Goal: Task Accomplishment & Management: Manage account settings

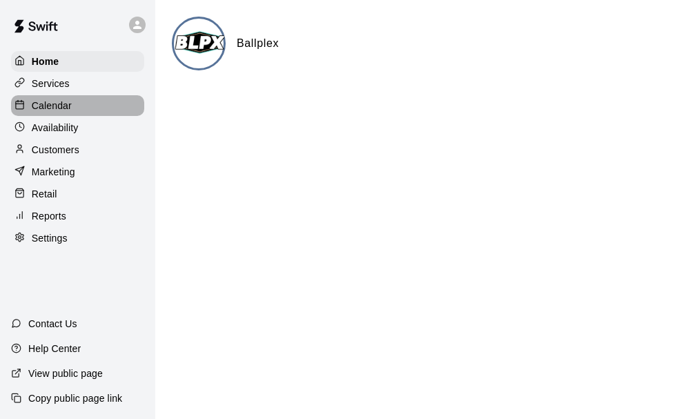
click at [97, 107] on div "Calendar" at bounding box center [77, 105] width 133 height 21
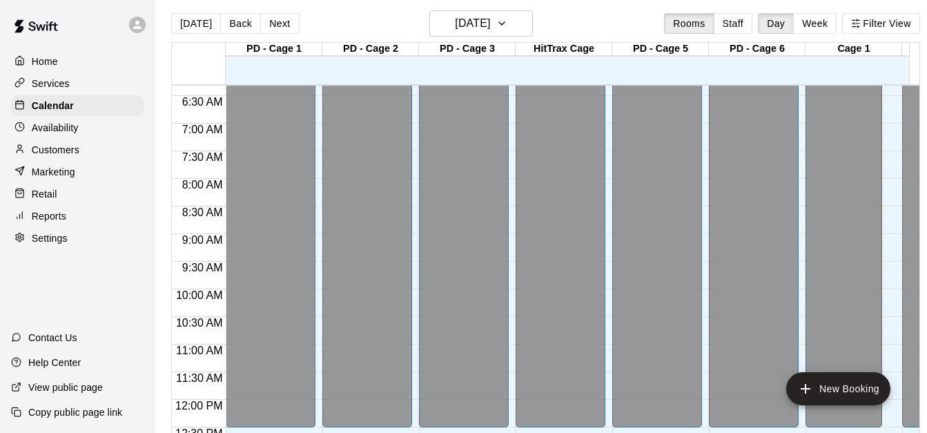
scroll to position [38, 0]
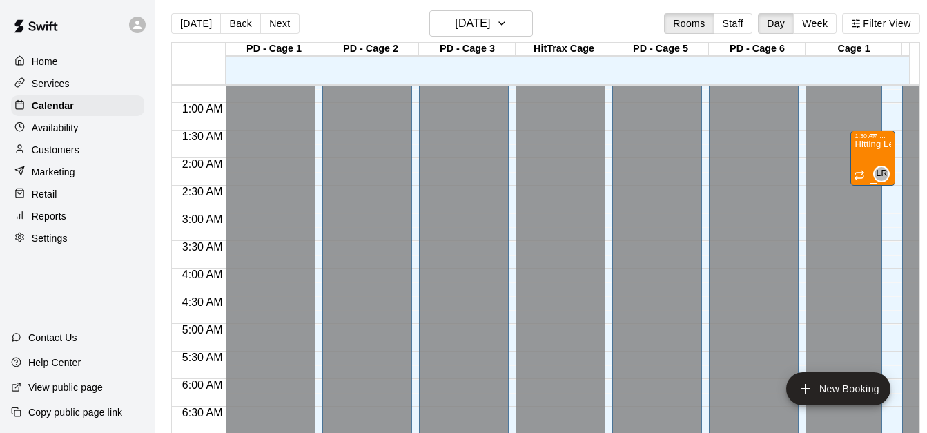
click at [696, 166] on div "LR 0" at bounding box center [872, 174] width 36 height 17
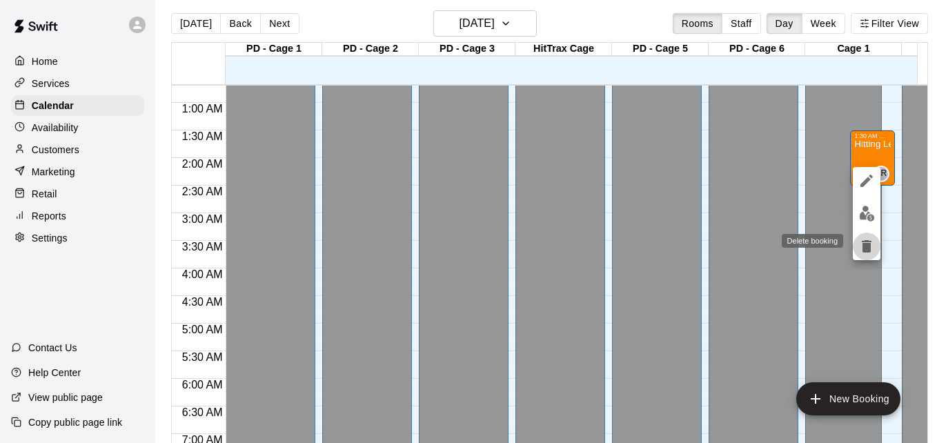
click at [696, 248] on button "delete" at bounding box center [867, 247] width 28 height 28
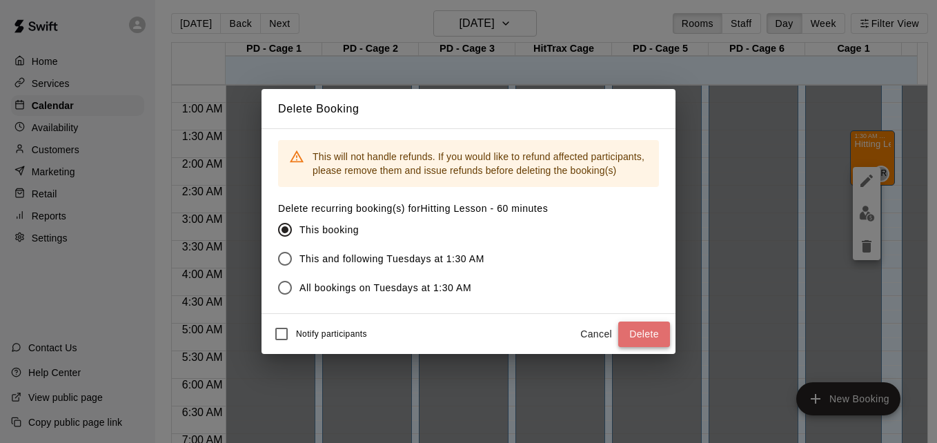
click at [638, 334] on button "Delete" at bounding box center [644, 335] width 52 height 26
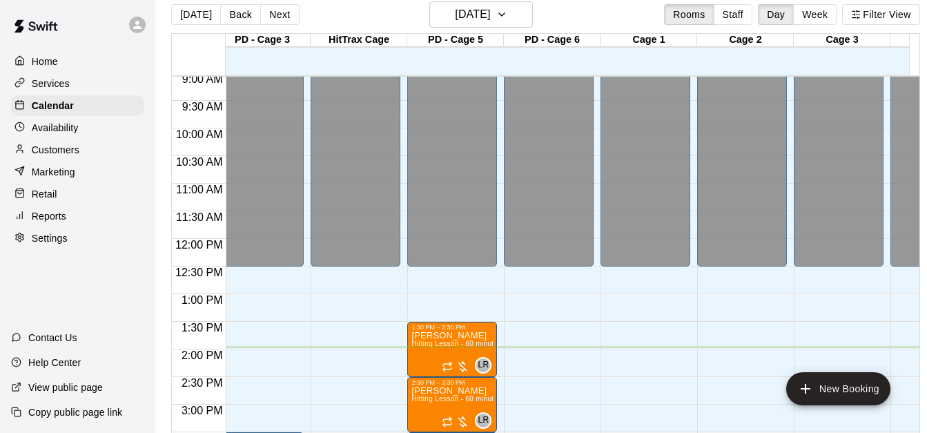
scroll to position [0, 0]
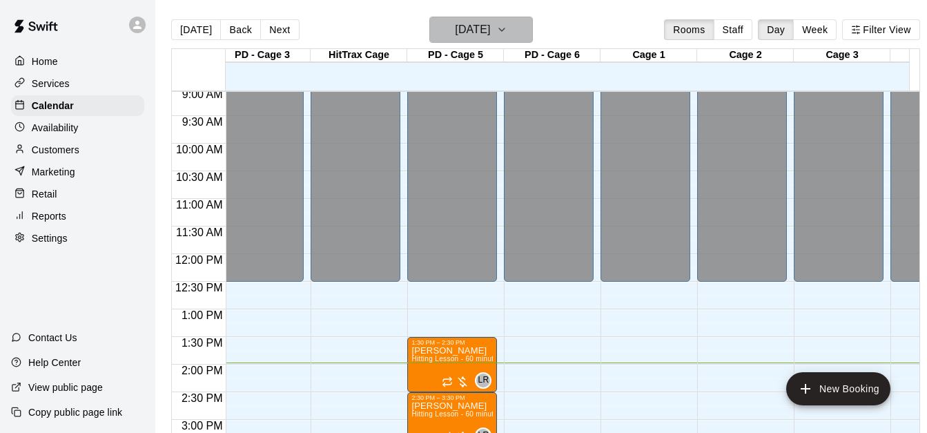
click at [490, 33] on h6 "[DATE]" at bounding box center [472, 29] width 35 height 19
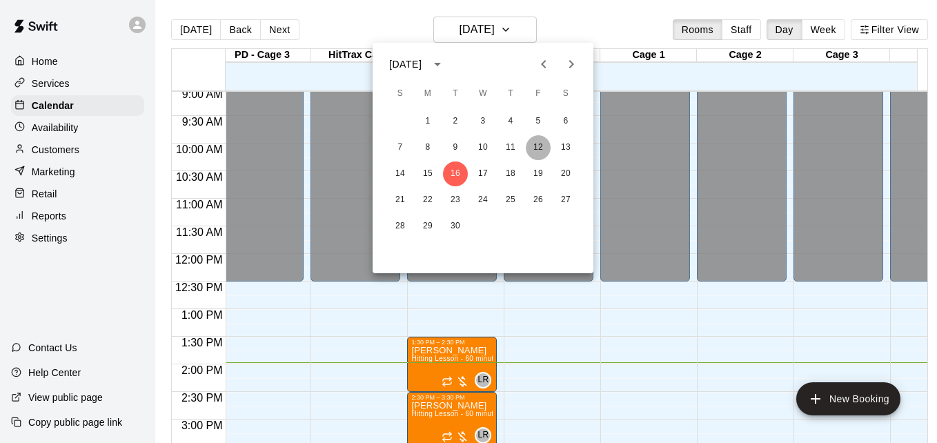
click at [543, 148] on button "12" at bounding box center [538, 147] width 25 height 25
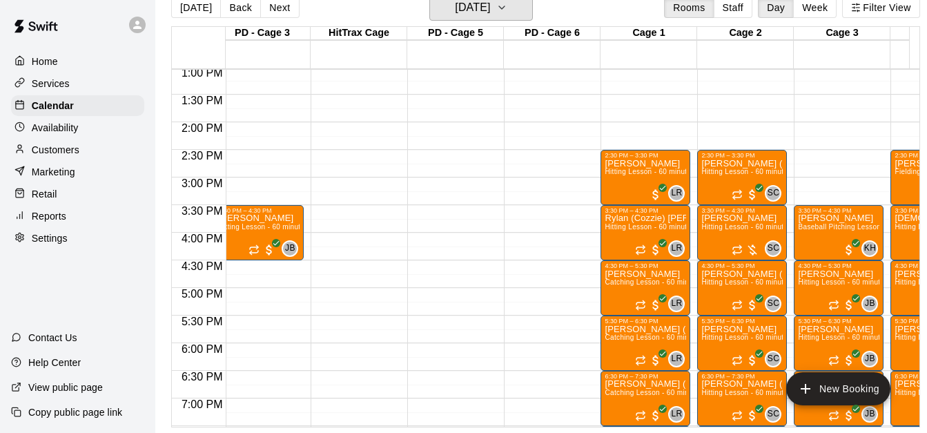
scroll to position [721, 205]
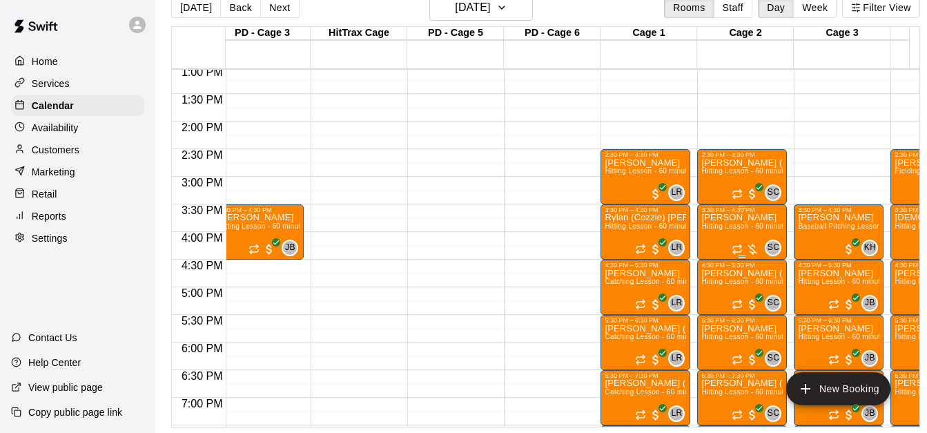
click at [696, 222] on span "Hitting Lesson - 60 minutes" at bounding box center [746, 226] width 90 height 8
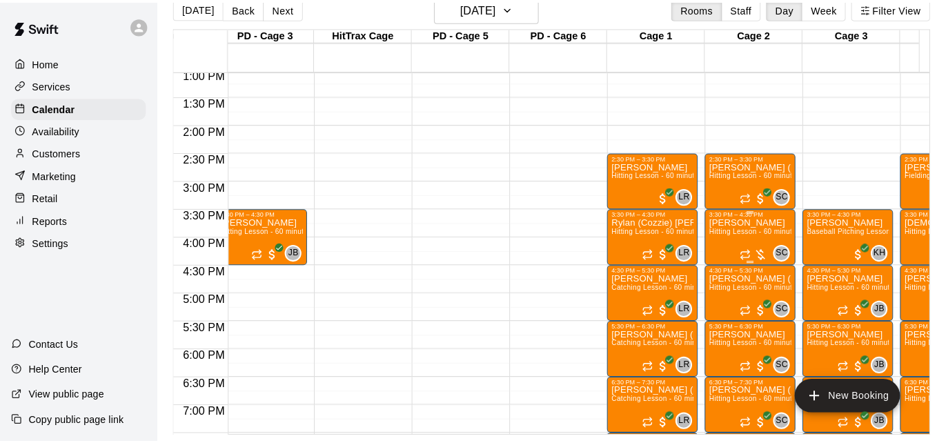
scroll to position [22, 0]
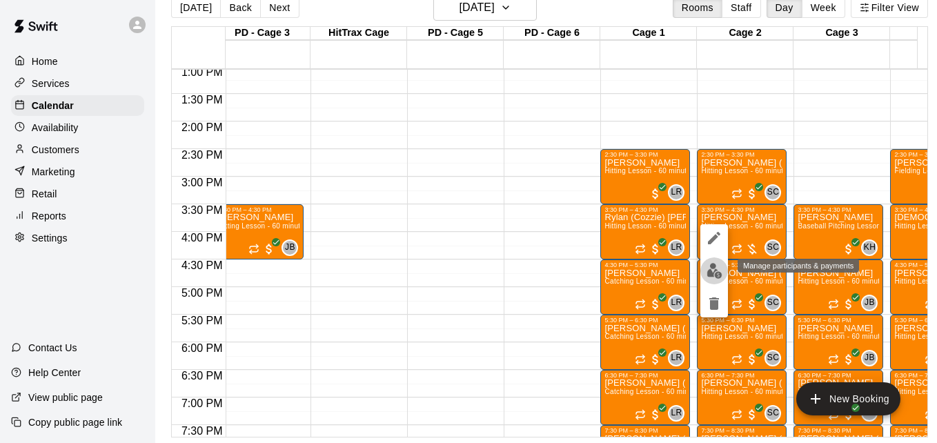
click at [696, 276] on img "edit" at bounding box center [715, 271] width 16 height 16
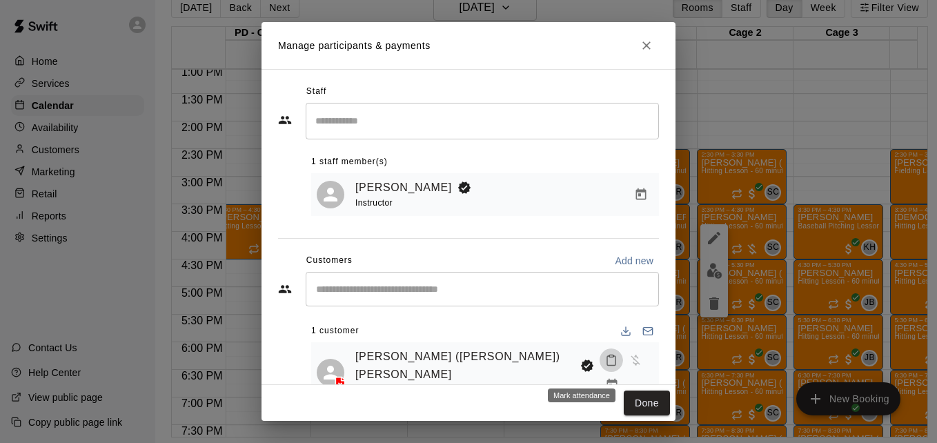
click at [605, 366] on icon "Mark attendance" at bounding box center [611, 360] width 12 height 12
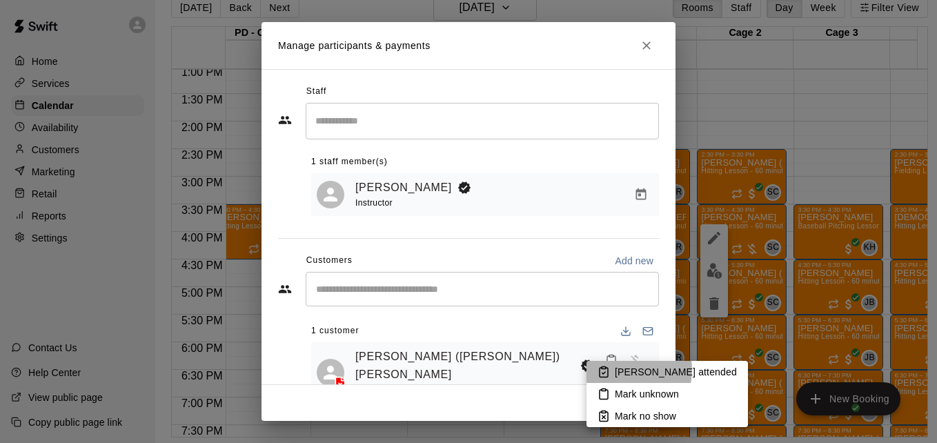
click at [618, 370] on p "Mark attended" at bounding box center [676, 372] width 122 height 14
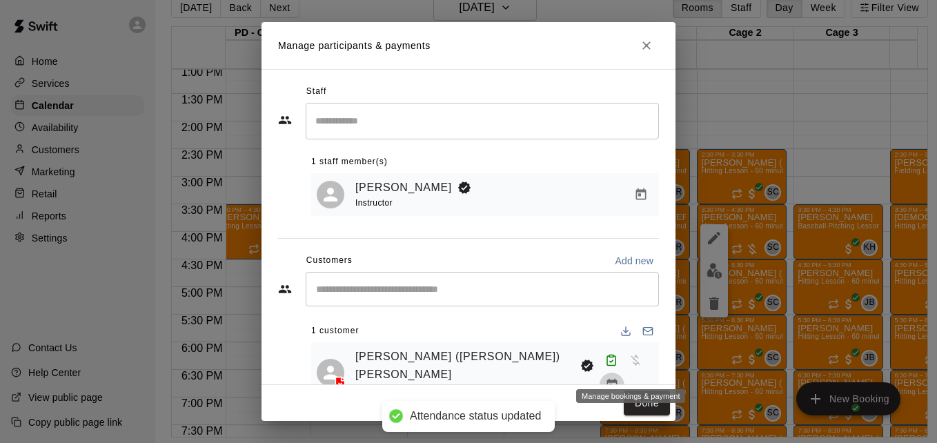
click at [619, 378] on icon "Manage bookings & payment" at bounding box center [612, 385] width 14 height 14
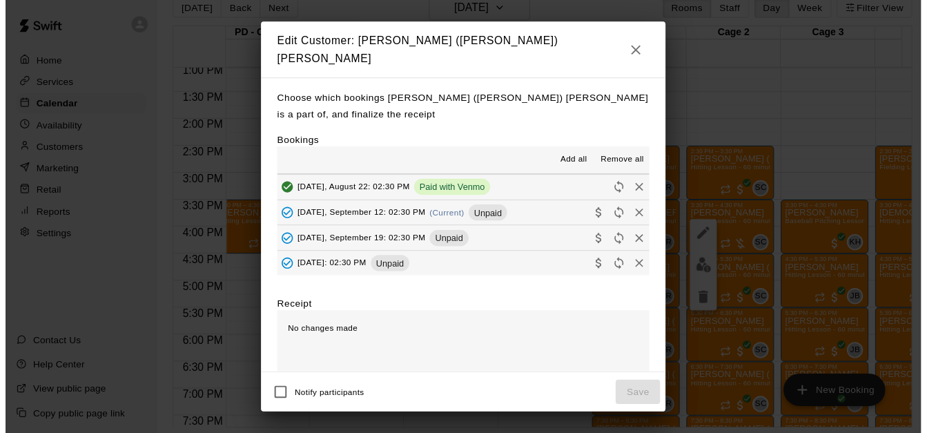
scroll to position [248, 0]
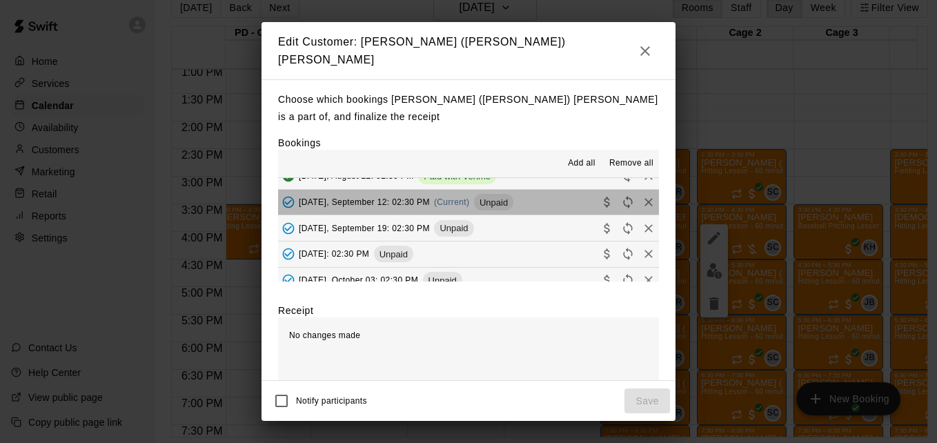
click at [544, 193] on button "Friday, September 12: 02:30 PM (Current) Unpaid" at bounding box center [468, 203] width 381 height 26
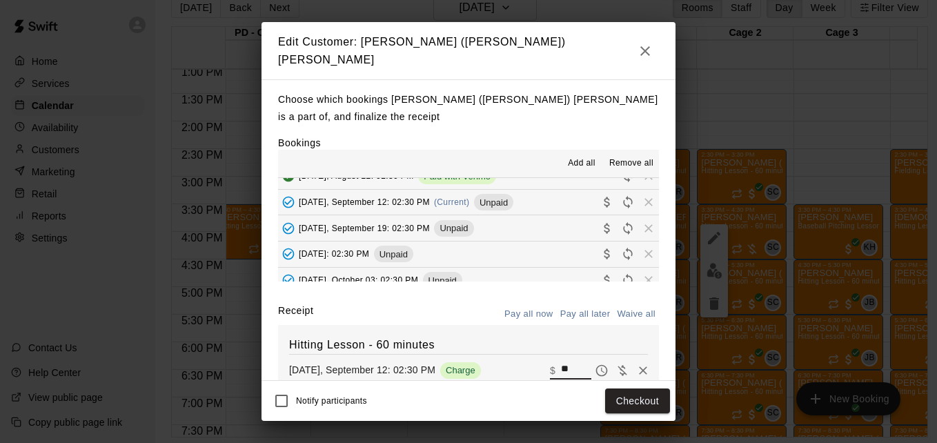
click at [566, 362] on input "**" at bounding box center [576, 371] width 30 height 18
type input "*"
type input "**"
click at [638, 408] on button "Checkout" at bounding box center [637, 401] width 65 height 26
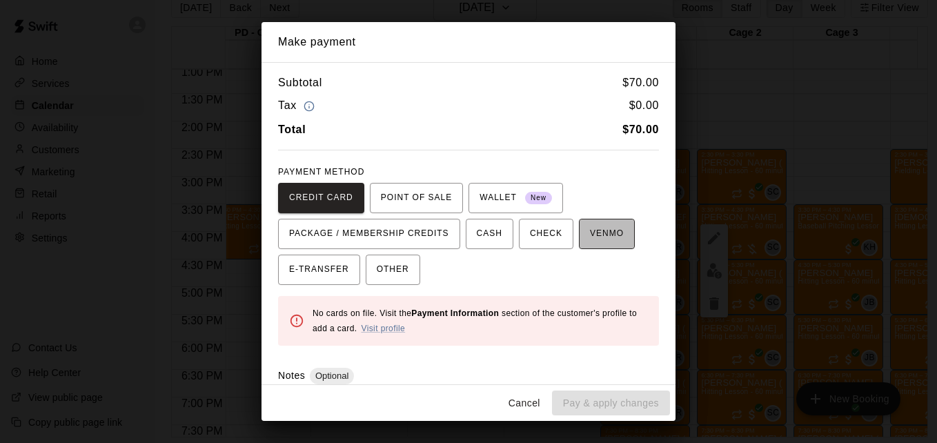
click at [596, 241] on span "VENMO" at bounding box center [607, 234] width 34 height 22
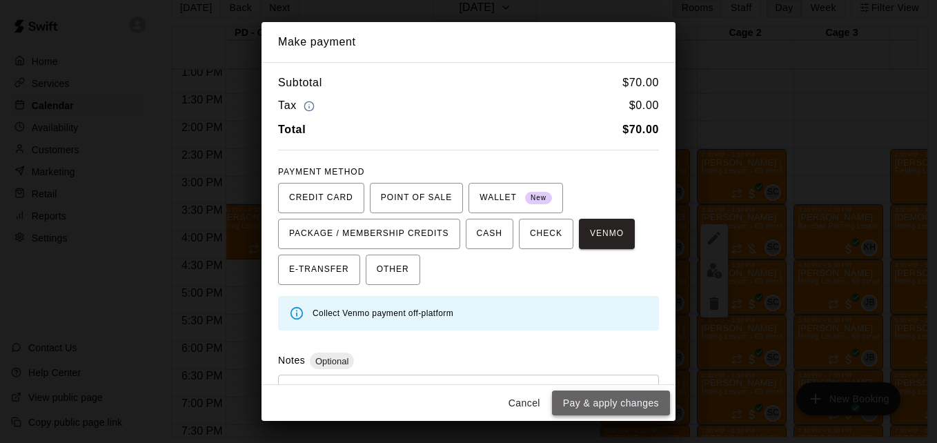
click at [613, 403] on button "Pay & apply changes" at bounding box center [611, 404] width 118 height 26
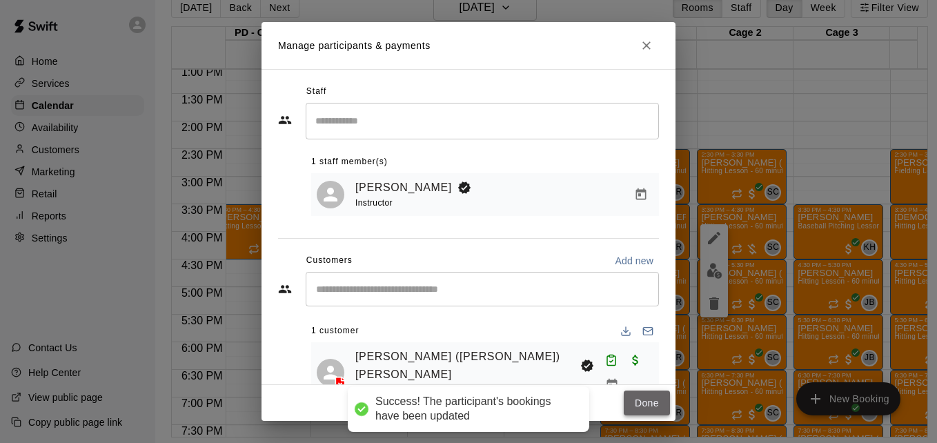
click at [640, 407] on button "Done" at bounding box center [647, 404] width 46 height 26
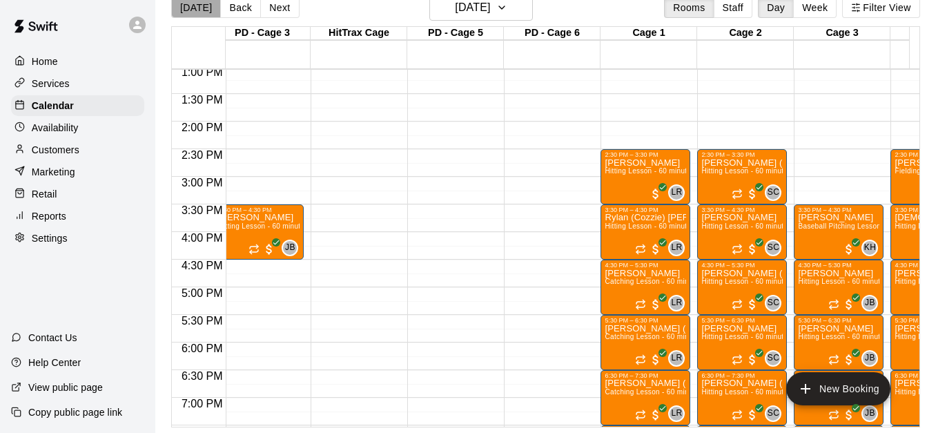
click at [199, 10] on button "[DATE]" at bounding box center [196, 7] width 50 height 21
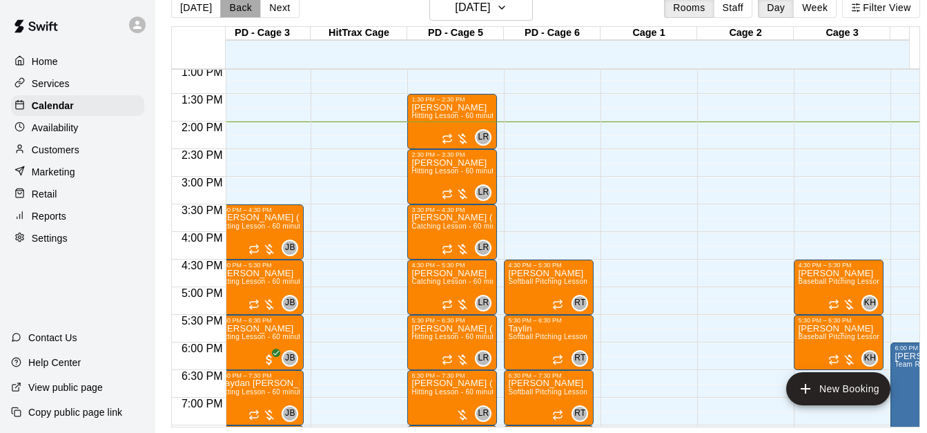
click at [237, 10] on button "Back" at bounding box center [240, 7] width 41 height 21
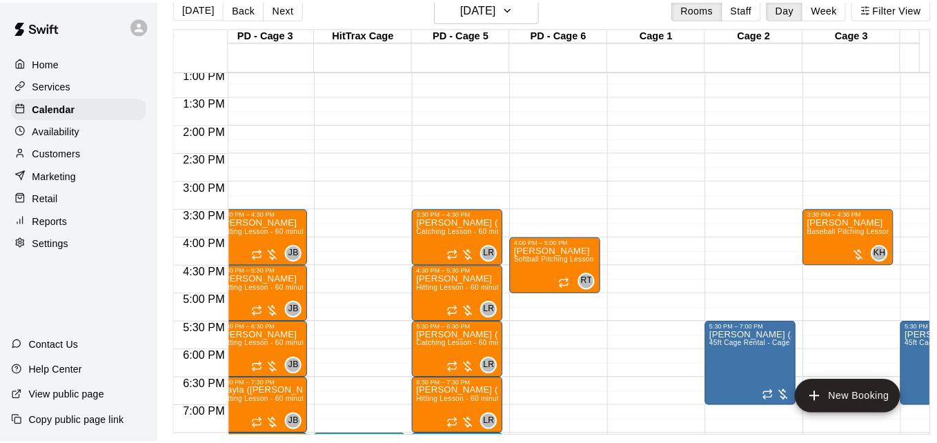
scroll to position [0, 0]
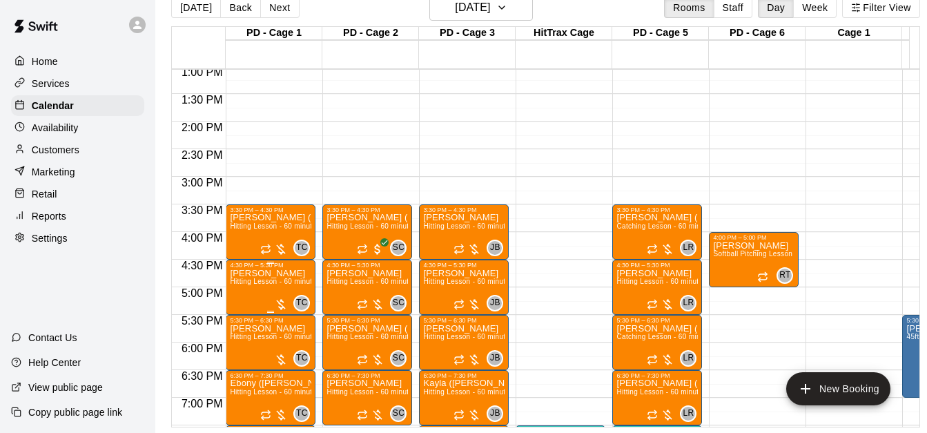
click at [262, 282] on span "Hitting Lesson - 60 minutes" at bounding box center [275, 281] width 90 height 8
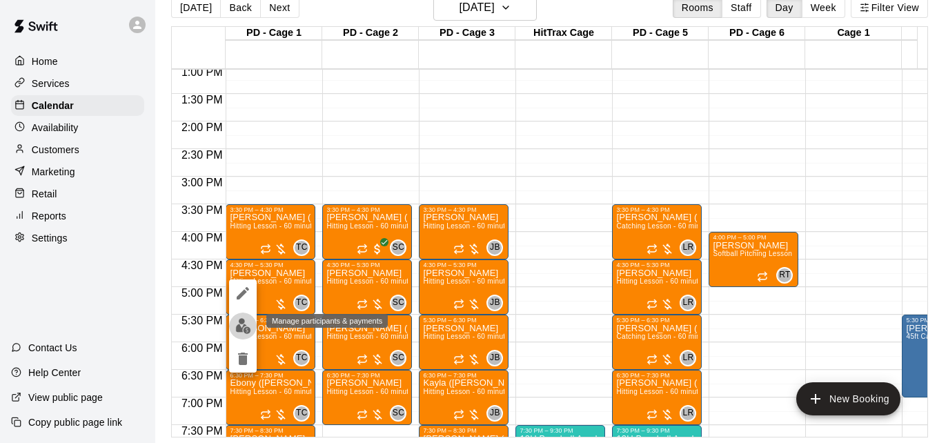
click at [241, 325] on img "edit" at bounding box center [243, 326] width 16 height 16
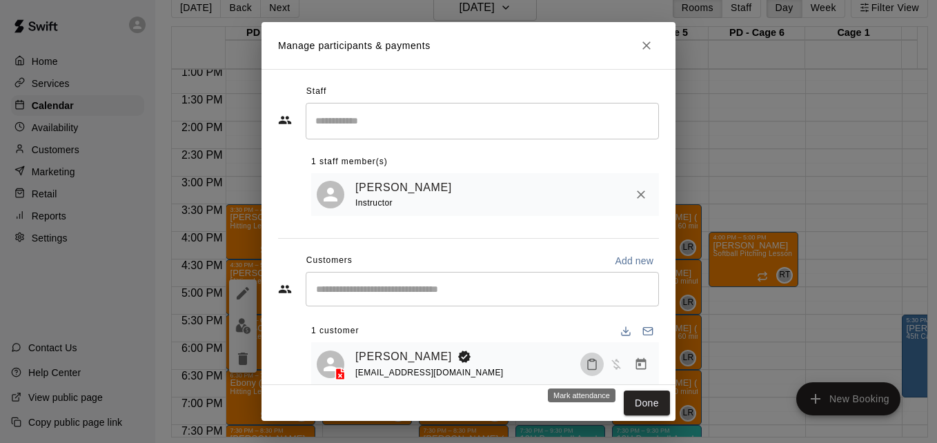
click at [586, 367] on icon "Mark attendance" at bounding box center [592, 364] width 12 height 12
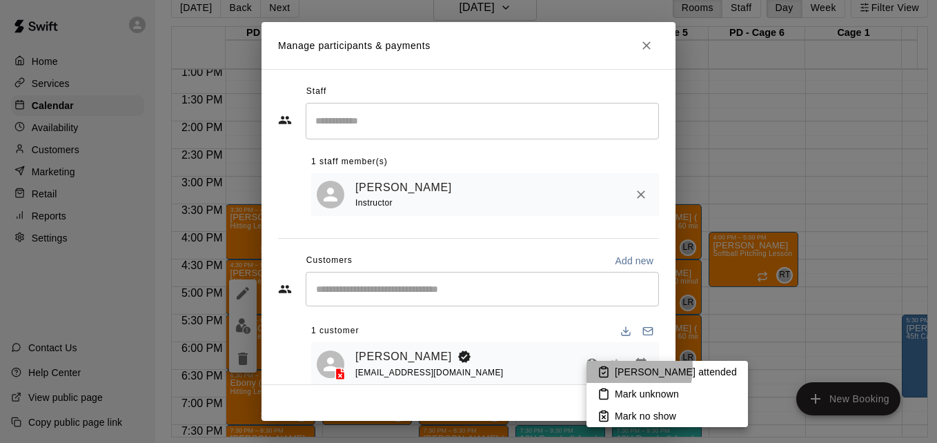
click at [620, 368] on p "Mark attended" at bounding box center [676, 372] width 122 height 14
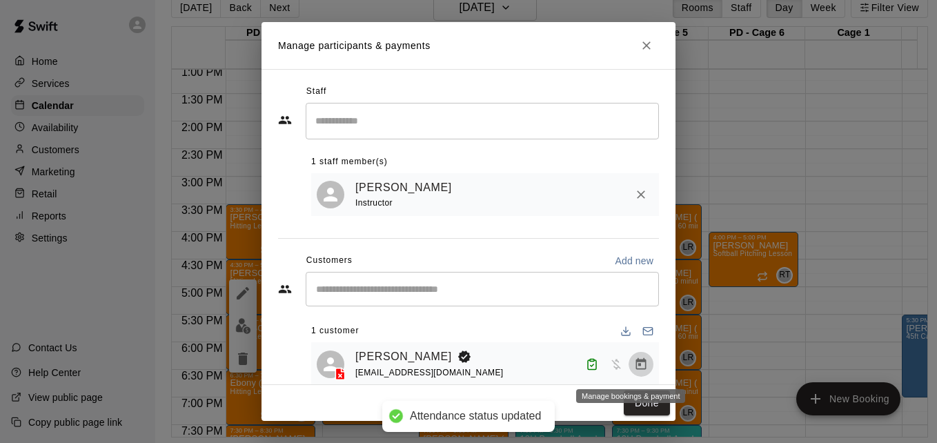
click at [636, 366] on icon "Manage bookings & payment" at bounding box center [641, 363] width 10 height 12
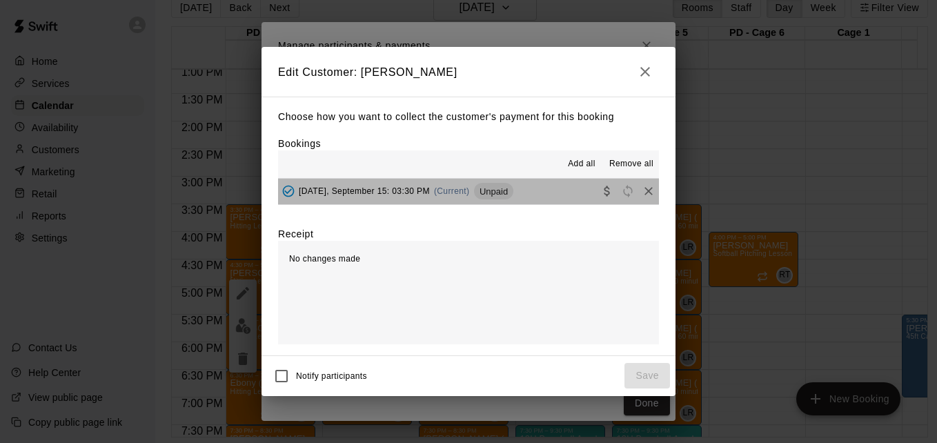
click at [543, 193] on button "Monday, September 15: 03:30 PM (Current) Unpaid" at bounding box center [468, 192] width 381 height 26
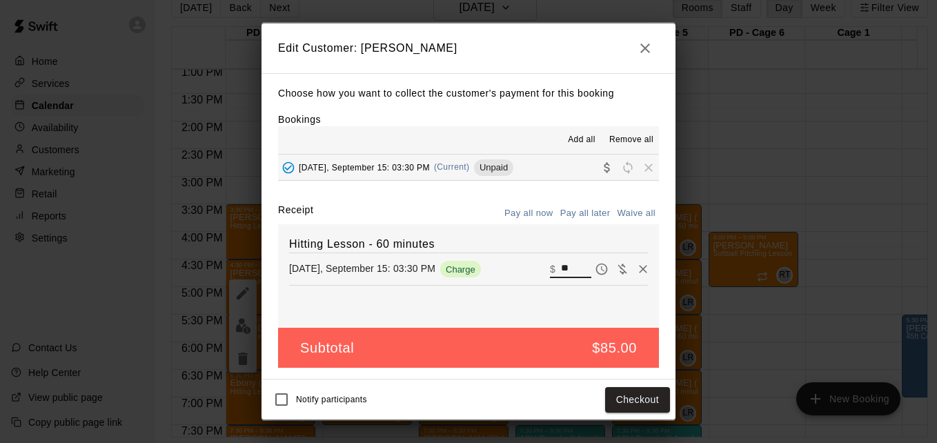
click at [562, 266] on input "**" at bounding box center [576, 269] width 30 height 18
type input "*"
type input "**"
click at [628, 408] on button "Checkout" at bounding box center [637, 400] width 65 height 26
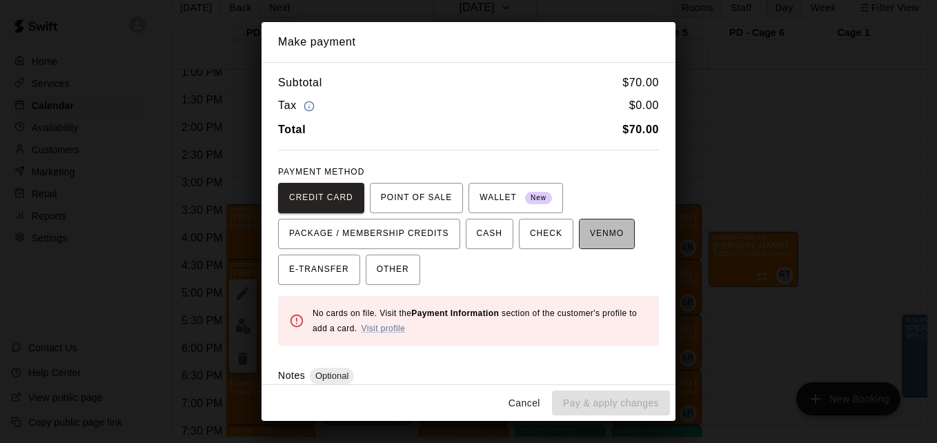
click at [597, 242] on span "VENMO" at bounding box center [607, 234] width 34 height 22
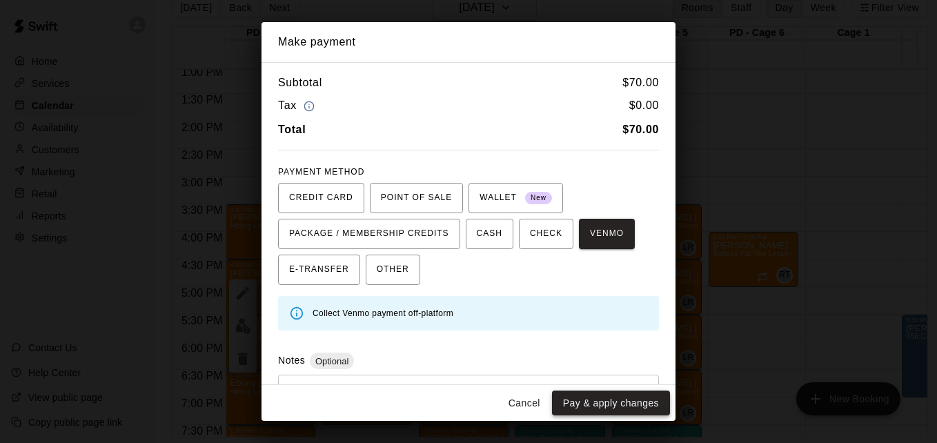
click at [615, 406] on button "Pay & apply changes" at bounding box center [611, 404] width 118 height 26
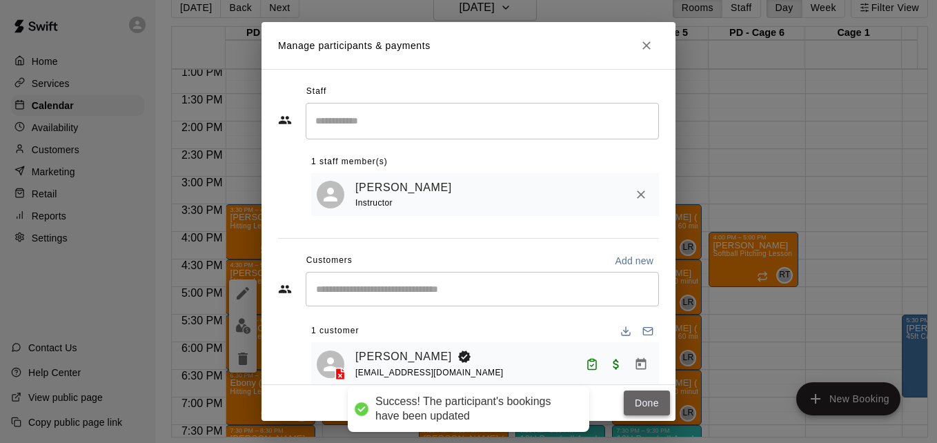
click at [647, 402] on button "Done" at bounding box center [647, 404] width 46 height 26
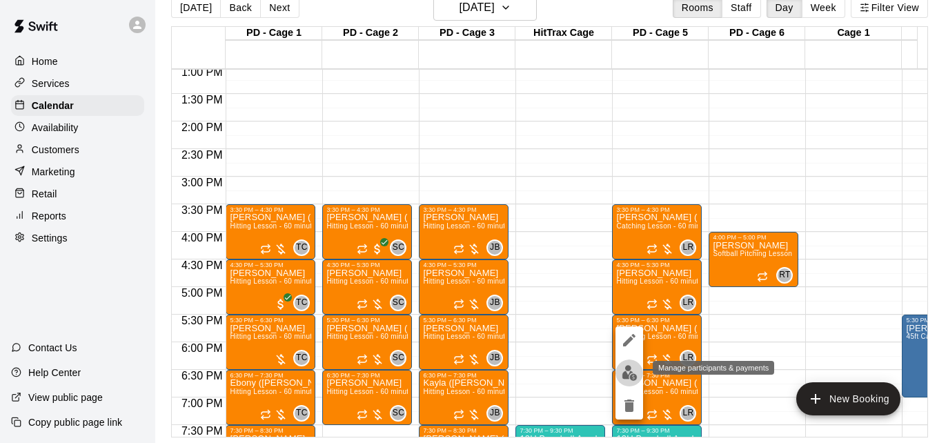
click at [636, 374] on img "edit" at bounding box center [630, 373] width 16 height 16
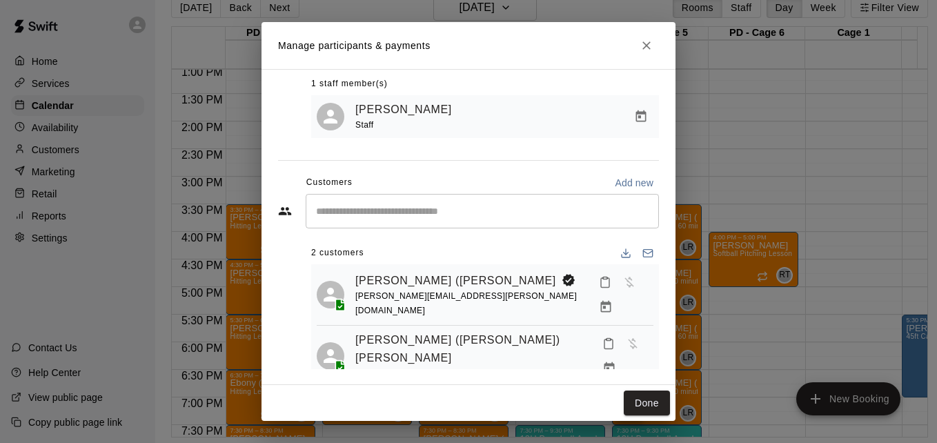
scroll to position [79, 0]
click at [602, 337] on icon "Mark attendance" at bounding box center [608, 342] width 12 height 12
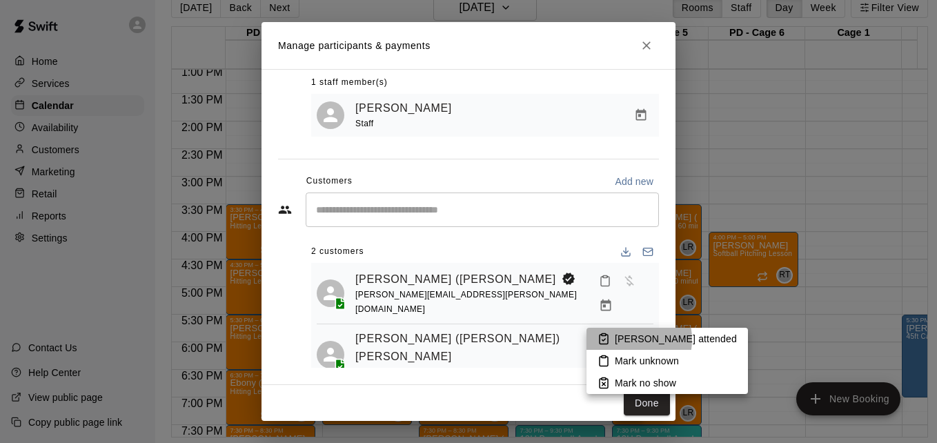
click at [624, 339] on p "Mark attended" at bounding box center [676, 339] width 122 height 14
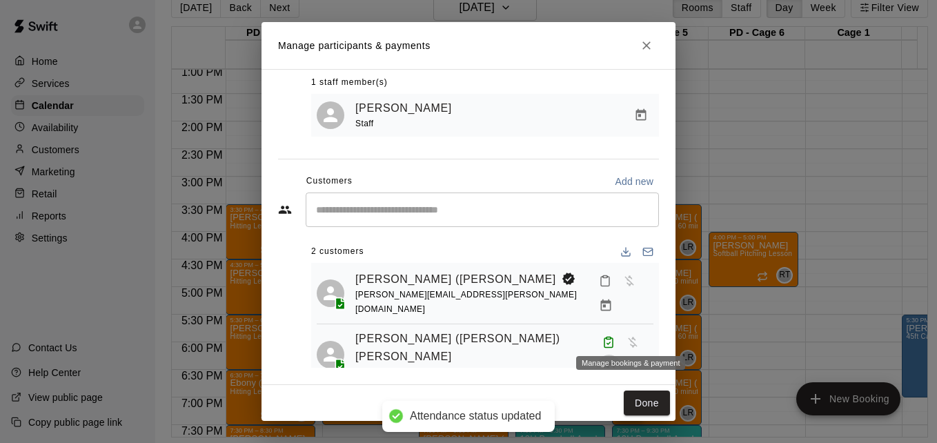
click at [616, 360] on icon "Manage bookings & payment" at bounding box center [609, 367] width 14 height 14
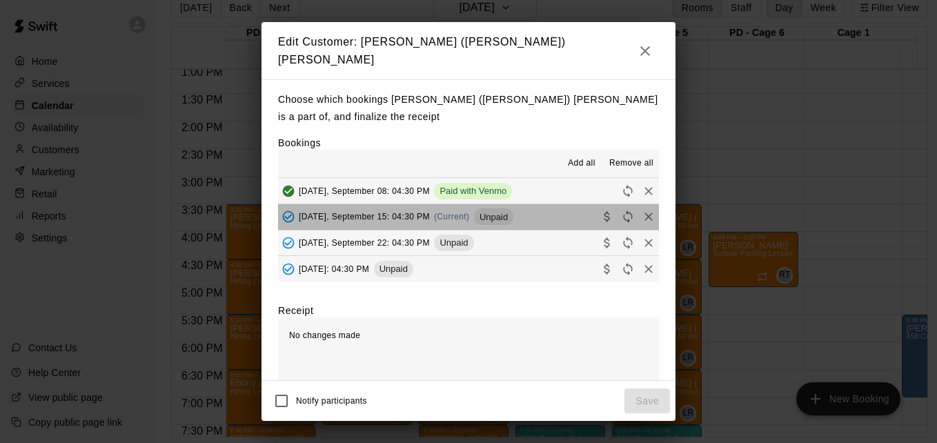
click at [551, 206] on button "Monday, September 15: 04:30 PM (Current) Unpaid" at bounding box center [468, 217] width 381 height 26
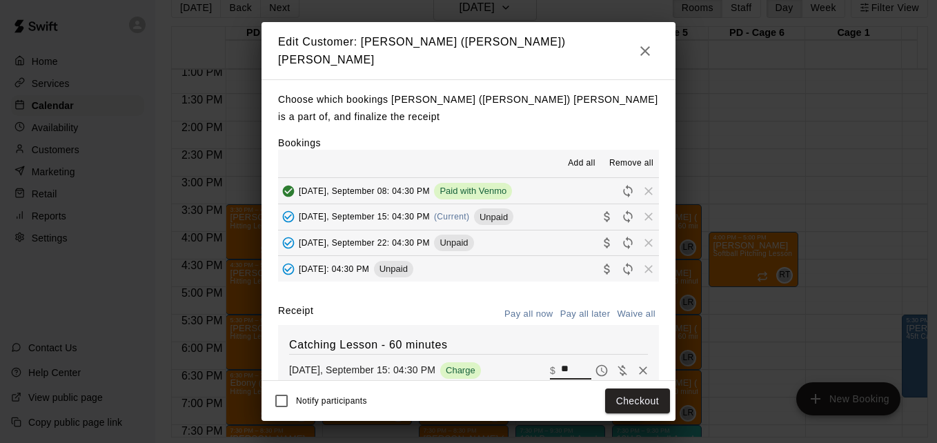
click at [561, 364] on input "**" at bounding box center [576, 371] width 30 height 18
type input "*"
type input "**"
click at [638, 400] on button "Checkout" at bounding box center [637, 401] width 65 height 26
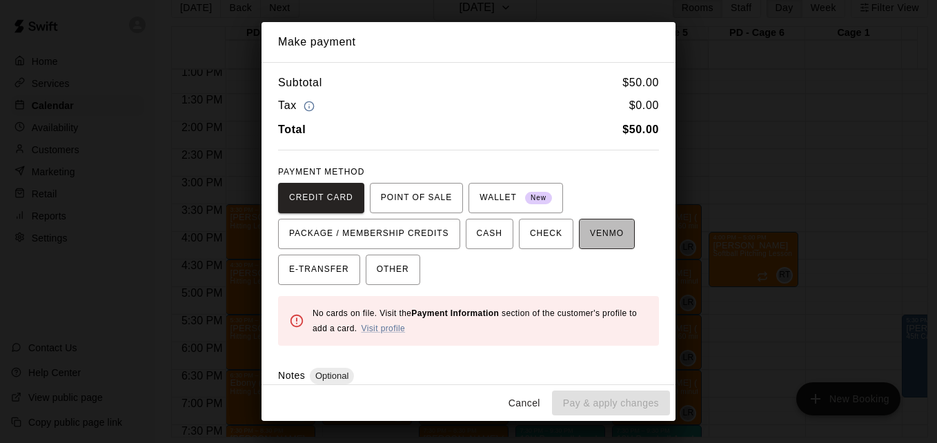
click at [595, 246] on button "VENMO" at bounding box center [607, 234] width 56 height 30
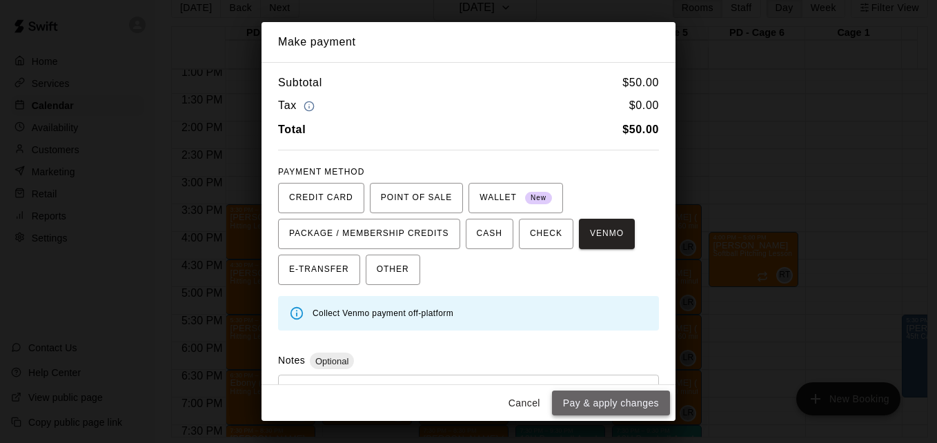
click at [613, 404] on button "Pay & apply changes" at bounding box center [611, 404] width 118 height 26
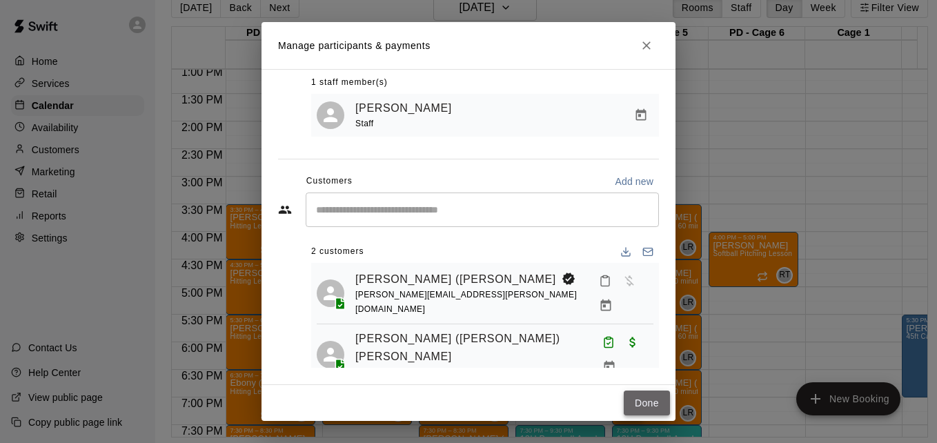
click at [646, 407] on button "Done" at bounding box center [647, 404] width 46 height 26
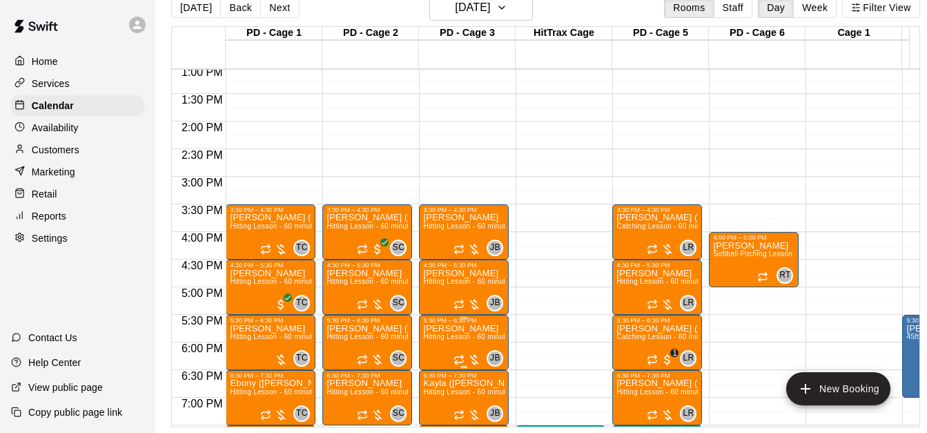
click at [448, 340] on span "Hitting Lesson - 60 minutes" at bounding box center [468, 337] width 90 height 8
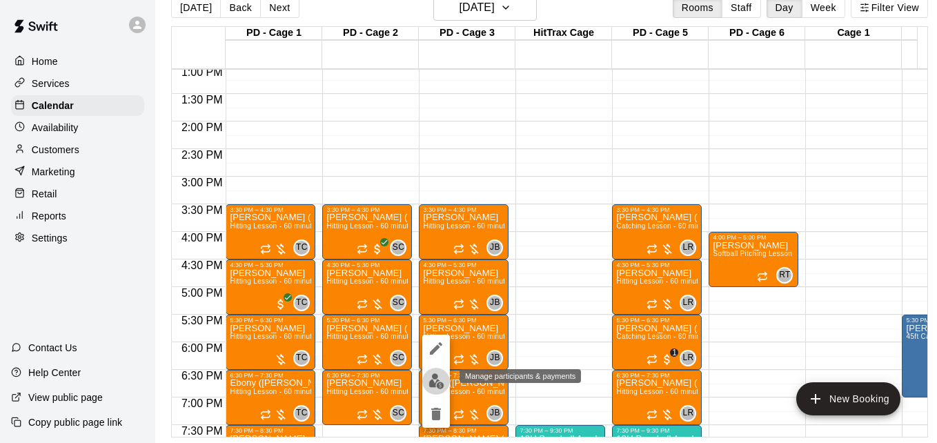
click at [436, 384] on img "edit" at bounding box center [436, 381] width 16 height 16
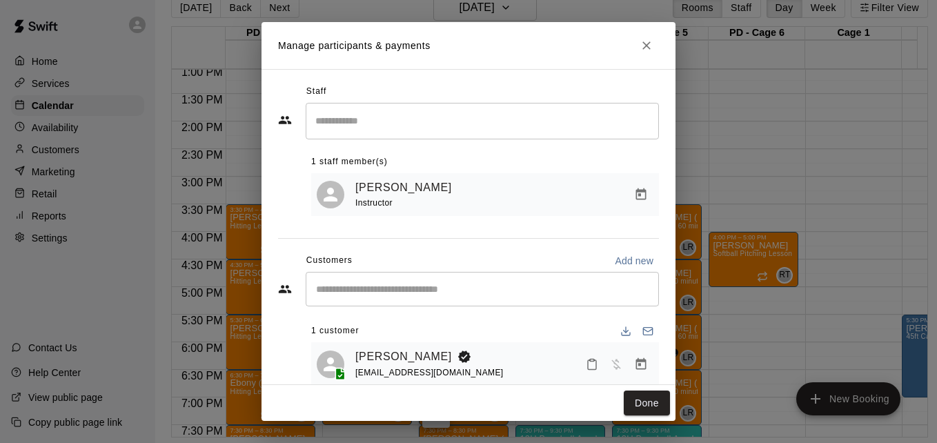
scroll to position [28, 0]
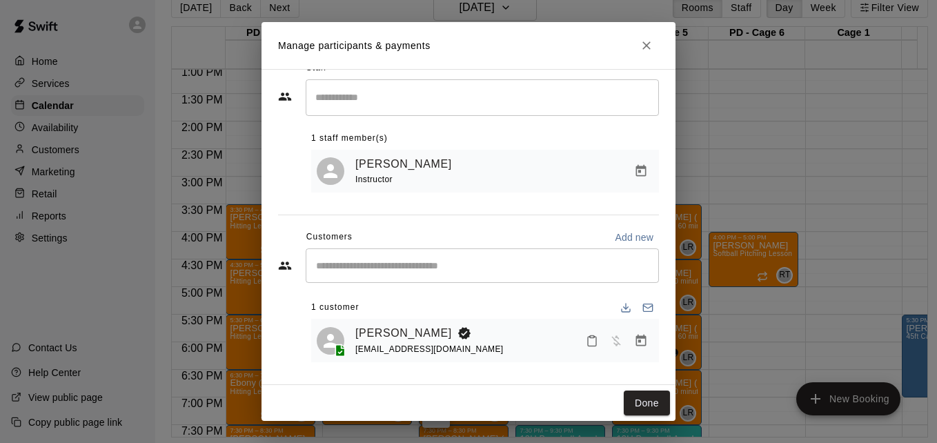
drag, startPoint x: 436, startPoint y: 384, endPoint x: 418, endPoint y: 368, distance: 24.0
click at [418, 368] on div "Manage participants & payments Staff ​ 1 staff member(s) Jose Bermudez Instruct…" at bounding box center [469, 221] width 414 height 399
click at [586, 339] on icon "Mark attendance" at bounding box center [592, 341] width 12 height 12
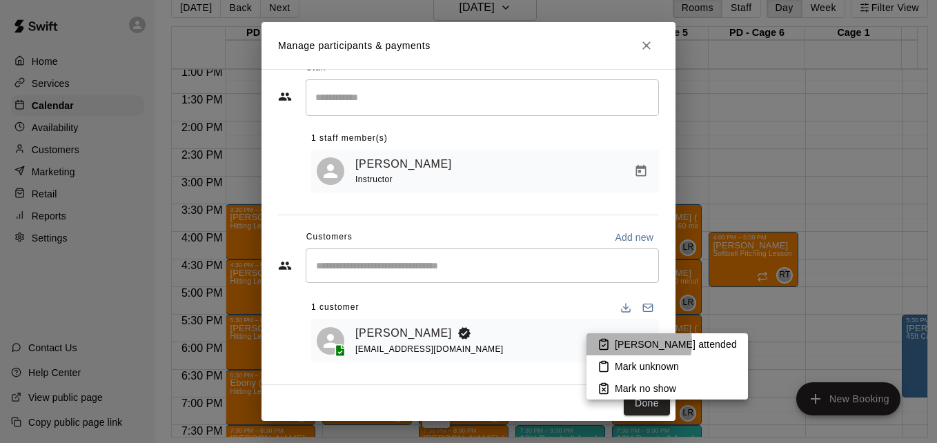
click at [622, 342] on p "Mark attended" at bounding box center [676, 344] width 122 height 14
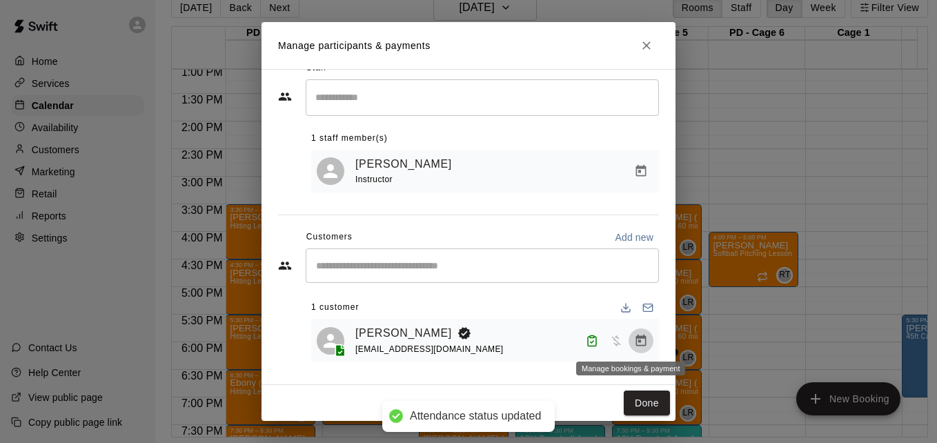
click at [636, 344] on icon "Manage bookings & payment" at bounding box center [641, 340] width 10 height 12
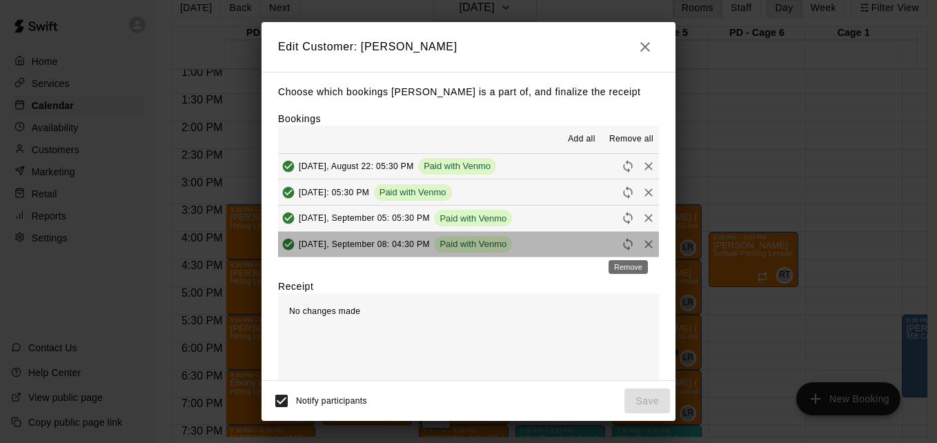
click at [640, 250] on div "Remove" at bounding box center [628, 262] width 42 height 25
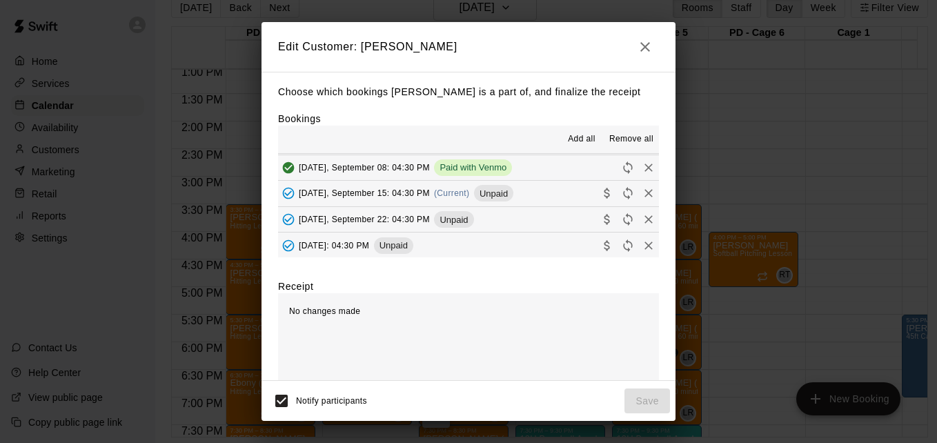
scroll to position [110, 0]
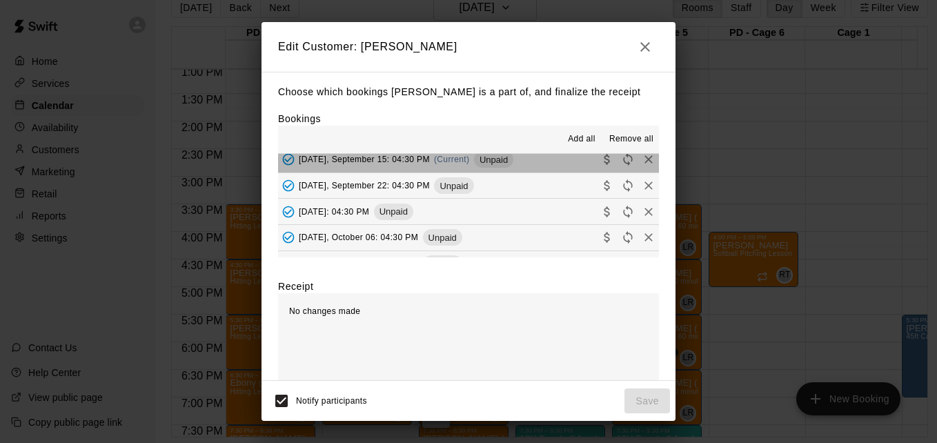
click at [549, 166] on button "Monday, September 15: 04:30 PM (Current) Unpaid" at bounding box center [468, 160] width 381 height 26
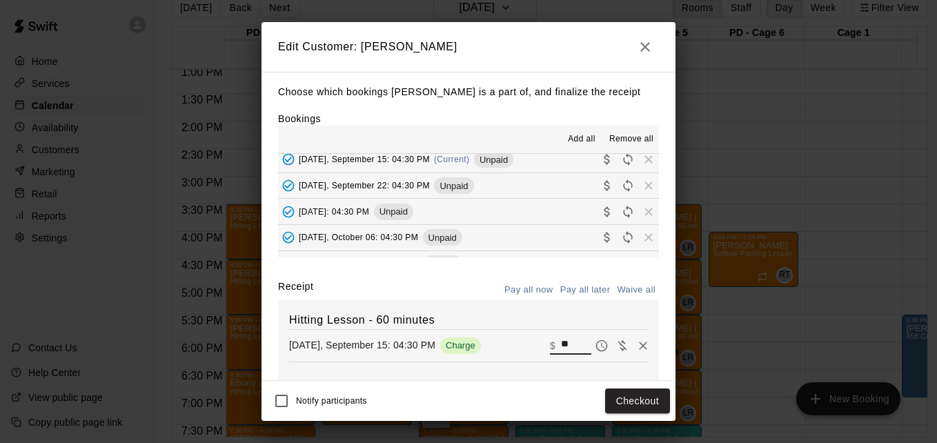
click at [561, 346] on input "**" at bounding box center [576, 346] width 30 height 18
type input "*"
type input "**"
click at [636, 413] on button "Checkout" at bounding box center [637, 401] width 65 height 26
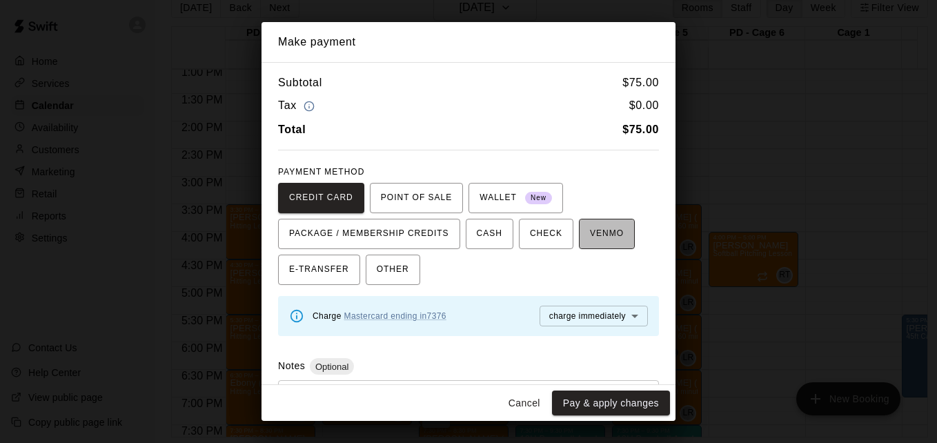
click at [606, 242] on span "VENMO" at bounding box center [607, 234] width 34 height 22
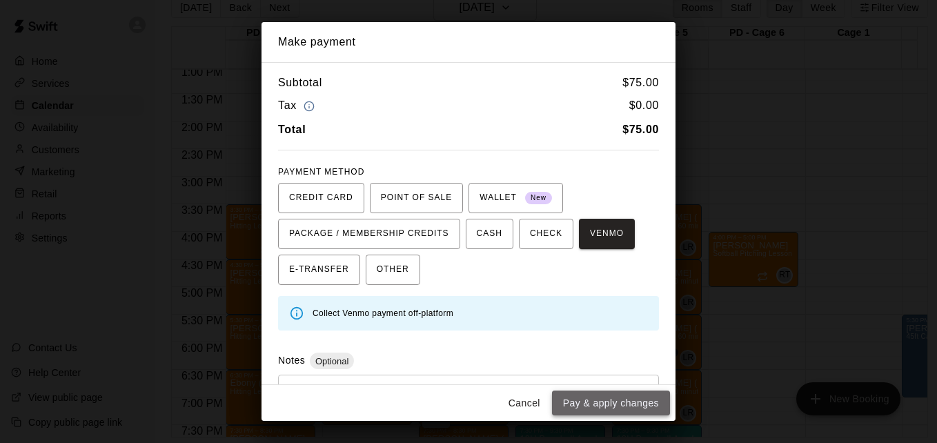
click at [630, 397] on button "Pay & apply changes" at bounding box center [611, 404] width 118 height 26
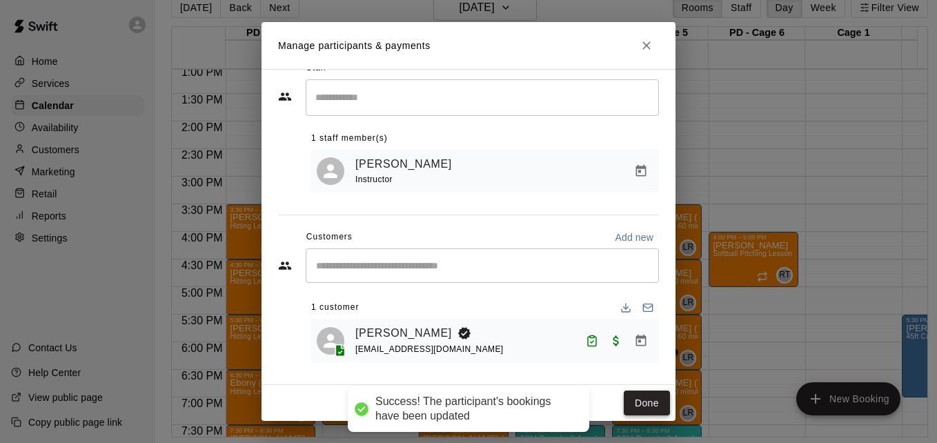
click at [635, 401] on button "Done" at bounding box center [647, 404] width 46 height 26
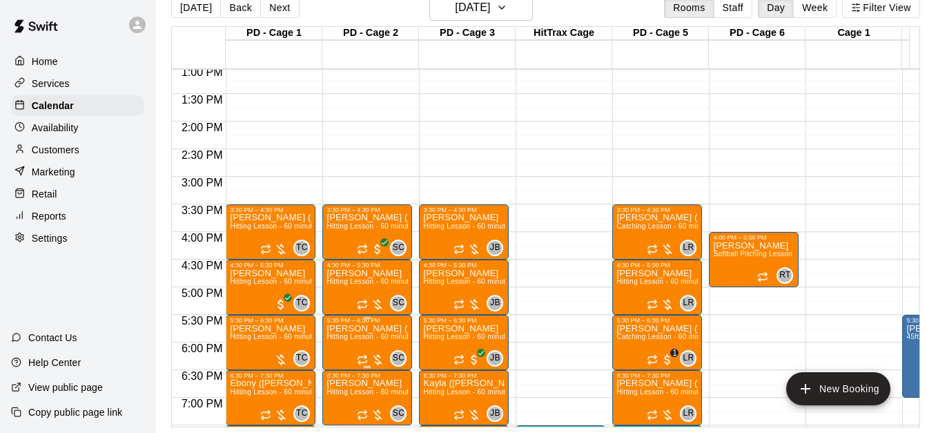
click at [366, 336] on span "Hitting Lesson - 60 minutes" at bounding box center [371, 337] width 90 height 8
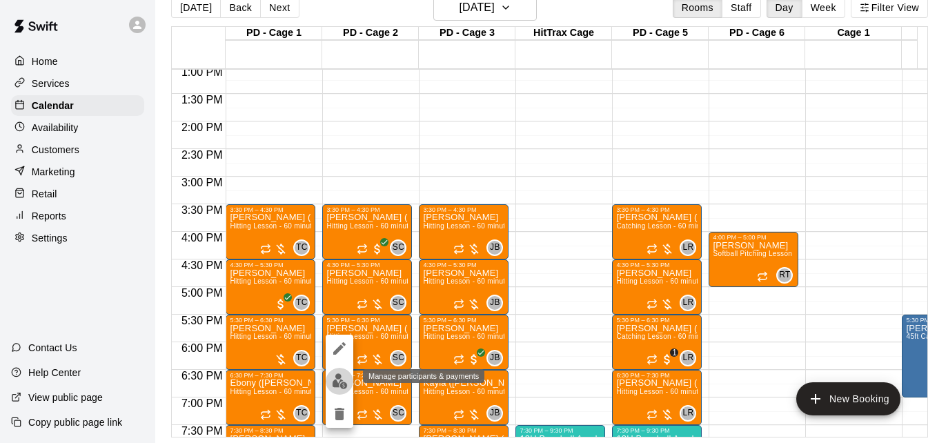
click at [343, 378] on img "edit" at bounding box center [340, 381] width 16 height 16
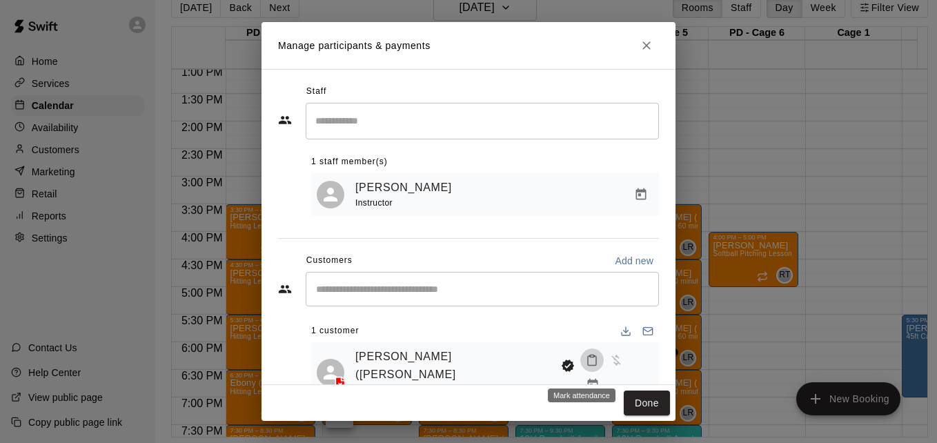
click at [588, 366] on icon "Mark attendance" at bounding box center [592, 361] width 8 height 10
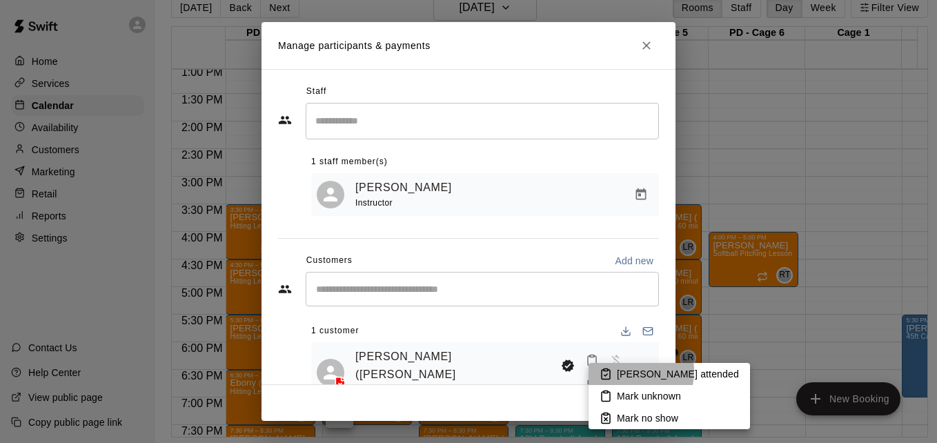
click at [622, 371] on p "Mark attended" at bounding box center [678, 374] width 122 height 14
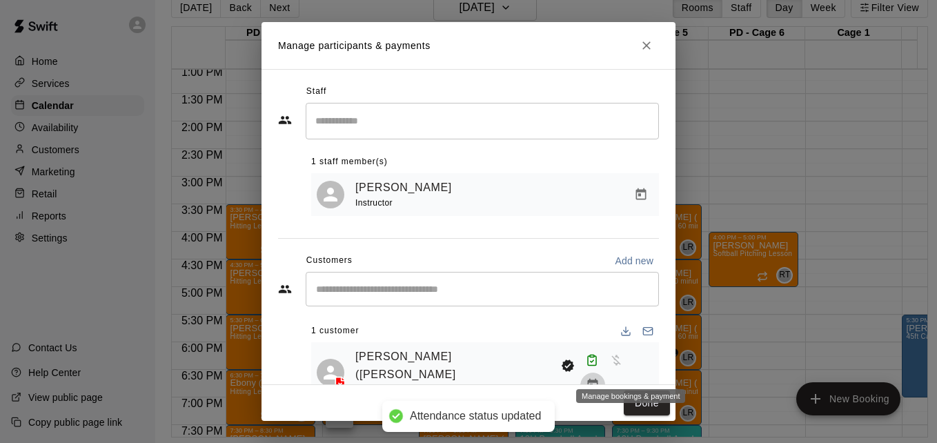
click at [605, 373] on button "Manage bookings & payment" at bounding box center [592, 385] width 25 height 25
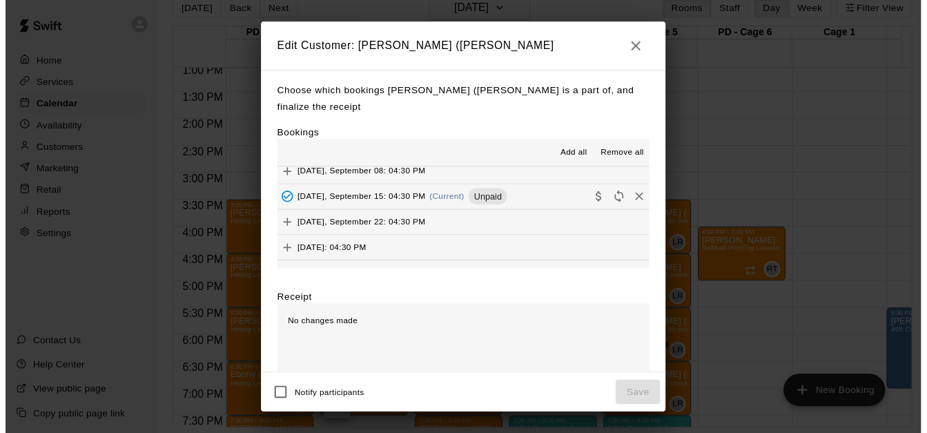
scroll to position [377, 0]
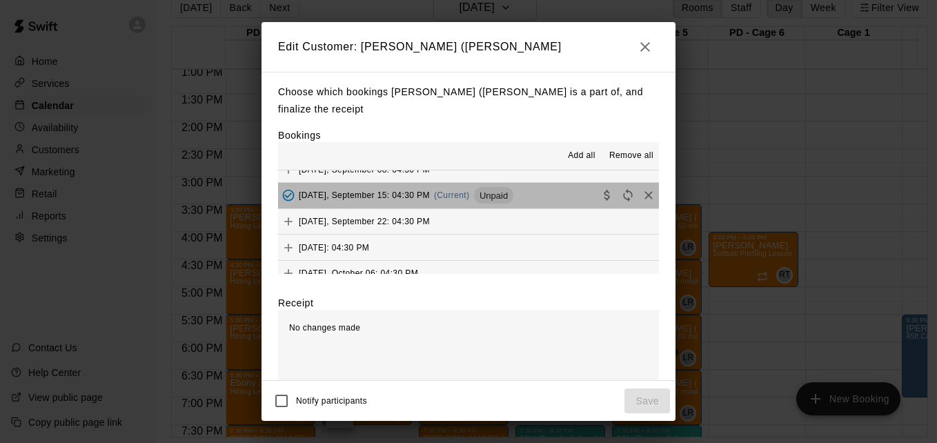
click at [567, 193] on button "Monday, September 15: 04:30 PM (Current) Unpaid" at bounding box center [468, 196] width 381 height 26
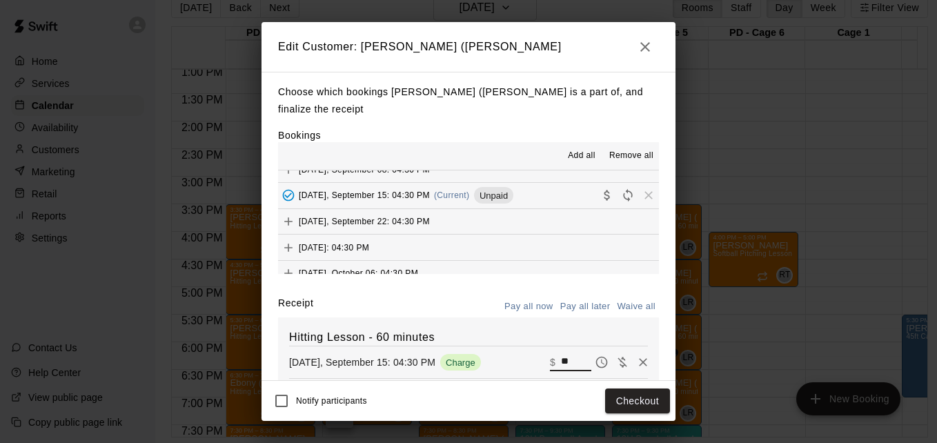
click at [561, 361] on input "**" at bounding box center [576, 362] width 30 height 18
type input "*"
type input "**"
click at [644, 407] on button "Checkout" at bounding box center [637, 401] width 65 height 26
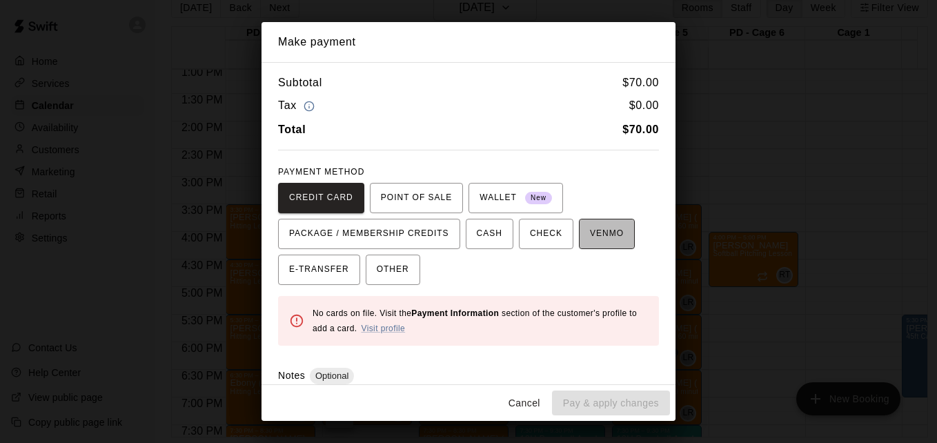
click at [602, 240] on span "VENMO" at bounding box center [607, 234] width 34 height 22
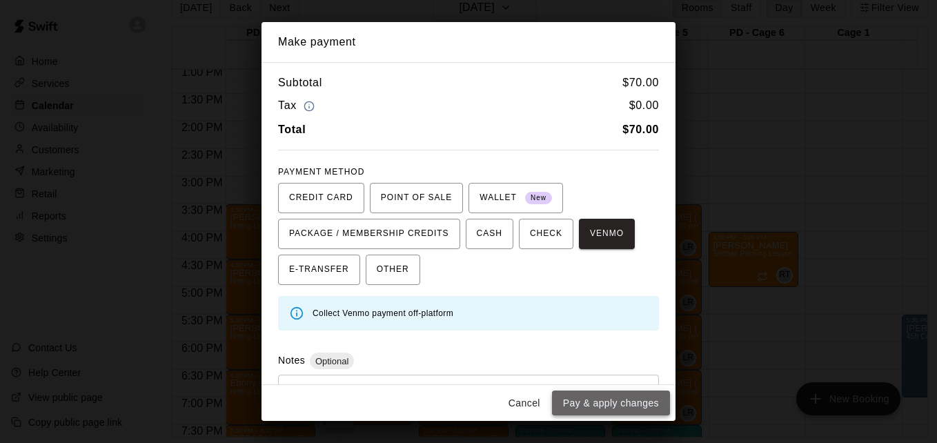
click at [615, 409] on button "Pay & apply changes" at bounding box center [611, 404] width 118 height 26
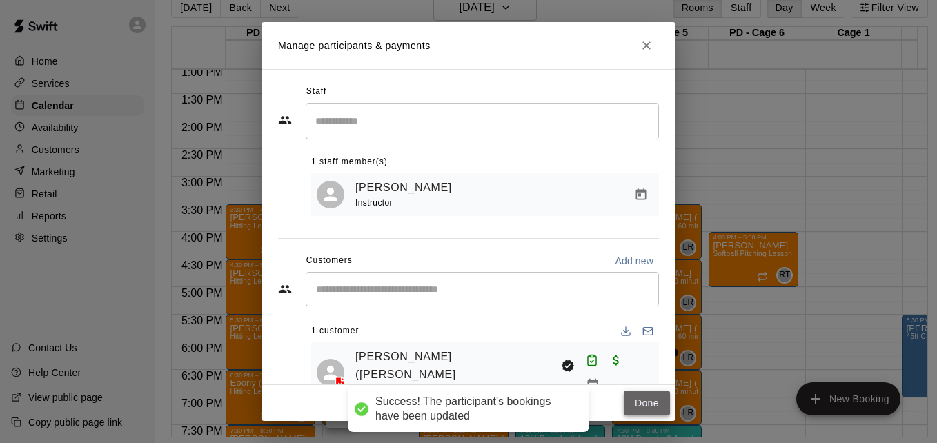
click at [640, 408] on button "Done" at bounding box center [647, 404] width 46 height 26
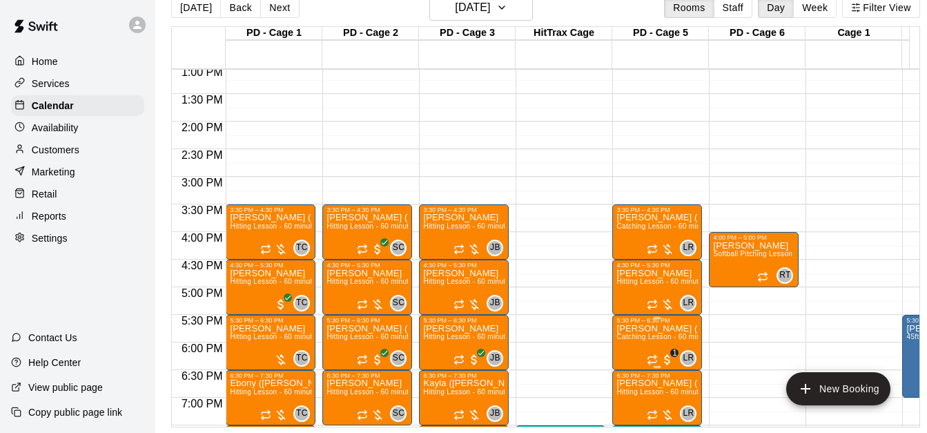
click at [649, 340] on span "Catching Lesson - 60 minutes" at bounding box center [665, 337] width 98 height 8
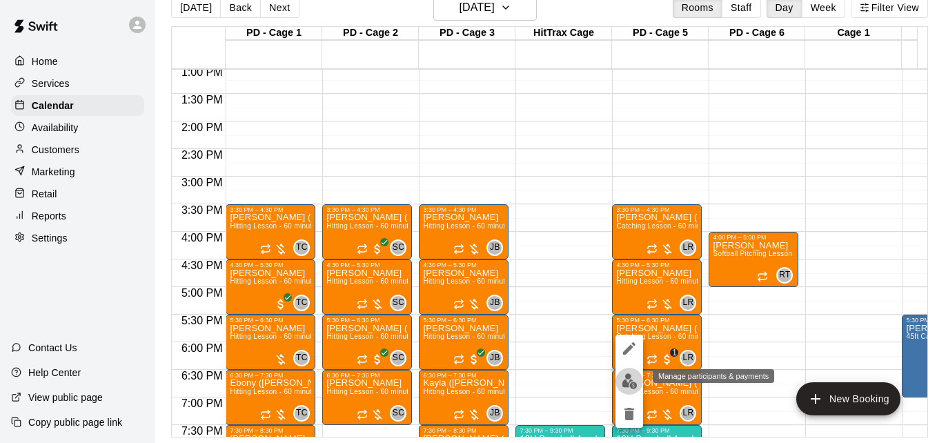
click at [631, 382] on img "edit" at bounding box center [630, 381] width 16 height 16
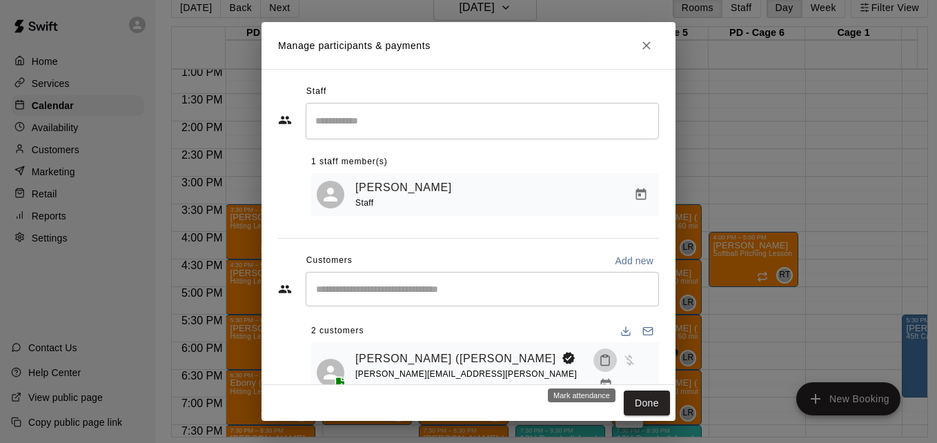
click at [599, 366] on icon "Mark attendance" at bounding box center [605, 360] width 12 height 12
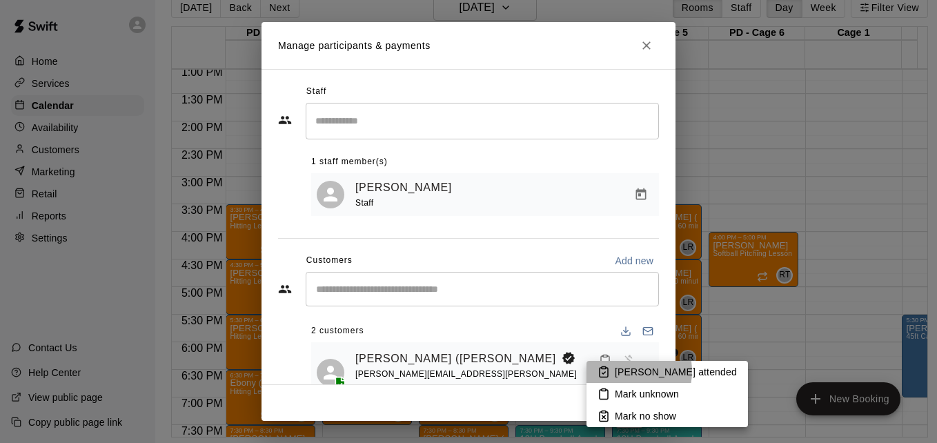
click at [625, 371] on p "Mark attended" at bounding box center [676, 372] width 122 height 14
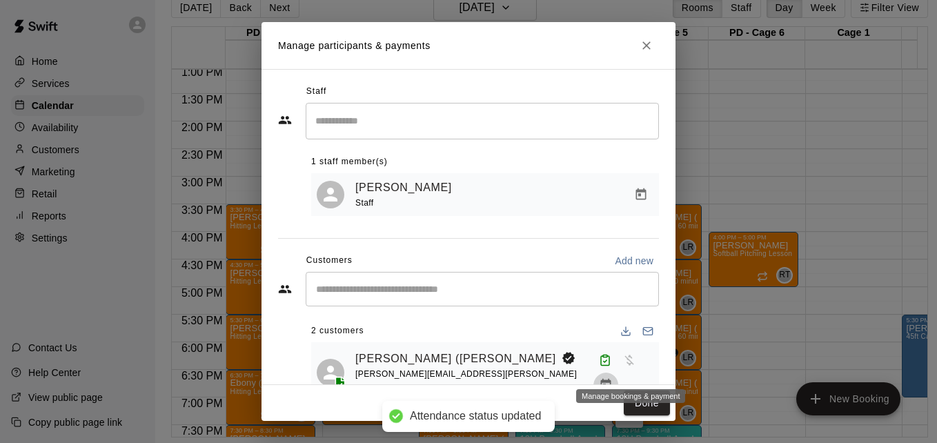
click at [613, 378] on icon "Manage bookings & payment" at bounding box center [606, 385] width 14 height 14
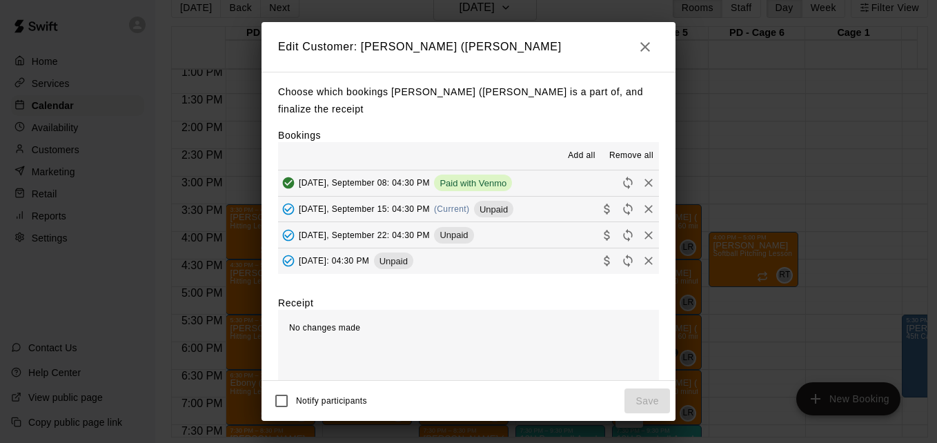
click at [552, 197] on button "Monday, September 15: 04:30 PM (Current) Unpaid" at bounding box center [468, 210] width 381 height 26
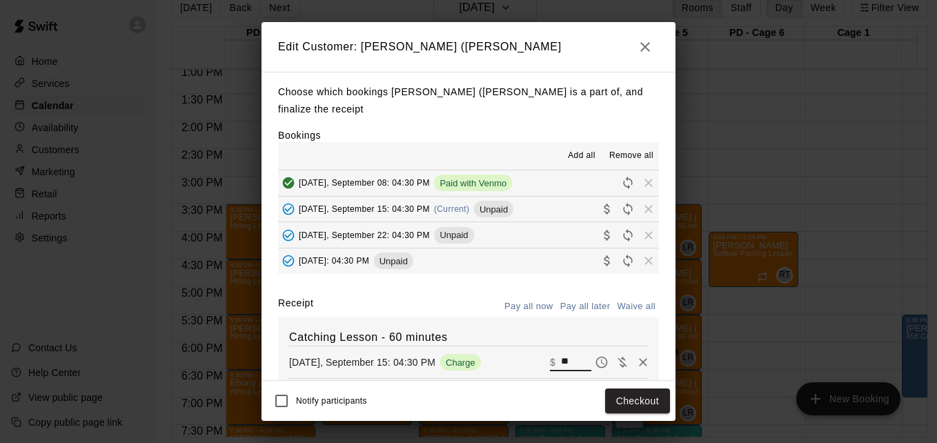
click at [562, 353] on input "**" at bounding box center [576, 362] width 30 height 18
type input "*"
type input "**"
click at [622, 401] on button "Checkout" at bounding box center [637, 401] width 65 height 26
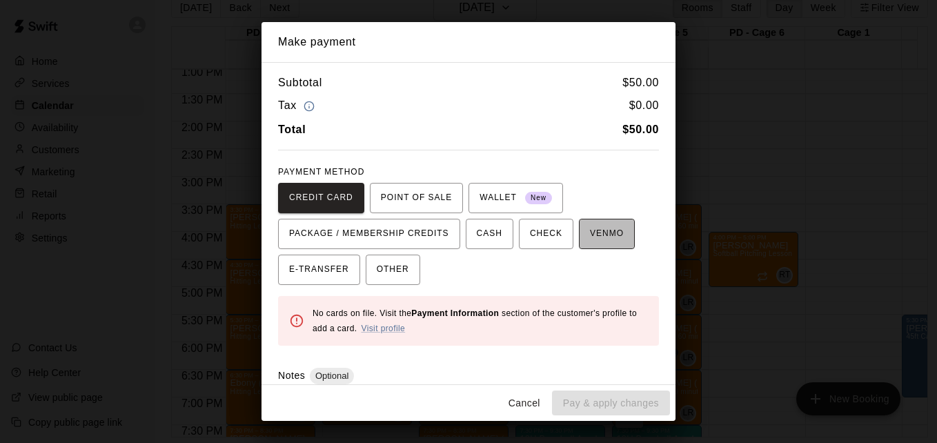
click at [604, 246] on button "VENMO" at bounding box center [607, 234] width 56 height 30
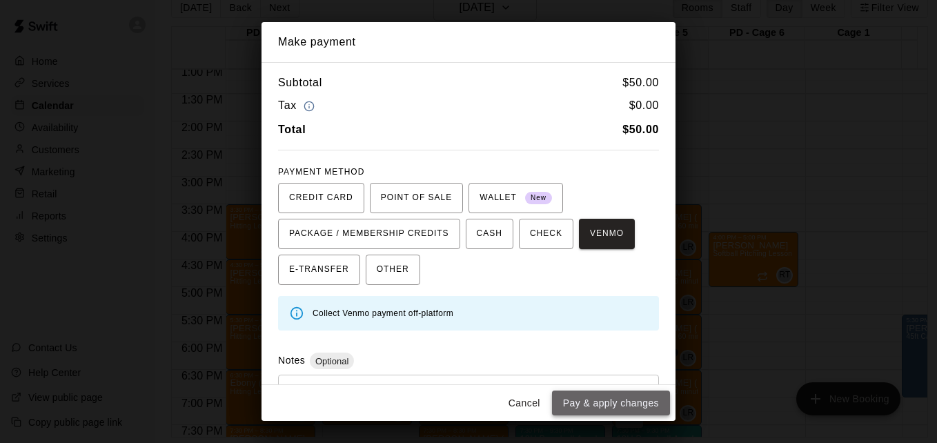
click at [622, 409] on button "Pay & apply changes" at bounding box center [611, 404] width 118 height 26
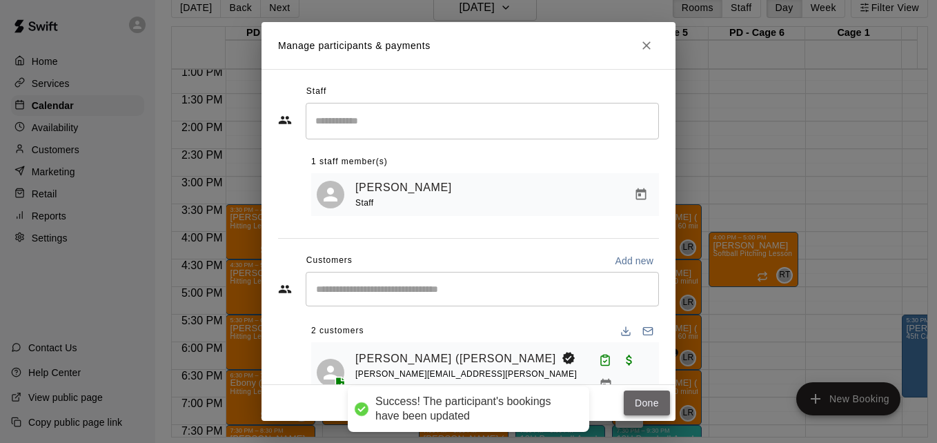
click at [640, 409] on button "Done" at bounding box center [647, 404] width 46 height 26
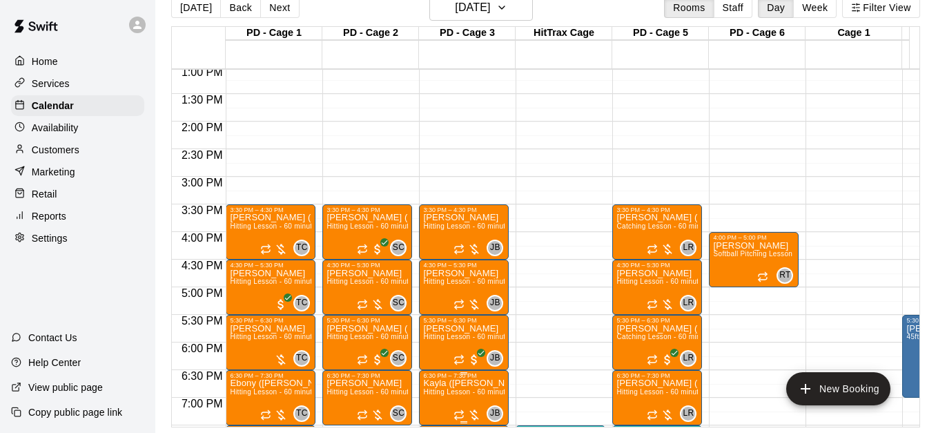
click at [460, 393] on span "Hitting Lesson - 60 minutes" at bounding box center [468, 392] width 90 height 8
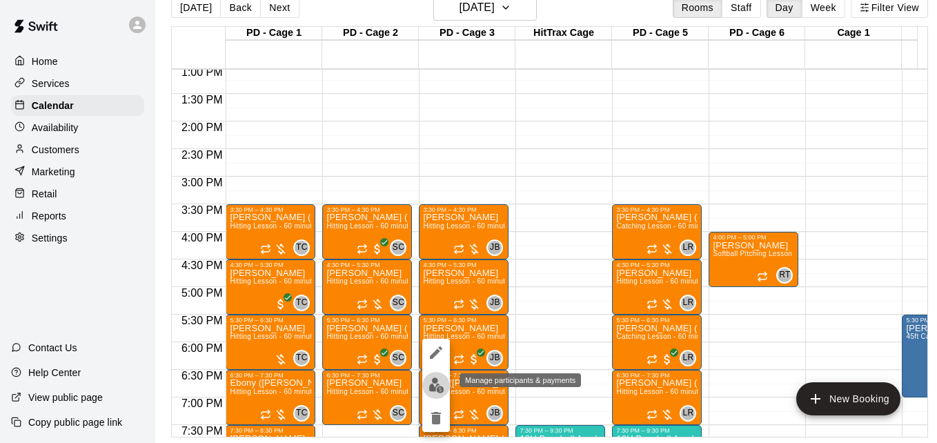
click at [438, 381] on img "edit" at bounding box center [436, 385] width 16 height 16
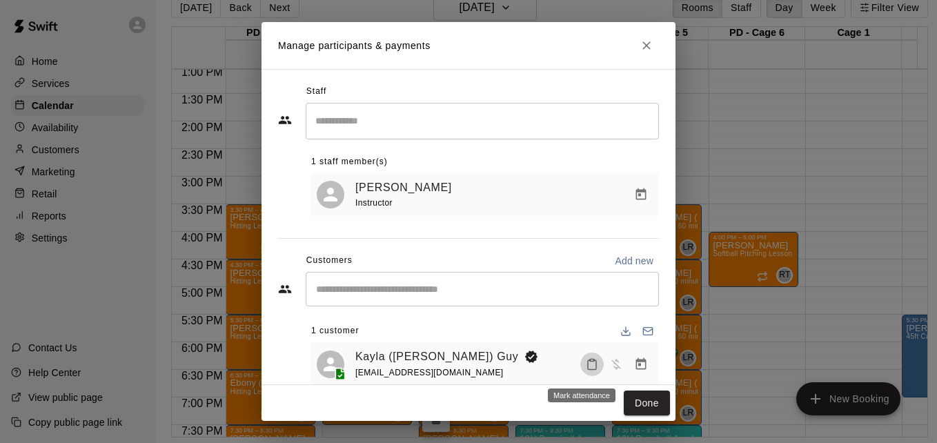
click at [586, 368] on icon "Mark attendance" at bounding box center [592, 364] width 12 height 12
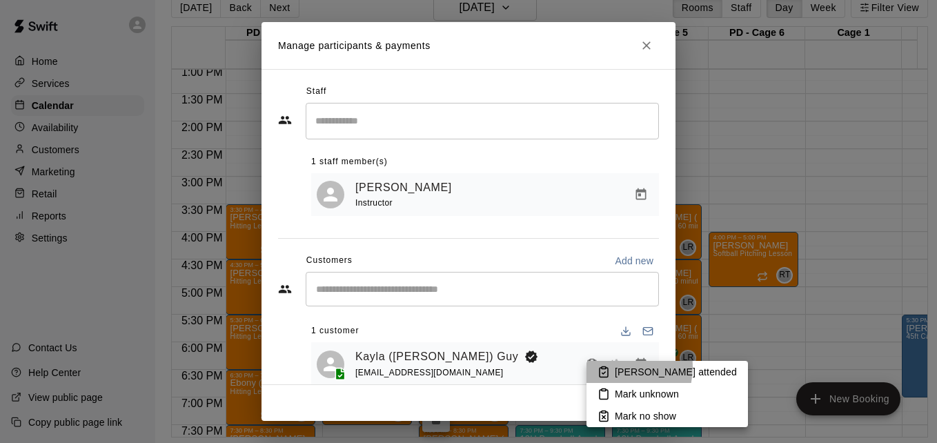
click at [615, 367] on p "Mark attended" at bounding box center [676, 372] width 122 height 14
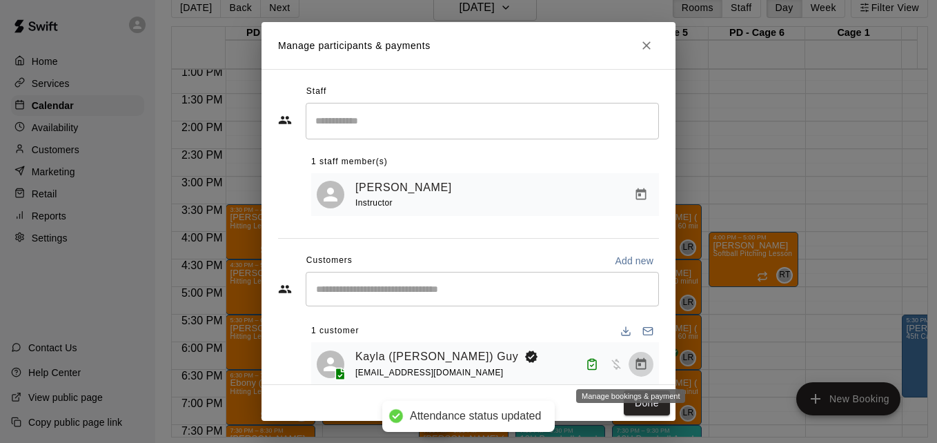
click at [636, 369] on icon "Manage bookings & payment" at bounding box center [641, 363] width 10 height 12
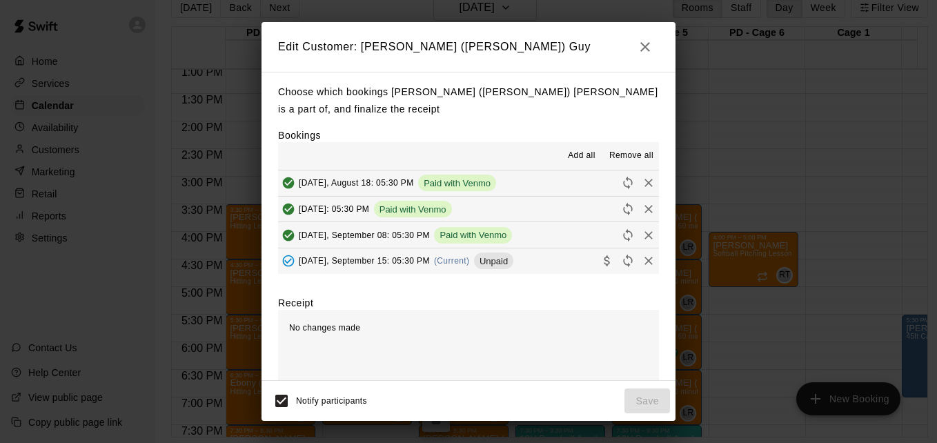
click at [488, 300] on div "Edit Customer: Kayla (Mason) Guy Choose which bookings Kayla (Mason) Guy is a p…" at bounding box center [469, 221] width 414 height 399
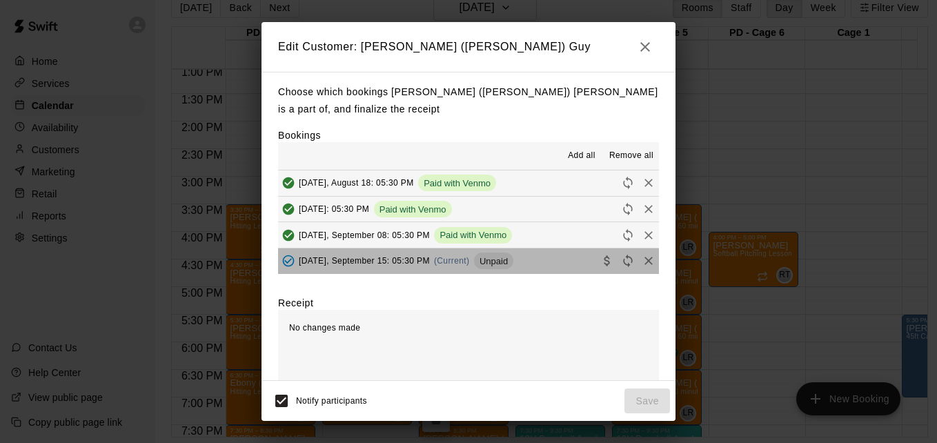
click at [539, 257] on button "Monday, September 15: 05:30 PM (Current) Unpaid" at bounding box center [468, 261] width 381 height 26
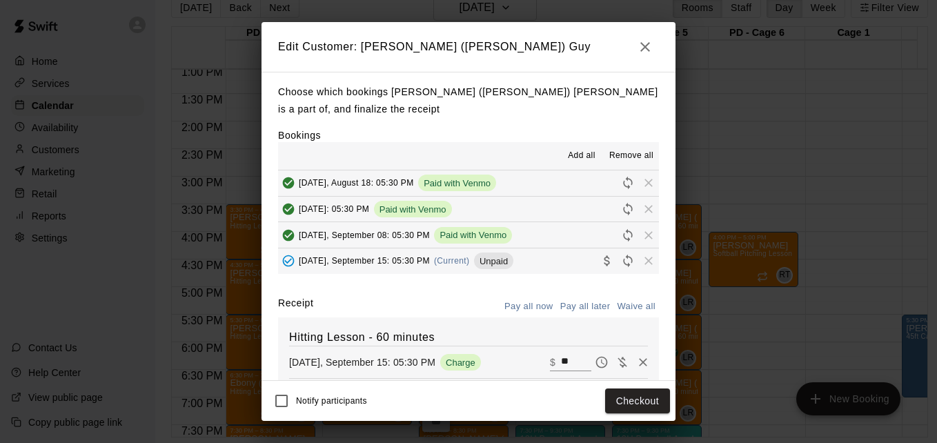
click at [561, 353] on input "**" at bounding box center [576, 362] width 30 height 18
type input "*"
type input "**"
click at [632, 398] on button "Checkout" at bounding box center [637, 401] width 65 height 26
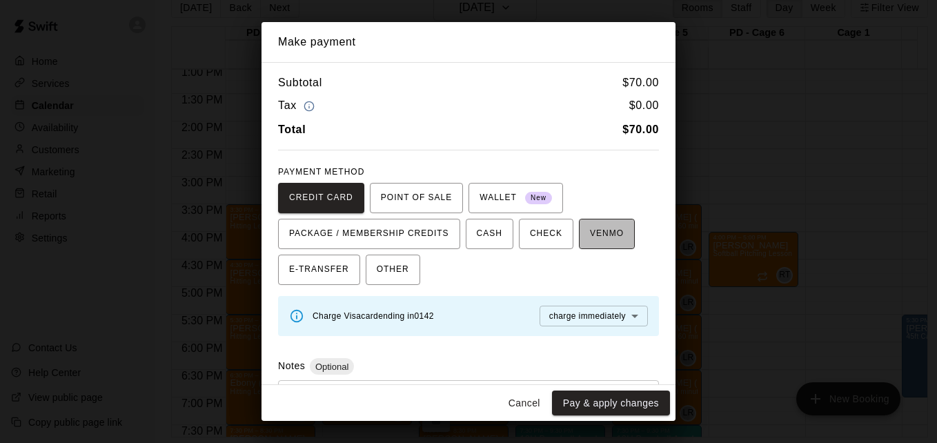
click at [606, 246] on button "VENMO" at bounding box center [607, 234] width 56 height 30
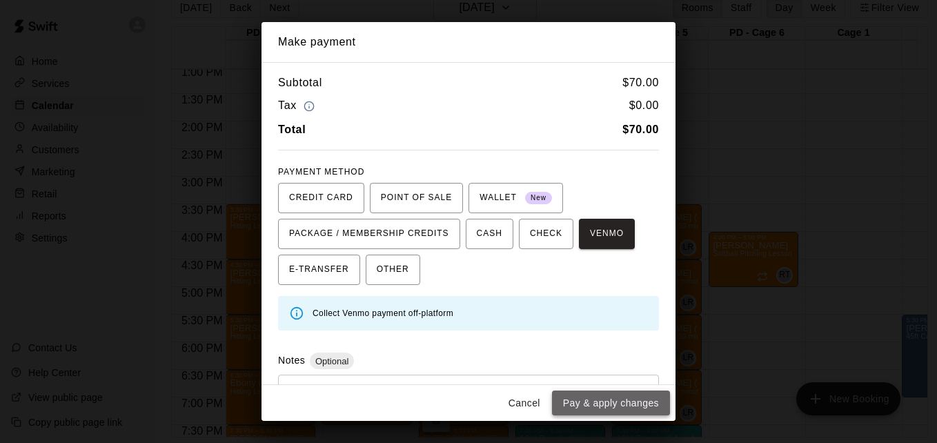
click at [613, 397] on button "Pay & apply changes" at bounding box center [611, 404] width 118 height 26
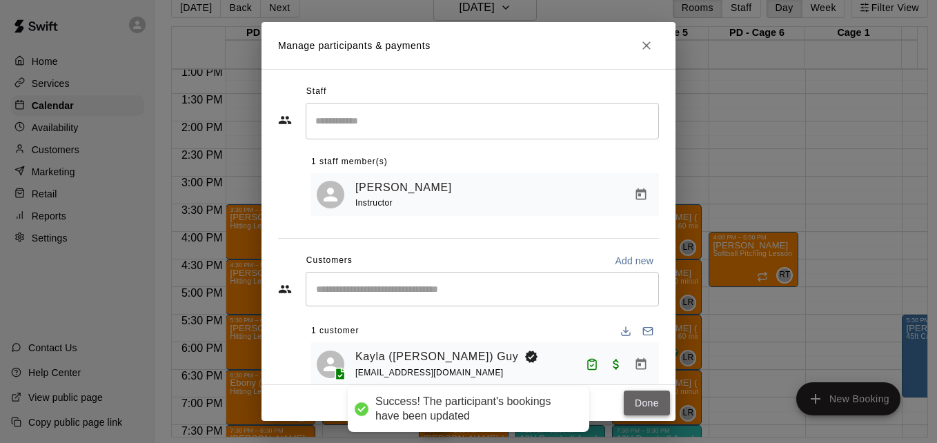
click at [642, 404] on button "Done" at bounding box center [647, 404] width 46 height 26
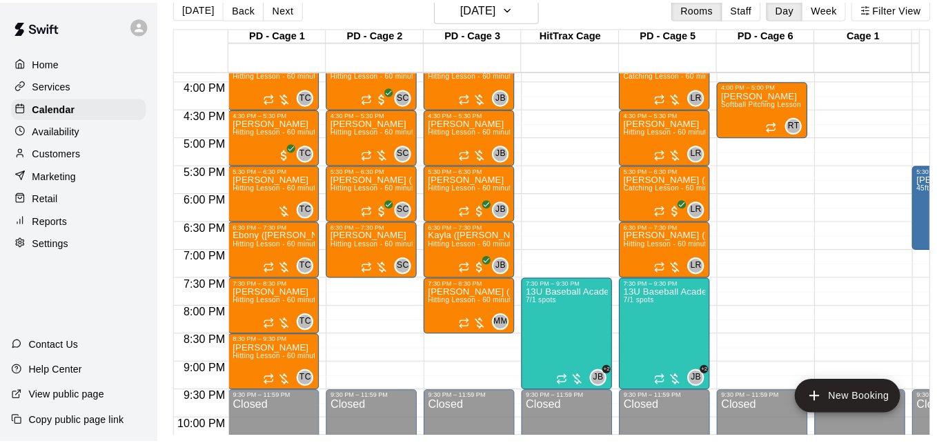
scroll to position [887, 0]
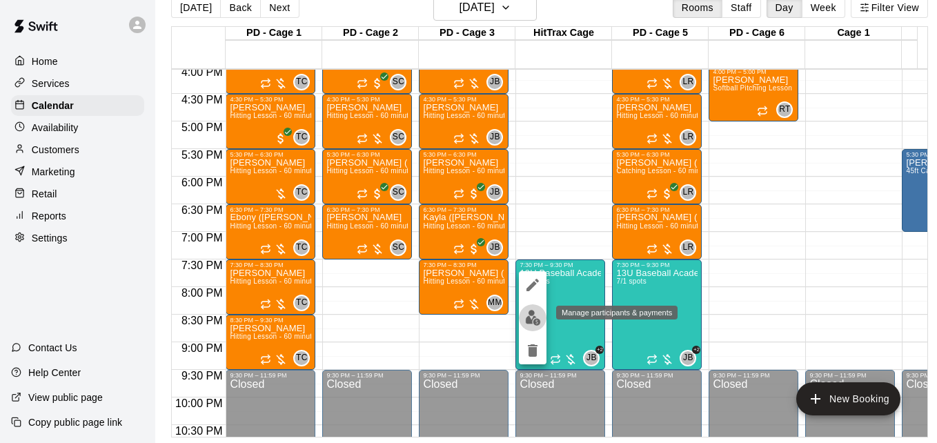
click at [531, 316] on img "edit" at bounding box center [533, 318] width 16 height 16
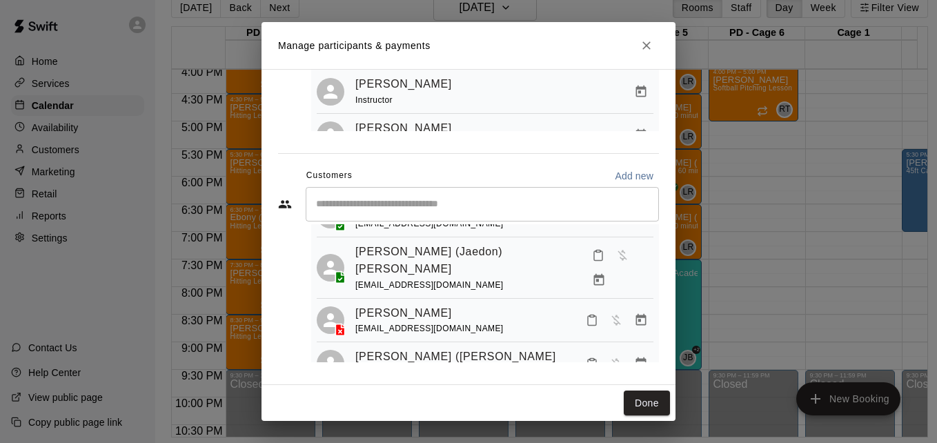
scroll to position [221, 0]
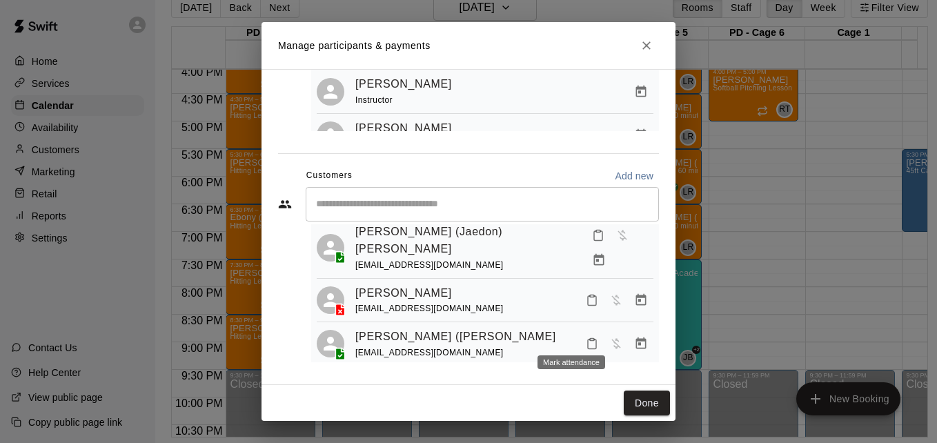
click at [602, 378] on icon "Mark attendance" at bounding box center [608, 384] width 12 height 12
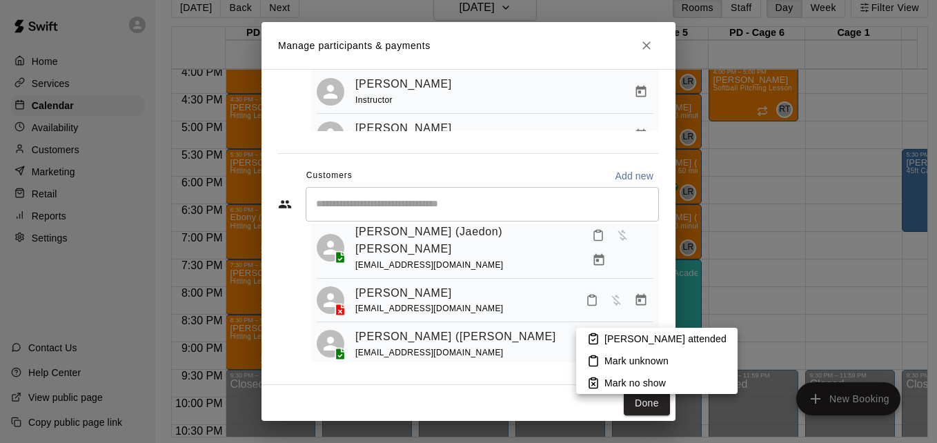
click at [618, 342] on p "Mark attended" at bounding box center [665, 339] width 122 height 14
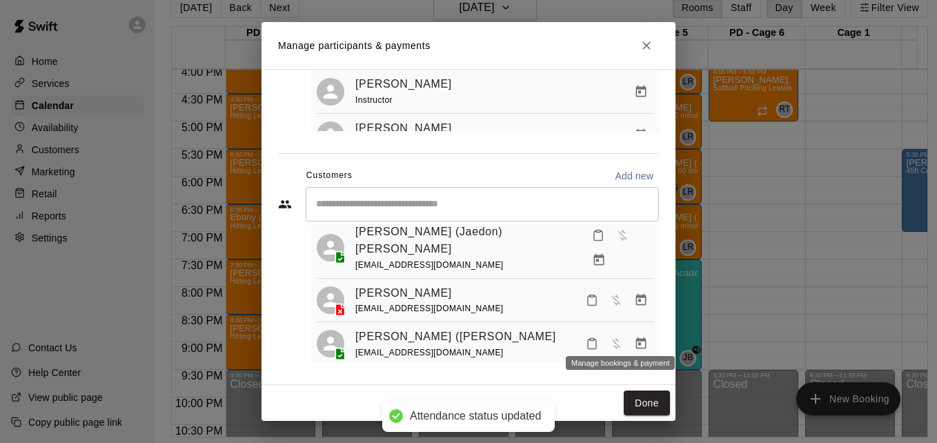
click at [616, 402] on icon "Manage bookings & payment" at bounding box center [609, 409] width 14 height 14
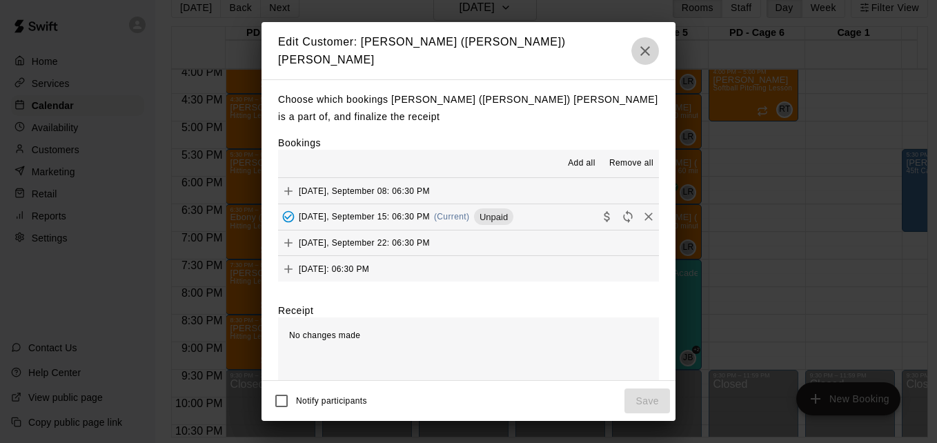
click at [642, 43] on icon "button" at bounding box center [645, 51] width 17 height 17
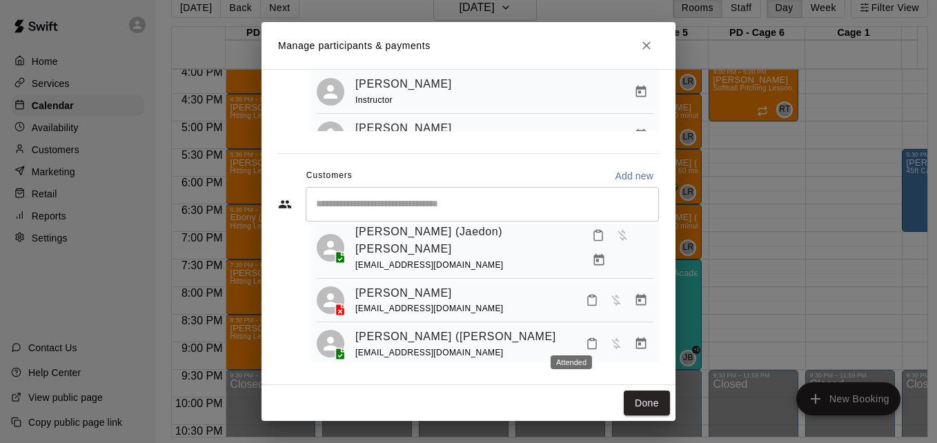
click at [597, 373] on button "Attended" at bounding box center [608, 384] width 23 height 23
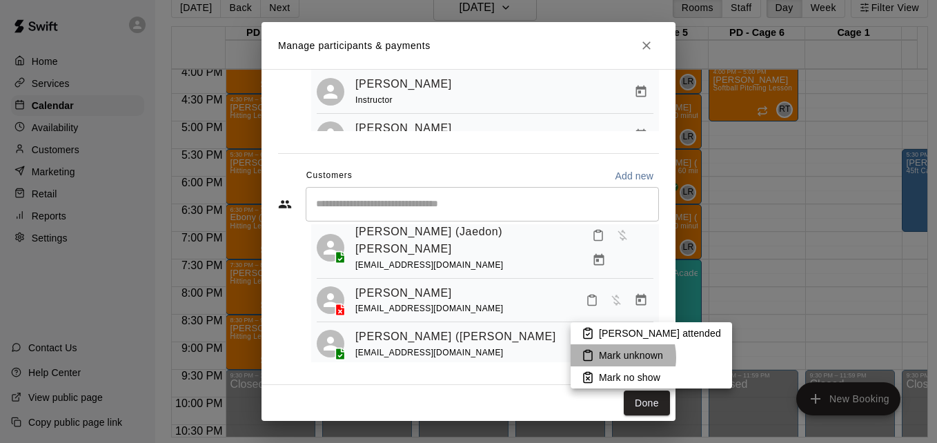
click at [612, 357] on p "Mark unknown" at bounding box center [631, 355] width 64 height 14
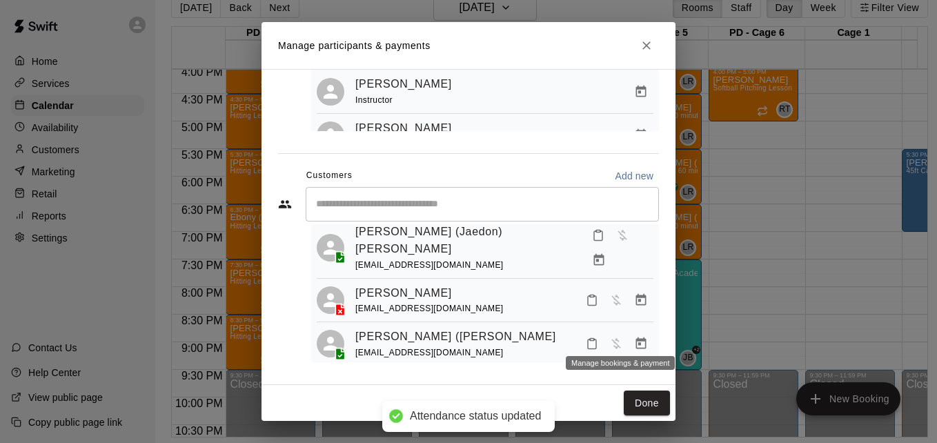
click at [616, 402] on icon "Manage bookings & payment" at bounding box center [609, 409] width 14 height 14
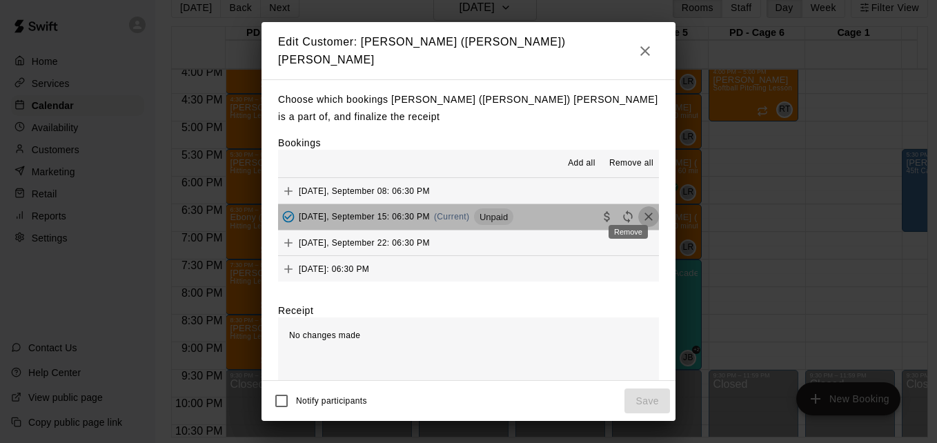
click at [644, 213] on icon "Remove" at bounding box center [648, 217] width 8 height 8
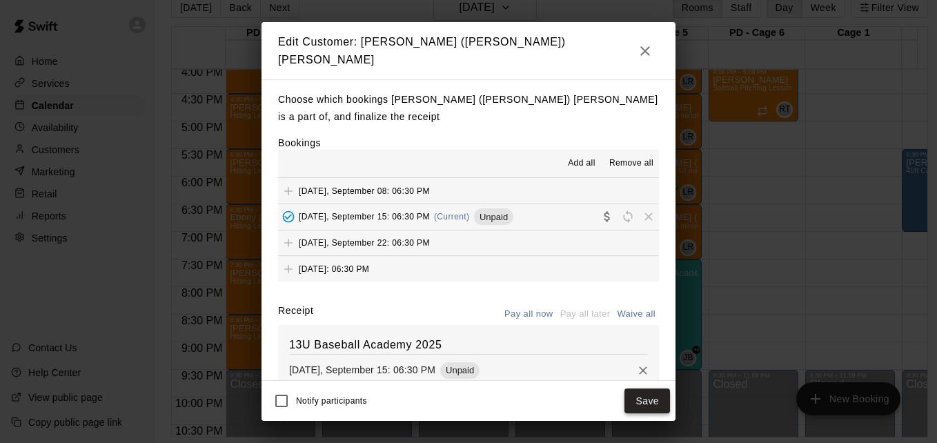
click at [631, 406] on button "Save" at bounding box center [647, 401] width 46 height 26
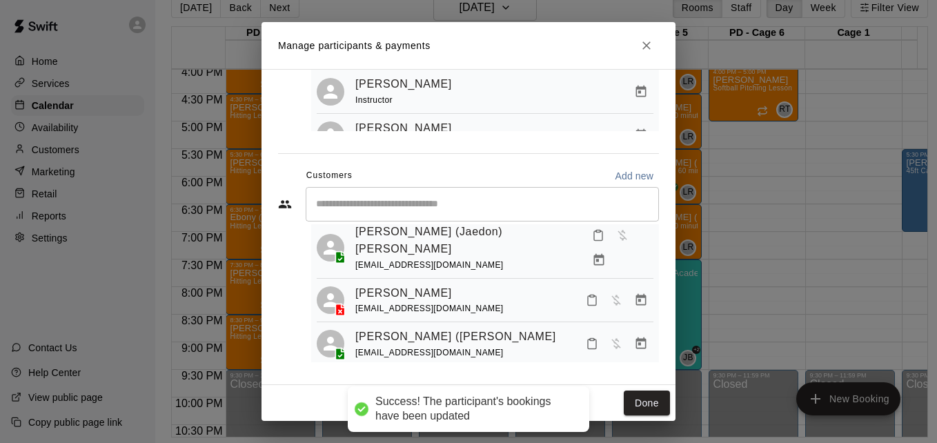
scroll to position [176, 0]
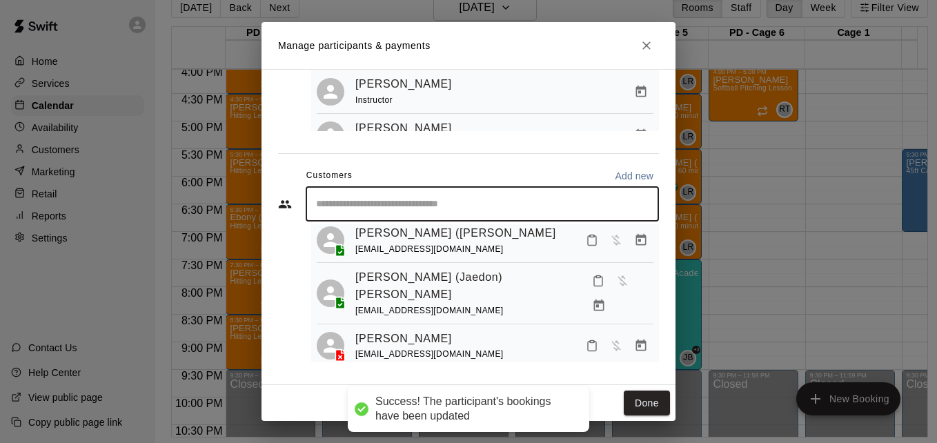
click at [462, 208] on input "Start typing to search customers..." at bounding box center [482, 204] width 341 height 14
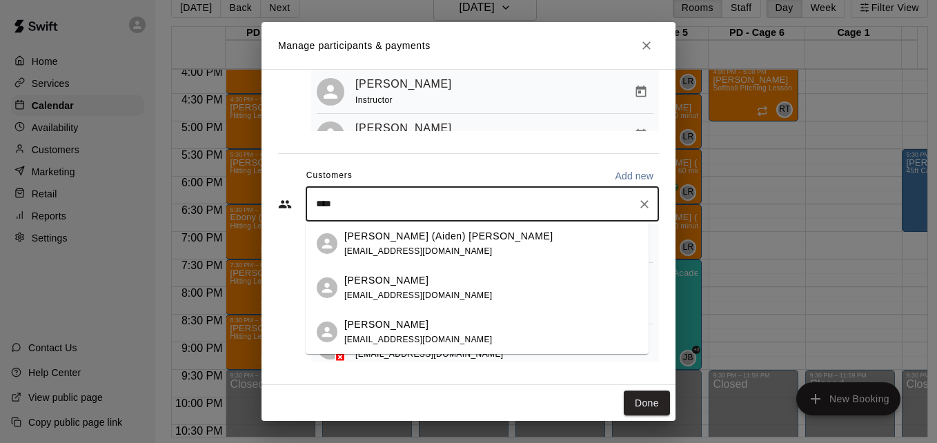
type input "*****"
click at [454, 277] on div "Cameron Sunmer" at bounding box center [418, 280] width 148 height 14
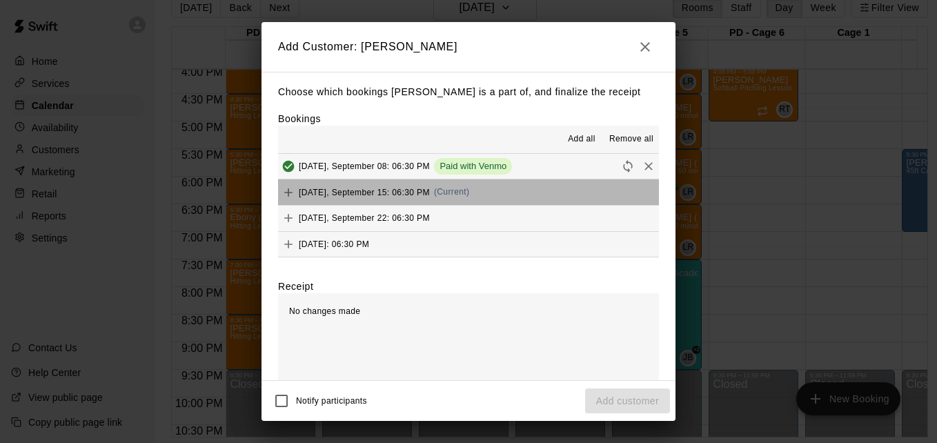
click at [508, 199] on button "Monday, September 15: 06:30 PM (Current)" at bounding box center [468, 192] width 381 height 26
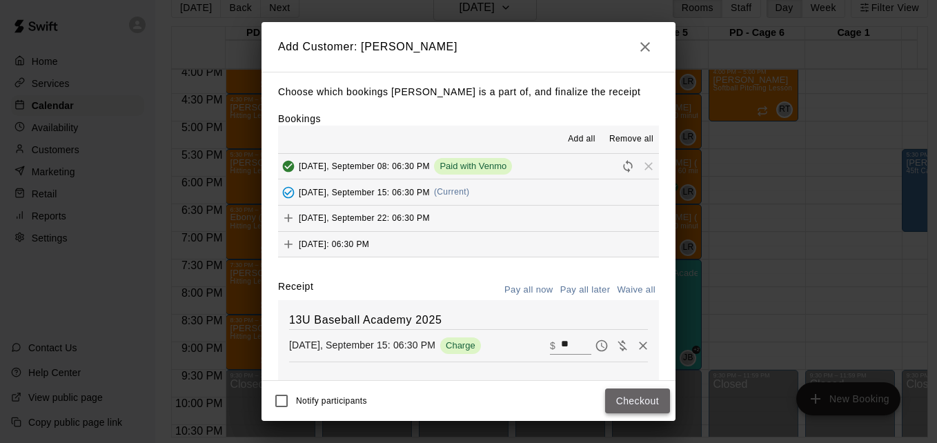
click at [644, 406] on button "Checkout" at bounding box center [637, 401] width 65 height 26
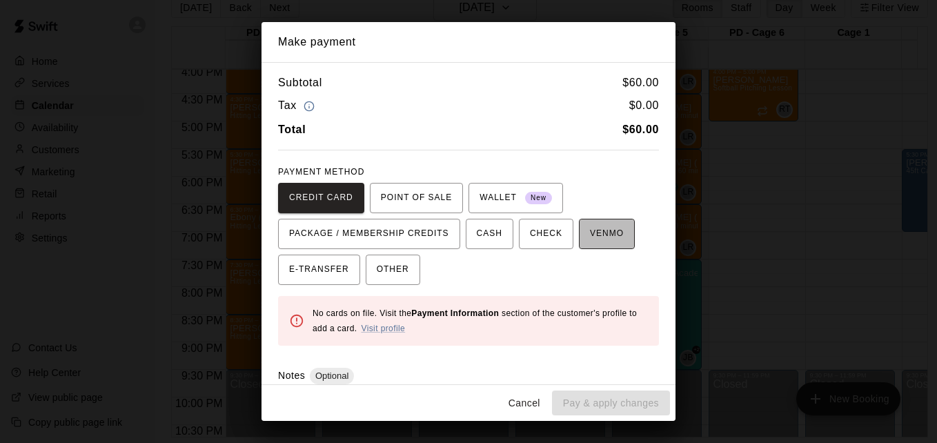
click at [591, 243] on span "VENMO" at bounding box center [607, 234] width 34 height 22
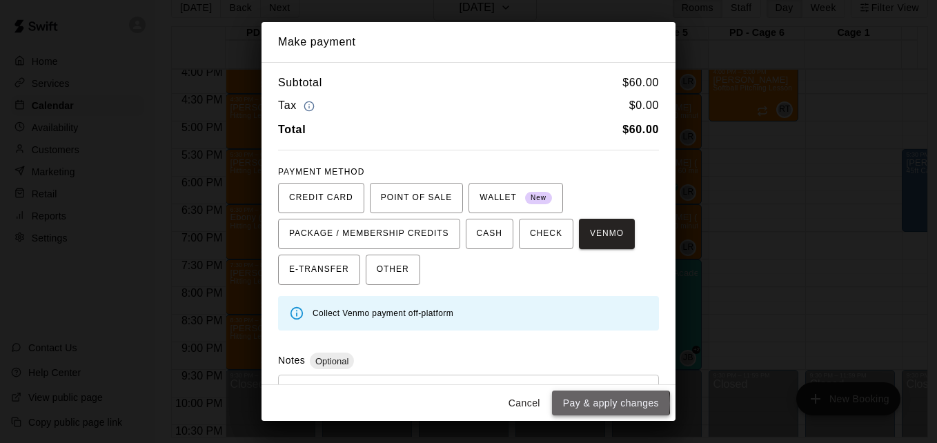
click at [597, 403] on button "Pay & apply changes" at bounding box center [611, 404] width 118 height 26
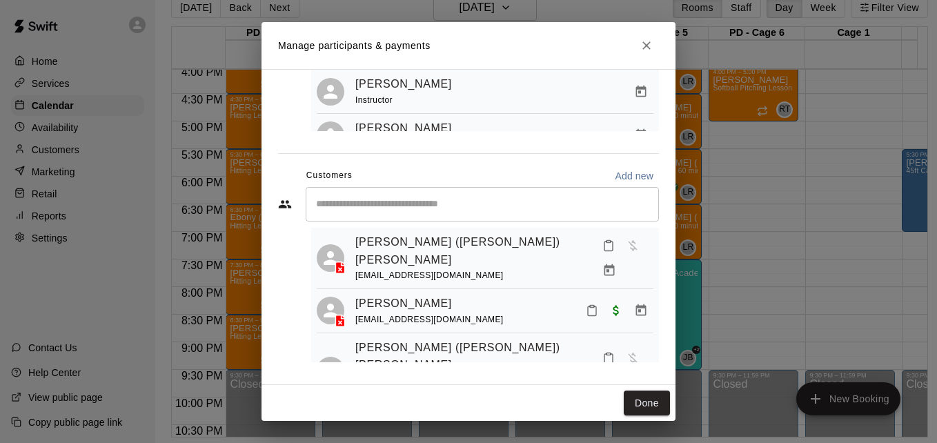
scroll to position [28, 0]
click at [586, 306] on icon "Mark attendance" at bounding box center [592, 312] width 12 height 12
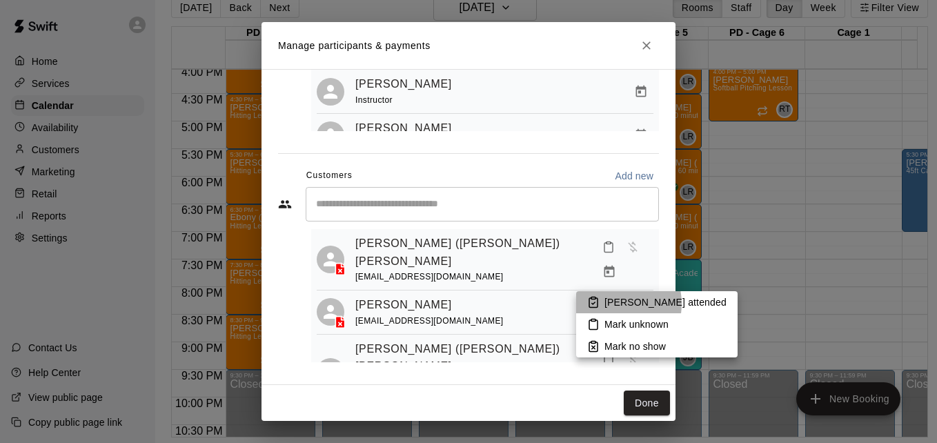
click at [611, 304] on p "Mark attended" at bounding box center [665, 302] width 122 height 14
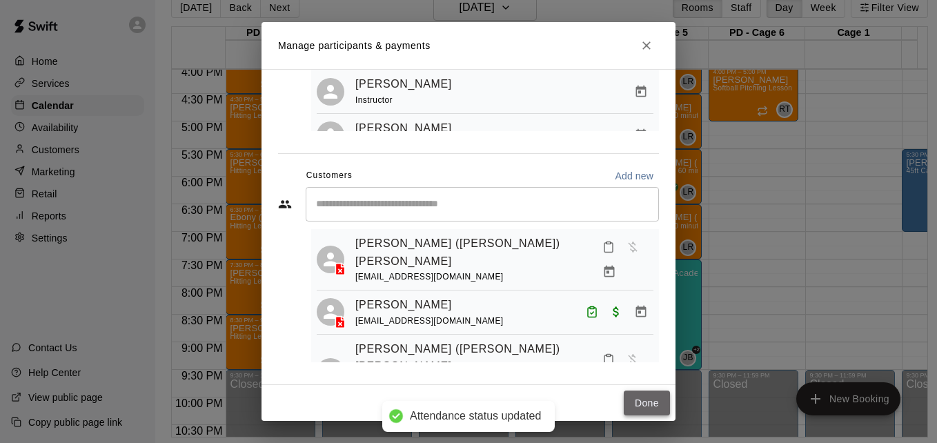
click at [647, 408] on button "Done" at bounding box center [647, 404] width 46 height 26
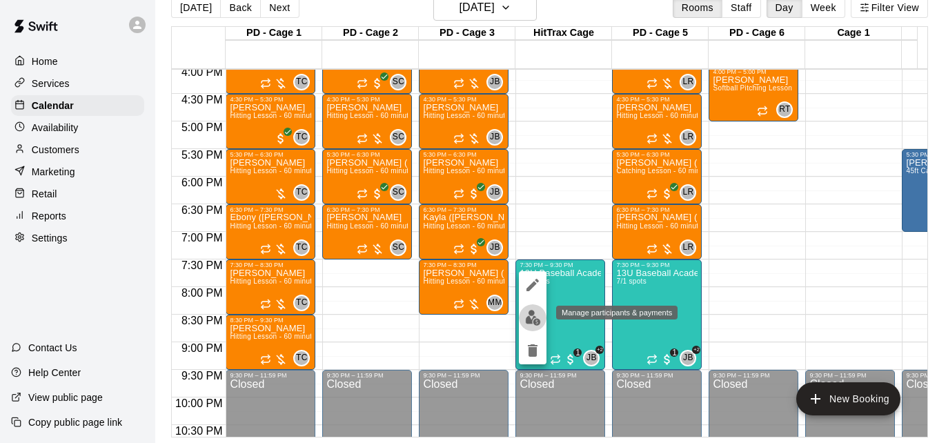
click at [530, 317] on img "edit" at bounding box center [533, 318] width 16 height 16
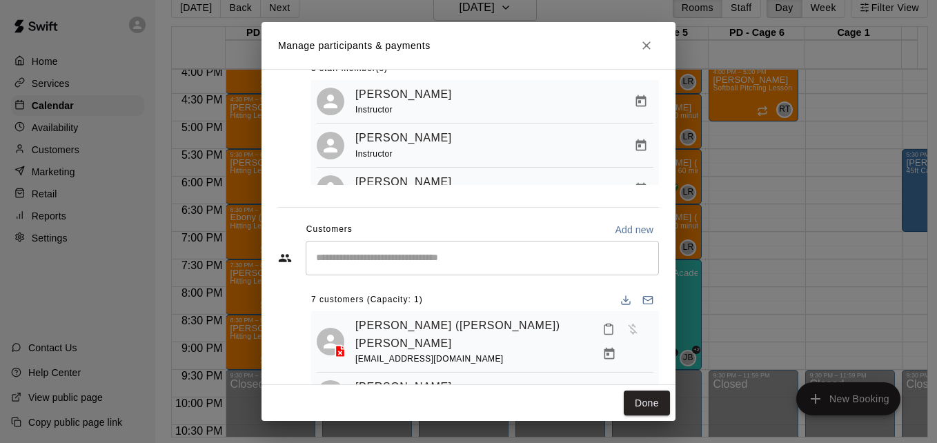
scroll to position [110, 0]
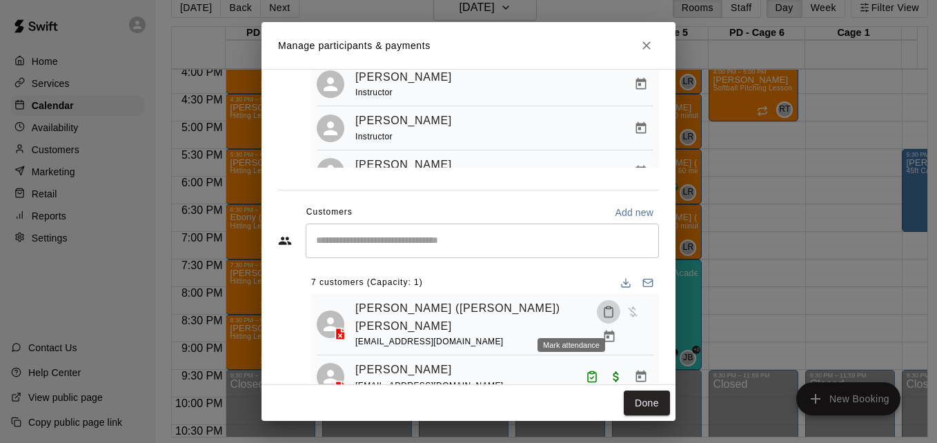
click at [602, 317] on icon "Mark attendance" at bounding box center [608, 312] width 12 height 12
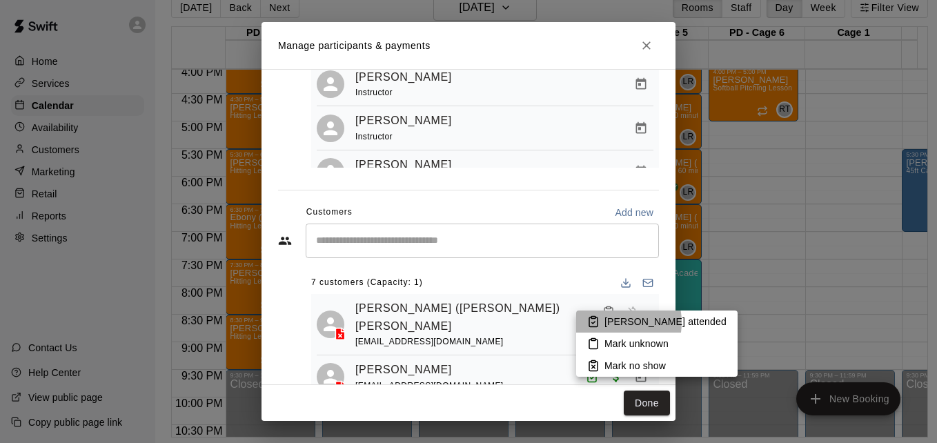
click at [611, 322] on p "Mark attended" at bounding box center [665, 322] width 122 height 14
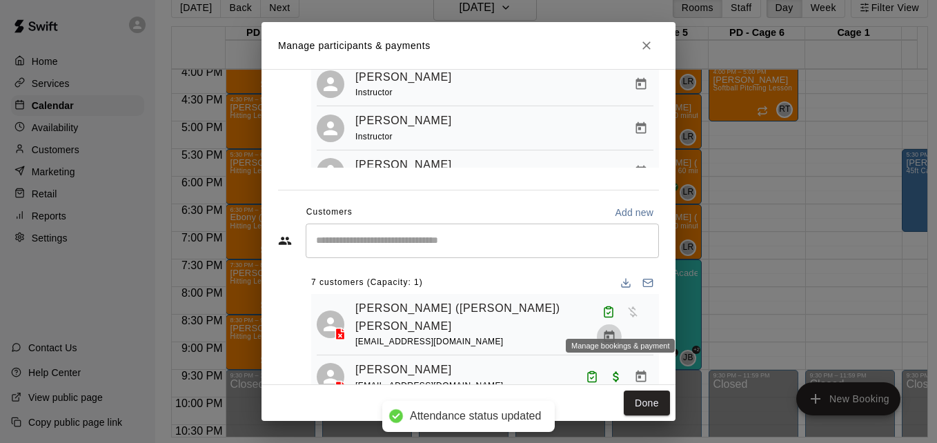
click at [614, 331] on icon "Manage bookings & payment" at bounding box center [609, 337] width 10 height 12
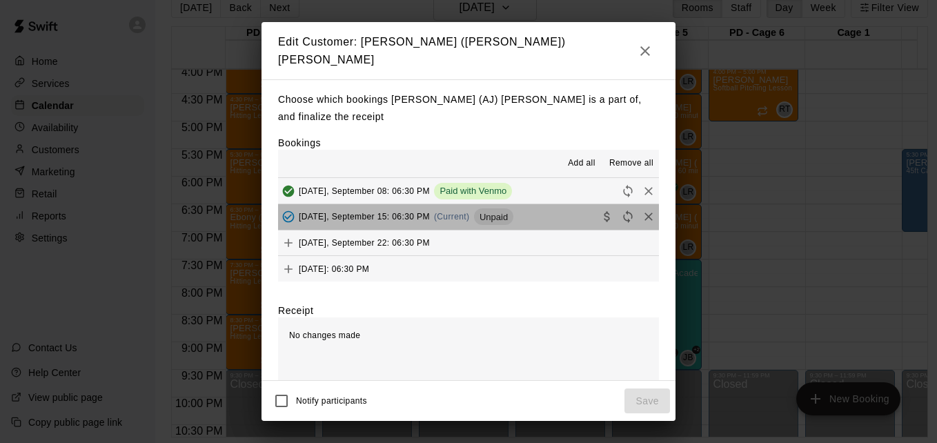
click at [535, 220] on button "Monday, September 15: 06:30 PM (Current) Unpaid" at bounding box center [468, 217] width 381 height 26
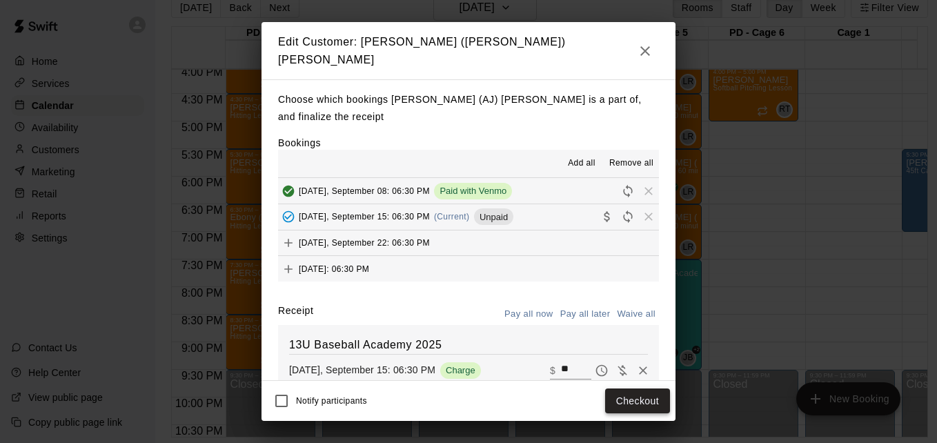
click at [633, 402] on button "Checkout" at bounding box center [637, 401] width 65 height 26
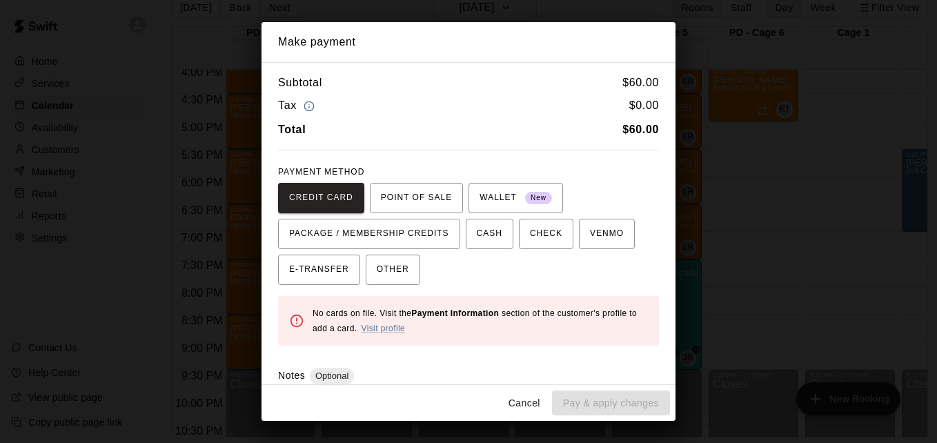
click at [600, 250] on div "CREDIT CARD POINT OF SALE WALLET New PACKAGE / MEMBERSHIP CREDITS CASH CHECK VE…" at bounding box center [468, 234] width 381 height 102
click at [600, 247] on button "VENMO" at bounding box center [607, 234] width 56 height 30
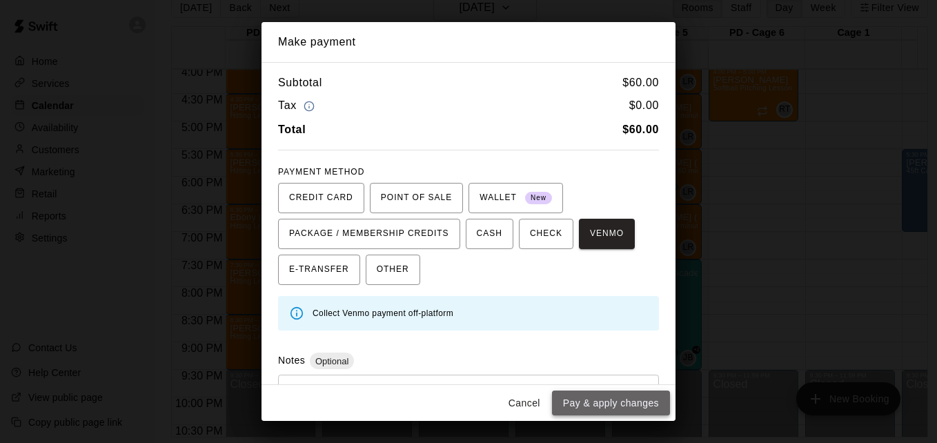
click at [620, 396] on button "Pay & apply changes" at bounding box center [611, 404] width 118 height 26
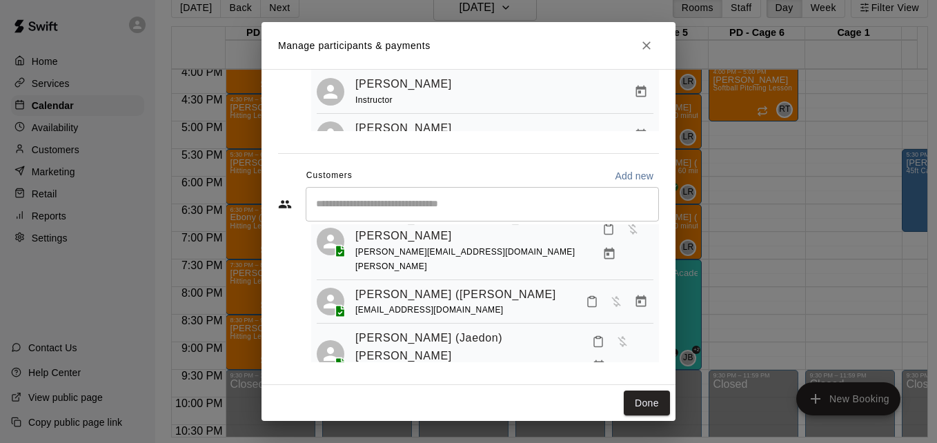
scroll to position [166, 0]
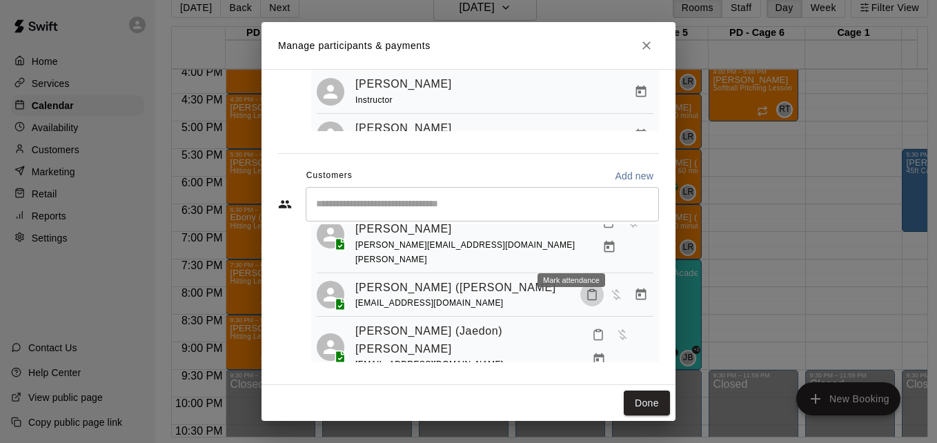
click at [580, 283] on button "Mark attendance" at bounding box center [591, 294] width 23 height 23
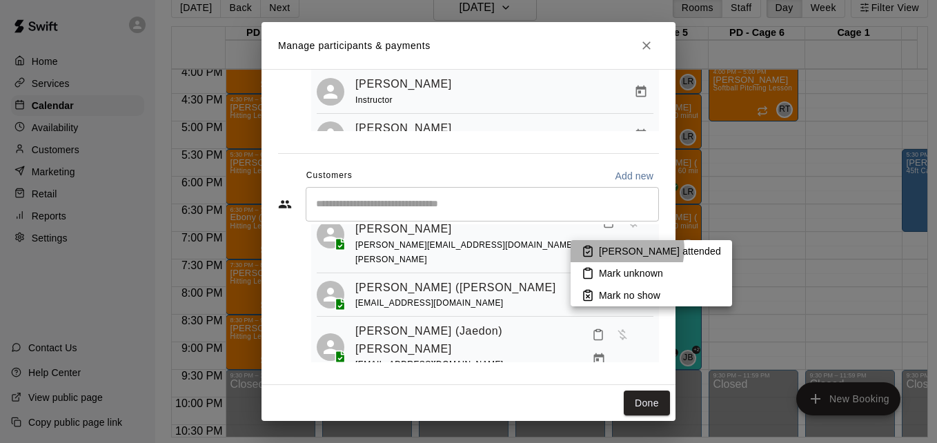
click at [627, 249] on p "Mark attended" at bounding box center [660, 251] width 122 height 14
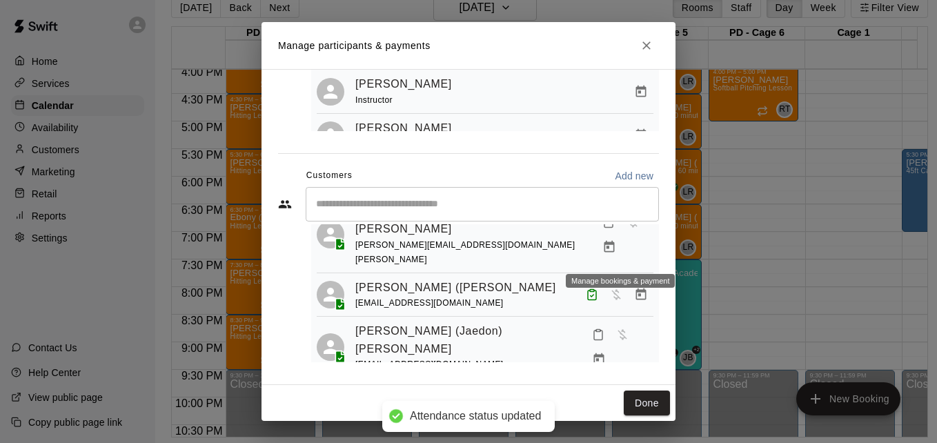
click at [634, 288] on icon "Manage bookings & payment" at bounding box center [641, 295] width 14 height 14
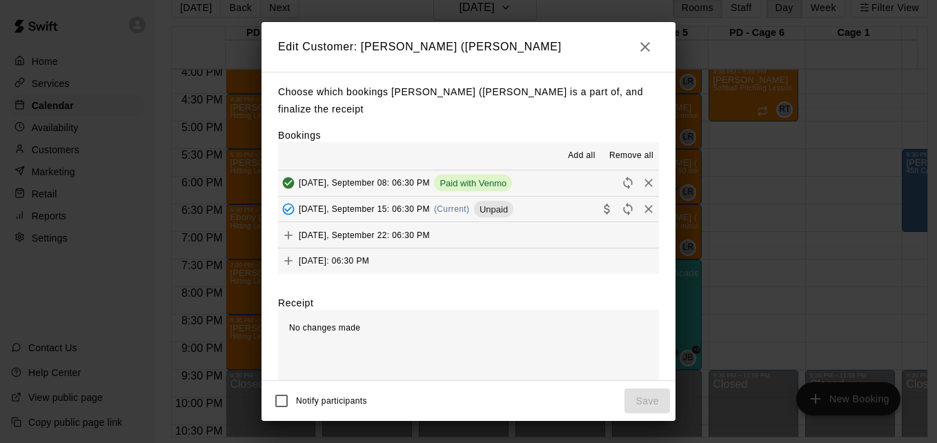
click at [546, 204] on button "Monday, September 15: 06:30 PM (Current) Unpaid" at bounding box center [468, 210] width 381 height 26
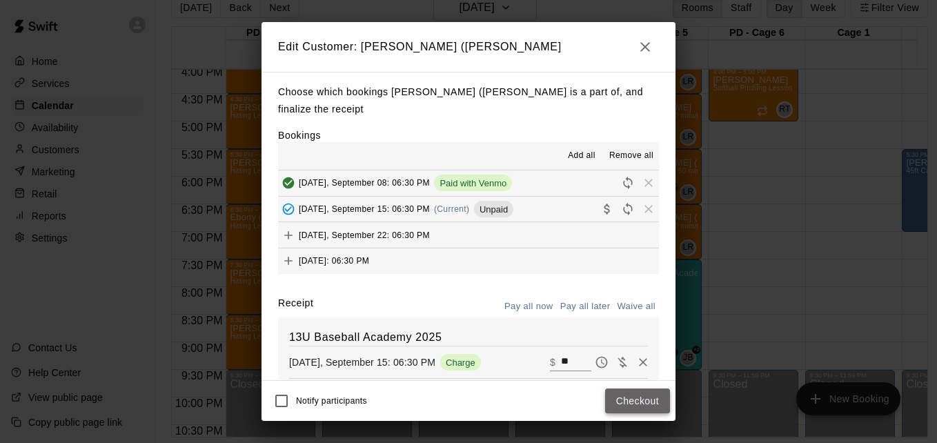
click at [641, 395] on button "Checkout" at bounding box center [637, 401] width 65 height 26
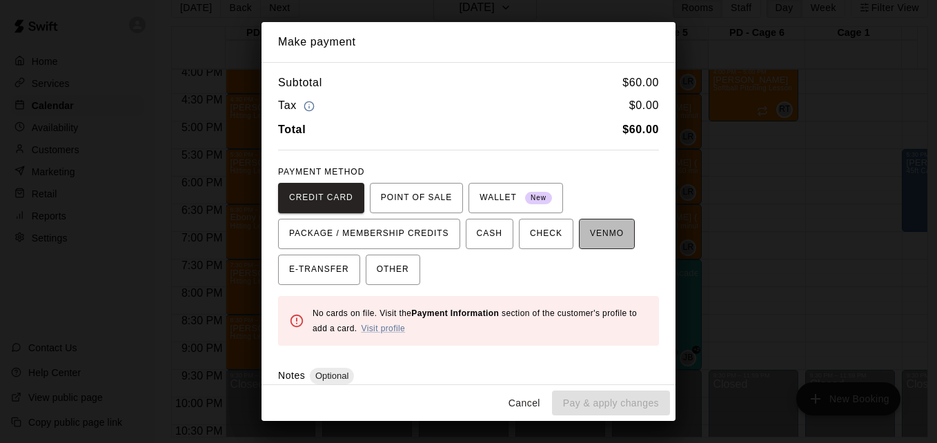
click at [593, 234] on span "VENMO" at bounding box center [607, 234] width 34 height 22
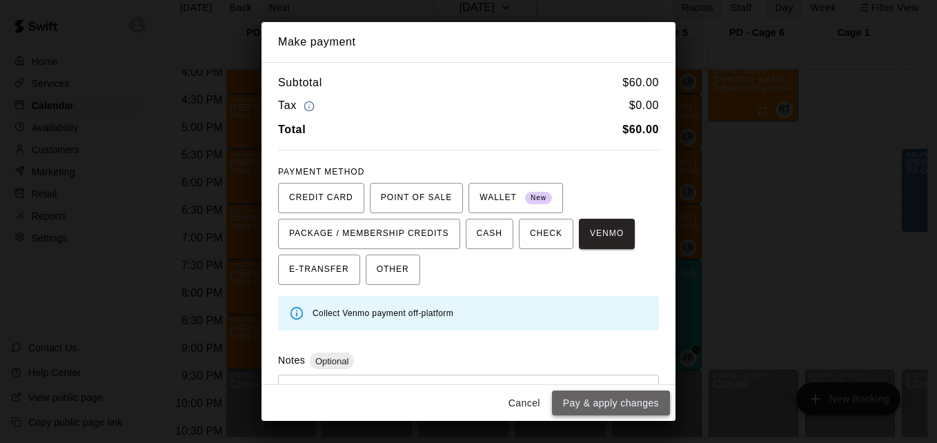
click at [622, 395] on button "Pay & apply changes" at bounding box center [611, 404] width 118 height 26
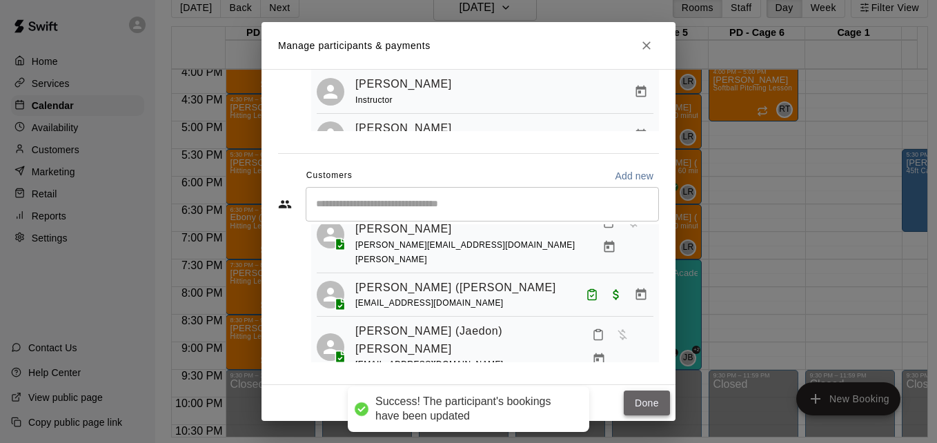
click at [637, 404] on button "Done" at bounding box center [647, 404] width 46 height 26
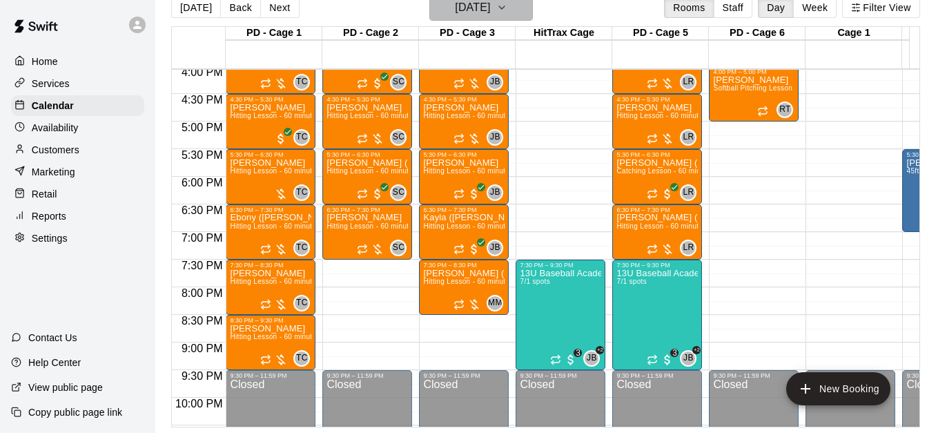
click at [531, 9] on button "[DATE]" at bounding box center [480, 7] width 103 height 26
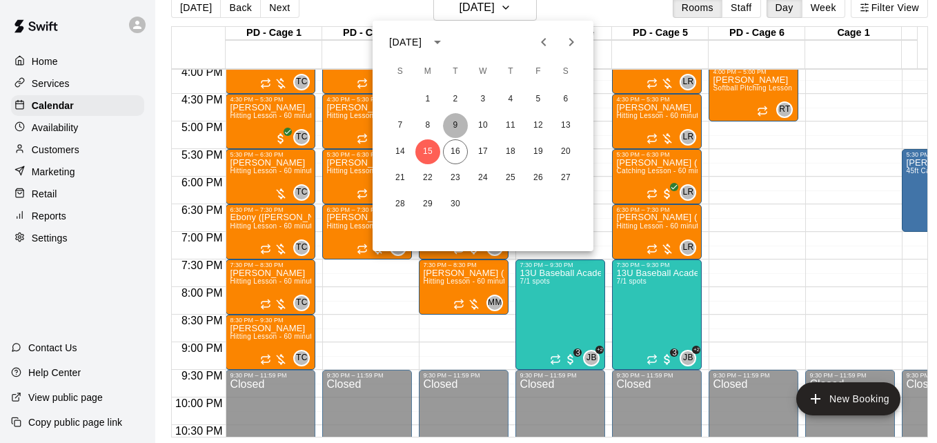
click at [452, 121] on button "9" at bounding box center [455, 125] width 25 height 25
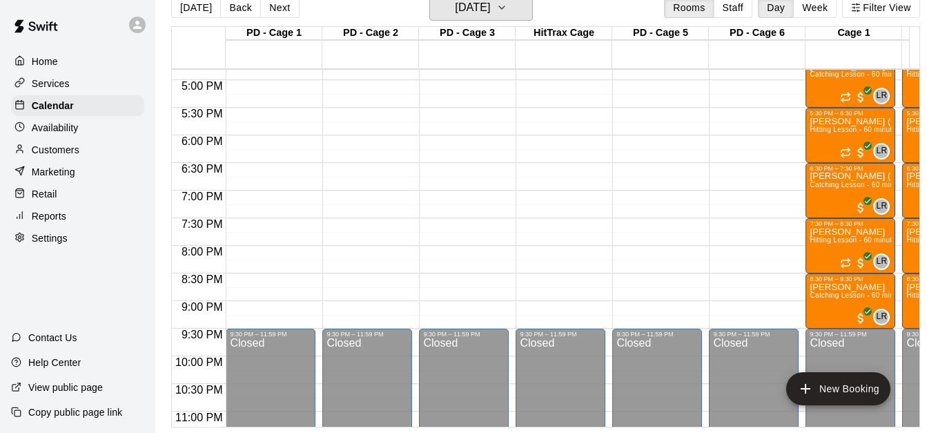
scroll to position [942, 0]
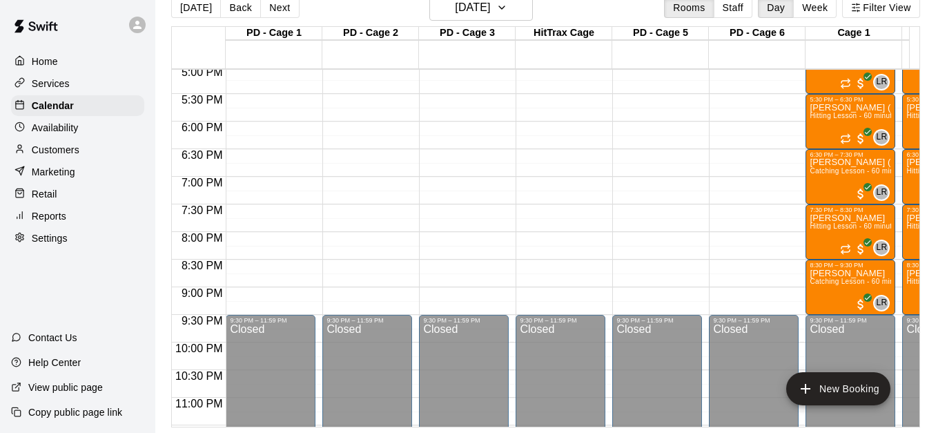
drag, startPoint x: 910, startPoint y: 415, endPoint x: 910, endPoint y: 423, distance: 7.6
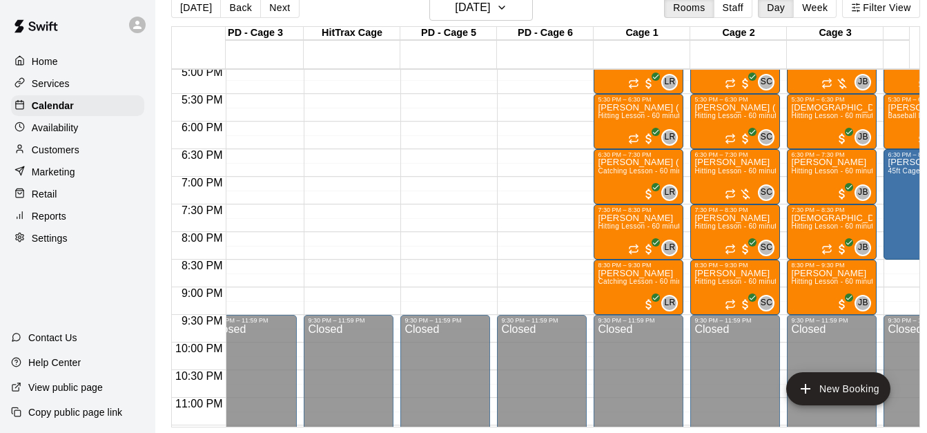
scroll to position [0, 239]
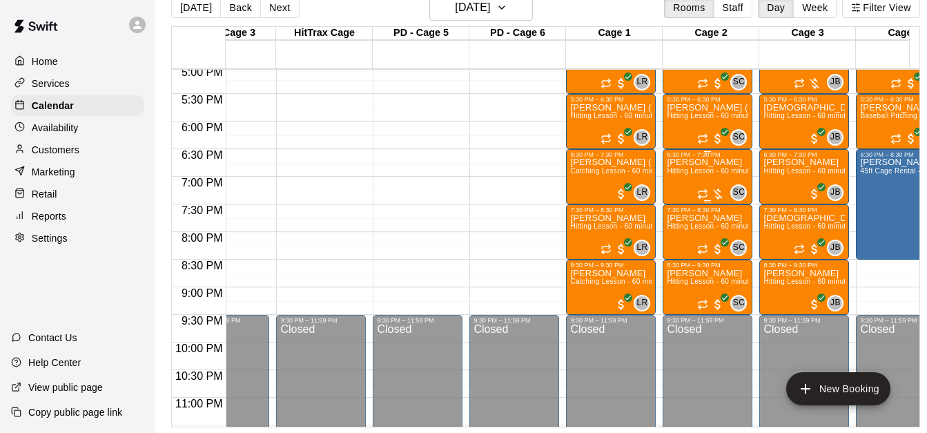
click at [696, 167] on span "Hitting Lesson - 60 minutes" at bounding box center [712, 171] width 90 height 8
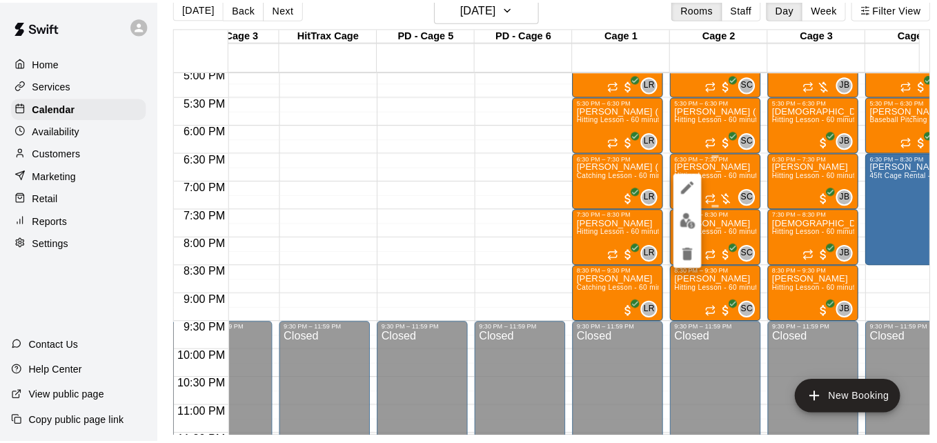
scroll to position [22, 0]
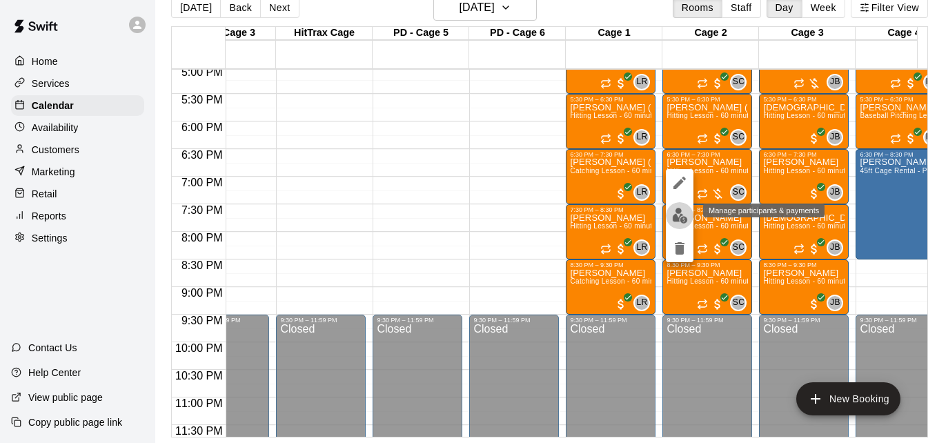
click at [680, 213] on img "edit" at bounding box center [680, 216] width 16 height 16
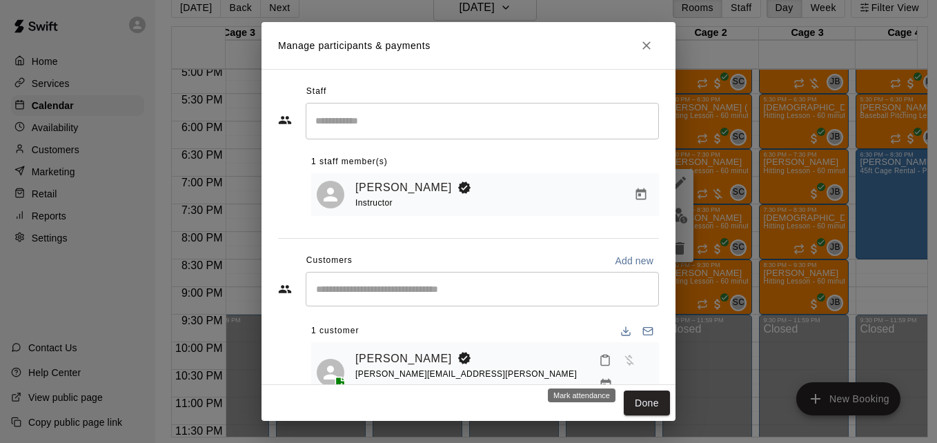
click at [599, 366] on icon "Mark attendance" at bounding box center [605, 360] width 12 height 12
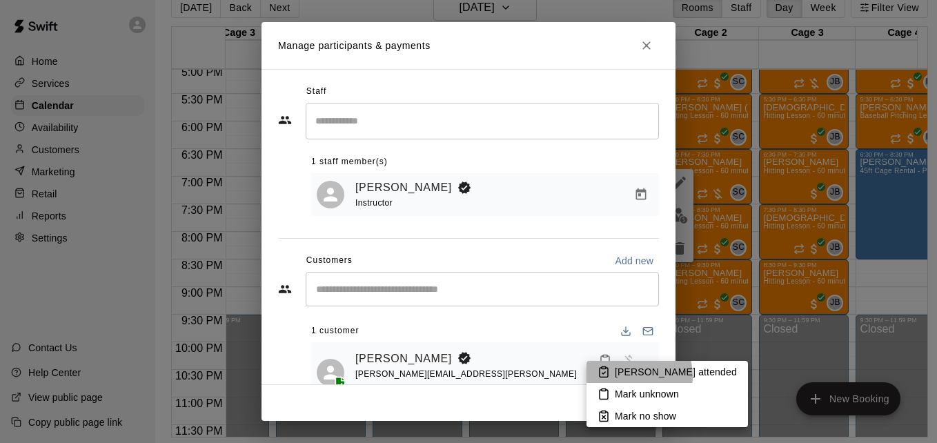
click at [627, 376] on p "Mark attended" at bounding box center [676, 372] width 122 height 14
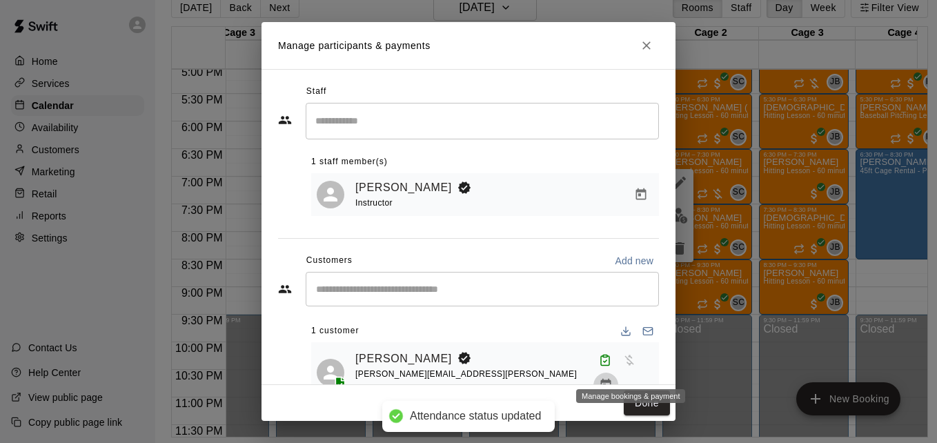
click at [613, 378] on icon "Manage bookings & payment" at bounding box center [606, 385] width 14 height 14
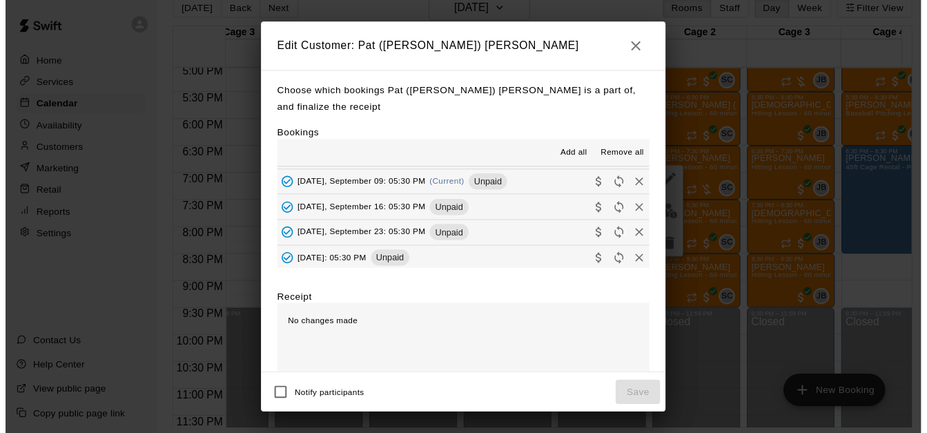
scroll to position [414, 0]
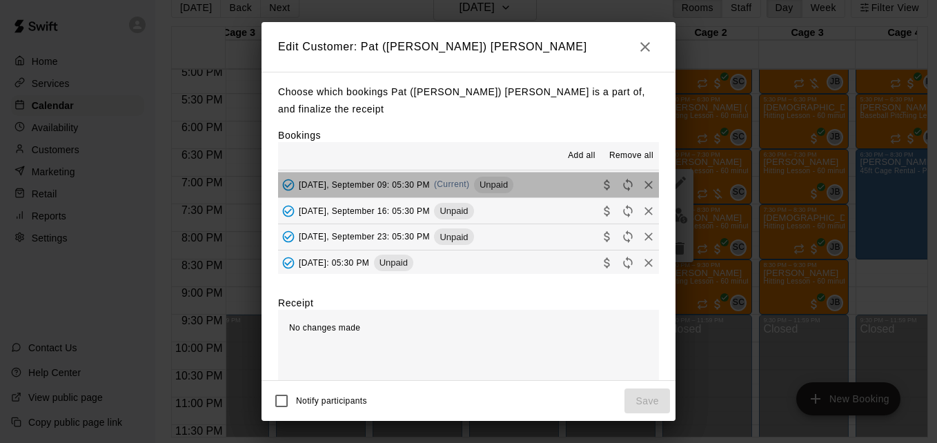
click at [558, 185] on button "Tuesday, September 09: 05:30 PM (Current) Unpaid" at bounding box center [468, 185] width 381 height 26
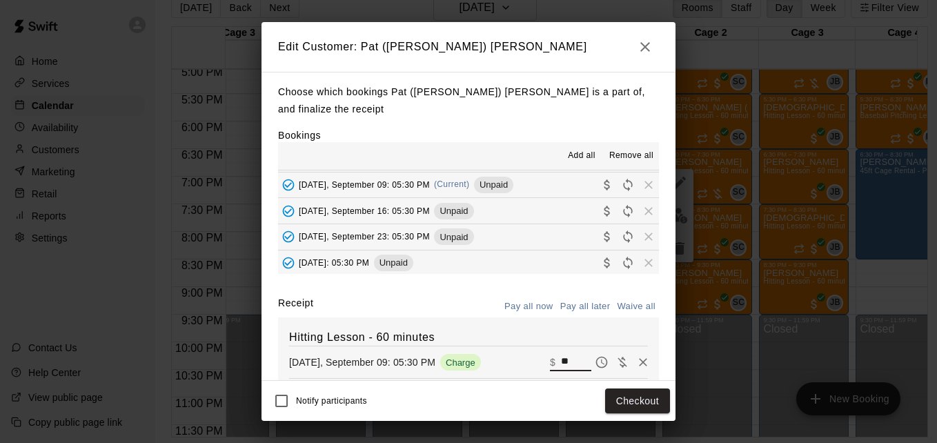
click at [561, 366] on input "**" at bounding box center [576, 362] width 30 height 18
type input "*"
type input "**"
click at [632, 397] on button "Checkout" at bounding box center [637, 401] width 65 height 26
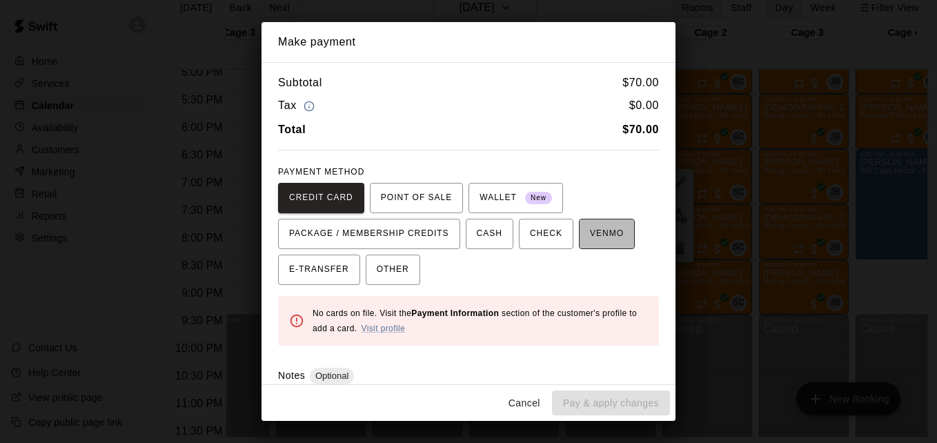
click at [591, 242] on span "VENMO" at bounding box center [607, 234] width 34 height 22
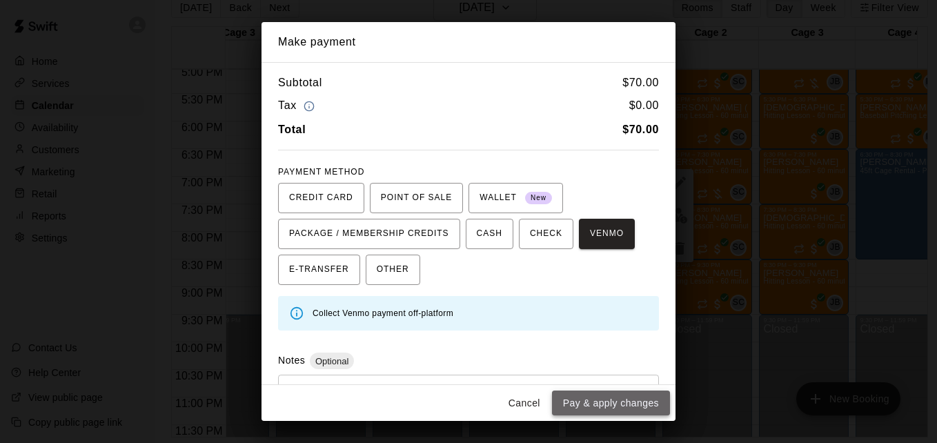
click at [616, 397] on button "Pay & apply changes" at bounding box center [611, 404] width 118 height 26
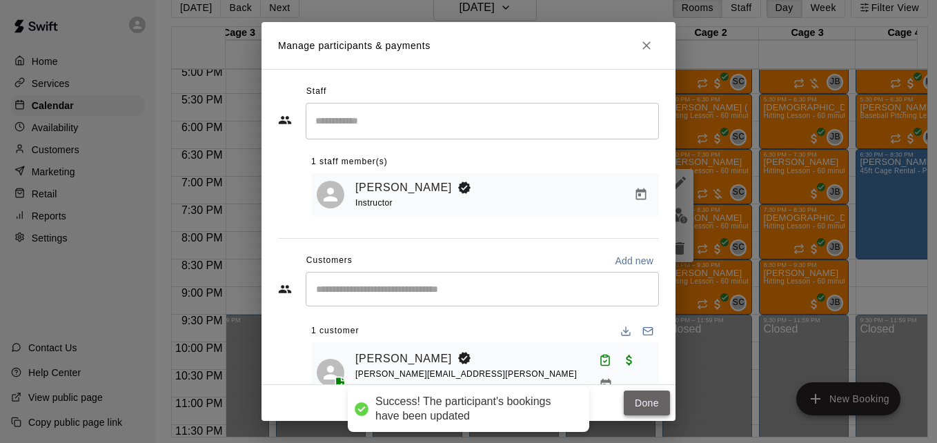
click at [649, 403] on button "Done" at bounding box center [647, 404] width 46 height 26
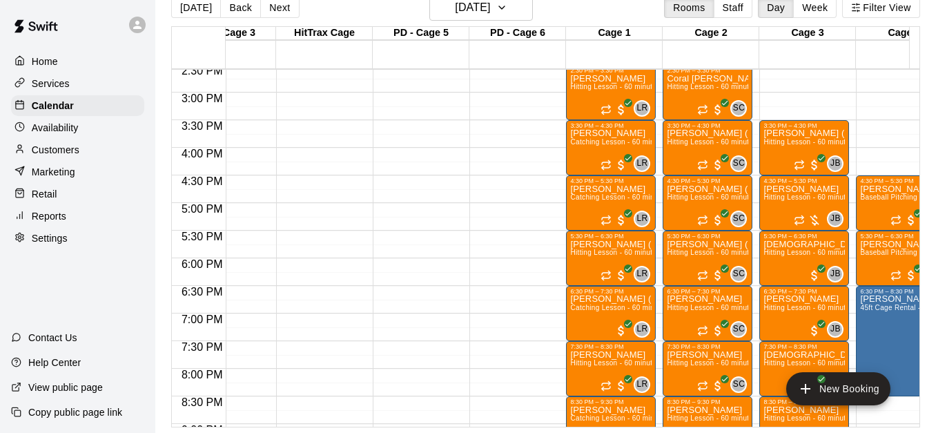
scroll to position [804, 239]
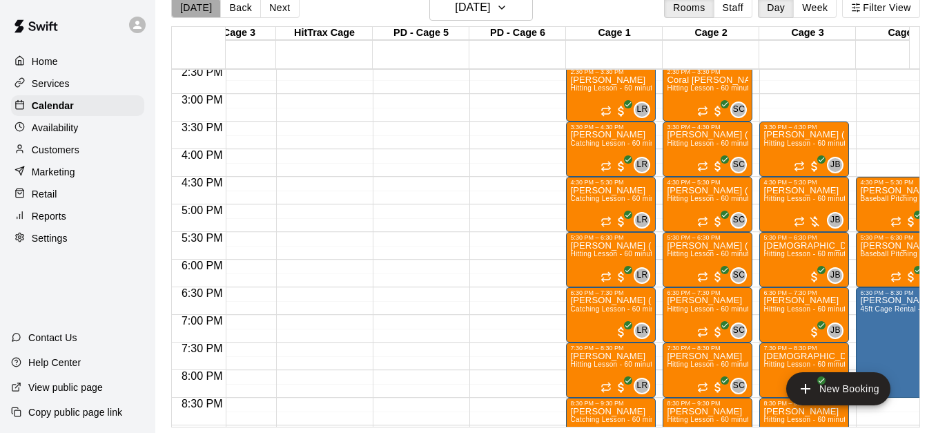
click at [195, 11] on button "[DATE]" at bounding box center [196, 7] width 50 height 21
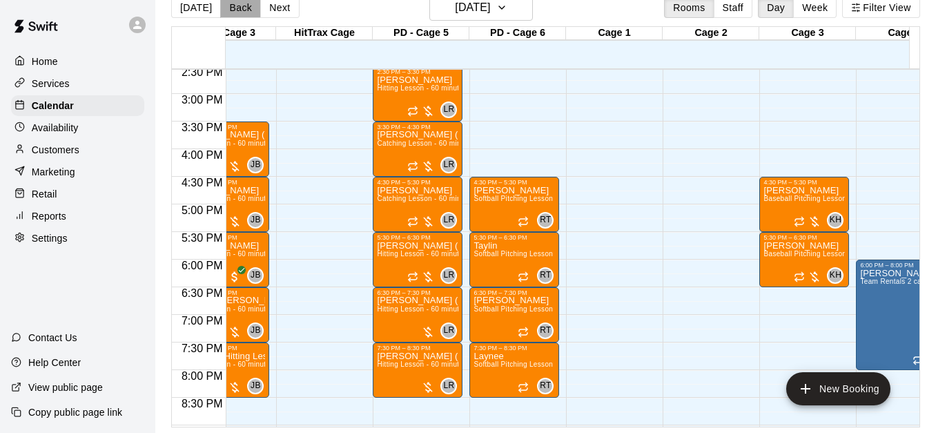
click at [227, 8] on button "Back" at bounding box center [240, 7] width 41 height 21
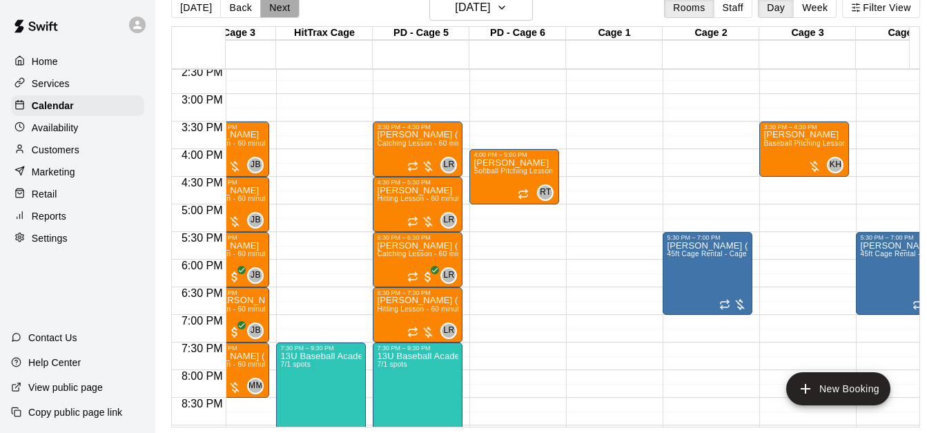
click at [278, 9] on button "Next" at bounding box center [279, 7] width 39 height 21
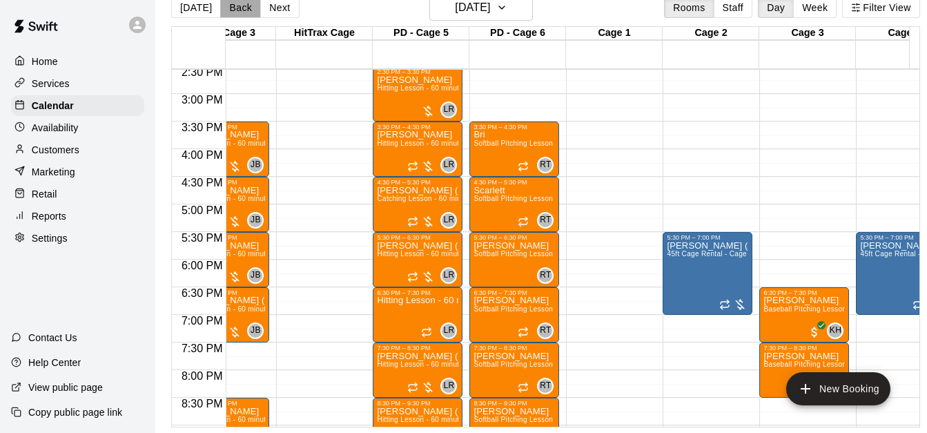
click at [239, 6] on button "Back" at bounding box center [240, 7] width 41 height 21
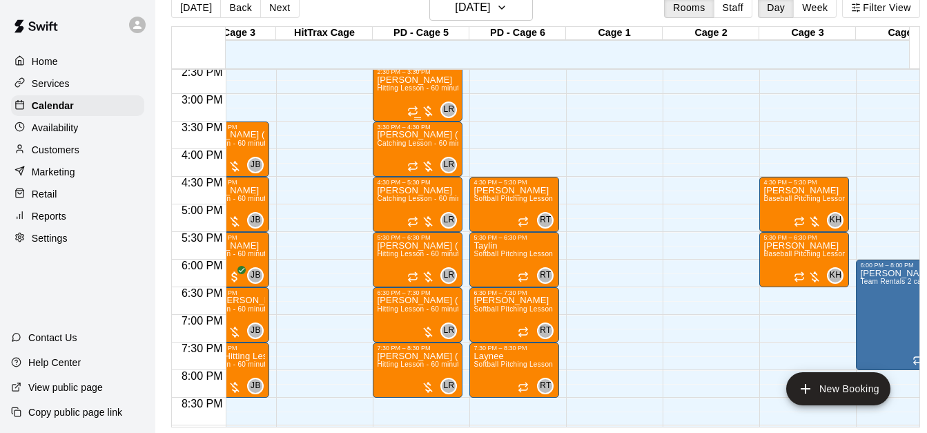
click at [415, 86] on span "Hitting Lesson - 60 minutes" at bounding box center [422, 88] width 90 height 8
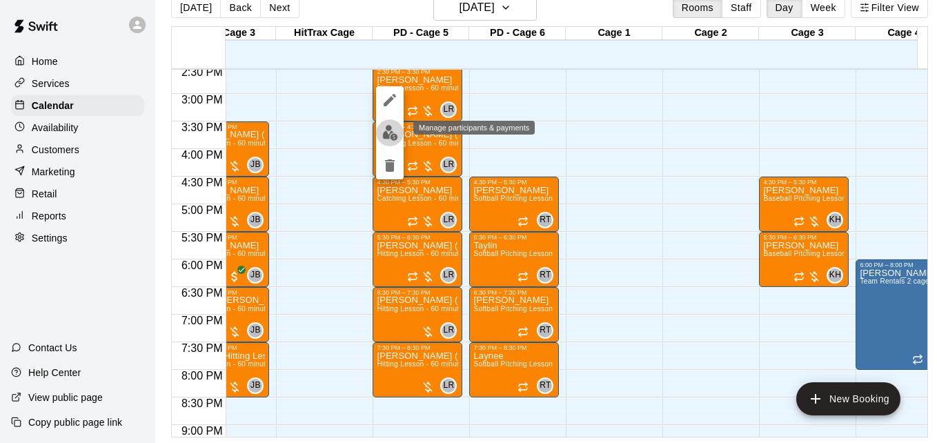
click at [392, 131] on img "edit" at bounding box center [390, 133] width 16 height 16
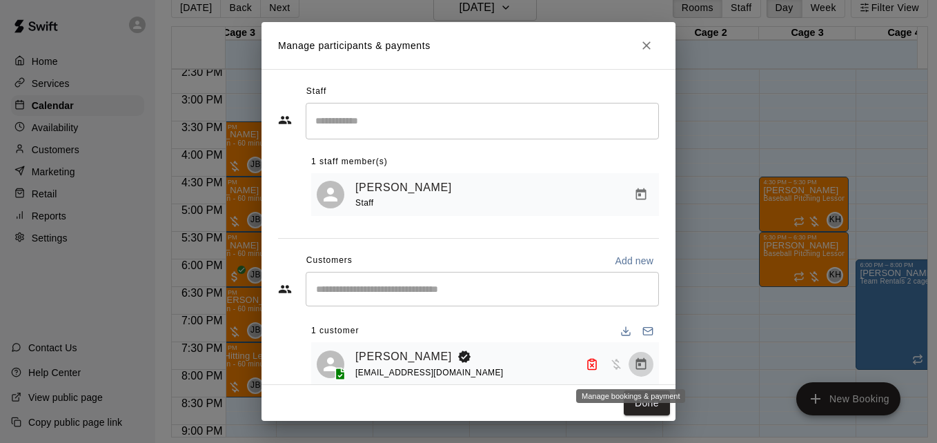
click at [636, 368] on icon "Manage bookings & payment" at bounding box center [641, 363] width 10 height 12
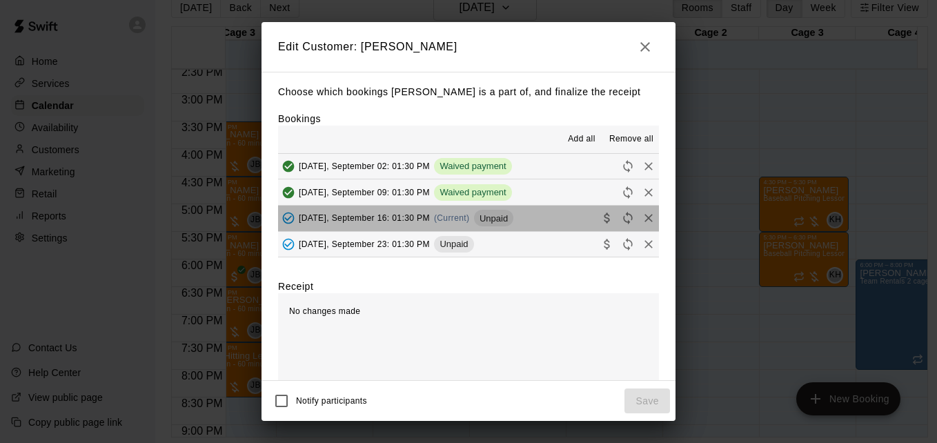
click at [556, 222] on button "Tuesday, September 16: 01:30 PM (Current) Unpaid" at bounding box center [468, 219] width 381 height 26
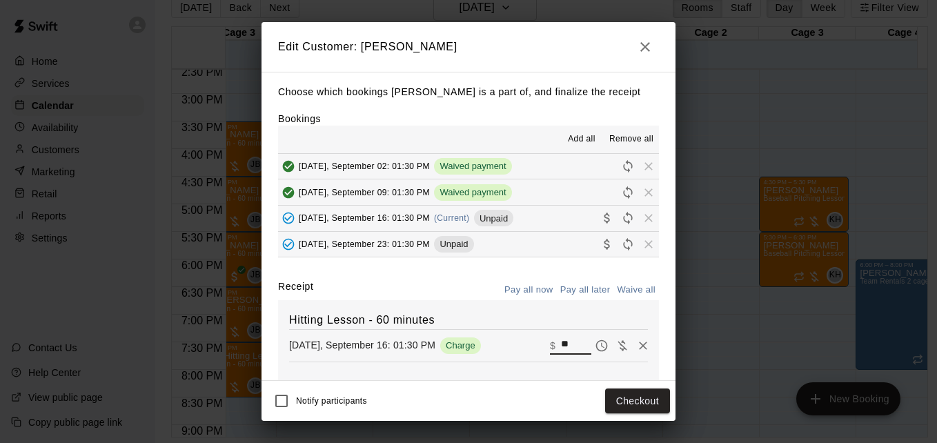
click at [561, 345] on input "**" at bounding box center [576, 346] width 30 height 18
type input "**"
click at [628, 407] on button "Checkout" at bounding box center [637, 401] width 65 height 26
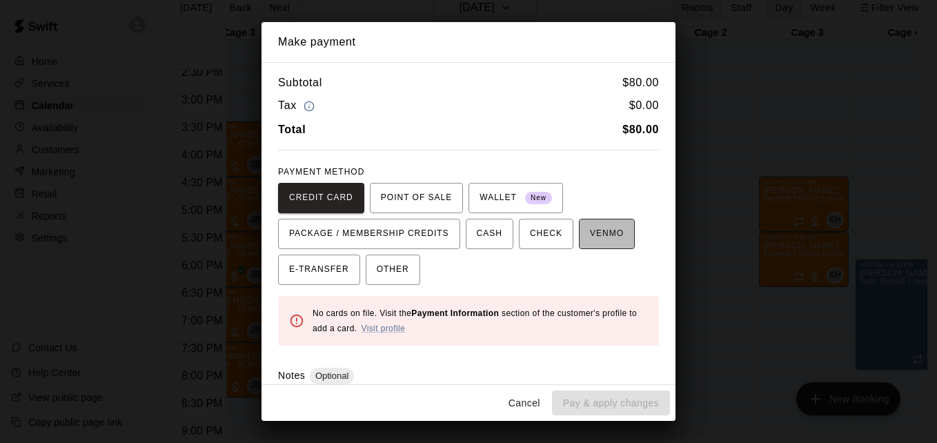
click at [609, 224] on span "VENMO" at bounding box center [607, 234] width 34 height 22
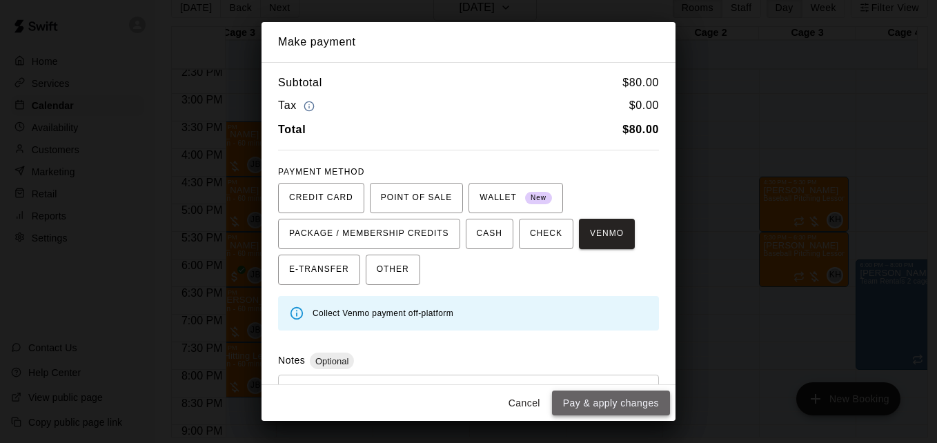
click at [630, 404] on button "Pay & apply changes" at bounding box center [611, 404] width 118 height 26
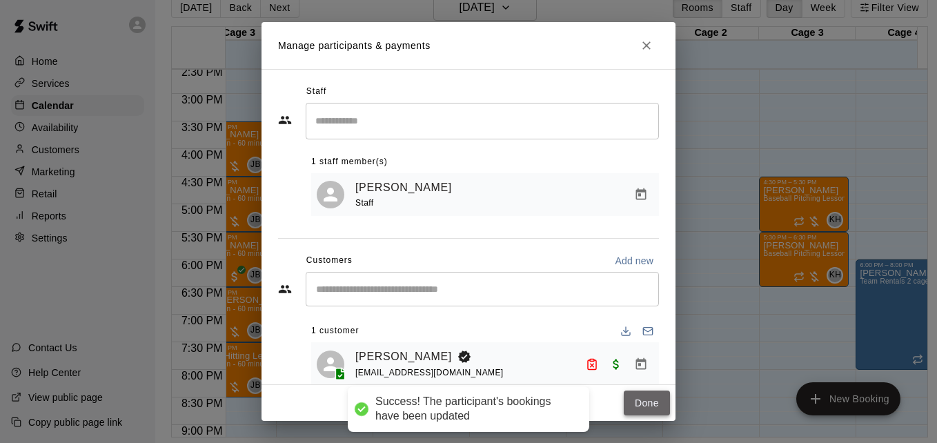
click at [640, 403] on button "Done" at bounding box center [647, 404] width 46 height 26
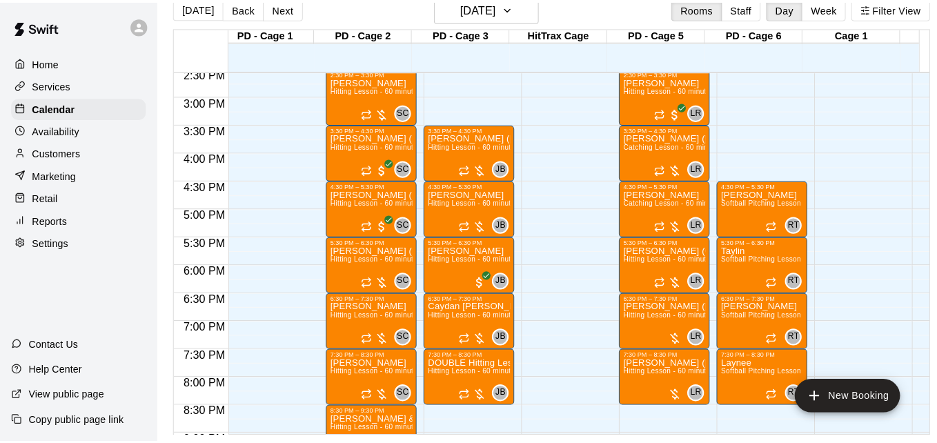
scroll to position [0, 0]
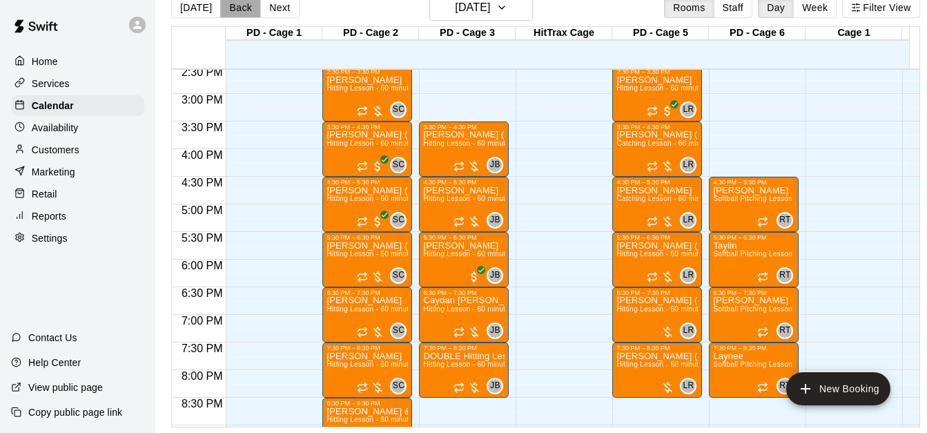
click at [246, 11] on button "Back" at bounding box center [240, 7] width 41 height 21
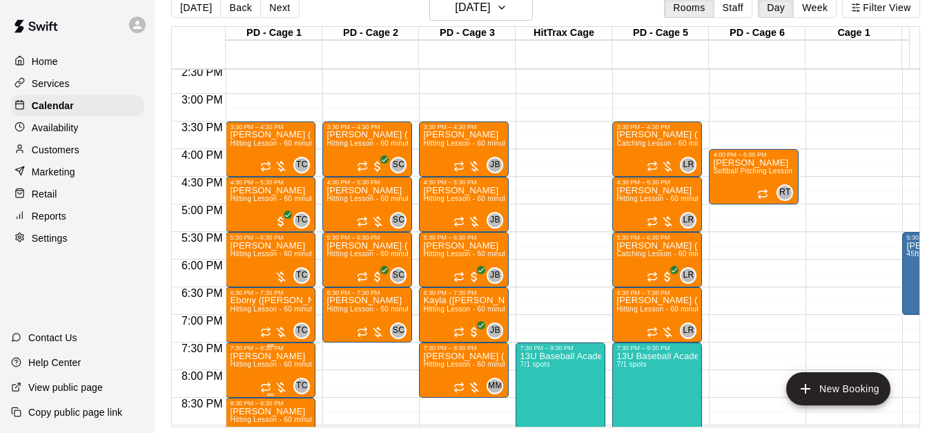
click at [268, 365] on span "Hitting Lesson - 60 minutes" at bounding box center [275, 364] width 90 height 8
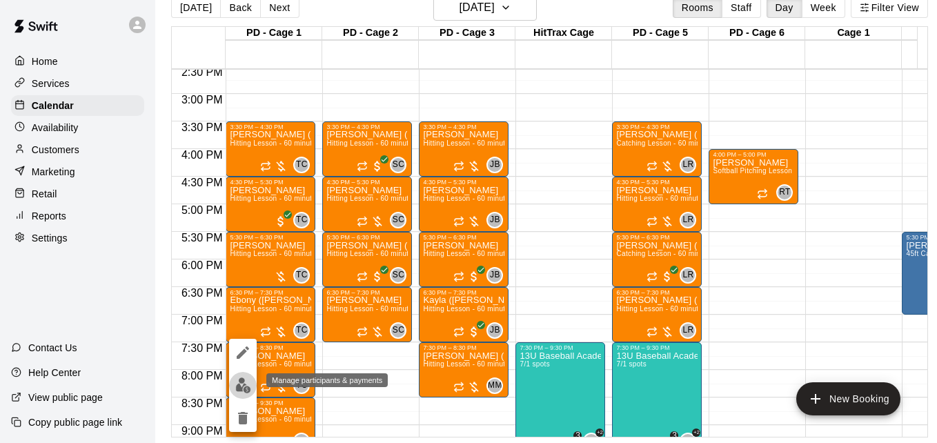
click at [246, 384] on img "edit" at bounding box center [243, 385] width 16 height 16
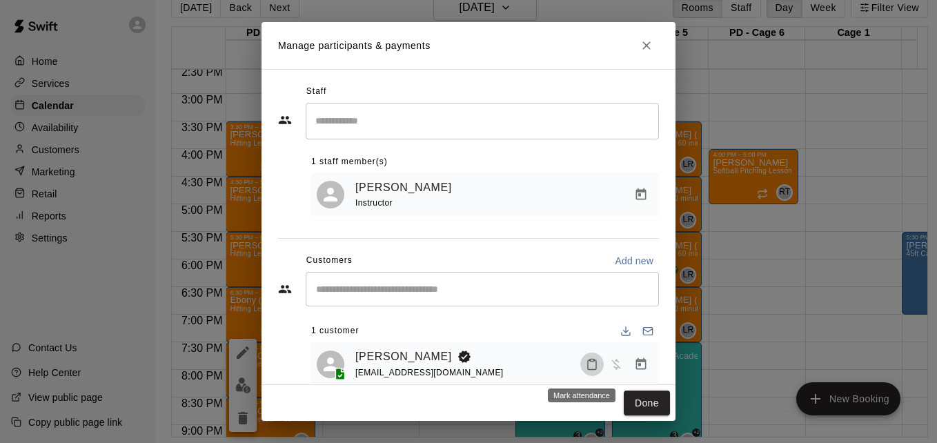
click at [586, 366] on icon "Mark attendance" at bounding box center [592, 364] width 12 height 12
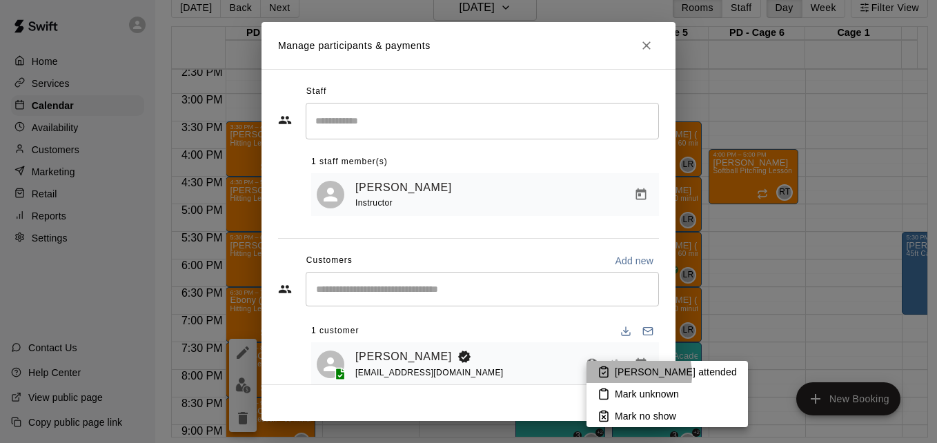
click at [620, 375] on p "Mark attended" at bounding box center [676, 372] width 122 height 14
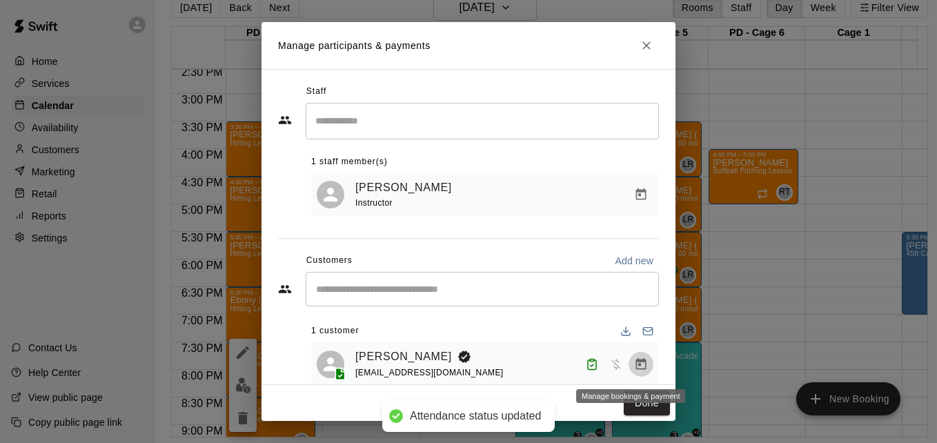
click at [634, 368] on icon "Manage bookings & payment" at bounding box center [641, 364] width 14 height 14
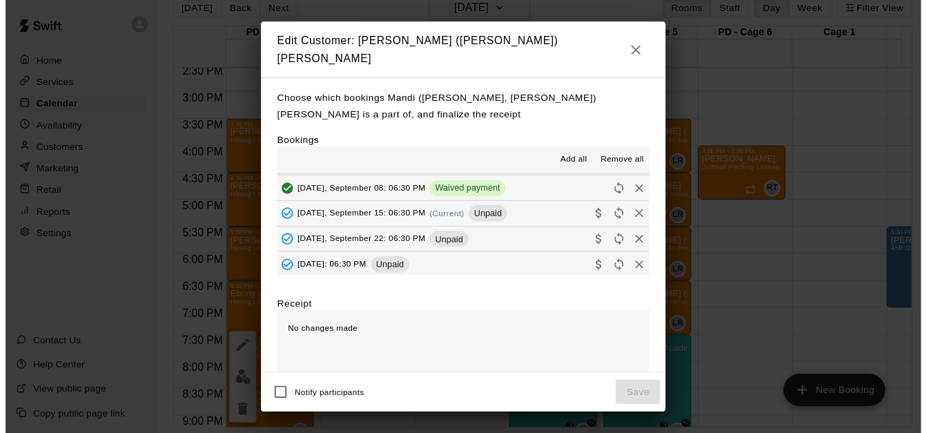
scroll to position [386, 0]
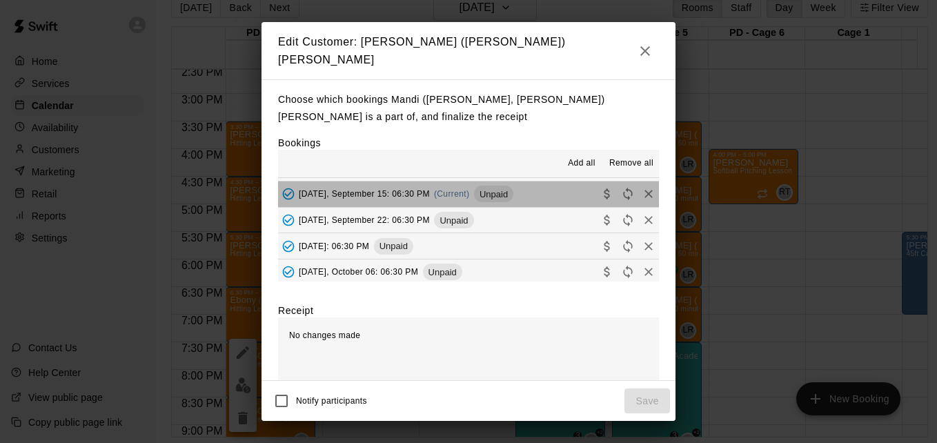
click at [543, 187] on button "Monday, September 15: 06:30 PM (Current) Unpaid" at bounding box center [468, 194] width 381 height 26
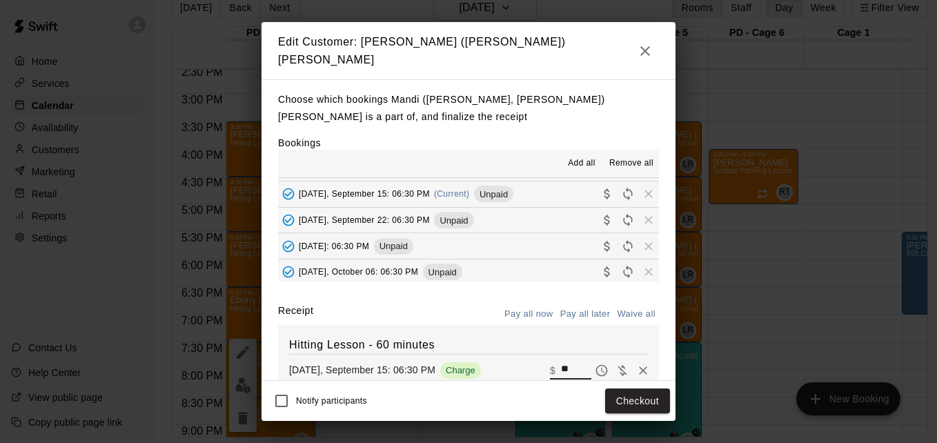
click at [561, 362] on input "**" at bounding box center [576, 371] width 30 height 18
type input "*"
type input "***"
click at [620, 402] on button "Checkout" at bounding box center [637, 401] width 65 height 26
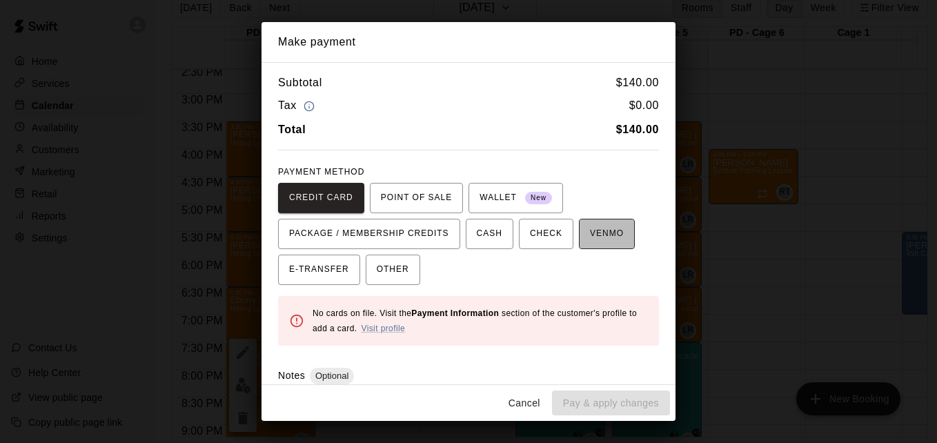
click at [596, 232] on span "VENMO" at bounding box center [607, 234] width 34 height 22
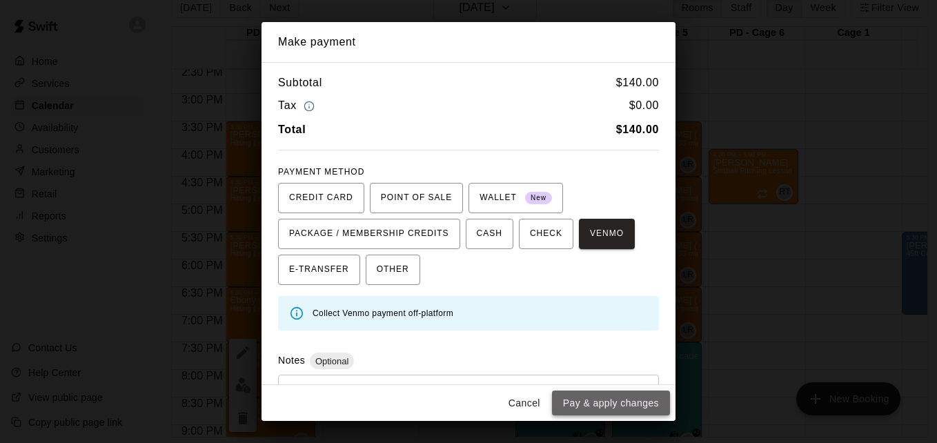
click at [642, 400] on button "Pay & apply changes" at bounding box center [611, 404] width 118 height 26
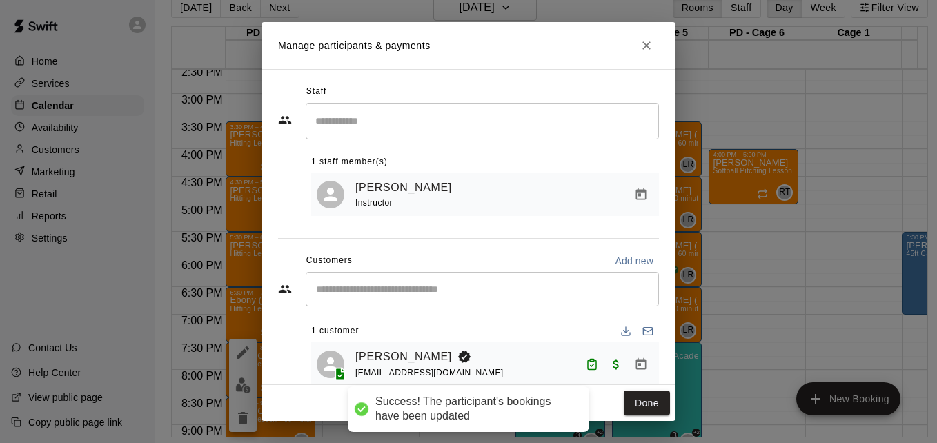
click at [642, 400] on button "Done" at bounding box center [647, 404] width 46 height 26
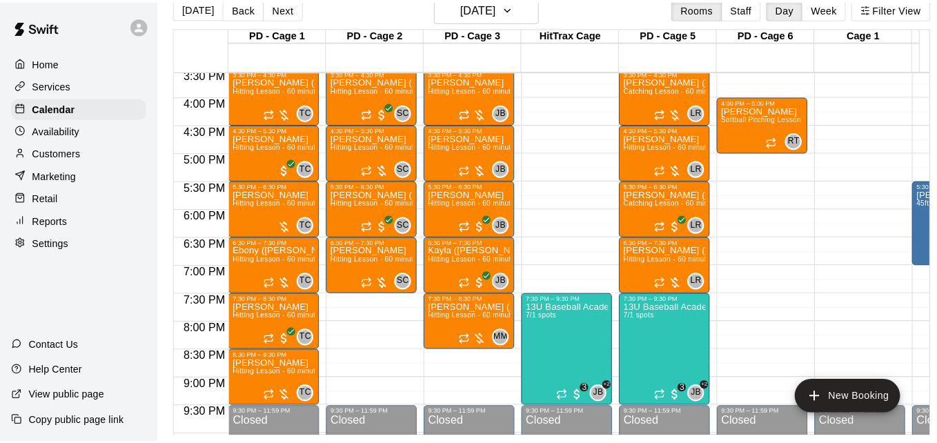
scroll to position [887, 0]
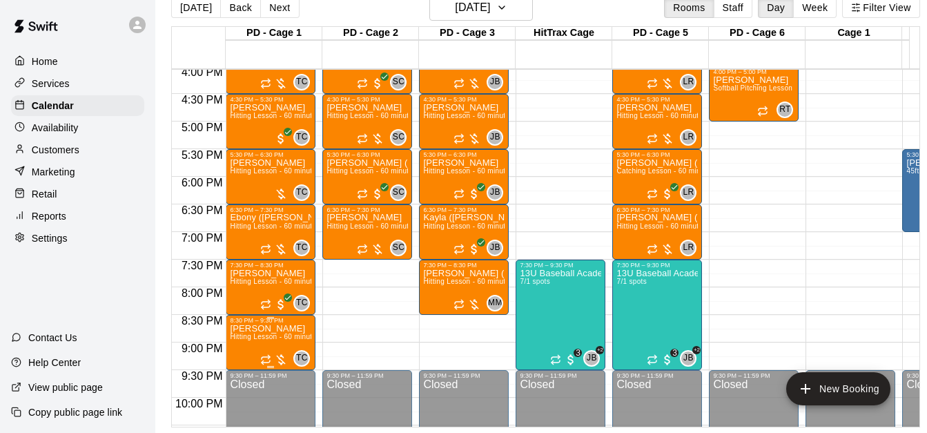
click at [268, 337] on span "Hitting Lesson - 60 minutes" at bounding box center [275, 337] width 90 height 8
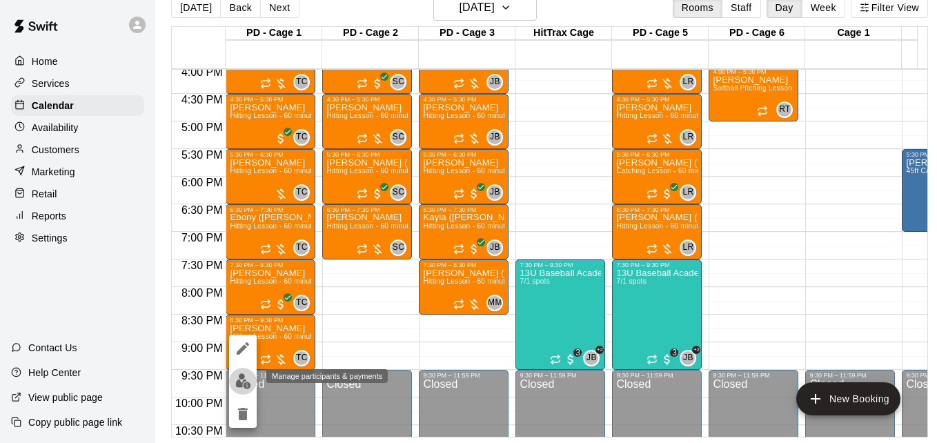
click at [244, 382] on img "edit" at bounding box center [243, 381] width 16 height 16
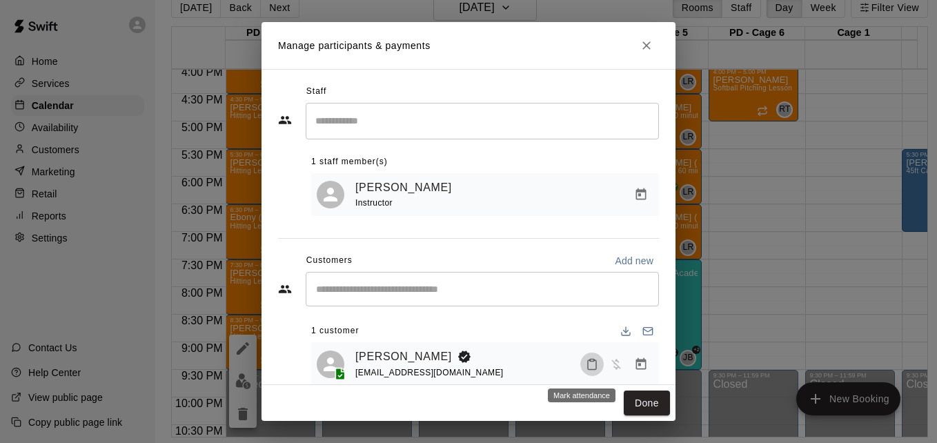
click at [586, 370] on icon "Mark attendance" at bounding box center [592, 364] width 12 height 12
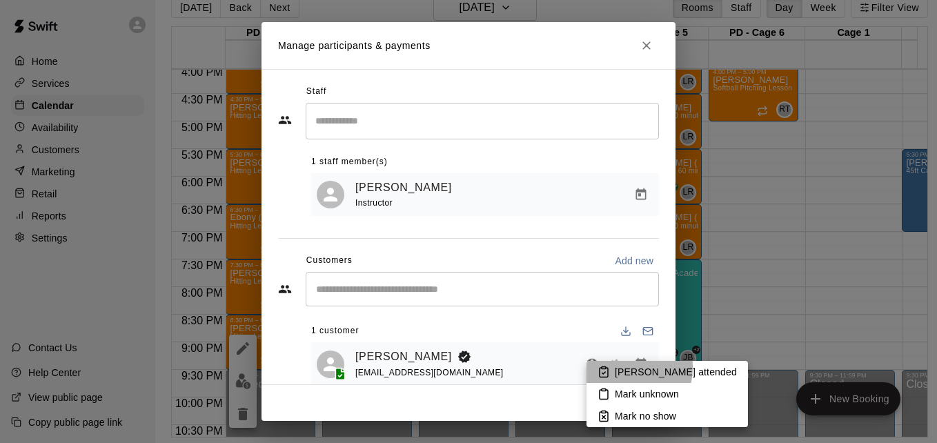
click at [614, 367] on li "Mark attended" at bounding box center [666, 372] width 161 height 22
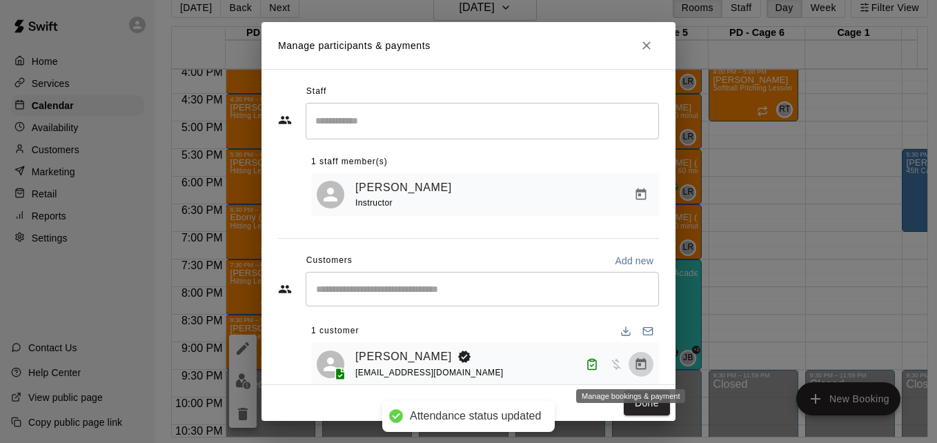
click at [636, 366] on icon "Manage bookings & payment" at bounding box center [641, 363] width 10 height 12
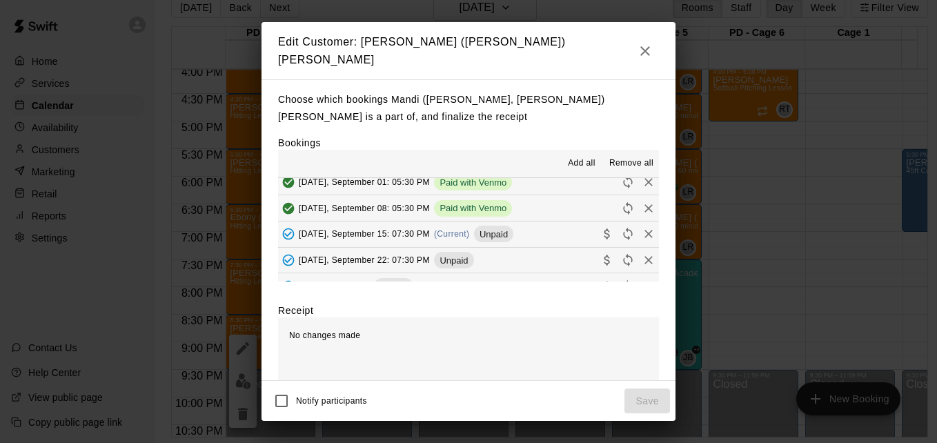
scroll to position [359, 0]
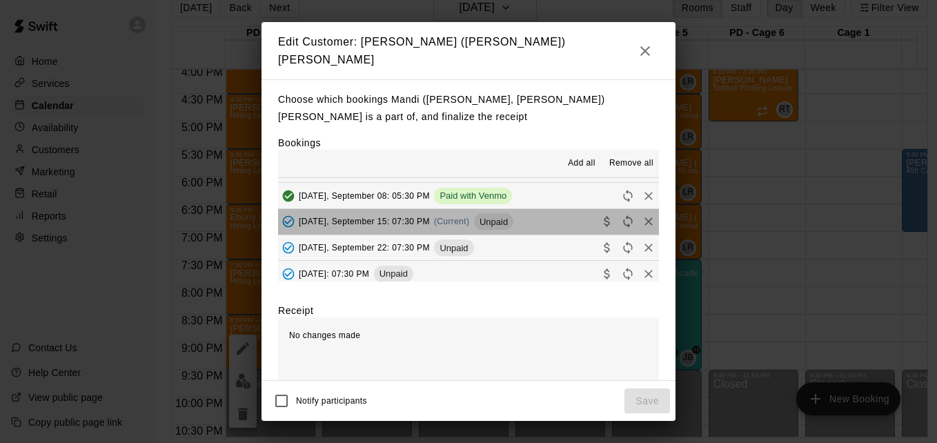
click at [539, 218] on button "Monday, September 15: 07:30 PM (Current) Unpaid" at bounding box center [468, 222] width 381 height 26
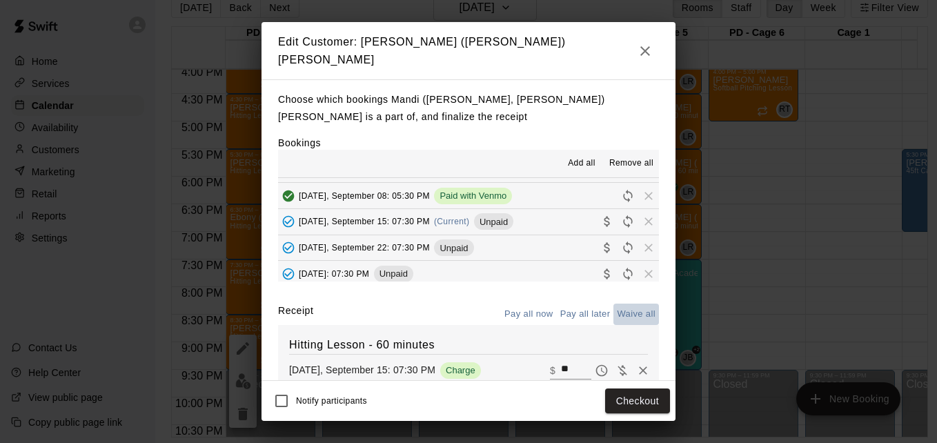
click at [637, 306] on button "Waive all" at bounding box center [636, 314] width 46 height 21
type input "*"
click at [649, 402] on button "Save" at bounding box center [647, 401] width 46 height 26
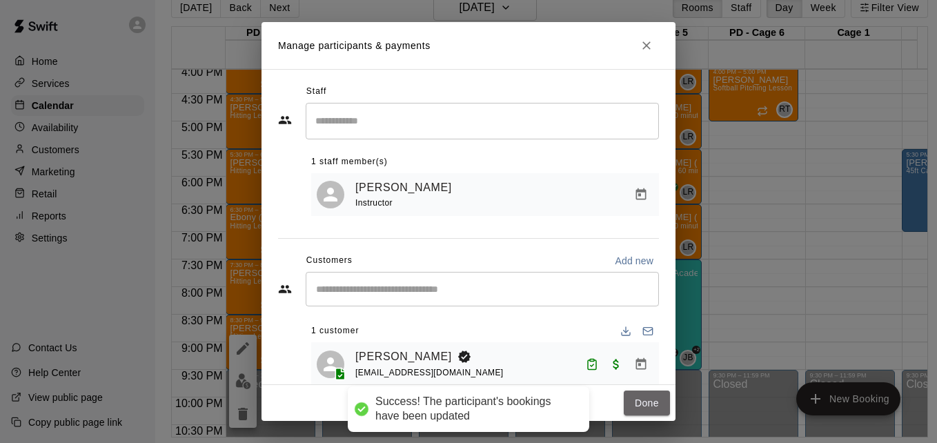
click at [649, 402] on button "Done" at bounding box center [647, 404] width 46 height 26
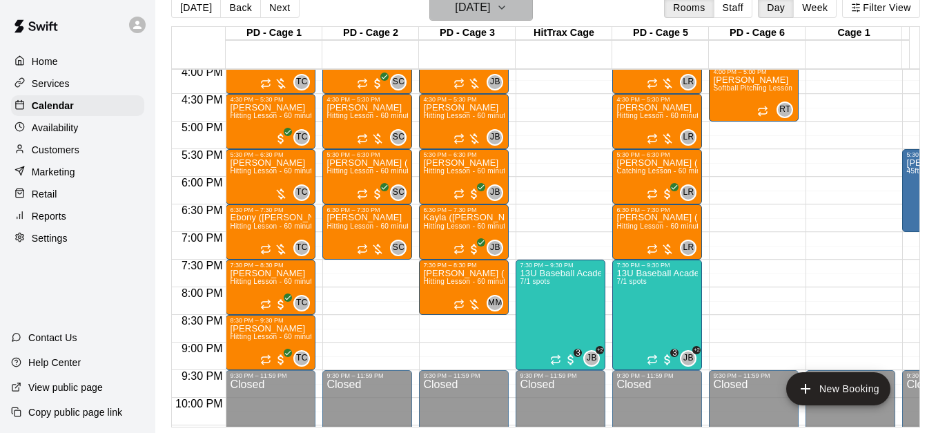
click at [507, 12] on icon "button" at bounding box center [501, 7] width 11 height 17
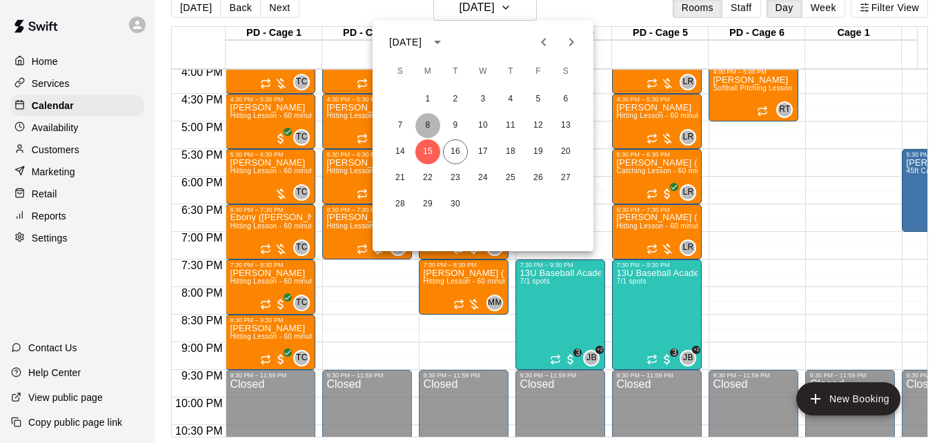
click at [431, 124] on button "8" at bounding box center [427, 125] width 25 height 25
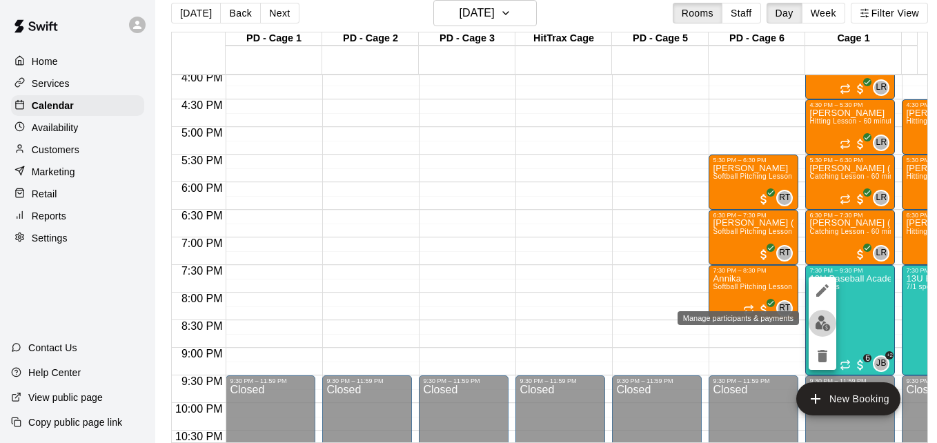
click at [696, 326] on img "edit" at bounding box center [823, 323] width 16 height 16
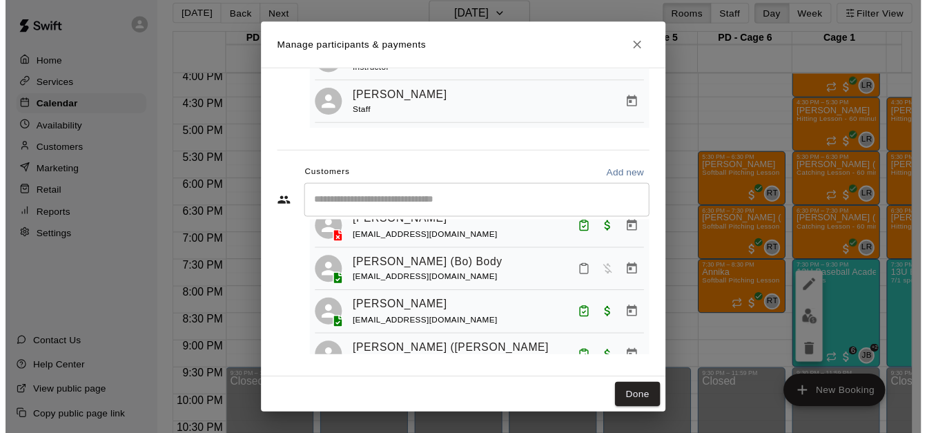
scroll to position [110, 0]
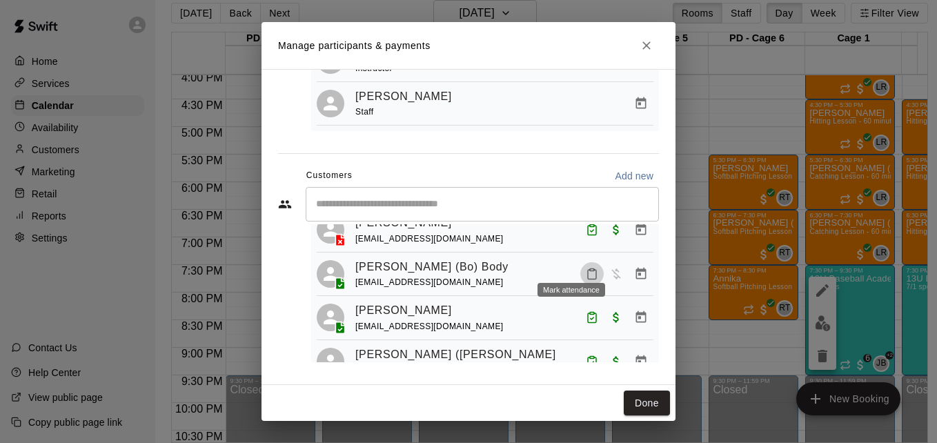
click at [586, 268] on icon "Mark attendance" at bounding box center [592, 274] width 12 height 12
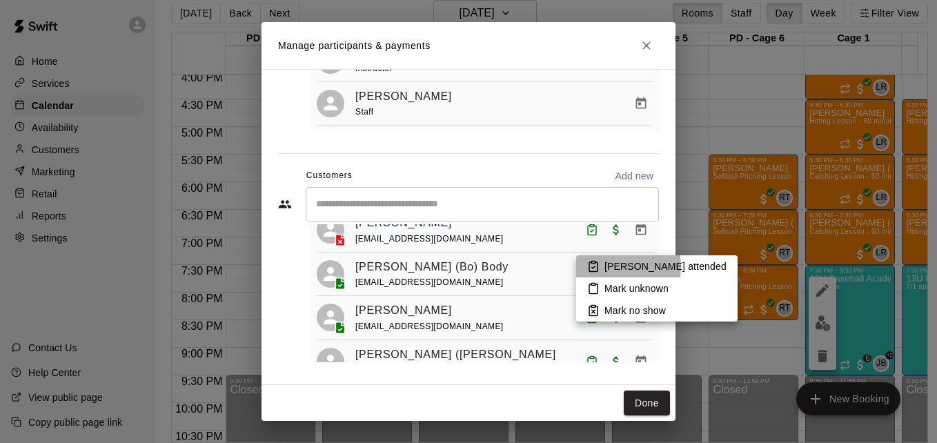
click at [611, 266] on p "Mark attended" at bounding box center [665, 266] width 122 height 14
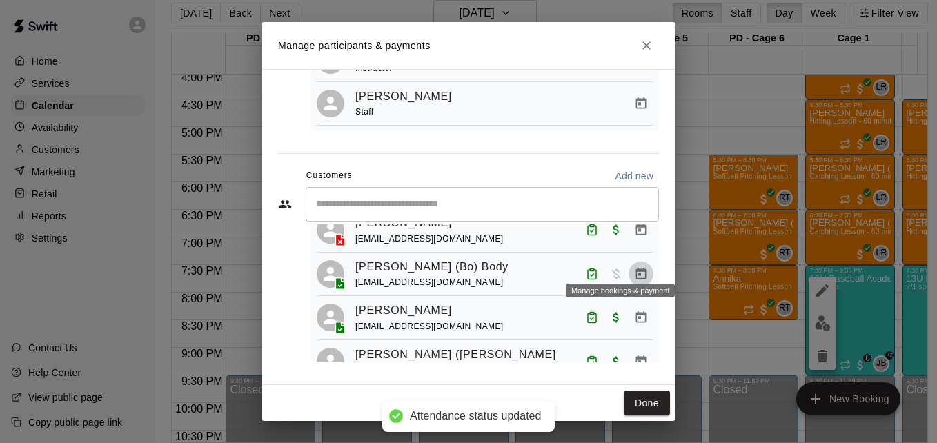
drag, startPoint x: 608, startPoint y: 264, endPoint x: 622, endPoint y: 262, distance: 14.8
click at [629, 262] on button "Manage bookings & payment" at bounding box center [641, 274] width 25 height 25
click at [622, 262] on body "Attendance status updated Home Services Calendar Availability Customers Marketi…" at bounding box center [468, 215] width 937 height 465
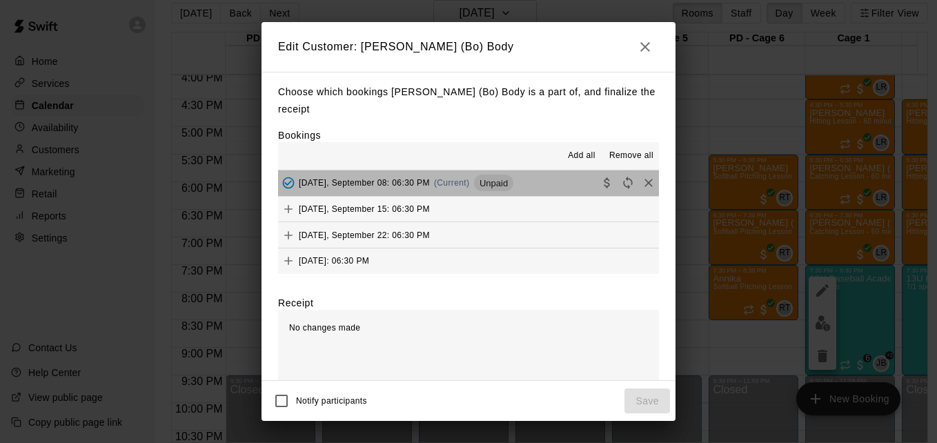
click at [547, 173] on button "Monday, September 08: 06:30 PM (Current) Unpaid" at bounding box center [468, 183] width 381 height 26
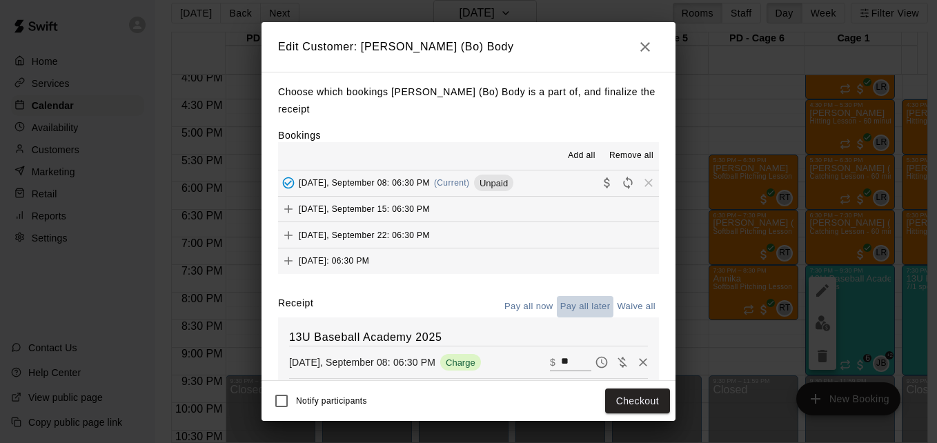
click at [583, 296] on button "Pay all later" at bounding box center [585, 306] width 57 height 21
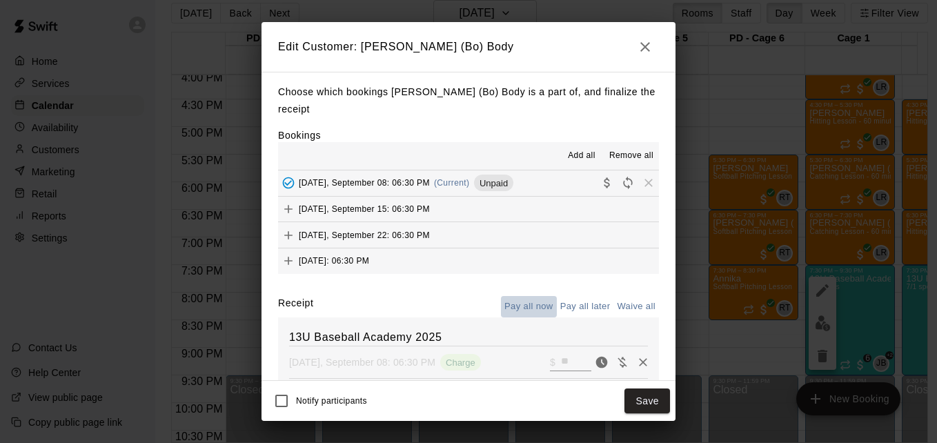
click at [509, 296] on button "Pay all now" at bounding box center [529, 306] width 56 height 21
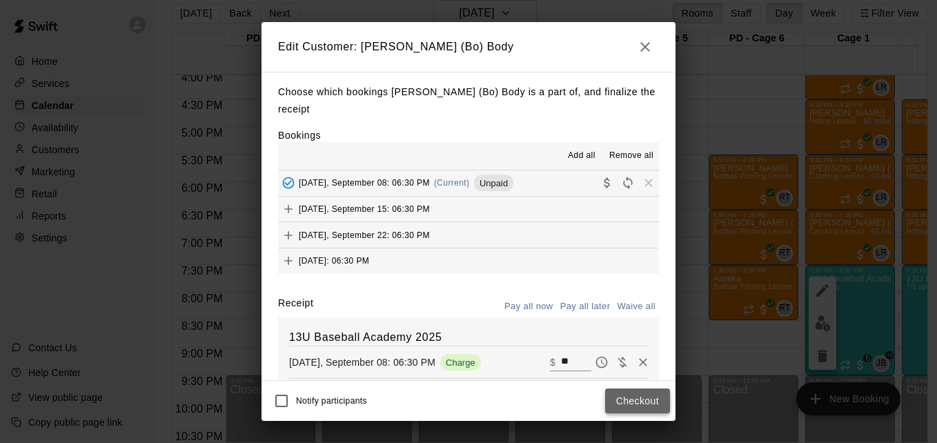
click at [631, 405] on button "Checkout" at bounding box center [637, 401] width 65 height 26
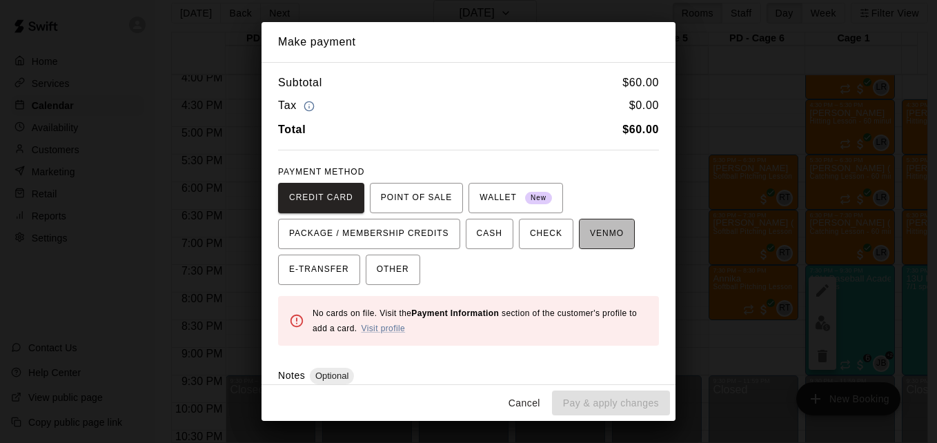
click at [598, 246] on button "VENMO" at bounding box center [607, 234] width 56 height 30
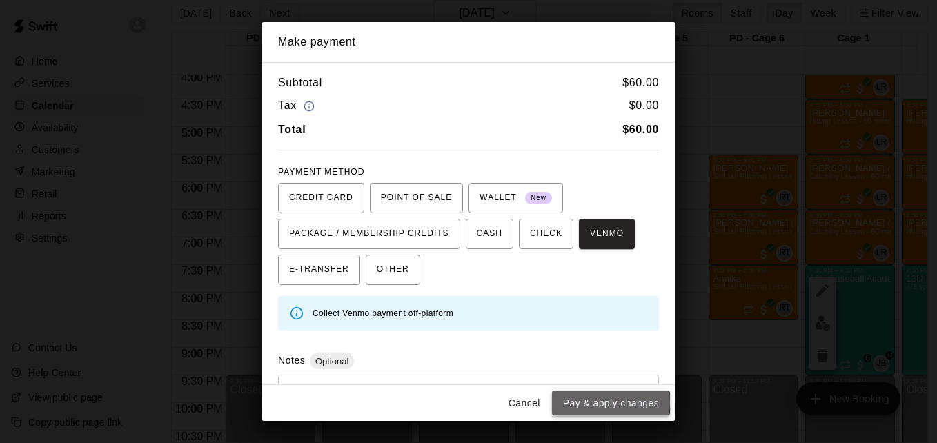
click at [608, 402] on button "Pay & apply changes" at bounding box center [611, 404] width 118 height 26
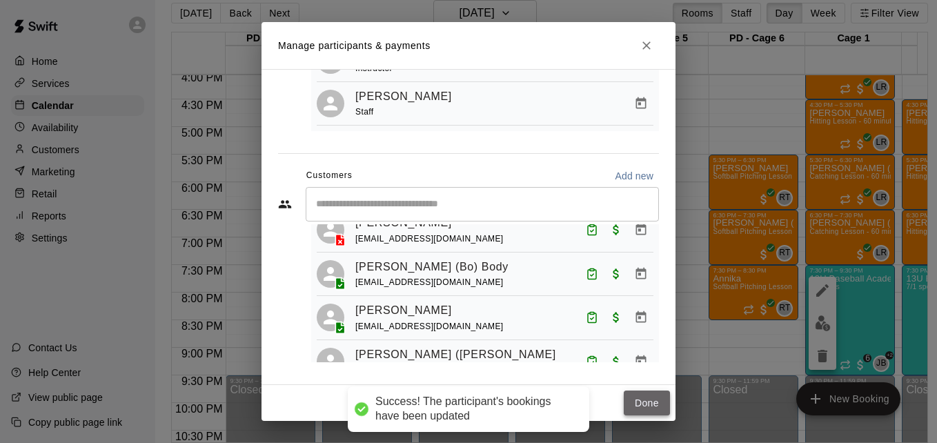
click at [657, 401] on button "Done" at bounding box center [647, 404] width 46 height 26
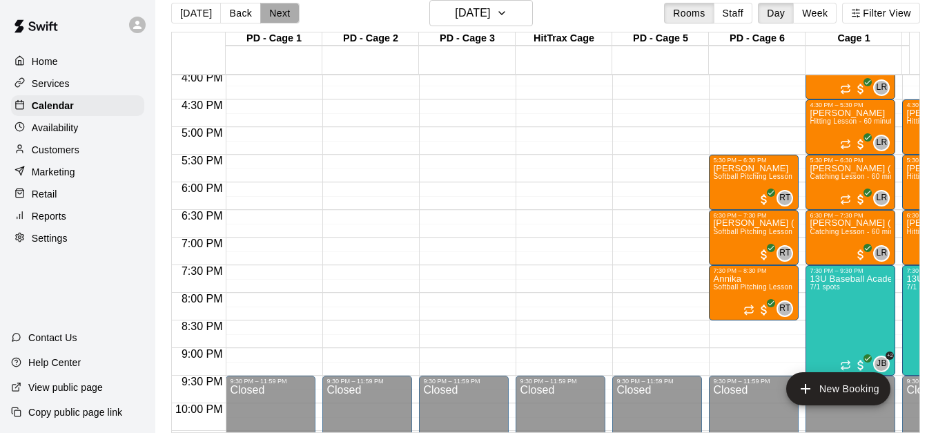
click at [277, 21] on button "Next" at bounding box center [279, 13] width 39 height 21
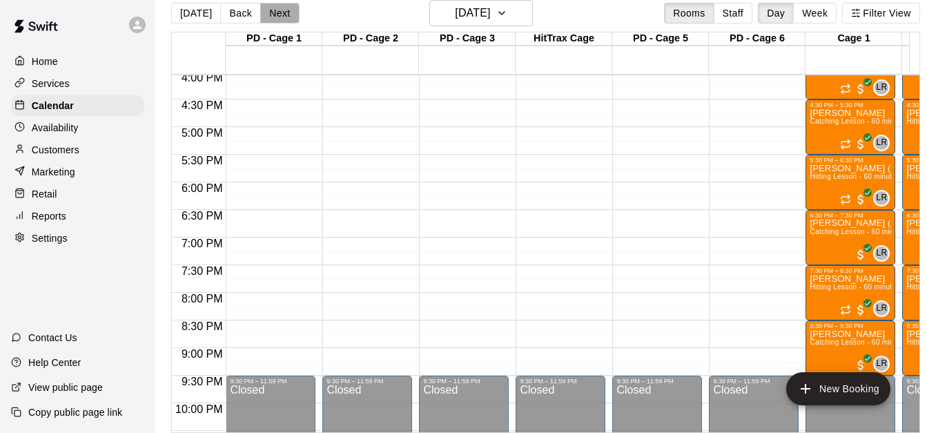
click at [283, 14] on button "Next" at bounding box center [279, 13] width 39 height 21
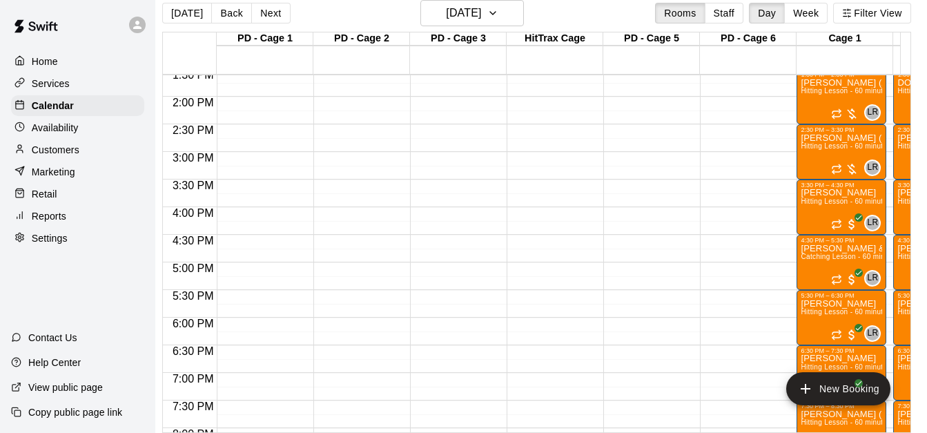
scroll to position [721, 0]
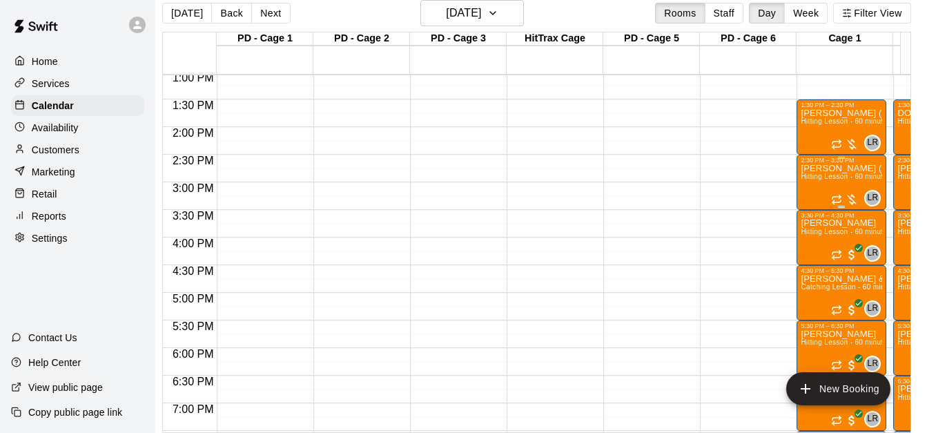
click at [696, 186] on div "Charles (Bo) Body Hitting Lesson - 60 minutes" at bounding box center [840, 380] width 81 height 433
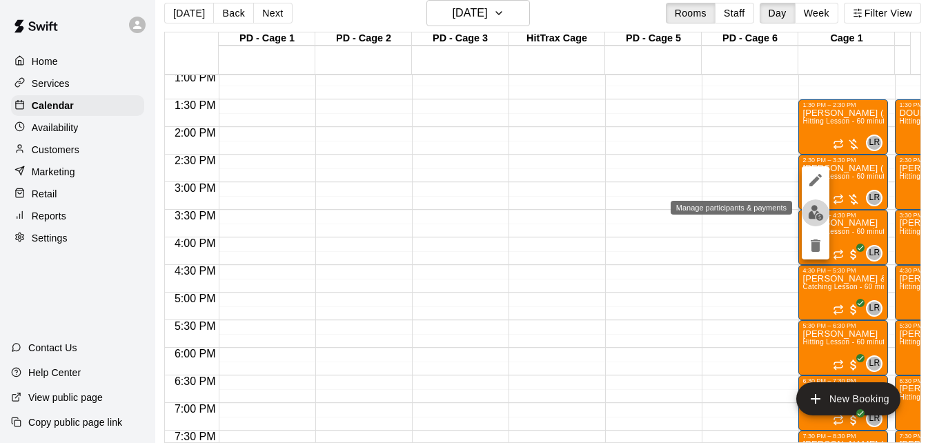
click at [696, 212] on img "edit" at bounding box center [816, 213] width 16 height 16
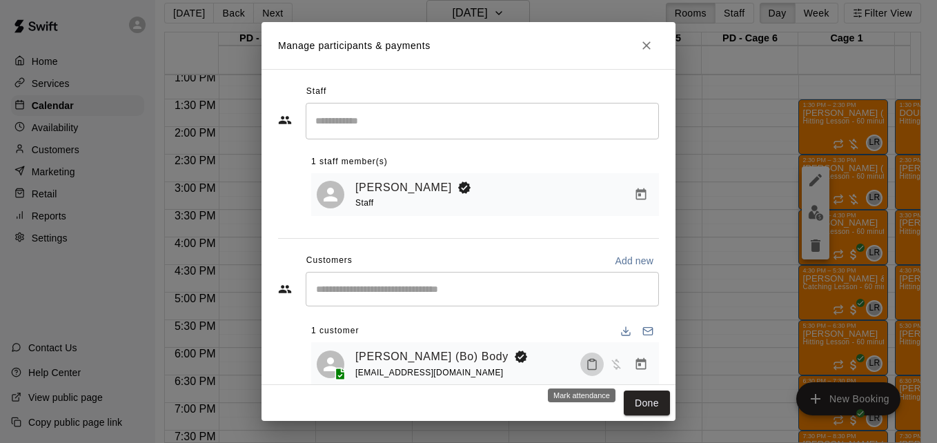
click at [590, 361] on rect "Mark attendance" at bounding box center [592, 360] width 4 height 2
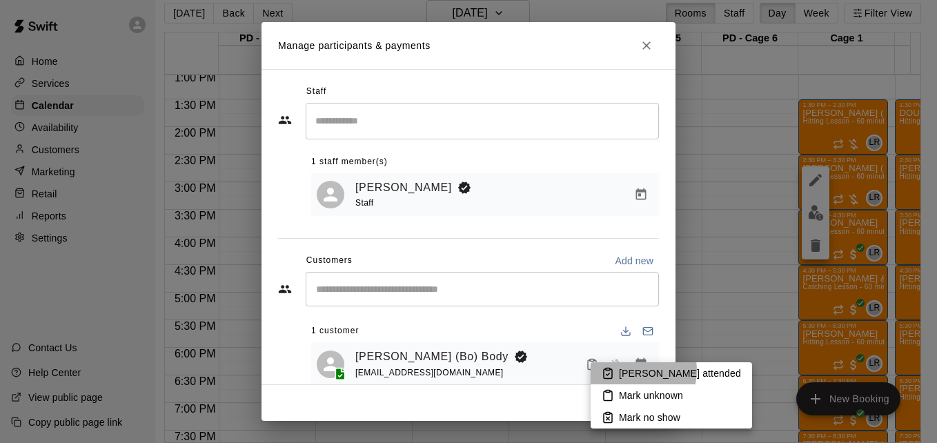
click at [637, 371] on p "Mark attended" at bounding box center [680, 373] width 122 height 14
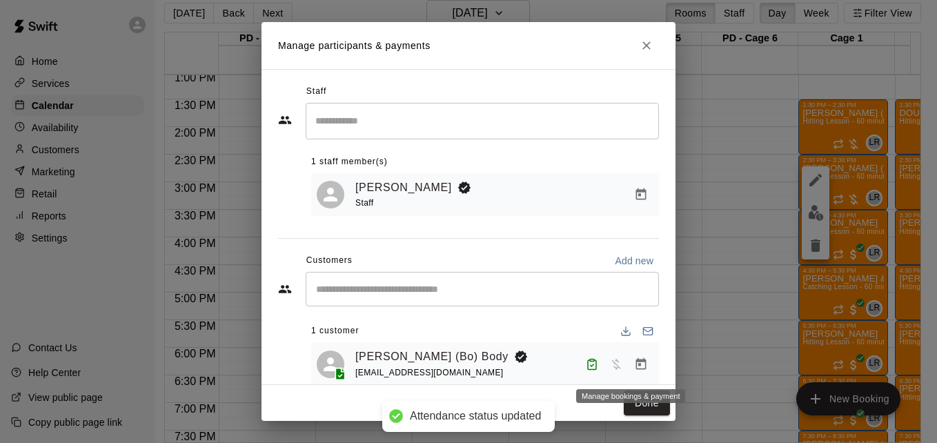
click at [634, 367] on icon "Manage bookings & payment" at bounding box center [641, 364] width 14 height 14
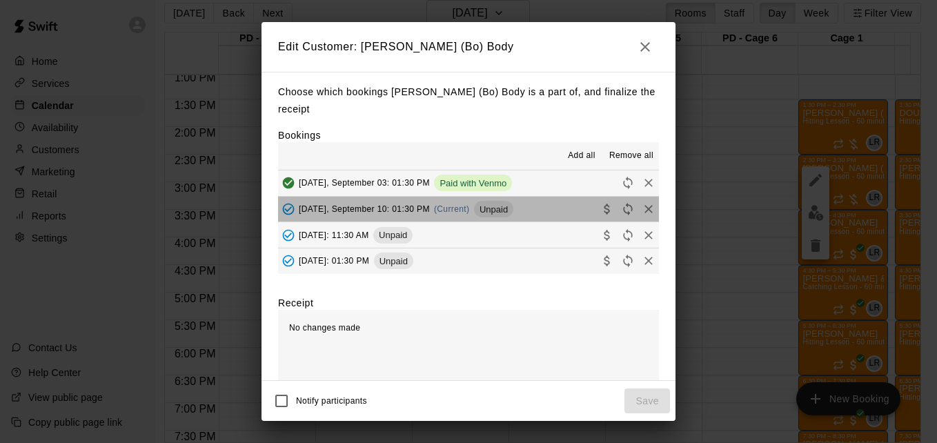
click at [546, 197] on button "Wednesday, September 10: 01:30 PM (Current) Unpaid" at bounding box center [468, 210] width 381 height 26
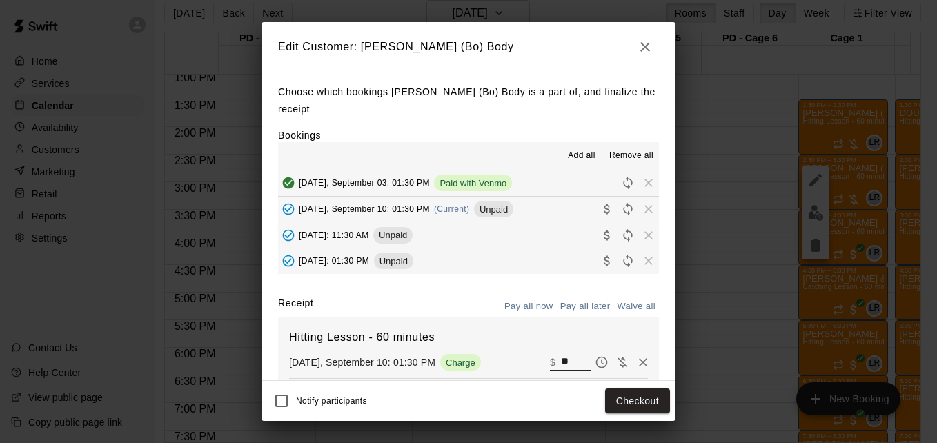
click at [561, 353] on input "**" at bounding box center [576, 362] width 30 height 18
type input "**"
click at [646, 400] on button "Checkout" at bounding box center [637, 401] width 65 height 26
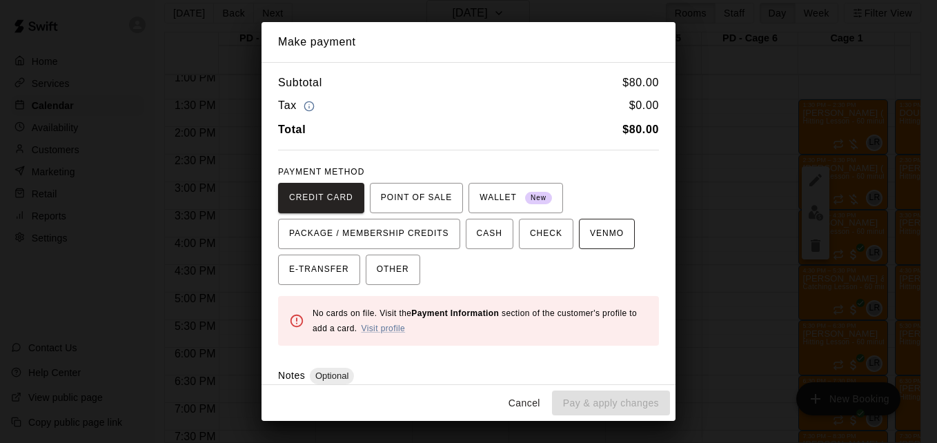
click at [606, 242] on span "VENMO" at bounding box center [607, 234] width 34 height 22
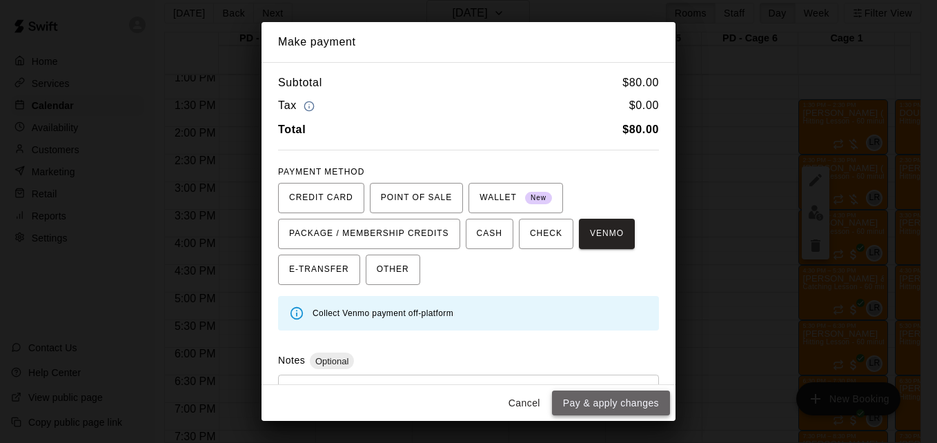
click at [628, 401] on button "Pay & apply changes" at bounding box center [611, 404] width 118 height 26
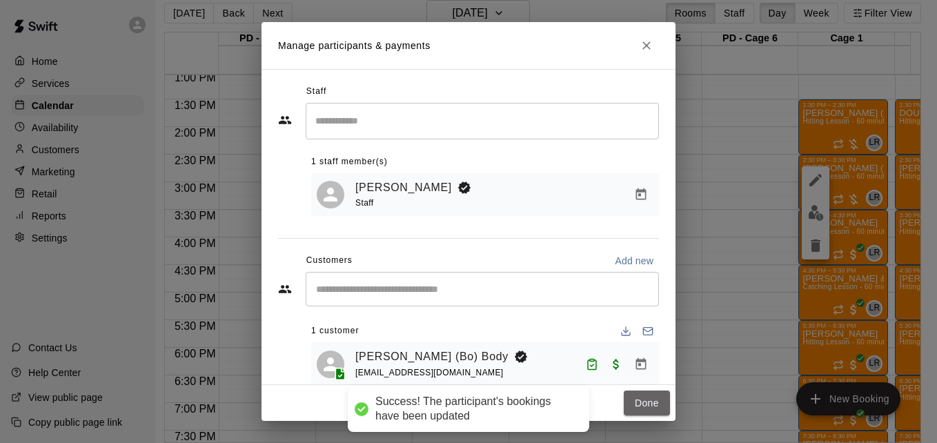
click at [628, 401] on button "Done" at bounding box center [647, 404] width 46 height 26
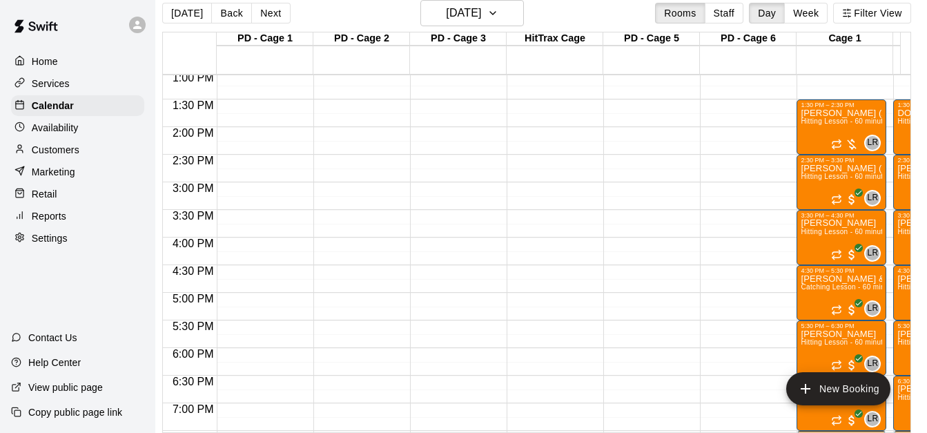
scroll to position [17, 17]
click at [696, 418] on div "PD - Cage 1 10 Wed PD - Cage 2 10 Wed PD - Cage 3 10 Wed HitTrax Cage 10 Wed PD…" at bounding box center [536, 232] width 749 height 401
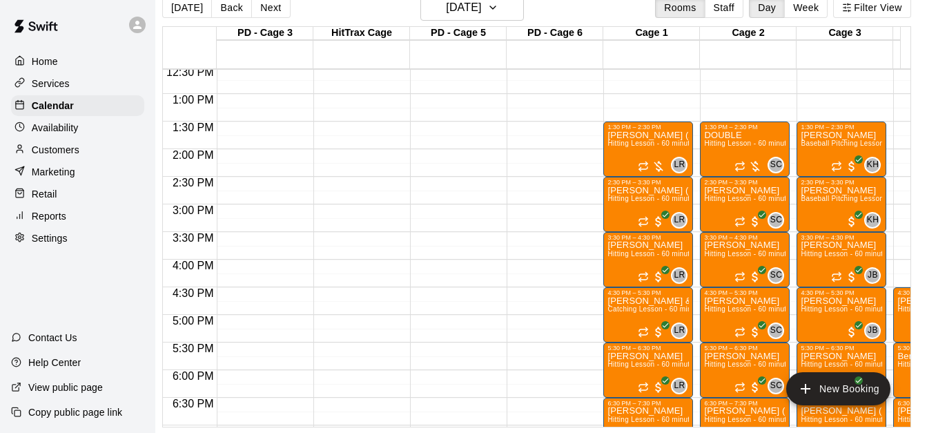
scroll to position [0, 17]
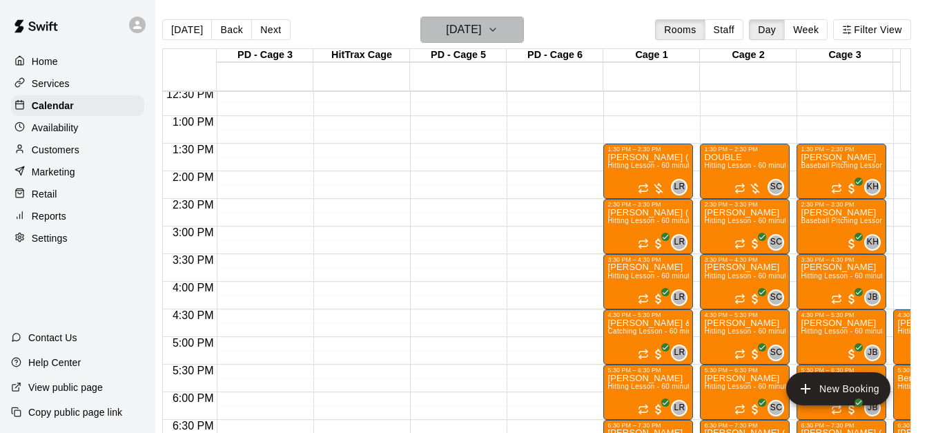
click at [481, 28] on h6 "Wednesday Sep 10" at bounding box center [463, 29] width 35 height 19
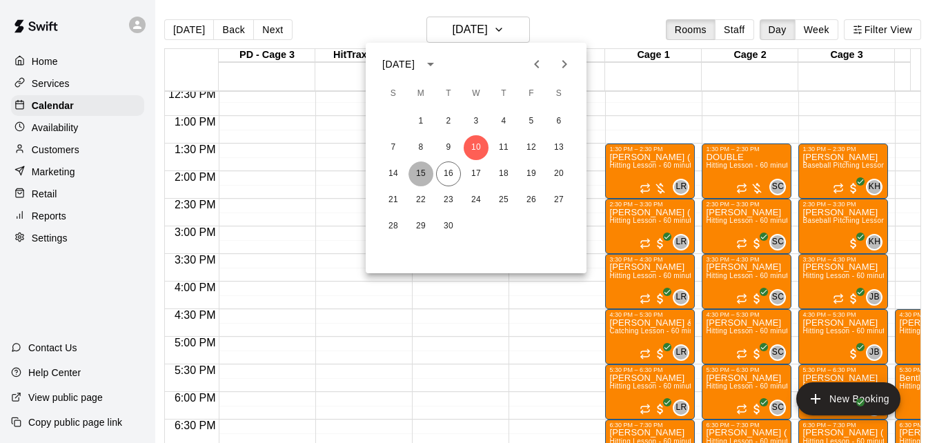
click at [422, 175] on button "15" at bounding box center [420, 173] width 25 height 25
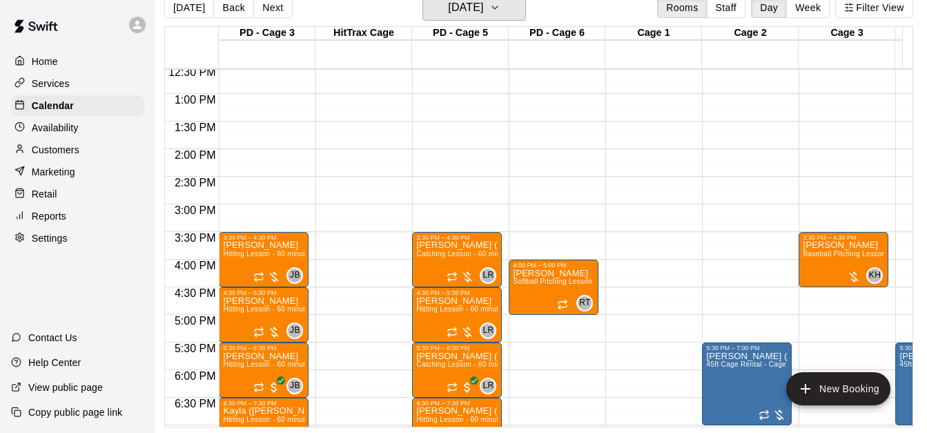
scroll to position [969, 193]
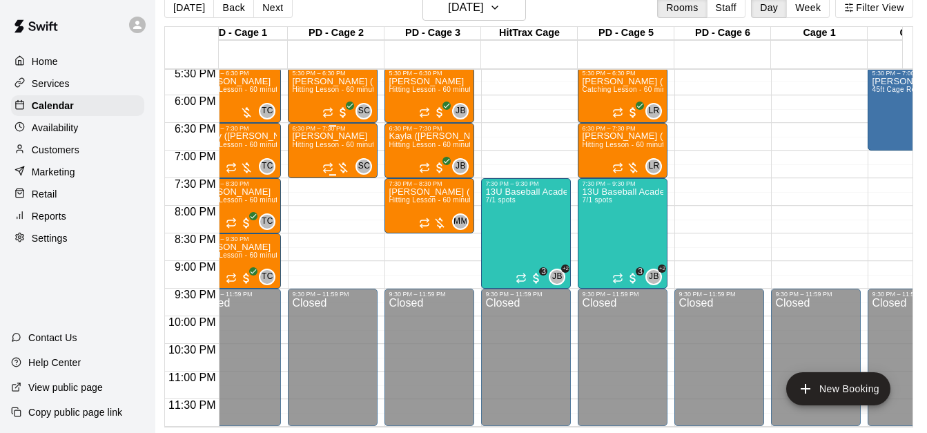
click at [328, 132] on div "Alex Nelson Hitting Lesson - 60 minutes" at bounding box center [332, 348] width 81 height 433
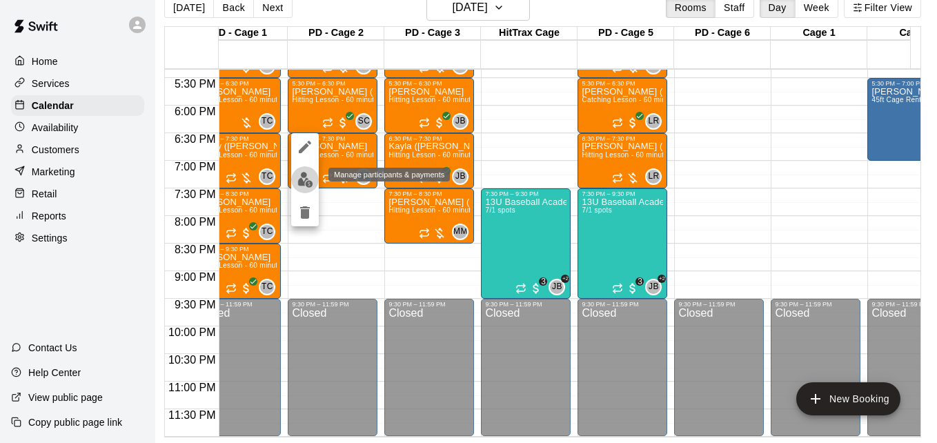
click at [308, 178] on img "edit" at bounding box center [305, 180] width 16 height 16
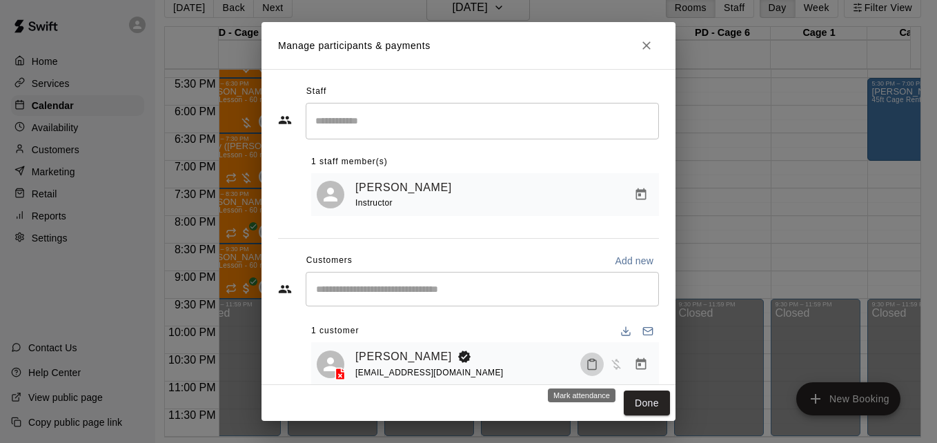
click at [586, 366] on icon "Mark attendance" at bounding box center [592, 364] width 12 height 12
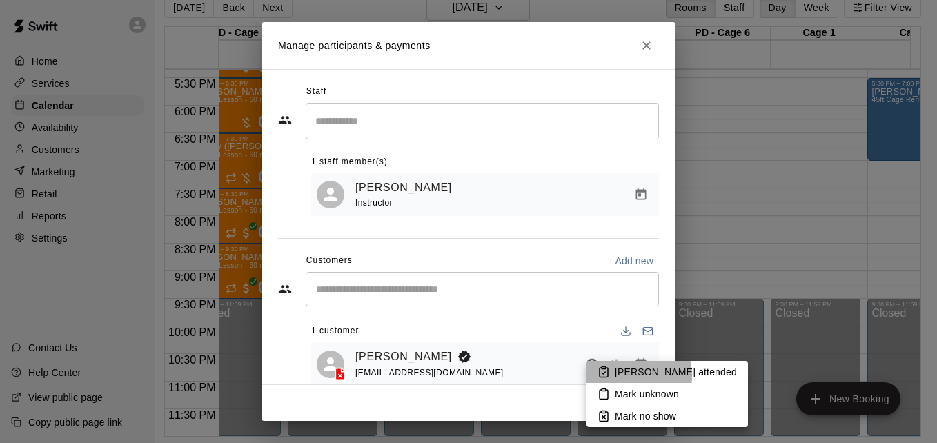
click at [618, 376] on p "Mark attended" at bounding box center [676, 372] width 122 height 14
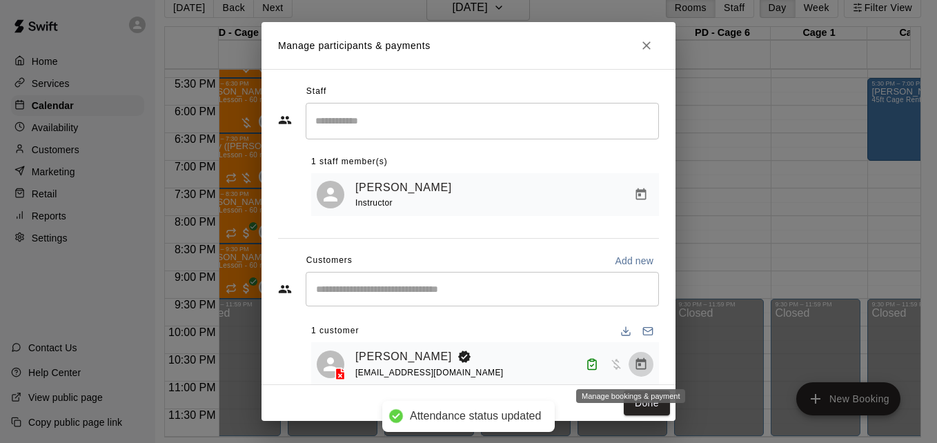
click at [634, 371] on icon "Manage bookings & payment" at bounding box center [641, 364] width 14 height 14
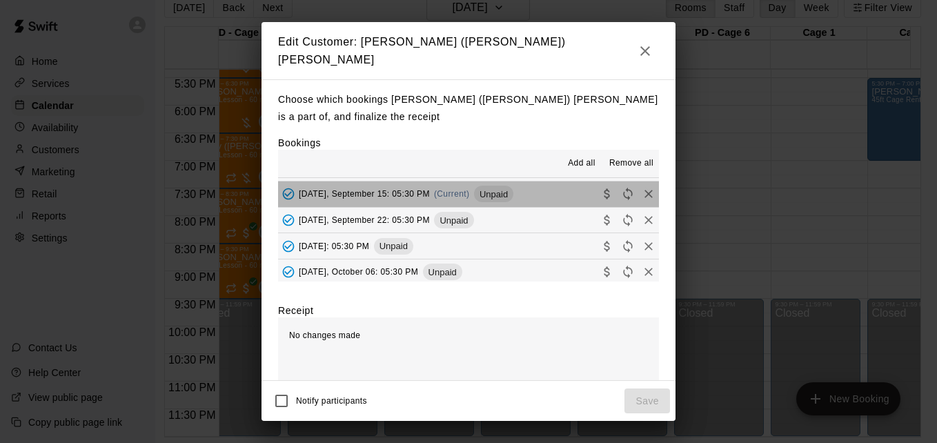
click at [549, 193] on button "Monday, September 15: 05:30 PM (Current) Unpaid" at bounding box center [468, 194] width 381 height 26
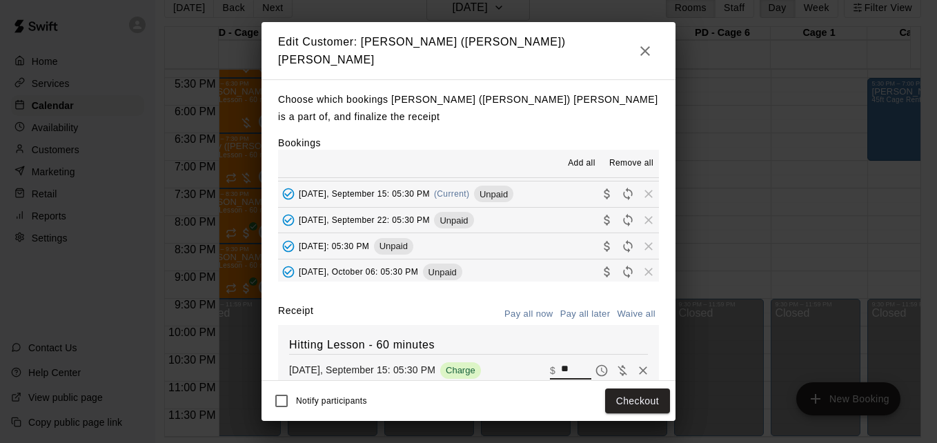
click at [562, 367] on input "**" at bounding box center [576, 371] width 30 height 18
type input "**"
click at [640, 404] on button "Checkout" at bounding box center [637, 401] width 65 height 26
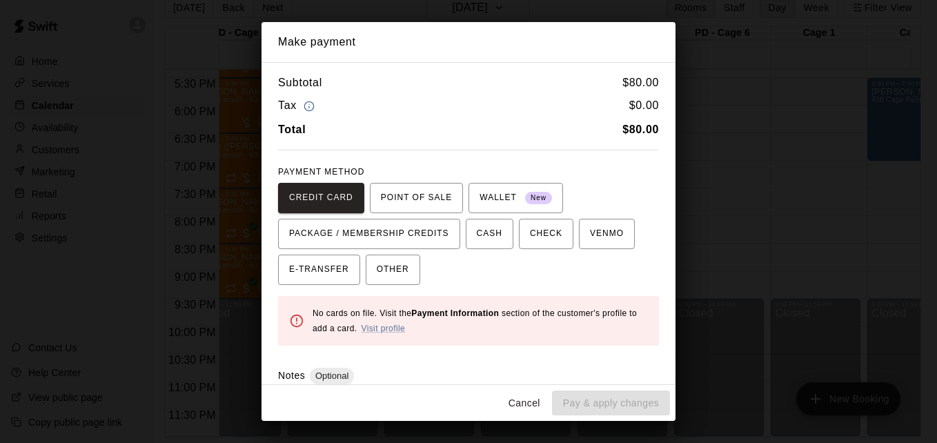
click at [640, 404] on div "Cancel Pay & apply changes" at bounding box center [469, 403] width 414 height 37
click at [597, 243] on span "VENMO" at bounding box center [607, 234] width 34 height 22
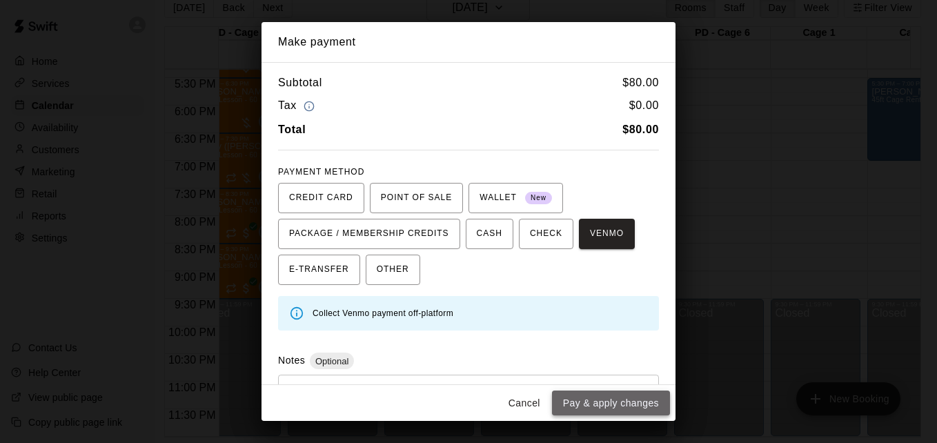
click at [624, 398] on button "Pay & apply changes" at bounding box center [611, 404] width 118 height 26
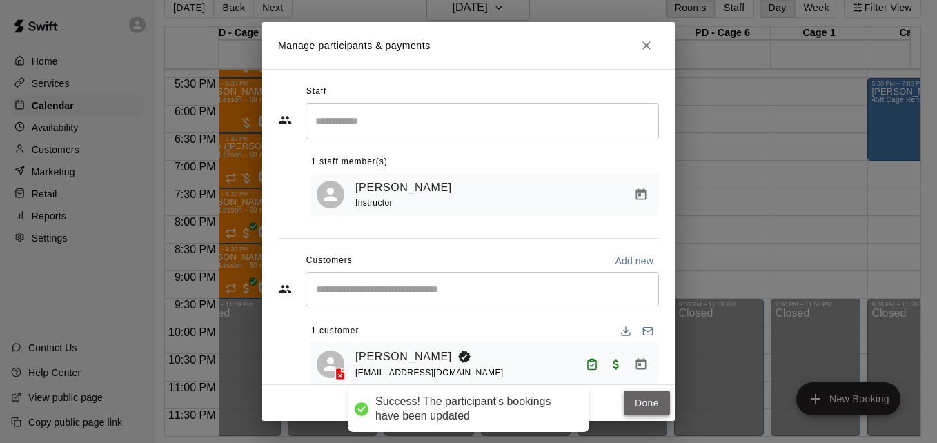
click at [642, 404] on button "Done" at bounding box center [647, 404] width 46 height 26
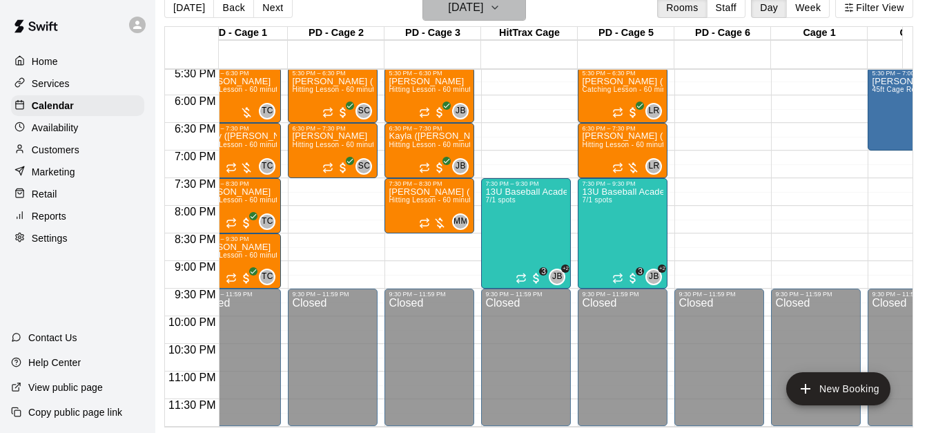
click at [500, 12] on icon "button" at bounding box center [494, 7] width 11 height 17
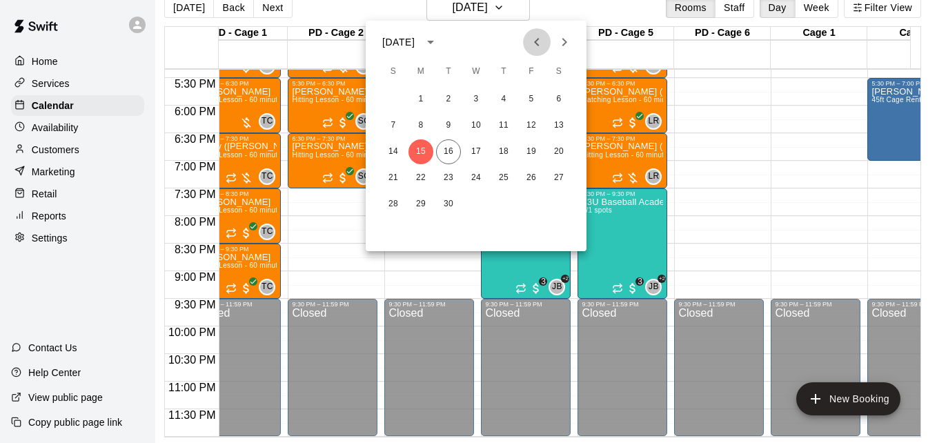
click at [533, 40] on icon "Previous month" at bounding box center [537, 42] width 17 height 17
click at [477, 122] on button "6" at bounding box center [476, 125] width 25 height 25
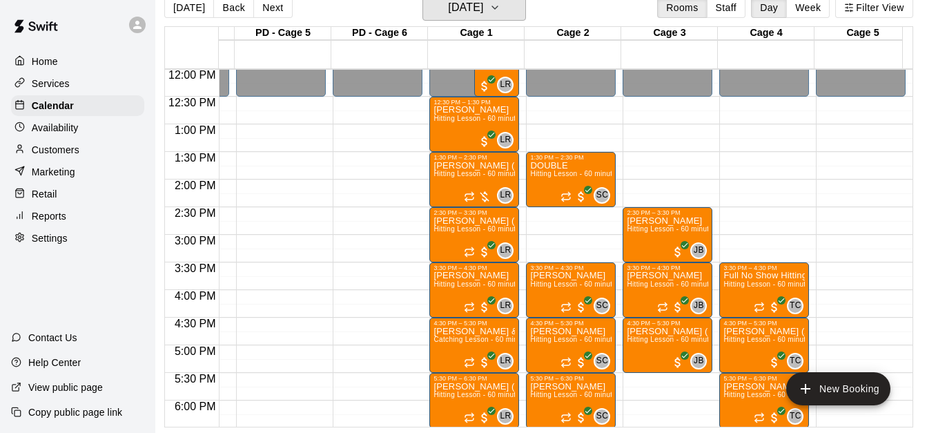
scroll to position [638, 371]
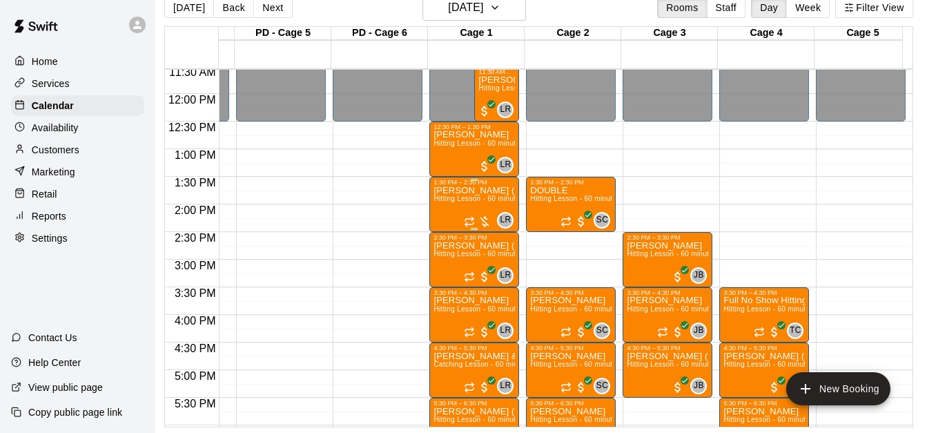
click at [471, 195] on span "Hitting Lesson - 60 minutes" at bounding box center [478, 199] width 90 height 8
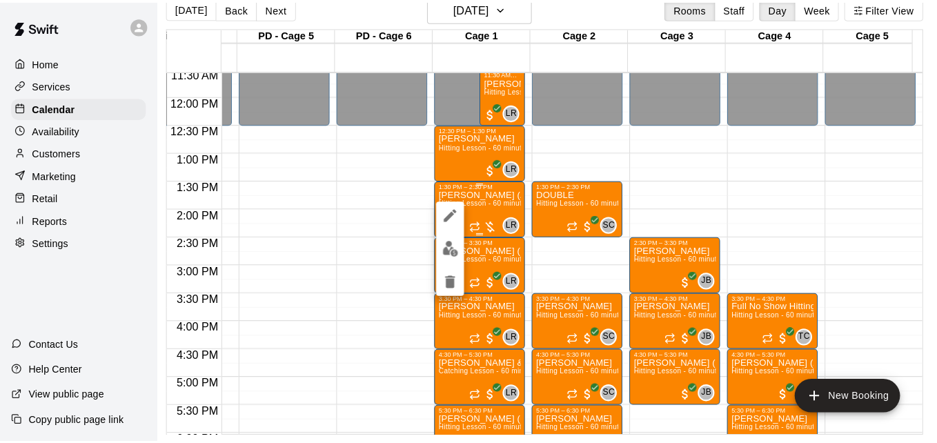
scroll to position [22, 7]
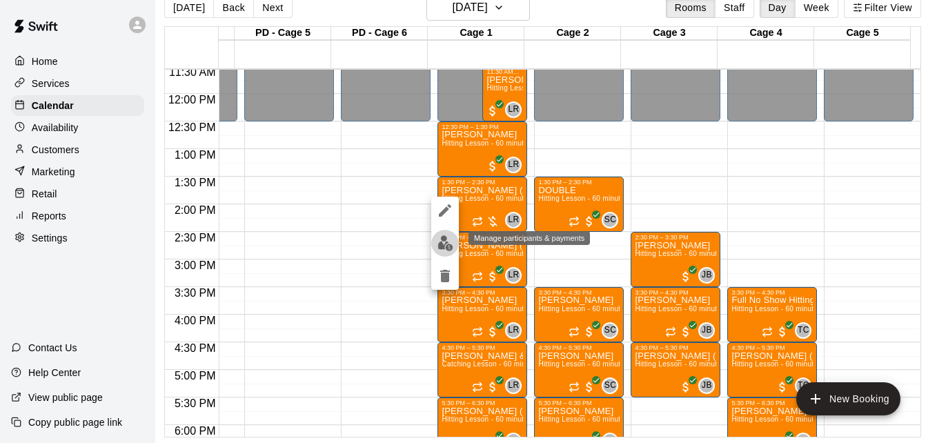
click at [448, 244] on img "edit" at bounding box center [445, 243] width 16 height 16
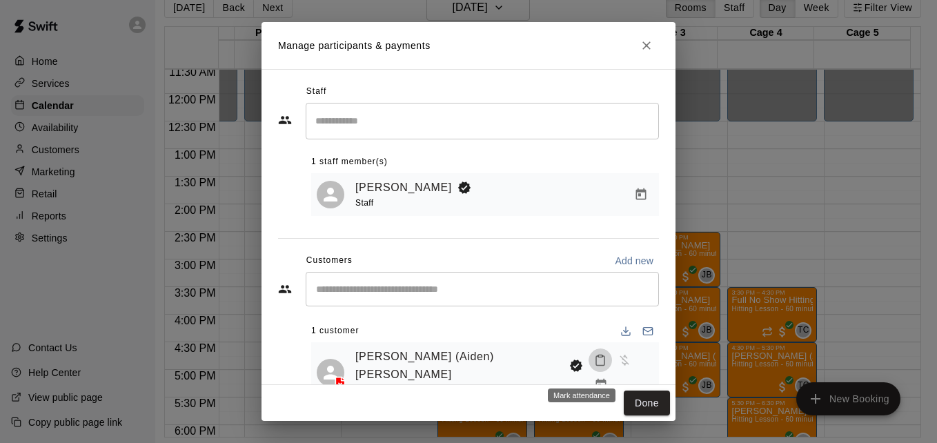
click at [589, 372] on button "Mark attendance" at bounding box center [600, 359] width 23 height 23
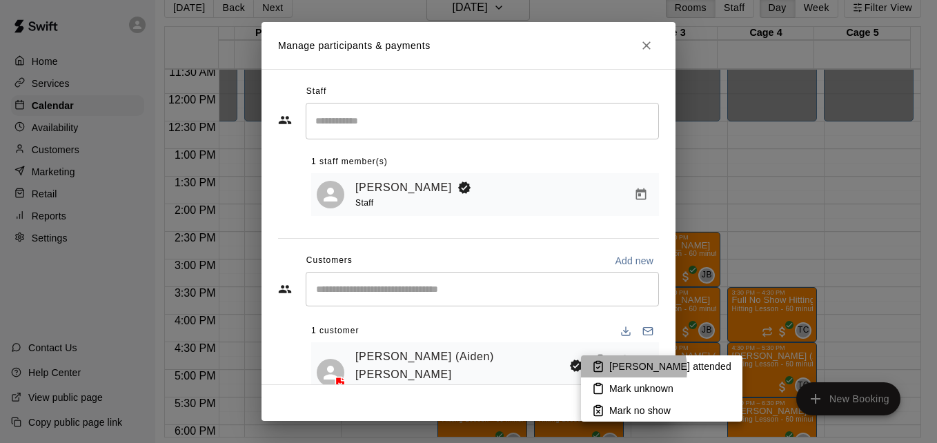
click at [629, 369] on p "Mark attended" at bounding box center [670, 366] width 122 height 14
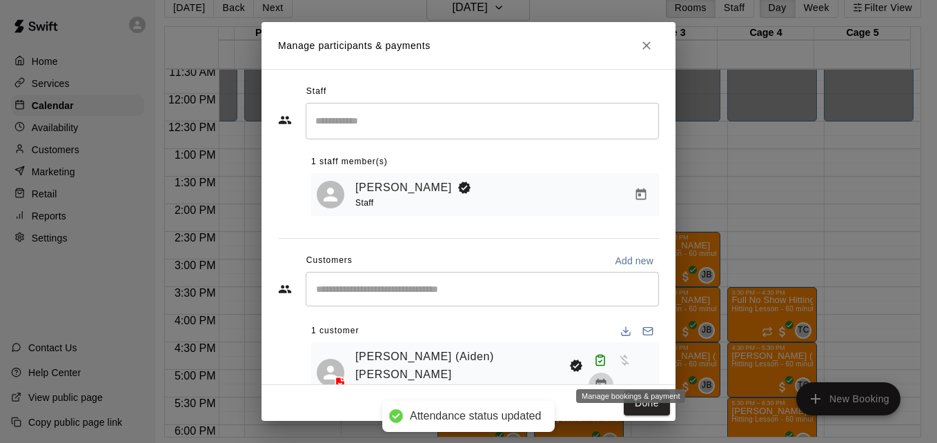
click at [608, 378] on icon "Manage bookings & payment" at bounding box center [601, 385] width 14 height 14
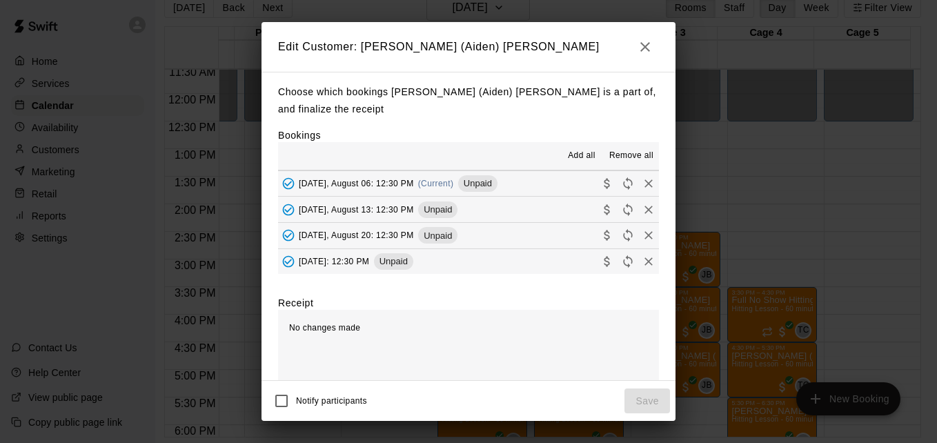
scroll to position [104, 0]
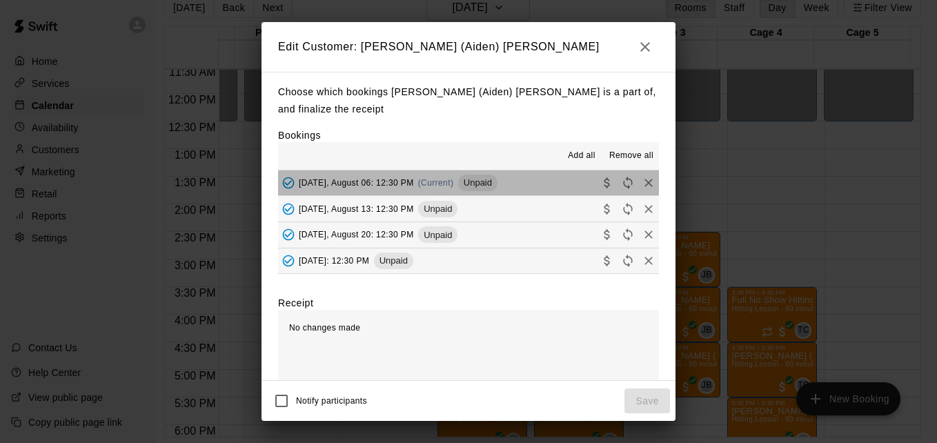
click at [530, 192] on button "Wednesday, August 06: 12:30 PM (Current) Unpaid" at bounding box center [468, 183] width 381 height 26
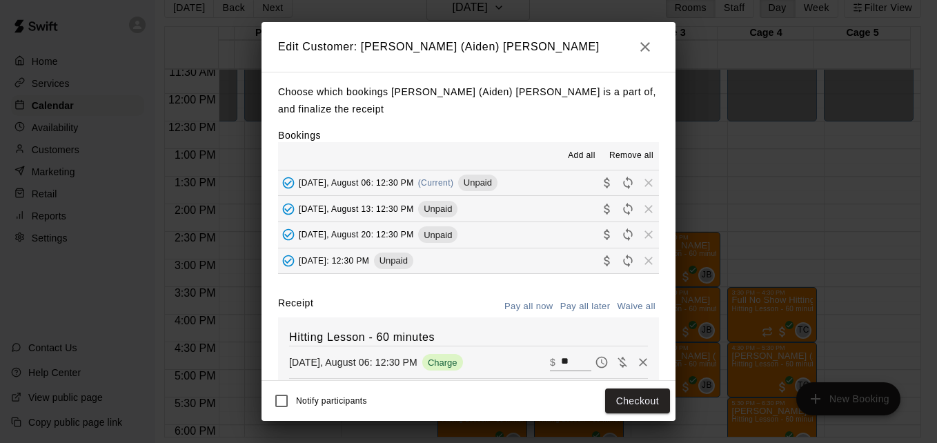
click at [561, 359] on input "**" at bounding box center [576, 362] width 30 height 18
type input "*"
type input "***"
click at [642, 406] on button "Checkout" at bounding box center [637, 401] width 65 height 26
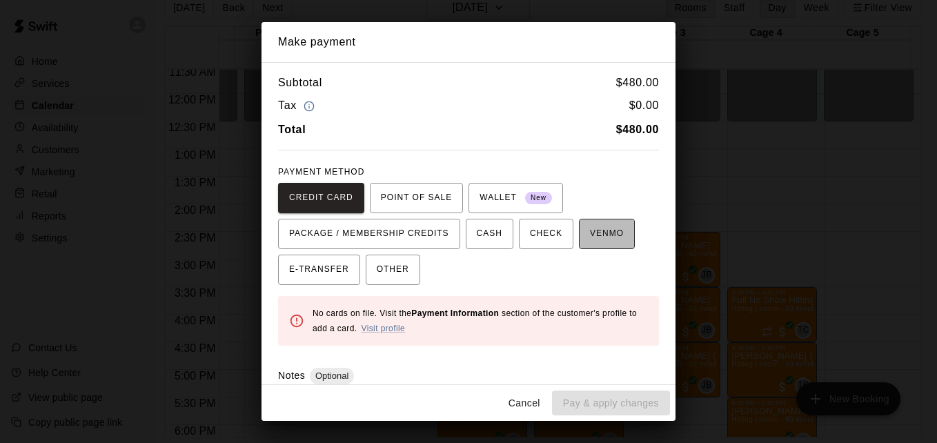
click at [593, 235] on span "VENMO" at bounding box center [607, 234] width 34 height 22
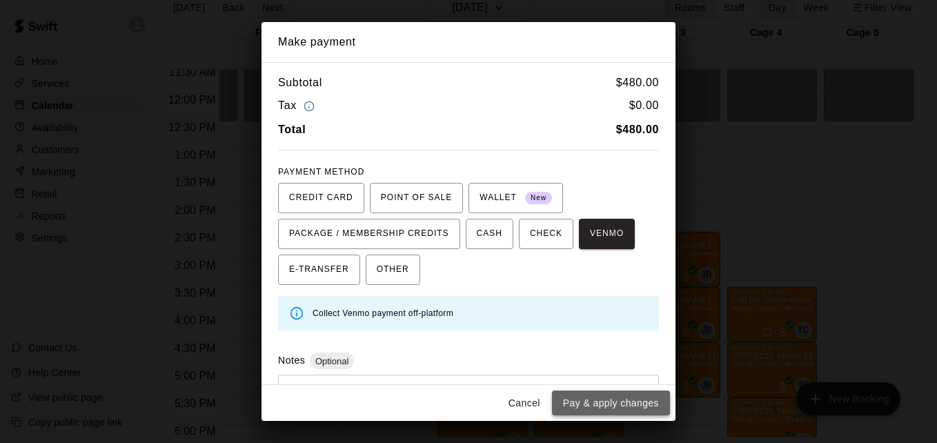
click at [634, 402] on button "Pay & apply changes" at bounding box center [611, 404] width 118 height 26
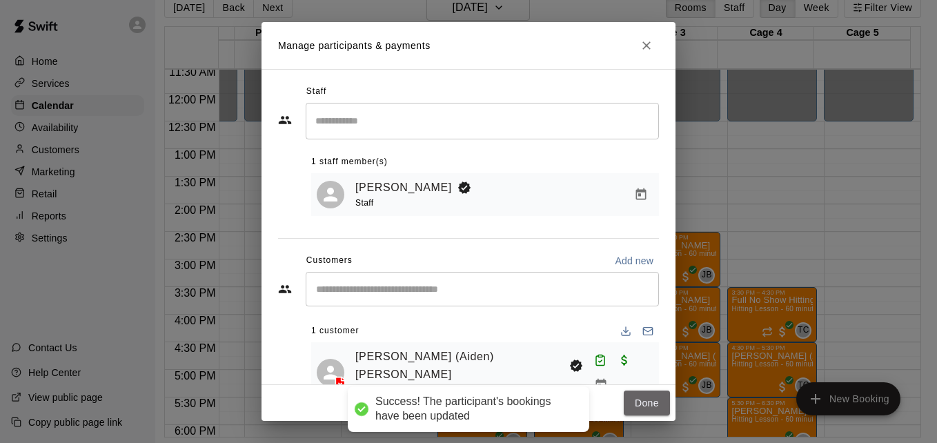
click at [634, 402] on button "Done" at bounding box center [647, 404] width 46 height 26
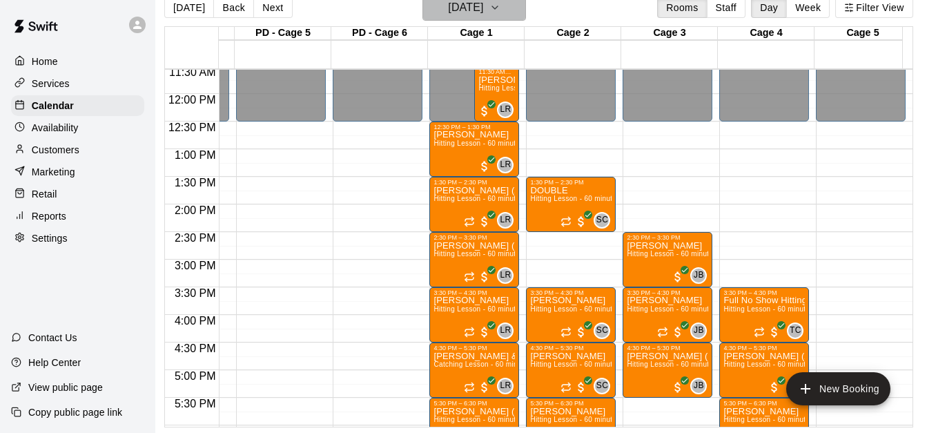
click at [526, 19] on button "Wednesday Aug 06" at bounding box center [473, 7] width 103 height 26
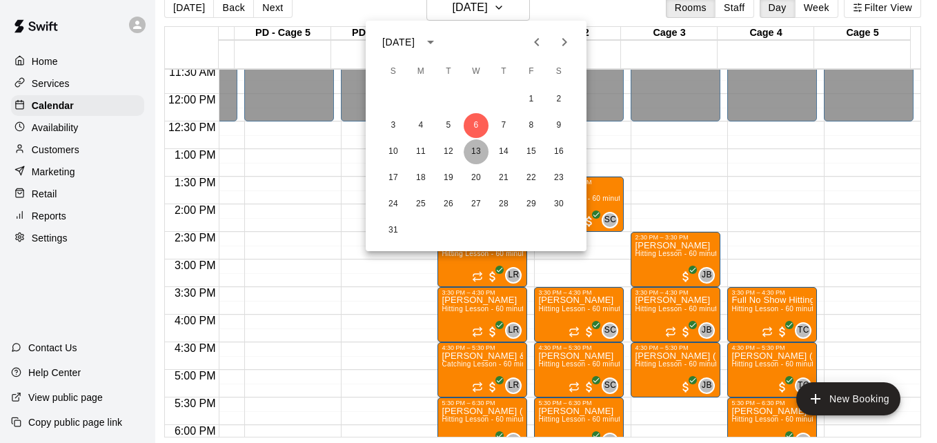
click at [479, 150] on button "13" at bounding box center [476, 151] width 25 height 25
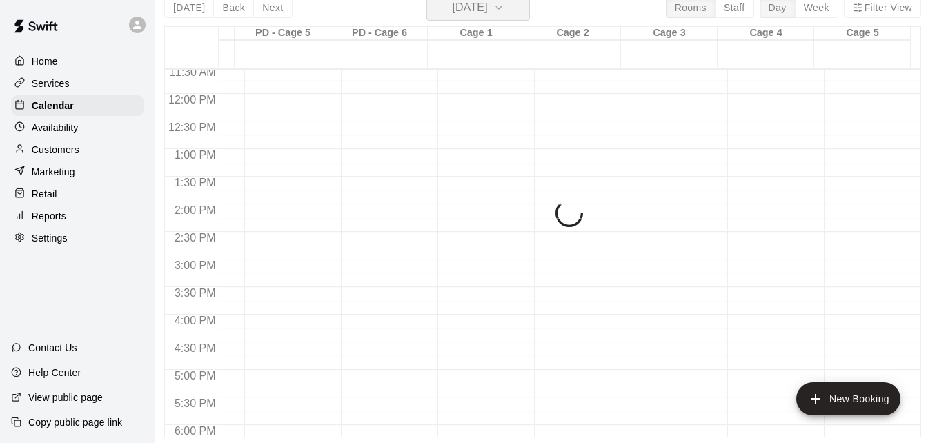
scroll to position [17, 7]
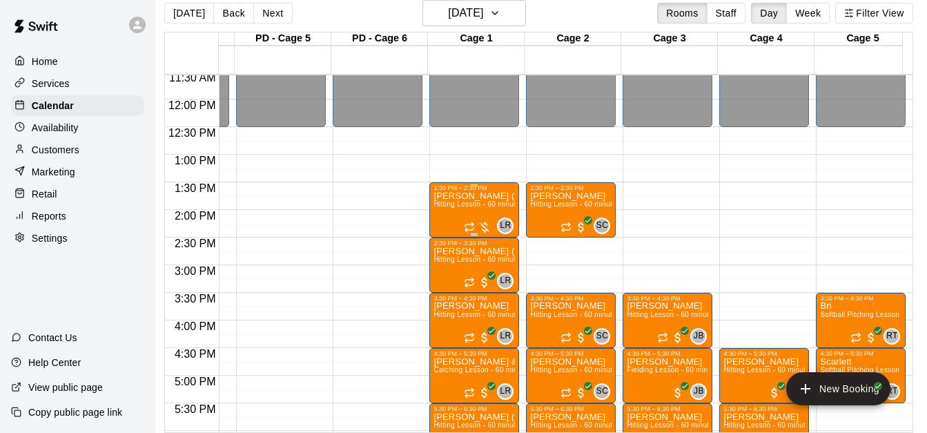
click at [464, 207] on span "Hitting Lesson - 60 minutes" at bounding box center [478, 204] width 90 height 8
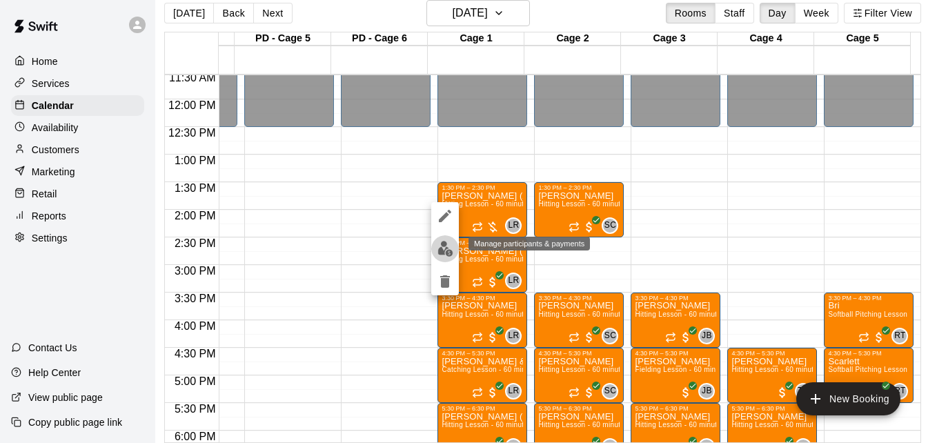
click at [446, 248] on img "edit" at bounding box center [445, 249] width 16 height 16
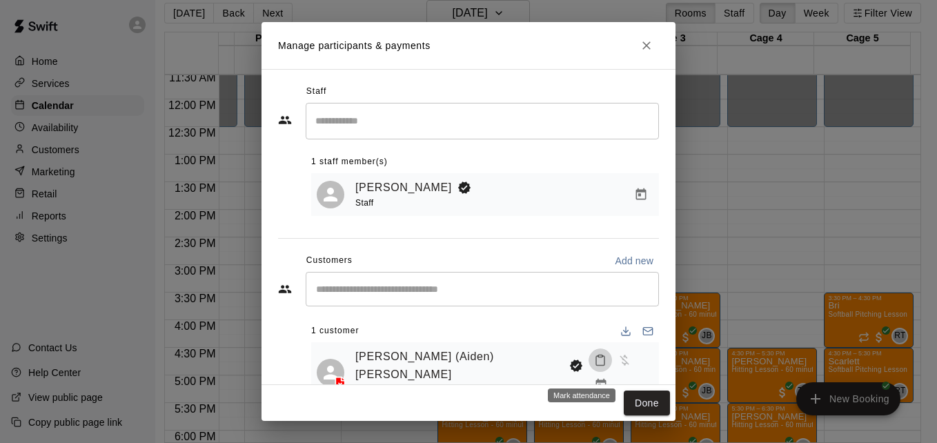
click at [594, 366] on icon "Mark attendance" at bounding box center [600, 360] width 12 height 12
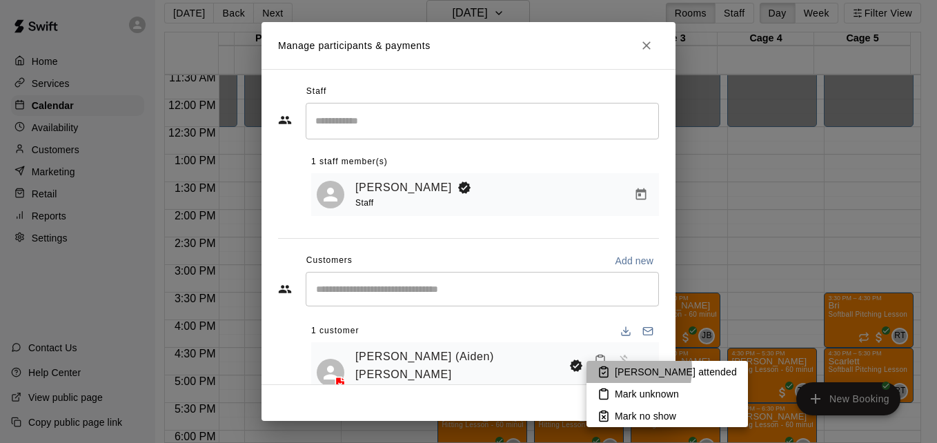
click at [613, 369] on li "Mark attended" at bounding box center [666, 372] width 161 height 22
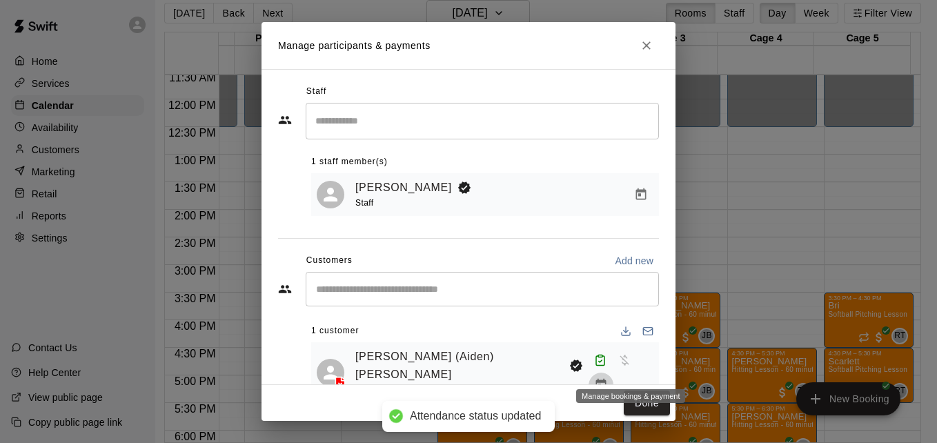
click at [606, 379] on icon "Manage bookings & payment" at bounding box center [601, 385] width 10 height 12
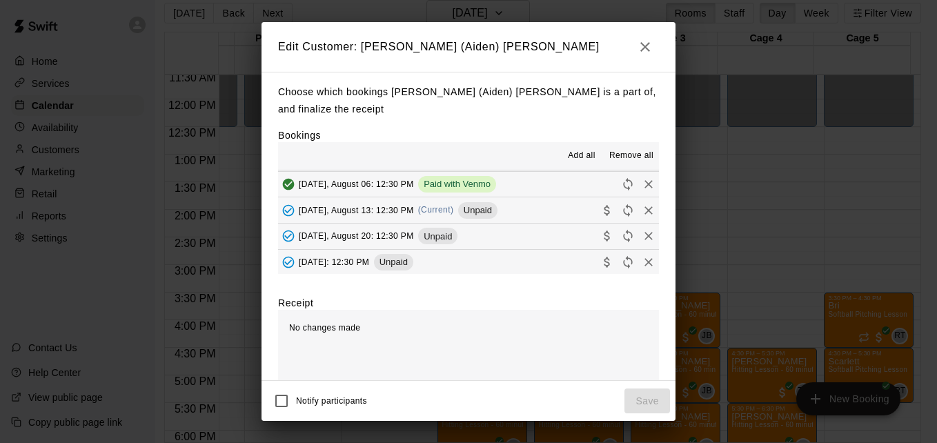
scroll to position [104, 0]
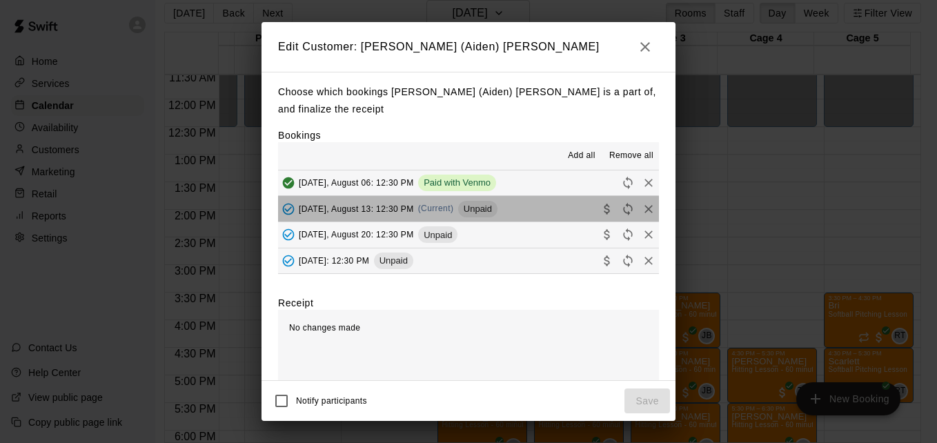
click at [545, 211] on button "Wednesday, August 13: 12:30 PM (Current) Unpaid" at bounding box center [468, 209] width 381 height 26
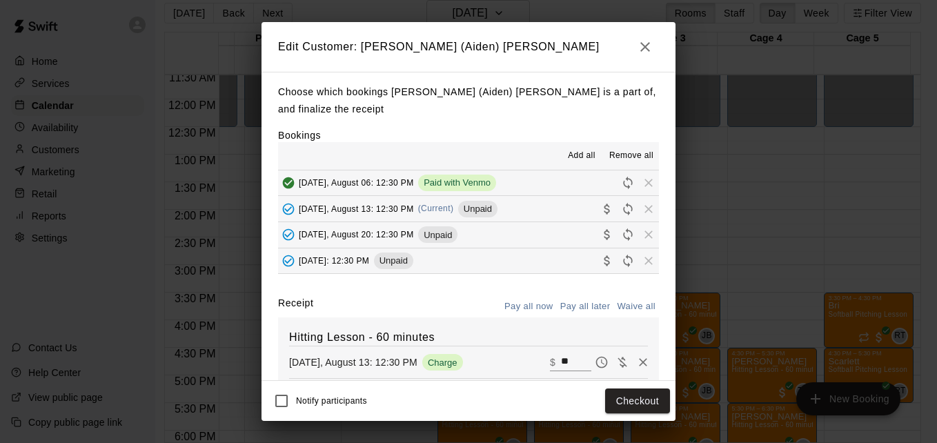
click at [626, 308] on button "Waive all" at bounding box center [636, 306] width 46 height 21
type input "*"
click at [651, 401] on button "Save" at bounding box center [647, 401] width 46 height 26
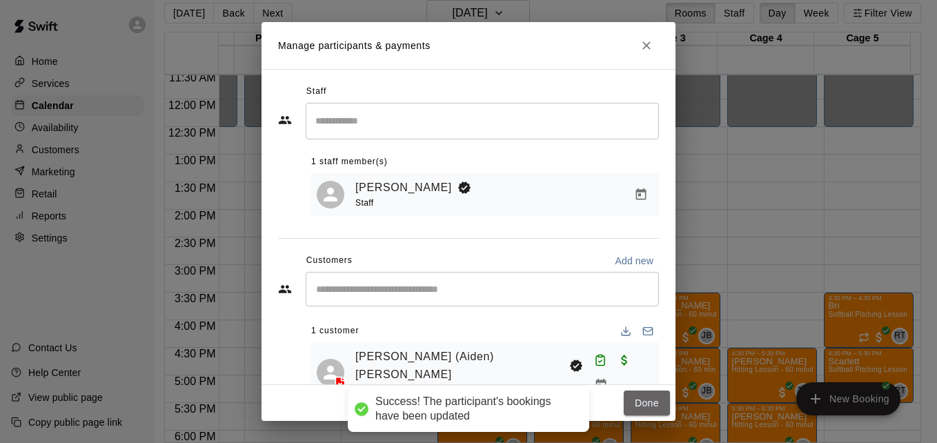
click at [651, 401] on button "Done" at bounding box center [647, 404] width 46 height 26
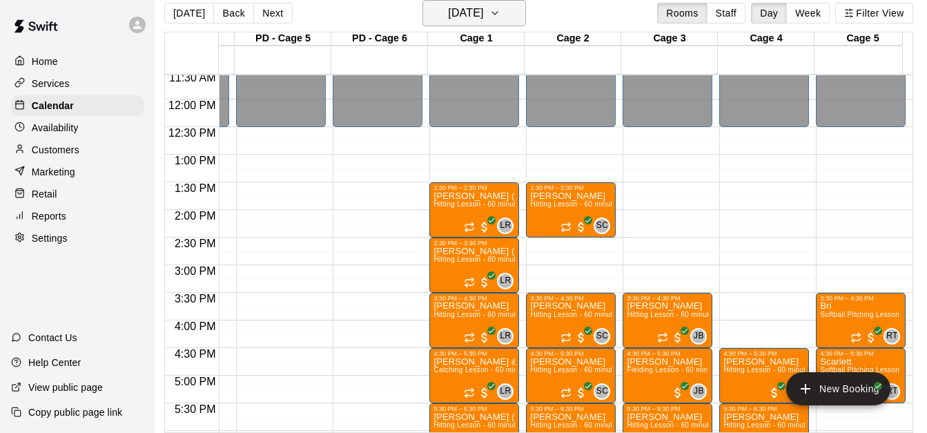
click at [517, 13] on button "Wednesday Aug 13" at bounding box center [473, 13] width 103 height 26
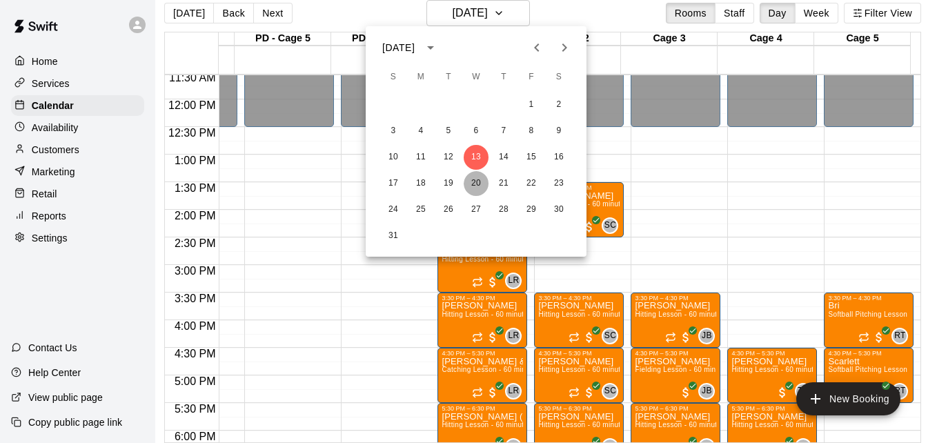
click at [481, 177] on button "20" at bounding box center [476, 183] width 25 height 25
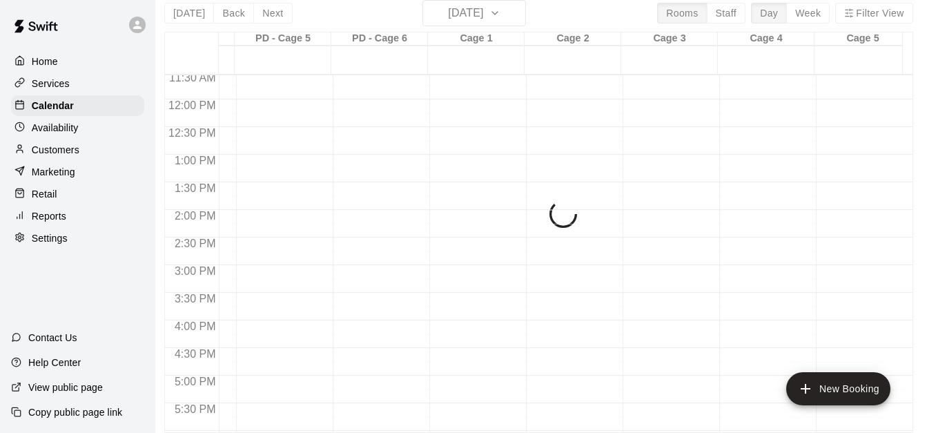
click at [481, 121] on button "20" at bounding box center [476, 115] width 19 height 14
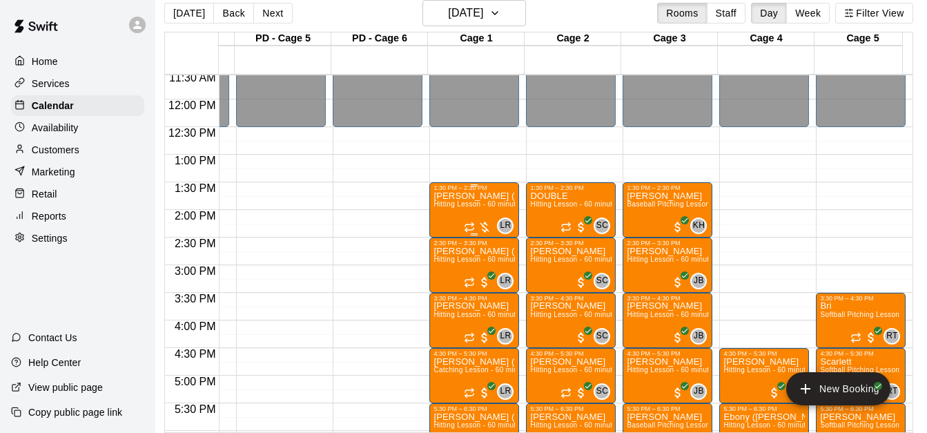
click at [481, 208] on span "Hitting Lesson - 60 minutes" at bounding box center [478, 204] width 90 height 8
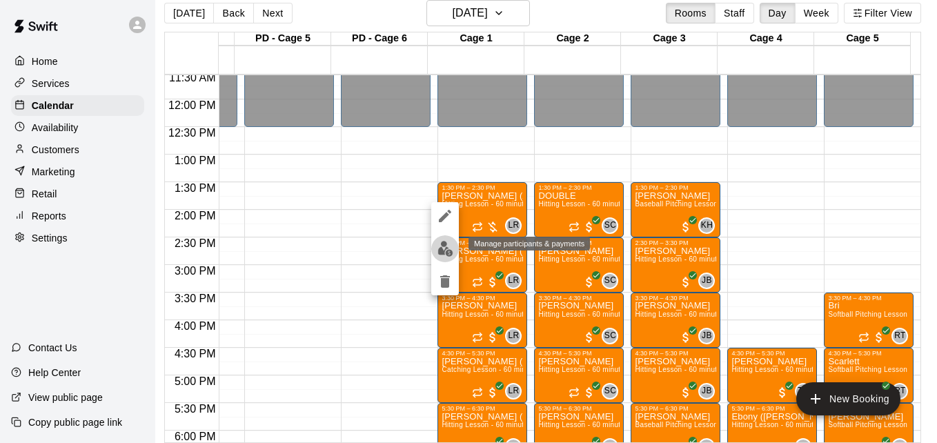
click at [443, 248] on img "edit" at bounding box center [445, 249] width 16 height 16
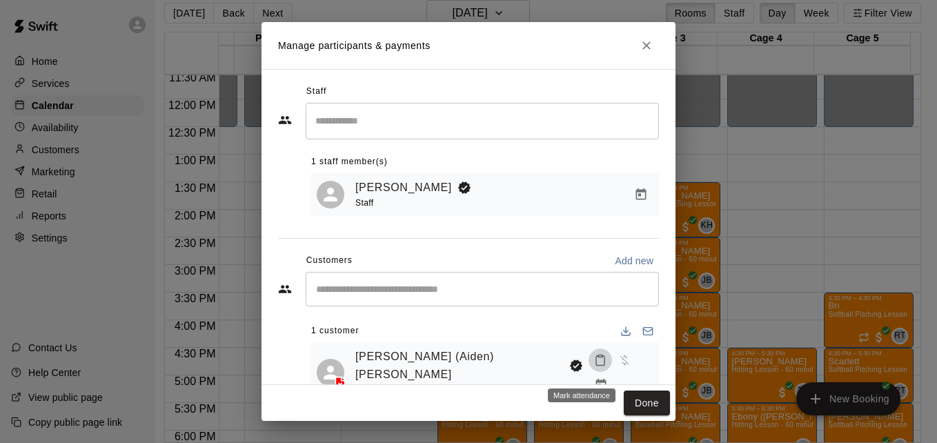
click at [594, 366] on icon "Mark attendance" at bounding box center [600, 360] width 12 height 12
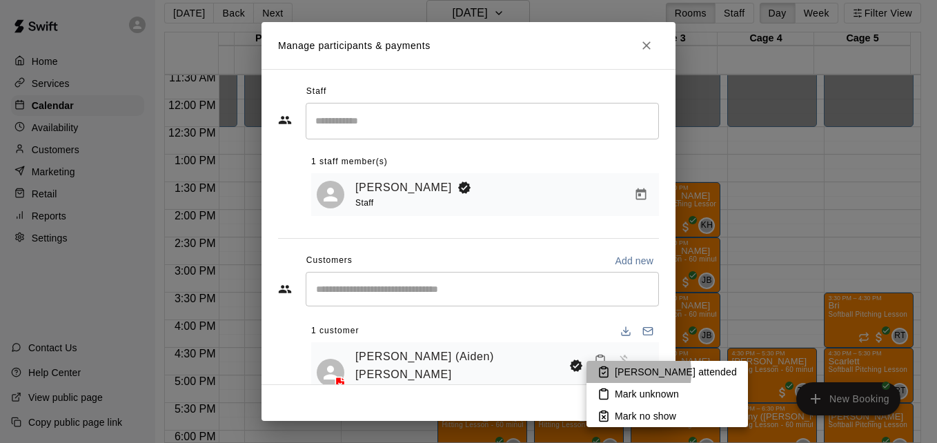
click at [610, 373] on li "Mark attended" at bounding box center [666, 372] width 161 height 22
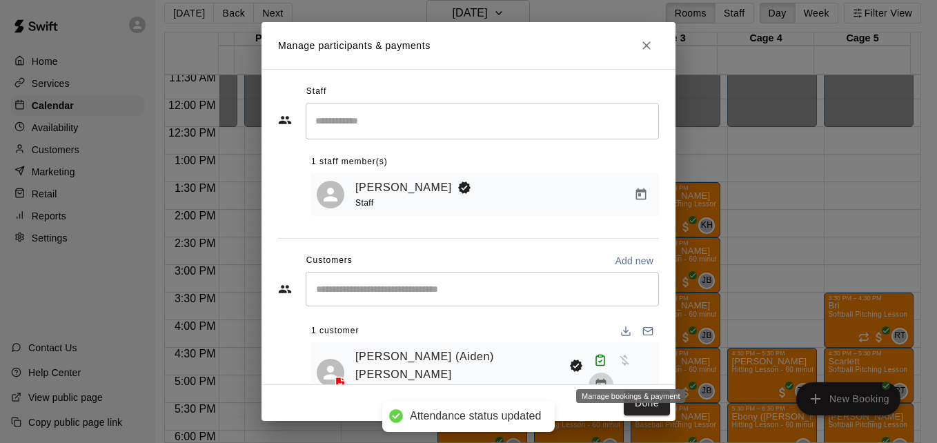
click at [613, 373] on button "Manage bookings & payment" at bounding box center [601, 385] width 25 height 25
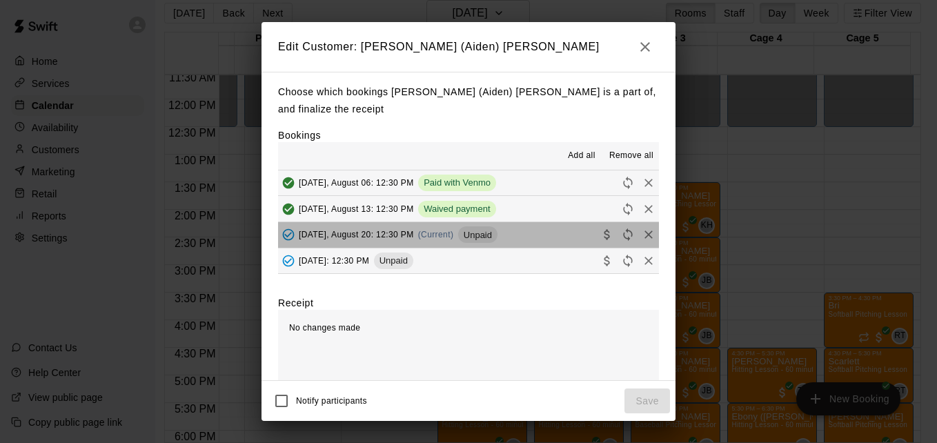
click at [553, 239] on button "Wednesday, August 20: 12:30 PM (Current) Unpaid" at bounding box center [468, 235] width 381 height 26
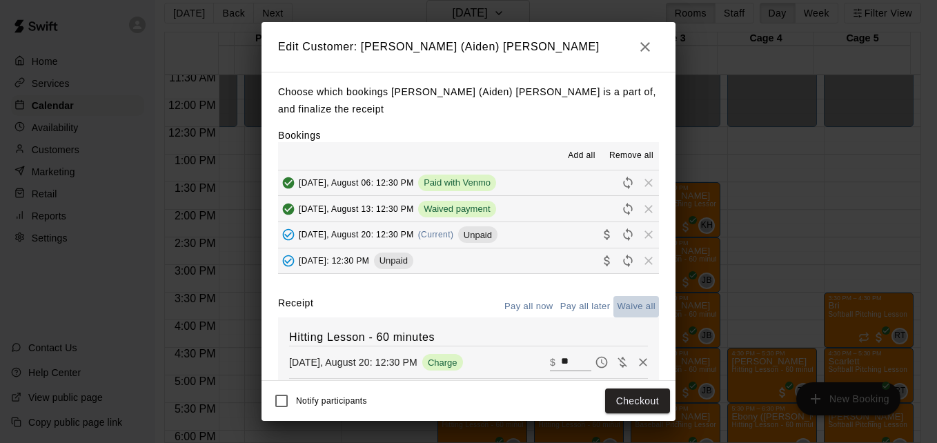
click at [625, 307] on button "Waive all" at bounding box center [636, 306] width 46 height 21
type input "*"
click at [658, 404] on button "Save" at bounding box center [647, 401] width 46 height 26
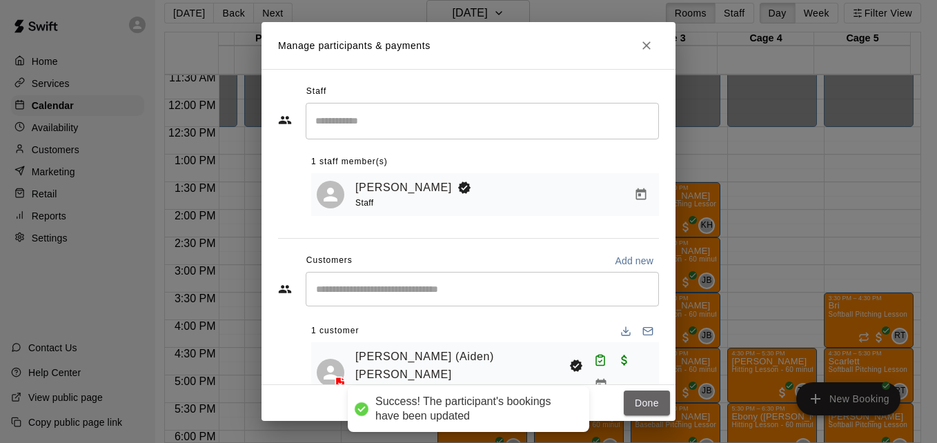
click at [658, 404] on button "Done" at bounding box center [647, 404] width 46 height 26
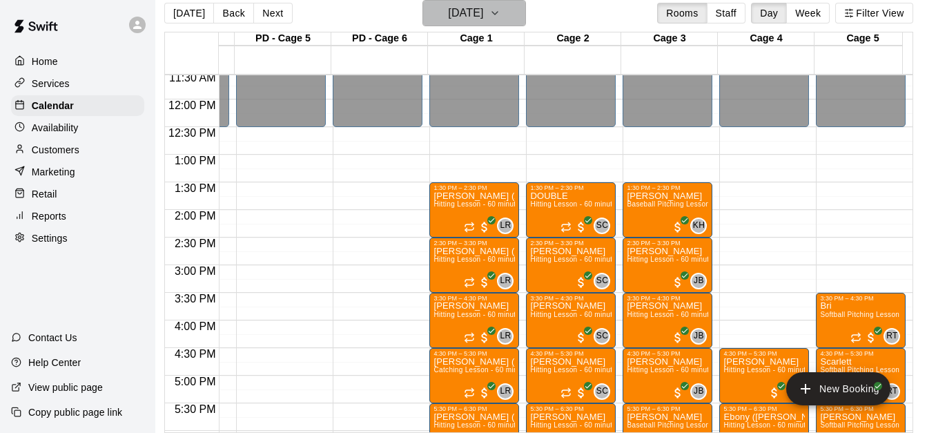
click at [483, 13] on h6 "Wednesday Aug 20" at bounding box center [465, 12] width 35 height 19
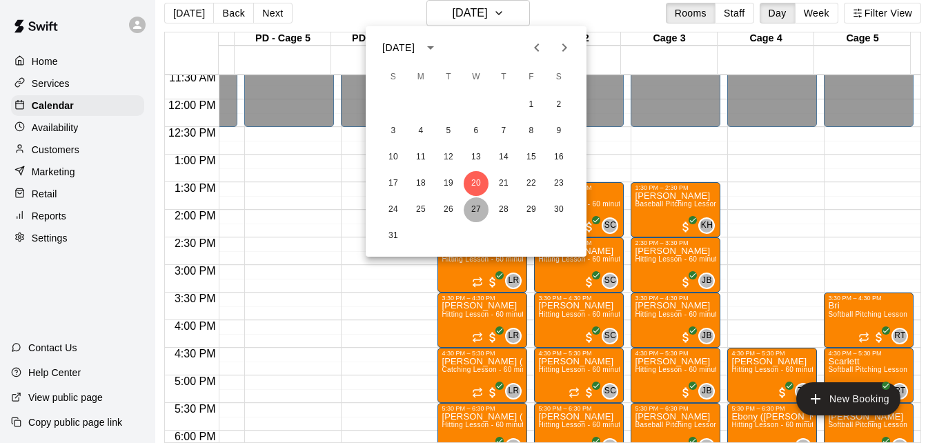
click at [474, 210] on button "27" at bounding box center [476, 209] width 25 height 25
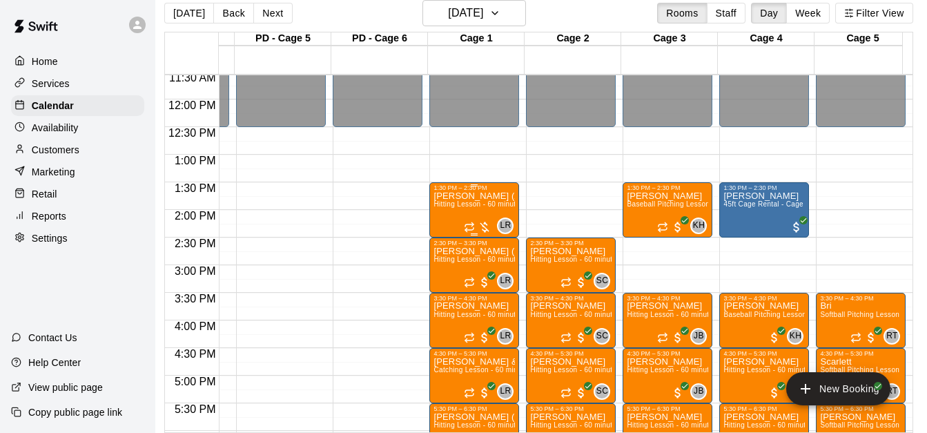
click at [468, 215] on div "Andy (Aiden) Cameron Hitting Lesson - 60 minutes" at bounding box center [473, 407] width 81 height 433
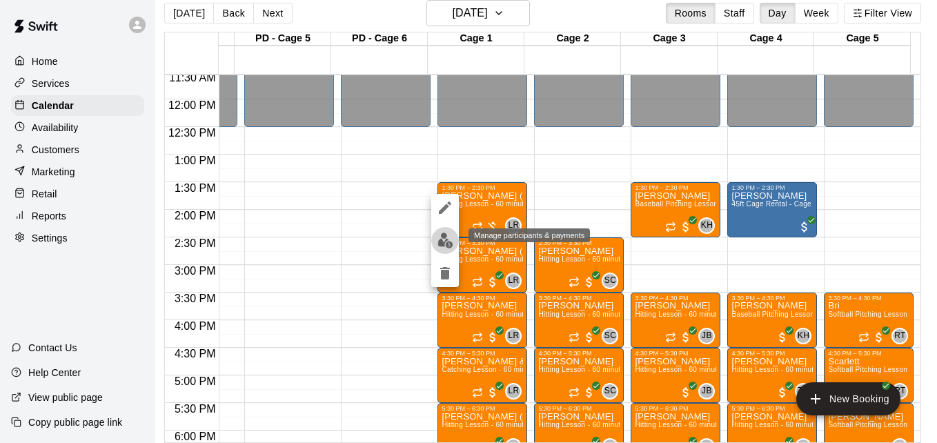
click at [442, 235] on img "edit" at bounding box center [445, 241] width 16 height 16
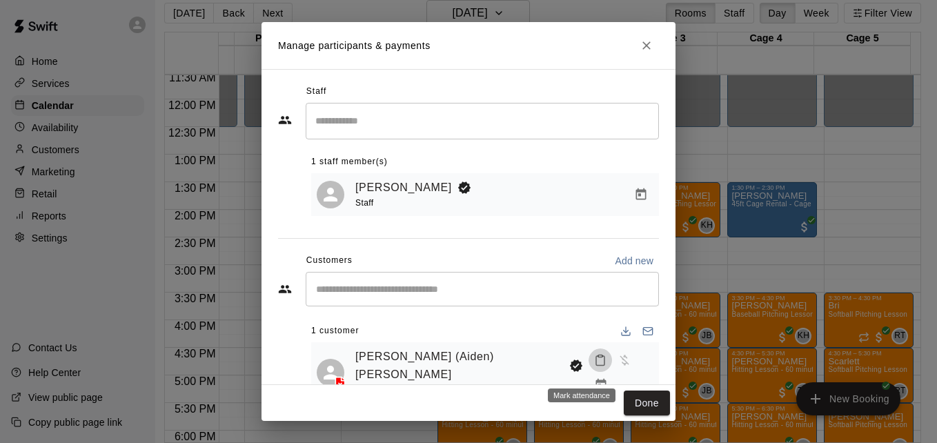
click at [594, 366] on icon "Mark attendance" at bounding box center [600, 360] width 12 height 12
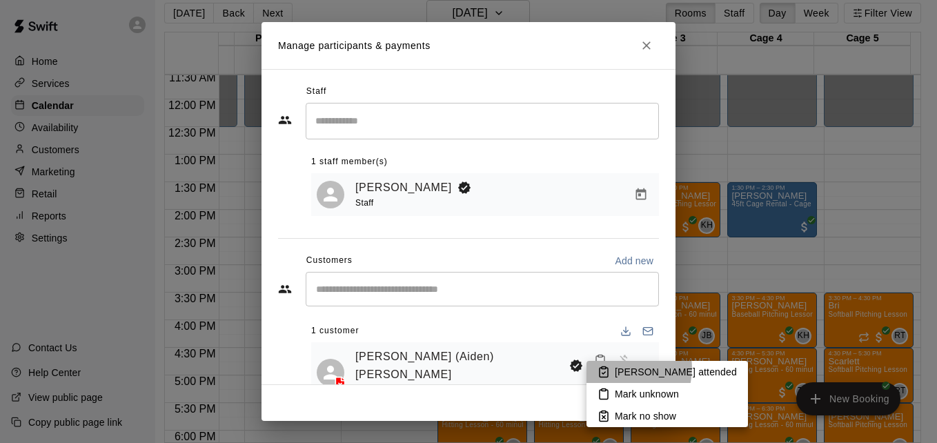
click at [622, 368] on p "Mark attended" at bounding box center [676, 372] width 122 height 14
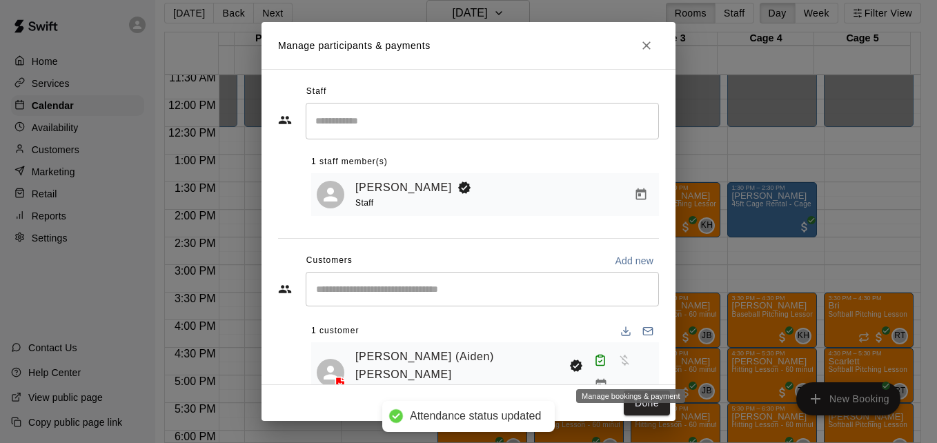
click at [606, 379] on icon "Manage bookings & payment" at bounding box center [601, 385] width 10 height 12
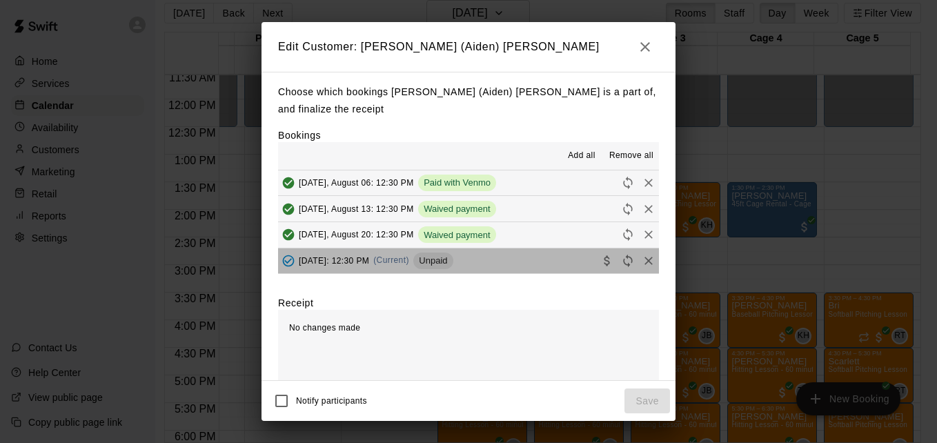
click at [555, 259] on button "Wednesday, August 27: 12:30 PM (Current) Unpaid" at bounding box center [468, 261] width 381 height 26
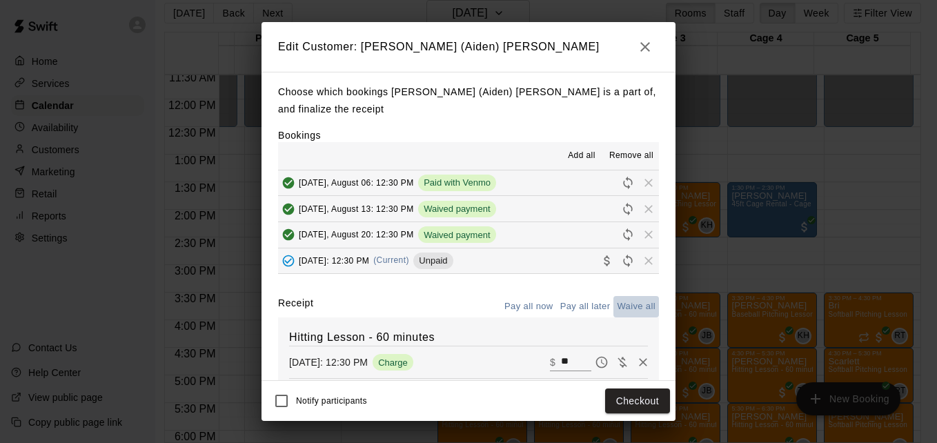
click at [627, 308] on button "Waive all" at bounding box center [636, 306] width 46 height 21
type input "*"
click at [653, 403] on button "Save" at bounding box center [647, 401] width 46 height 26
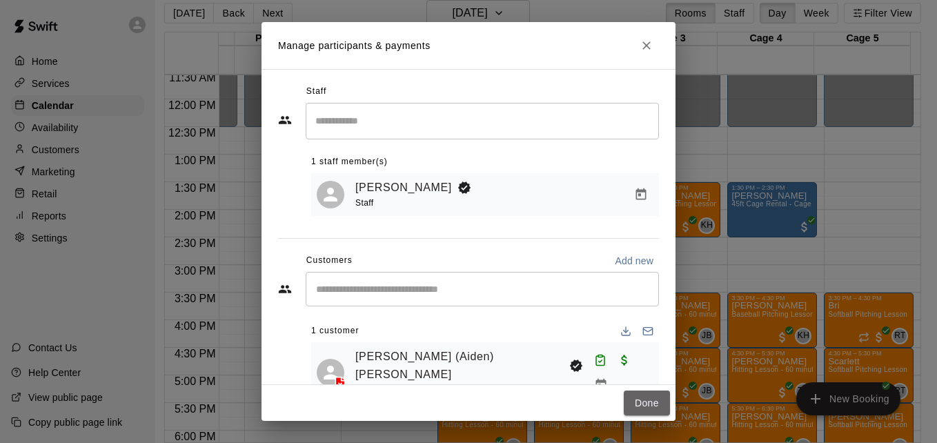
click at [653, 403] on button "Done" at bounding box center [647, 404] width 46 height 26
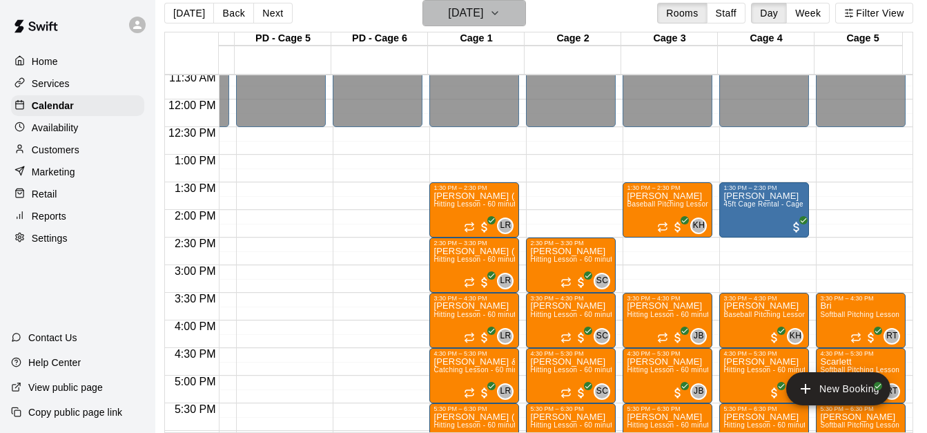
click at [500, 8] on icon "button" at bounding box center [494, 13] width 11 height 17
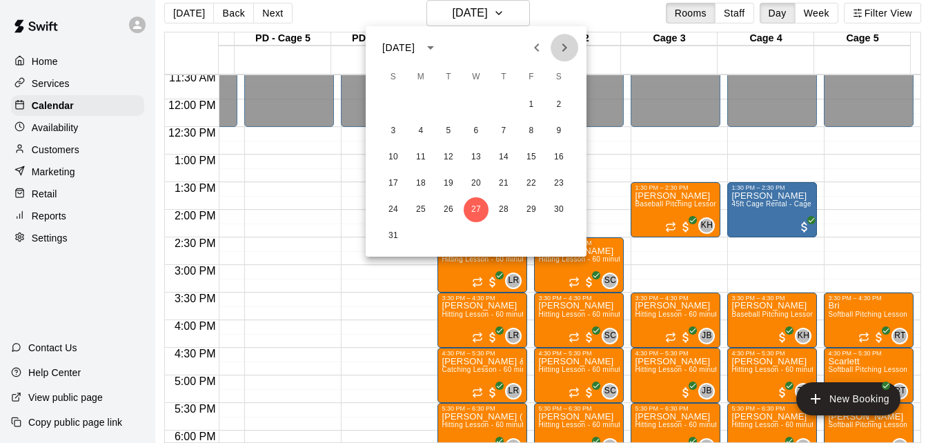
click at [561, 49] on icon "Next month" at bounding box center [564, 47] width 17 height 17
click at [478, 105] on button "3" at bounding box center [476, 104] width 25 height 25
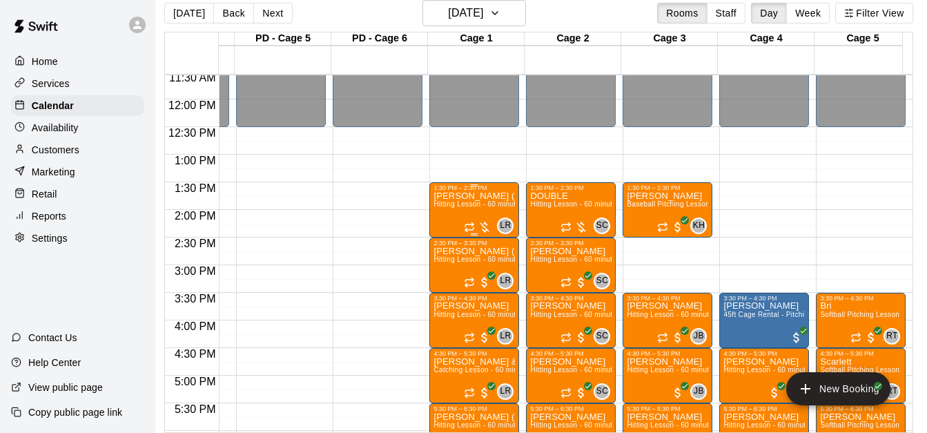
click at [470, 207] on span "Hitting Lesson - 60 minutes" at bounding box center [478, 204] width 90 height 8
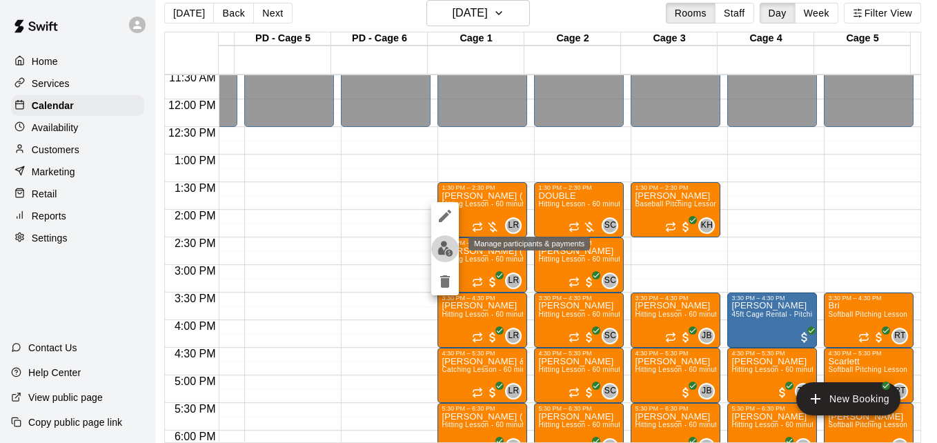
click at [445, 247] on img "edit" at bounding box center [445, 249] width 16 height 16
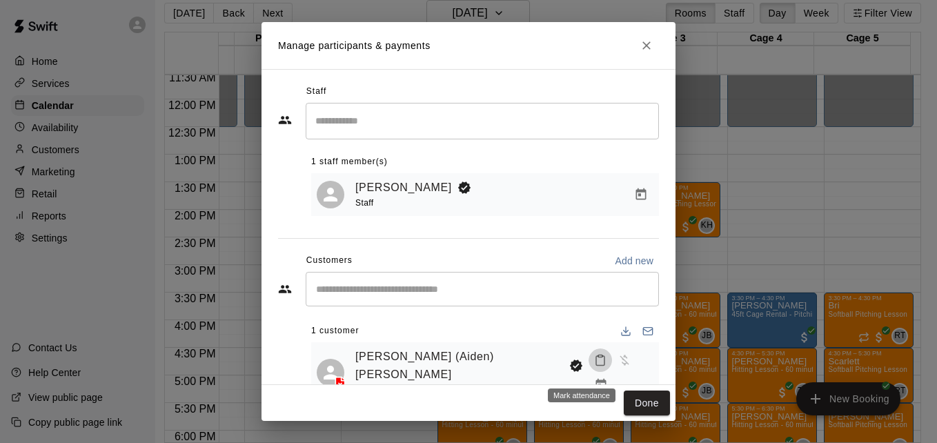
click at [594, 366] on icon "Mark attendance" at bounding box center [600, 360] width 12 height 12
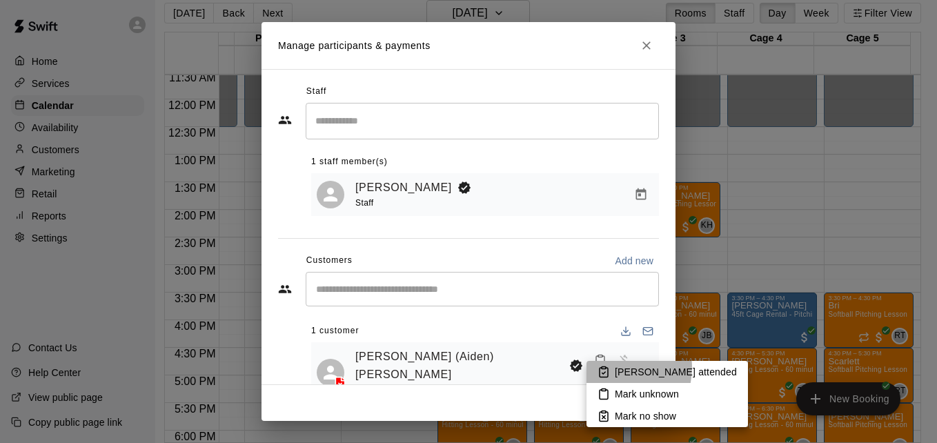
click at [613, 368] on li "Mark attended" at bounding box center [666, 372] width 161 height 22
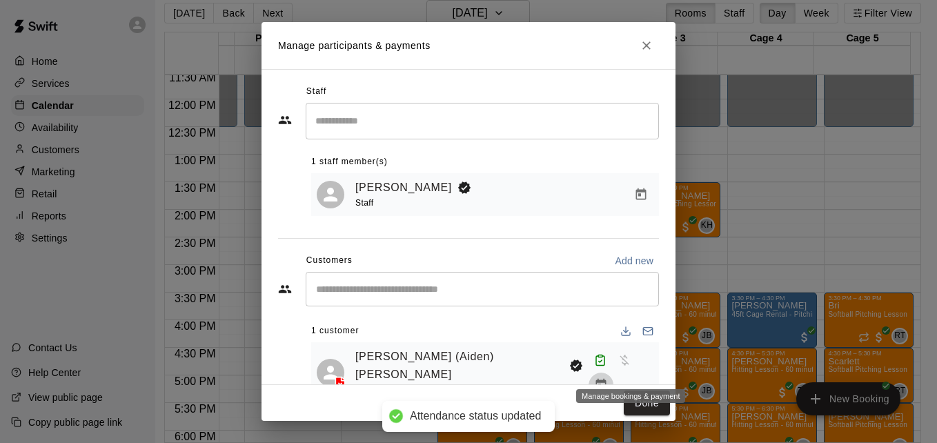
click at [608, 378] on icon "Manage bookings & payment" at bounding box center [601, 385] width 14 height 14
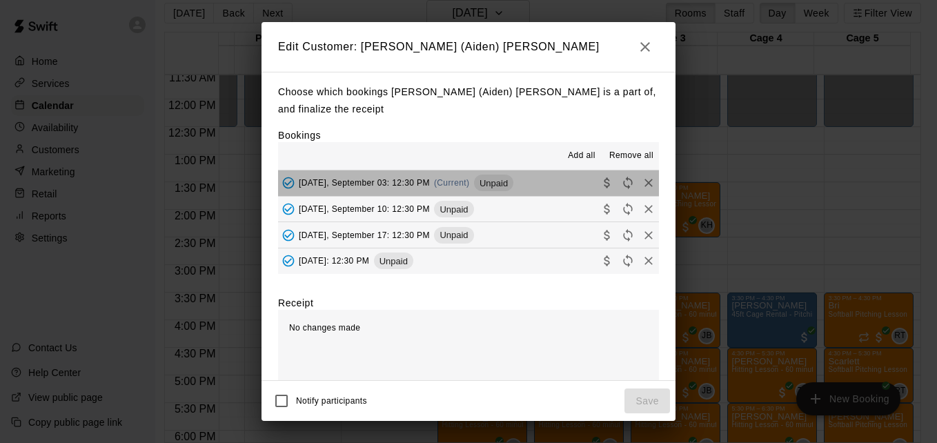
click at [549, 185] on button "Wednesday, September 03: 12:30 PM (Current) Unpaid" at bounding box center [468, 183] width 381 height 26
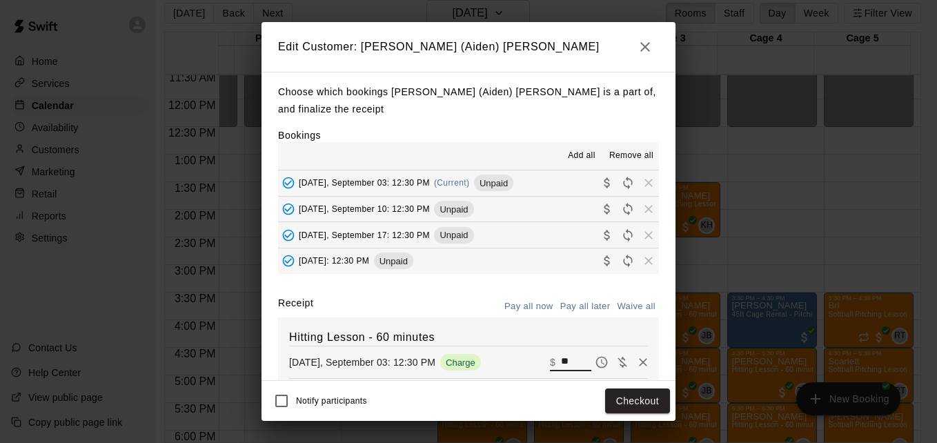
click at [561, 366] on input "**" at bounding box center [576, 362] width 30 height 18
click at [620, 307] on button "Waive all" at bounding box center [636, 306] width 46 height 21
type input "*"
click at [650, 403] on button "Save" at bounding box center [647, 401] width 46 height 26
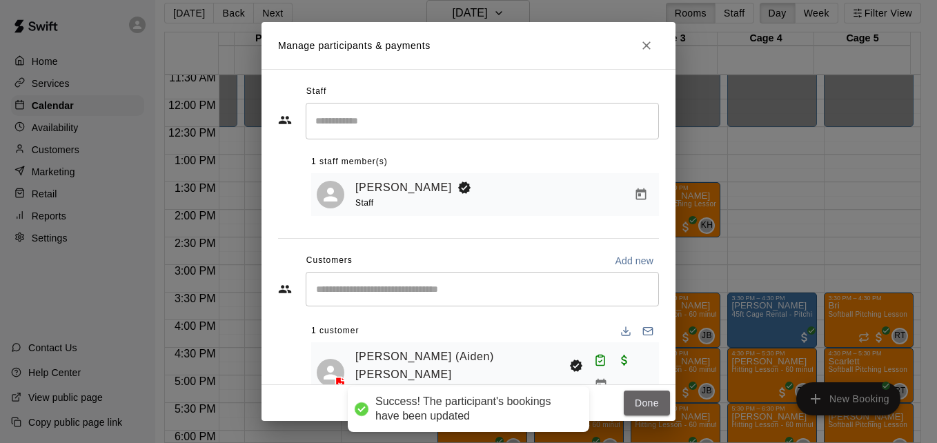
click at [650, 403] on button "Done" at bounding box center [647, 404] width 46 height 26
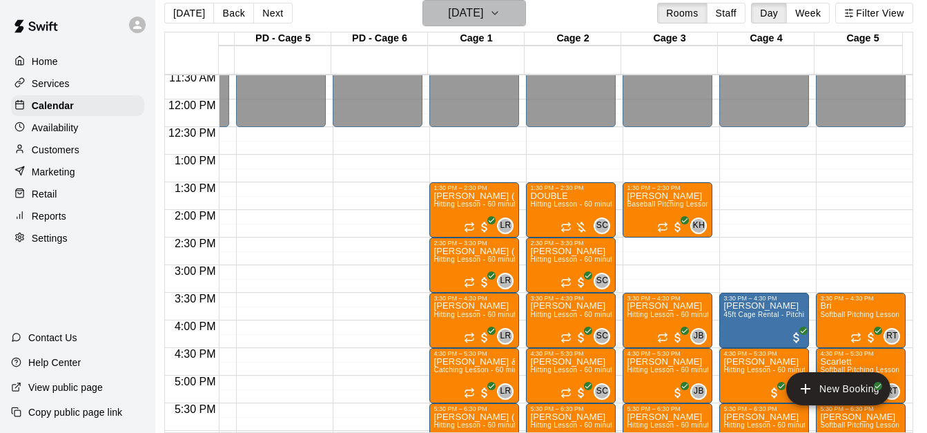
click at [519, 9] on button "Wednesday Sep 03" at bounding box center [473, 13] width 103 height 26
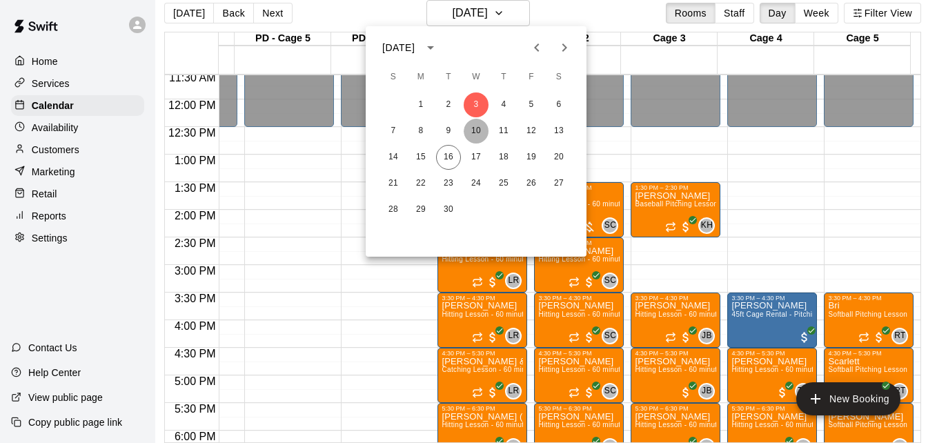
click at [477, 135] on button "10" at bounding box center [476, 131] width 25 height 25
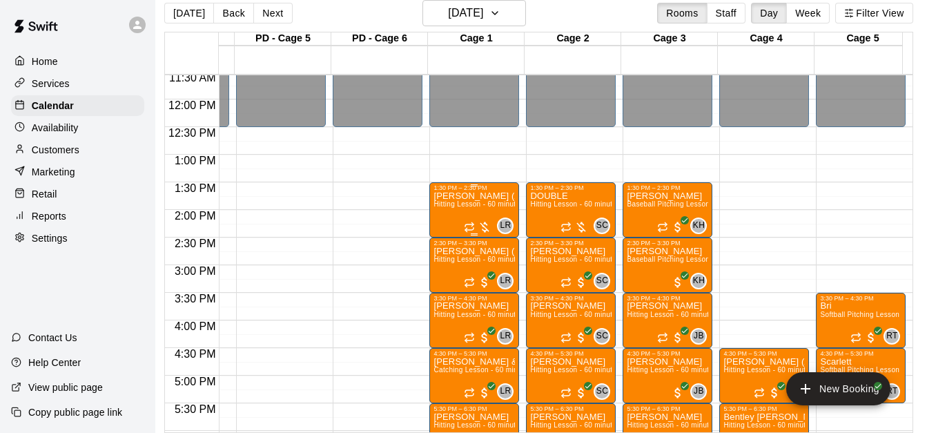
click at [476, 204] on span "Hitting Lesson - 60 minutes" at bounding box center [478, 204] width 90 height 8
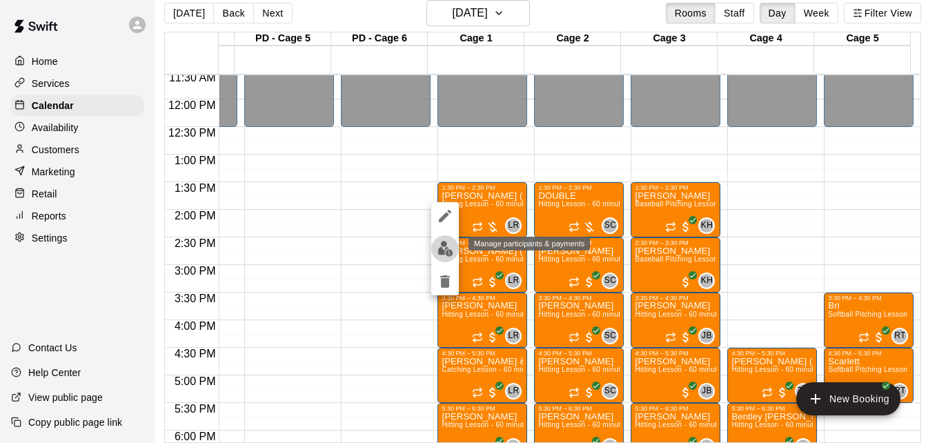
click at [442, 254] on img "edit" at bounding box center [445, 249] width 16 height 16
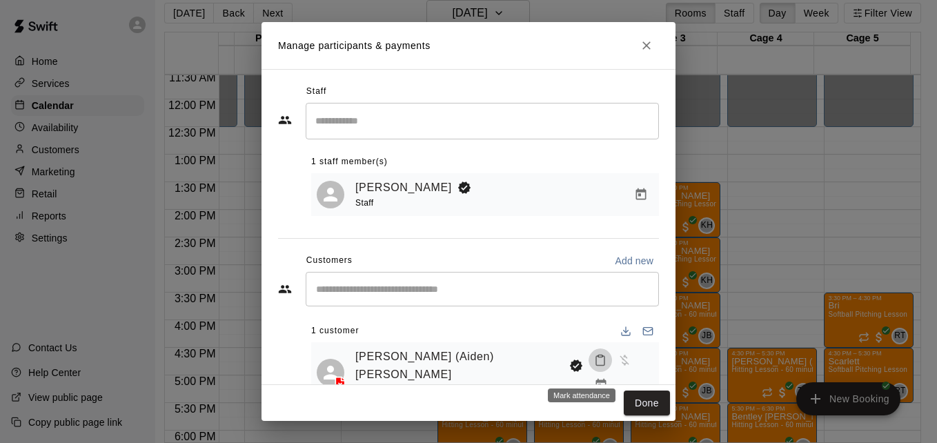
click at [594, 366] on icon "Mark attendance" at bounding box center [600, 360] width 12 height 12
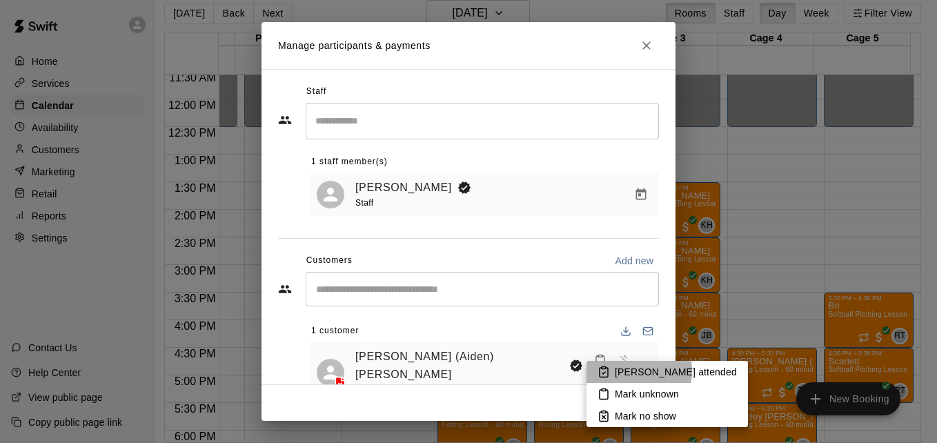
click at [615, 371] on p "Mark attended" at bounding box center [676, 372] width 122 height 14
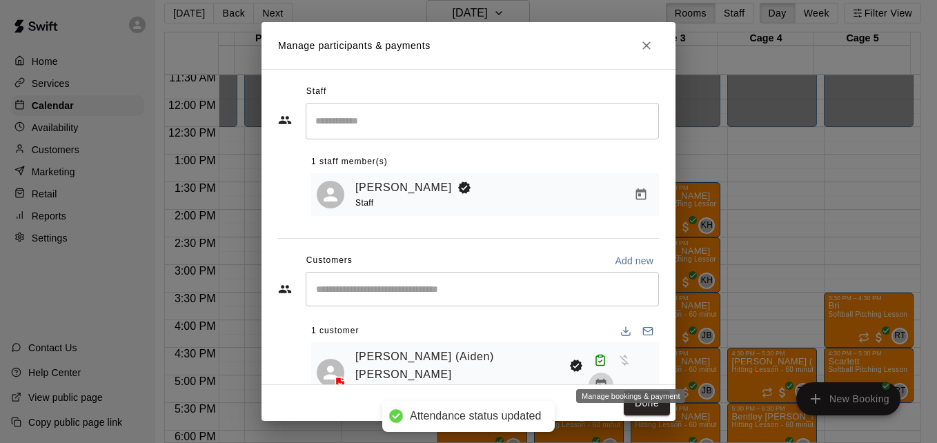
click at [606, 379] on icon "Manage bookings & payment" at bounding box center [601, 385] width 10 height 12
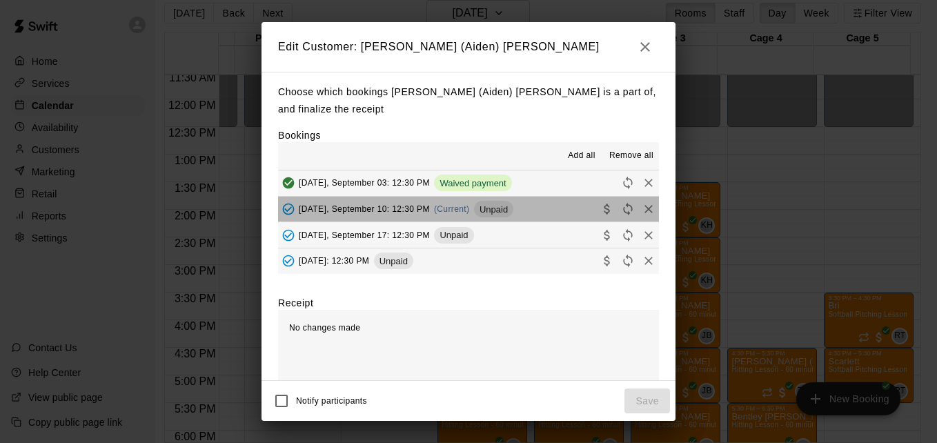
click at [549, 214] on button "Wednesday, September 10: 12:30 PM (Current) Unpaid" at bounding box center [468, 210] width 381 height 26
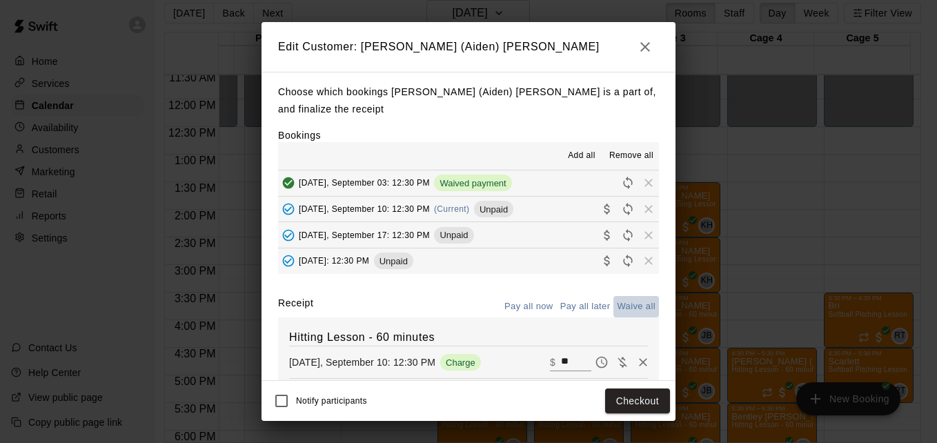
click at [628, 306] on button "Waive all" at bounding box center [636, 306] width 46 height 21
type input "*"
click at [640, 404] on button "Save" at bounding box center [647, 401] width 46 height 26
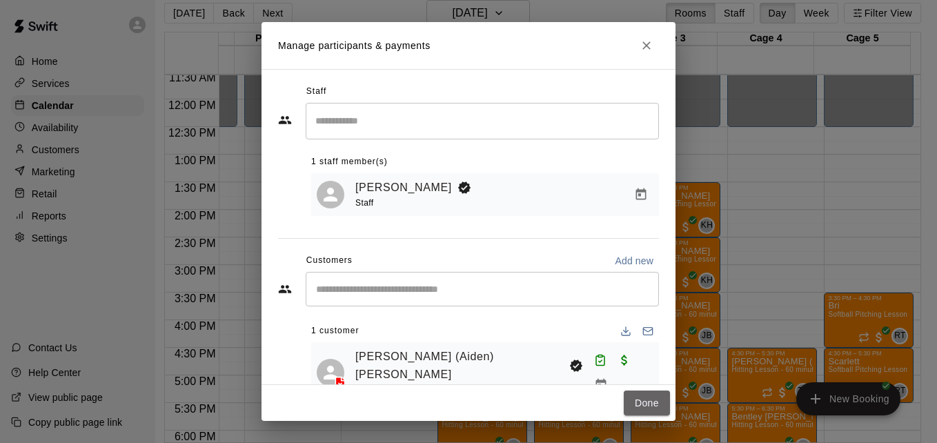
click at [640, 404] on button "Done" at bounding box center [647, 404] width 46 height 26
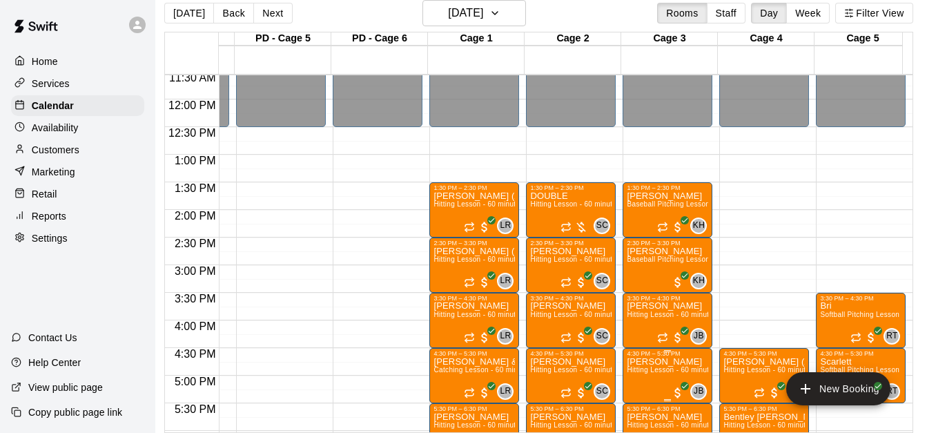
click at [640, 403] on div "4:30 PM – 5:30 PM Nolan Woodling Hitting Lesson - 60 minutes JB 0" at bounding box center [667, 375] width 90 height 55
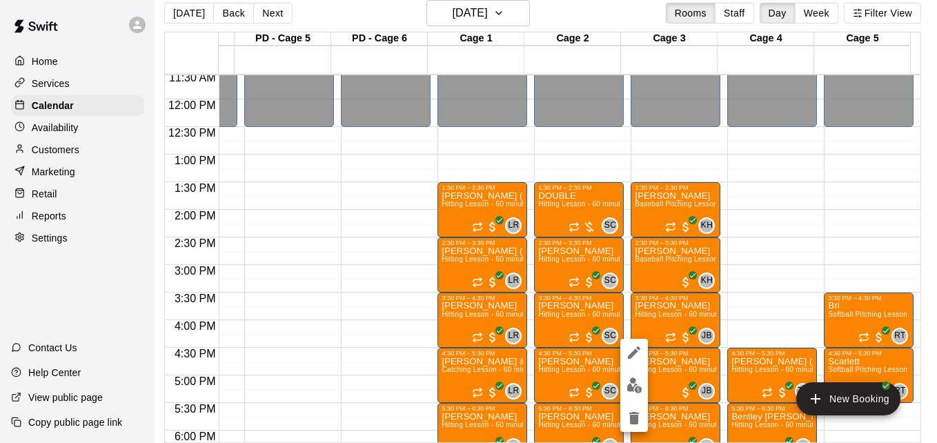
click at [524, 20] on div at bounding box center [468, 221] width 937 height 443
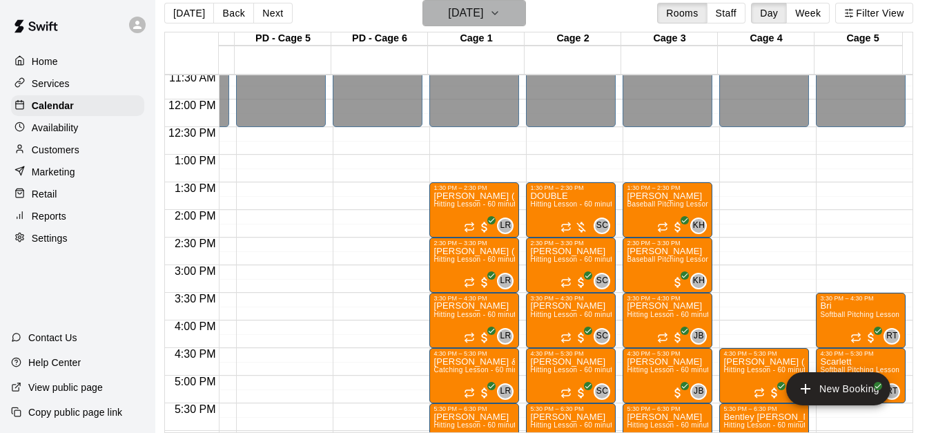
click at [500, 20] on icon "button" at bounding box center [494, 13] width 11 height 17
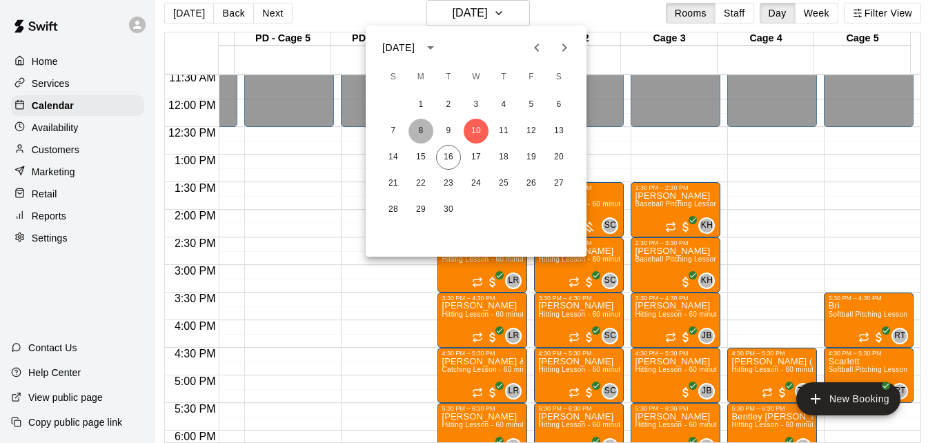
click at [425, 132] on button "8" at bounding box center [420, 131] width 25 height 25
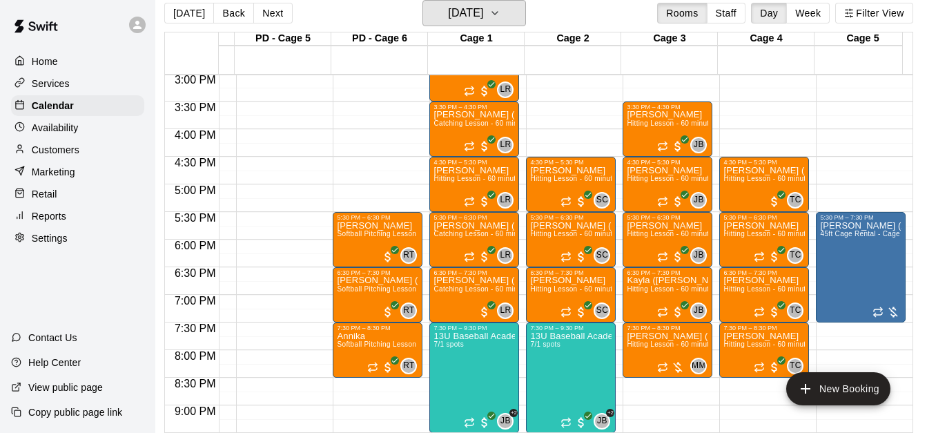
scroll to position [831, 371]
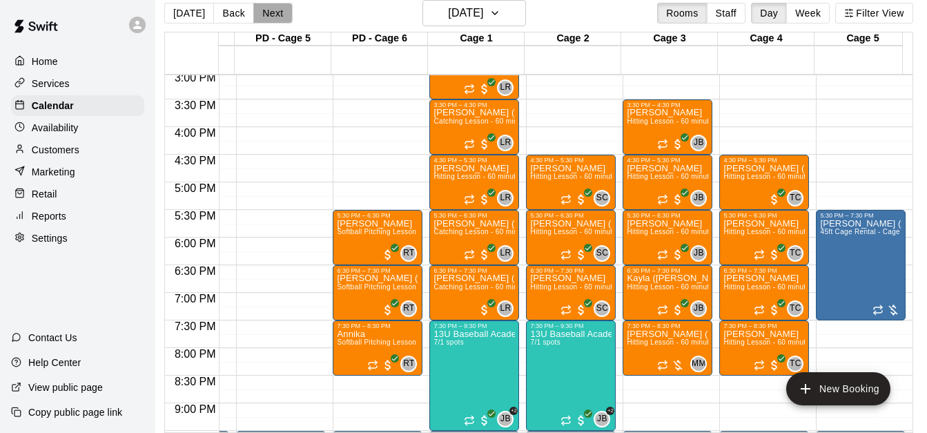
click at [268, 16] on button "Next" at bounding box center [272, 13] width 39 height 21
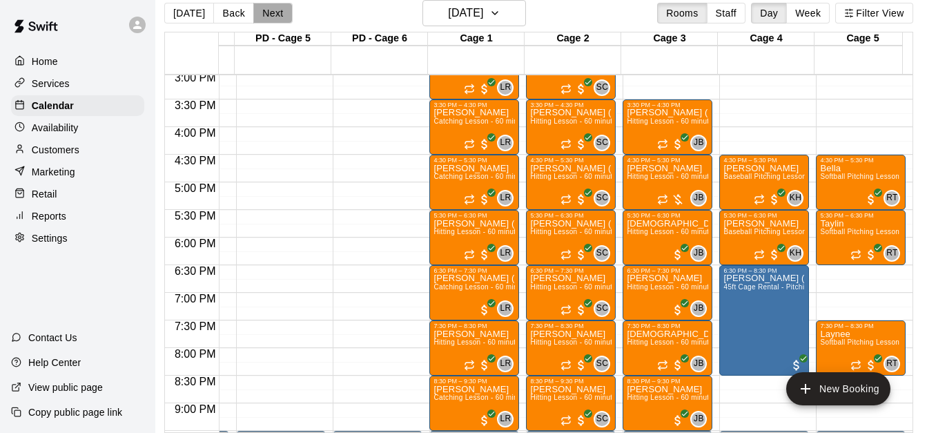
click at [266, 13] on button "Next" at bounding box center [272, 13] width 39 height 21
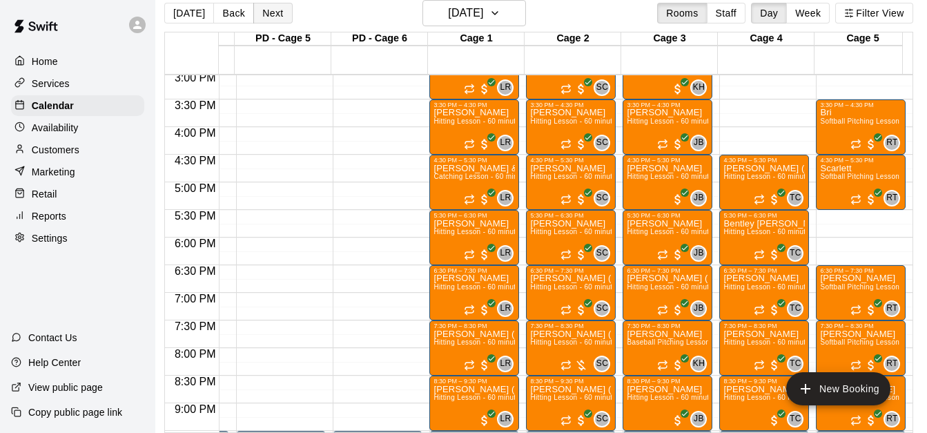
click at [266, 19] on button "Next" at bounding box center [272, 13] width 39 height 21
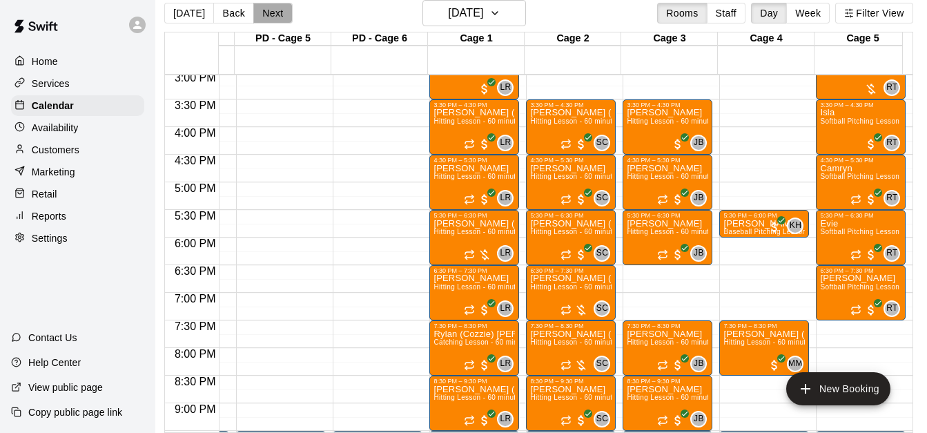
click at [286, 22] on button "Next" at bounding box center [272, 13] width 39 height 21
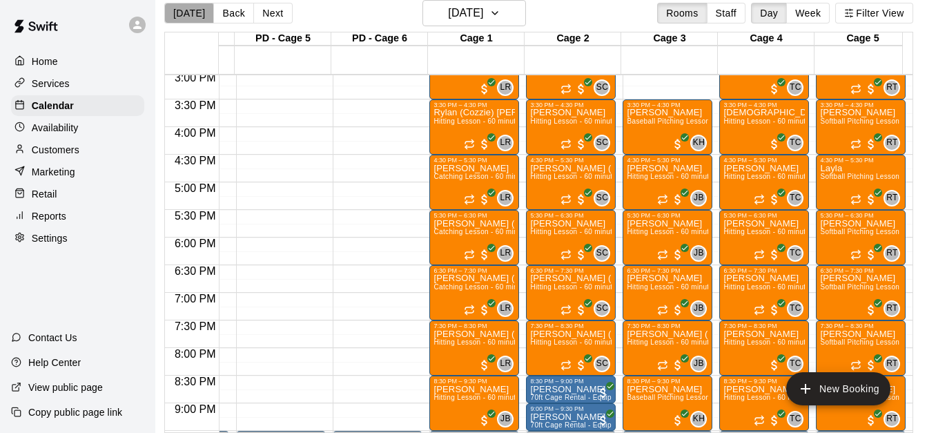
click at [188, 19] on button "[DATE]" at bounding box center [189, 13] width 50 height 21
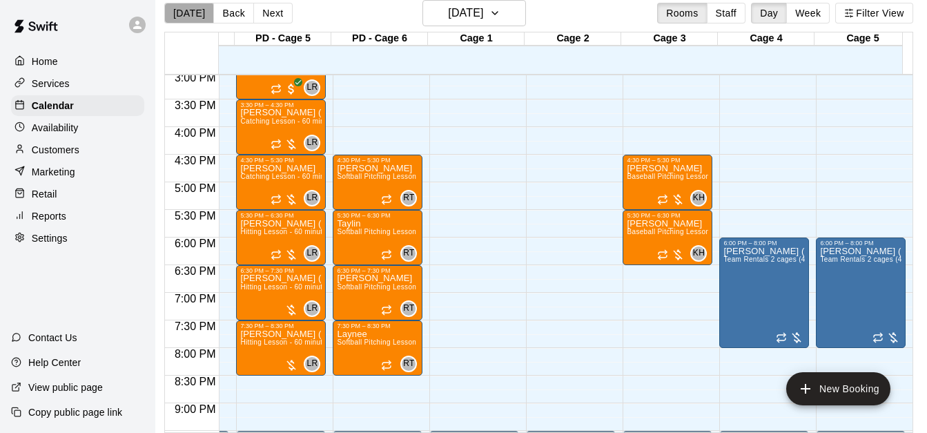
click at [188, 19] on button "[DATE]" at bounding box center [189, 13] width 50 height 21
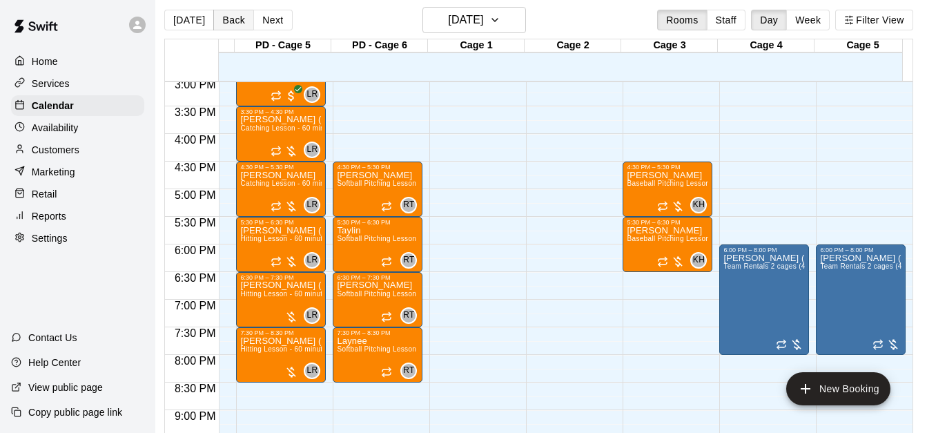
scroll to position [8, 8]
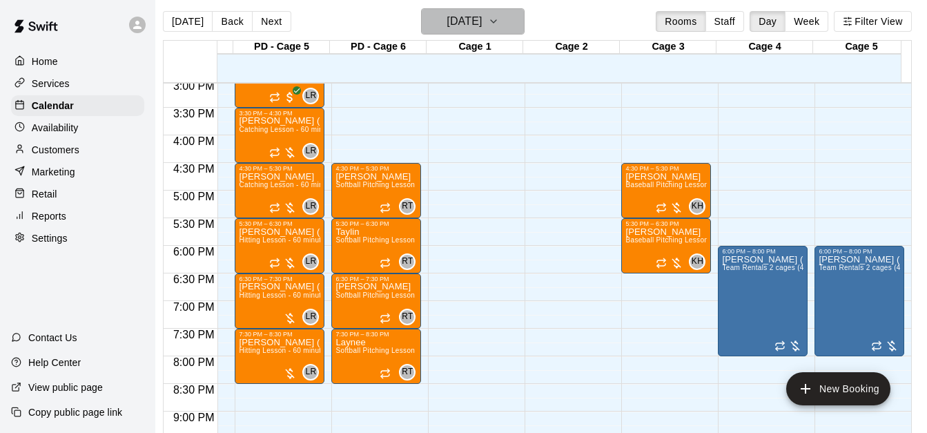
click at [499, 26] on icon "button" at bounding box center [493, 21] width 11 height 17
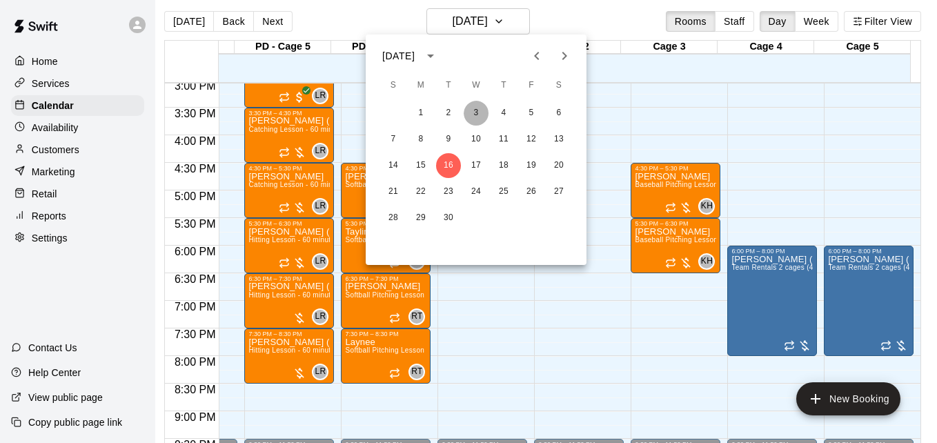
click at [480, 112] on button "3" at bounding box center [476, 113] width 25 height 25
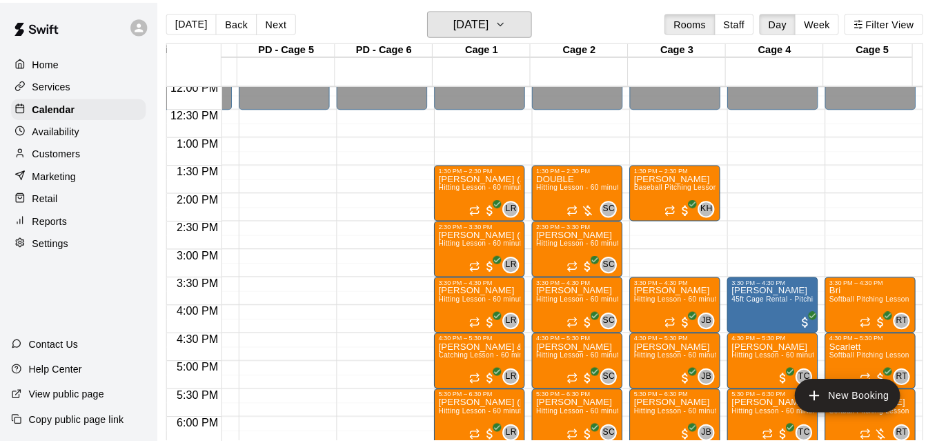
scroll to position [666, 371]
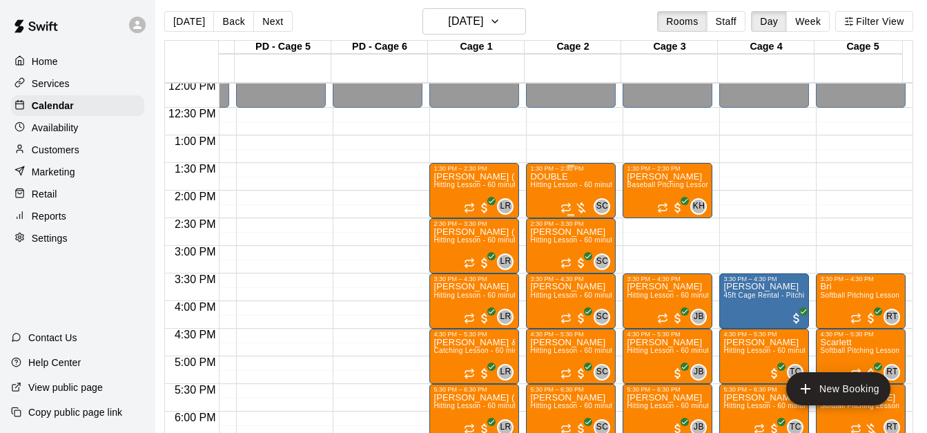
click at [565, 188] on span "Hitting Lesson - 60 minutes" at bounding box center [575, 185] width 90 height 8
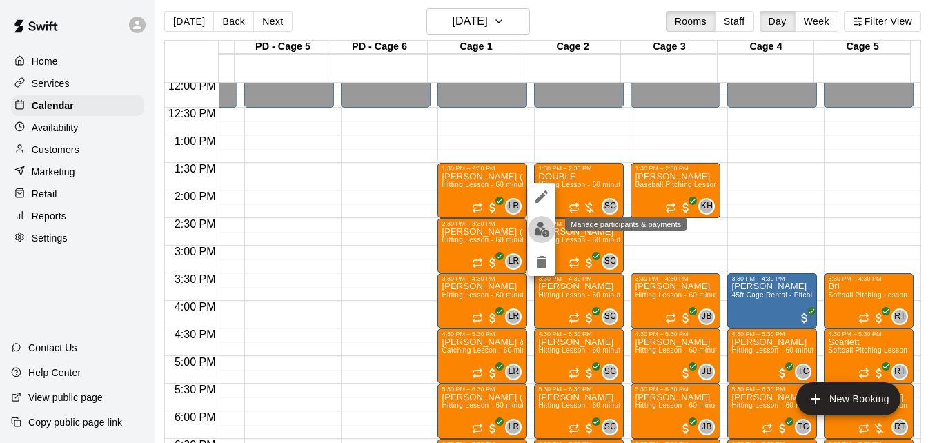
click at [542, 235] on img "edit" at bounding box center [542, 229] width 16 height 16
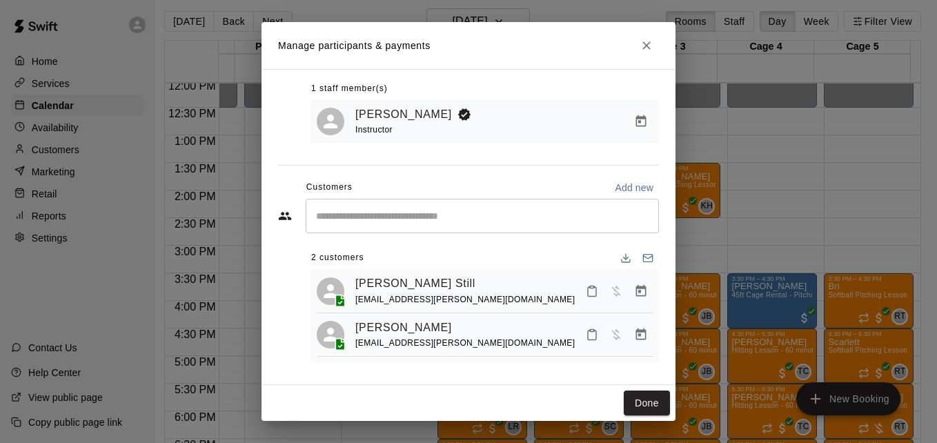
scroll to position [79, 0]
click at [586, 292] on icon "Mark attendance" at bounding box center [592, 291] width 12 height 12
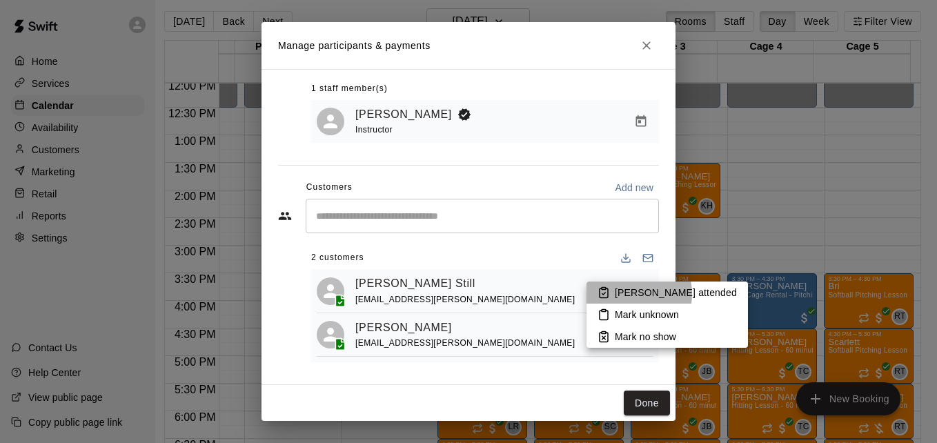
click at [622, 294] on p "Mark attended" at bounding box center [676, 293] width 122 height 14
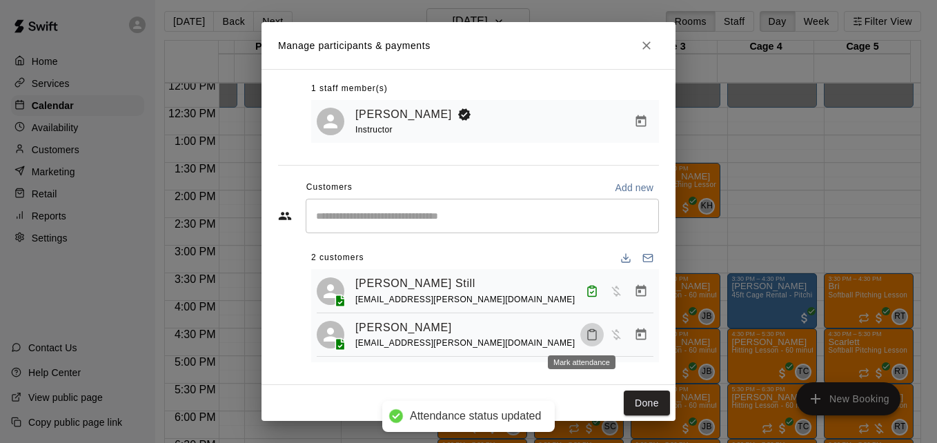
click at [588, 339] on icon "Mark attendance" at bounding box center [592, 336] width 8 height 10
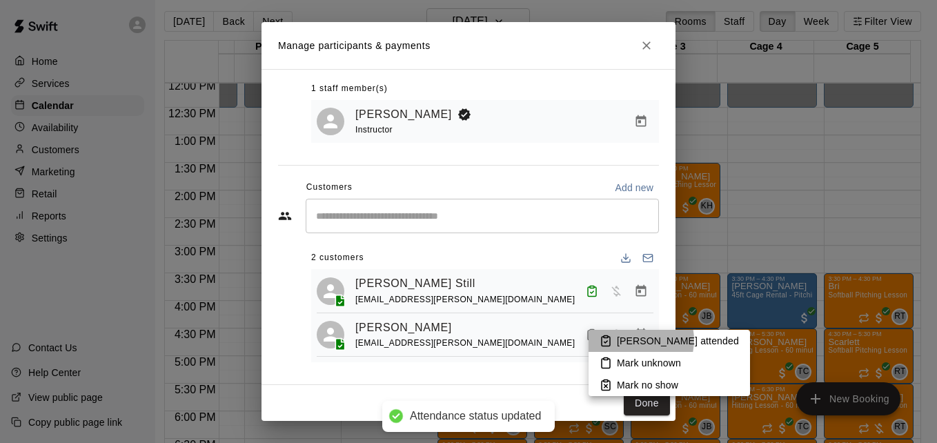
click at [635, 340] on p "Mark attended" at bounding box center [678, 341] width 122 height 14
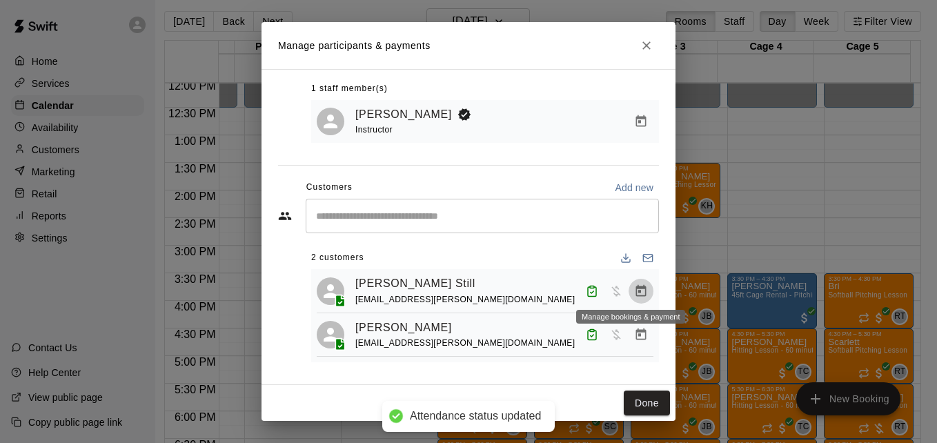
click at [636, 285] on icon "Manage bookings & payment" at bounding box center [641, 290] width 10 height 12
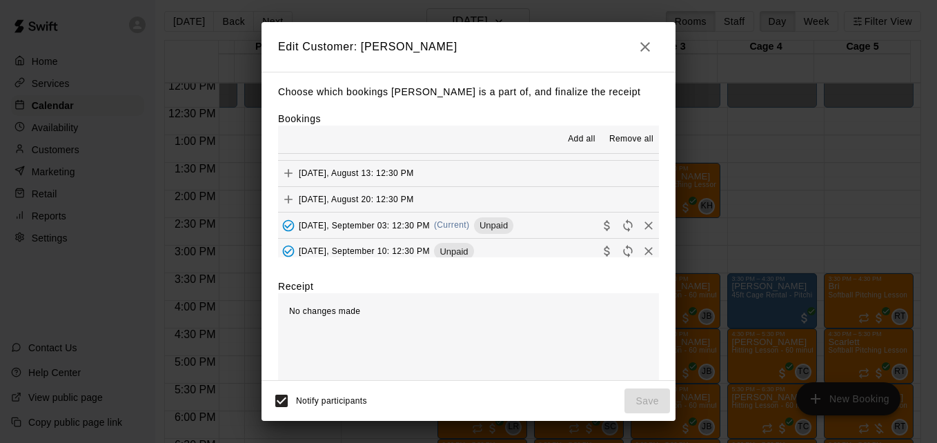
scroll to position [193, 0]
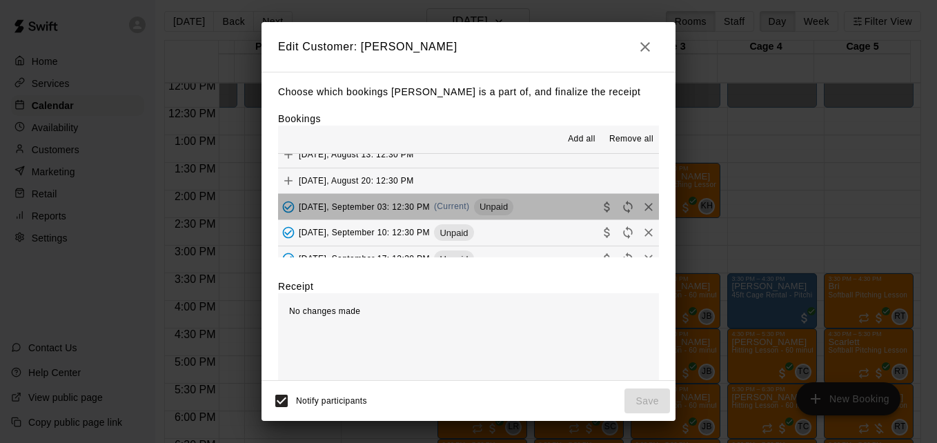
click at [551, 206] on button "Wednesday, September 03: 12:30 PM (Current) Unpaid" at bounding box center [468, 207] width 381 height 26
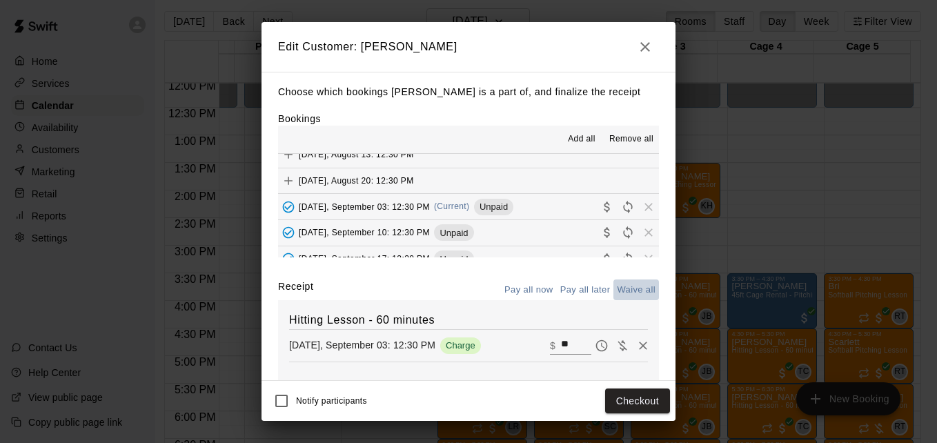
click at [620, 291] on button "Waive all" at bounding box center [636, 289] width 46 height 21
type input "*"
click at [630, 291] on button "Waive all" at bounding box center [636, 289] width 46 height 21
click at [640, 403] on button "Save" at bounding box center [647, 401] width 46 height 26
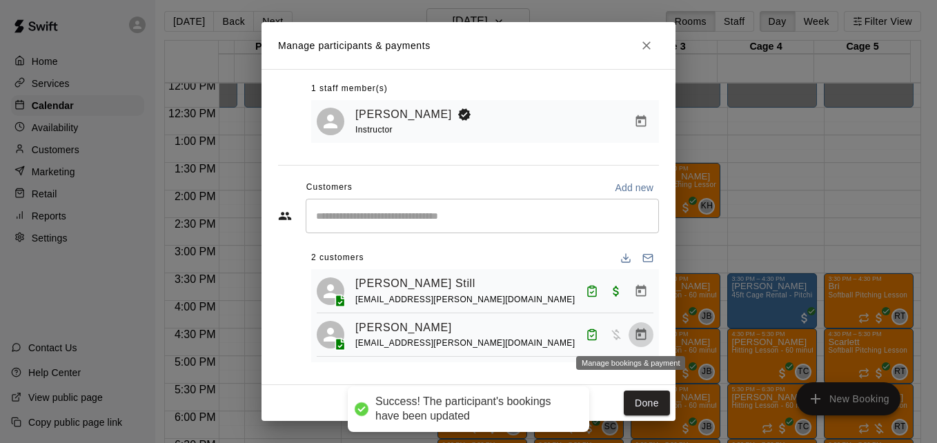
click at [636, 338] on icon "Manage bookings & payment" at bounding box center [641, 334] width 10 height 12
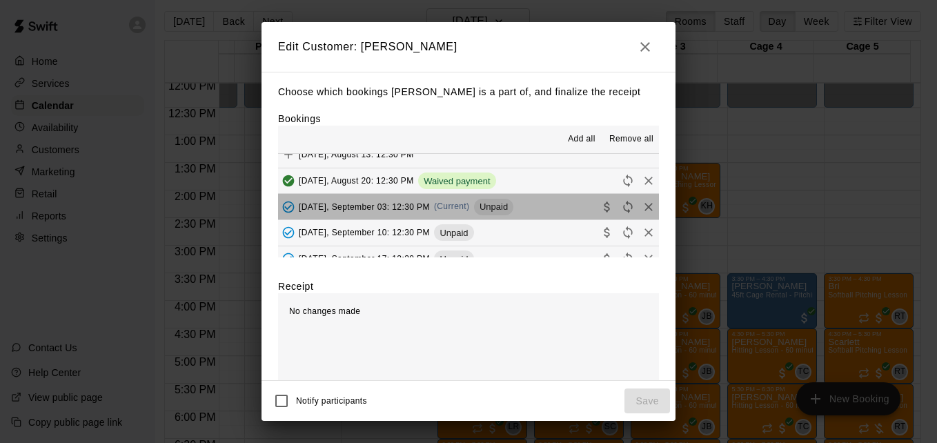
click at [559, 215] on button "Wednesday, September 03: 12:30 PM (Current) Unpaid" at bounding box center [468, 207] width 381 height 26
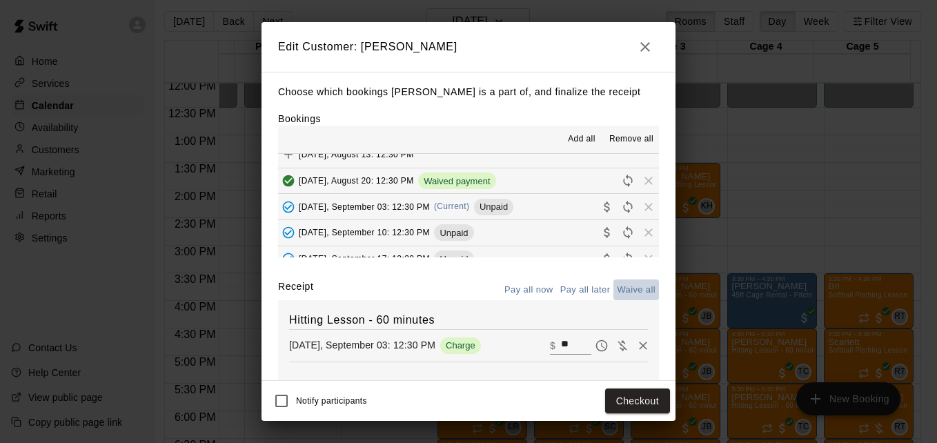
click at [627, 295] on button "Waive all" at bounding box center [636, 289] width 46 height 21
type input "*"
click at [655, 403] on button "Save" at bounding box center [647, 401] width 46 height 26
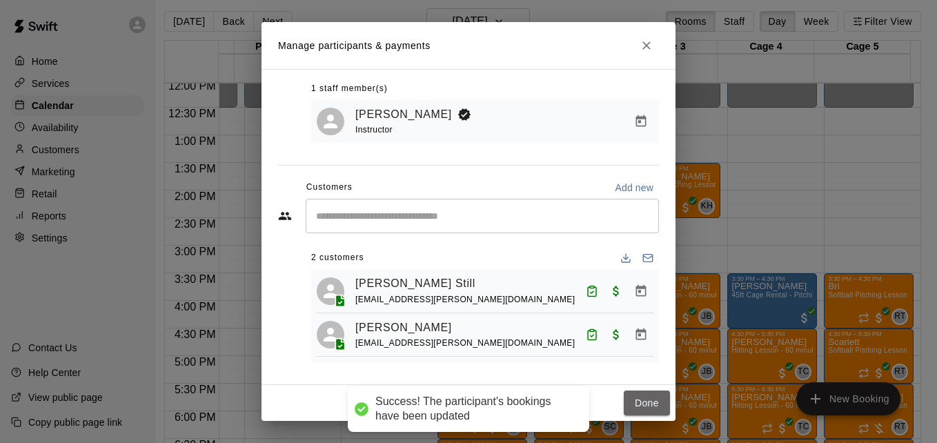
click at [655, 403] on button "Done" at bounding box center [647, 404] width 46 height 26
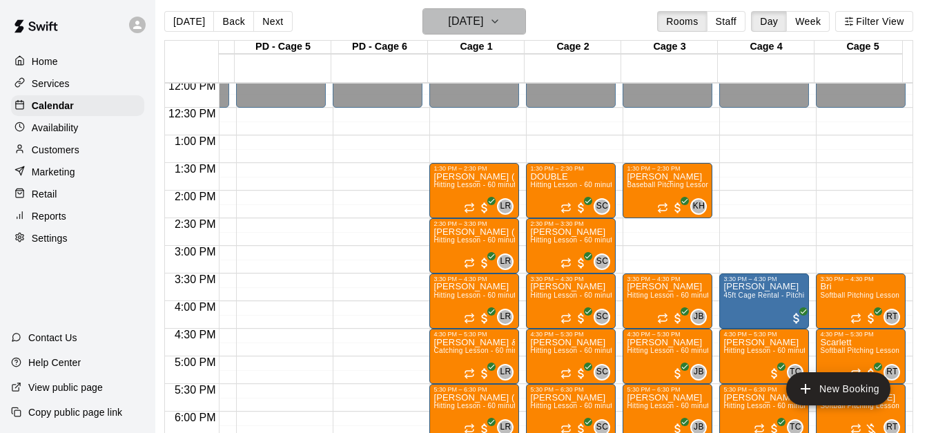
click at [500, 21] on icon "button" at bounding box center [494, 21] width 11 height 17
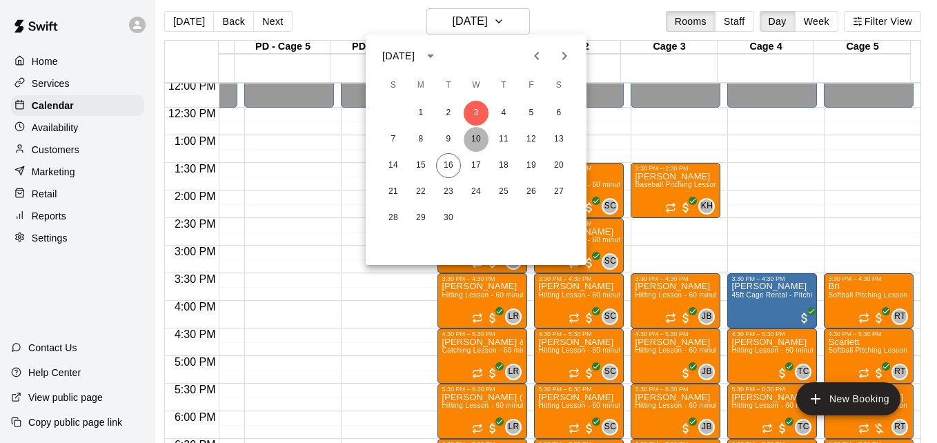
click at [480, 138] on button "10" at bounding box center [476, 139] width 25 height 25
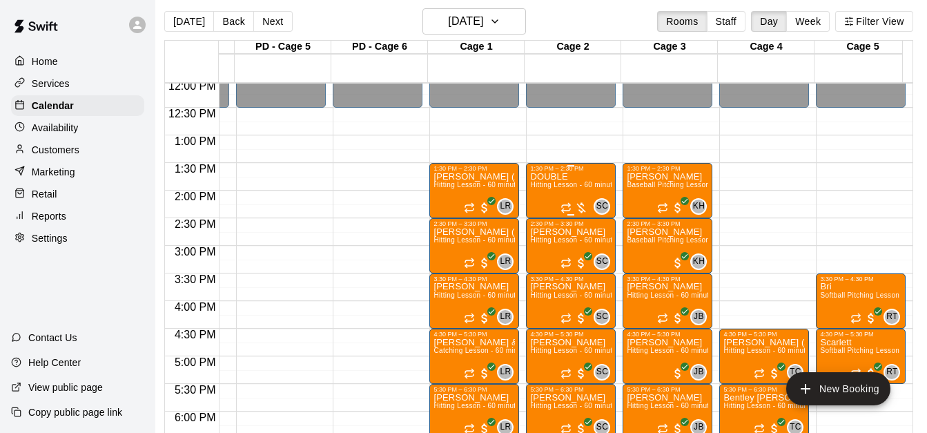
click at [558, 194] on div "DOUBLE Hitting Lesson - 60 minutes" at bounding box center [570, 388] width 81 height 433
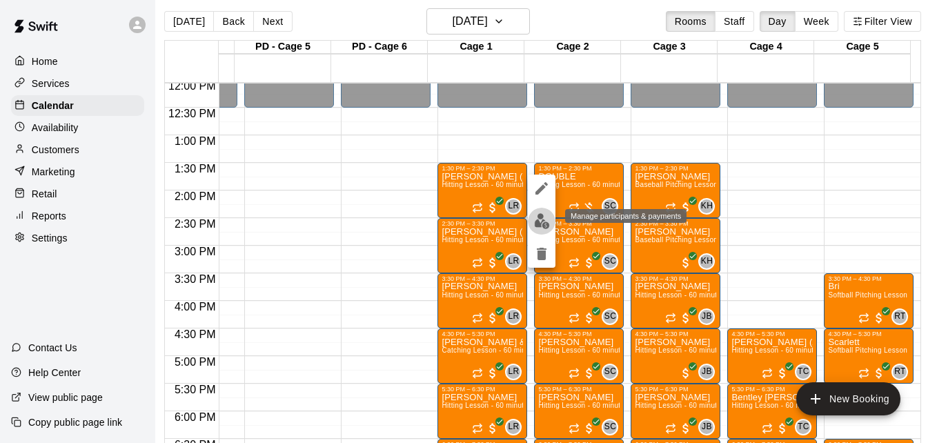
click at [546, 223] on img "edit" at bounding box center [542, 221] width 16 height 16
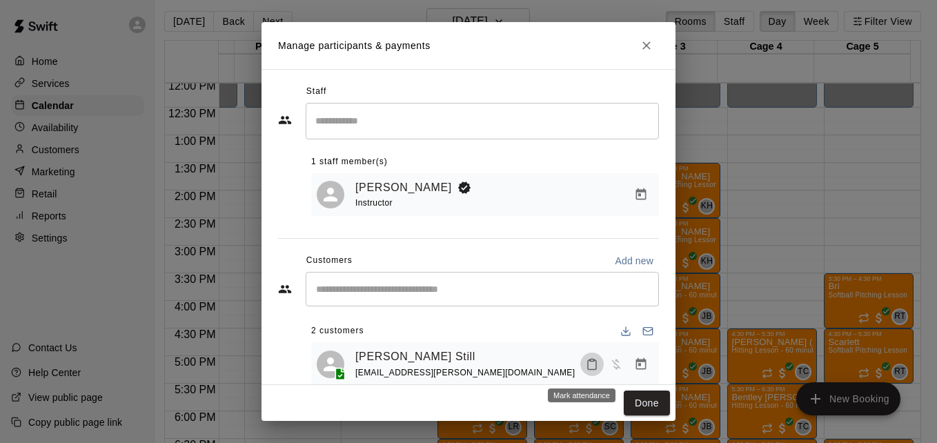
click at [586, 370] on icon "Mark attendance" at bounding box center [592, 364] width 12 height 12
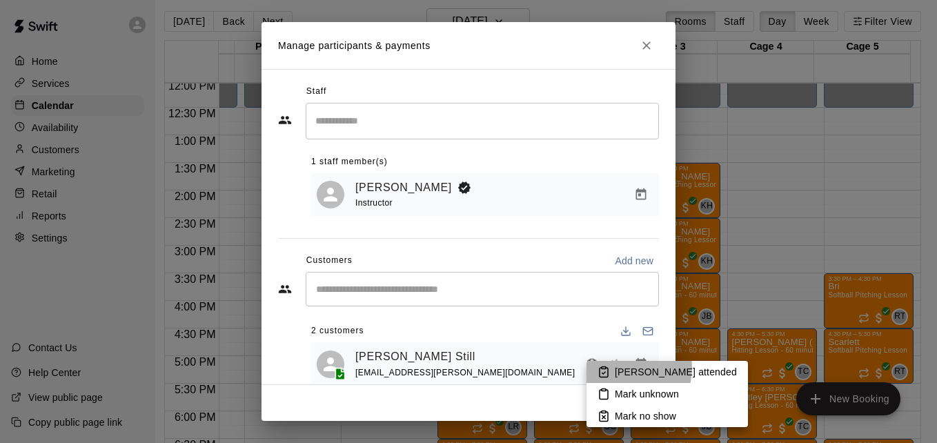
click at [618, 368] on p "Mark attended" at bounding box center [676, 372] width 122 height 14
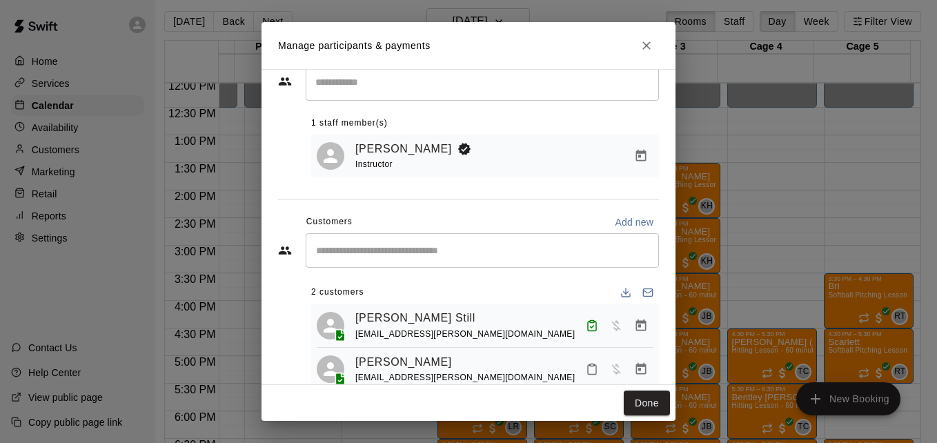
scroll to position [79, 0]
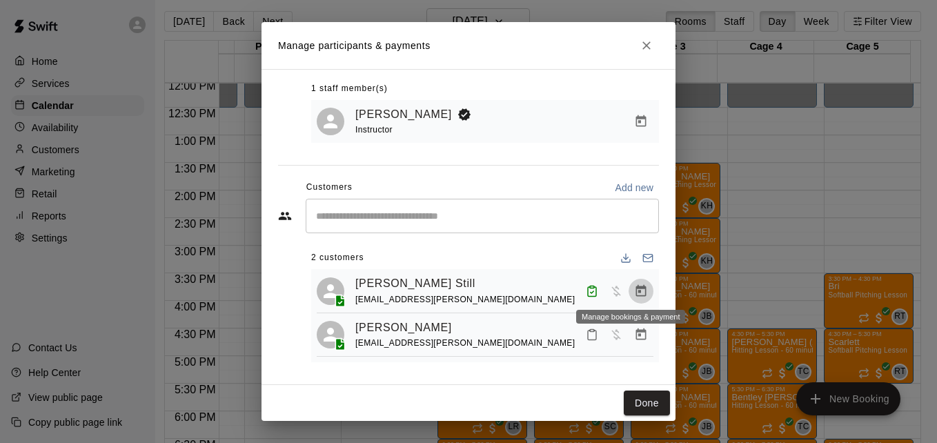
click at [634, 290] on icon "Manage bookings & payment" at bounding box center [641, 291] width 14 height 14
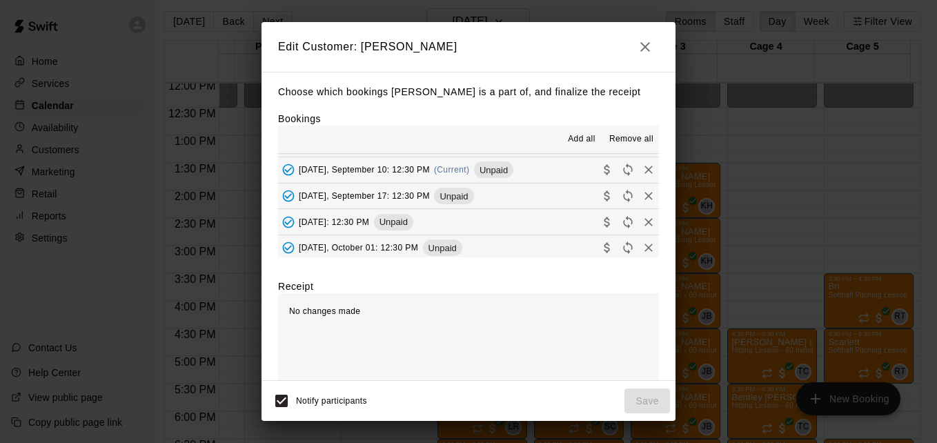
scroll to position [257, 0]
click at [525, 202] on div "Edit Customer: Bethany Still Choose which bookings Bethany Still is a part of, …" at bounding box center [469, 221] width 414 height 399
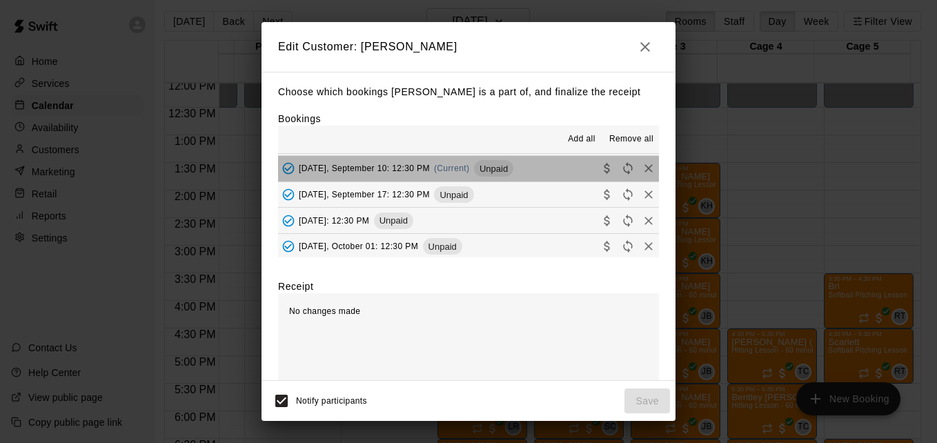
click at [546, 176] on button "Wednesday, September 10: 12:30 PM (Current) Unpaid" at bounding box center [468, 169] width 381 height 26
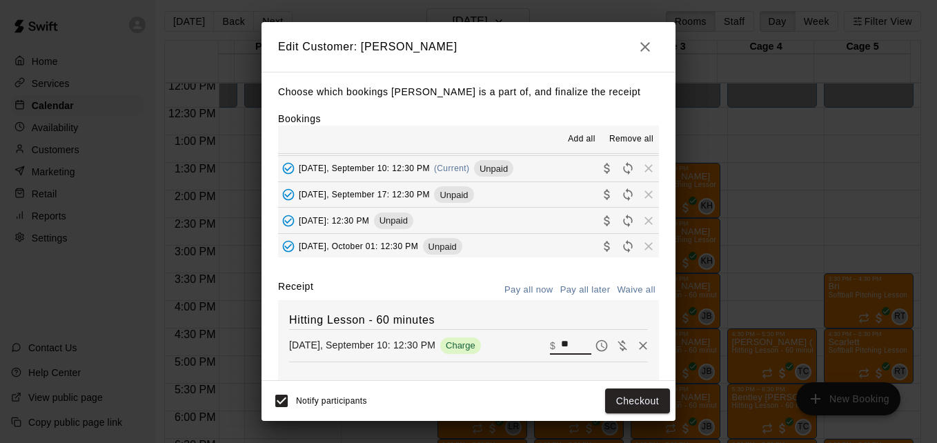
click at [561, 348] on input "**" at bounding box center [576, 346] width 30 height 18
click at [631, 293] on button "Waive all" at bounding box center [636, 289] width 46 height 21
type input "*"
click at [649, 403] on button "Save" at bounding box center [647, 401] width 46 height 26
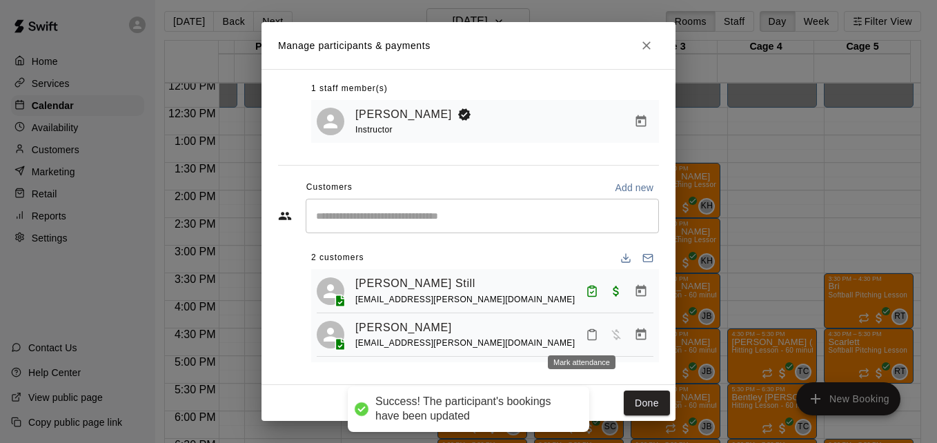
click at [586, 332] on icon "Mark attendance" at bounding box center [592, 334] width 12 height 12
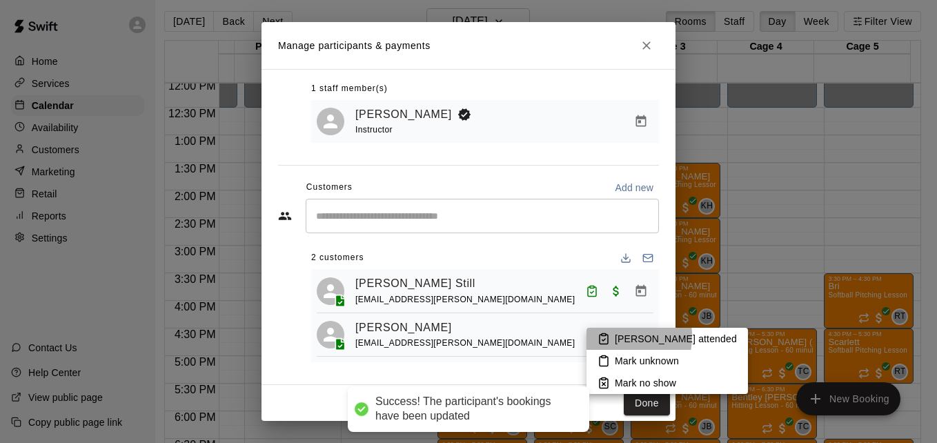
click at [606, 336] on icon at bounding box center [604, 339] width 12 height 12
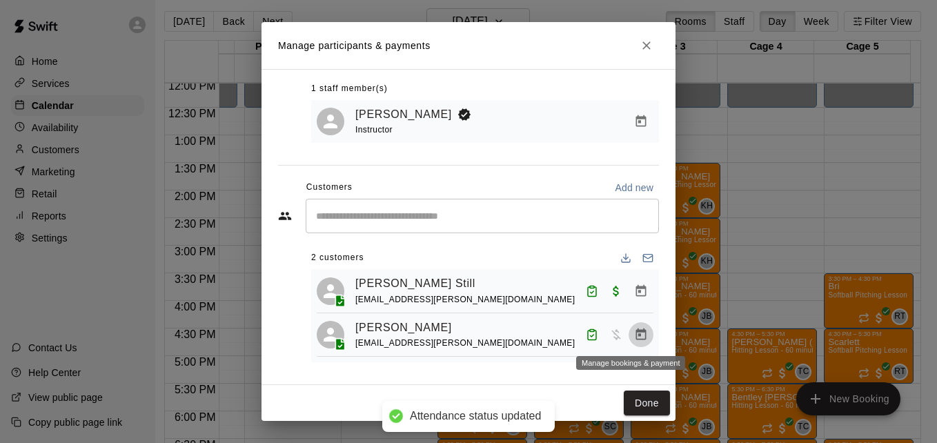
click at [634, 333] on icon "Manage bookings & payment" at bounding box center [641, 335] width 14 height 14
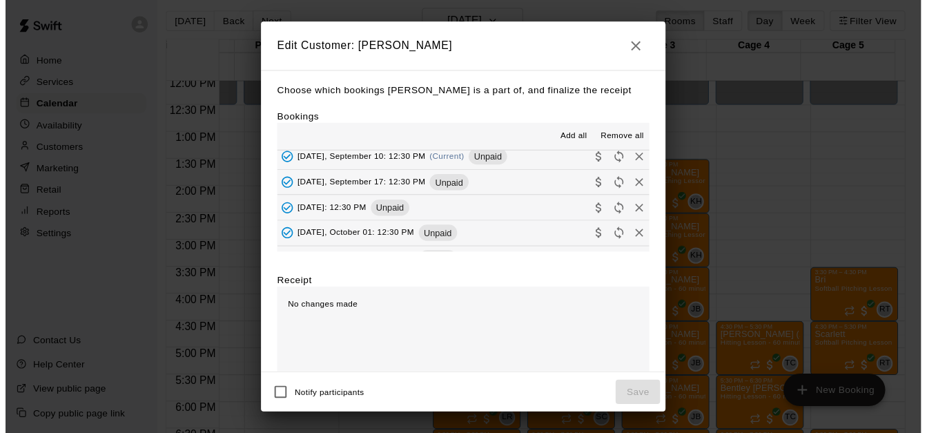
scroll to position [266, 0]
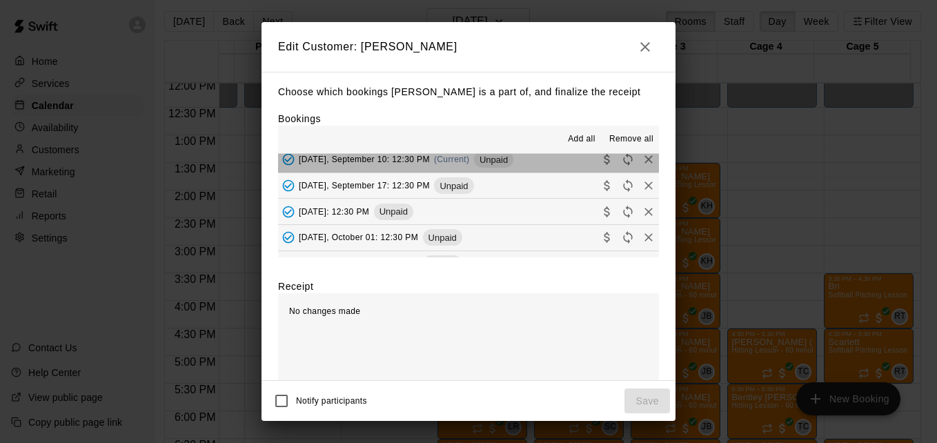
click at [562, 169] on button "Wednesday, September 10: 12:30 PM (Current) Unpaid" at bounding box center [468, 160] width 381 height 26
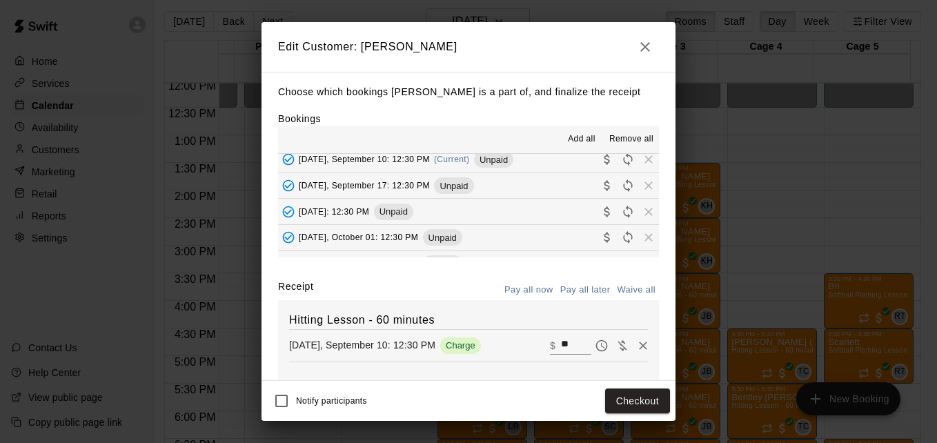
click at [622, 291] on button "Waive all" at bounding box center [636, 289] width 46 height 21
type input "*"
click at [648, 401] on button "Save" at bounding box center [647, 401] width 46 height 26
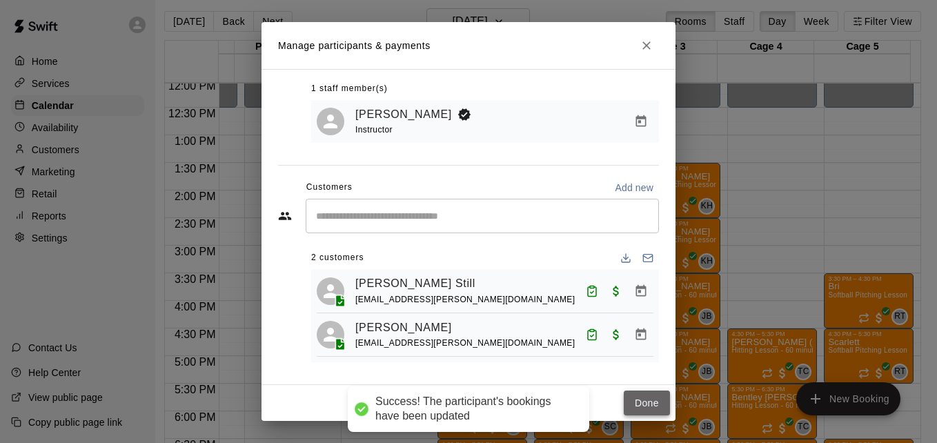
click at [642, 402] on button "Done" at bounding box center [647, 404] width 46 height 26
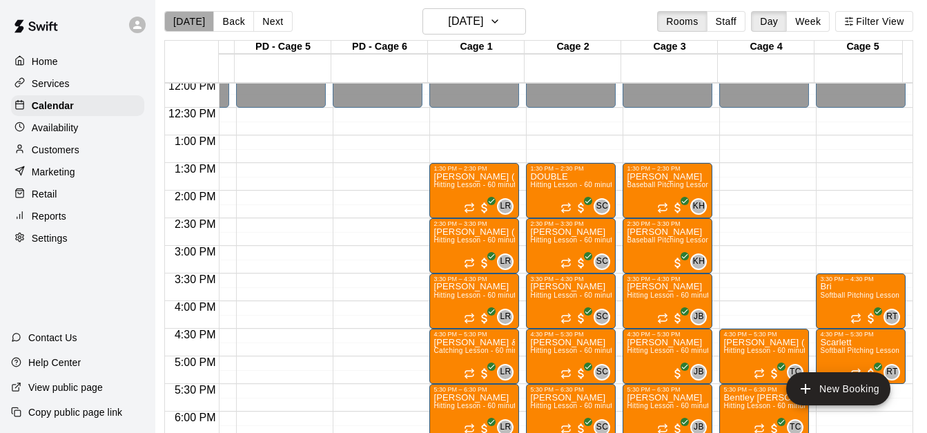
click at [197, 32] on button "[DATE]" at bounding box center [189, 21] width 50 height 21
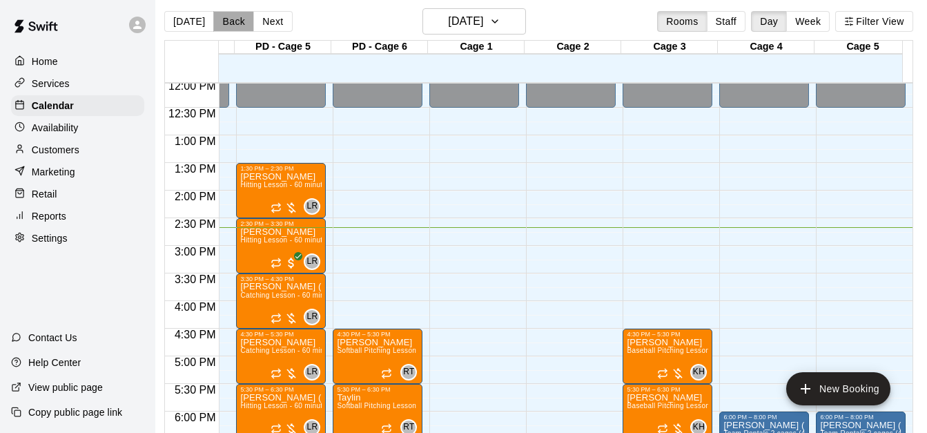
click at [226, 20] on button "Back" at bounding box center [233, 21] width 41 height 21
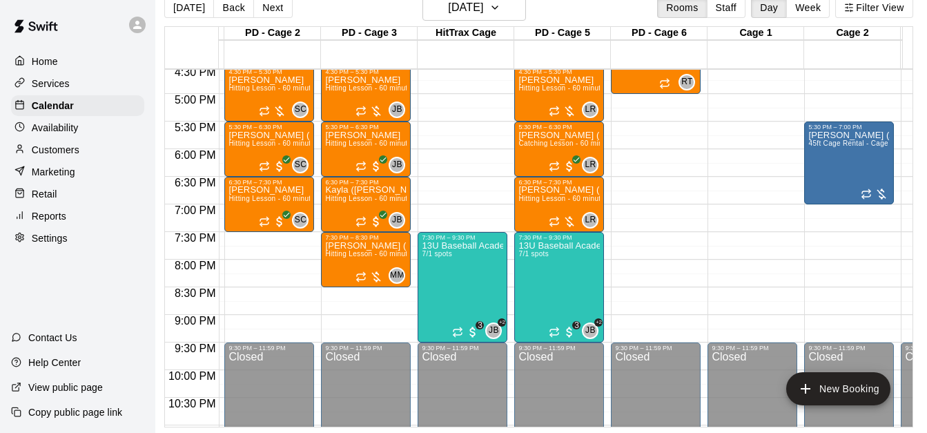
scroll to position [914, 67]
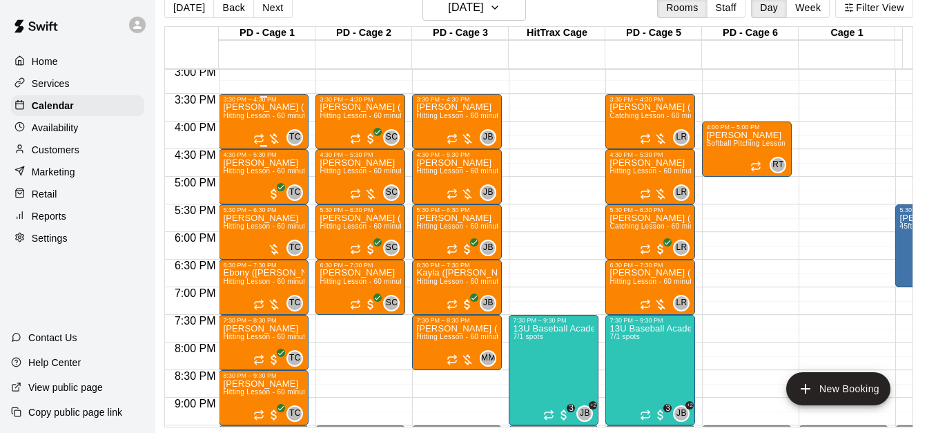
click at [256, 112] on span "Hitting Lesson - 60 minutes" at bounding box center [268, 116] width 90 height 8
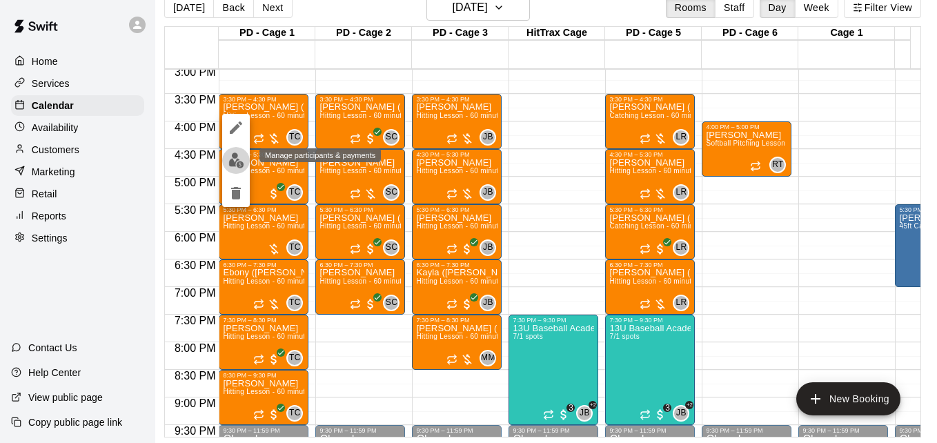
click at [239, 154] on img "edit" at bounding box center [236, 160] width 16 height 16
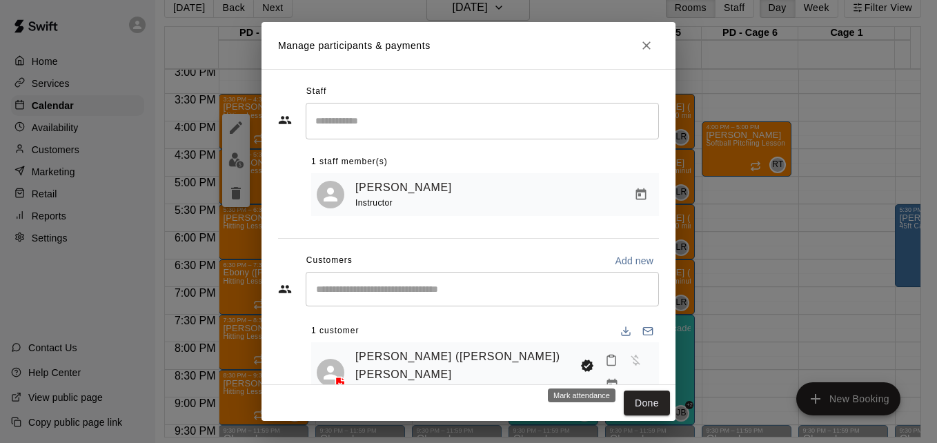
click at [605, 366] on icon "Mark attendance" at bounding box center [611, 360] width 12 height 12
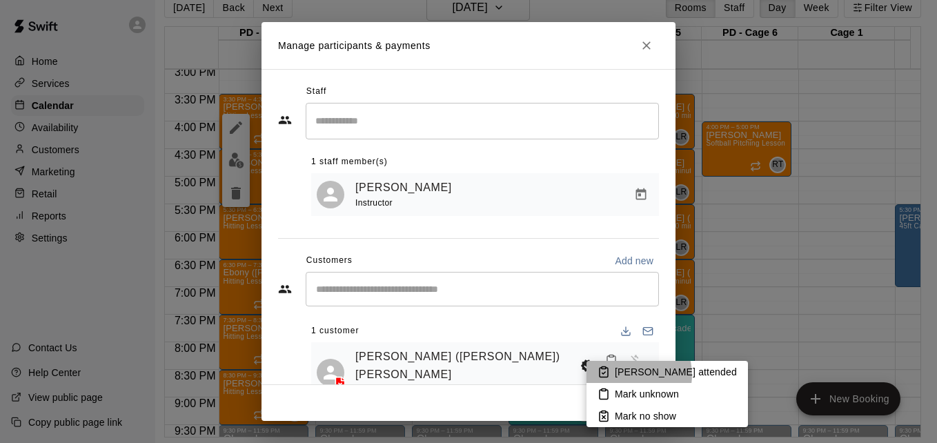
click at [628, 375] on p "Mark attended" at bounding box center [676, 372] width 122 height 14
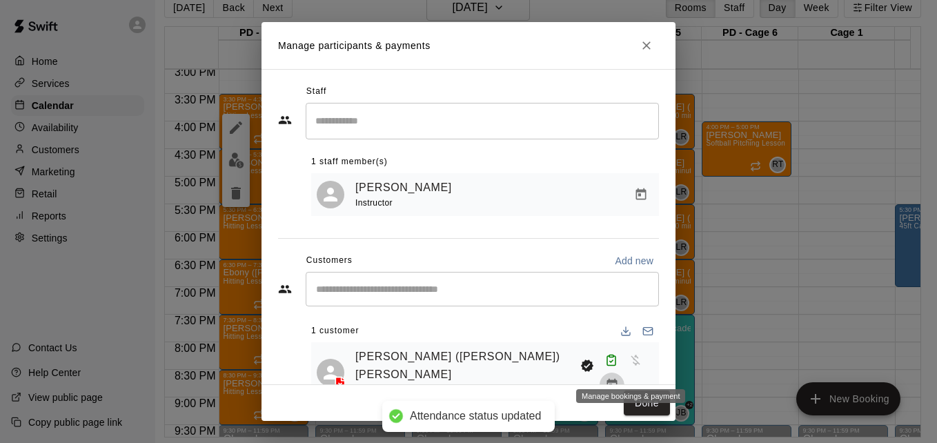
click at [617, 379] on icon "Manage bookings & payment" at bounding box center [611, 385] width 10 height 12
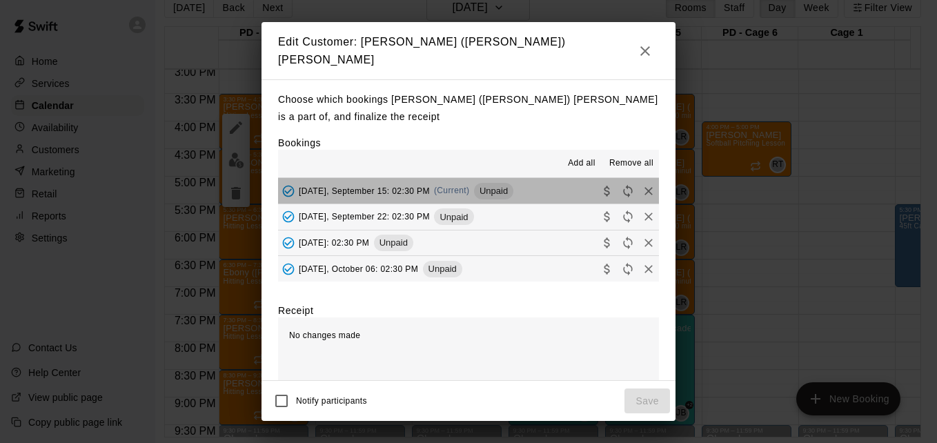
click at [545, 178] on button "Monday, September 15: 02:30 PM (Current) Unpaid" at bounding box center [468, 191] width 381 height 26
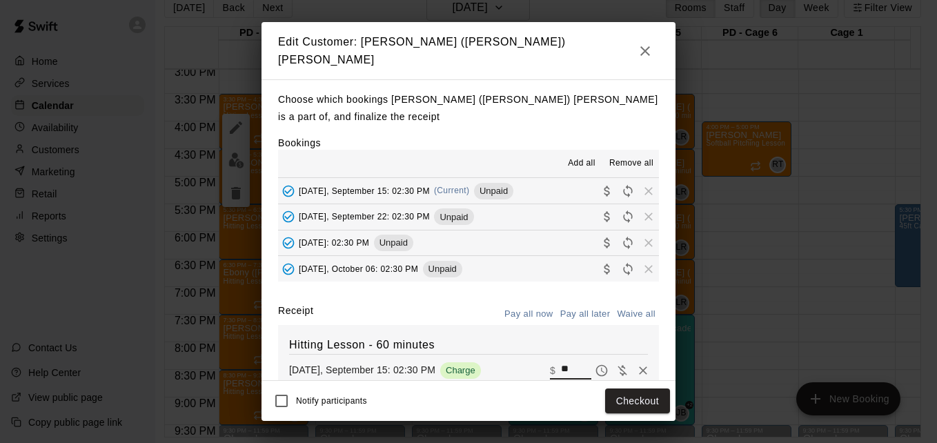
click at [561, 362] on input "**" at bounding box center [576, 371] width 30 height 18
type input "*"
type input "**"
click at [620, 396] on button "Checkout" at bounding box center [637, 401] width 65 height 26
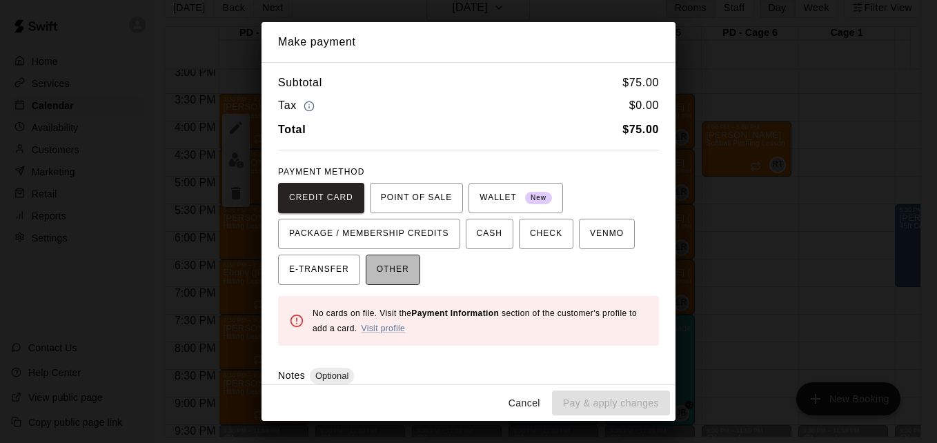
click at [397, 270] on span "OTHER" at bounding box center [393, 270] width 32 height 22
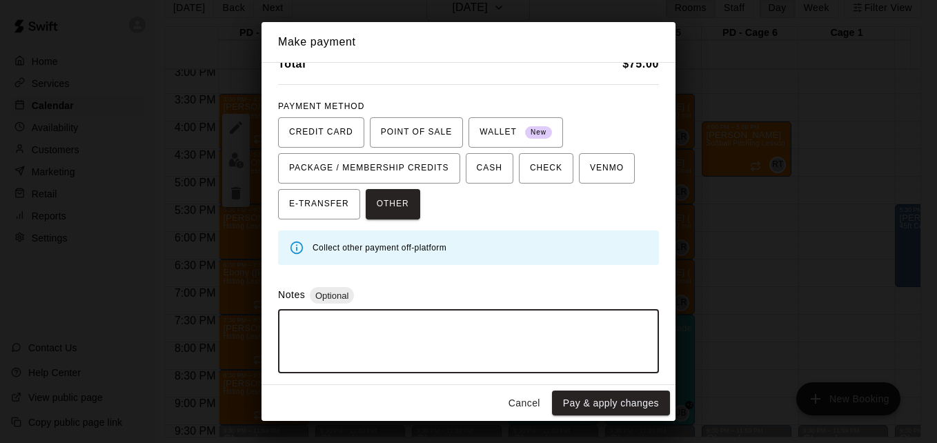
click at [562, 331] on textarea at bounding box center [469, 341] width 362 height 41
type textarea "*****"
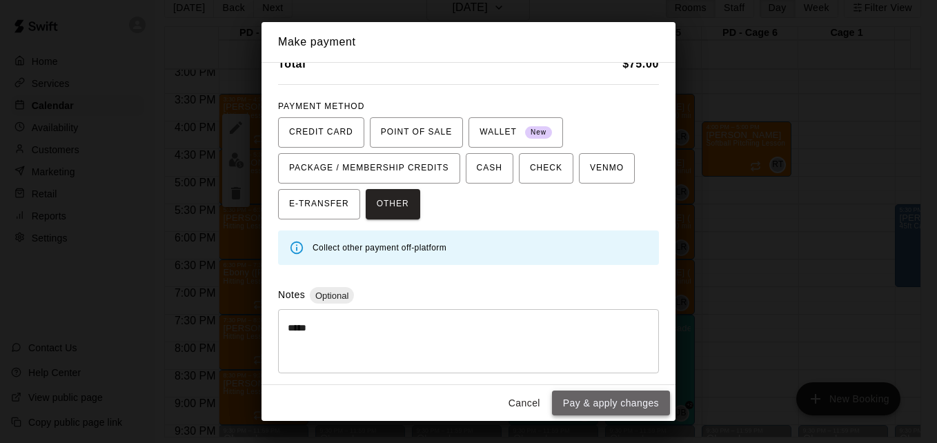
click at [643, 411] on button "Pay & apply changes" at bounding box center [611, 404] width 118 height 26
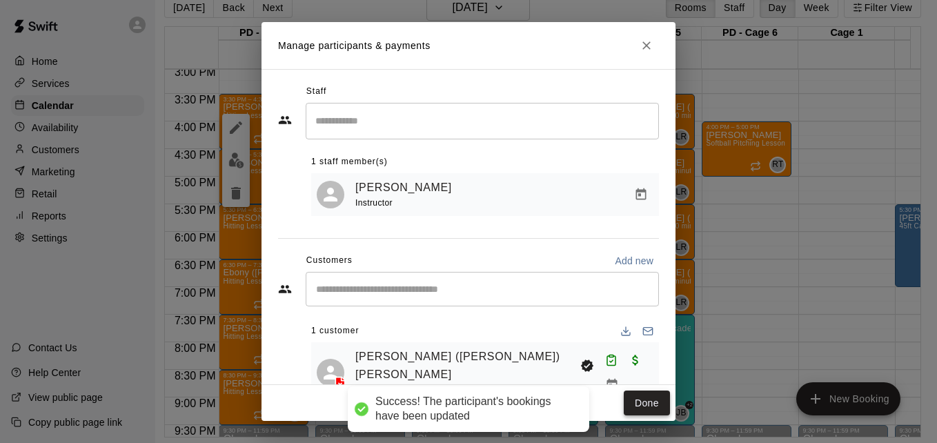
click at [646, 402] on button "Done" at bounding box center [647, 404] width 46 height 26
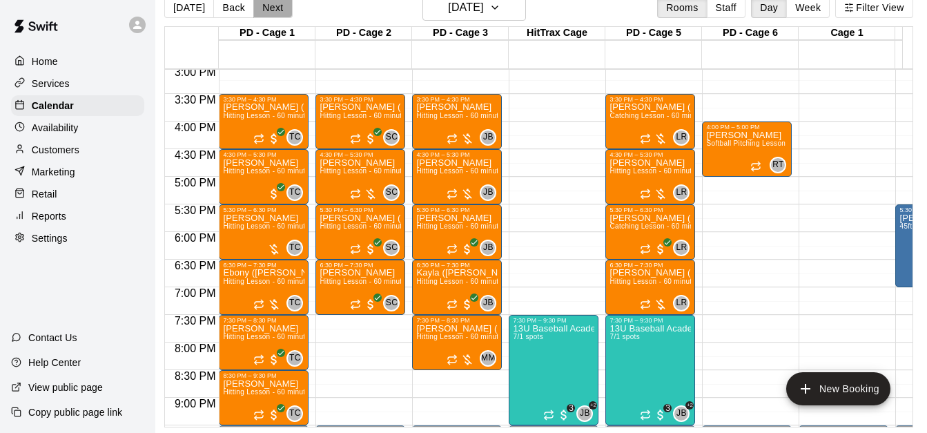
click at [279, 8] on button "Next" at bounding box center [272, 7] width 39 height 21
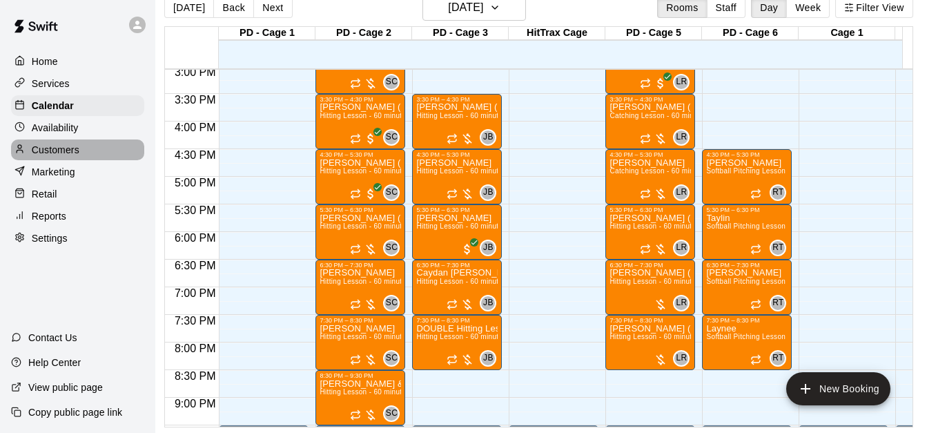
click at [93, 159] on div "Customers" at bounding box center [77, 149] width 133 height 21
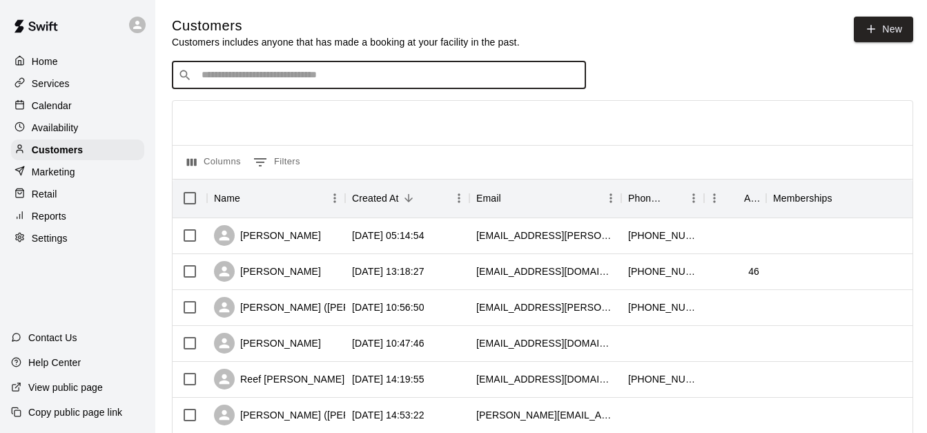
click at [300, 70] on input "Search customers by name or email" at bounding box center [388, 75] width 382 height 14
type input "******"
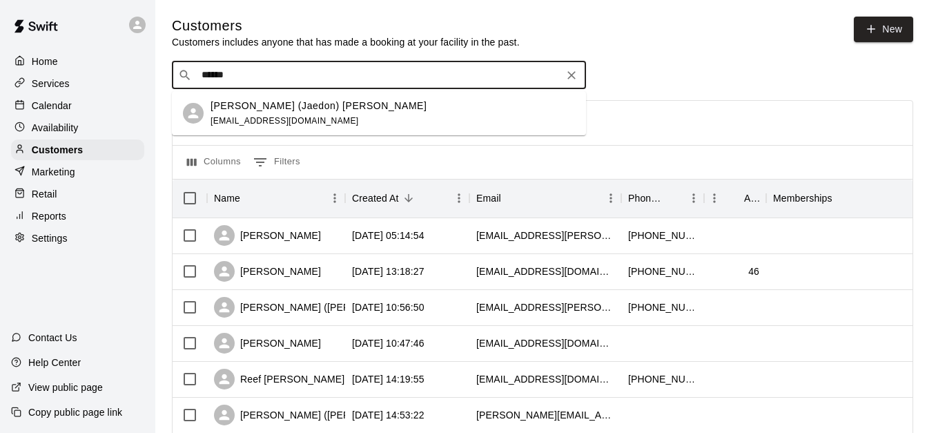
click at [353, 130] on div "Joshua (Jaedon) Lawton josho1989@gmail.com" at bounding box center [379, 113] width 414 height 44
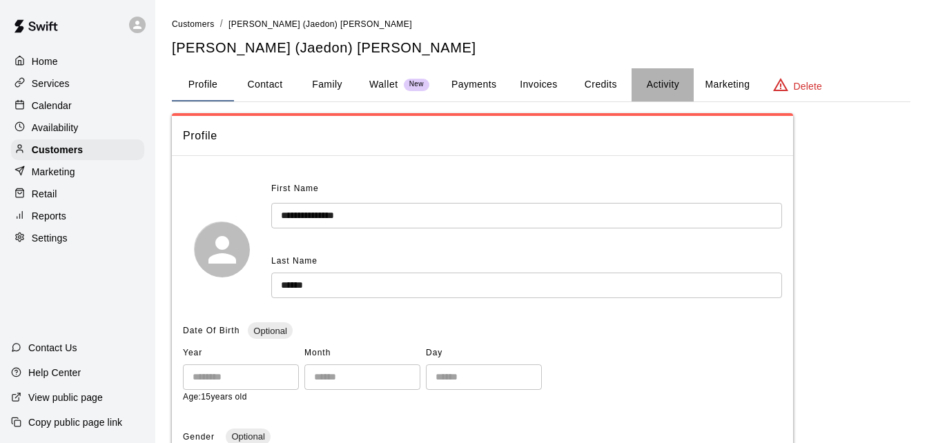
click at [647, 83] on button "Activity" at bounding box center [662, 84] width 62 height 33
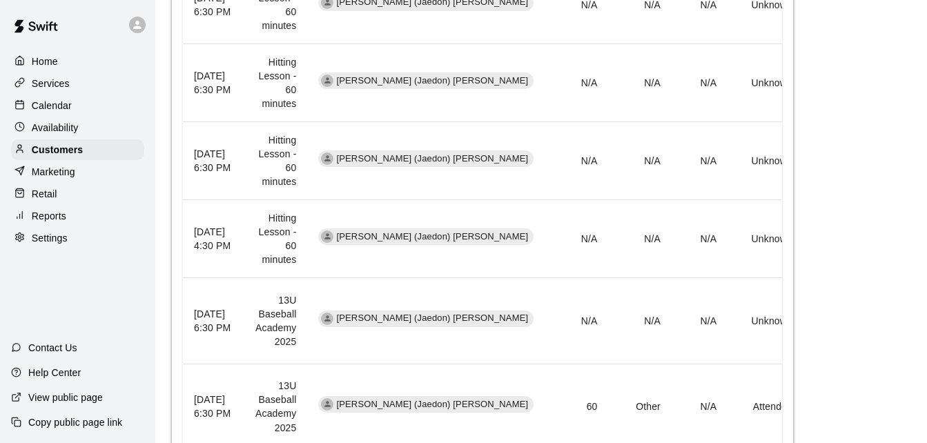
scroll to position [469, 0]
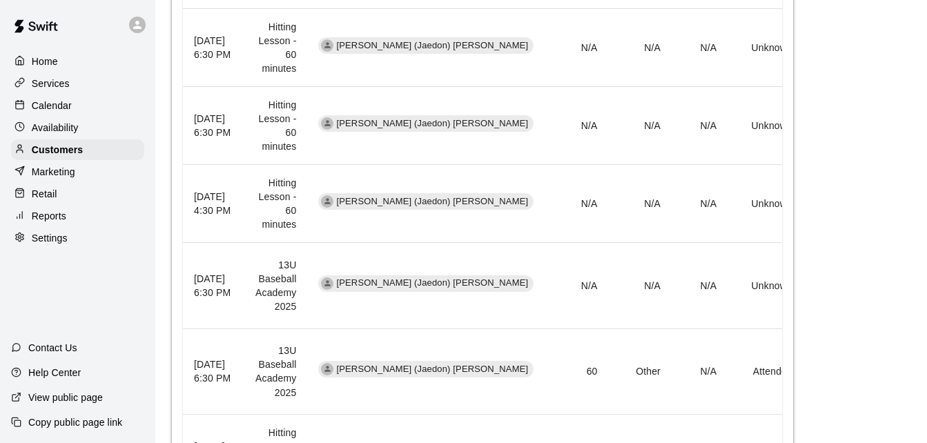
click at [93, 100] on div "Calendar" at bounding box center [77, 105] width 133 height 21
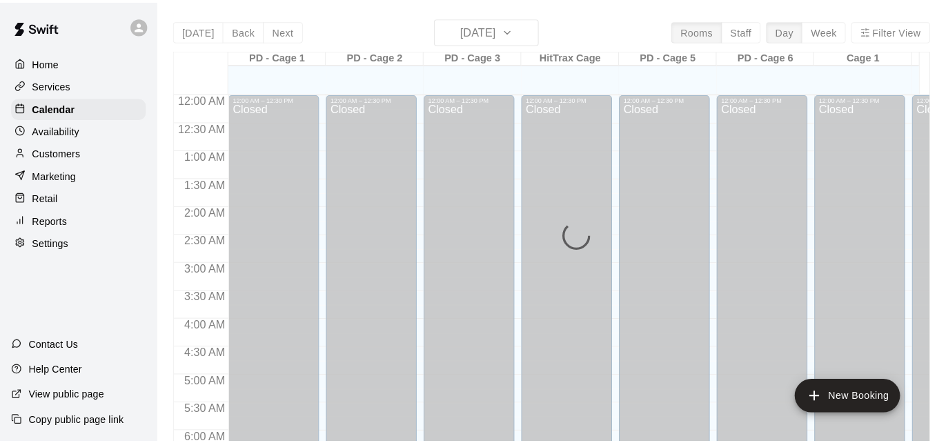
scroll to position [812, 0]
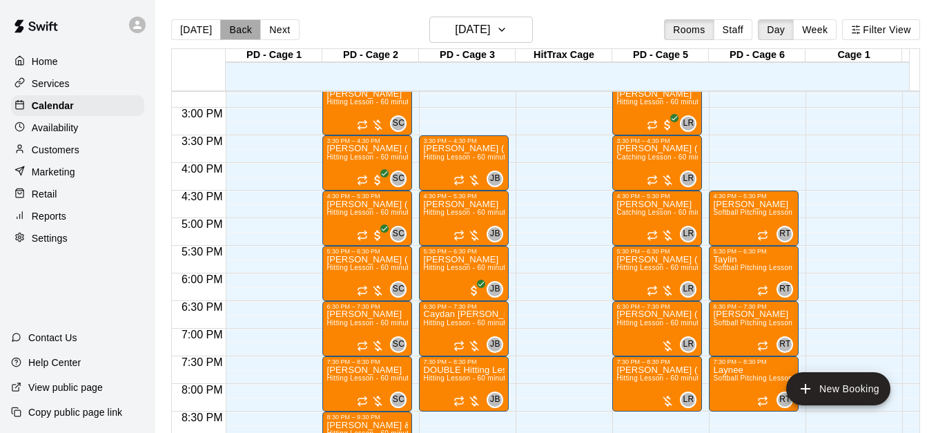
click at [235, 23] on button "Back" at bounding box center [240, 29] width 41 height 21
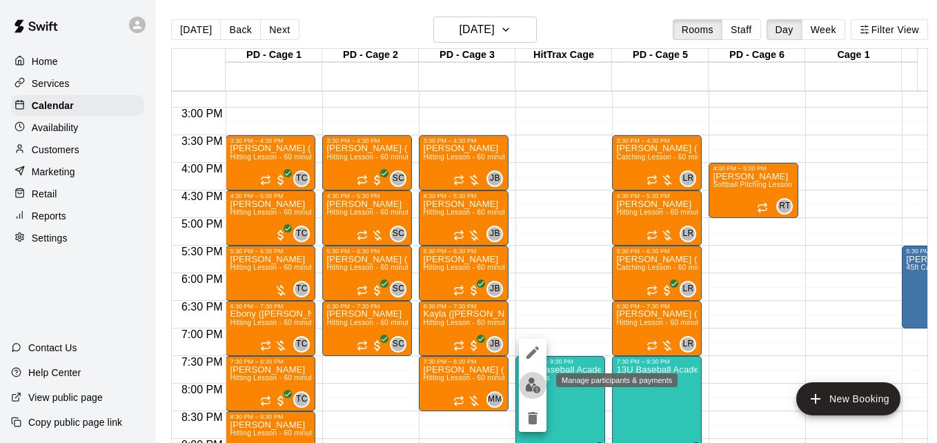
click at [527, 387] on img "edit" at bounding box center [533, 385] width 16 height 16
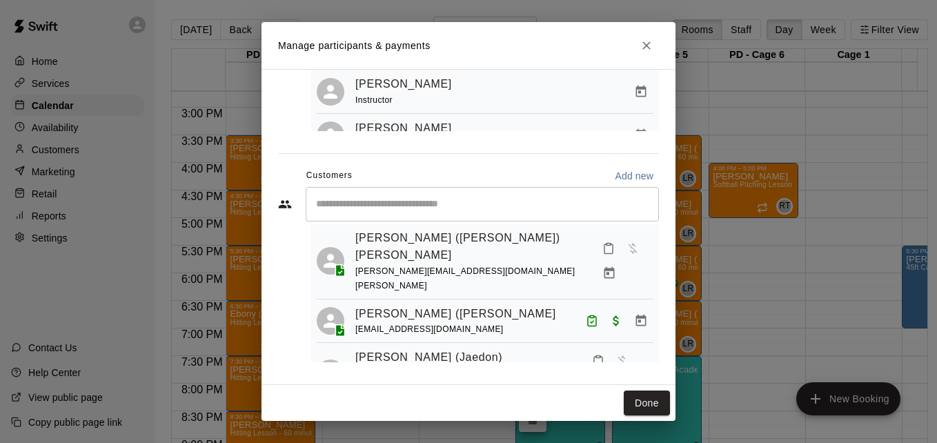
scroll to position [166, 0]
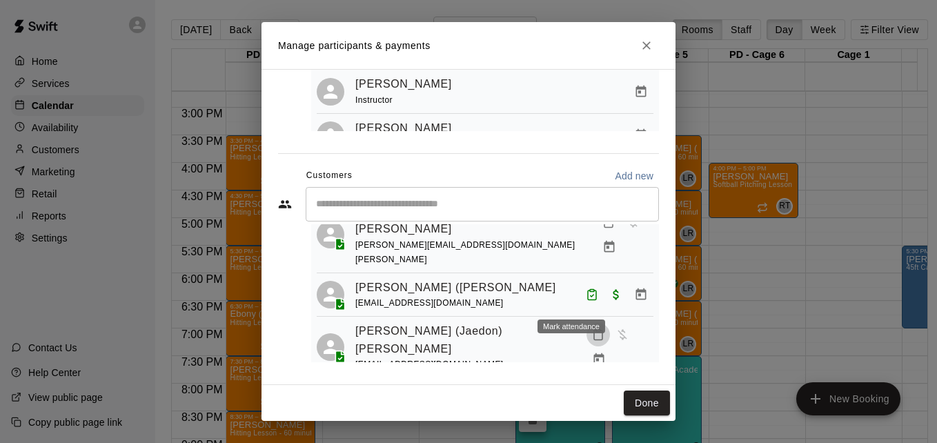
click at [592, 328] on icon "Mark attendance" at bounding box center [598, 334] width 12 height 12
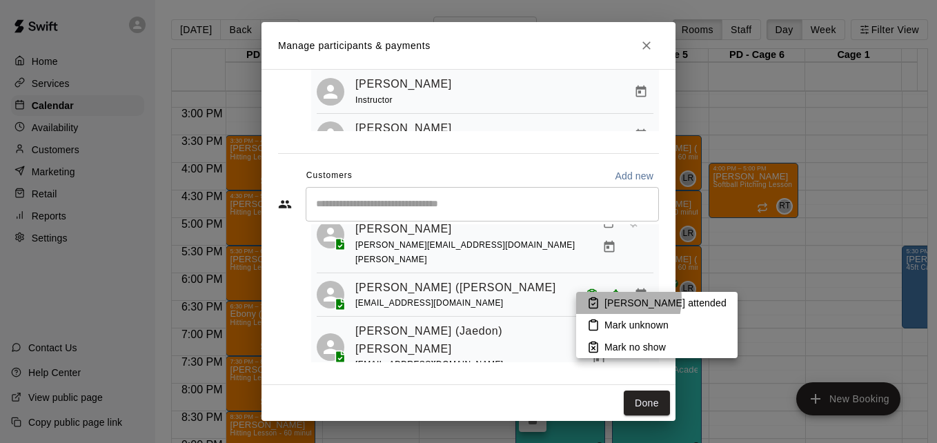
click at [608, 299] on p "Mark attended" at bounding box center [665, 303] width 122 height 14
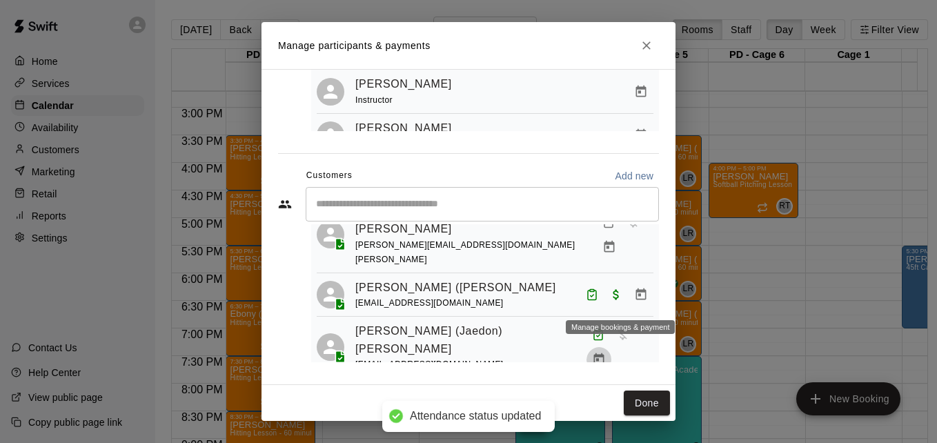
click at [604, 353] on icon "Manage bookings & payment" at bounding box center [599, 359] width 10 height 12
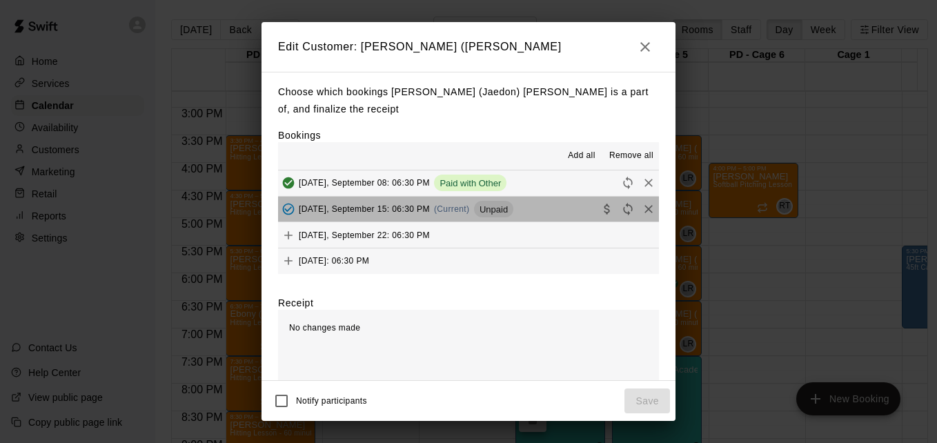
click at [544, 215] on button "Monday, September 15: 06:30 PM (Current) Unpaid" at bounding box center [468, 210] width 381 height 26
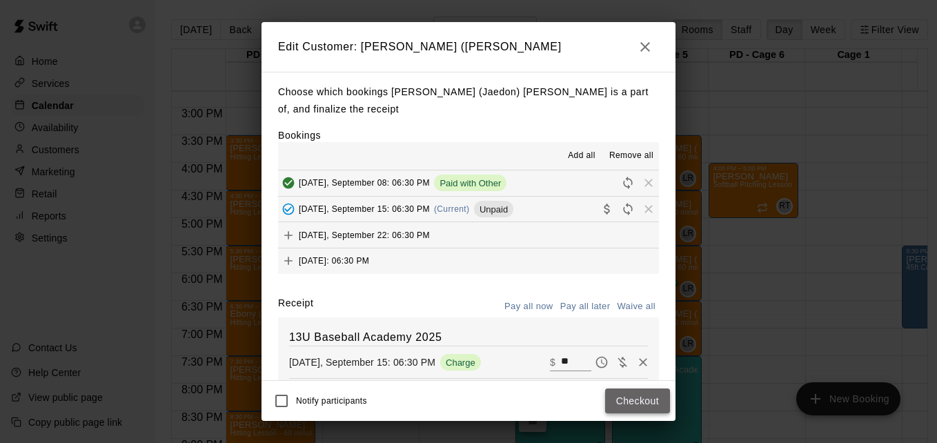
click at [637, 405] on button "Checkout" at bounding box center [637, 401] width 65 height 26
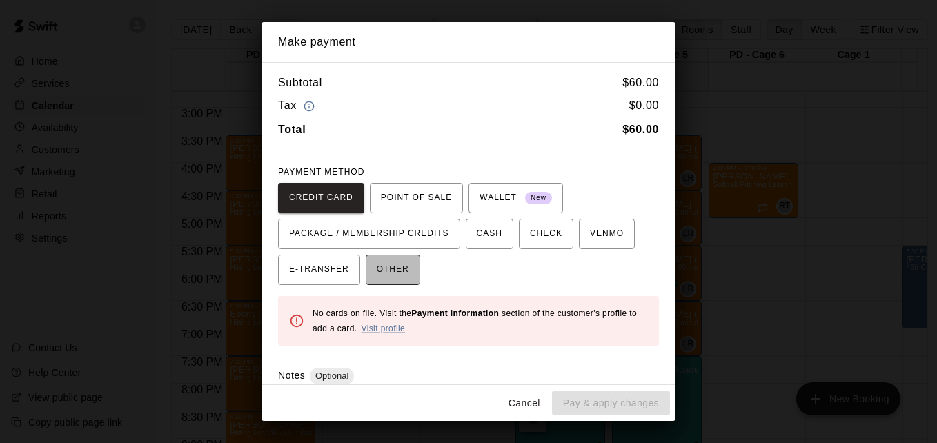
click at [407, 275] on button "OTHER" at bounding box center [393, 270] width 55 height 30
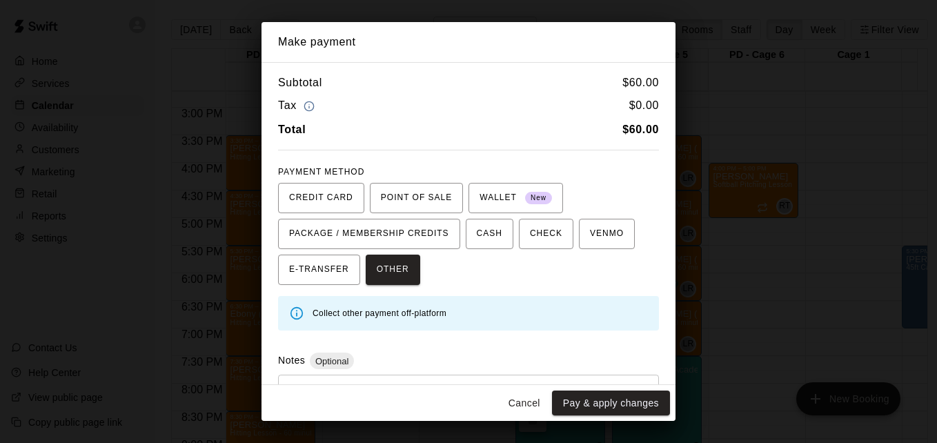
click at [440, 377] on div "* ​" at bounding box center [468, 407] width 381 height 64
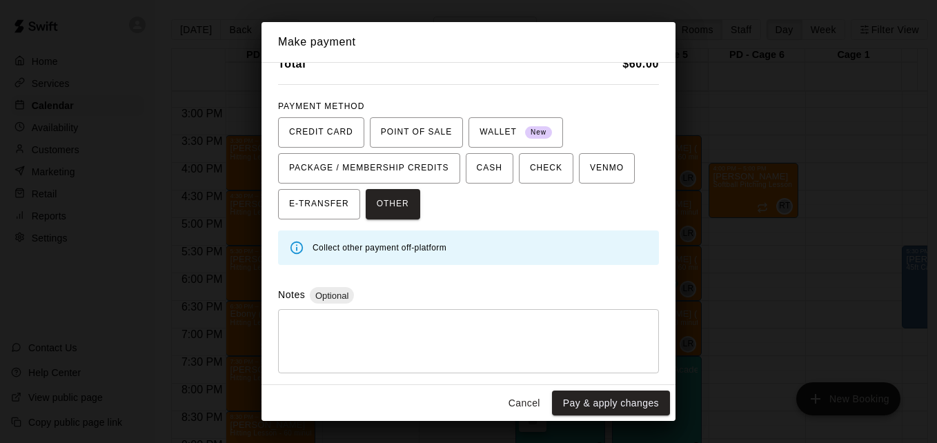
click at [440, 377] on div "Subtotal $ 60.00 Tax $ 0.00 Total $ 60.00 PAYMENT METHOD CREDIT CARD POINT OF S…" at bounding box center [469, 223] width 414 height 323
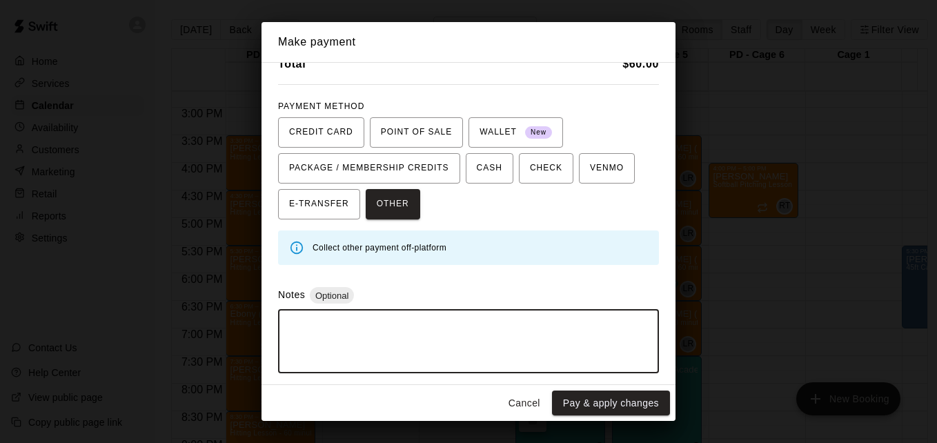
click at [414, 325] on textarea at bounding box center [469, 341] width 362 height 41
type textarea "*****"
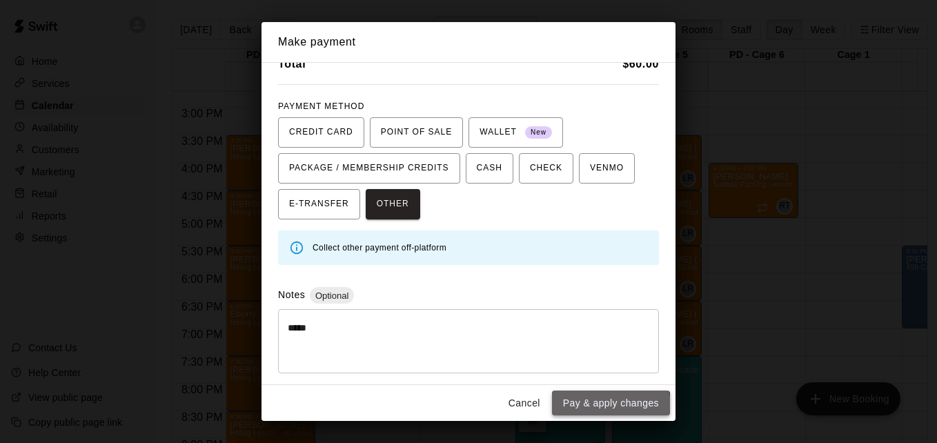
click at [595, 407] on button "Pay & apply changes" at bounding box center [611, 404] width 118 height 26
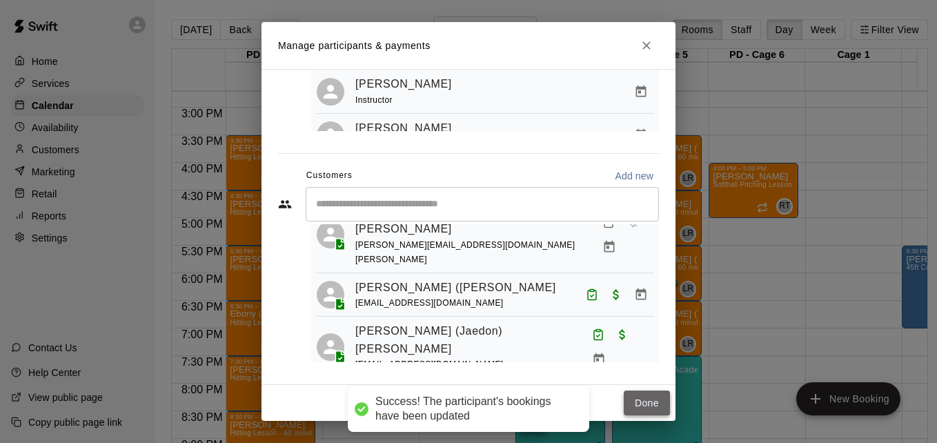
click at [634, 402] on button "Done" at bounding box center [647, 404] width 46 height 26
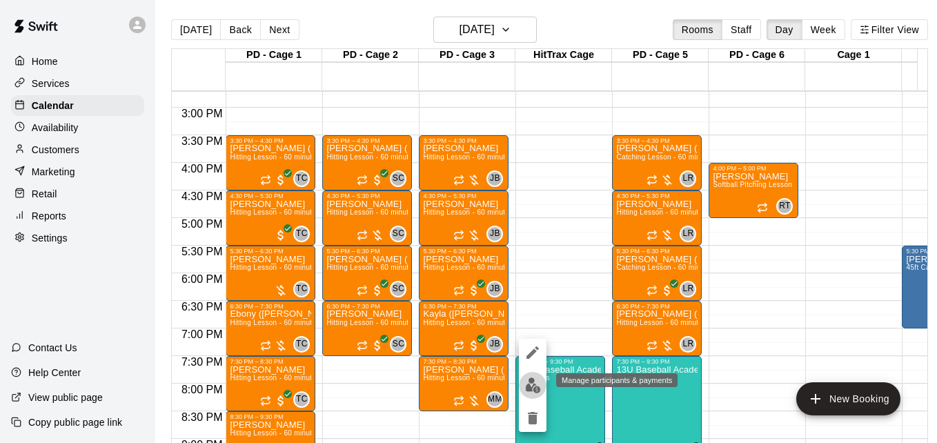
click at [525, 386] on img "edit" at bounding box center [533, 385] width 16 height 16
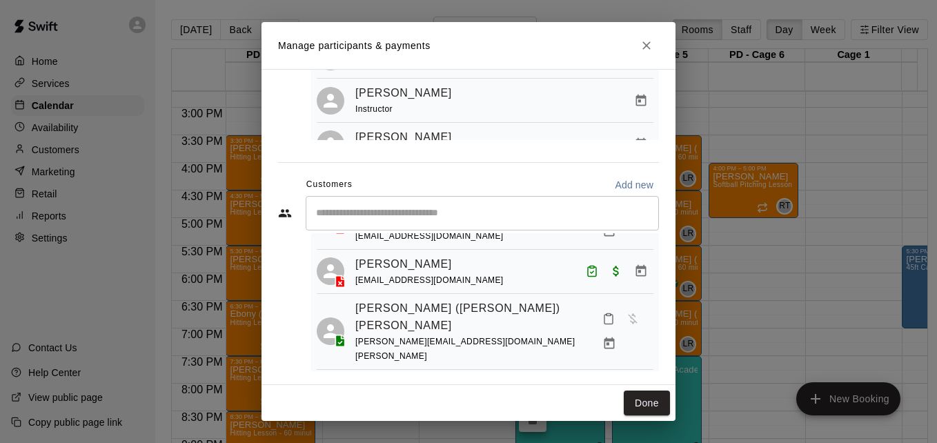
scroll to position [83, 0]
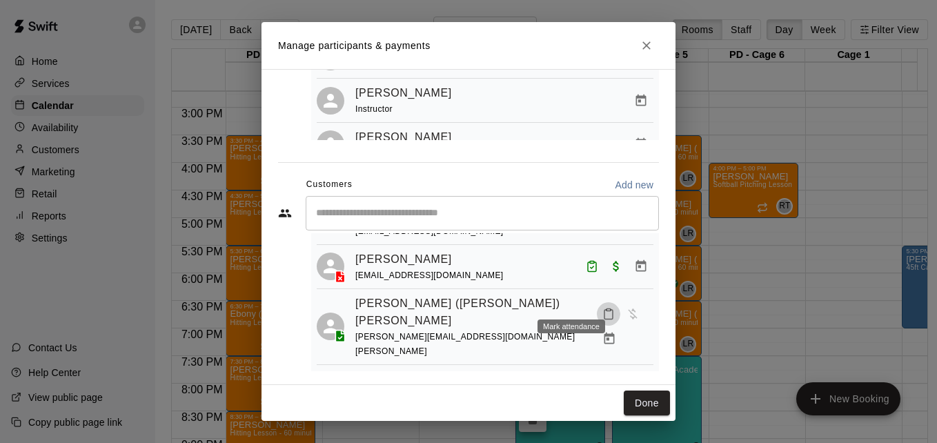
click at [602, 308] on icon "Mark attendance" at bounding box center [608, 314] width 12 height 12
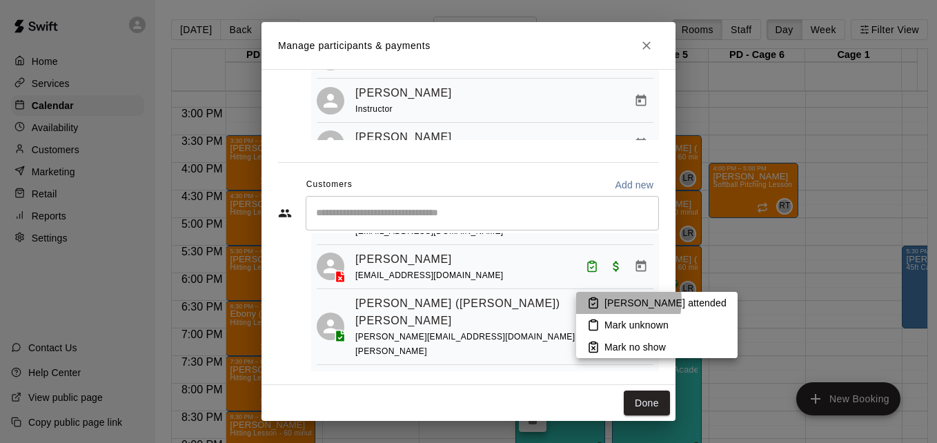
click at [608, 301] on p "Mark attended" at bounding box center [665, 303] width 122 height 14
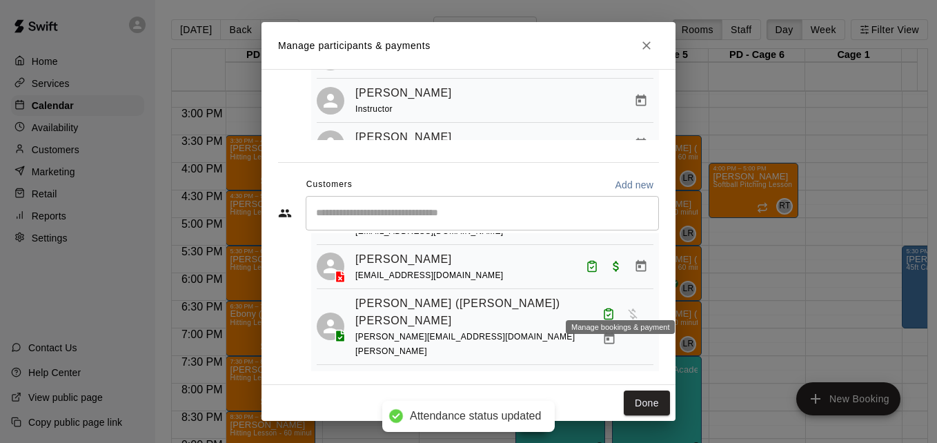
click at [616, 332] on icon "Manage bookings & payment" at bounding box center [609, 339] width 14 height 14
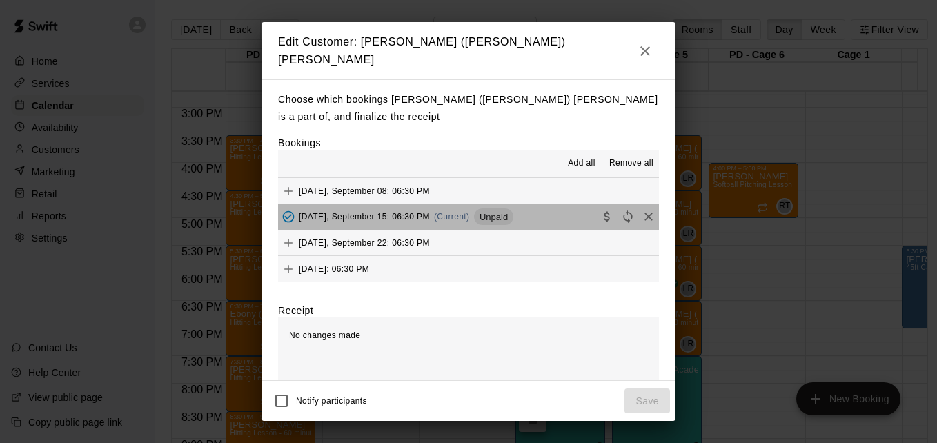
click at [553, 204] on button "Monday, September 15: 06:30 PM (Current) Unpaid" at bounding box center [468, 217] width 381 height 26
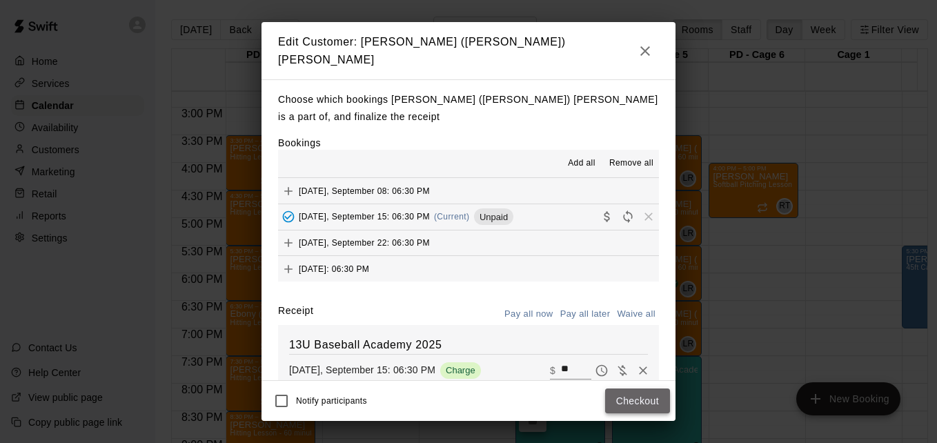
click at [627, 402] on button "Checkout" at bounding box center [637, 401] width 65 height 26
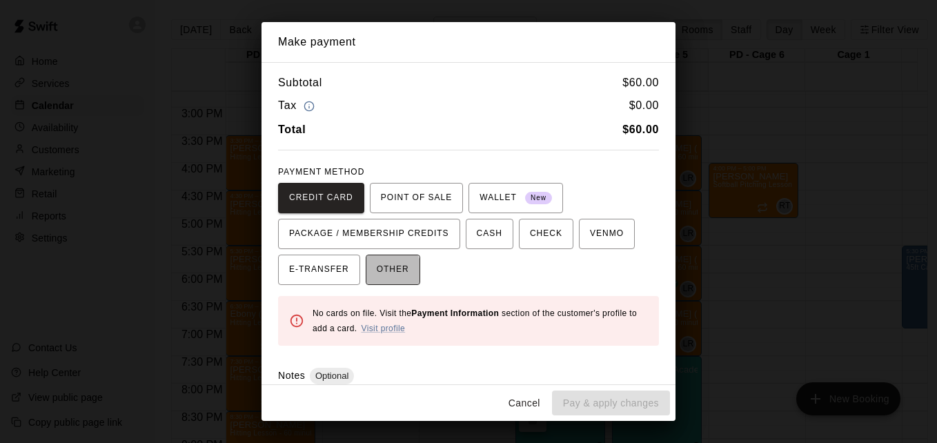
click at [381, 273] on span "OTHER" at bounding box center [393, 270] width 32 height 22
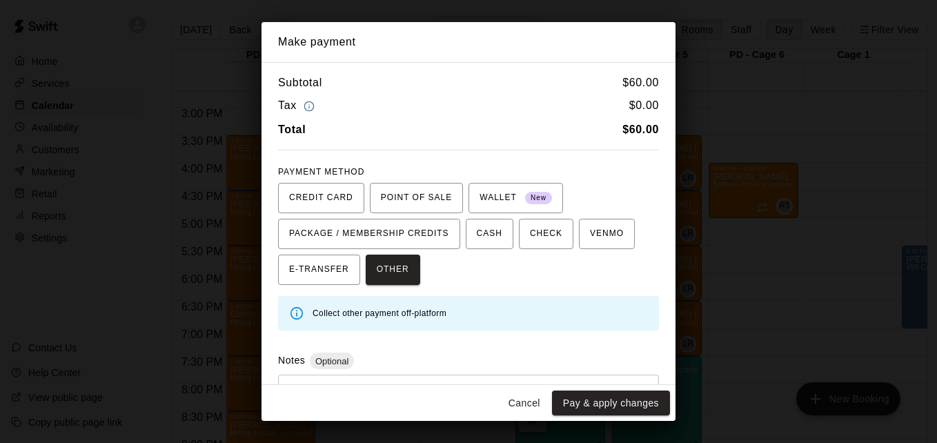
click at [417, 380] on div "* ​" at bounding box center [468, 407] width 381 height 64
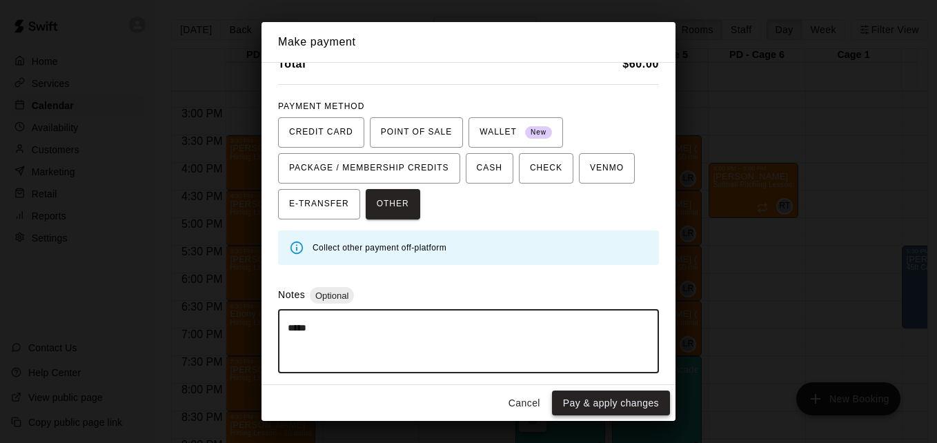
type textarea "*****"
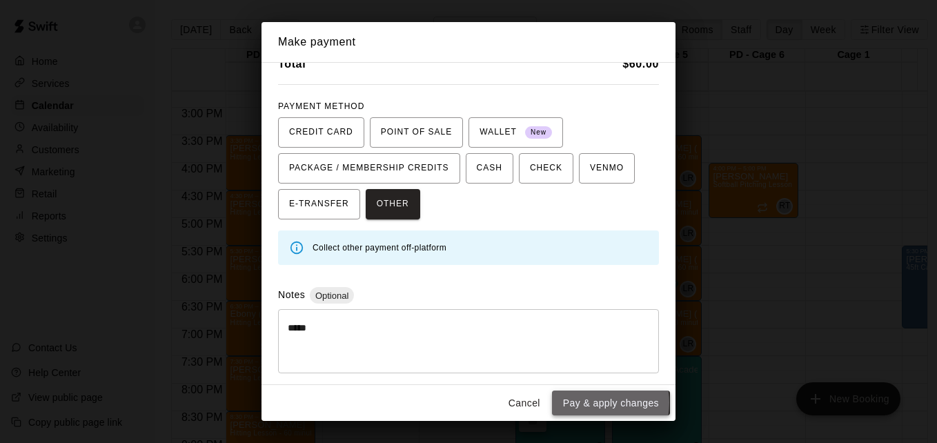
click at [586, 402] on button "Pay & apply changes" at bounding box center [611, 404] width 118 height 26
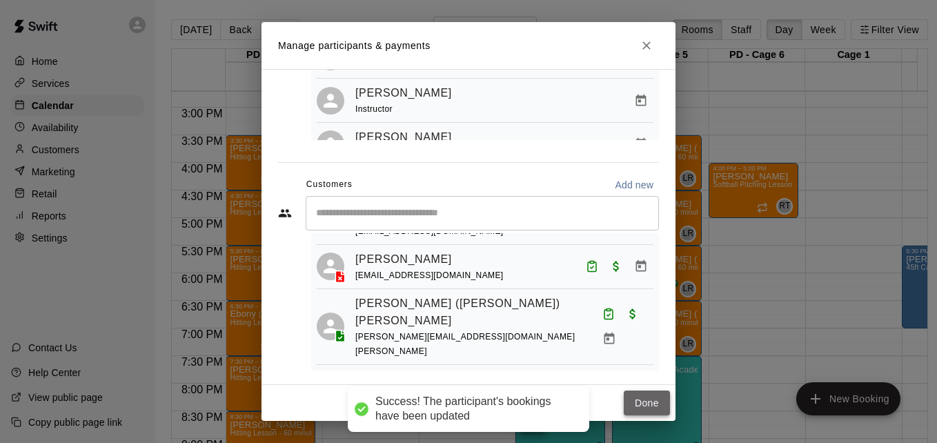
click at [640, 402] on button "Done" at bounding box center [647, 404] width 46 height 26
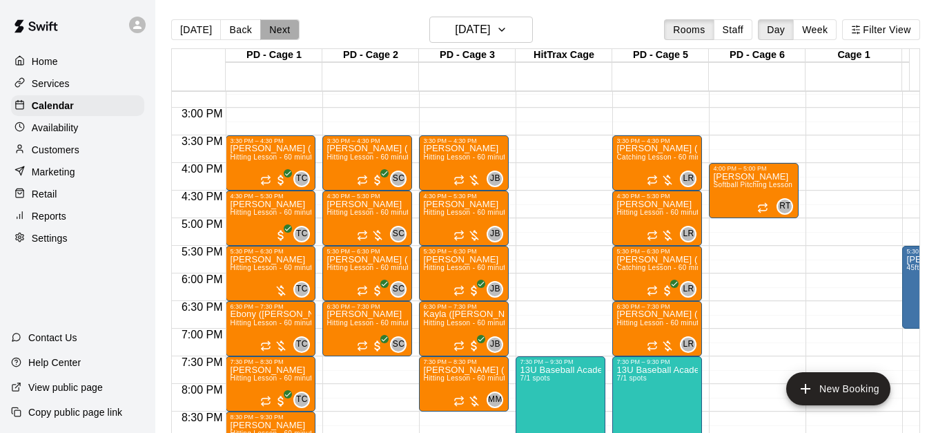
click at [273, 36] on button "Next" at bounding box center [279, 29] width 39 height 21
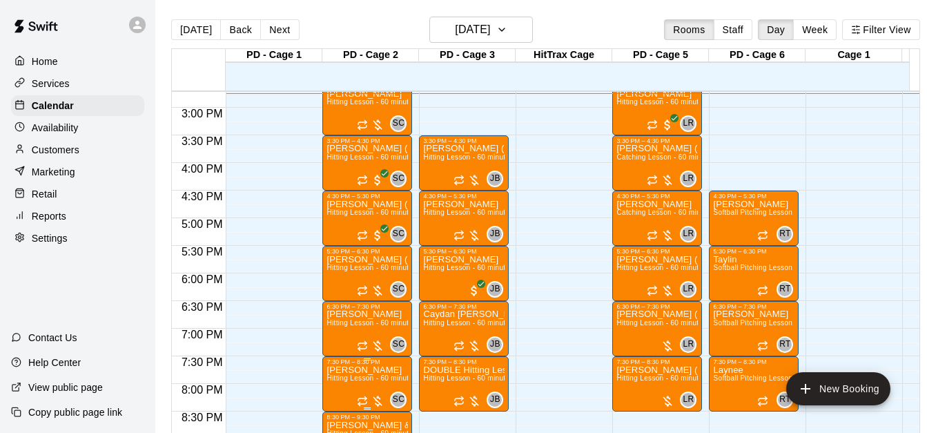
click at [360, 382] on span "Hitting Lesson - 60 minutes" at bounding box center [371, 378] width 90 height 8
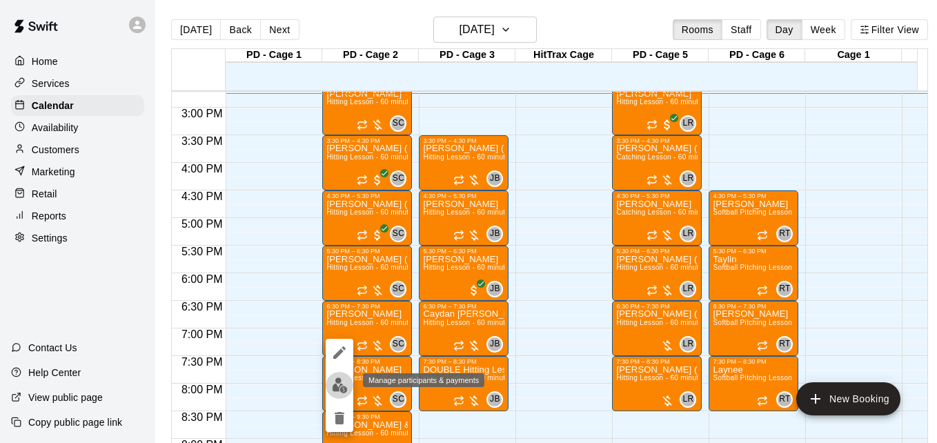
click at [340, 388] on img "edit" at bounding box center [340, 385] width 16 height 16
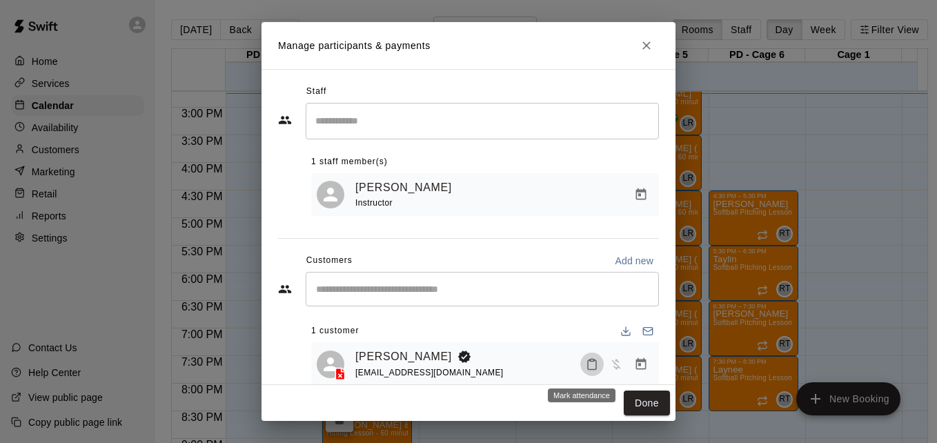
click at [586, 367] on icon "Mark attendance" at bounding box center [592, 364] width 12 height 12
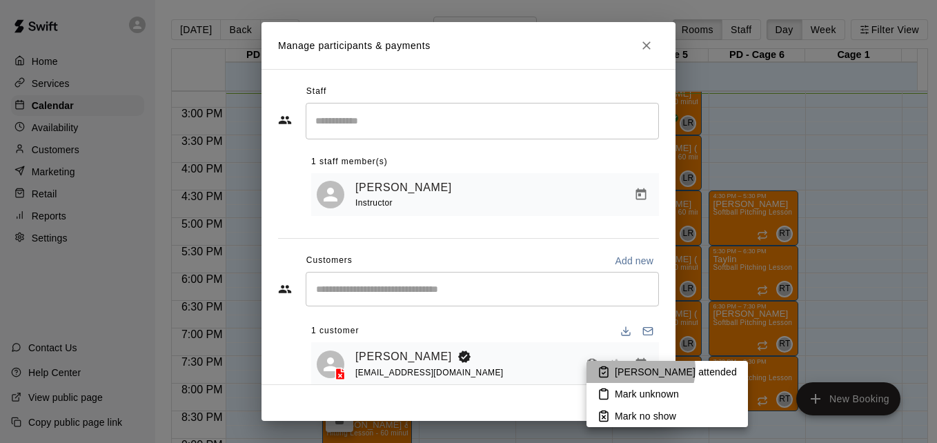
click at [640, 369] on p "Mark attended" at bounding box center [676, 372] width 122 height 14
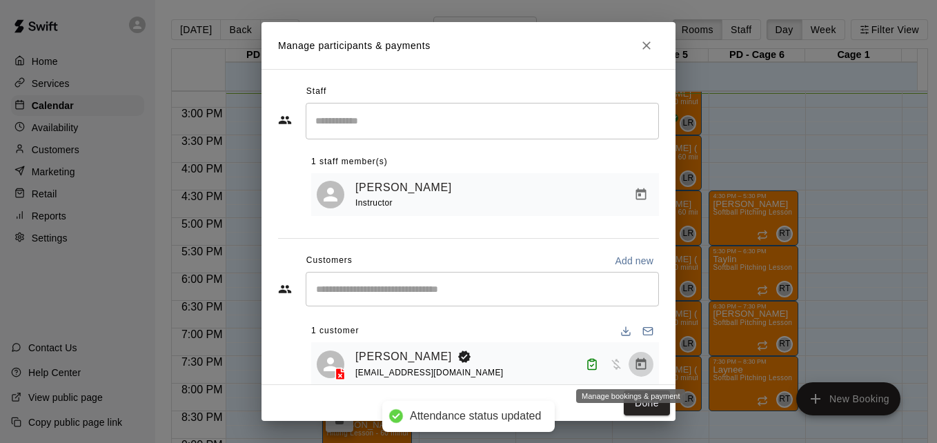
click at [636, 367] on icon "Manage bookings & payment" at bounding box center [641, 364] width 14 height 14
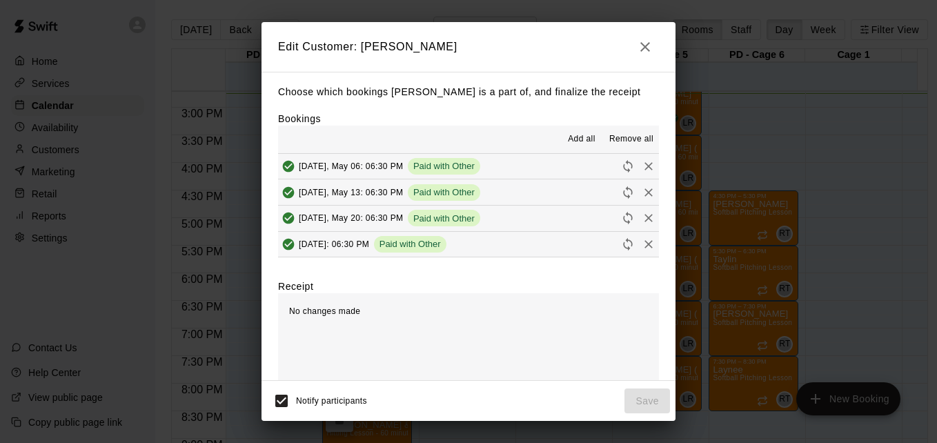
click at [600, 273] on div "Edit Customer: William Surman Choose which bookings William Surman is a part of…" at bounding box center [469, 221] width 414 height 399
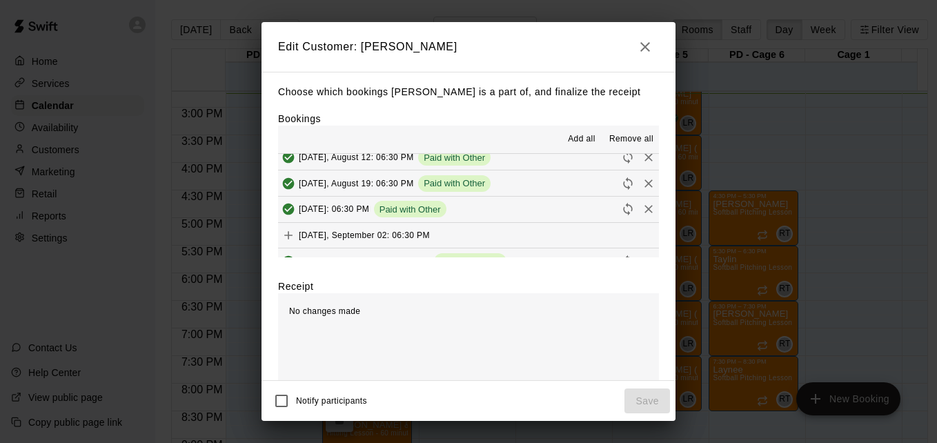
scroll to position [452, 0]
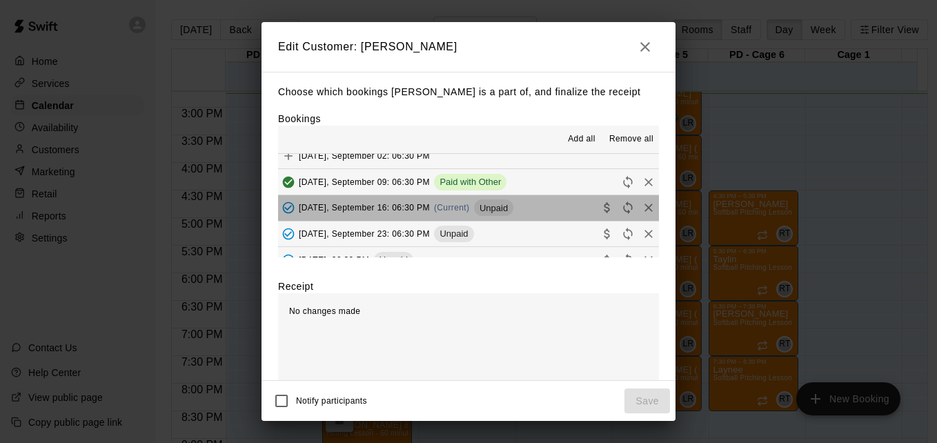
click at [553, 215] on button "Tuesday, September 16: 06:30 PM (Current) Unpaid" at bounding box center [468, 208] width 381 height 26
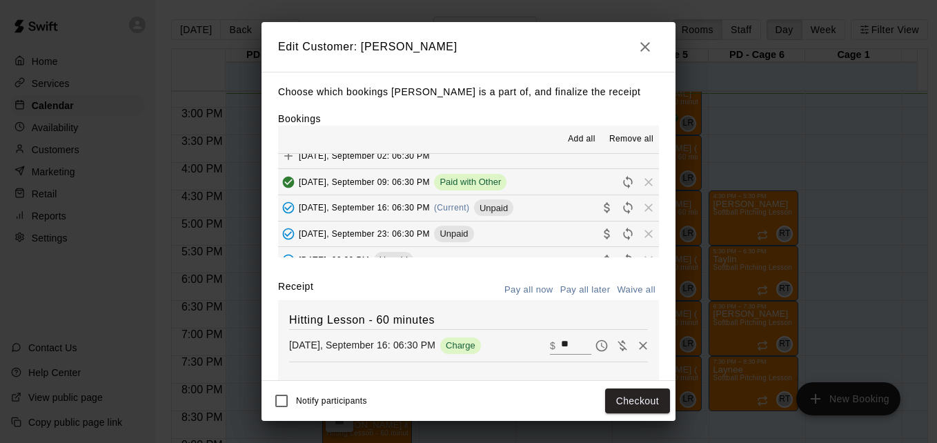
click at [561, 344] on input "**" at bounding box center [576, 346] width 30 height 18
type input "*"
type input "**"
click at [624, 389] on button "Checkout" at bounding box center [637, 401] width 65 height 26
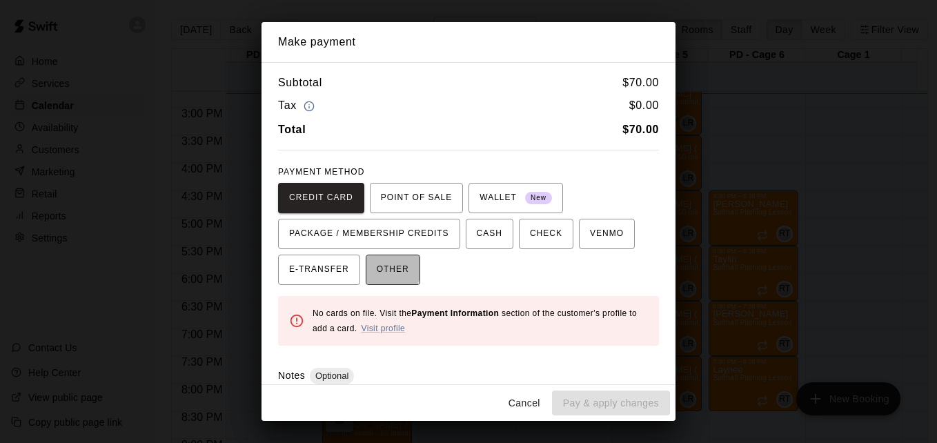
click at [381, 268] on span "OTHER" at bounding box center [393, 270] width 32 height 22
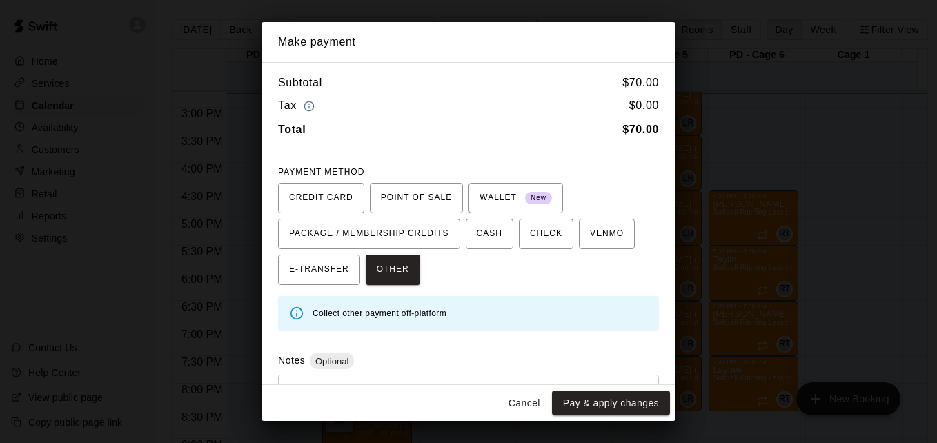
click at [482, 375] on div "* ​" at bounding box center [468, 407] width 381 height 64
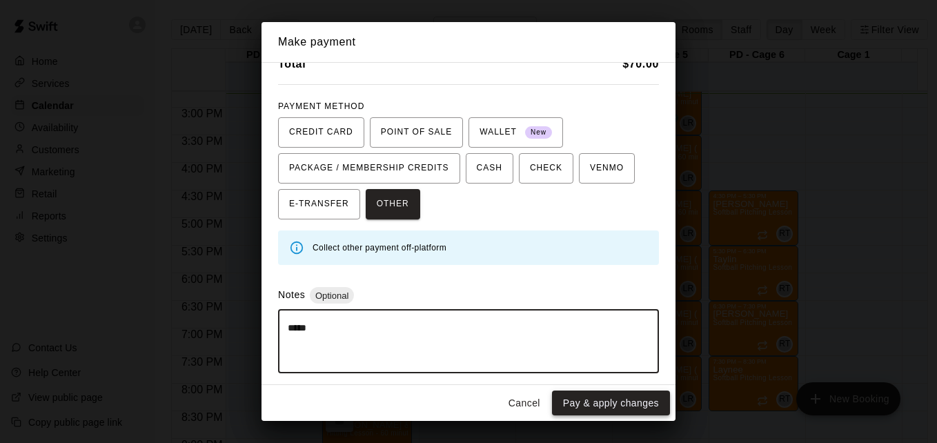
type textarea "*****"
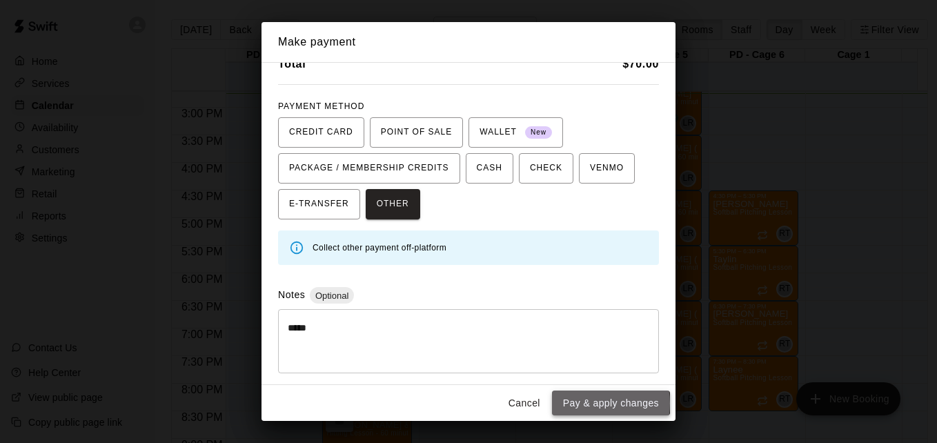
click at [591, 403] on button "Pay & apply changes" at bounding box center [611, 404] width 118 height 26
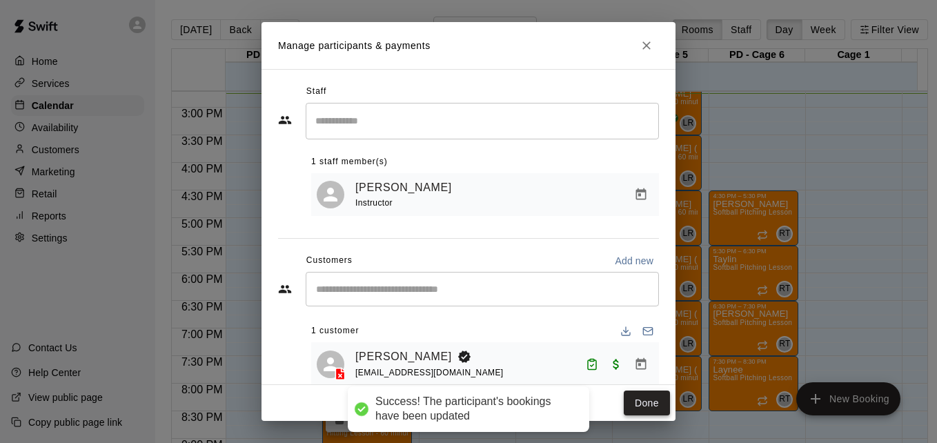
click at [644, 406] on button "Done" at bounding box center [647, 404] width 46 height 26
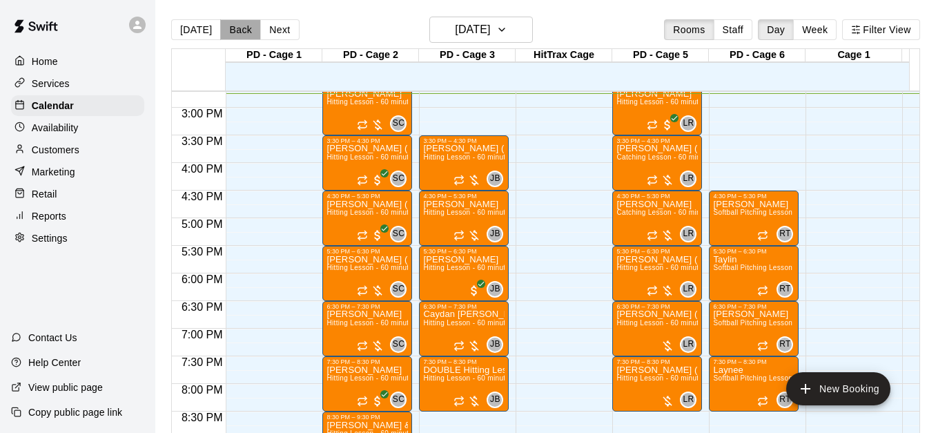
click at [229, 33] on button "Back" at bounding box center [240, 29] width 41 height 21
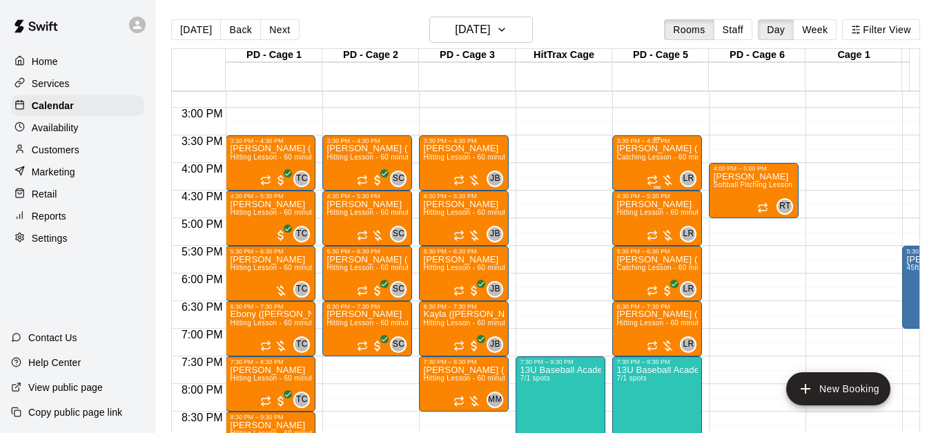
click at [652, 155] on div "Michael (Dylan) McGraw Catching Lesson - 60 minutes" at bounding box center [656, 360] width 81 height 433
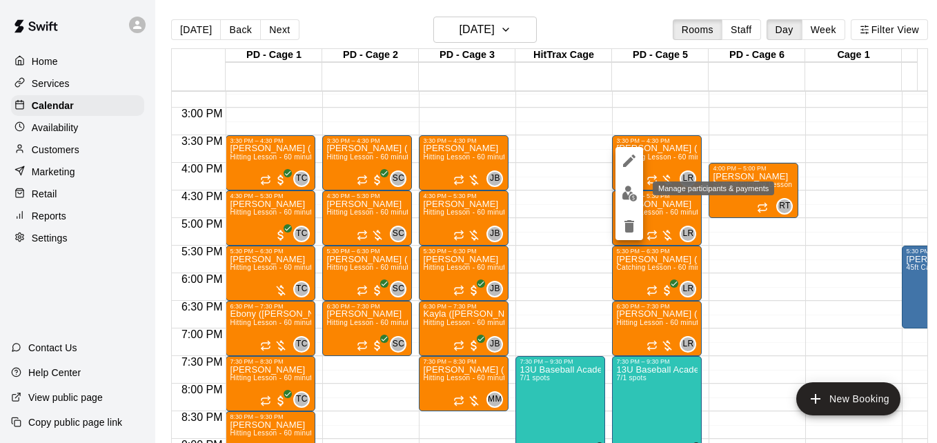
click at [627, 194] on img "edit" at bounding box center [630, 194] width 16 height 16
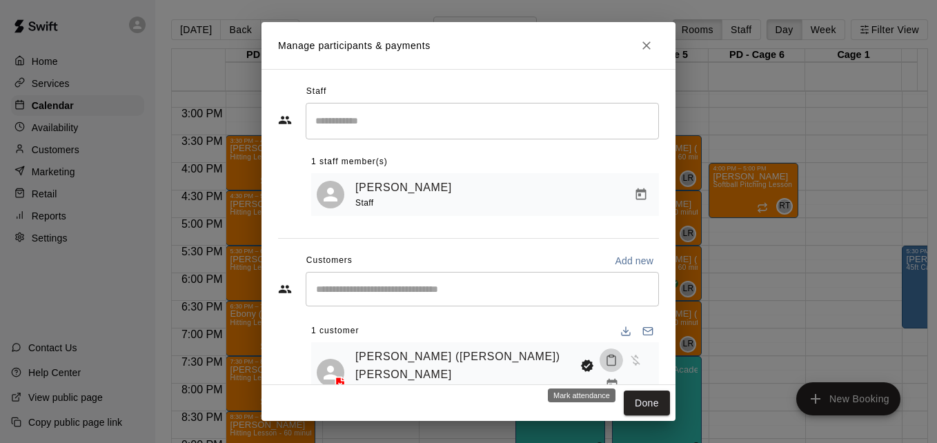
click at [605, 366] on icon "Mark attendance" at bounding box center [611, 360] width 12 height 12
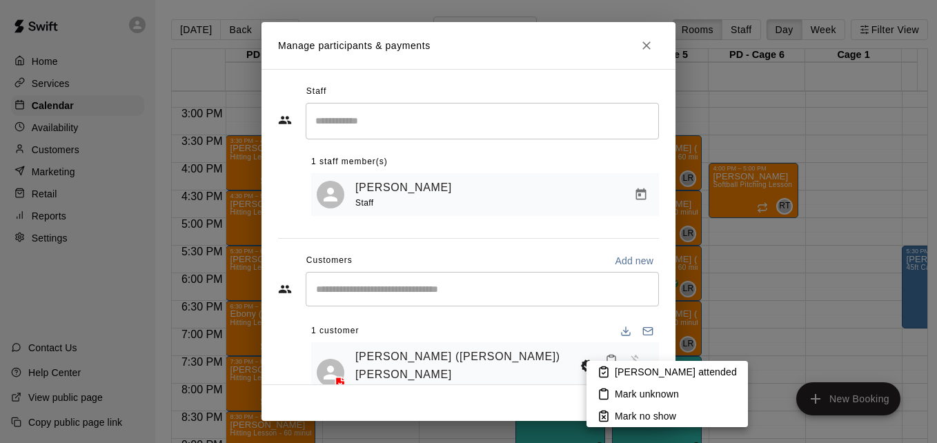
click at [622, 370] on p "Mark attended" at bounding box center [676, 372] width 122 height 14
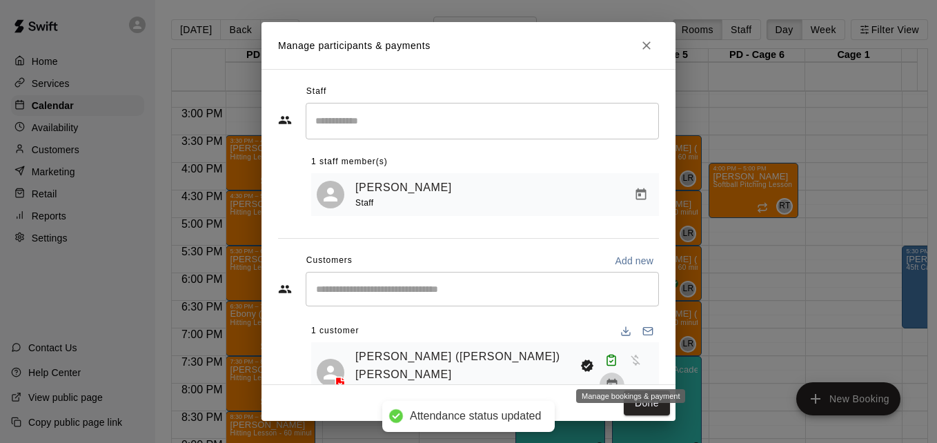
click at [617, 379] on icon "Manage bookings & payment" at bounding box center [611, 385] width 10 height 12
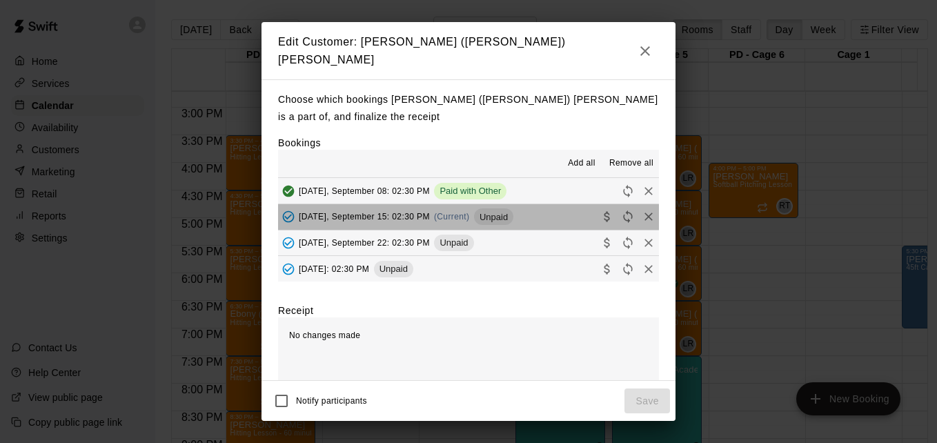
click at [529, 204] on button "Monday, September 15: 02:30 PM (Current) Unpaid" at bounding box center [468, 217] width 381 height 26
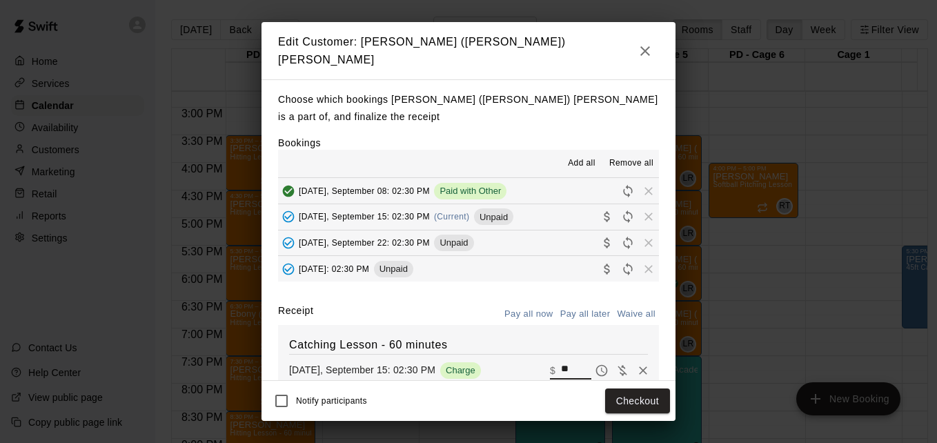
click at [564, 368] on input "**" at bounding box center [576, 371] width 30 height 18
type input "*"
type input "***"
click at [649, 404] on button "Checkout" at bounding box center [637, 401] width 65 height 26
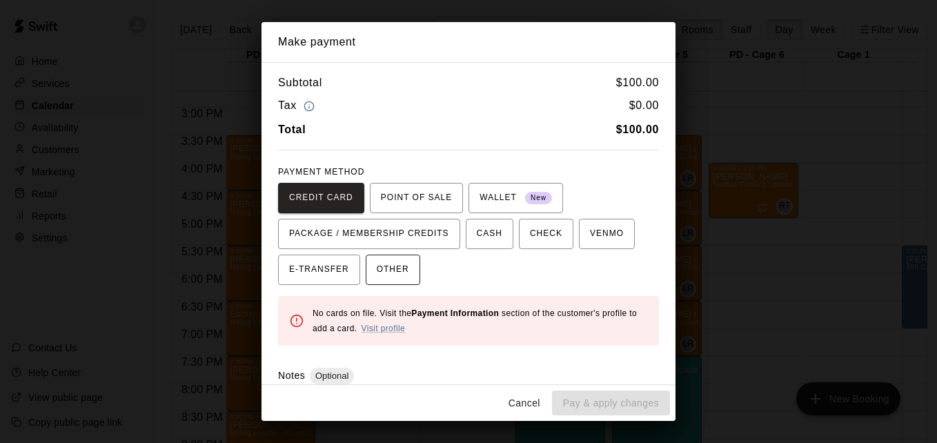
click at [384, 271] on span "OTHER" at bounding box center [393, 270] width 32 height 22
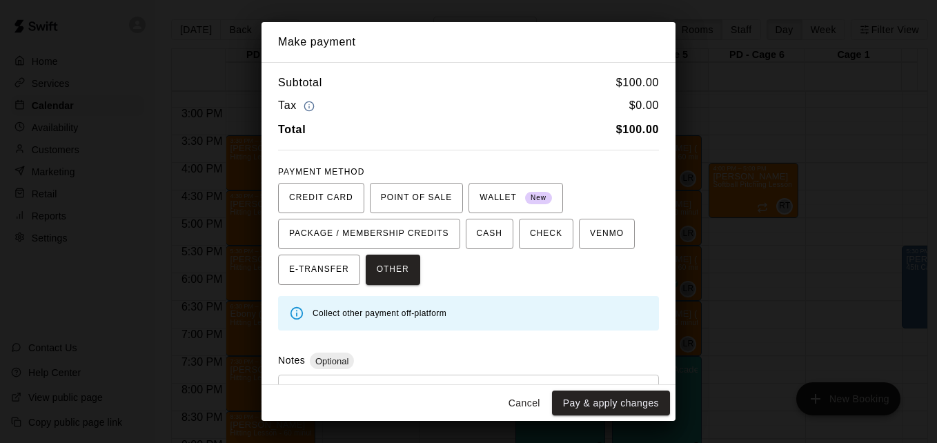
click at [417, 377] on div "* ​" at bounding box center [468, 407] width 381 height 64
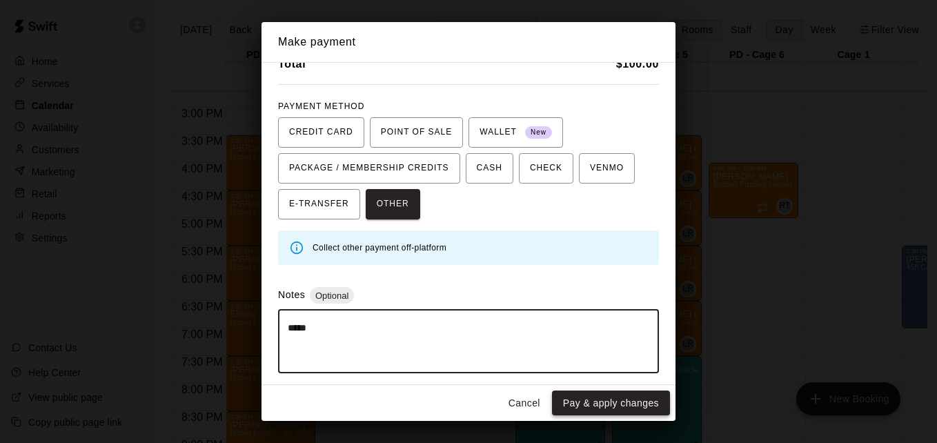
type textarea "*****"
click at [586, 404] on button "Pay & apply changes" at bounding box center [611, 404] width 118 height 26
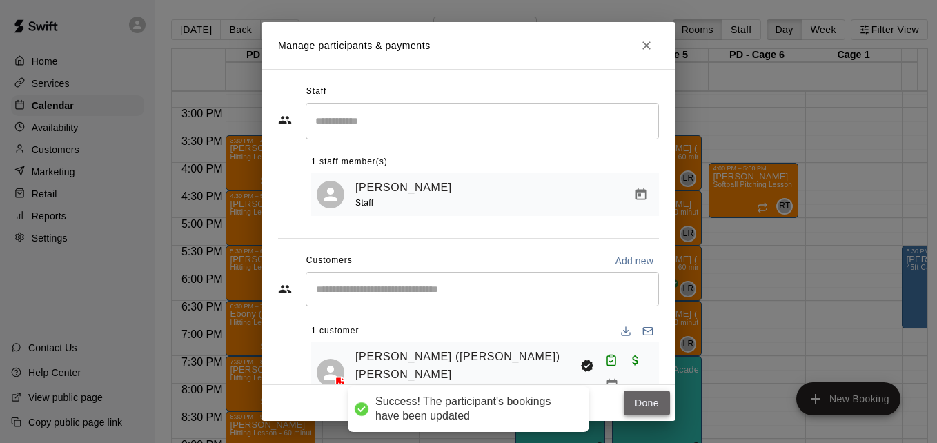
click at [648, 396] on button "Done" at bounding box center [647, 404] width 46 height 26
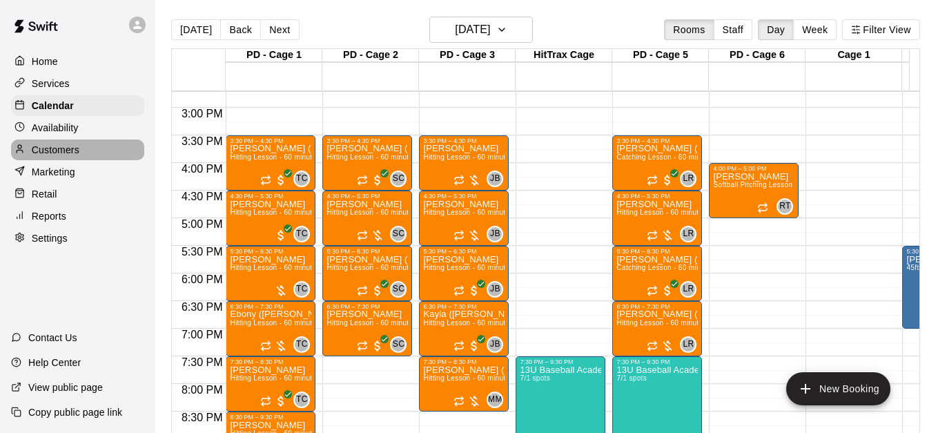
click at [99, 158] on div "Customers" at bounding box center [77, 149] width 133 height 21
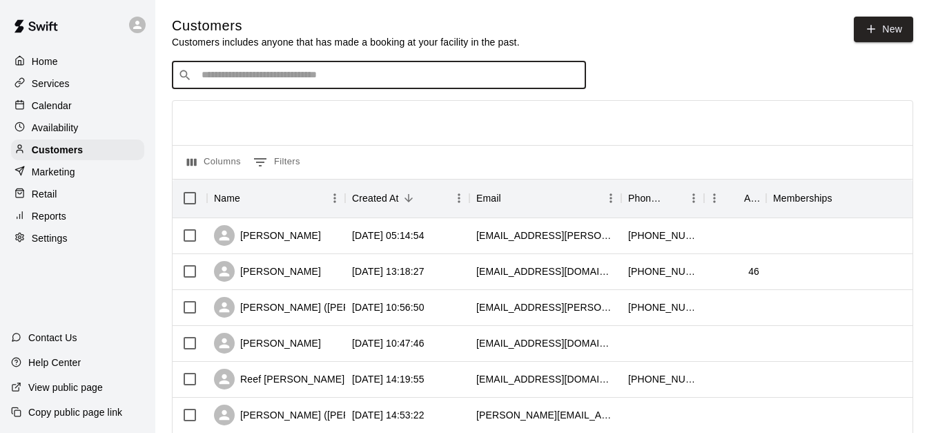
click at [235, 78] on input "Search customers by name or email" at bounding box center [388, 75] width 382 height 14
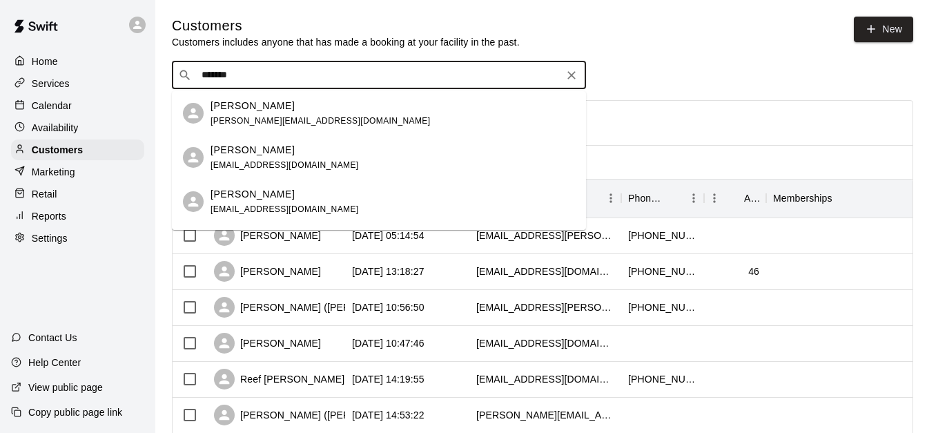
click at [254, 76] on input "*******" at bounding box center [378, 75] width 362 height 14
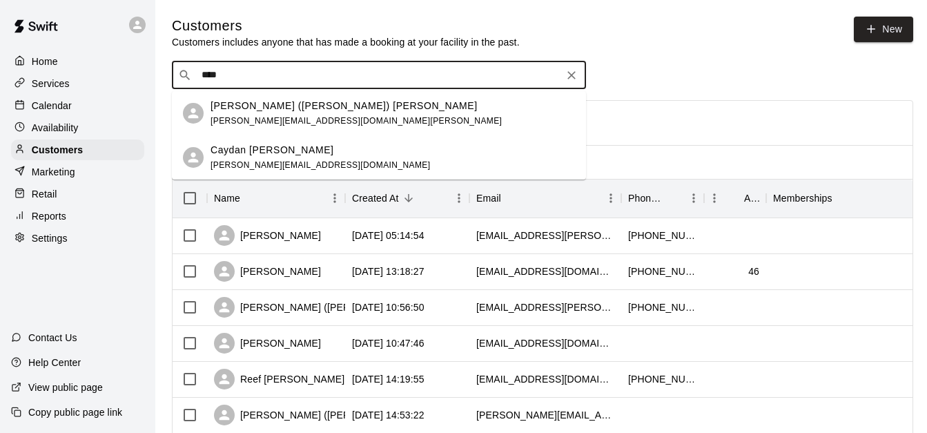
type input "***"
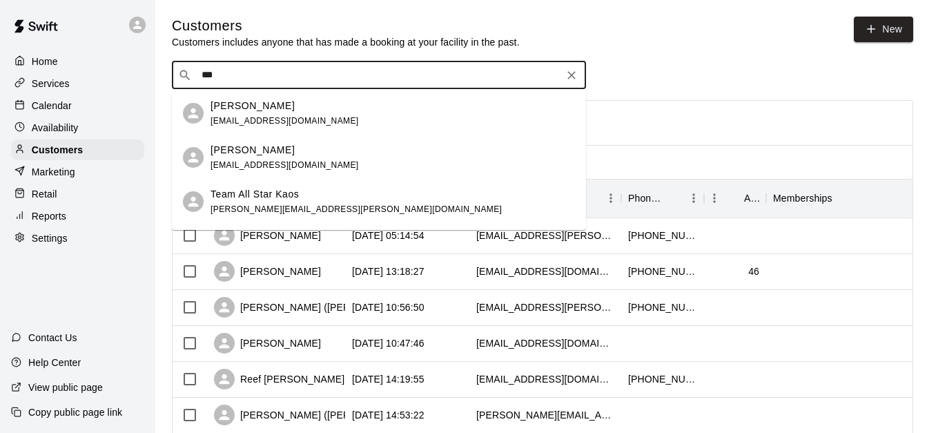
click at [315, 120] on div "Dan Eibner daneibner@aol.com" at bounding box center [392, 114] width 364 height 30
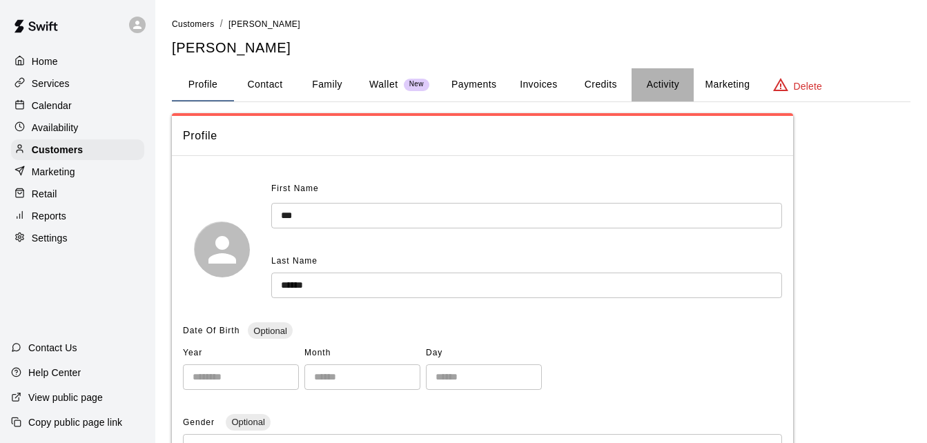
click at [660, 82] on button "Activity" at bounding box center [662, 84] width 62 height 33
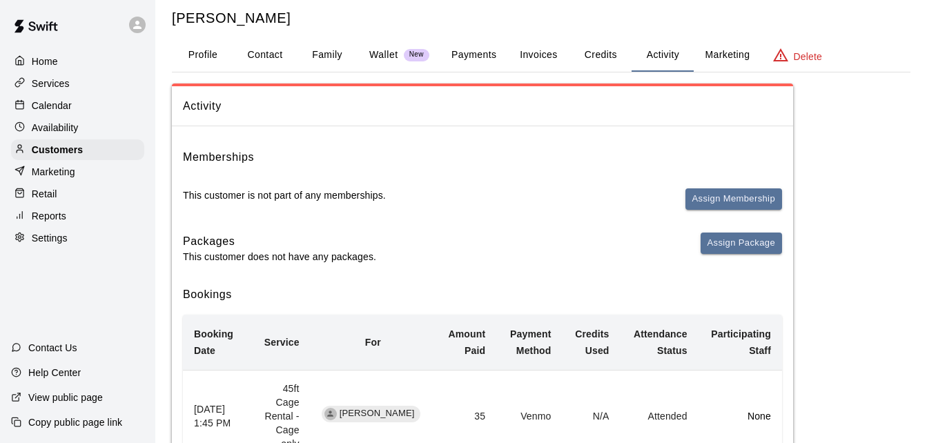
scroll to position [2, 0]
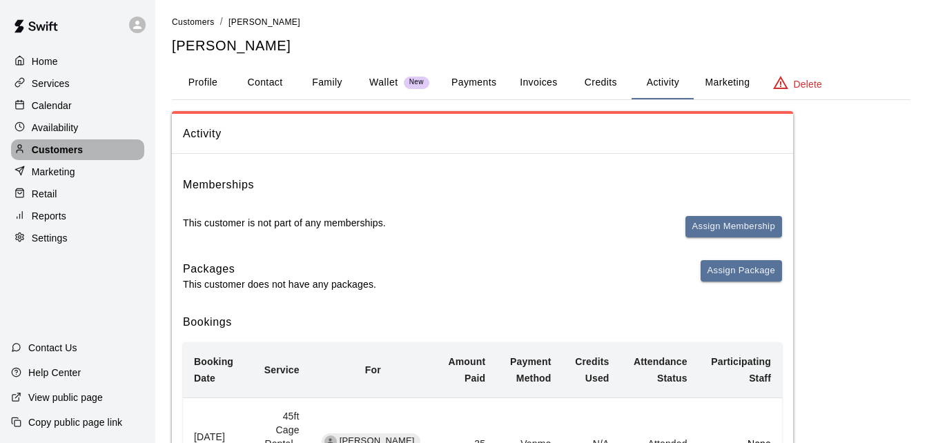
click at [101, 155] on div "Customers" at bounding box center [77, 149] width 133 height 21
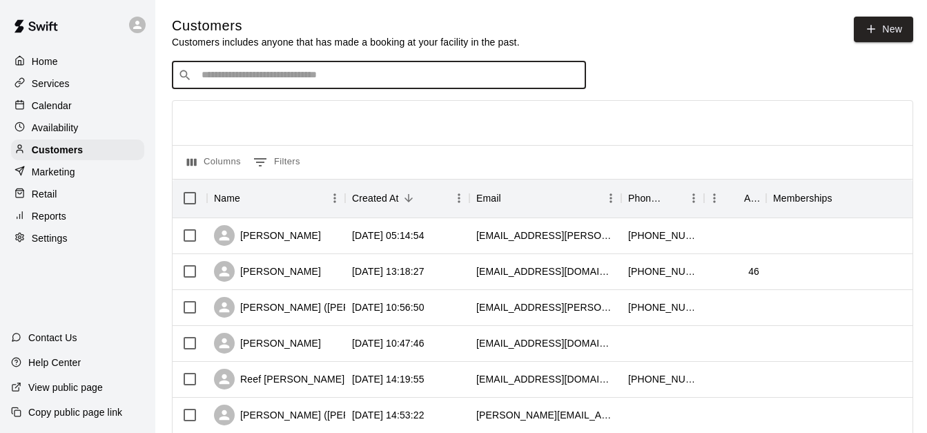
click at [266, 78] on input "Search customers by name or email" at bounding box center [388, 75] width 382 height 14
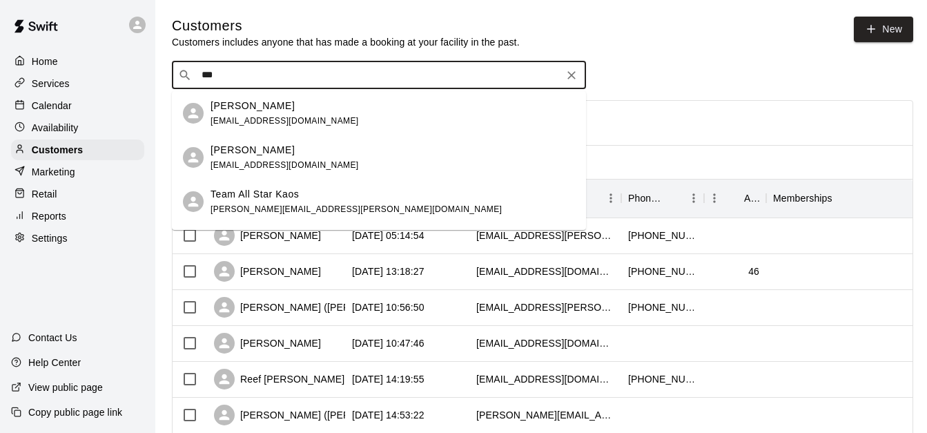
type input "***"
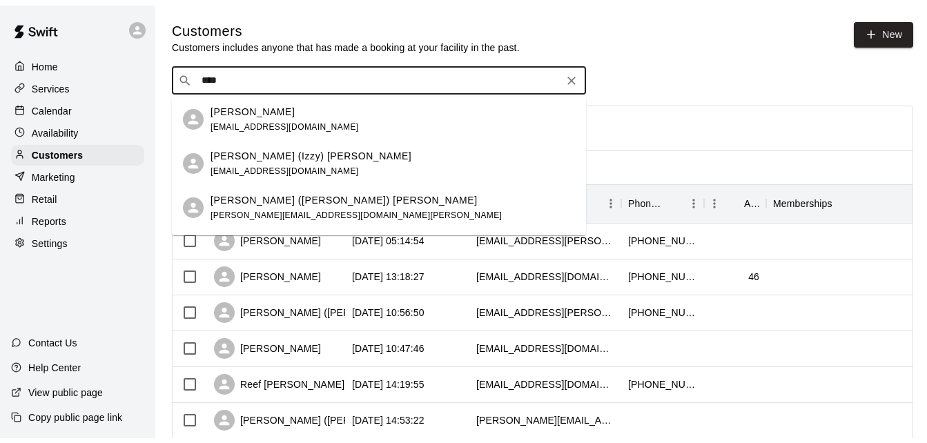
scroll to position [221, 0]
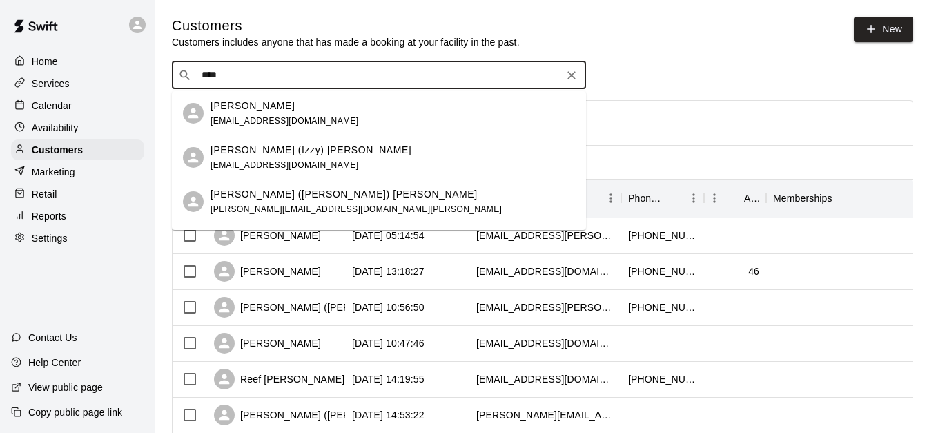
click at [379, 201] on div "Dan (Everett) Cox dancox@az-cox.com" at bounding box center [392, 202] width 364 height 30
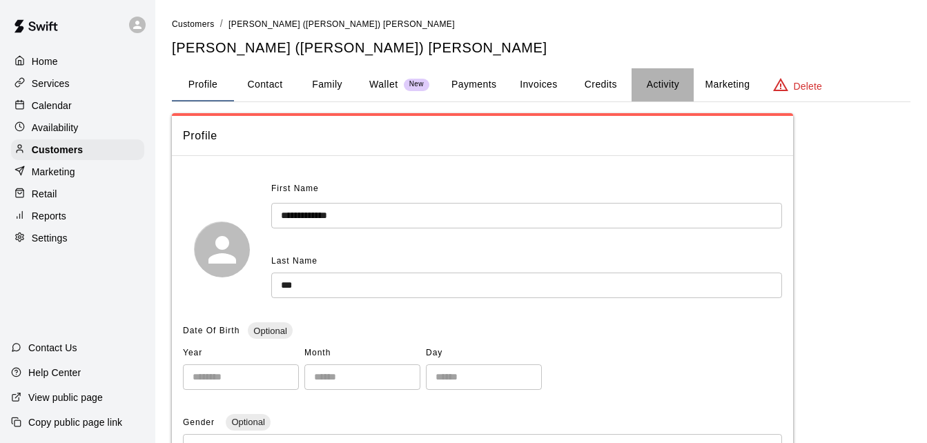
click at [663, 83] on button "Activity" at bounding box center [662, 84] width 62 height 33
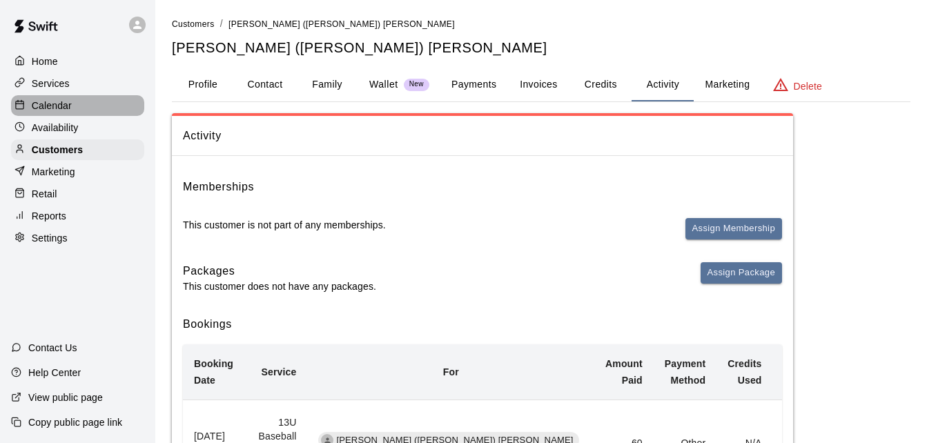
click at [82, 100] on div "Calendar" at bounding box center [77, 105] width 133 height 21
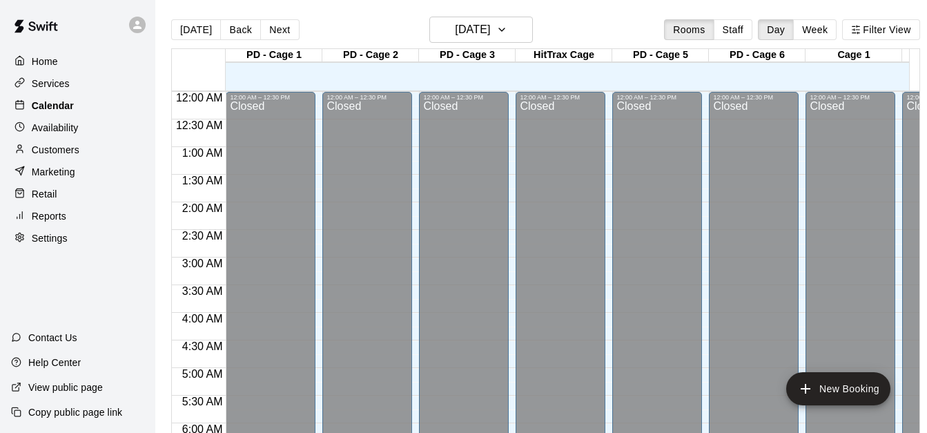
scroll to position [818, 0]
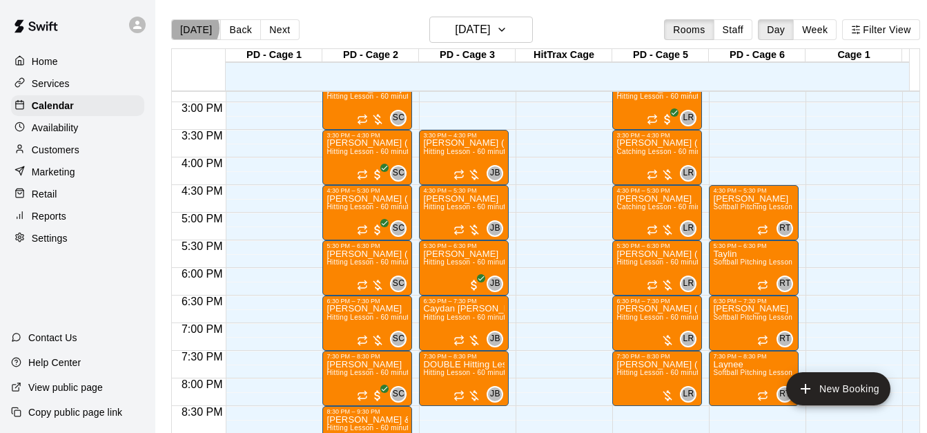
click at [193, 28] on button "[DATE]" at bounding box center [196, 29] width 50 height 21
click at [241, 34] on button "Back" at bounding box center [240, 29] width 41 height 21
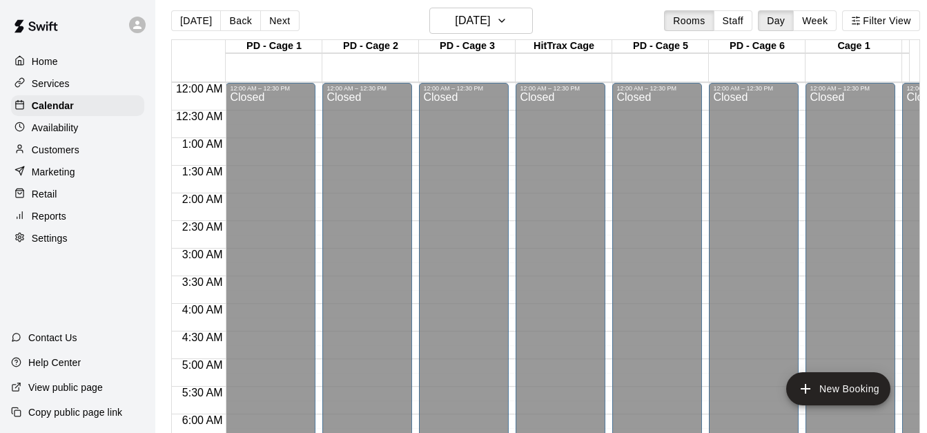
scroll to position [2, 0]
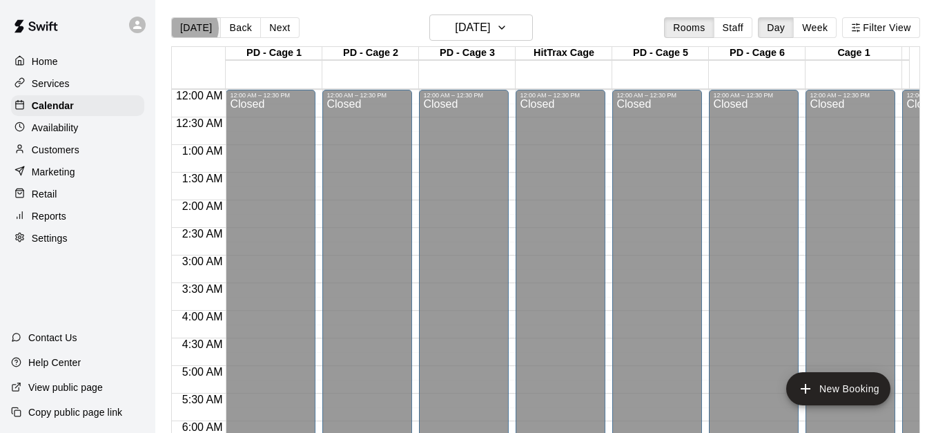
click at [190, 28] on button "[DATE]" at bounding box center [196, 27] width 50 height 21
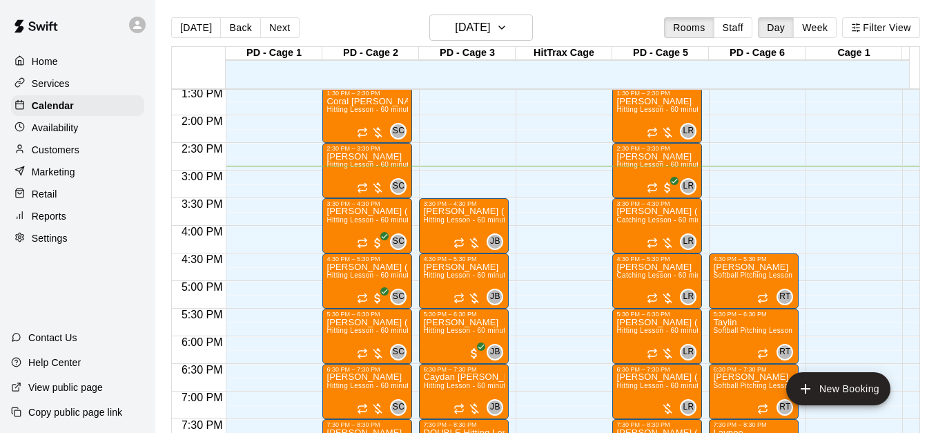
scroll to position [738, 0]
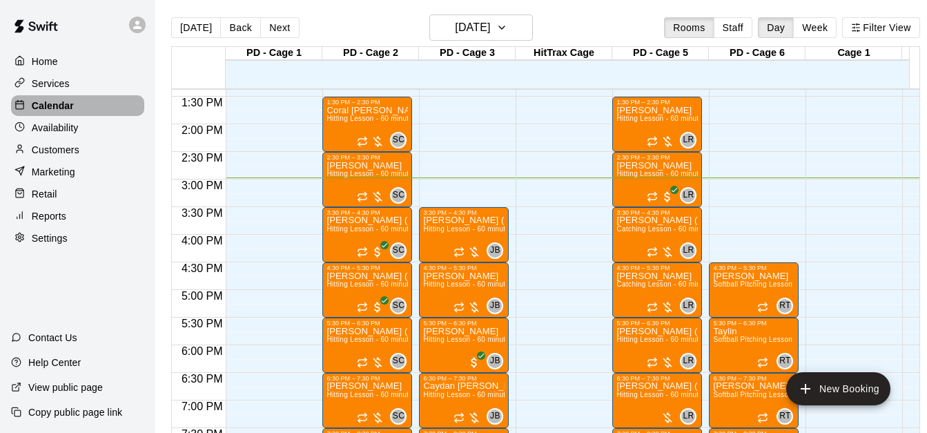
click at [124, 102] on div "Calendar" at bounding box center [77, 105] width 133 height 21
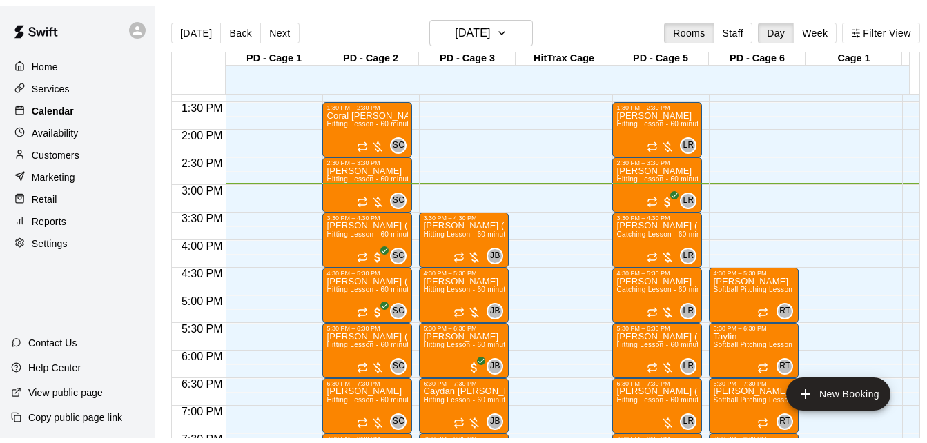
scroll to position [0, 0]
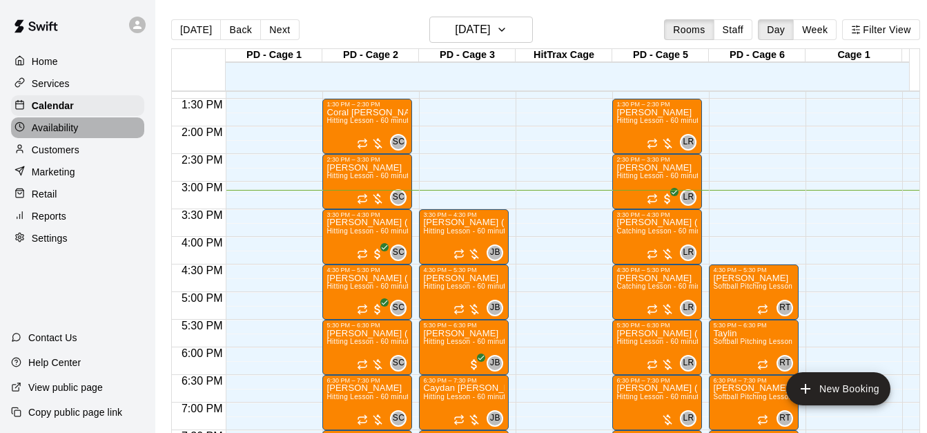
click at [106, 132] on div "Availability" at bounding box center [77, 127] width 133 height 21
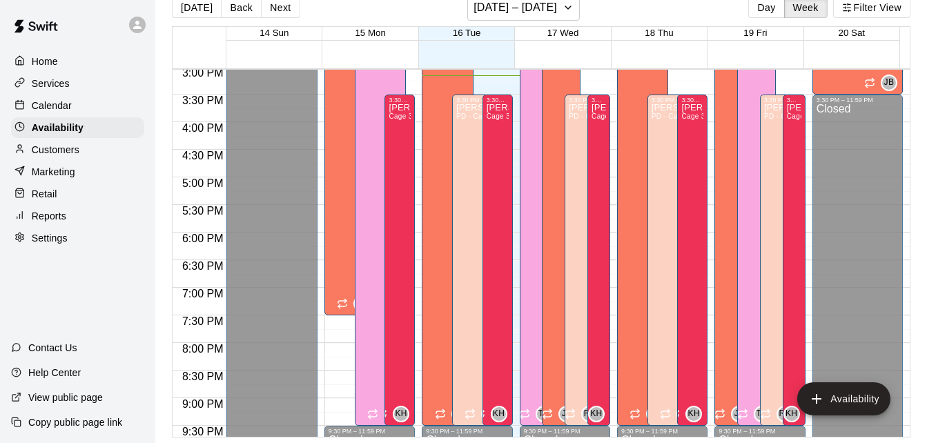
scroll to position [836, 0]
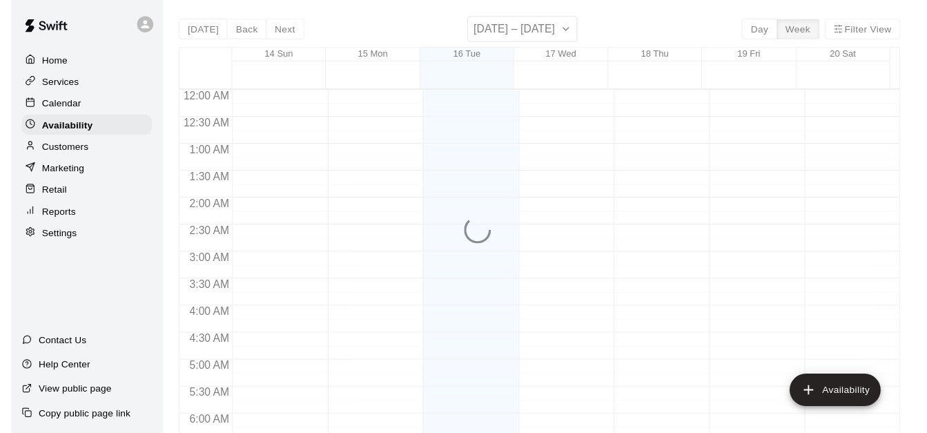
scroll to position [849, 0]
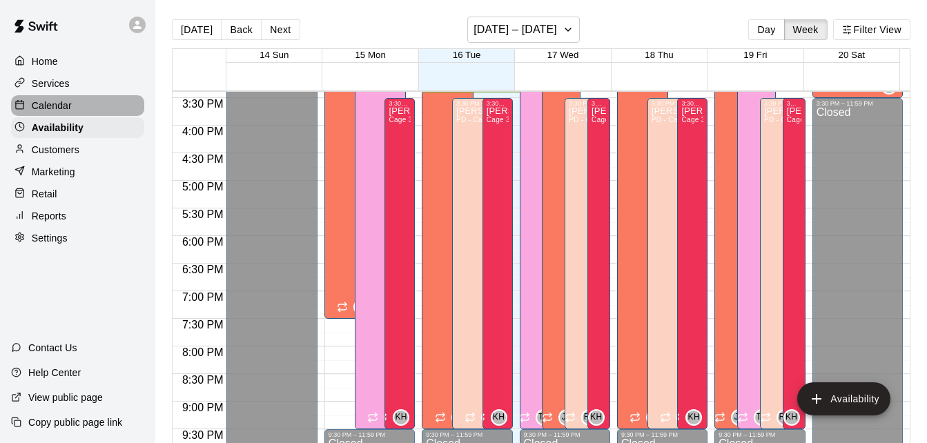
click at [99, 111] on div "Calendar" at bounding box center [77, 105] width 133 height 21
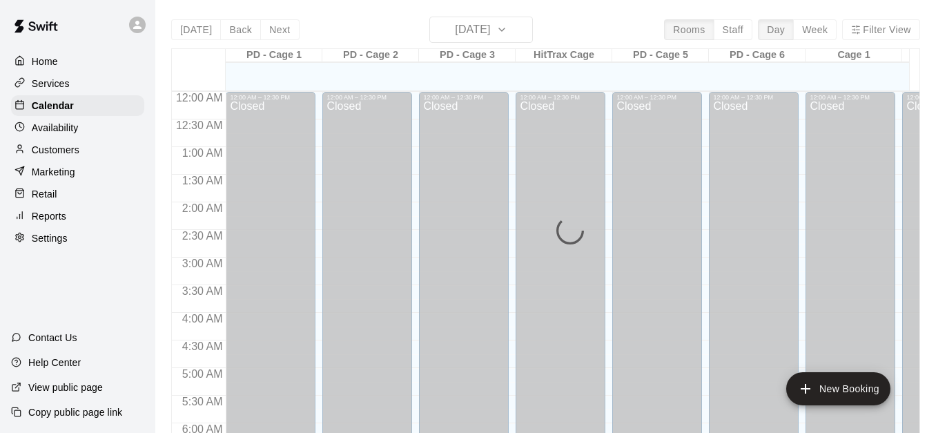
scroll to position [849, 0]
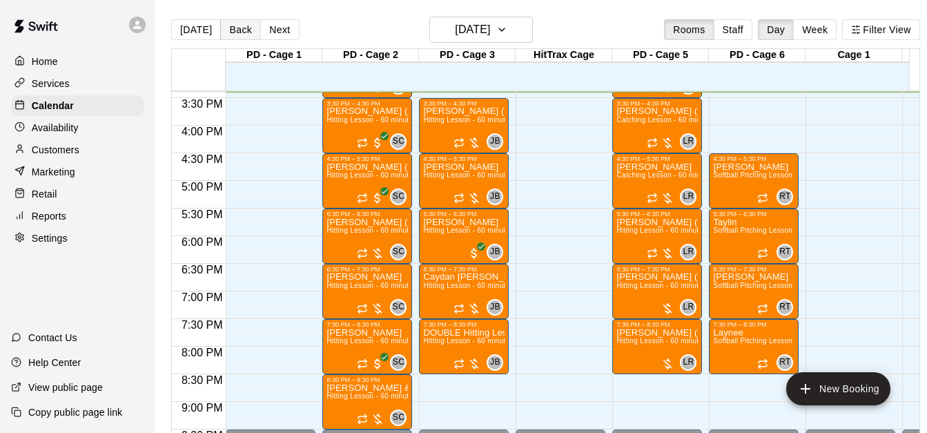
click at [228, 27] on button "Back" at bounding box center [240, 29] width 41 height 21
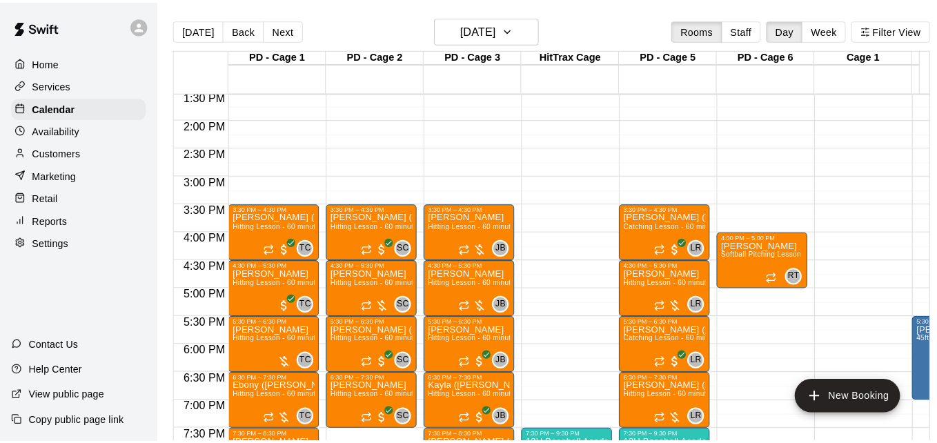
scroll to position [739, 0]
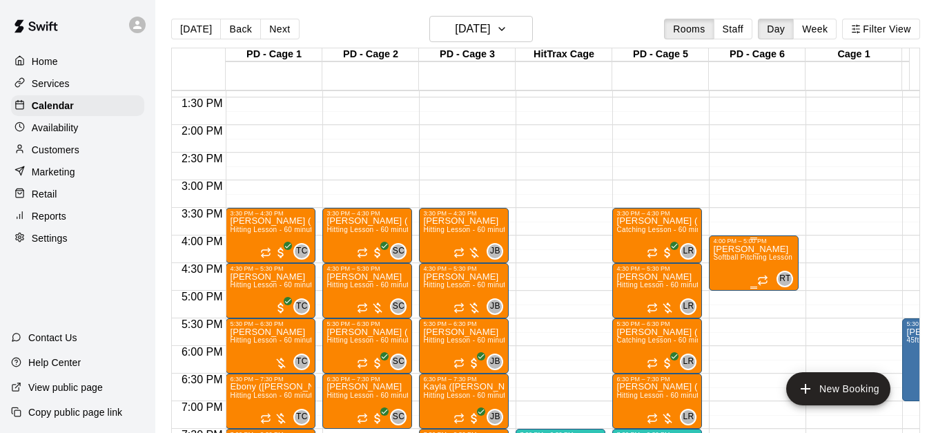
click at [751, 257] on span "Softball Pitching Lesson - 60 minutes" at bounding box center [774, 257] width 122 height 8
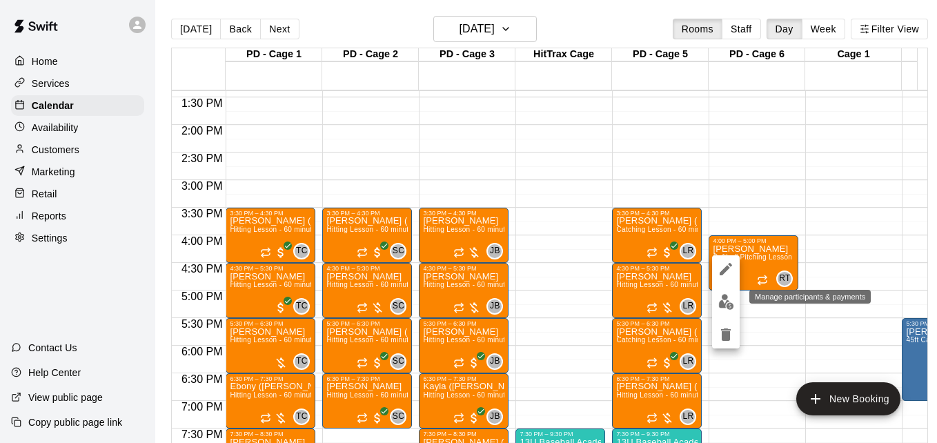
click at [727, 297] on img "edit" at bounding box center [726, 302] width 16 height 16
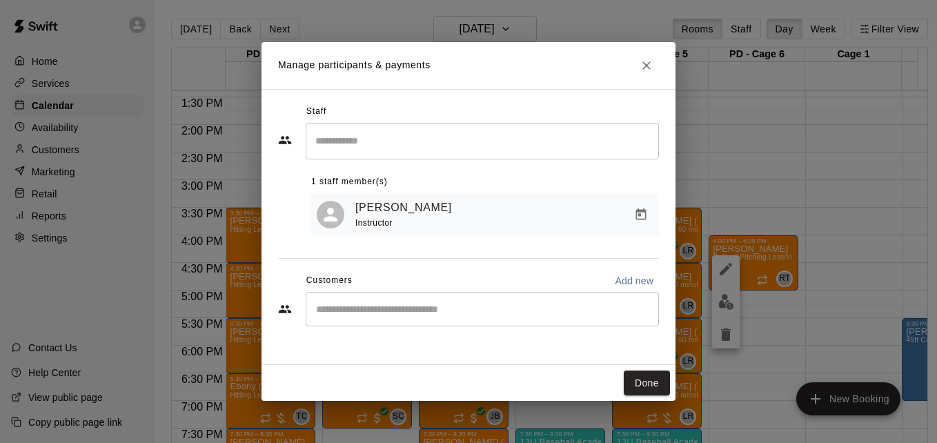
click at [477, 319] on div "​" at bounding box center [482, 309] width 353 height 34
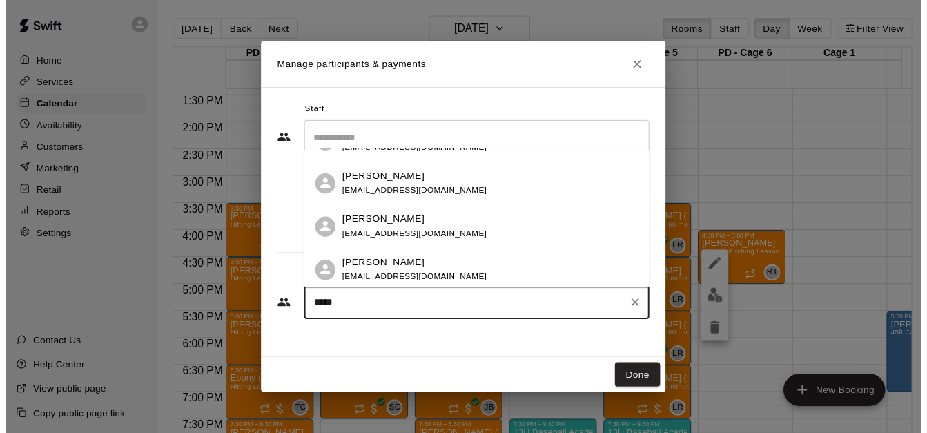
scroll to position [35, 0]
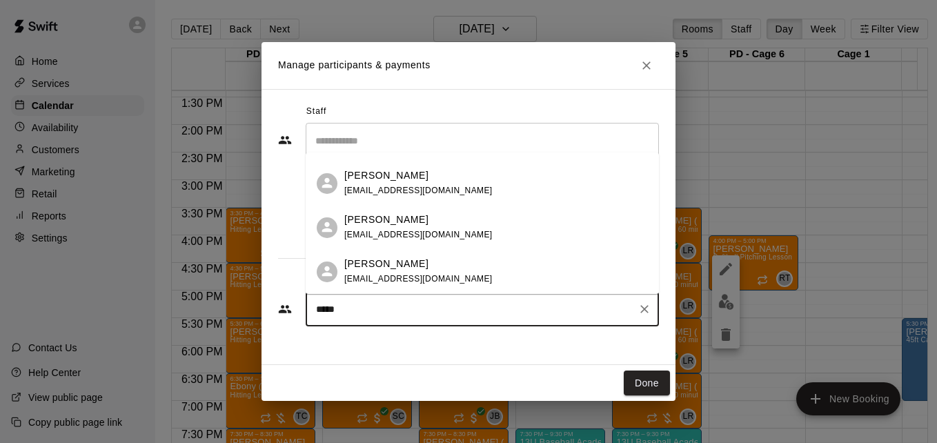
type input "*****"
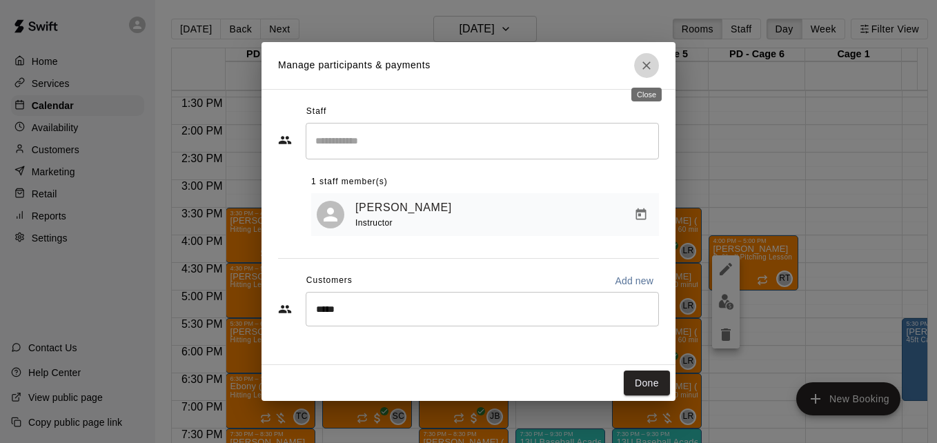
click at [649, 71] on icon "Close" at bounding box center [647, 66] width 14 height 14
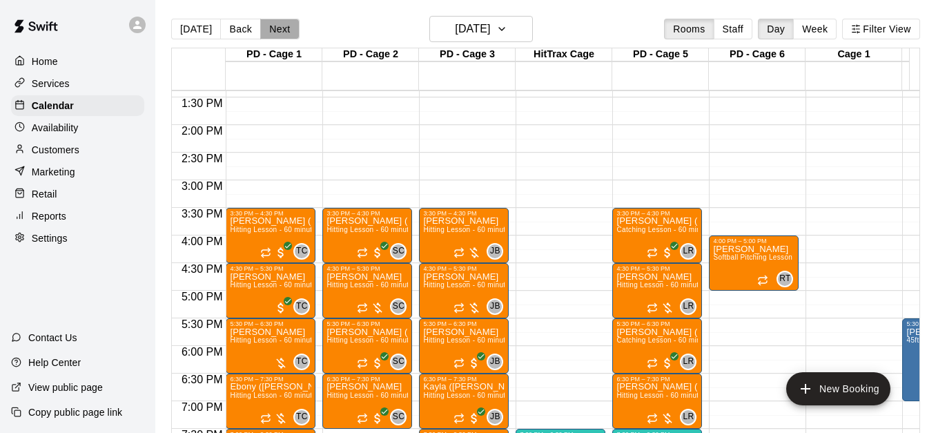
click at [285, 34] on button "Next" at bounding box center [279, 29] width 39 height 21
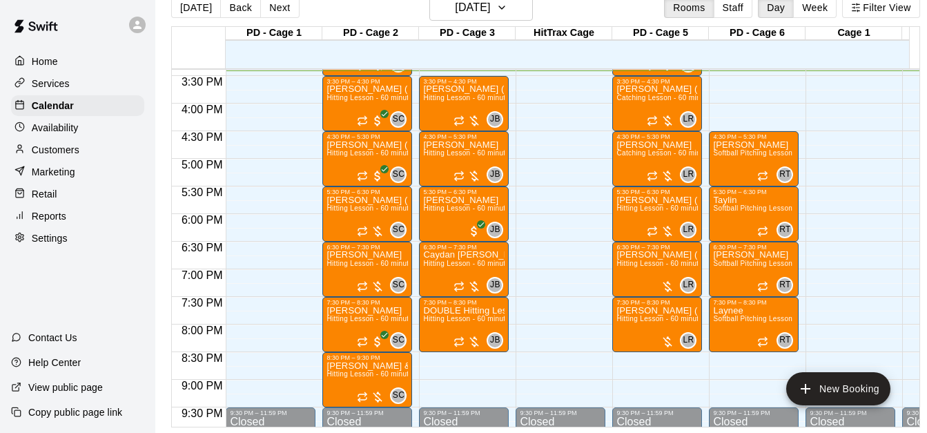
scroll to position [877, 0]
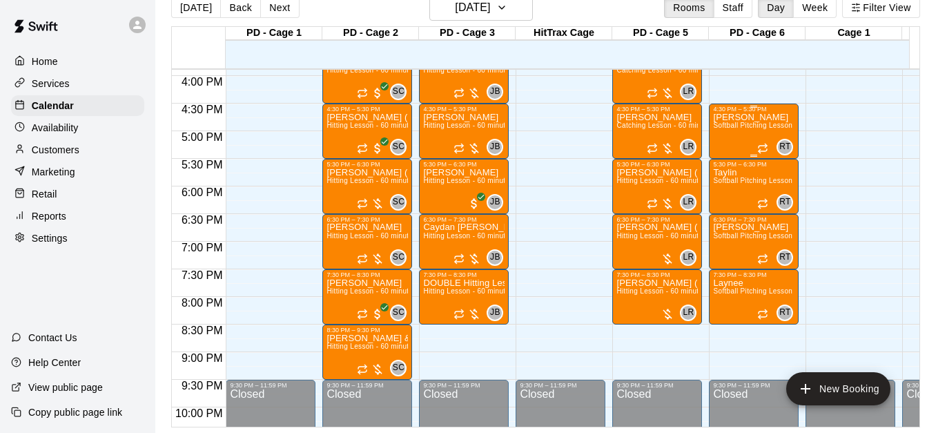
click at [758, 122] on span "Softball Pitching Lesson - 60 minutes" at bounding box center [774, 125] width 122 height 8
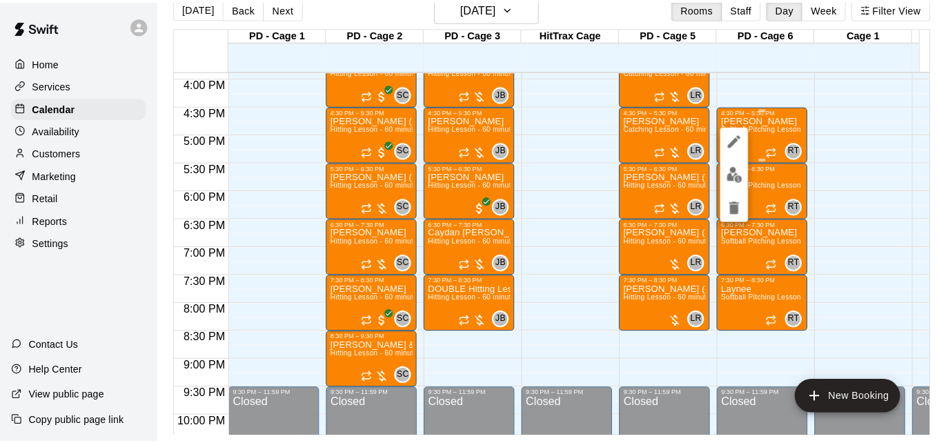
scroll to position [22, 0]
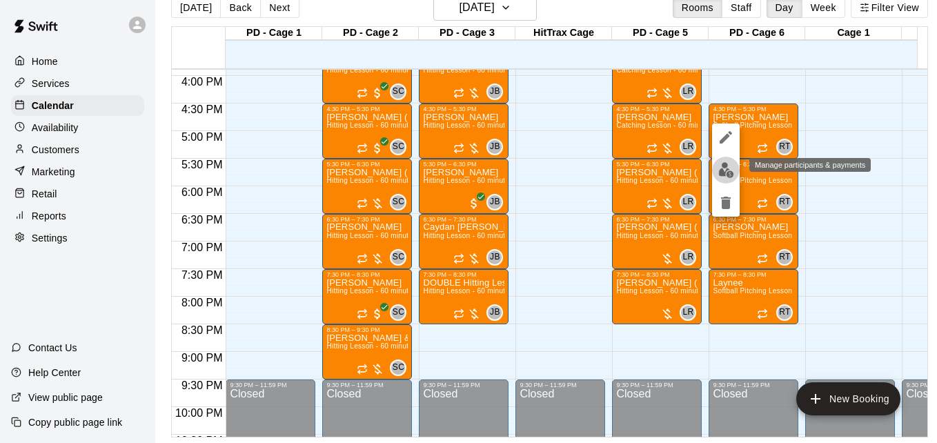
click at [720, 177] on img "edit" at bounding box center [726, 170] width 16 height 16
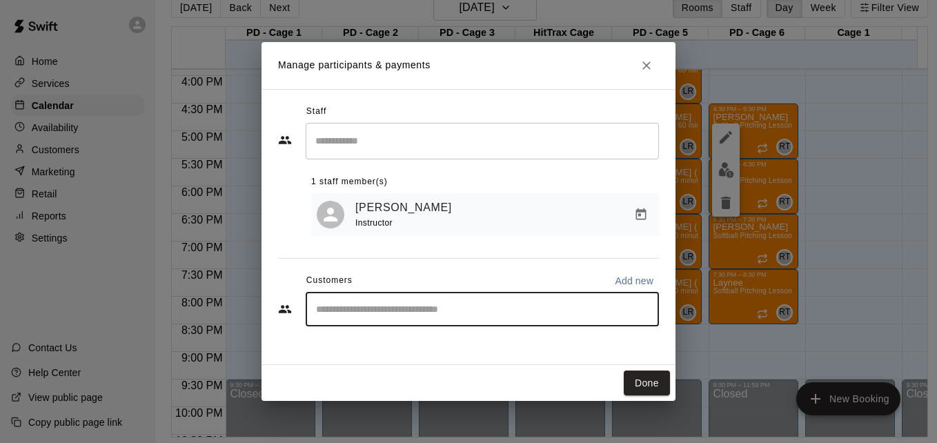
click at [519, 310] on input "Start typing to search customers..." at bounding box center [482, 309] width 341 height 14
type input "******"
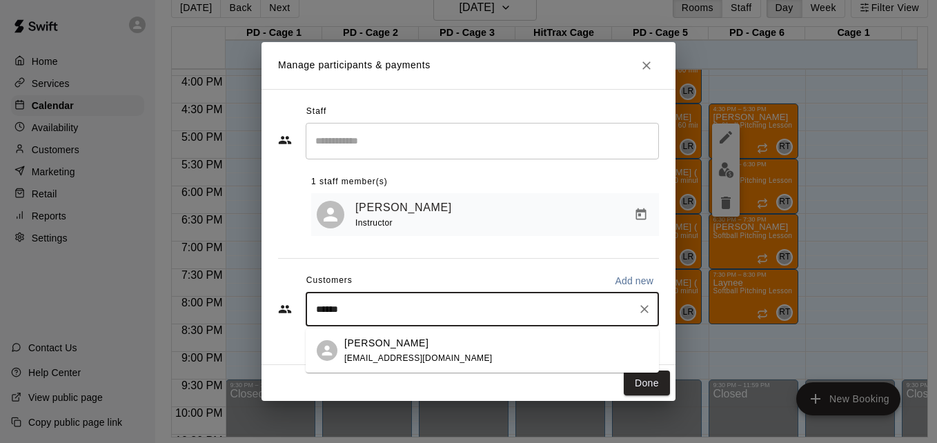
click at [517, 357] on div "[PERSON_NAME] [PERSON_NAME][EMAIL_ADDRESS][DOMAIN_NAME]" at bounding box center [496, 351] width 304 height 30
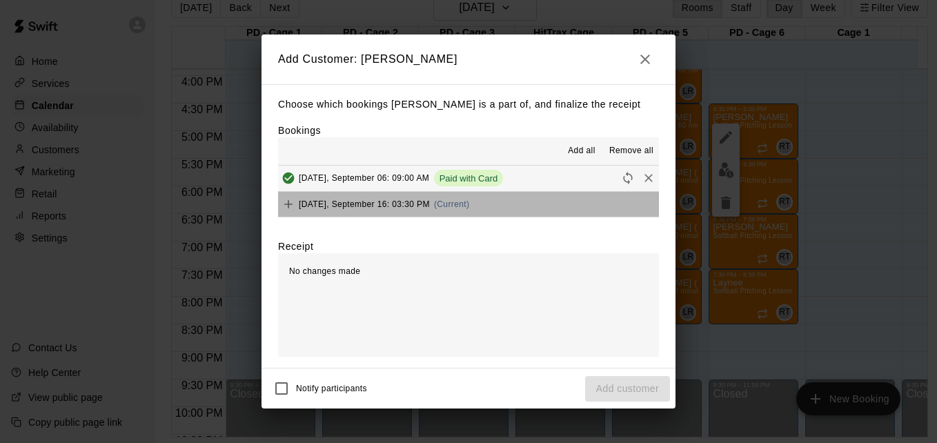
click at [527, 210] on button "[DATE], September 16: 03:30 PM (Current)" at bounding box center [468, 205] width 381 height 26
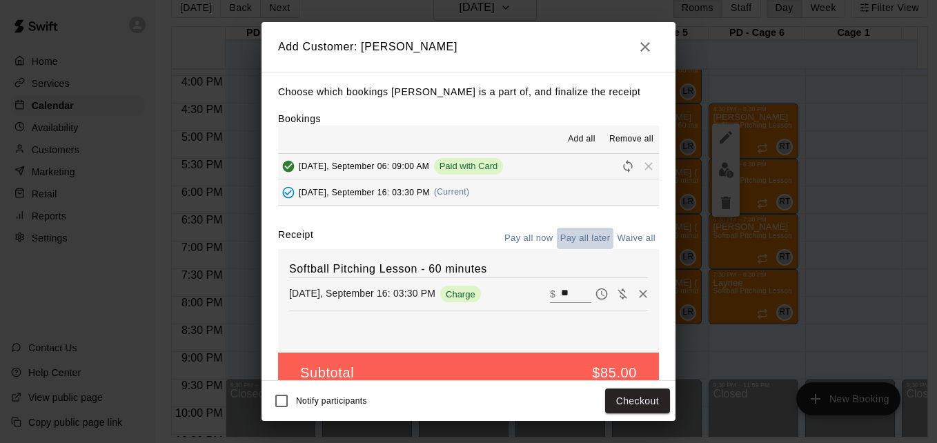
click at [568, 241] on button "Pay all later" at bounding box center [585, 238] width 57 height 21
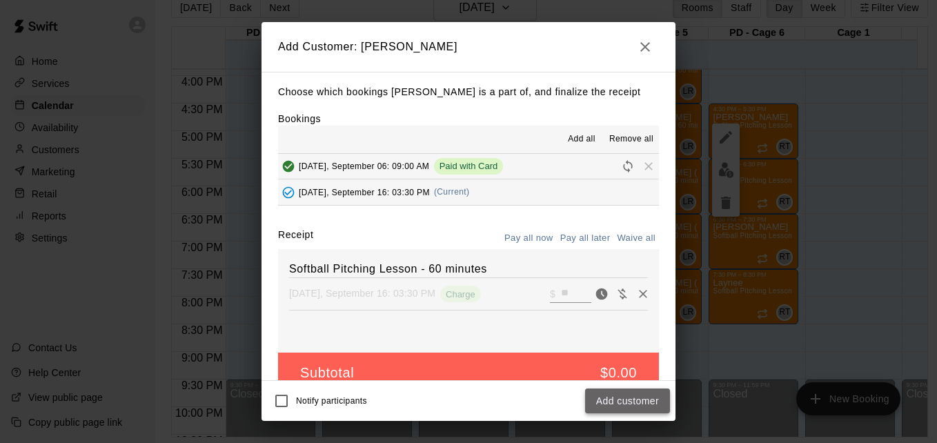
click at [631, 400] on button "Add customer" at bounding box center [627, 401] width 85 height 26
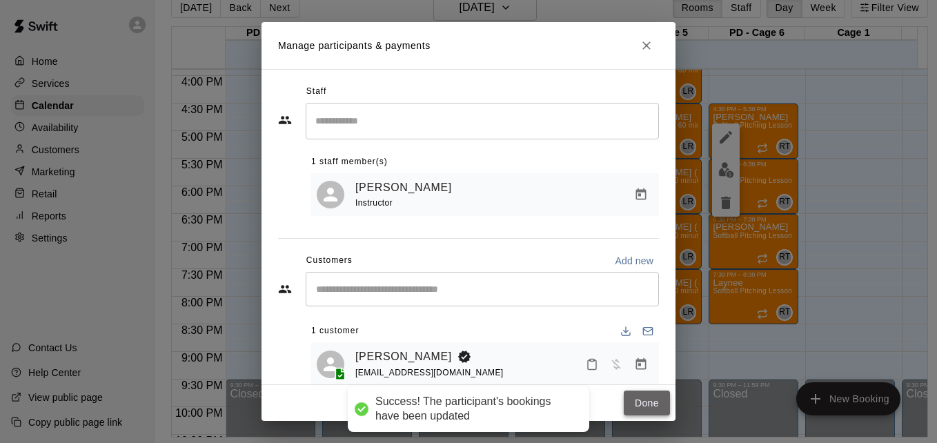
click at [647, 402] on button "Done" at bounding box center [647, 404] width 46 height 26
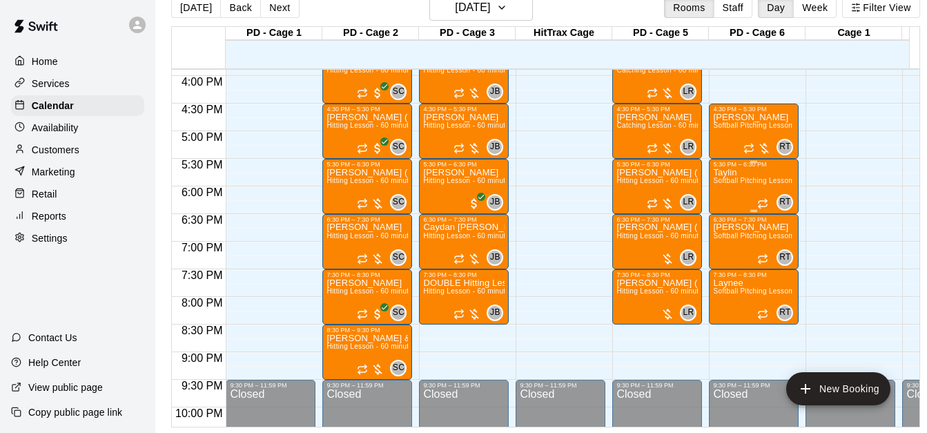
click at [748, 182] on span "Softball Pitching Lesson - 60 minutes" at bounding box center [774, 181] width 122 height 8
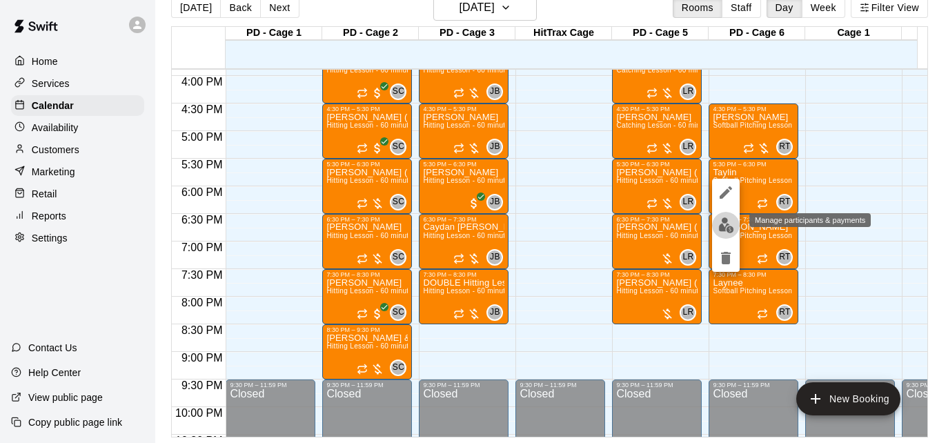
click at [725, 229] on img "edit" at bounding box center [726, 225] width 16 height 16
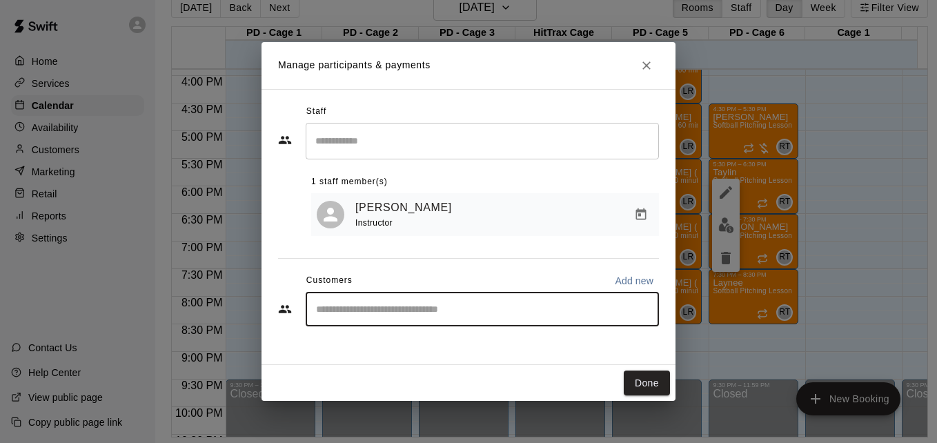
click at [586, 307] on input "Start typing to search customers..." at bounding box center [482, 309] width 341 height 14
type input "*****"
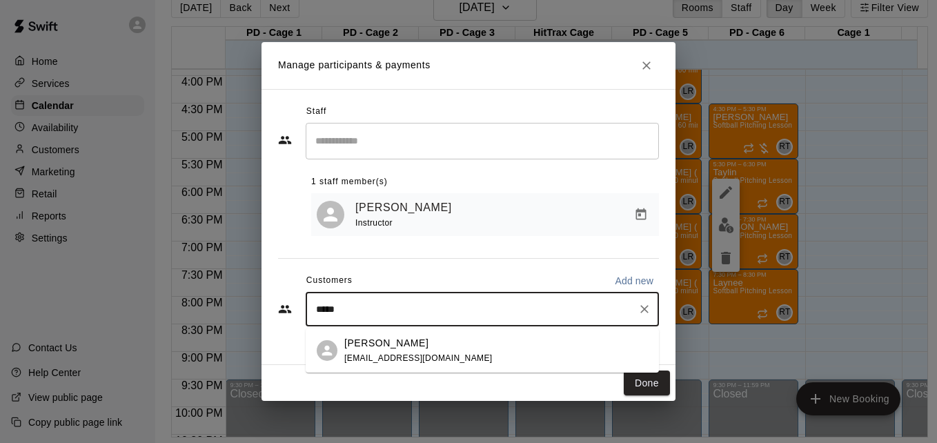
click at [562, 352] on div "[PERSON_NAME] [EMAIL_ADDRESS][DOMAIN_NAME]" at bounding box center [496, 351] width 304 height 30
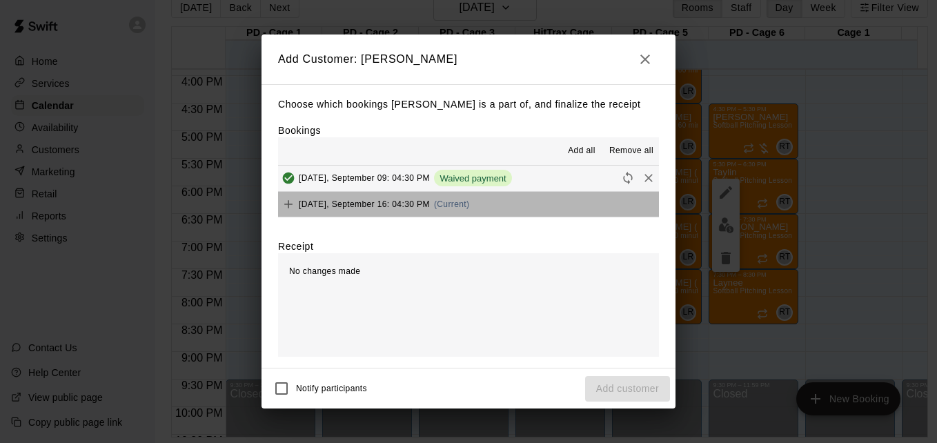
click at [516, 207] on button "[DATE], September 16: 04:30 PM (Current)" at bounding box center [468, 205] width 381 height 26
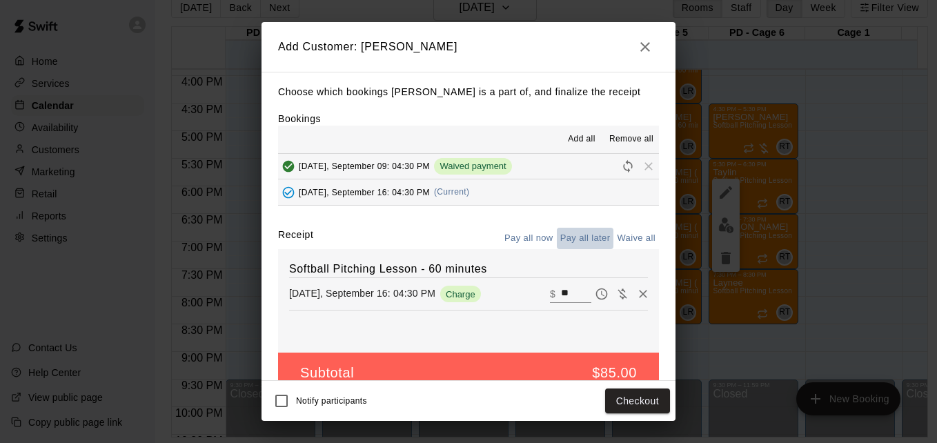
click at [582, 232] on button "Pay all later" at bounding box center [585, 238] width 57 height 21
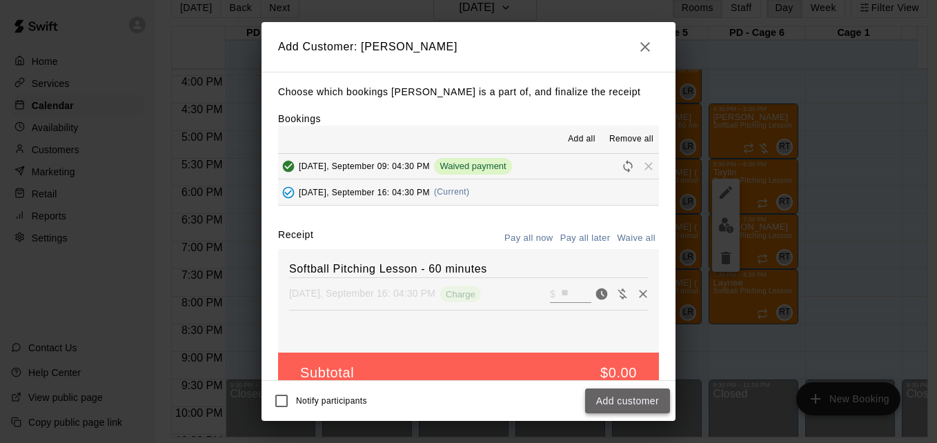
click at [639, 397] on button "Add customer" at bounding box center [627, 401] width 85 height 26
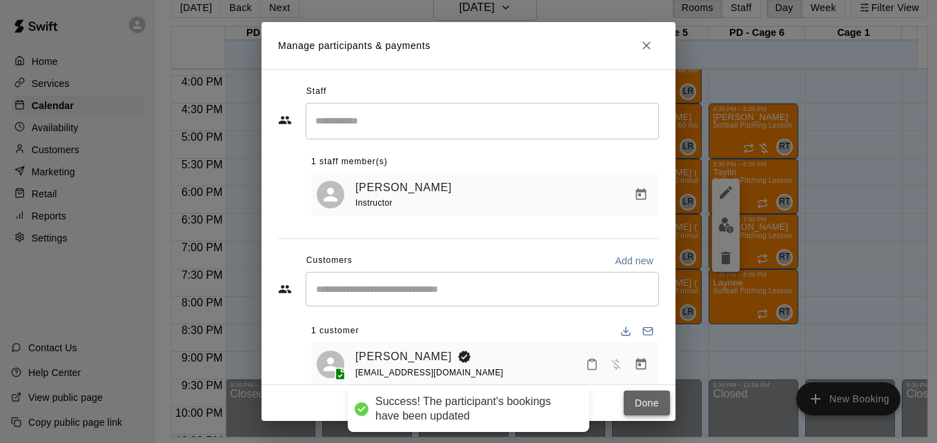
click at [637, 393] on button "Done" at bounding box center [647, 404] width 46 height 26
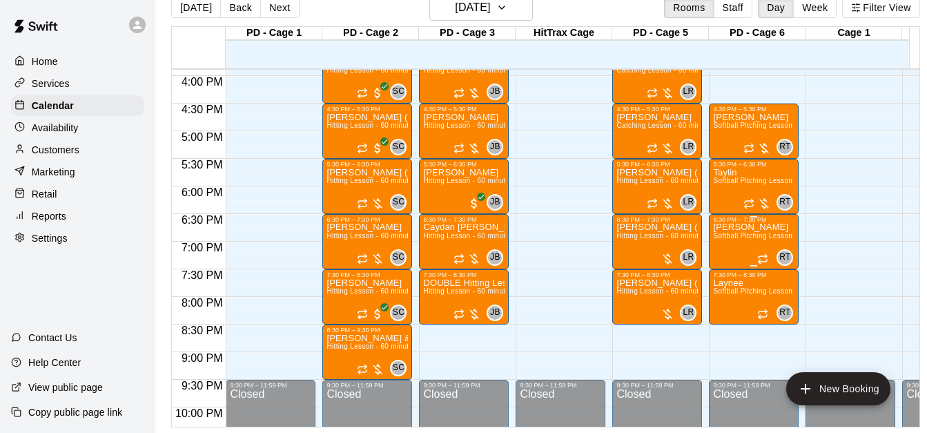
click at [749, 239] on span "Softball Pitching Lesson - 60 minutes" at bounding box center [774, 236] width 122 height 8
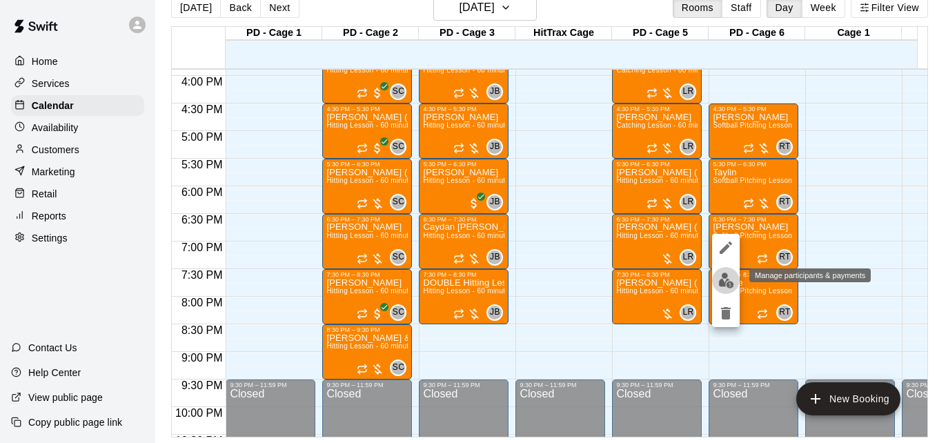
click at [724, 278] on img "edit" at bounding box center [726, 281] width 16 height 16
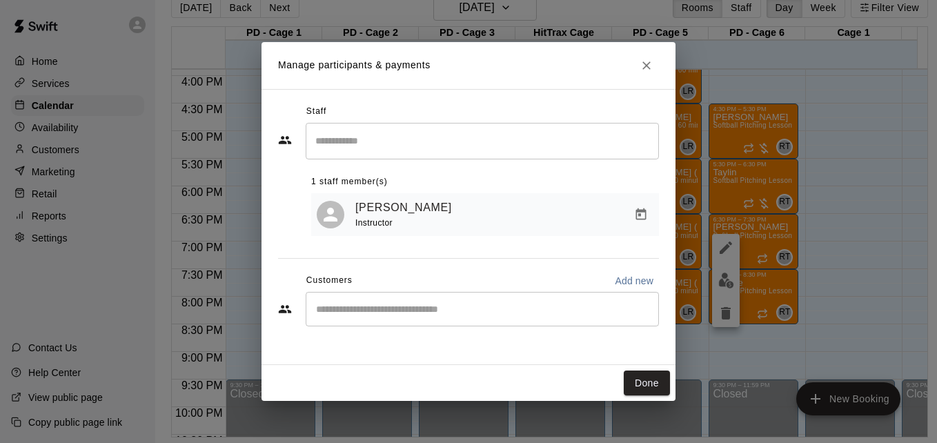
click at [486, 322] on div "​" at bounding box center [482, 309] width 353 height 34
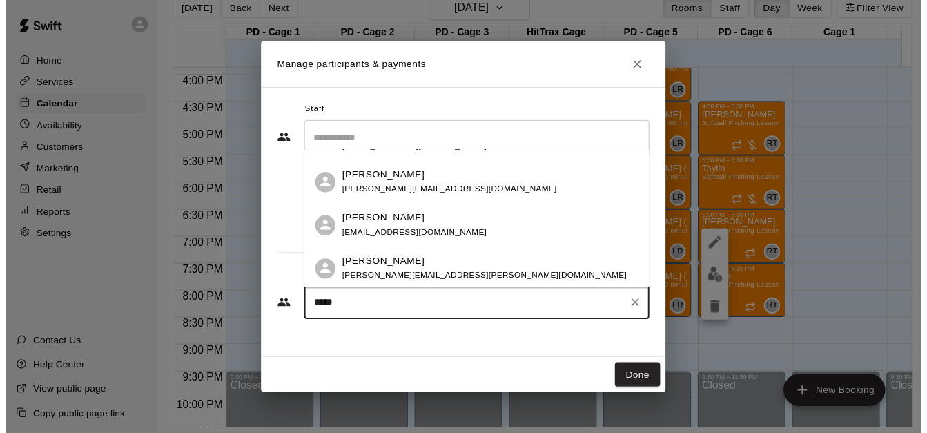
scroll to position [124, 0]
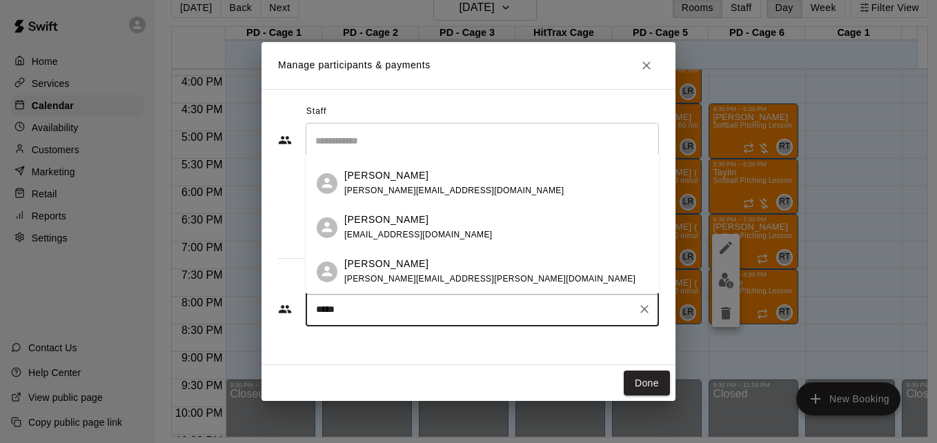
type input "*****"
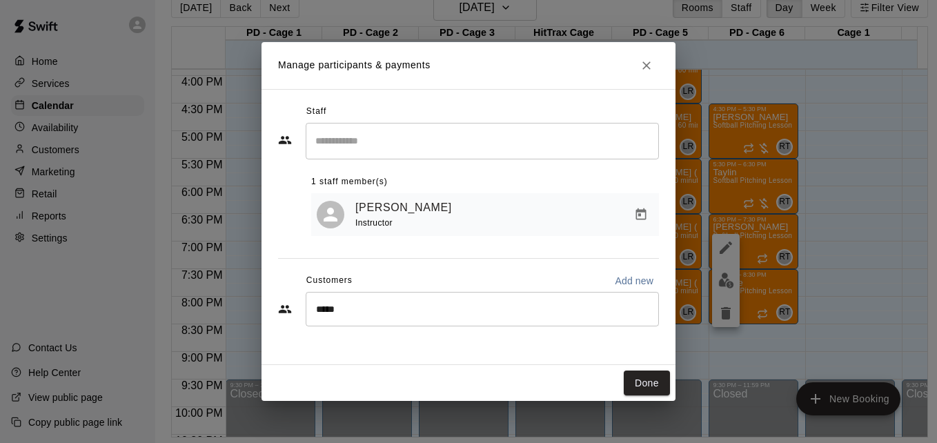
click at [95, 154] on div "Manage participants & payments Staff ​ 1 staff member(s) [PERSON_NAME] Instruct…" at bounding box center [468, 221] width 937 height 443
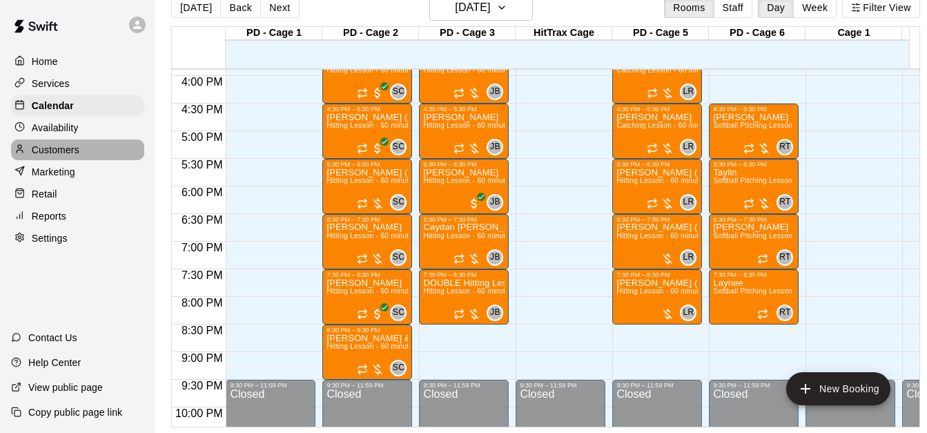
click at [80, 154] on div "Customers" at bounding box center [77, 149] width 133 height 21
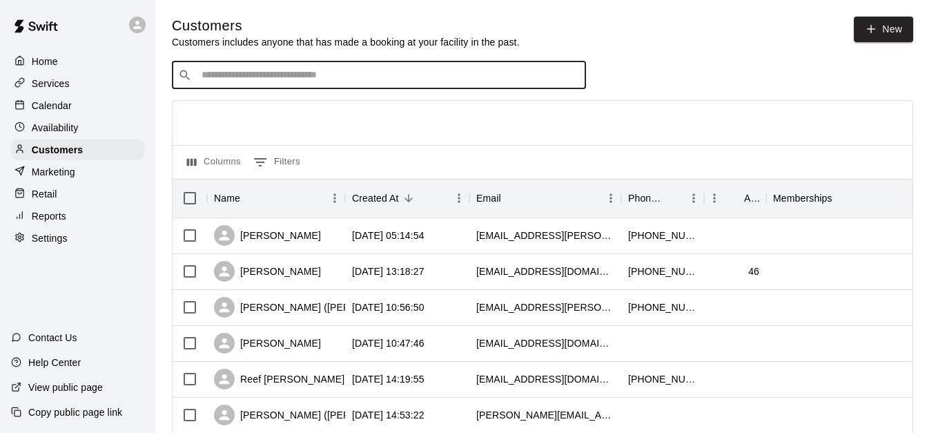
click at [320, 75] on input "Search customers by name or email" at bounding box center [388, 75] width 382 height 14
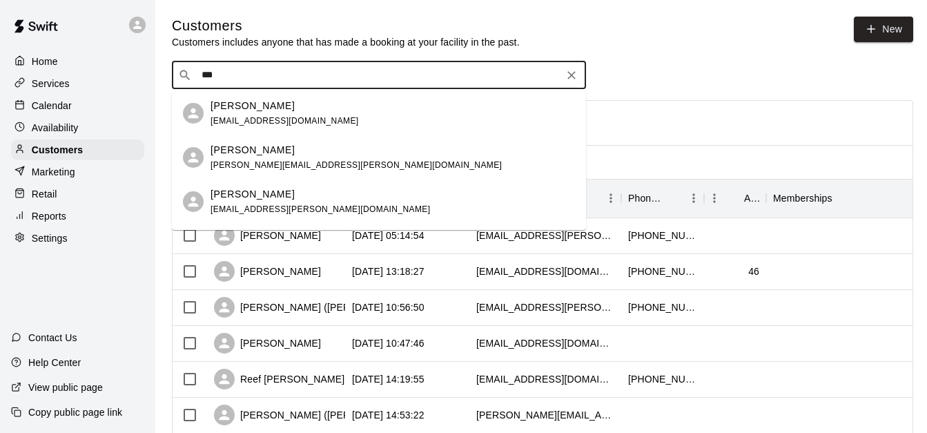
type input "****"
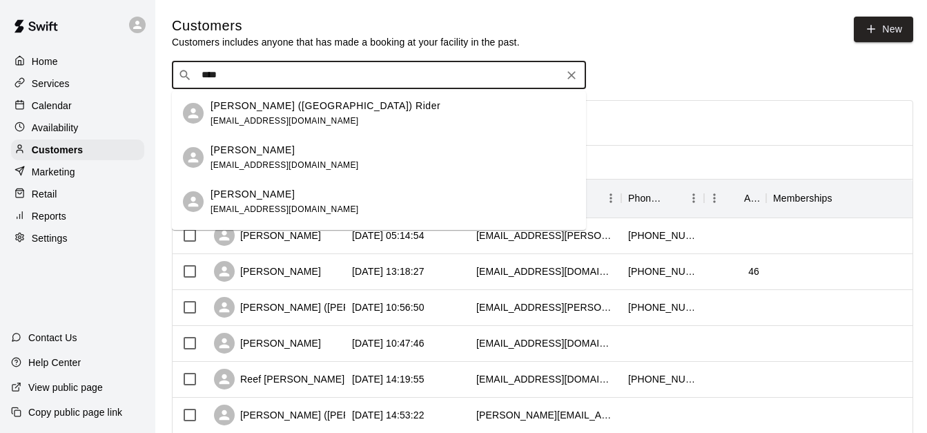
click at [329, 112] on div "[PERSON_NAME] (Madison) Rider [EMAIL_ADDRESS][DOMAIN_NAME]" at bounding box center [392, 114] width 364 height 30
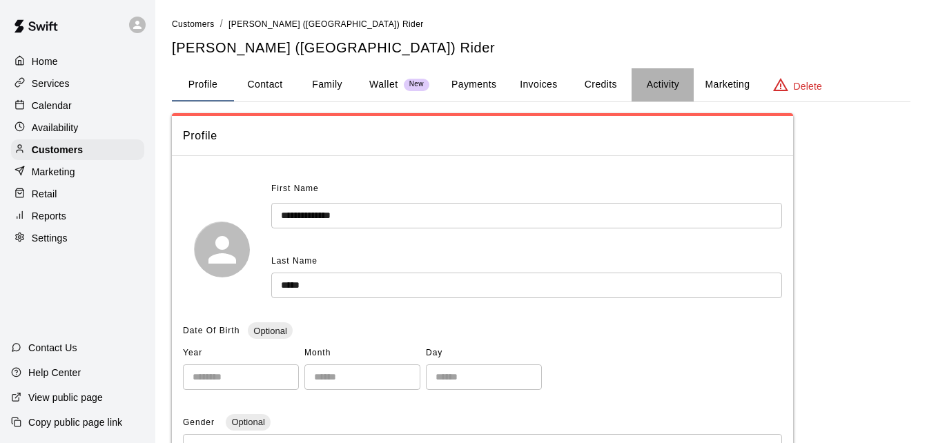
click at [657, 86] on button "Activity" at bounding box center [662, 84] width 62 height 33
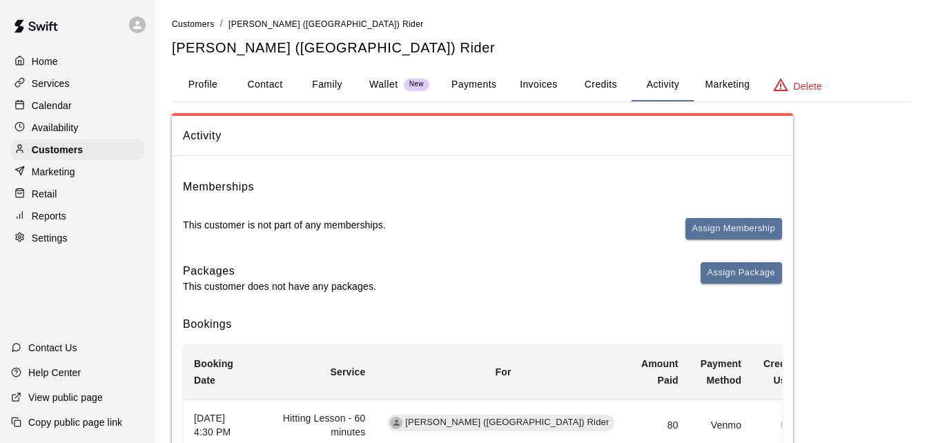
scroll to position [387, 0]
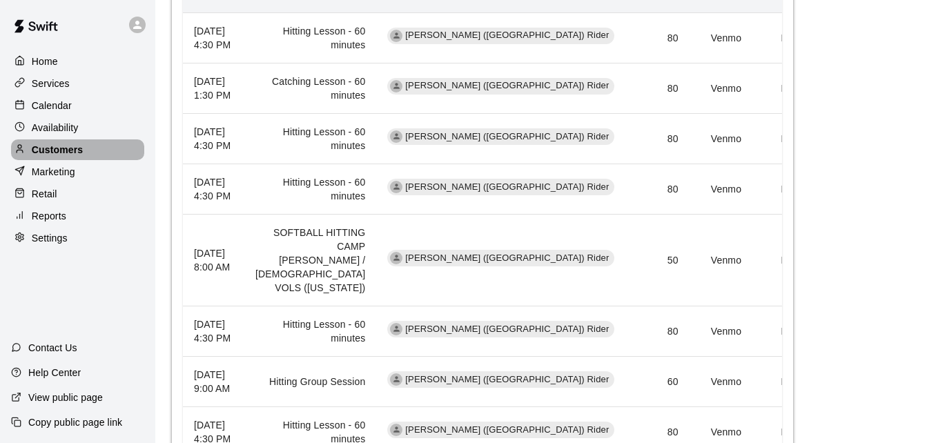
click at [86, 152] on div "Customers" at bounding box center [77, 149] width 133 height 21
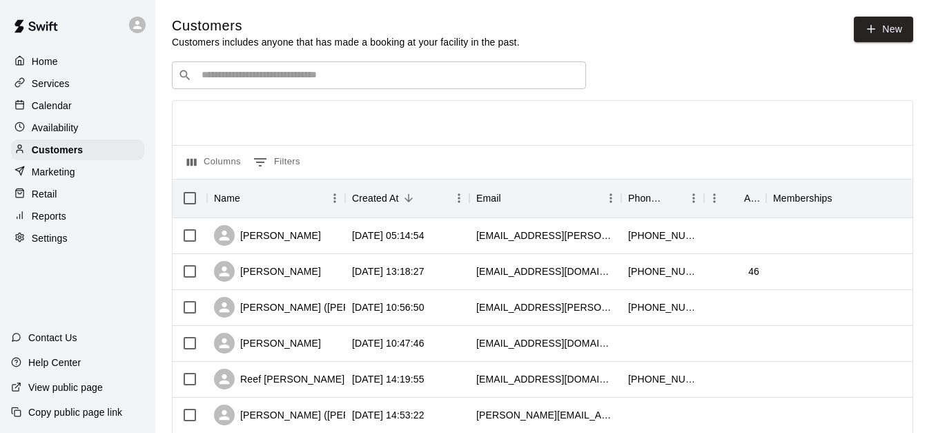
click at [250, 68] on div "​ ​" at bounding box center [379, 75] width 414 height 28
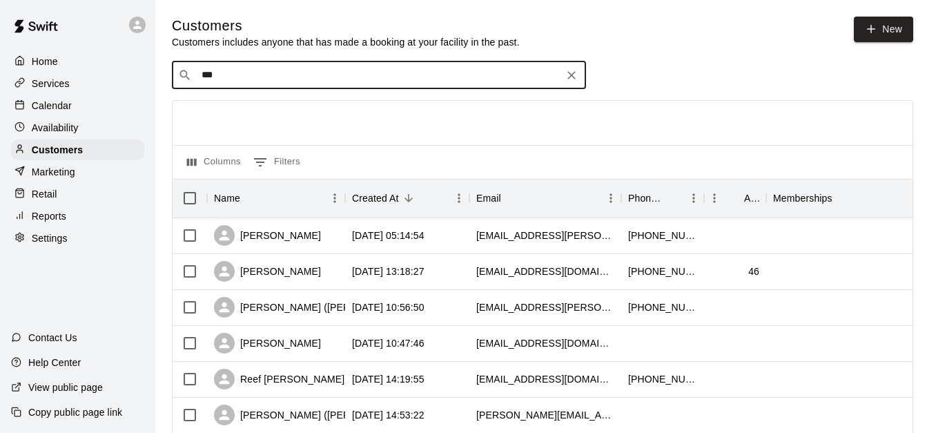
type input "****"
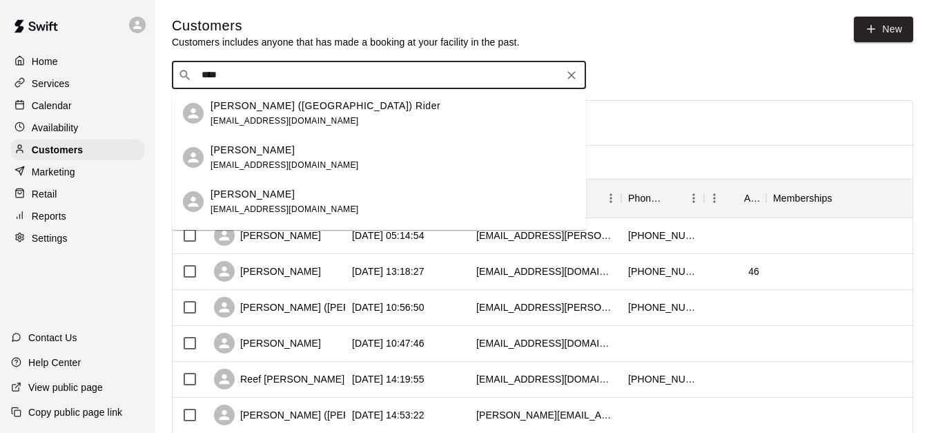
click at [321, 155] on div "[PERSON_NAME] [EMAIL_ADDRESS][DOMAIN_NAME]" at bounding box center [392, 158] width 364 height 30
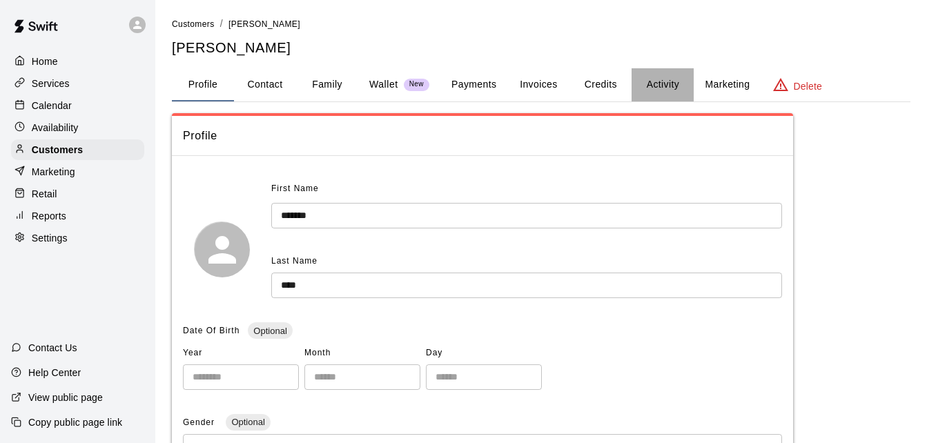
click at [661, 93] on button "Activity" at bounding box center [662, 84] width 62 height 33
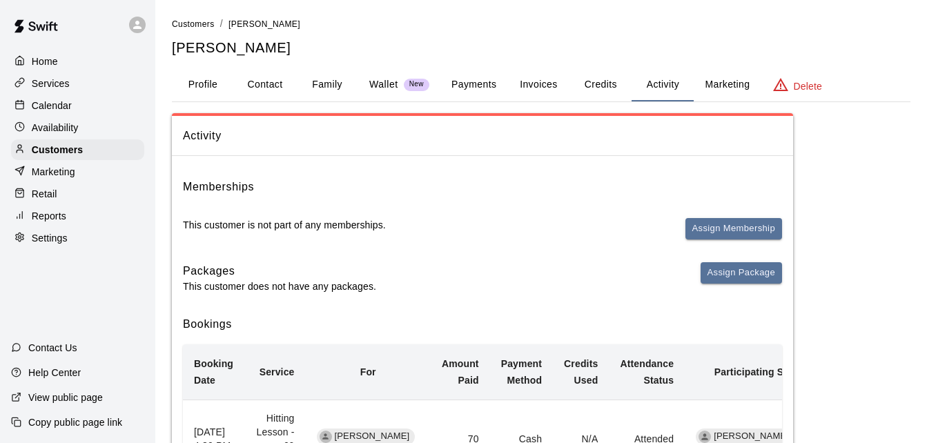
click at [874, 258] on div "Activity Memberships This customer is not part of any memberships. Assign Membe…" at bounding box center [541, 438] width 738 height 651
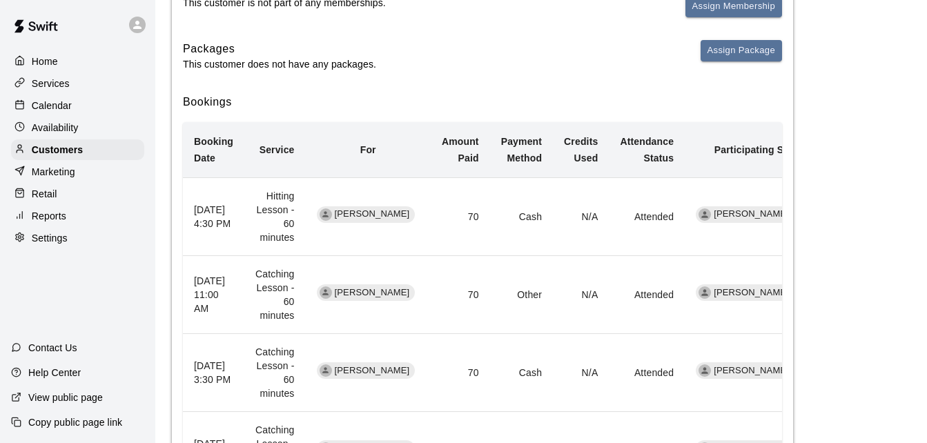
scroll to position [248, 0]
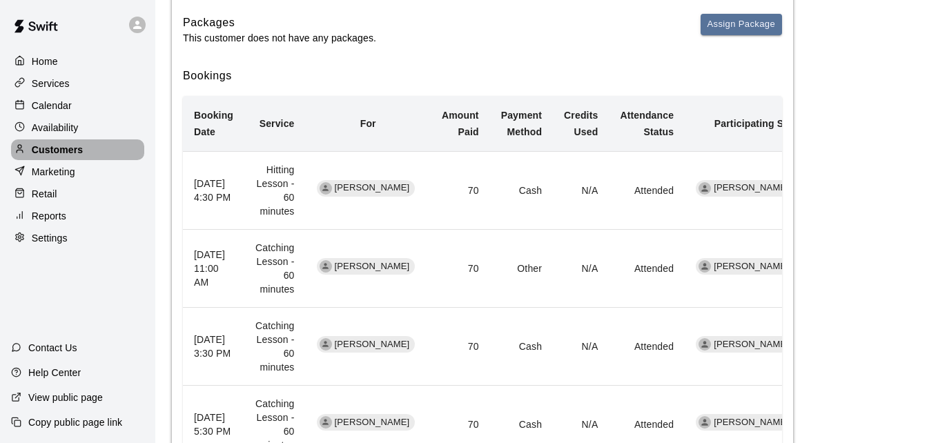
click at [124, 157] on div "Customers" at bounding box center [77, 149] width 133 height 21
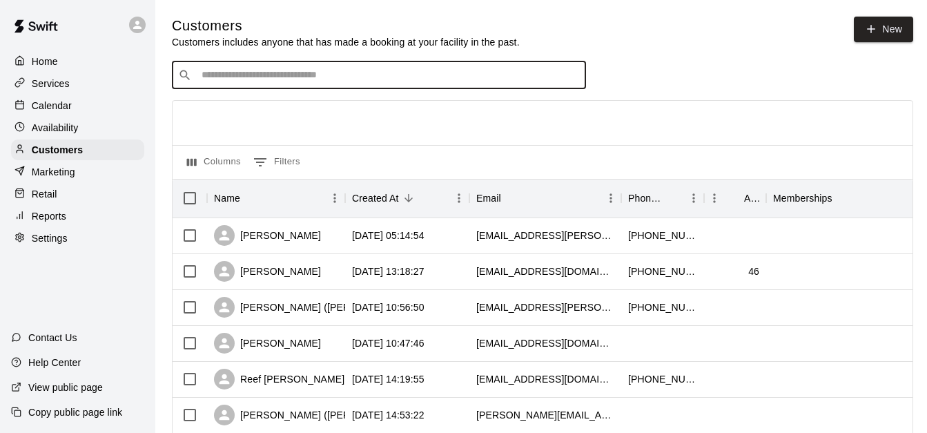
click at [248, 81] on input "Search customers by name or email" at bounding box center [388, 75] width 382 height 14
type input "****"
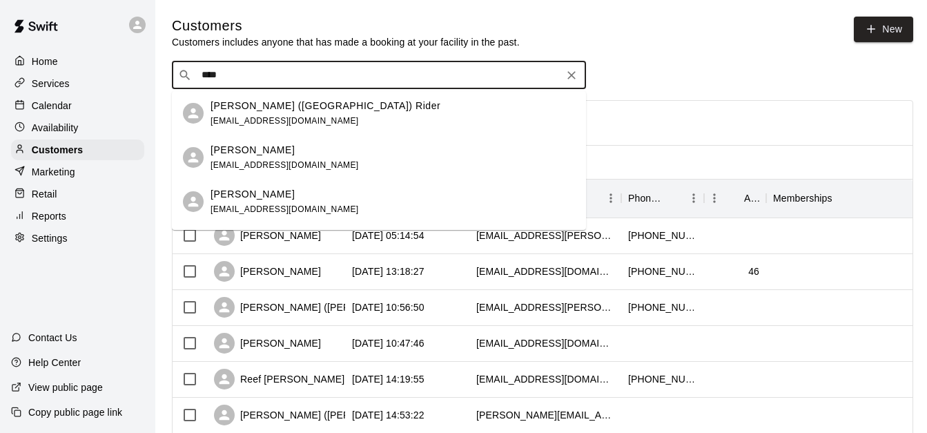
click at [342, 199] on div "[PERSON_NAME] [EMAIL_ADDRESS][DOMAIN_NAME]" at bounding box center [392, 202] width 364 height 30
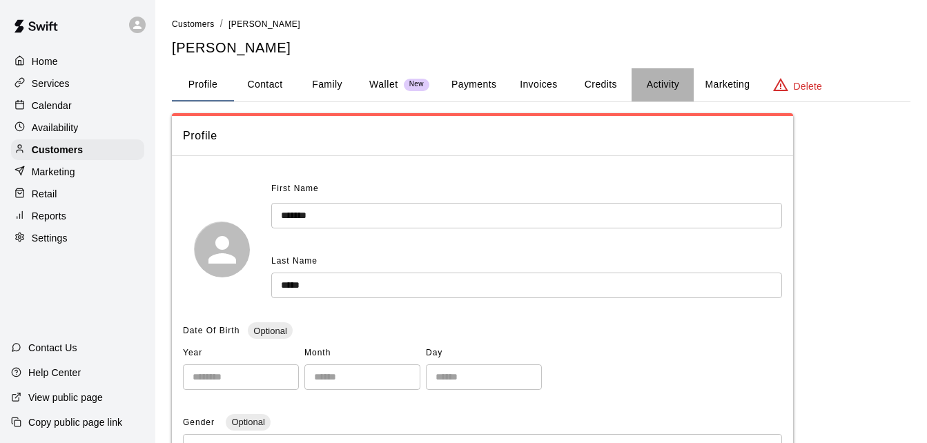
click at [662, 83] on button "Activity" at bounding box center [662, 84] width 62 height 33
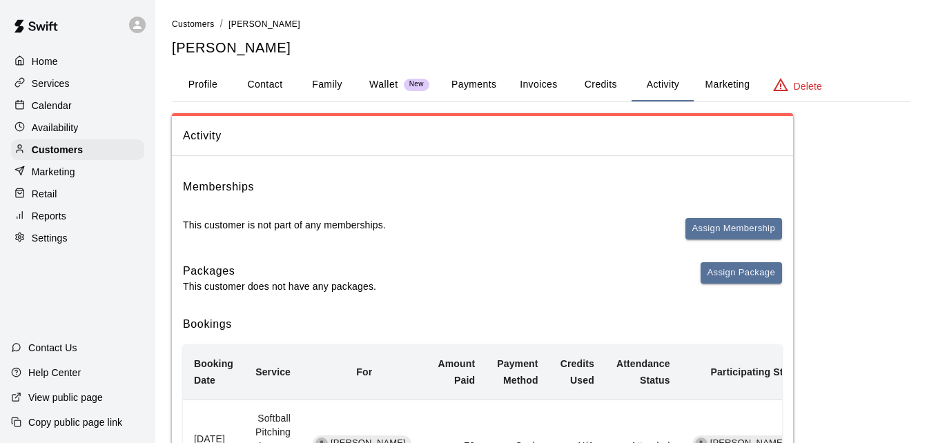
click at [865, 385] on div "Activity Memberships This customer is not part of any memberships. Assign Membe…" at bounding box center [541, 328] width 738 height 431
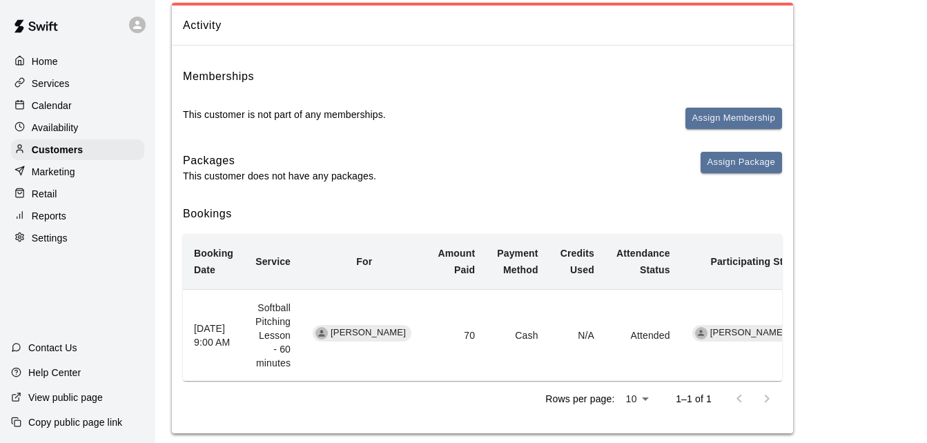
scroll to position [128, 0]
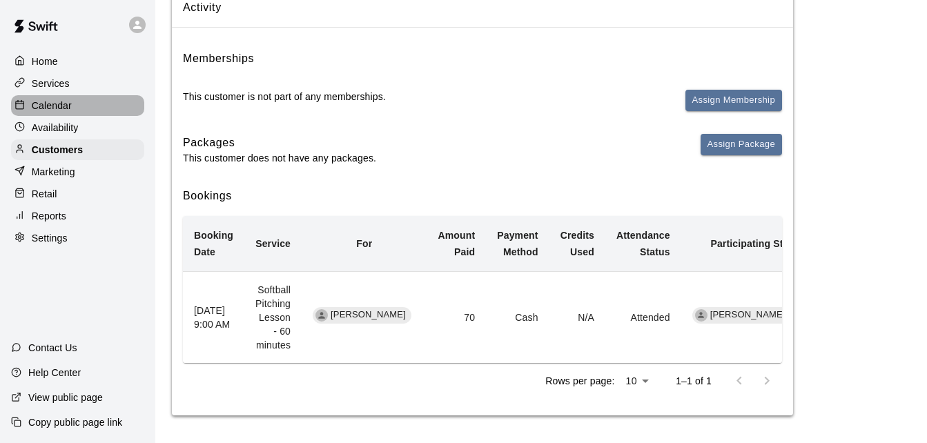
click at [92, 107] on div "Calendar" at bounding box center [77, 105] width 133 height 21
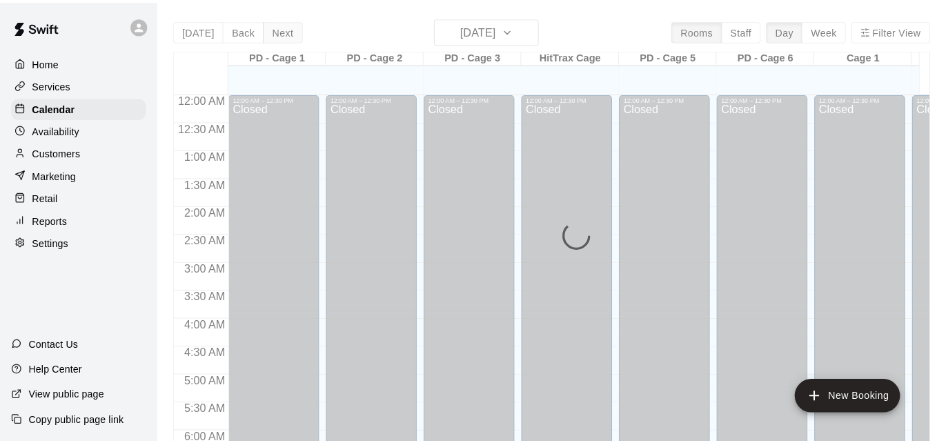
scroll to position [852, 0]
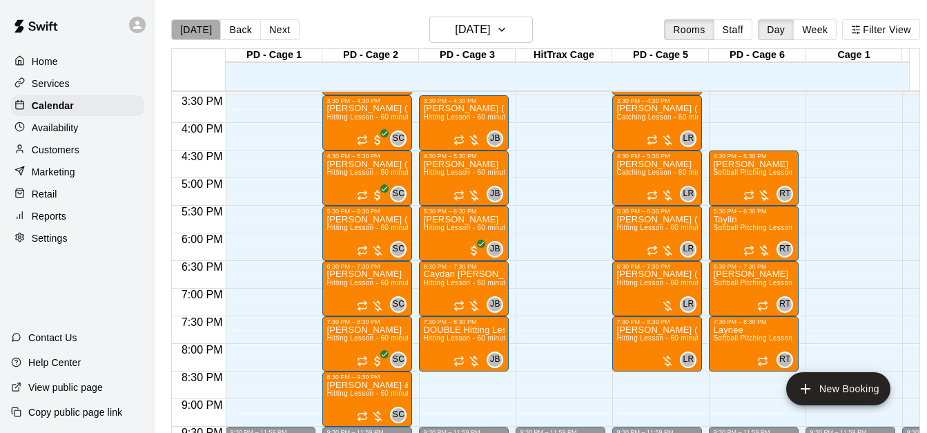
click at [195, 34] on button "[DATE]" at bounding box center [196, 29] width 50 height 21
click at [234, 26] on button "Back" at bounding box center [240, 29] width 41 height 21
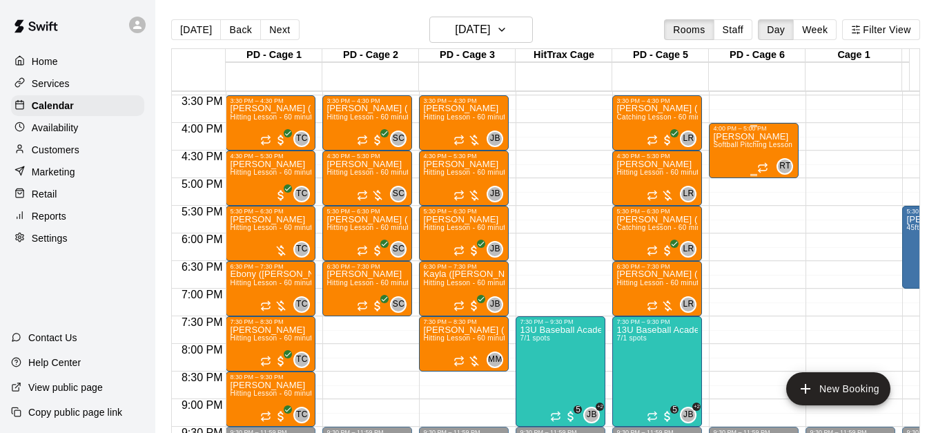
click at [758, 137] on div "[PERSON_NAME] Softball Pitching Lesson - 60 minutes" at bounding box center [753, 348] width 81 height 433
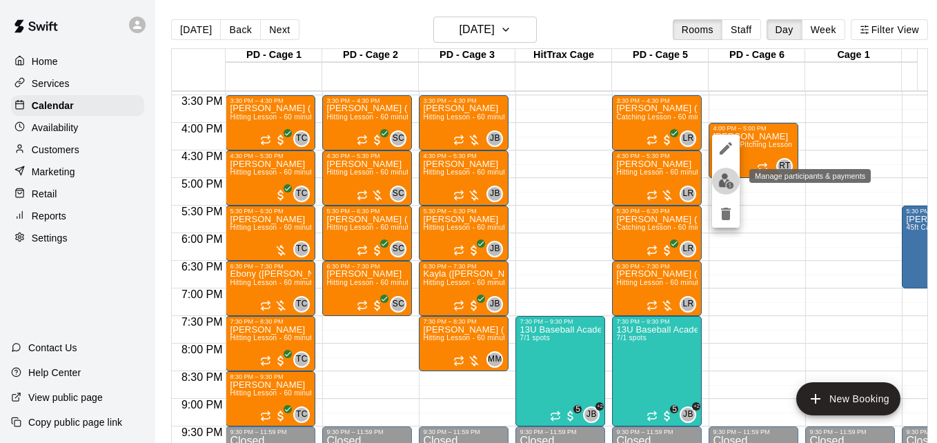
click at [723, 176] on img "edit" at bounding box center [726, 181] width 16 height 16
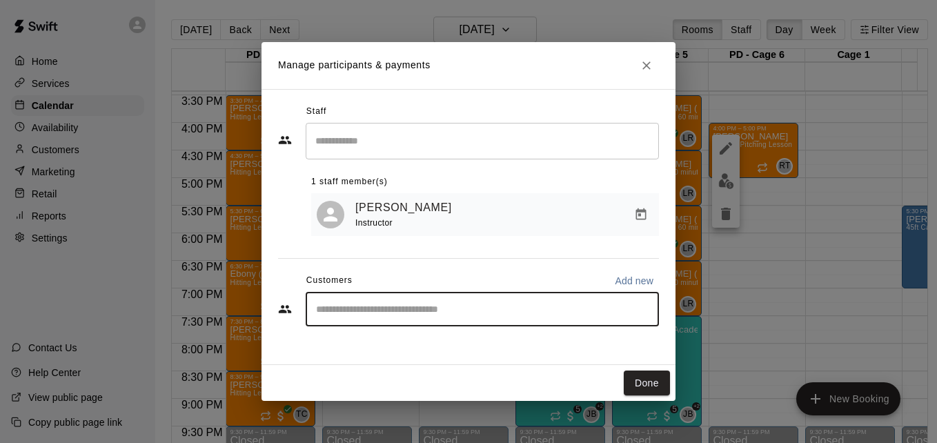
click at [460, 316] on input "Start typing to search customers..." at bounding box center [482, 309] width 341 height 14
type input "*****"
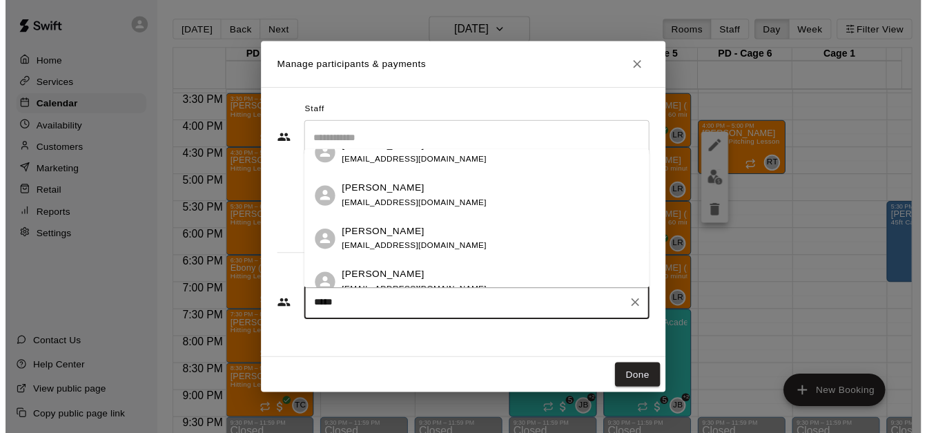
scroll to position [28, 0]
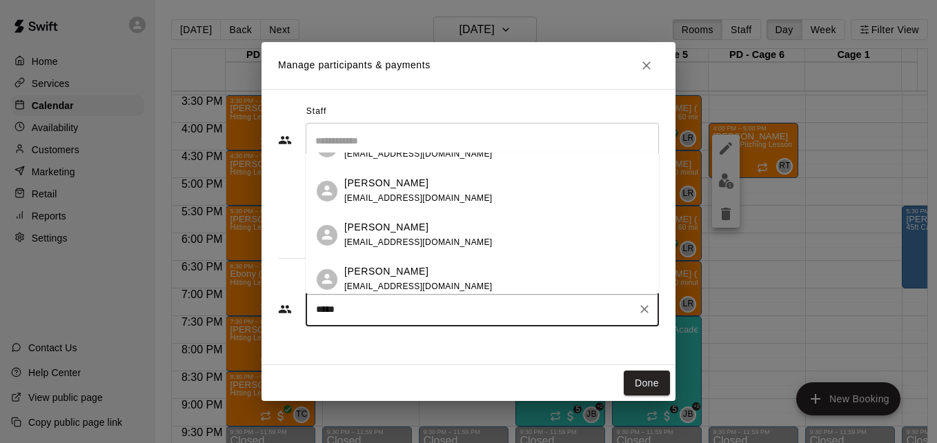
click at [573, 273] on div "[PERSON_NAME] [PERSON_NAME][EMAIL_ADDRESS][PERSON_NAME][DOMAIN_NAME]" at bounding box center [496, 279] width 304 height 30
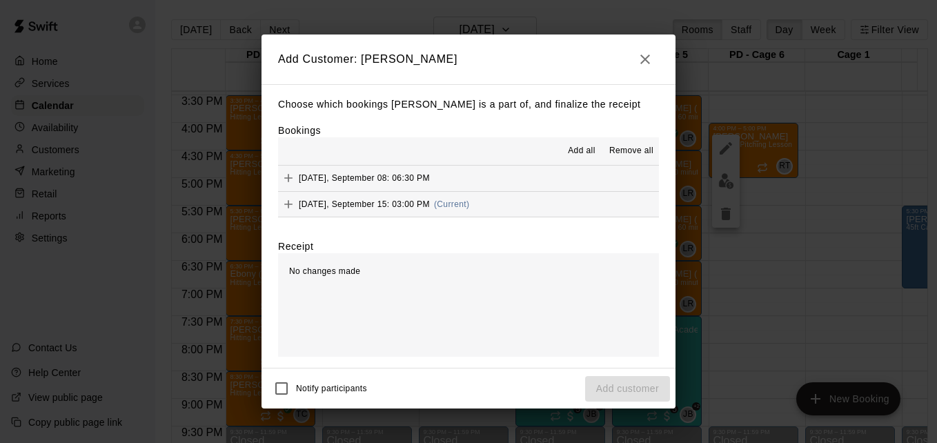
click at [497, 206] on button "[DATE], September 15: 03:00 PM (Current)" at bounding box center [468, 205] width 381 height 26
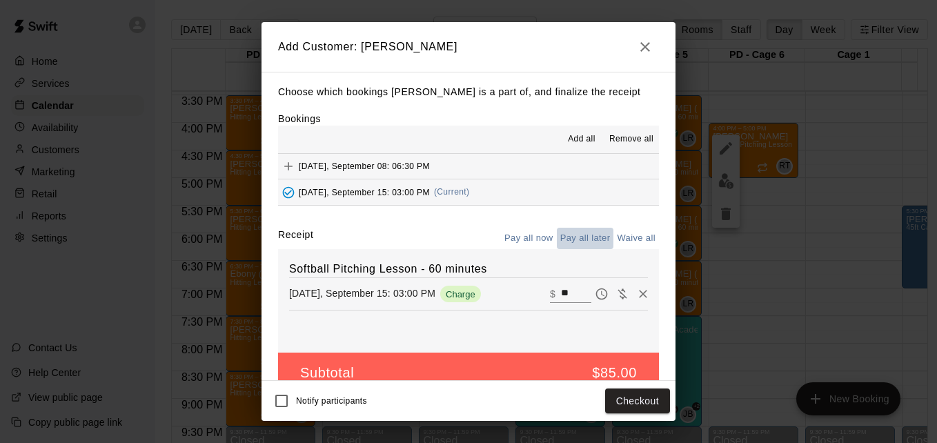
click at [591, 241] on button "Pay all later" at bounding box center [585, 238] width 57 height 21
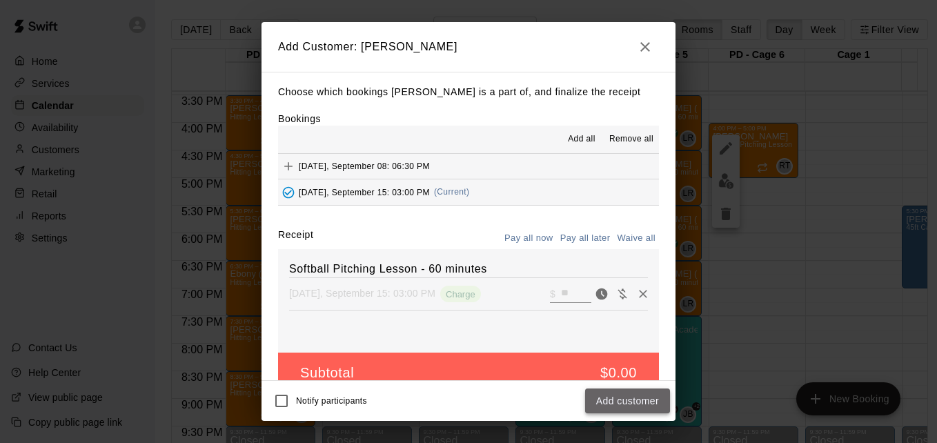
click at [648, 413] on button "Add customer" at bounding box center [627, 401] width 85 height 26
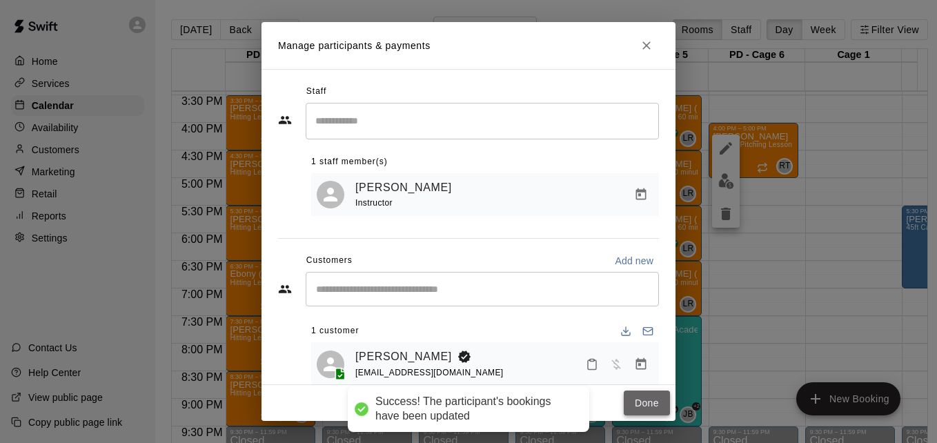
click at [640, 402] on button "Done" at bounding box center [647, 404] width 46 height 26
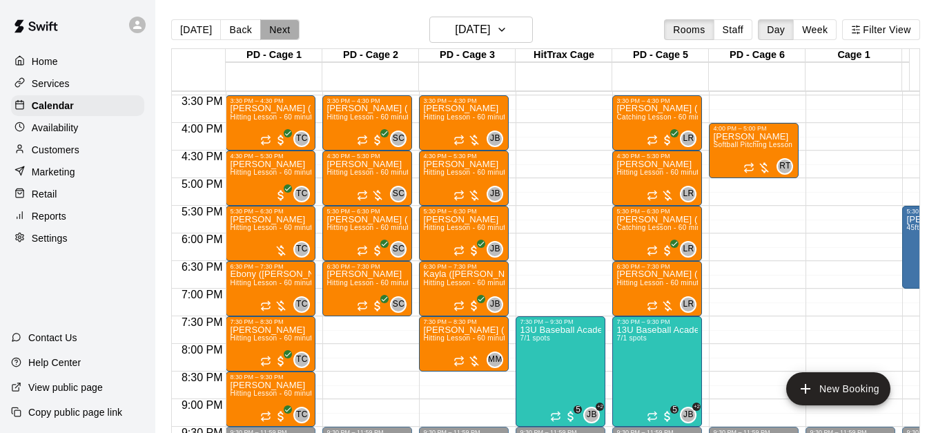
click at [283, 22] on button "Next" at bounding box center [279, 29] width 39 height 21
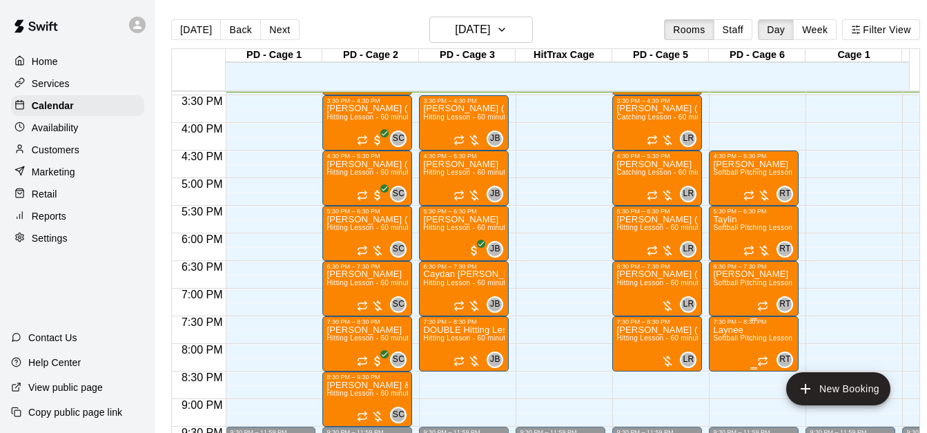
click at [738, 337] on span "Softball Pitching Lesson - 60 minutes" at bounding box center [774, 338] width 122 height 8
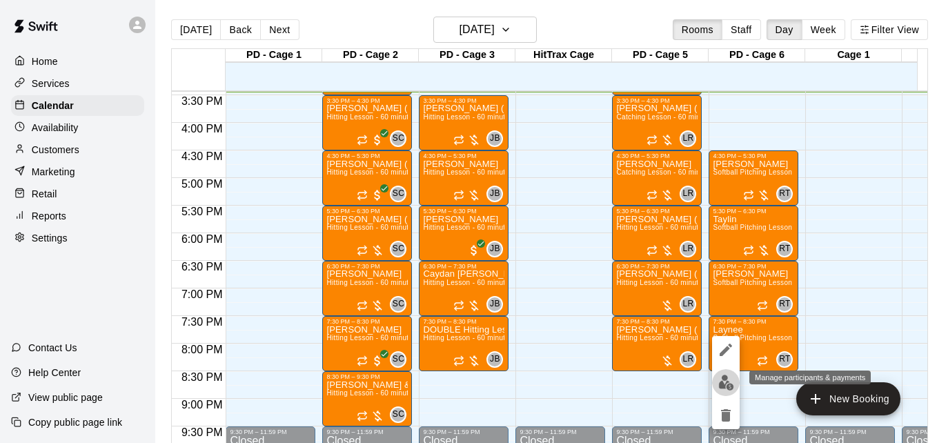
click at [727, 379] on img "edit" at bounding box center [726, 383] width 16 height 16
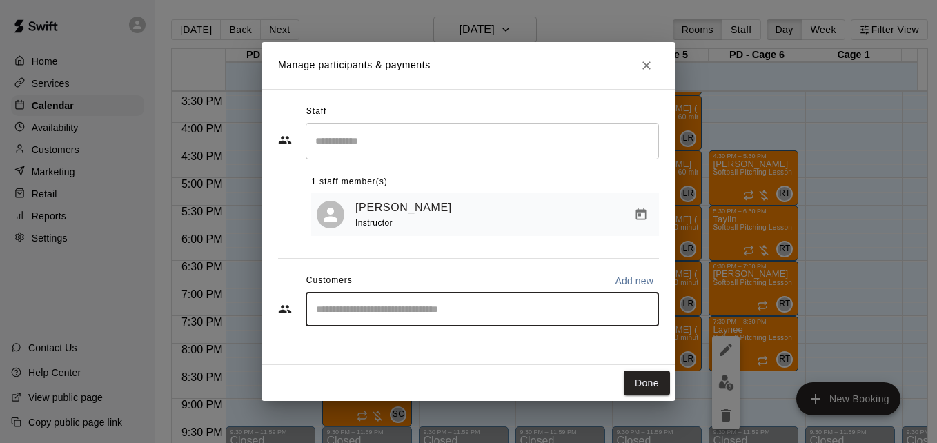
click at [377, 316] on input "Start typing to search customers..." at bounding box center [482, 309] width 341 height 14
type input "******"
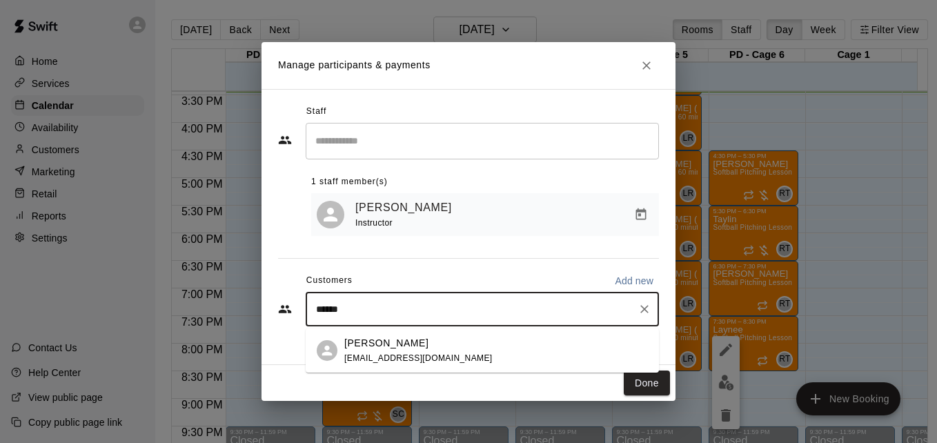
click at [434, 355] on span "[EMAIL_ADDRESS][DOMAIN_NAME]" at bounding box center [418, 358] width 148 height 10
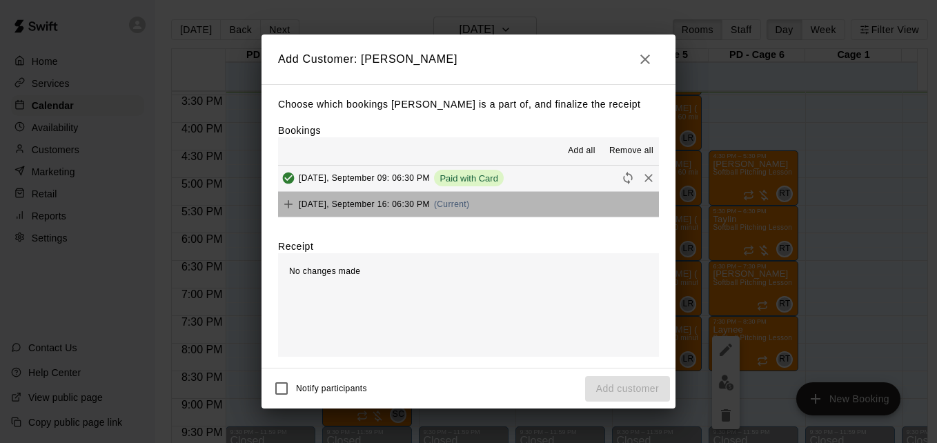
click at [517, 206] on button "[DATE], September 16: 06:30 PM (Current)" at bounding box center [468, 205] width 381 height 26
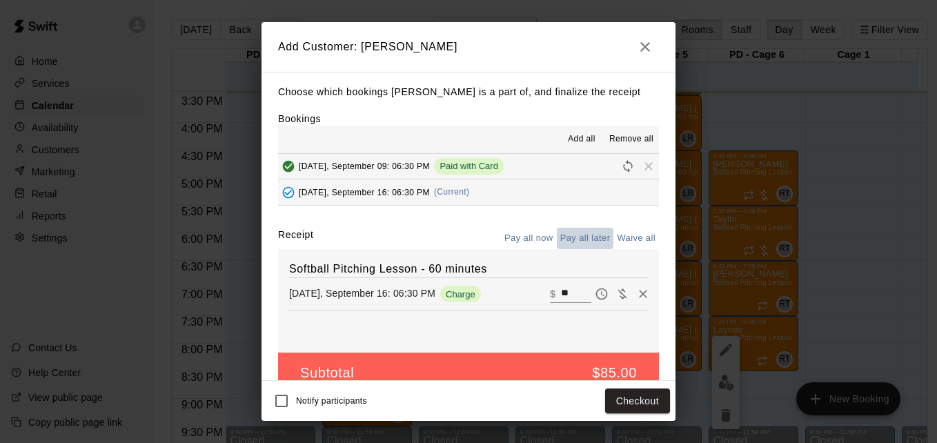
click at [583, 243] on button "Pay all later" at bounding box center [585, 238] width 57 height 21
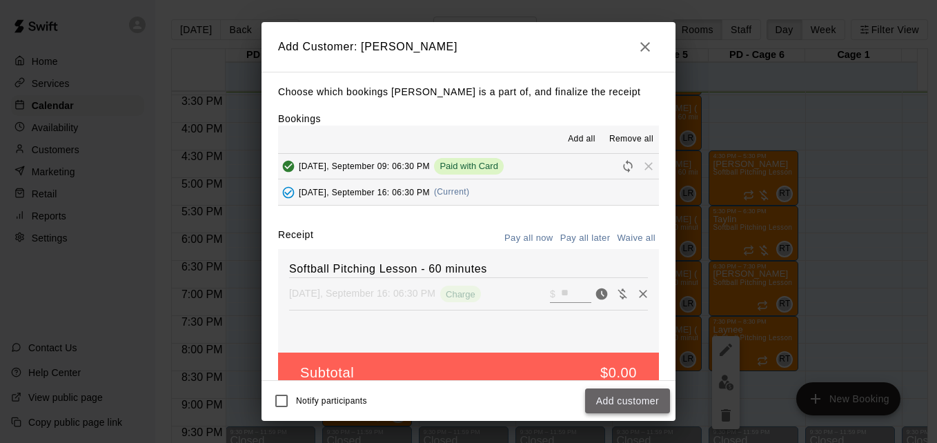
click at [635, 397] on button "Add customer" at bounding box center [627, 401] width 85 height 26
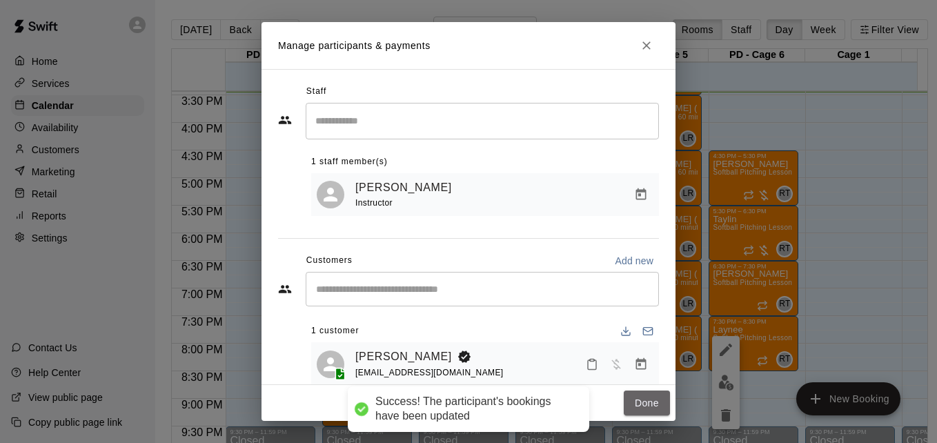
click at [635, 397] on button "Done" at bounding box center [647, 404] width 46 height 26
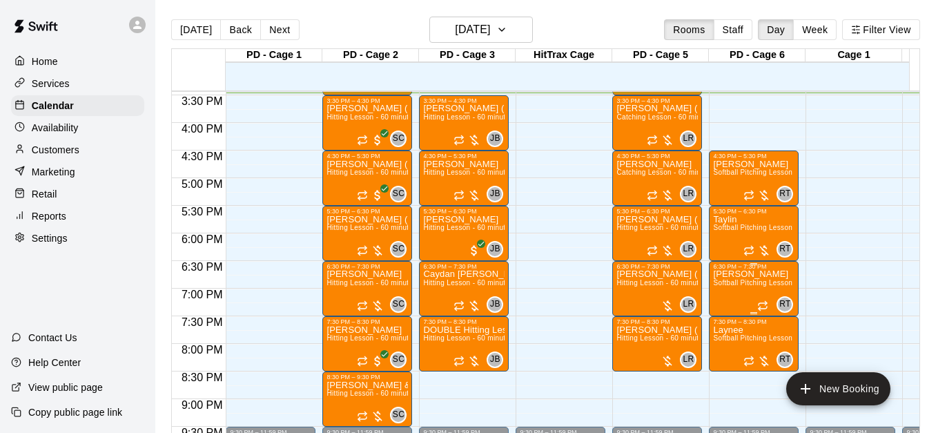
click at [751, 285] on span "Softball Pitching Lesson - 60 minutes" at bounding box center [774, 283] width 122 height 8
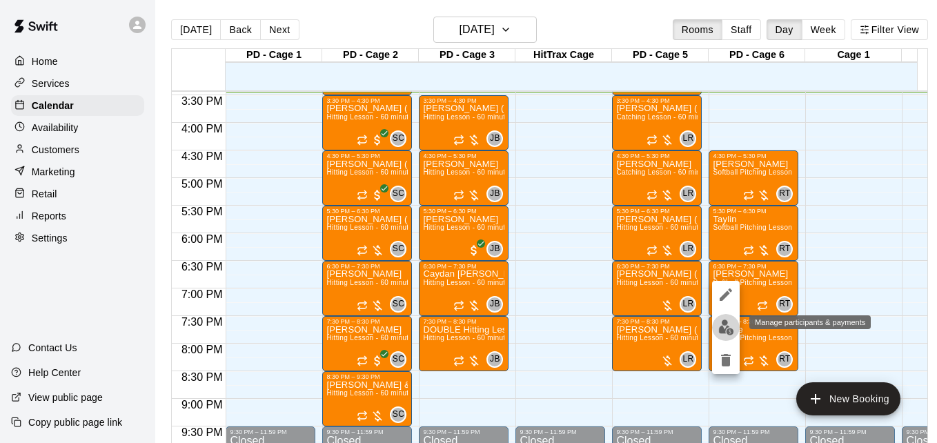
click at [721, 337] on button "edit" at bounding box center [726, 327] width 28 height 27
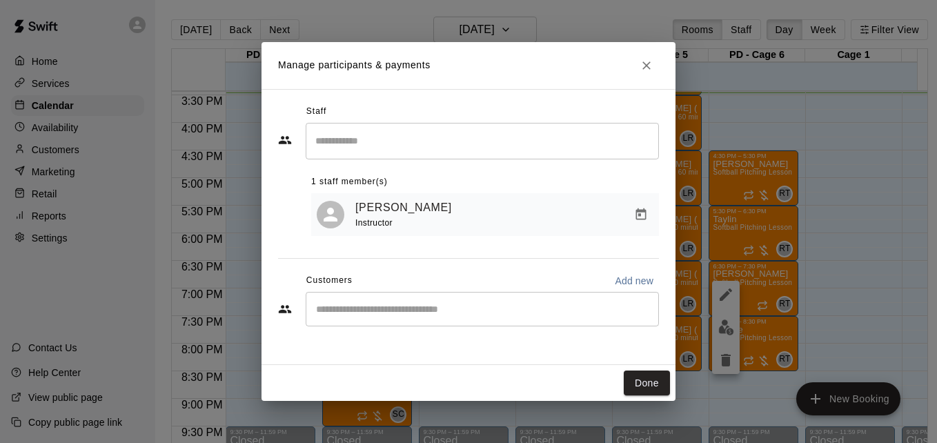
click at [396, 321] on div "​" at bounding box center [482, 309] width 353 height 34
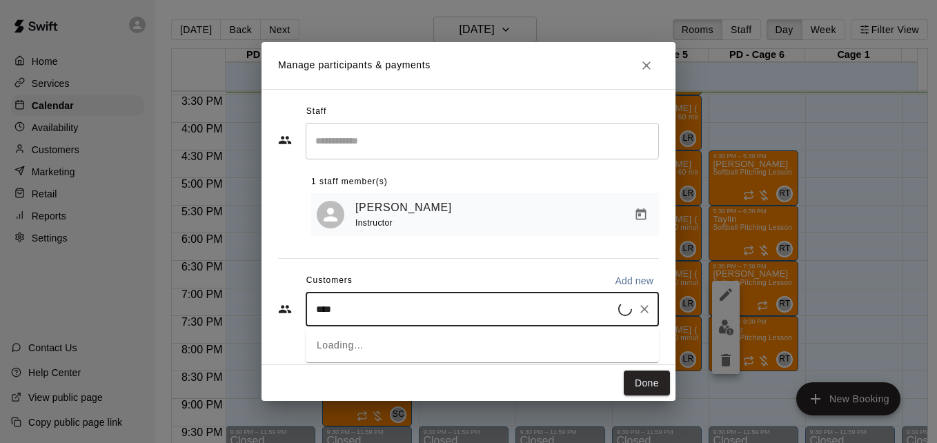
type input "*****"
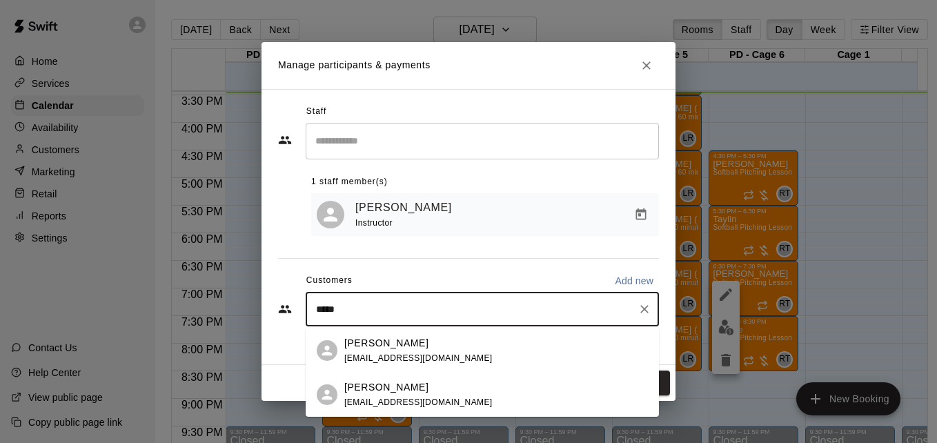
click at [452, 399] on div "[PERSON_NAME] [EMAIL_ADDRESS][DOMAIN_NAME]" at bounding box center [496, 395] width 304 height 30
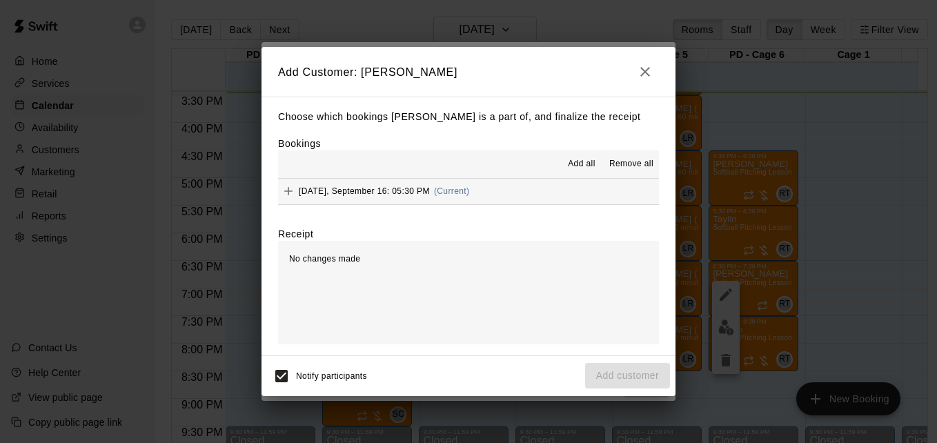
click at [533, 192] on div "Add Customer: [PERSON_NAME] Choose which bookings [PERSON_NAME] is a part of, a…" at bounding box center [469, 221] width 414 height 348
click at [533, 192] on button "[DATE], September 16: 05:30 PM (Current)" at bounding box center [468, 192] width 381 height 26
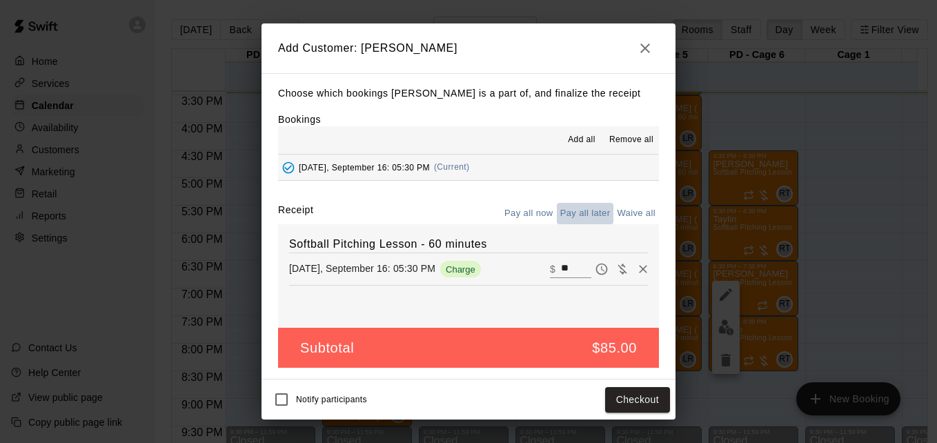
click at [588, 217] on button "Pay all later" at bounding box center [585, 213] width 57 height 21
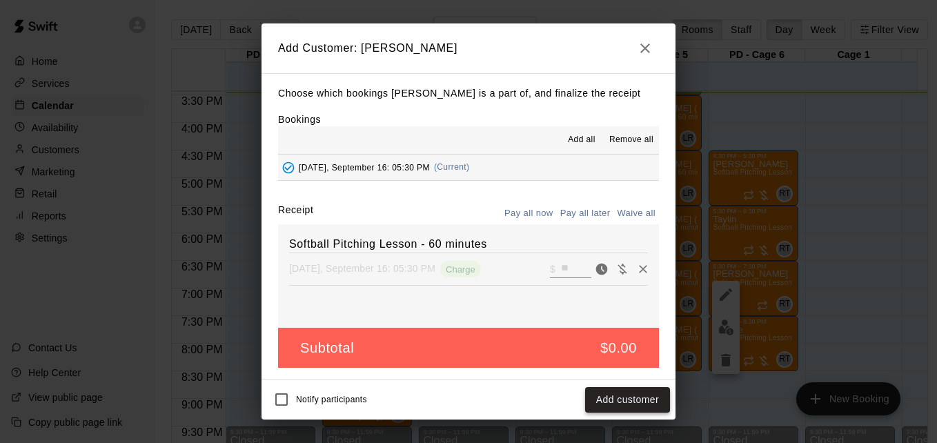
click at [651, 395] on button "Add customer" at bounding box center [627, 400] width 85 height 26
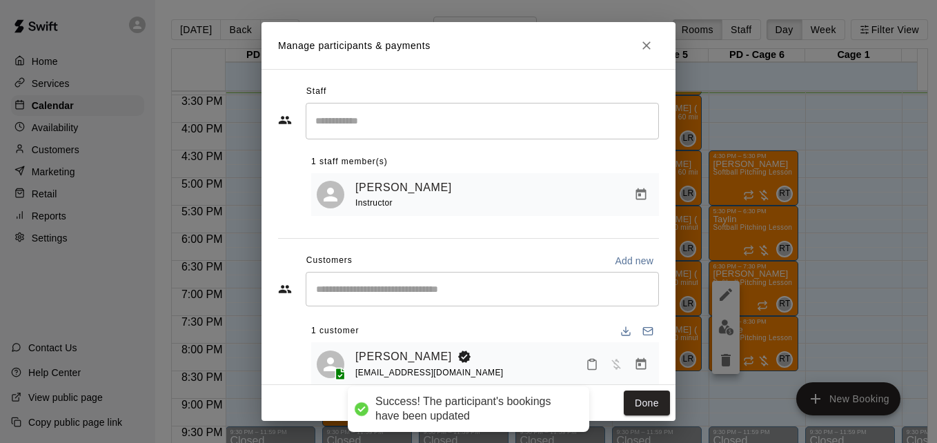
click at [649, 389] on div "Done" at bounding box center [469, 403] width 414 height 37
click at [649, 396] on button "Done" at bounding box center [647, 404] width 46 height 26
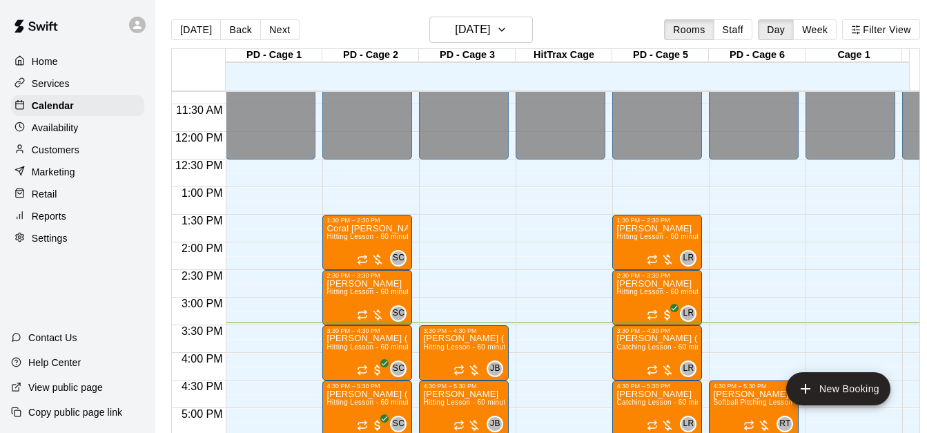
scroll to position [933, 0]
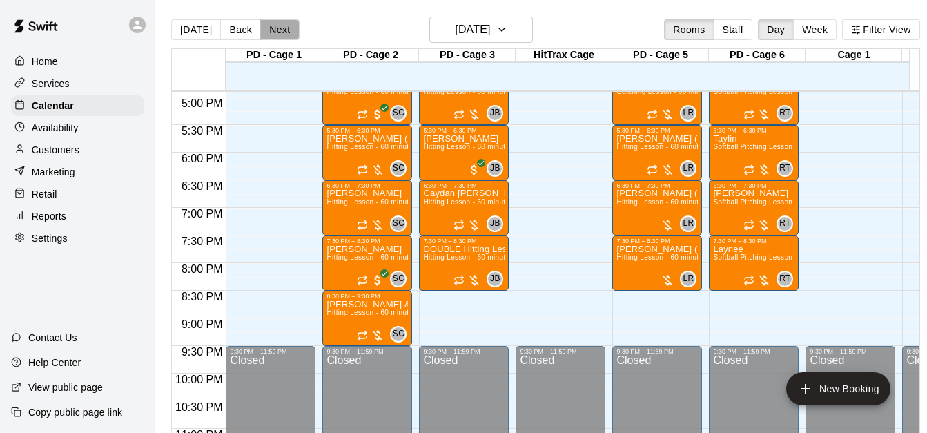
click at [278, 32] on button "Next" at bounding box center [279, 29] width 39 height 21
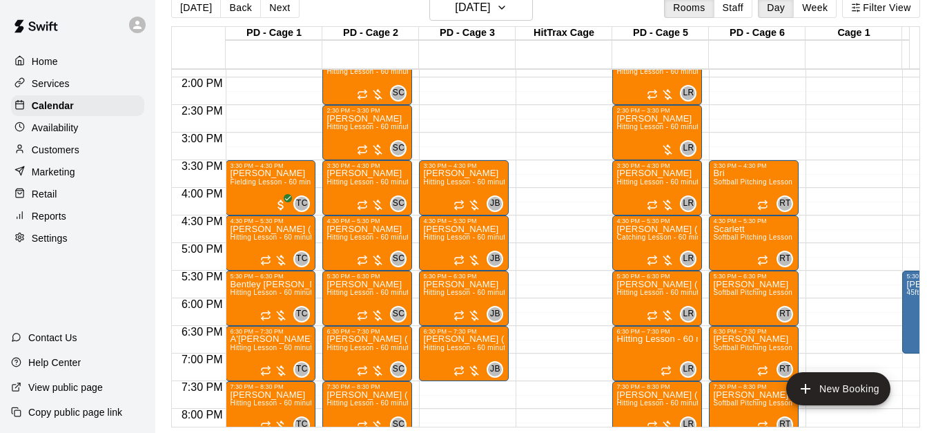
scroll to position [794, 0]
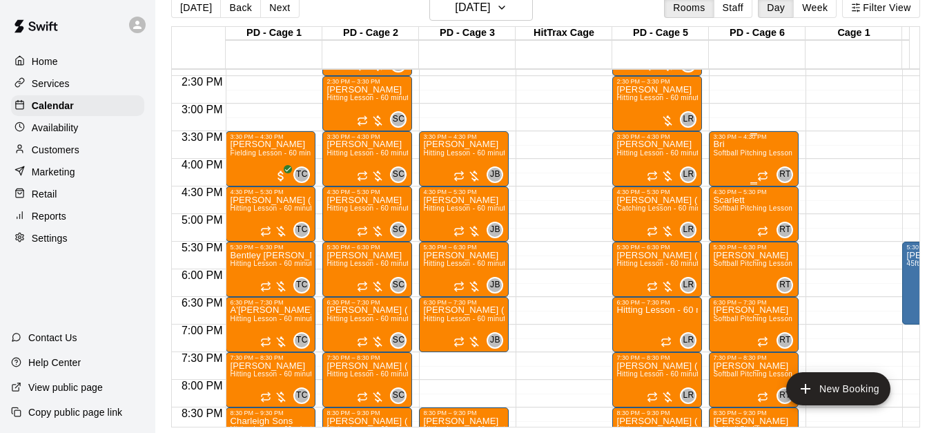
click at [740, 150] on div "Bri Softball Pitching Lesson - 60 minutes" at bounding box center [753, 356] width 81 height 433
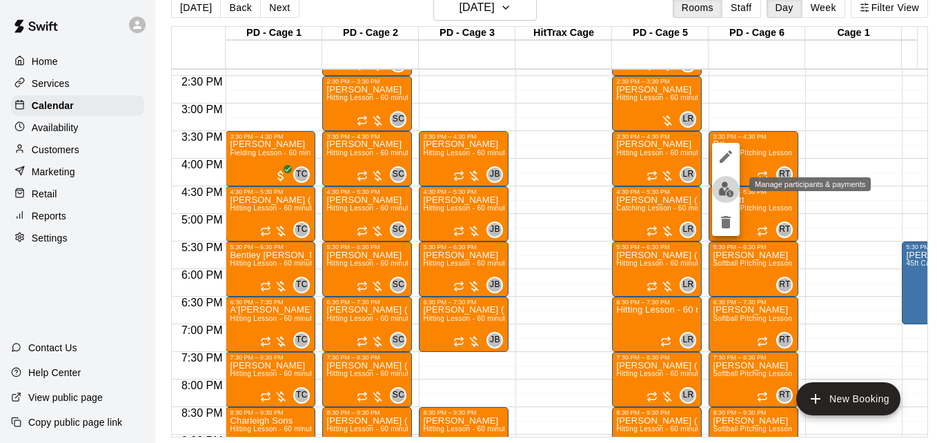
click at [729, 186] on img "edit" at bounding box center [726, 189] width 16 height 16
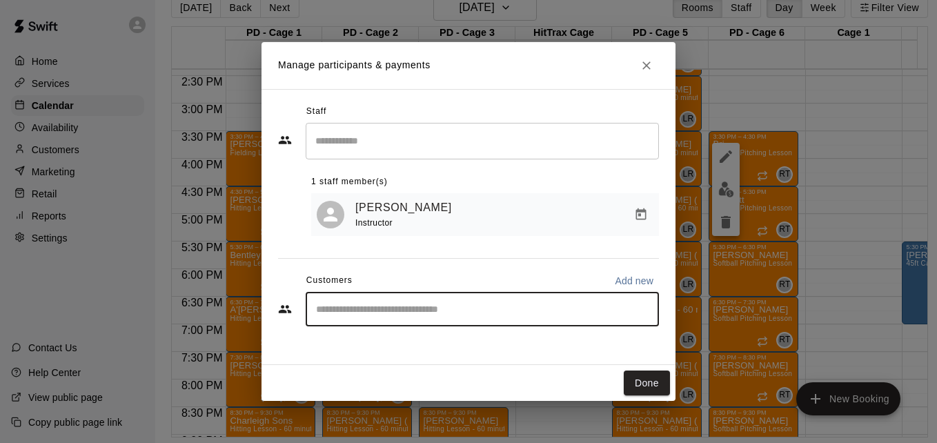
click at [469, 307] on input "Start typing to search customers..." at bounding box center [482, 309] width 341 height 14
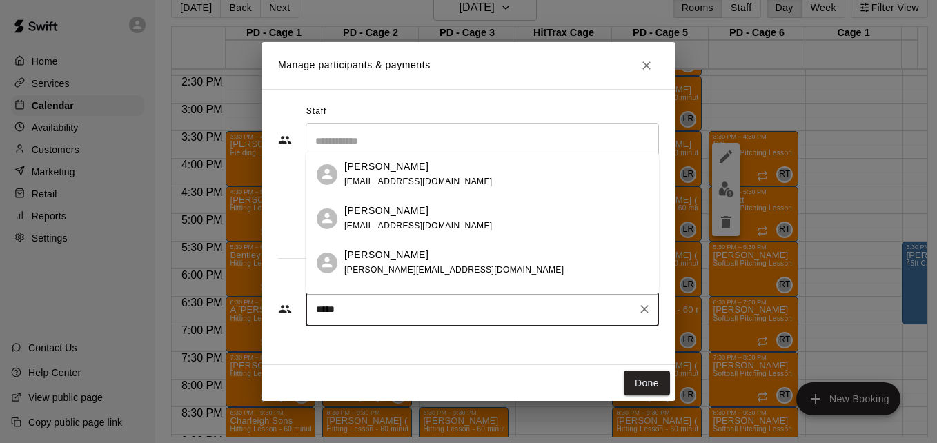
type input "******"
click at [464, 224] on div "[PERSON_NAME] [EMAIL_ADDRESS][DOMAIN_NAME]" at bounding box center [496, 219] width 304 height 30
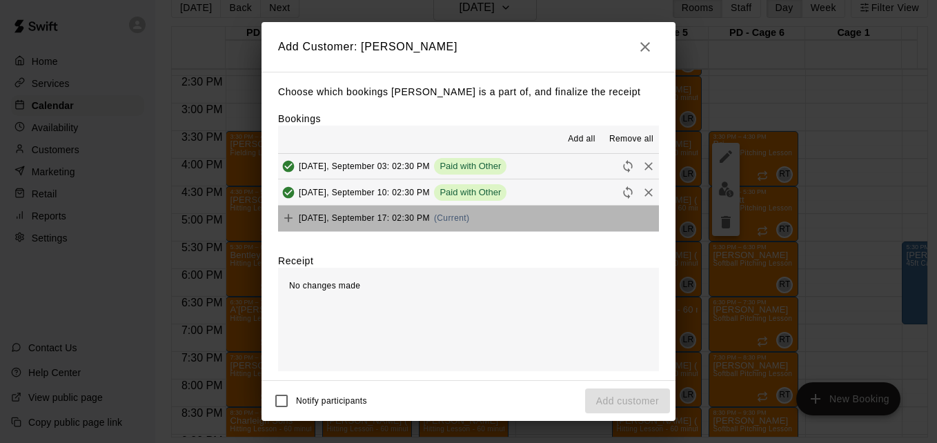
click at [538, 221] on button "[DATE], September 17: 02:30 PM (Current)" at bounding box center [468, 219] width 381 height 26
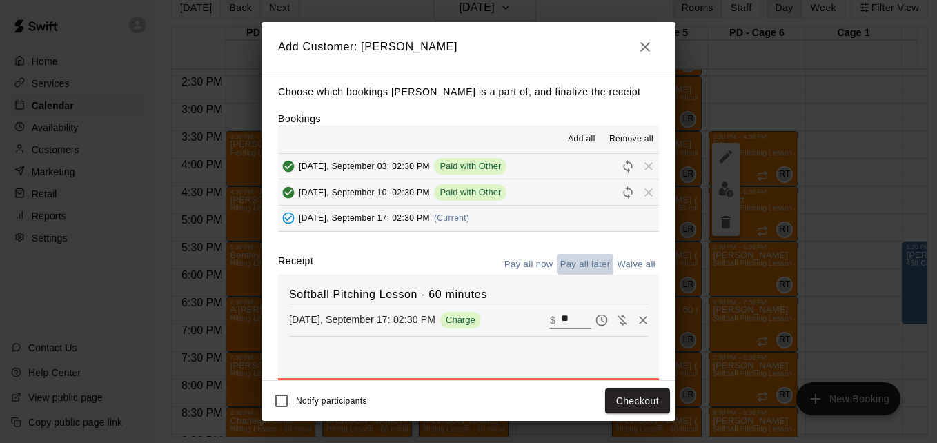
click at [578, 267] on button "Pay all later" at bounding box center [585, 264] width 57 height 21
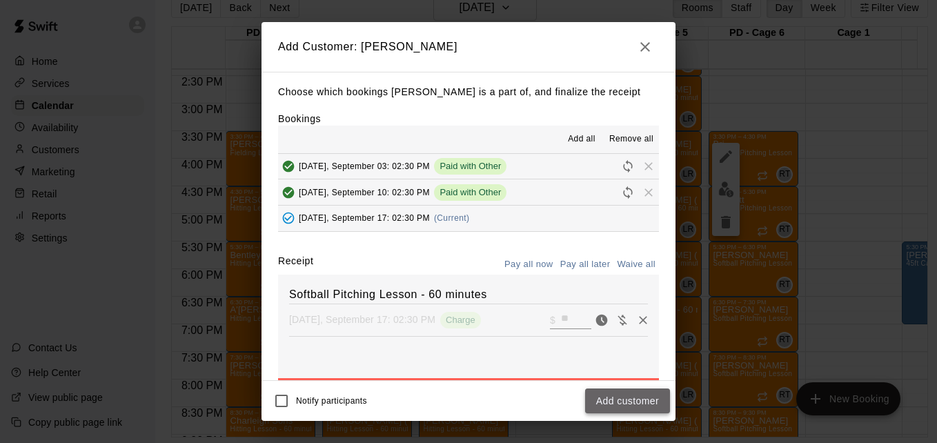
click at [624, 407] on button "Add customer" at bounding box center [627, 401] width 85 height 26
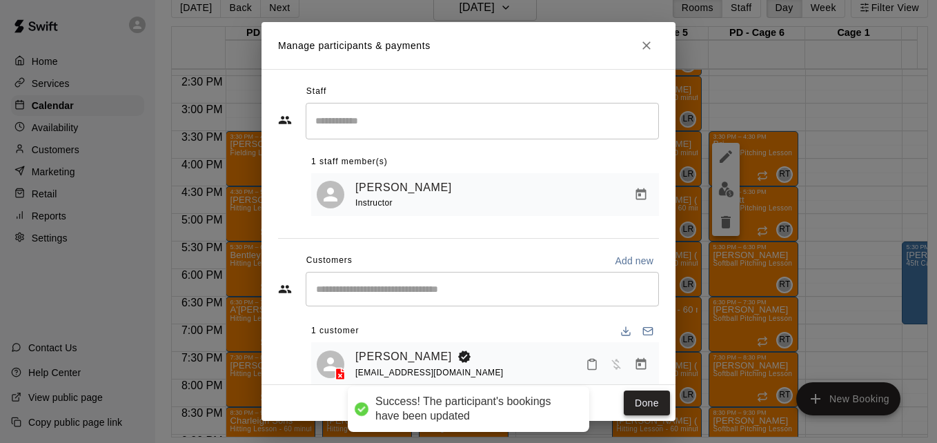
click at [649, 404] on button "Done" at bounding box center [647, 404] width 46 height 26
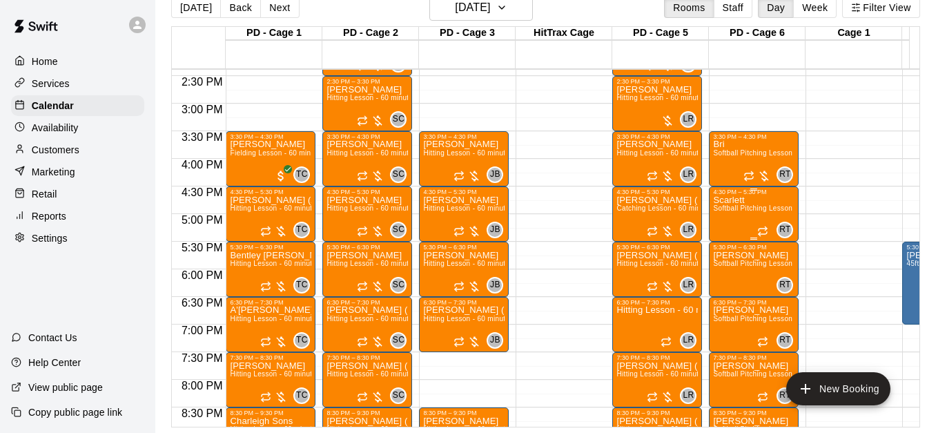
click at [740, 212] on span "Softball Pitching Lesson - 60 minutes" at bounding box center [774, 208] width 122 height 8
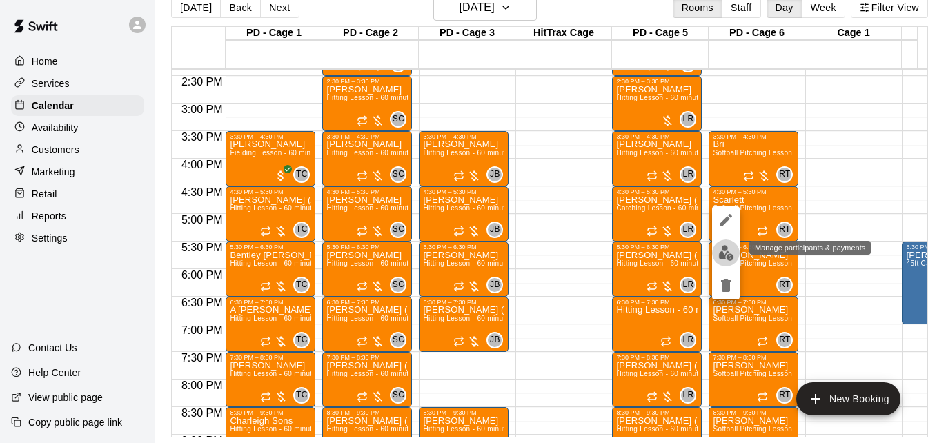
click at [724, 257] on img "edit" at bounding box center [726, 253] width 16 height 16
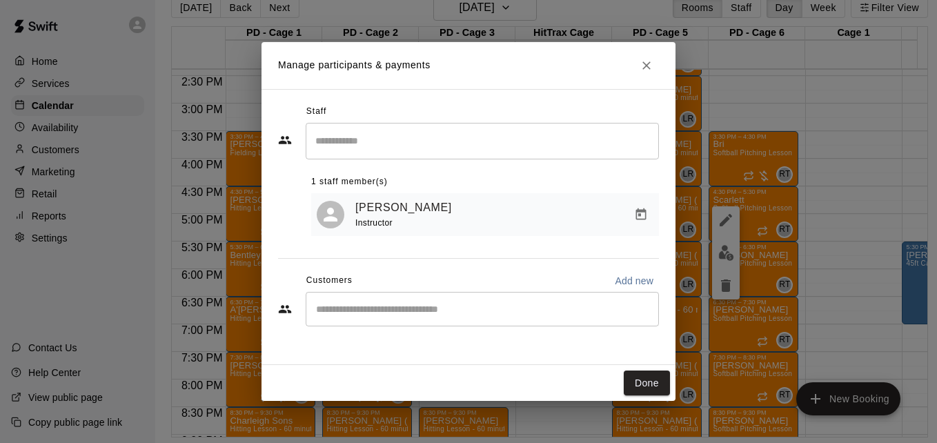
click at [470, 319] on div "​" at bounding box center [482, 309] width 353 height 34
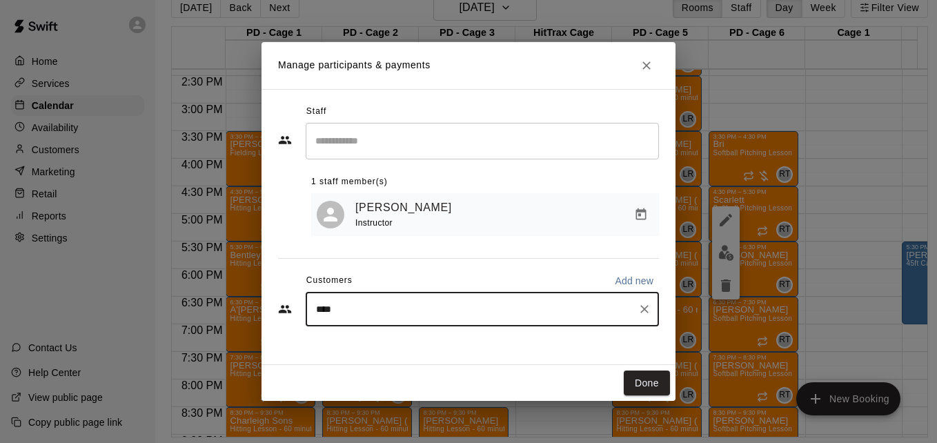
type input "*****"
click at [473, 343] on div "[PERSON_NAME] [EMAIL_ADDRESS][DOMAIN_NAME]" at bounding box center [496, 351] width 304 height 30
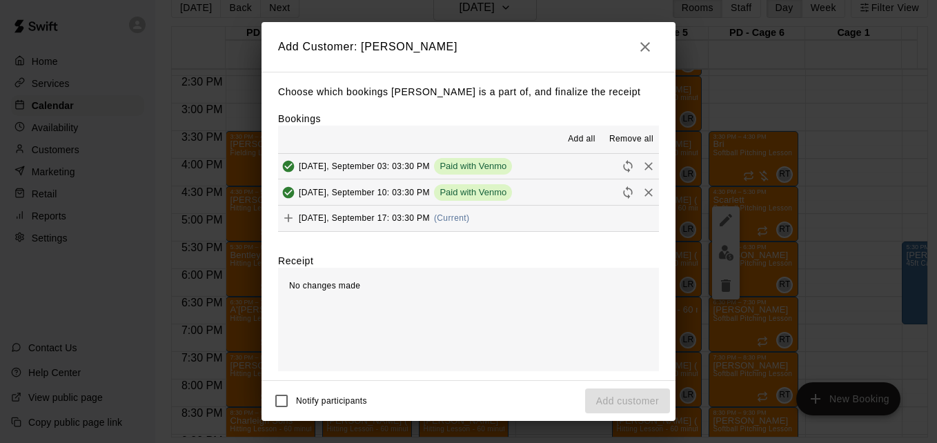
click at [502, 229] on button "[DATE], September 17: 03:30 PM (Current)" at bounding box center [468, 219] width 381 height 26
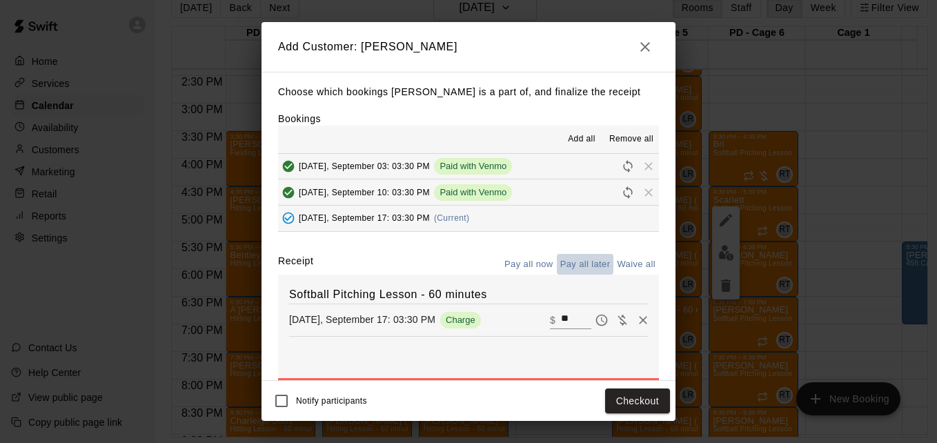
click at [564, 266] on button "Pay all later" at bounding box center [585, 264] width 57 height 21
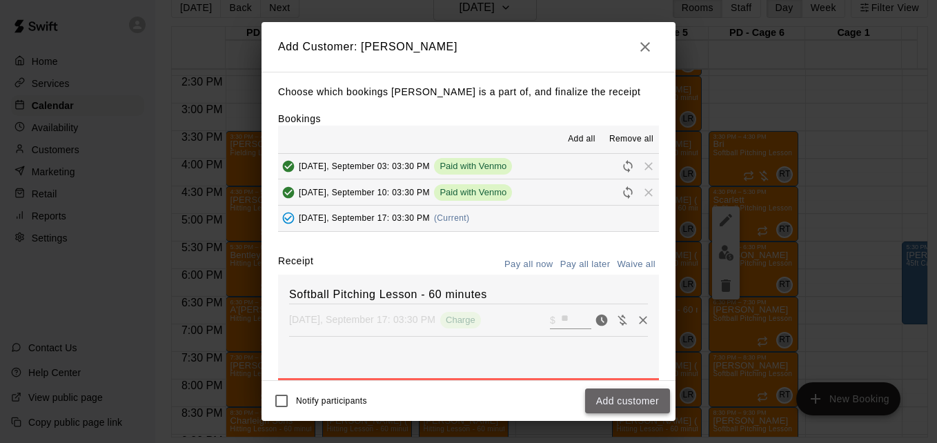
click at [625, 400] on button "Add customer" at bounding box center [627, 401] width 85 height 26
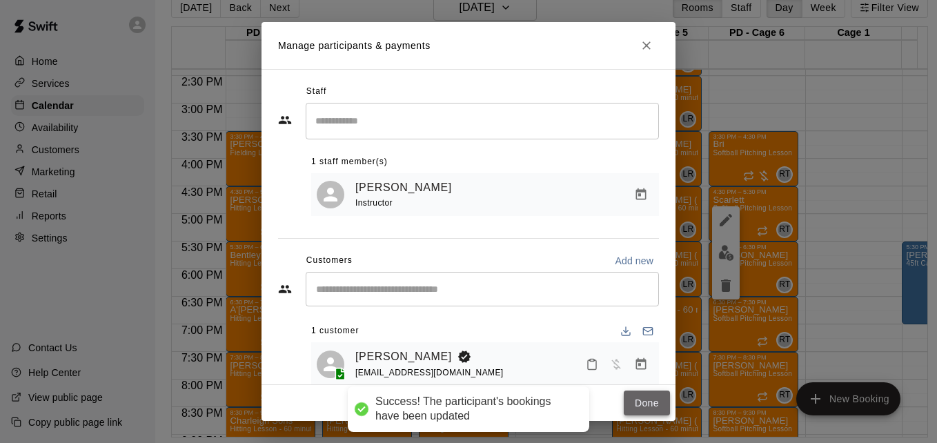
click at [634, 401] on button "Done" at bounding box center [647, 404] width 46 height 26
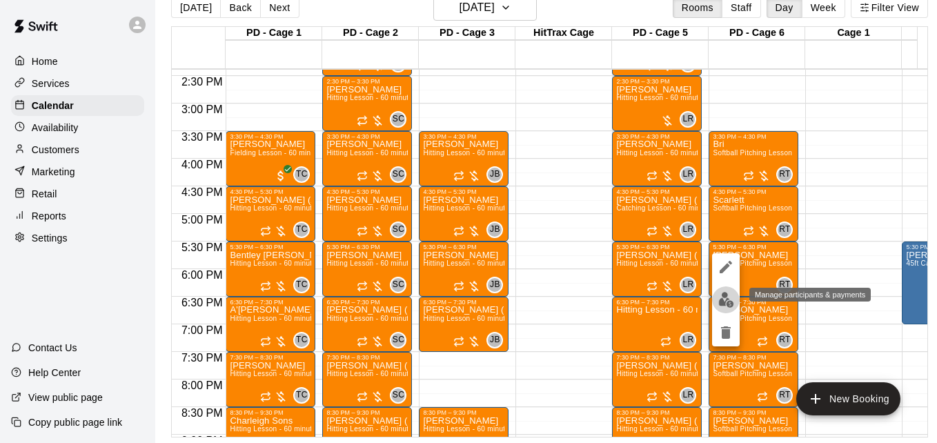
click at [725, 303] on img "edit" at bounding box center [726, 300] width 16 height 16
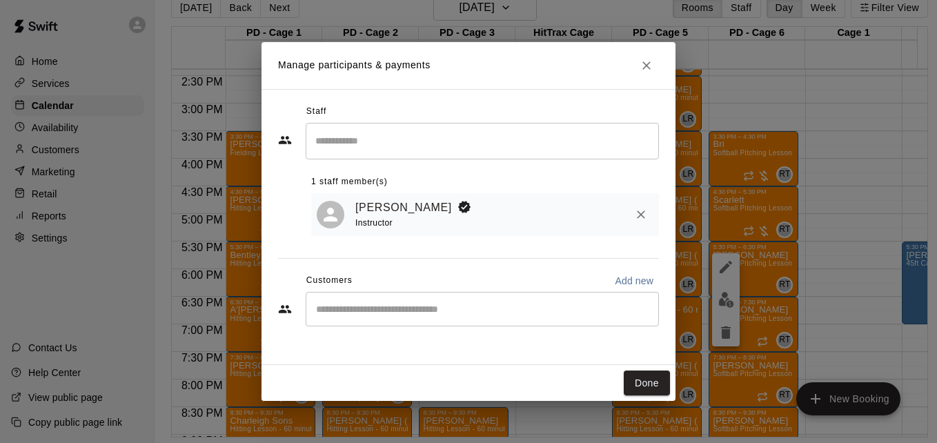
click at [433, 315] on input "Start typing to search customers..." at bounding box center [482, 309] width 341 height 14
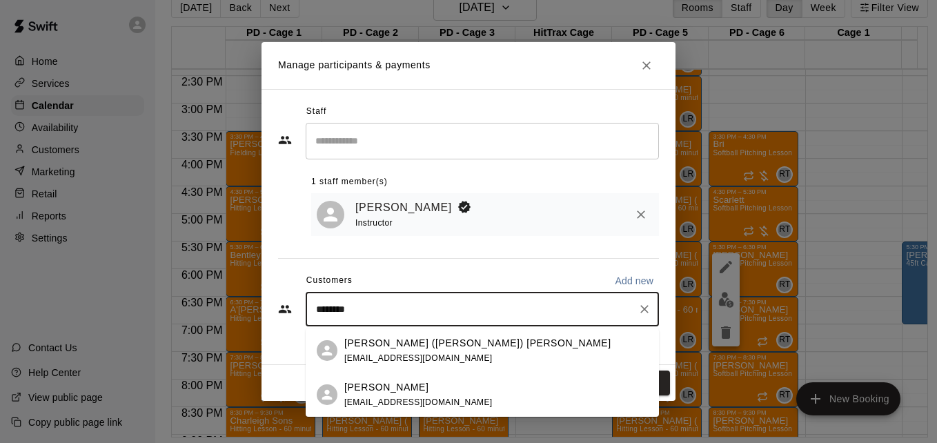
type input "********"
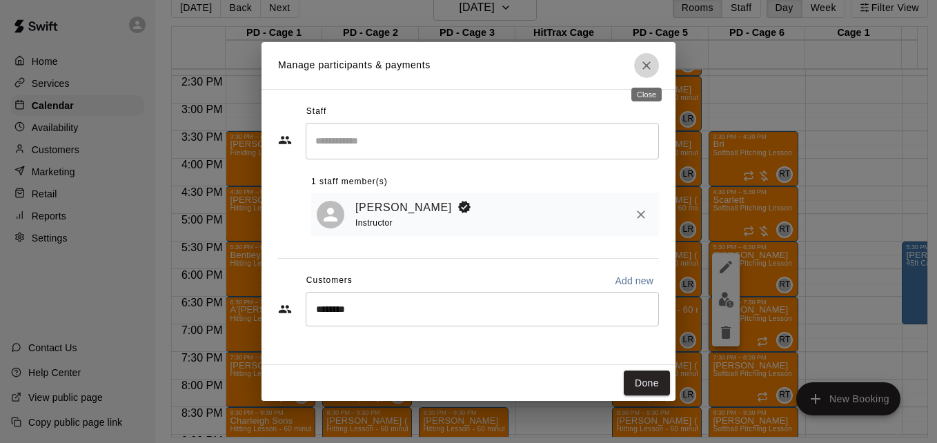
click at [648, 68] on icon "Close" at bounding box center [647, 66] width 14 height 14
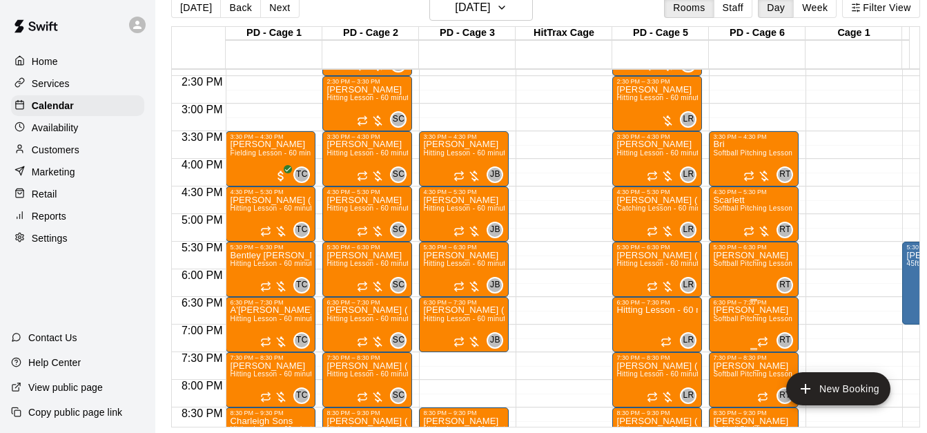
click at [742, 322] on span "Softball Pitching Lesson - 60 minutes" at bounding box center [774, 319] width 122 height 8
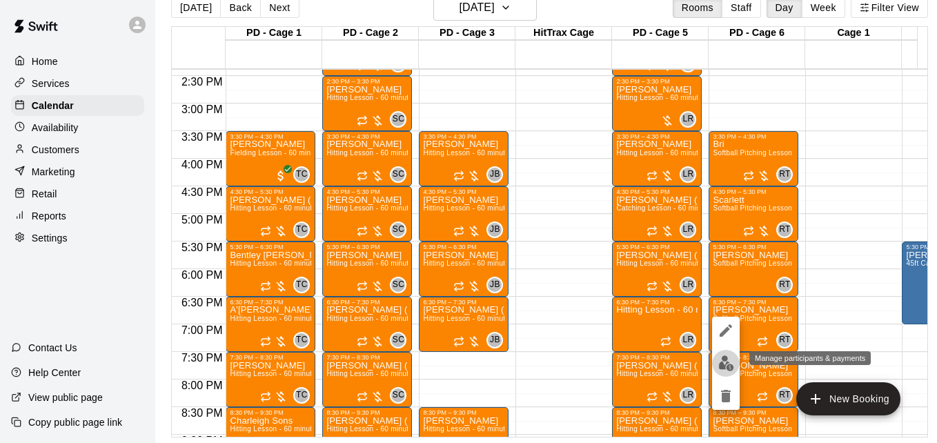
click at [725, 364] on img "edit" at bounding box center [726, 363] width 16 height 16
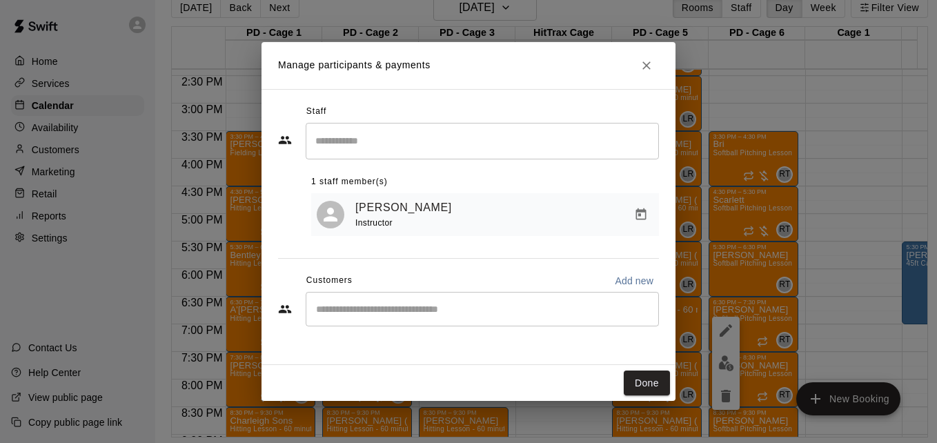
click at [474, 302] on div "​" at bounding box center [482, 309] width 353 height 34
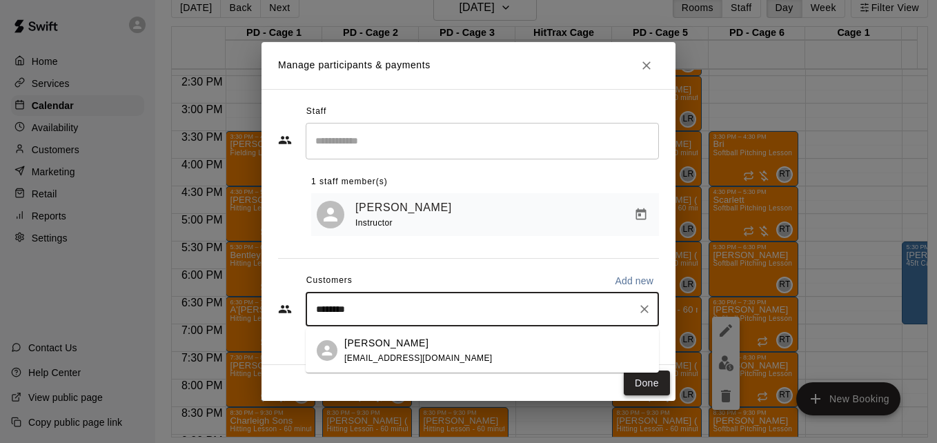
type input "********"
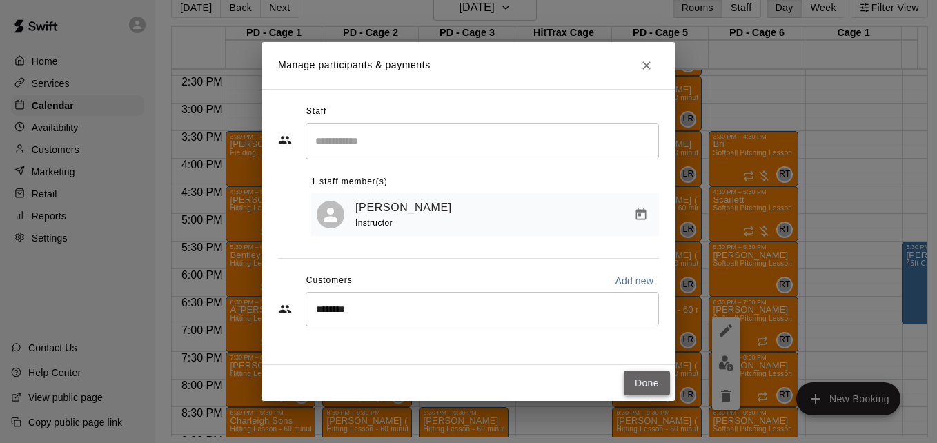
click at [643, 384] on button "Done" at bounding box center [647, 384] width 46 height 26
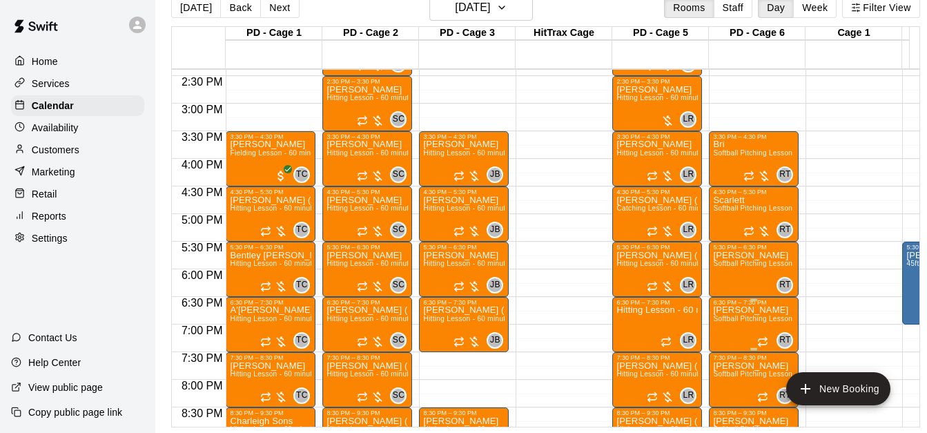
click at [744, 319] on span "Softball Pitching Lesson - 60 minutes" at bounding box center [774, 319] width 122 height 8
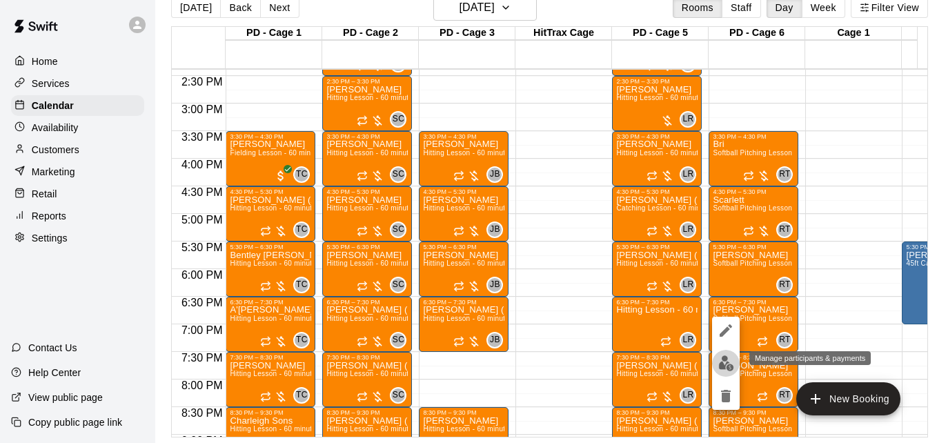
click at [724, 363] on img "edit" at bounding box center [726, 363] width 16 height 16
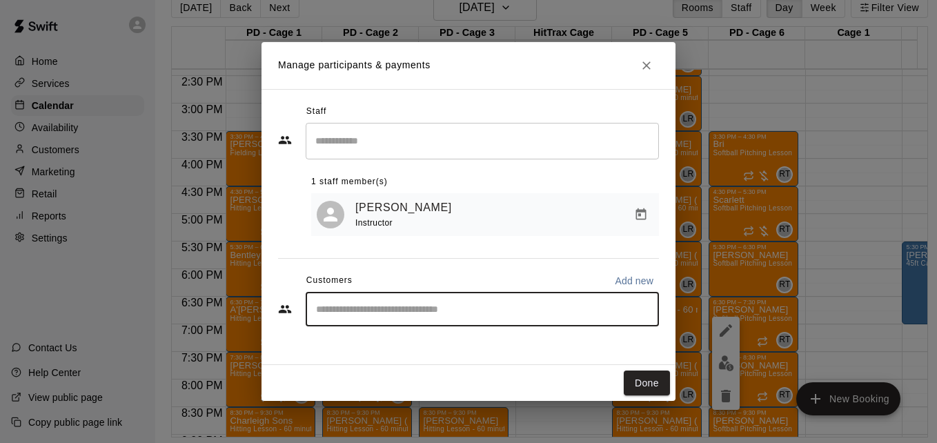
click at [566, 310] on input "Start typing to search customers..." at bounding box center [482, 309] width 341 height 14
type input "********"
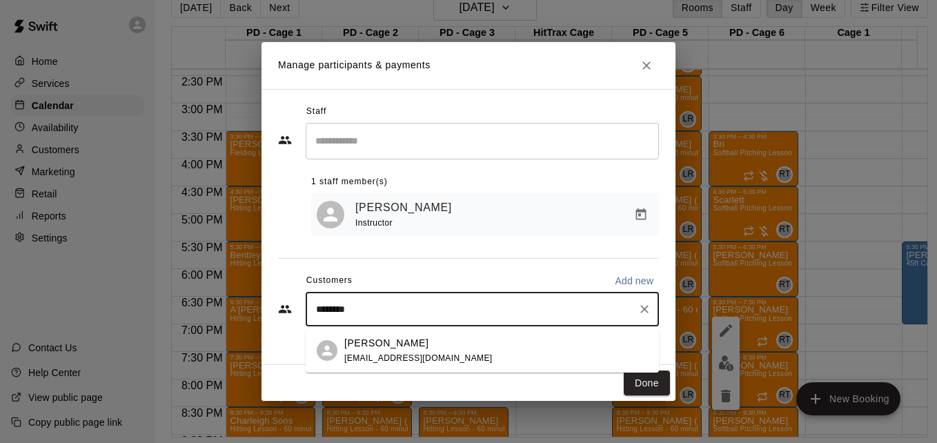
click at [526, 348] on div "[PERSON_NAME] [EMAIL_ADDRESS][DOMAIN_NAME]" at bounding box center [496, 351] width 304 height 30
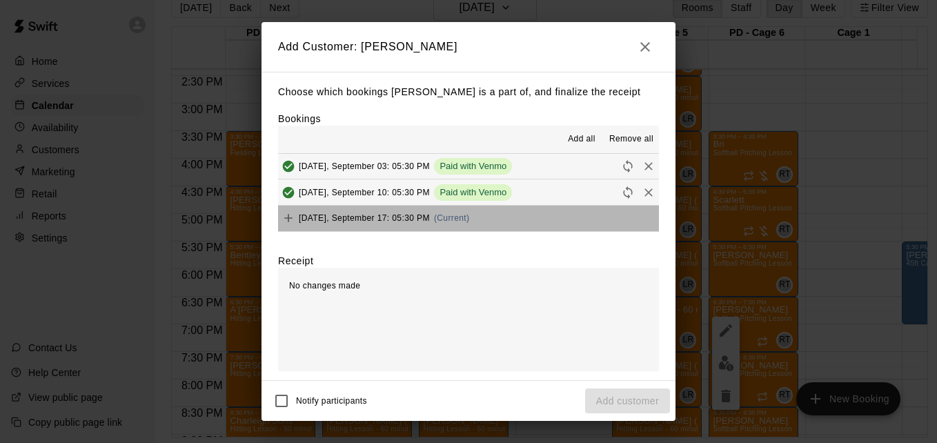
click at [536, 226] on button "[DATE], September 17: 05:30 PM (Current)" at bounding box center [468, 219] width 381 height 26
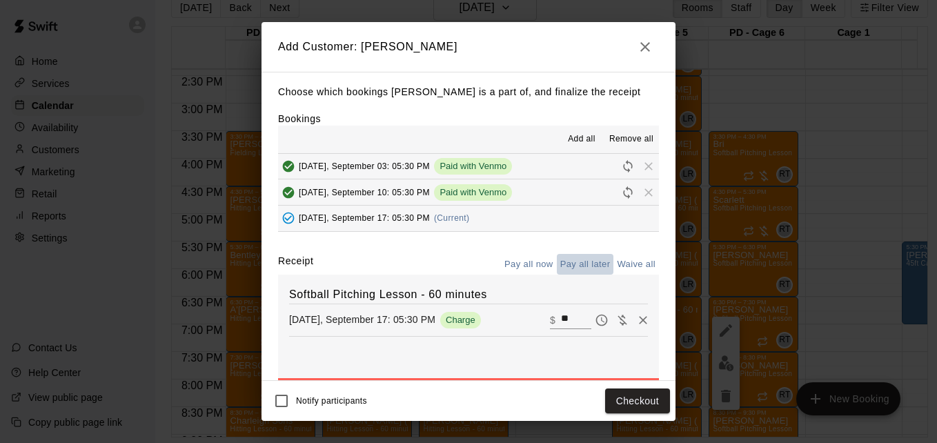
click at [582, 265] on button "Pay all later" at bounding box center [585, 264] width 57 height 21
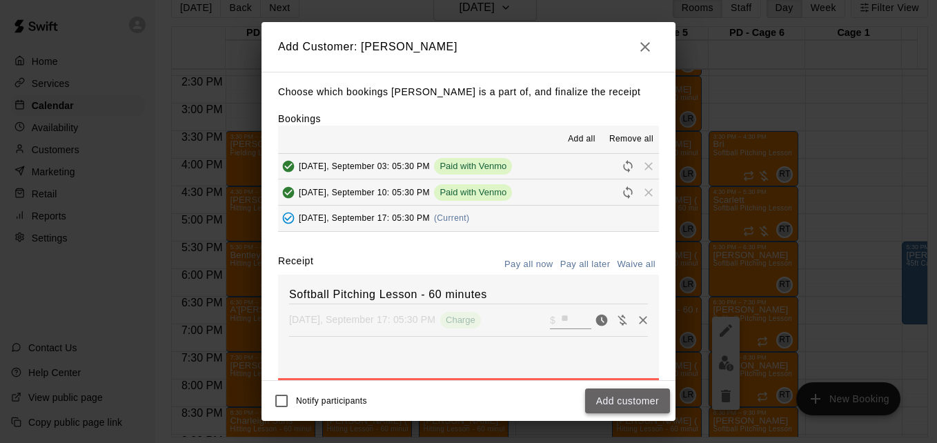
click at [628, 400] on button "Add customer" at bounding box center [627, 401] width 85 height 26
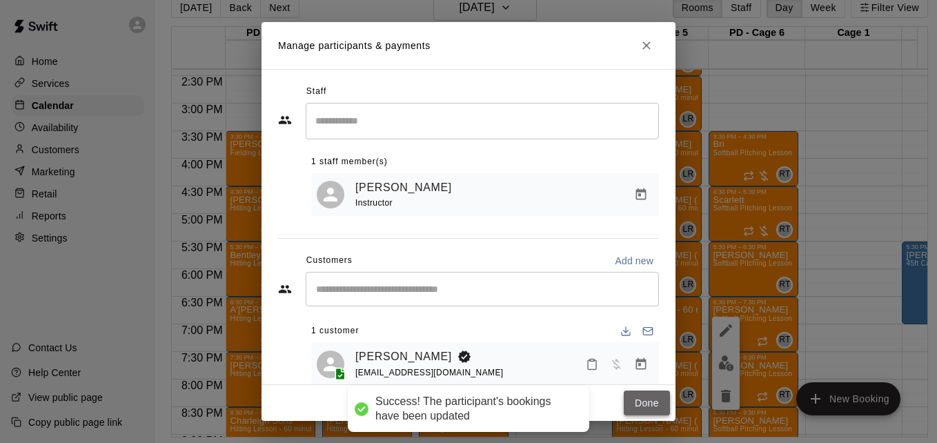
click at [643, 403] on button "Done" at bounding box center [647, 404] width 46 height 26
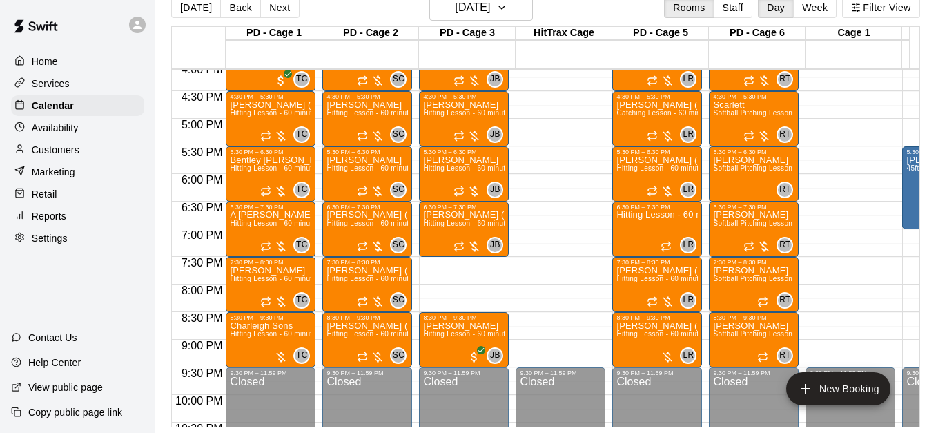
scroll to position [905, 0]
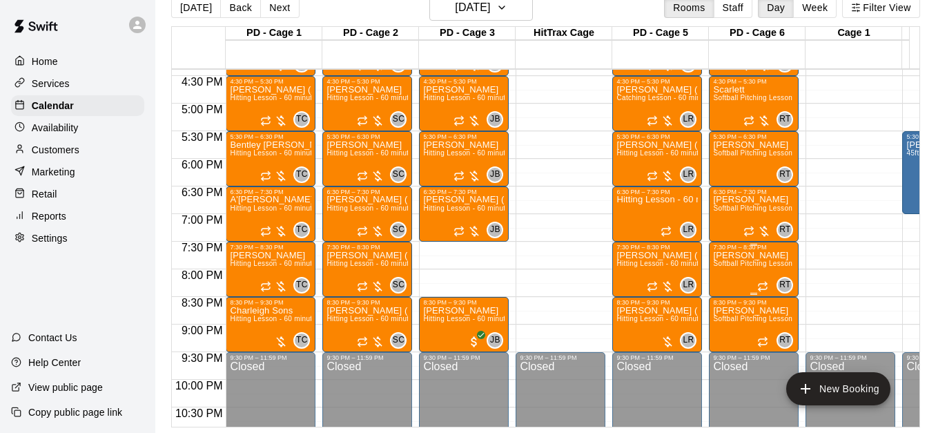
click at [731, 266] on span "Softball Pitching Lesson - 60 minutes" at bounding box center [774, 263] width 122 height 8
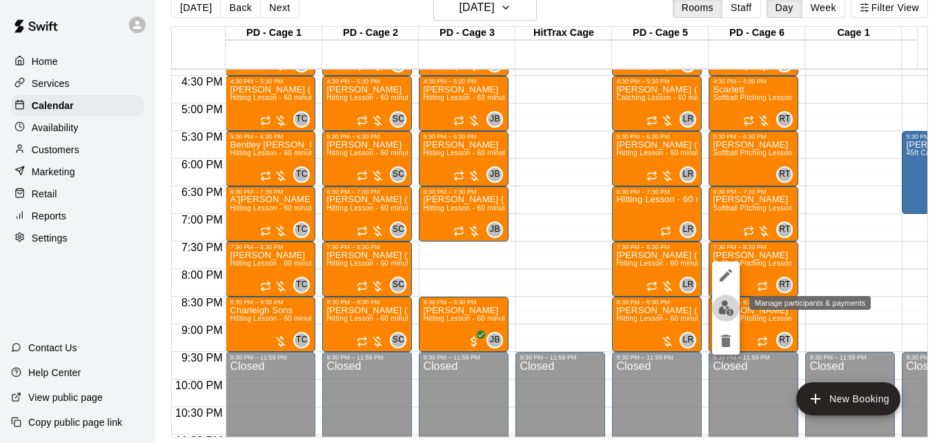
click at [728, 310] on img "edit" at bounding box center [726, 308] width 16 height 16
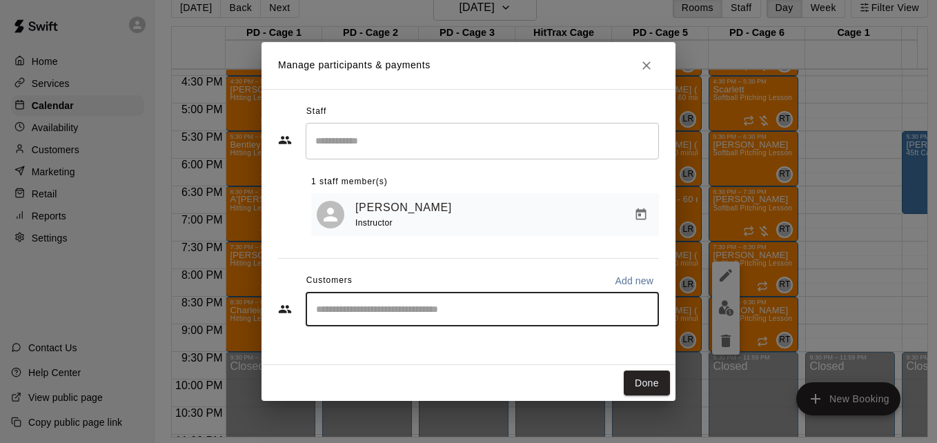
click at [501, 316] on input "Start typing to search customers..." at bounding box center [482, 309] width 341 height 14
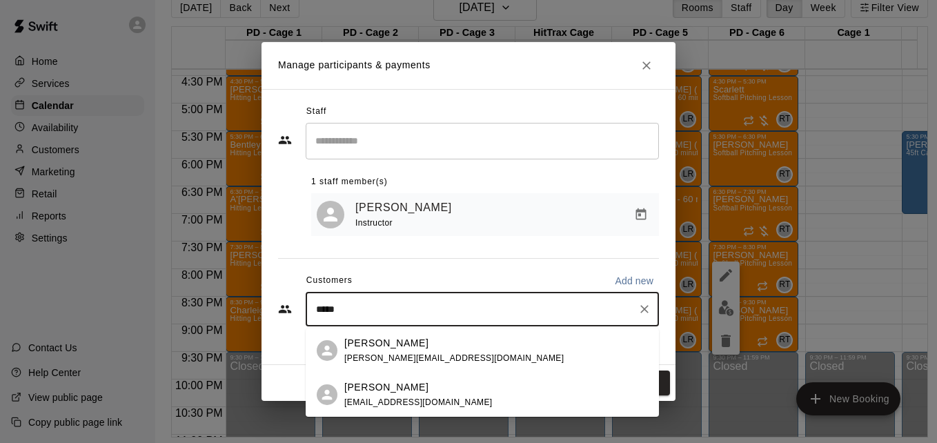
type input "******"
click at [489, 390] on div "[PERSON_NAME] [EMAIL_ADDRESS][DOMAIN_NAME]" at bounding box center [496, 395] width 304 height 30
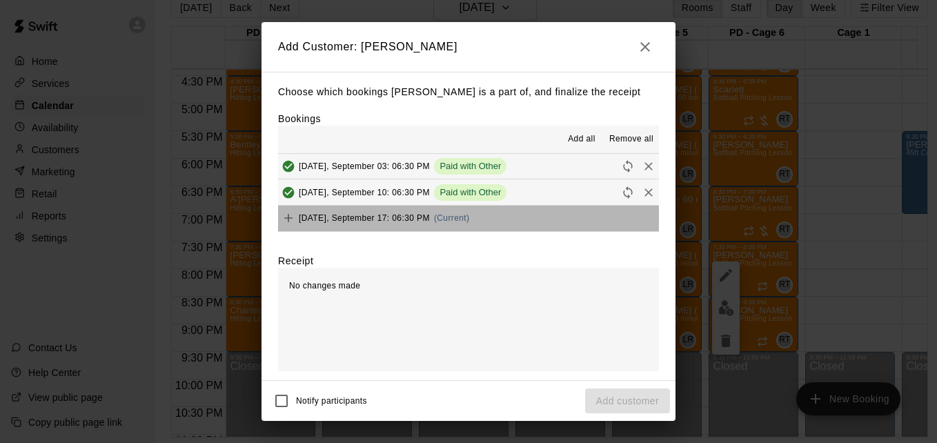
click at [520, 227] on button "[DATE], September 17: 06:30 PM (Current)" at bounding box center [468, 219] width 381 height 26
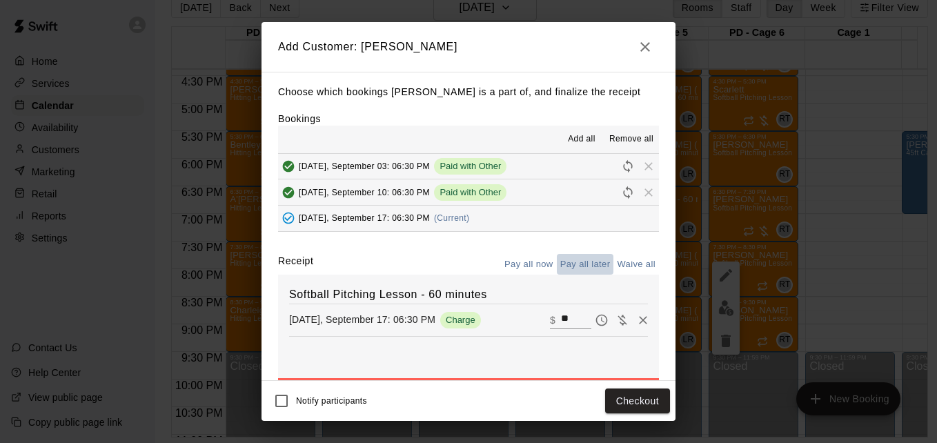
click at [573, 267] on button "Pay all later" at bounding box center [585, 264] width 57 height 21
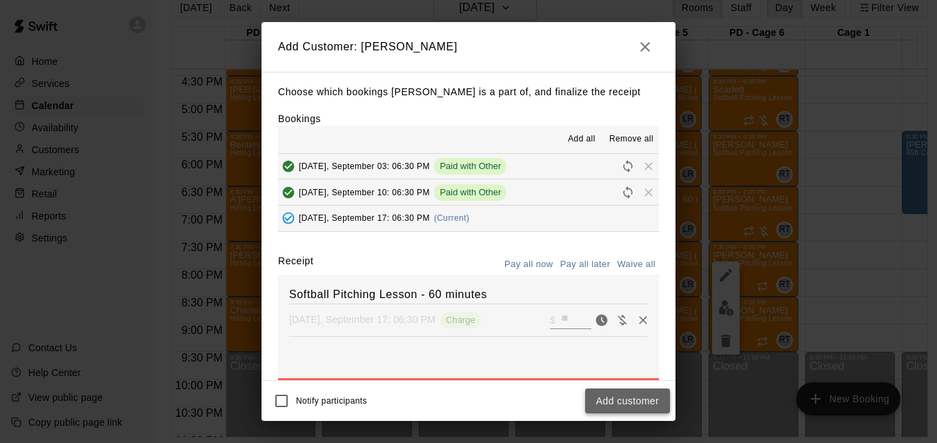
click at [623, 391] on button "Add customer" at bounding box center [627, 401] width 85 height 26
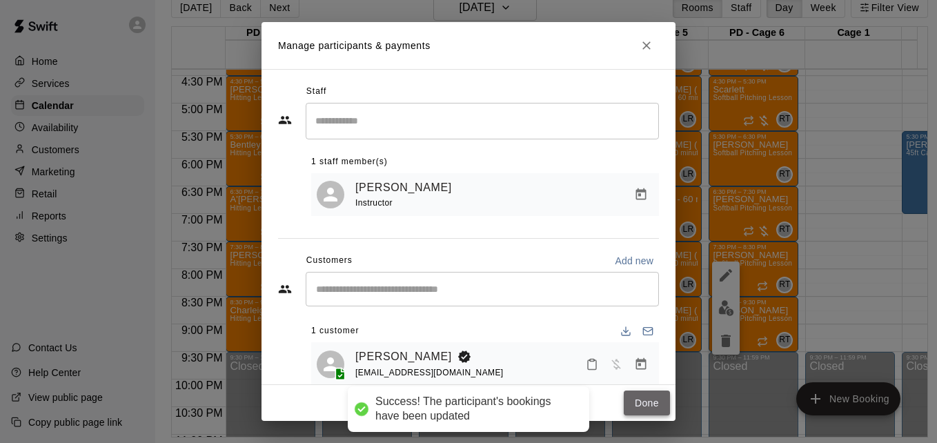
click at [635, 402] on button "Done" at bounding box center [647, 404] width 46 height 26
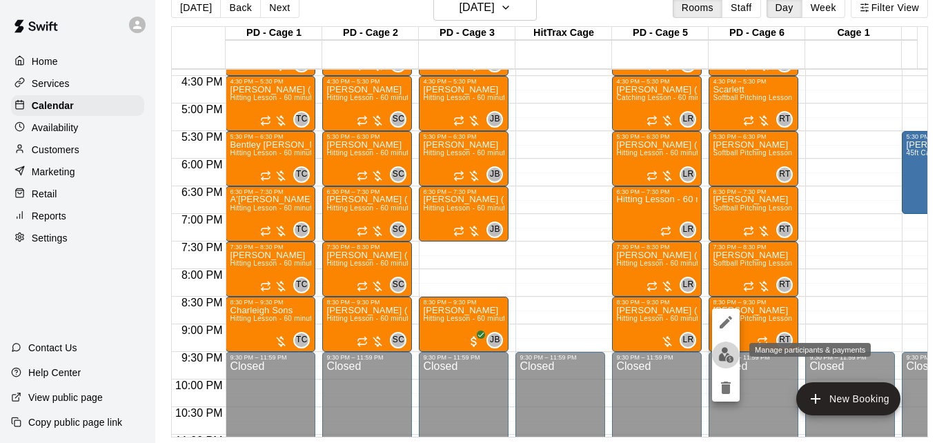
click at [722, 358] on img "edit" at bounding box center [726, 355] width 16 height 16
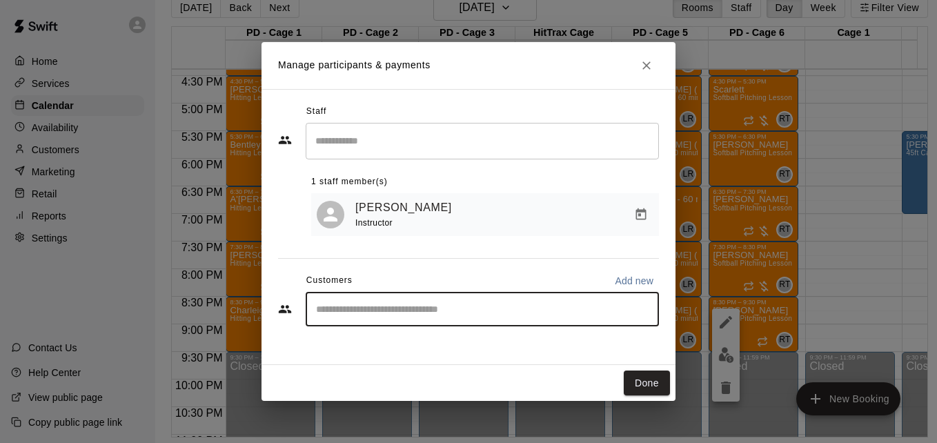
click at [558, 316] on input "Start typing to search customers..." at bounding box center [482, 309] width 341 height 14
type input "******"
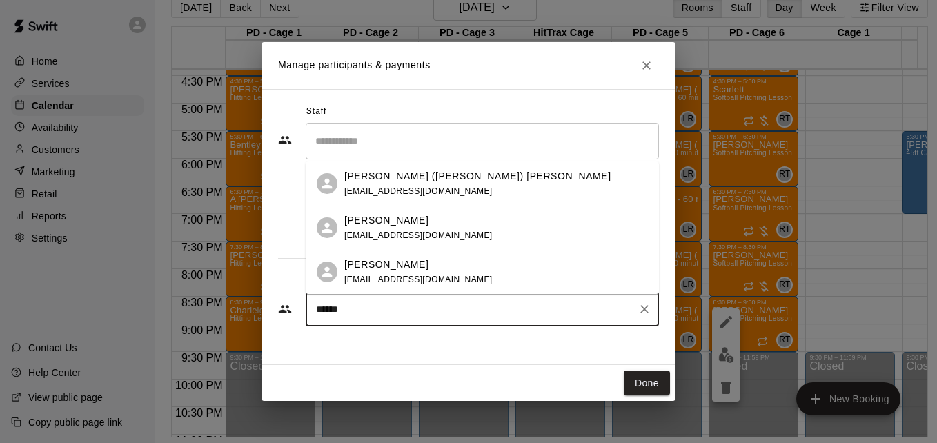
click at [468, 228] on div "[PERSON_NAME] [EMAIL_ADDRESS][DOMAIN_NAME]" at bounding box center [496, 228] width 304 height 30
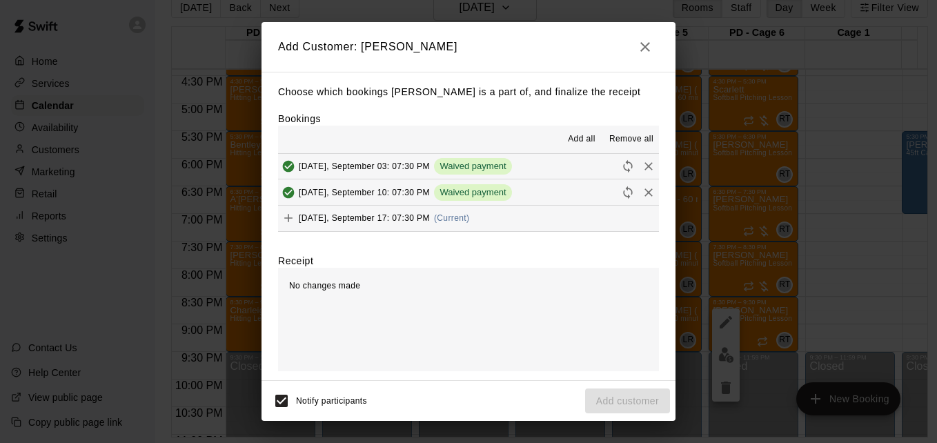
click at [506, 224] on button "[DATE], September 17: 07:30 PM (Current)" at bounding box center [468, 219] width 381 height 26
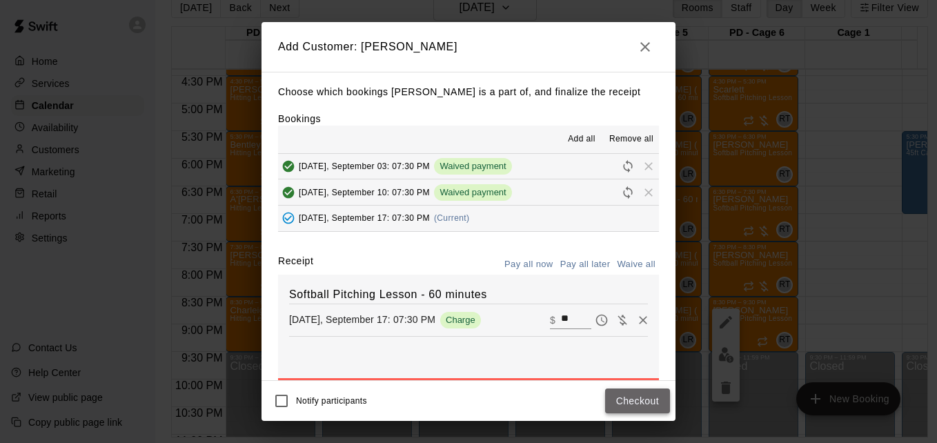
click at [628, 395] on button "Checkout" at bounding box center [637, 401] width 65 height 26
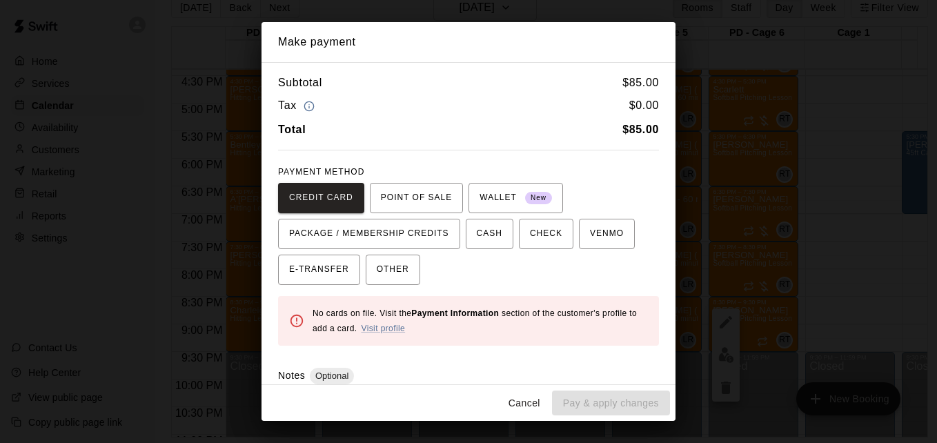
click at [522, 408] on button "Cancel" at bounding box center [524, 404] width 44 height 26
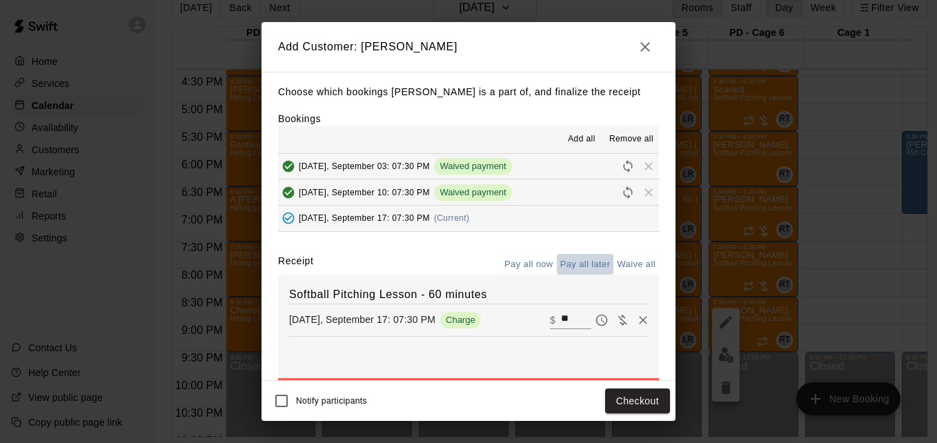
click at [575, 265] on button "Pay all later" at bounding box center [585, 264] width 57 height 21
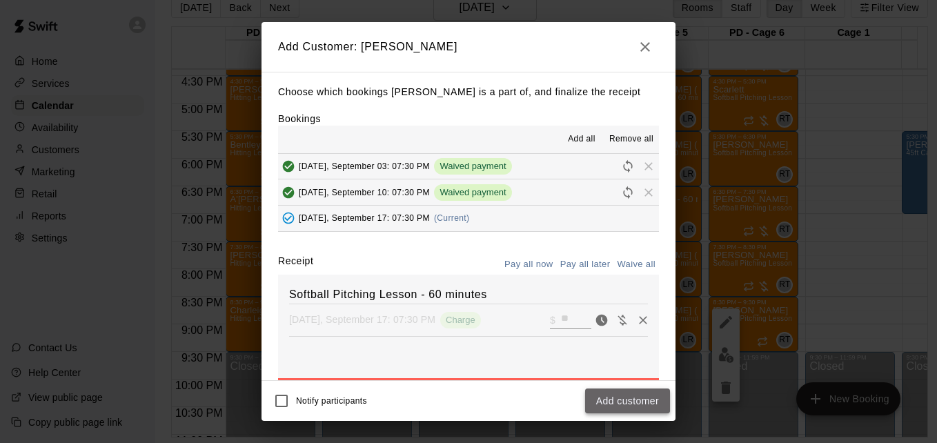
click at [627, 397] on button "Add customer" at bounding box center [627, 401] width 85 height 26
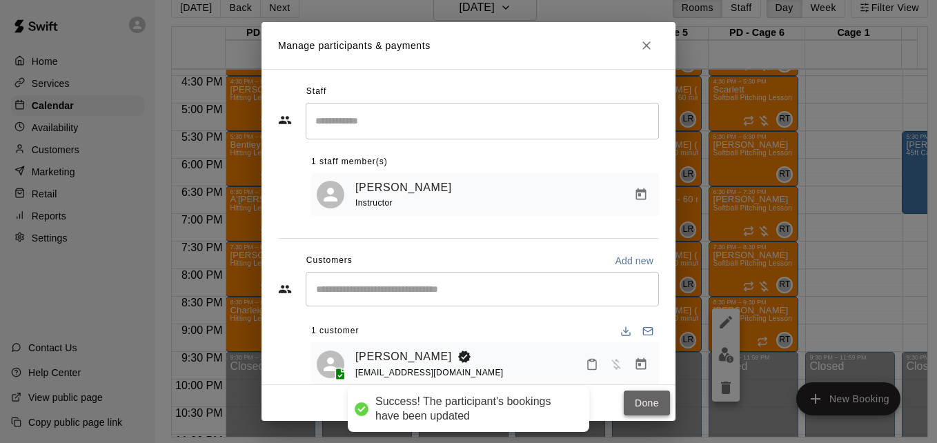
click at [636, 402] on button "Done" at bounding box center [647, 404] width 46 height 26
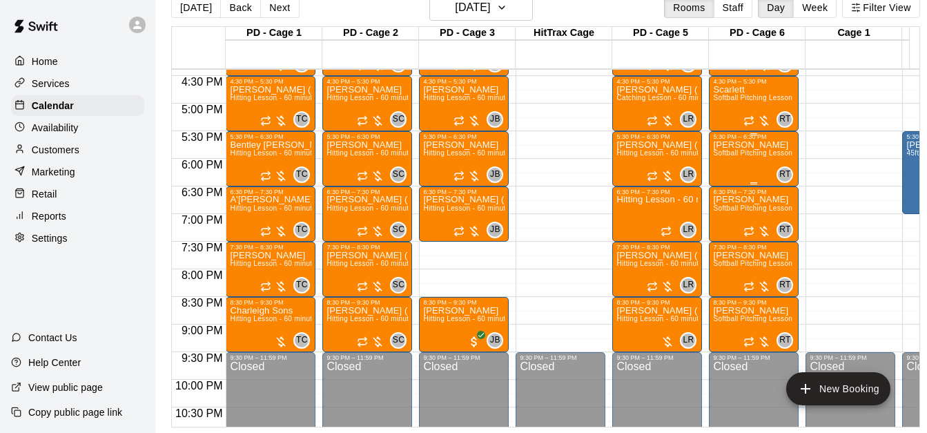
click at [749, 152] on span "Softball Pitching Lesson - 60 minutes" at bounding box center [774, 153] width 122 height 8
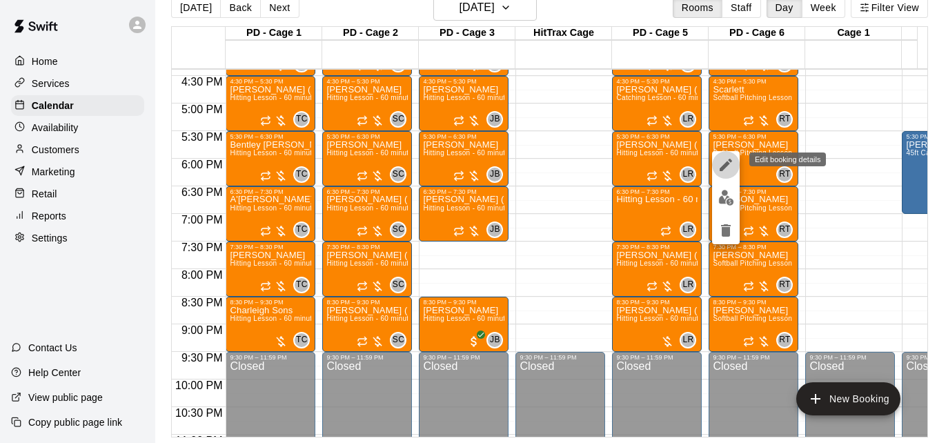
click at [723, 165] on icon "edit" at bounding box center [726, 165] width 17 height 17
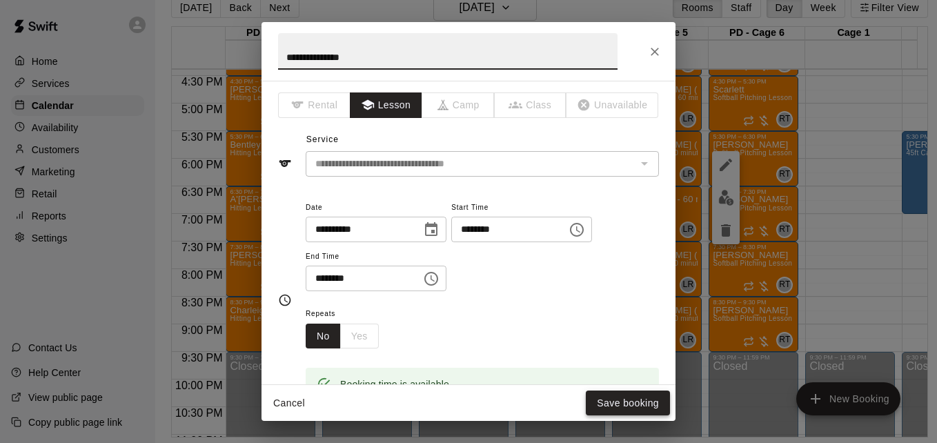
type input "**********"
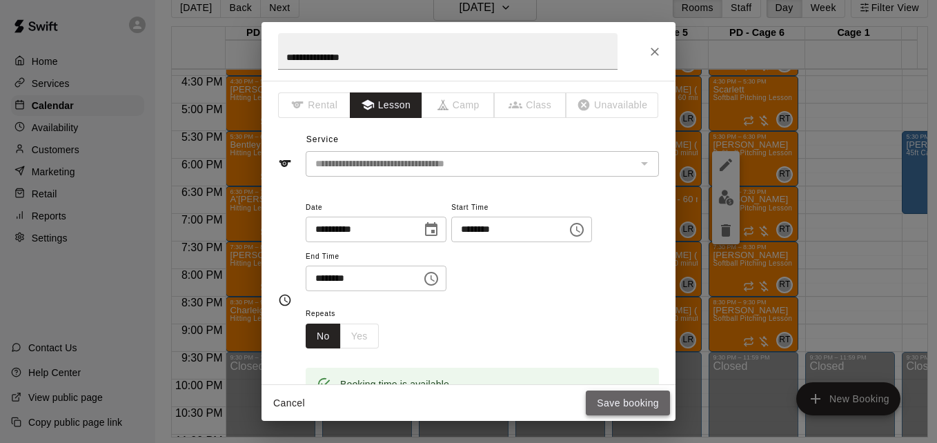
click at [643, 404] on button "Save booking" at bounding box center [628, 404] width 84 height 26
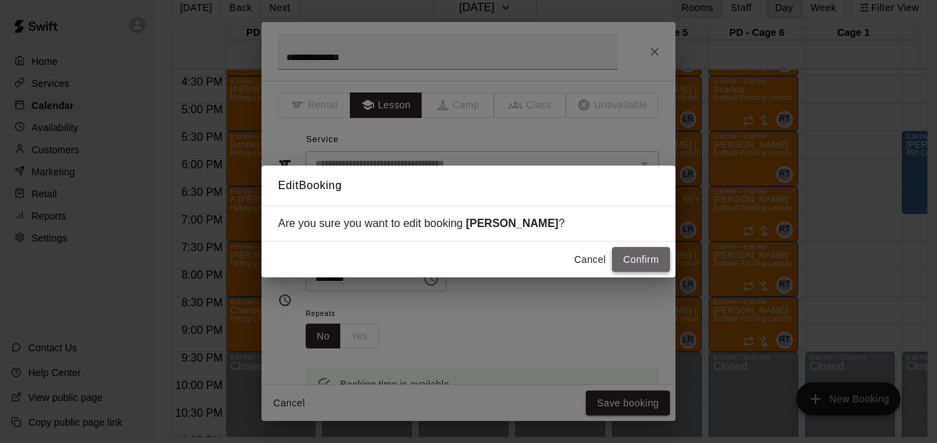
click at [644, 268] on button "Confirm" at bounding box center [641, 260] width 58 height 26
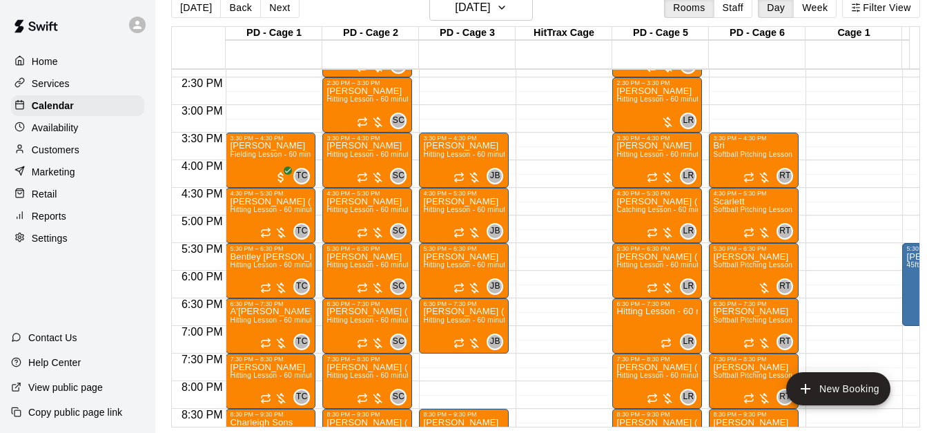
scroll to position [785, 0]
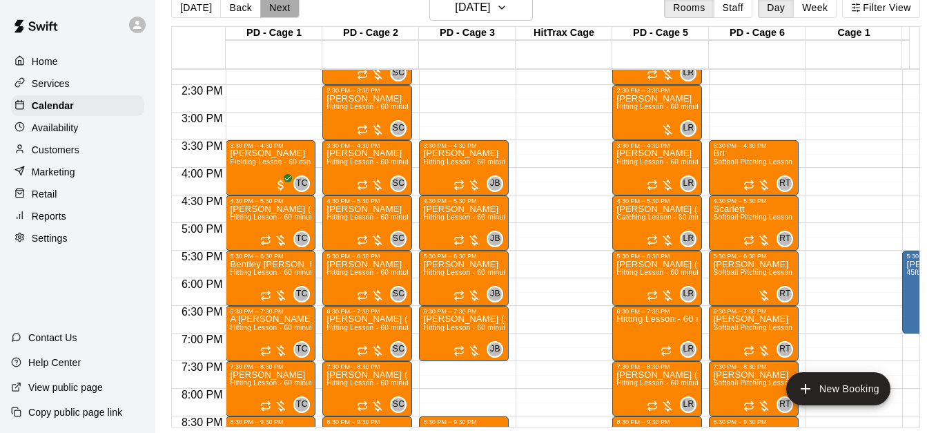
click at [277, 8] on button "Next" at bounding box center [279, 7] width 39 height 21
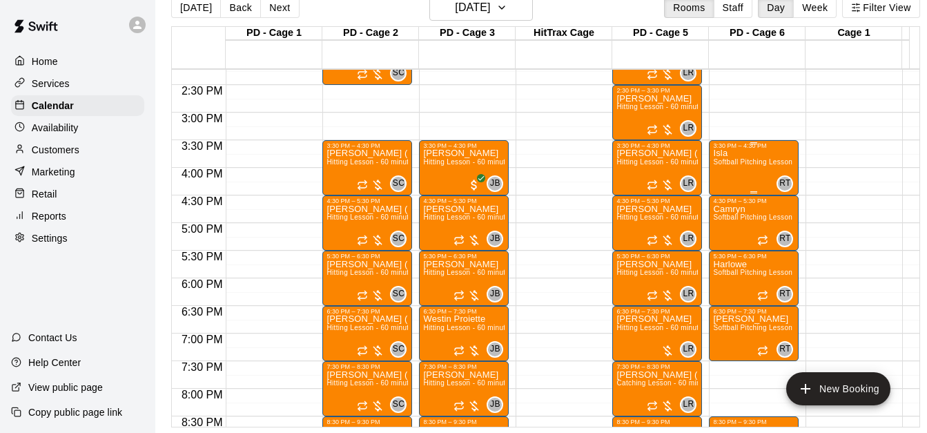
click at [747, 164] on span "Softball Pitching Lesson - 60 minutes" at bounding box center [774, 162] width 122 height 8
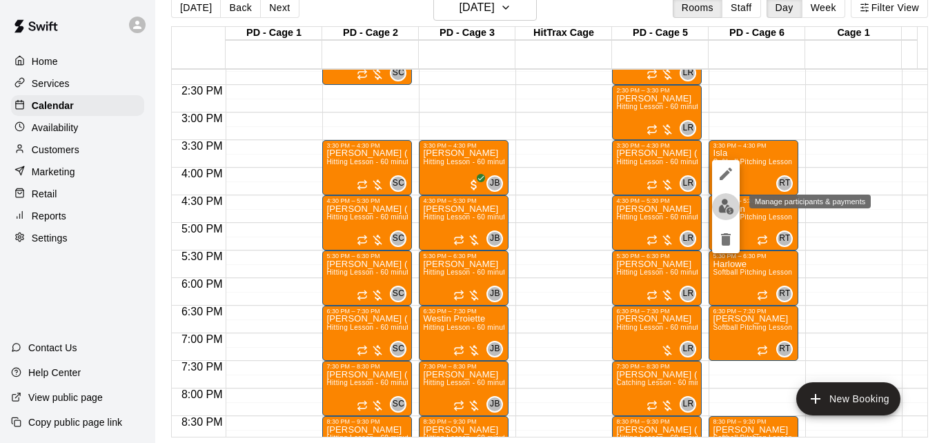
click at [723, 208] on img "edit" at bounding box center [726, 207] width 16 height 16
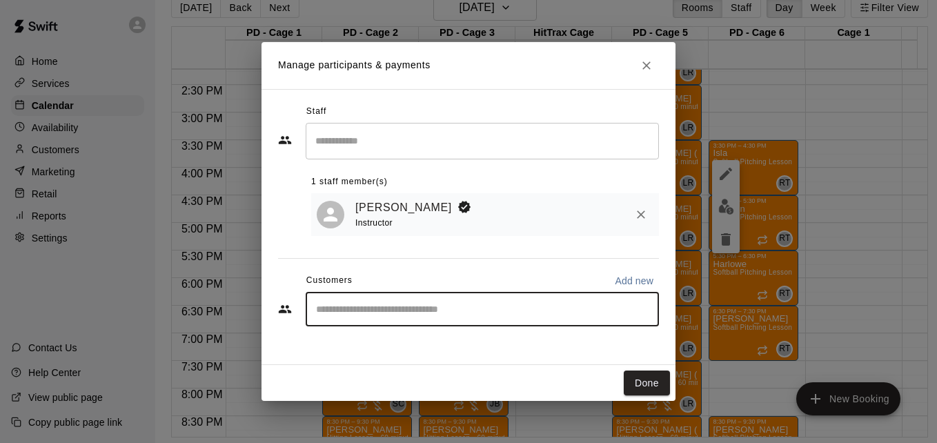
click at [474, 310] on input "Start typing to search customers..." at bounding box center [482, 309] width 341 height 14
type input "****"
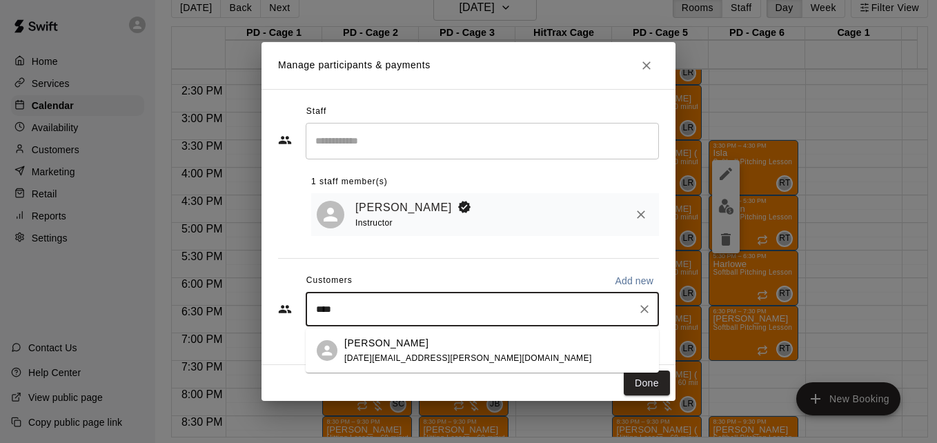
click at [515, 359] on div "Isla [PERSON_NAME] [DATE][EMAIL_ADDRESS][PERSON_NAME][DOMAIN_NAME]" at bounding box center [496, 351] width 304 height 30
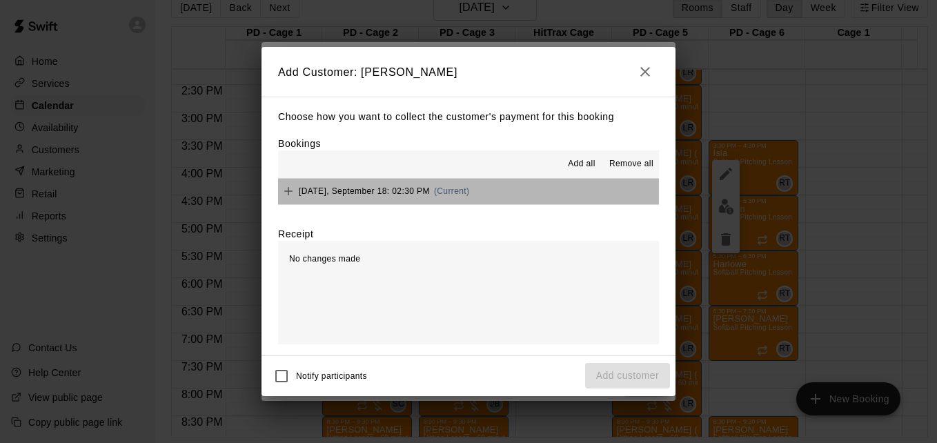
click at [493, 202] on button "[DATE], September 18: 02:30 PM (Current)" at bounding box center [468, 192] width 381 height 26
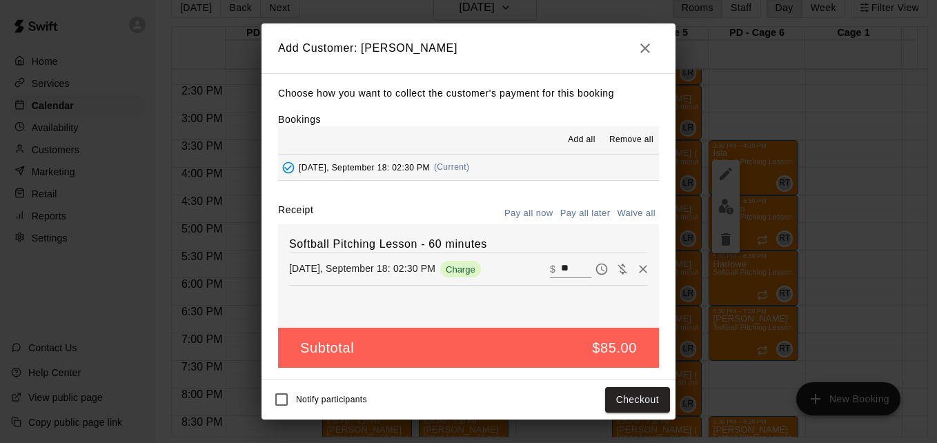
click at [578, 212] on button "Pay all later" at bounding box center [585, 213] width 57 height 21
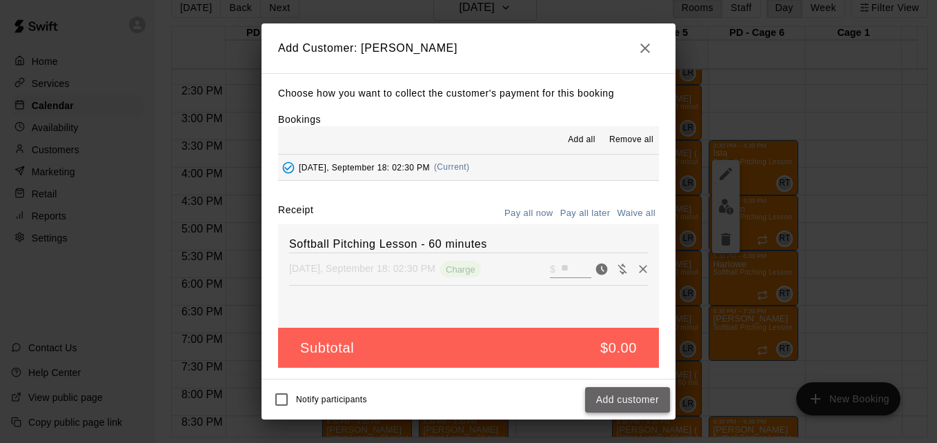
click at [617, 388] on button "Add customer" at bounding box center [627, 400] width 85 height 26
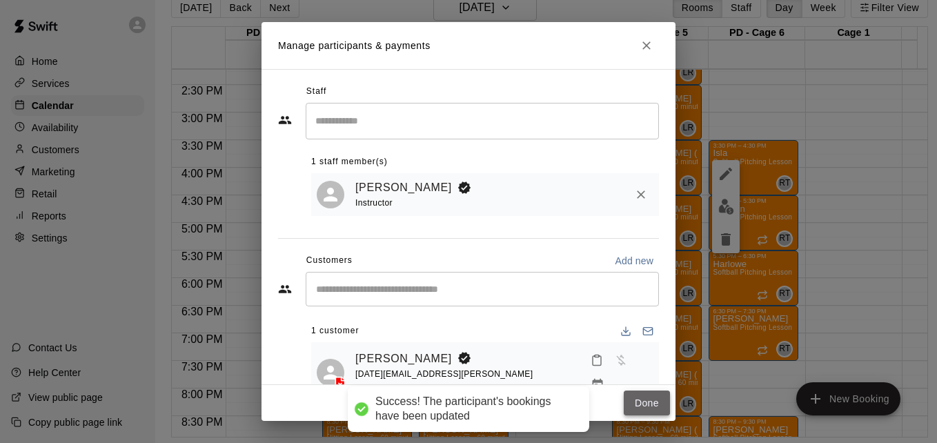
click at [650, 391] on button "Done" at bounding box center [647, 404] width 46 height 26
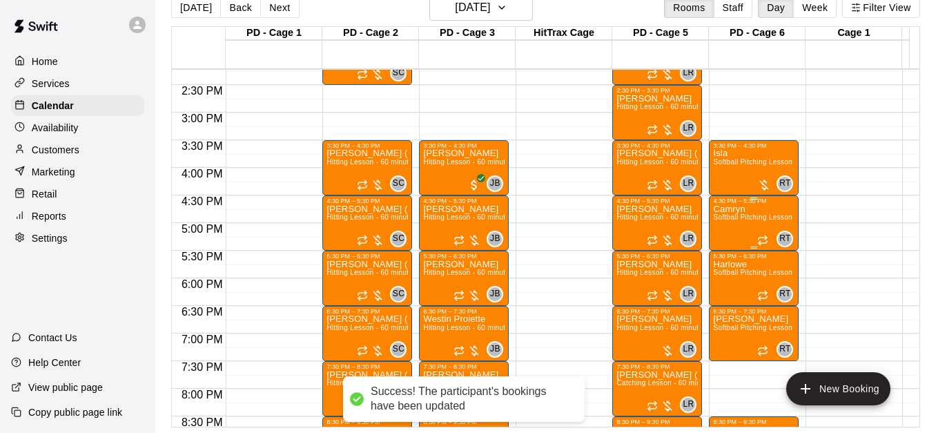
click at [747, 220] on span "Softball Pitching Lesson - 60 minutes" at bounding box center [774, 217] width 122 height 8
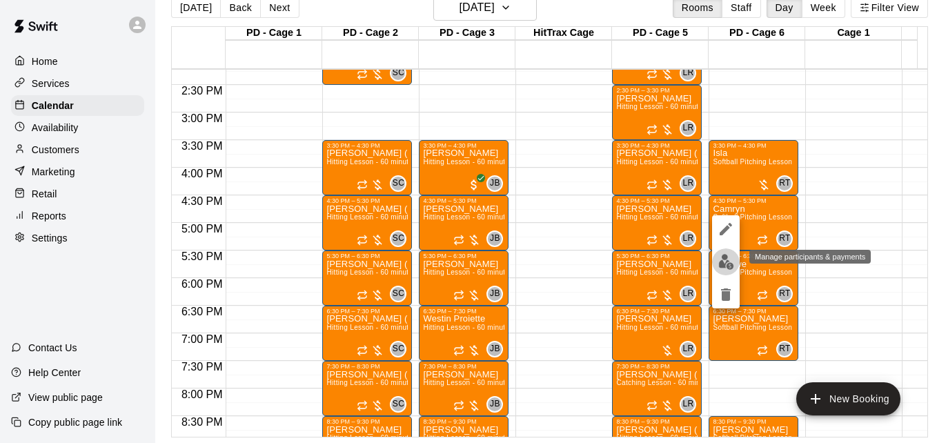
click at [724, 263] on img "edit" at bounding box center [726, 262] width 16 height 16
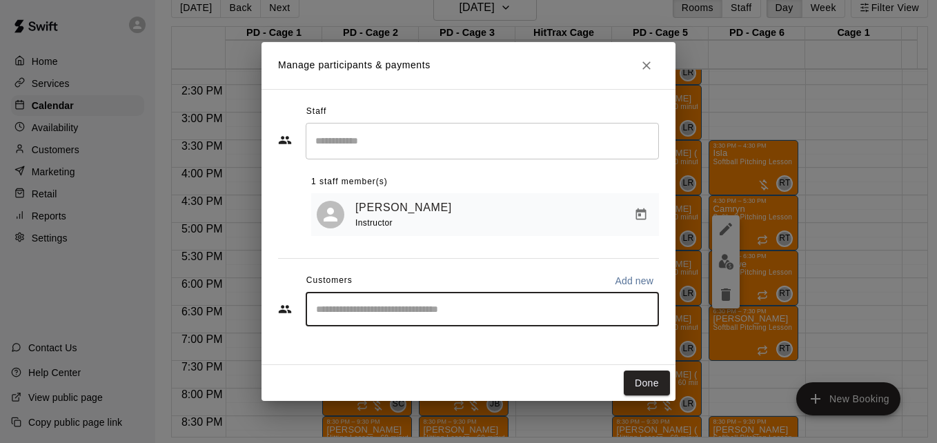
click at [435, 316] on input "Start typing to search customers..." at bounding box center [482, 309] width 341 height 14
type input "*****"
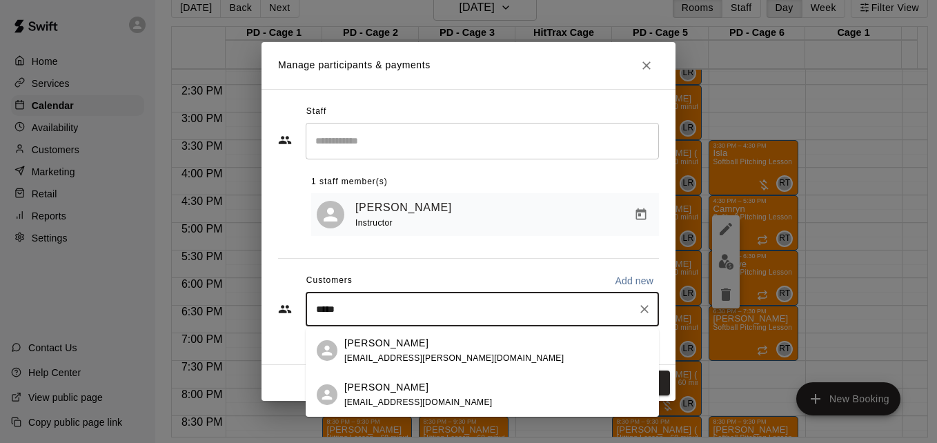
click at [468, 357] on div "Camryn Poppell [EMAIL_ADDRESS][PERSON_NAME][DOMAIN_NAME]" at bounding box center [496, 351] width 304 height 30
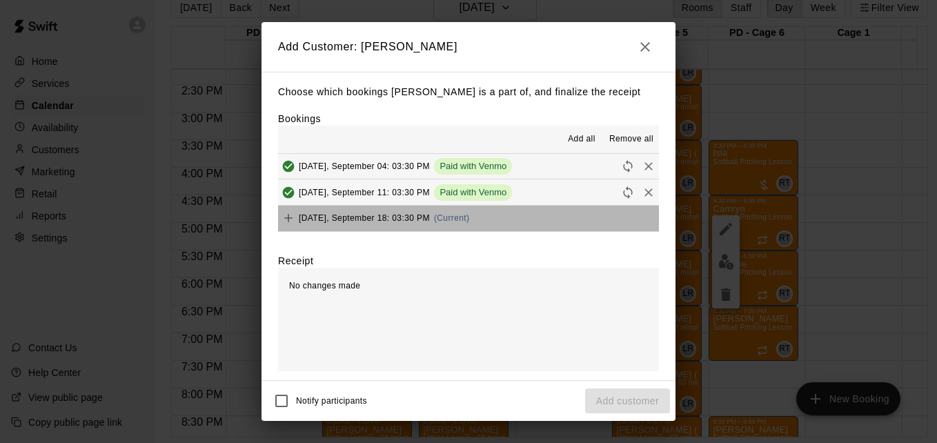
click at [498, 225] on button "[DATE], September 18: 03:30 PM (Current)" at bounding box center [468, 219] width 381 height 26
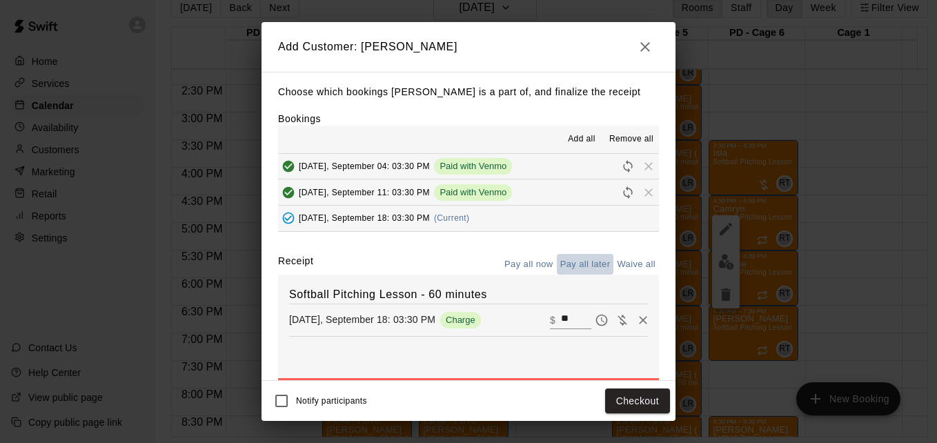
click at [575, 269] on button "Pay all later" at bounding box center [585, 264] width 57 height 21
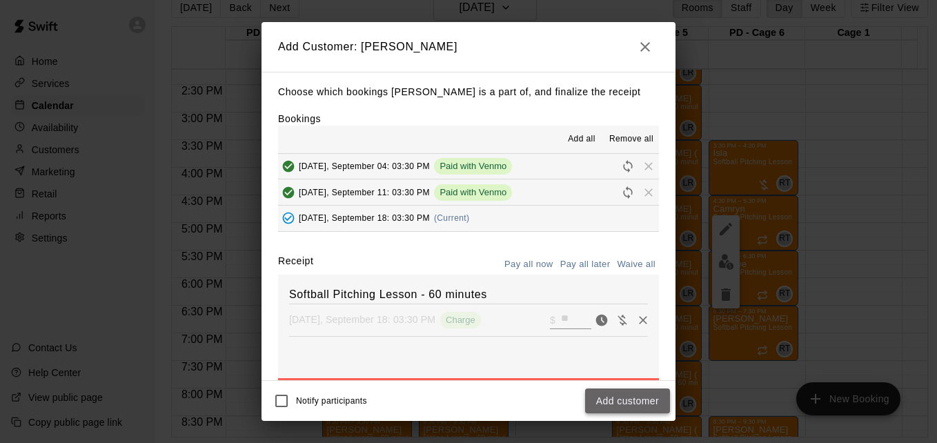
click at [633, 403] on button "Add customer" at bounding box center [627, 401] width 85 height 26
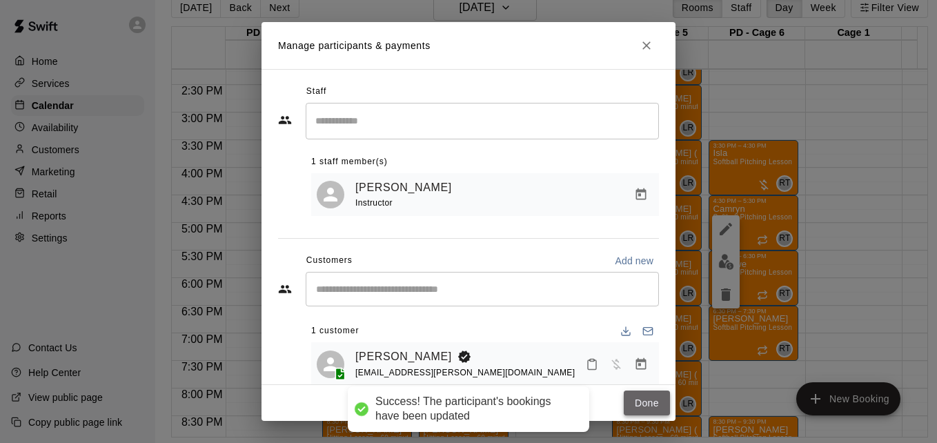
click at [647, 404] on button "Done" at bounding box center [647, 404] width 46 height 26
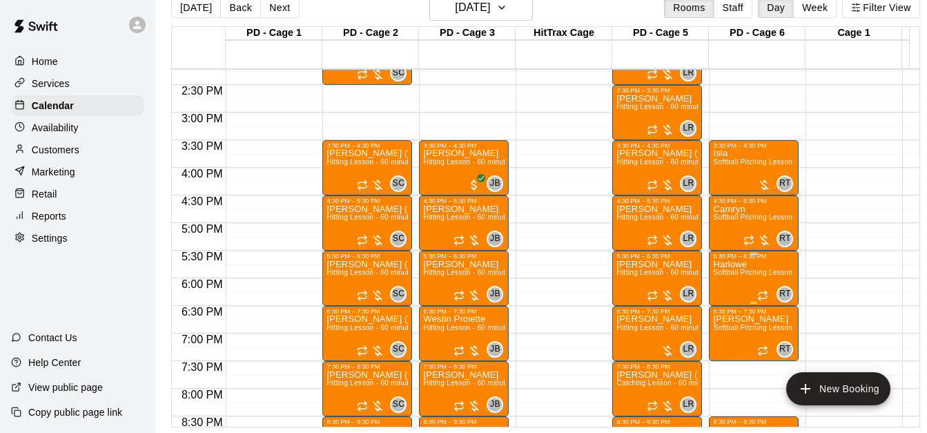
click at [749, 274] on span "Softball Pitching Lesson - 60 minutes" at bounding box center [774, 272] width 122 height 8
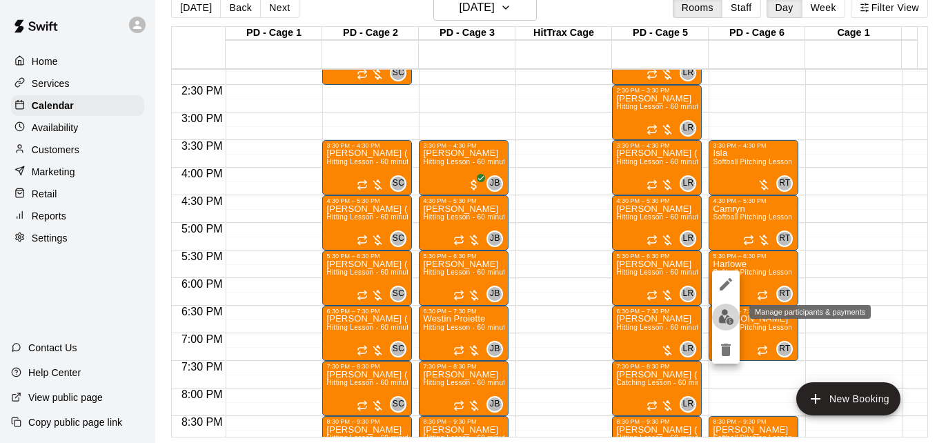
click at [729, 318] on img "edit" at bounding box center [726, 317] width 16 height 16
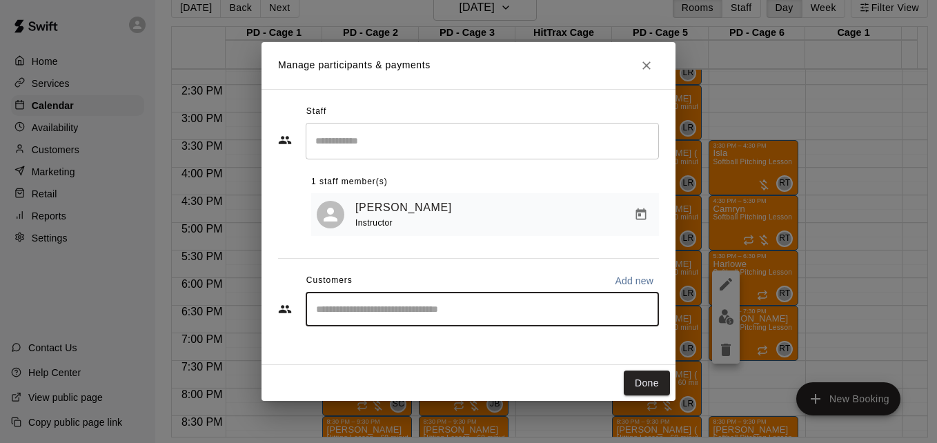
click at [480, 311] on input "Start typing to search customers..." at bounding box center [482, 309] width 341 height 14
type input "*****"
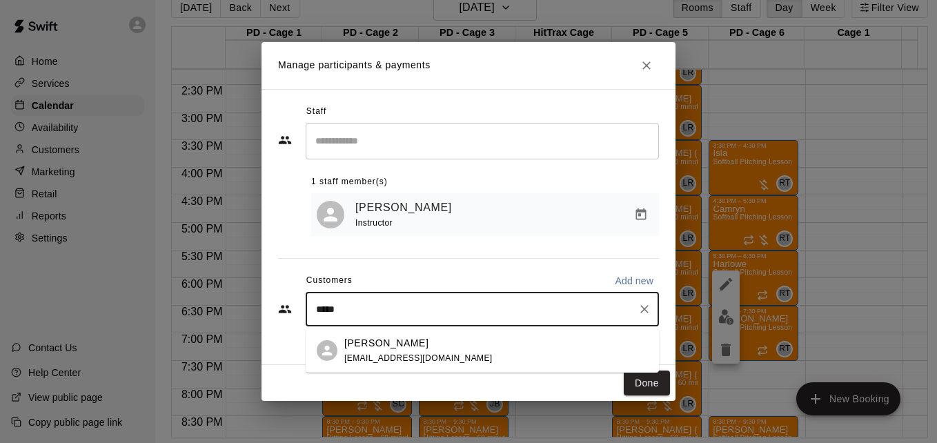
click at [487, 350] on div "[PERSON_NAME] [EMAIL_ADDRESS][DOMAIN_NAME]" at bounding box center [496, 351] width 304 height 30
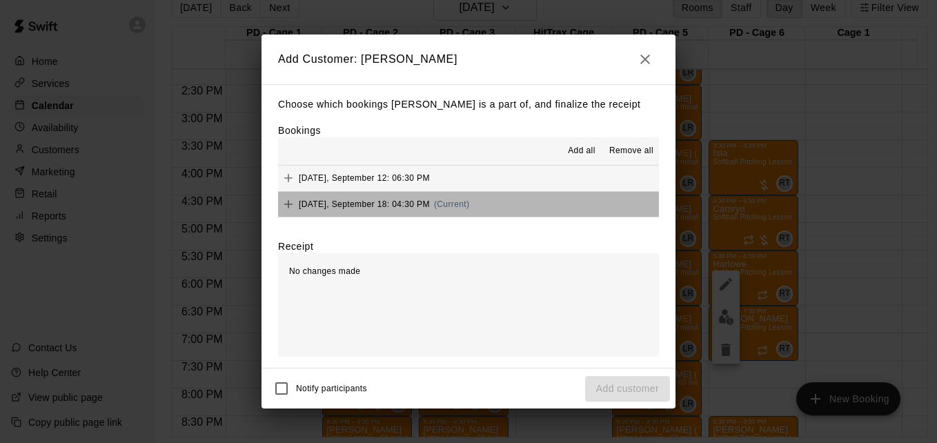
click at [509, 200] on button "[DATE], September 18: 04:30 PM (Current)" at bounding box center [468, 205] width 381 height 26
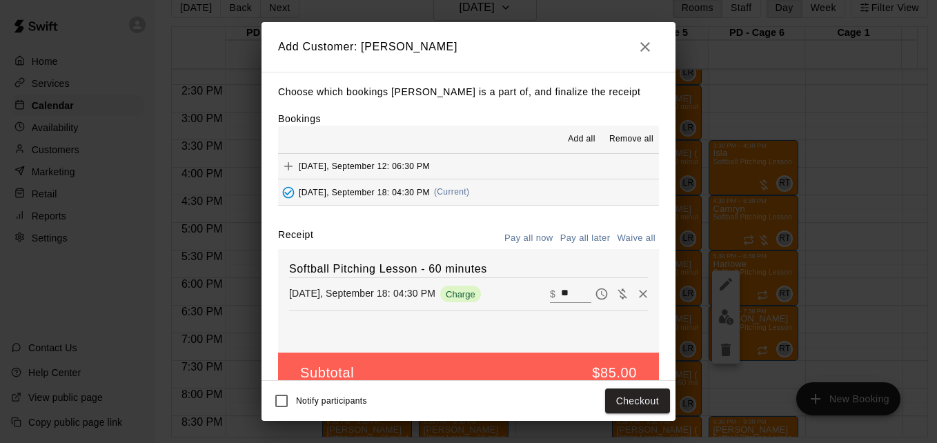
click at [565, 239] on button "Pay all later" at bounding box center [585, 238] width 57 height 21
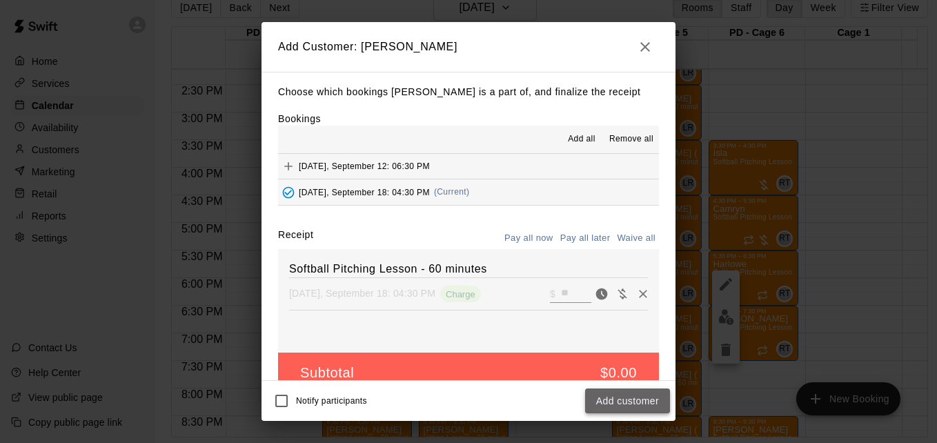
click at [635, 400] on button "Add customer" at bounding box center [627, 401] width 85 height 26
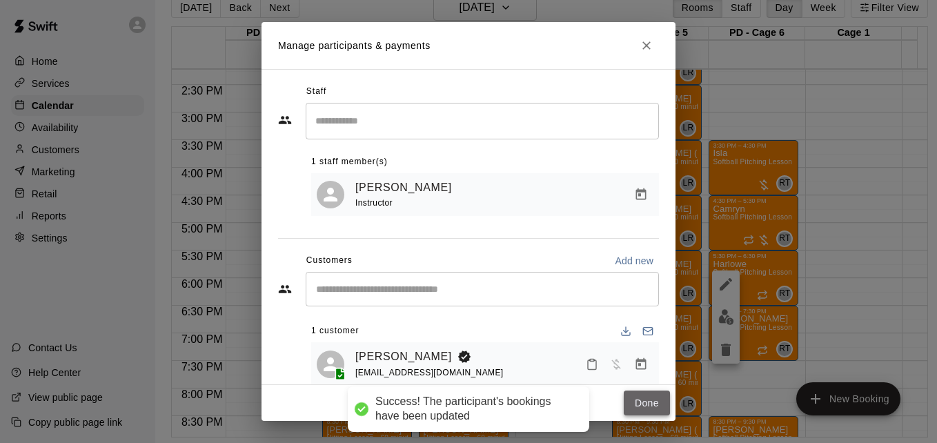
click at [644, 400] on button "Done" at bounding box center [647, 404] width 46 height 26
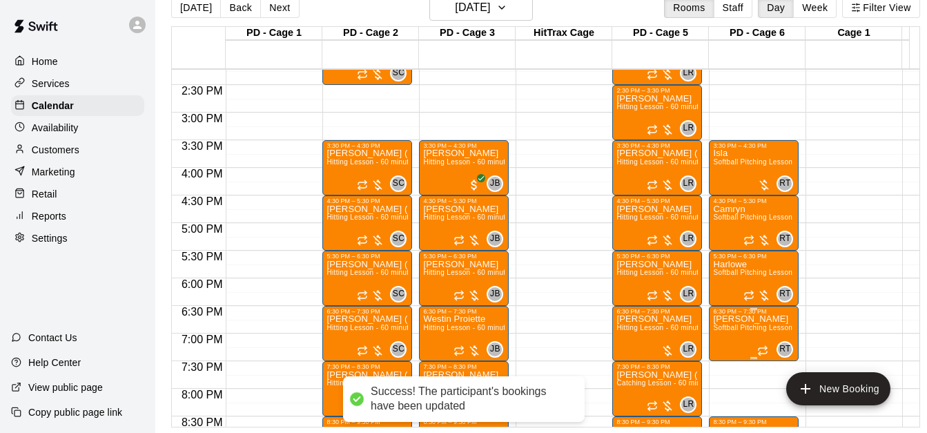
click at [738, 331] on span "Softball Pitching Lesson - 60 minutes" at bounding box center [774, 328] width 122 height 8
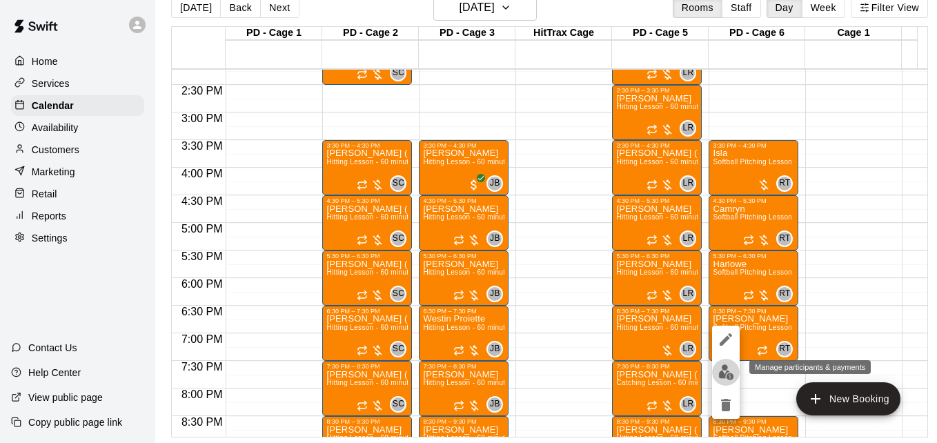
click at [727, 372] on img "edit" at bounding box center [726, 372] width 16 height 16
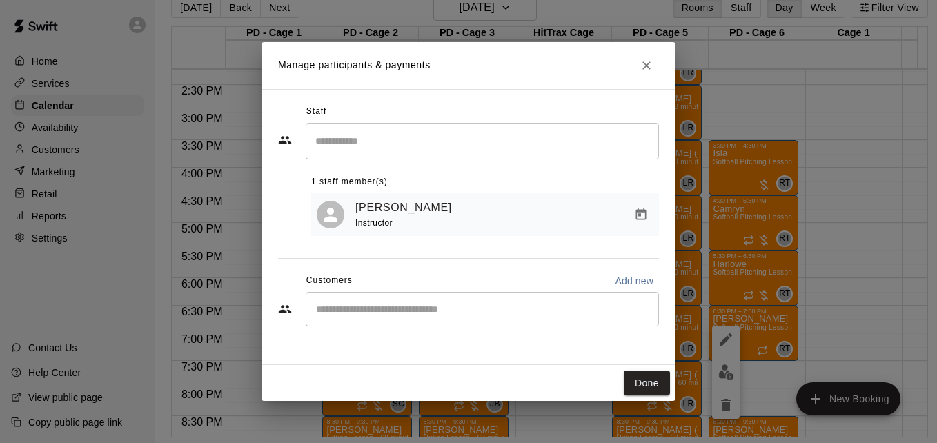
click at [506, 324] on div "​" at bounding box center [482, 309] width 353 height 34
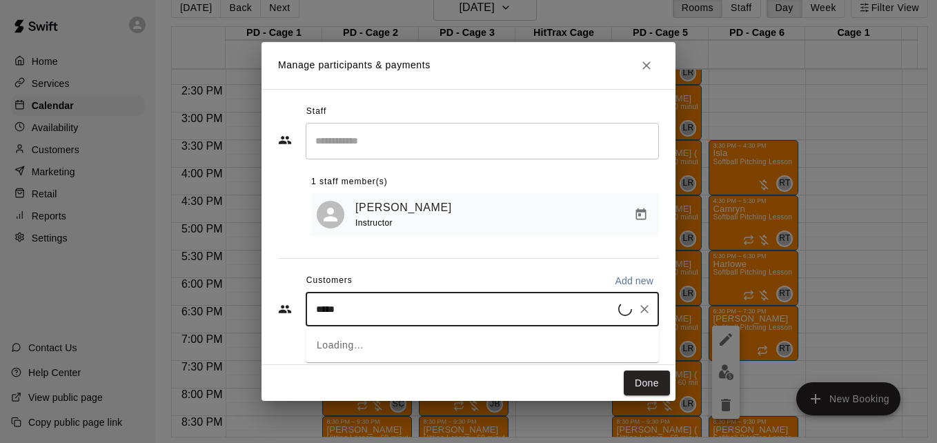
type input "******"
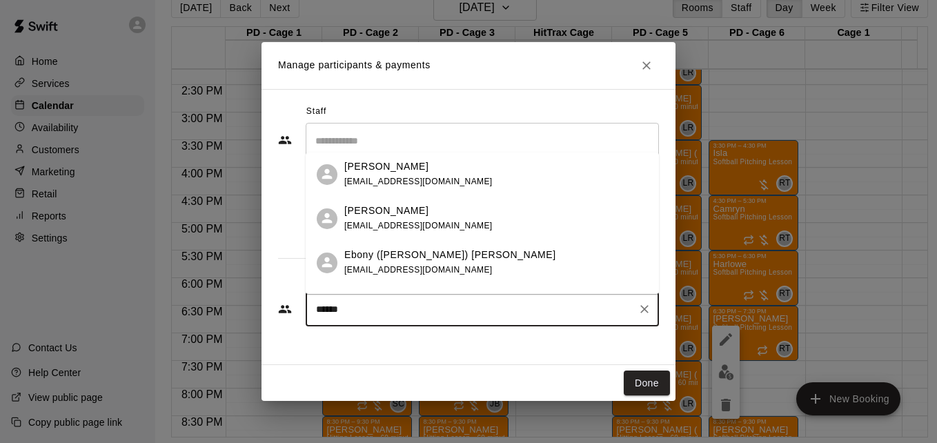
click at [502, 275] on div "Ebony ([PERSON_NAME]) [PERSON_NAME] [EMAIL_ADDRESS][DOMAIN_NAME]" at bounding box center [496, 263] width 304 height 30
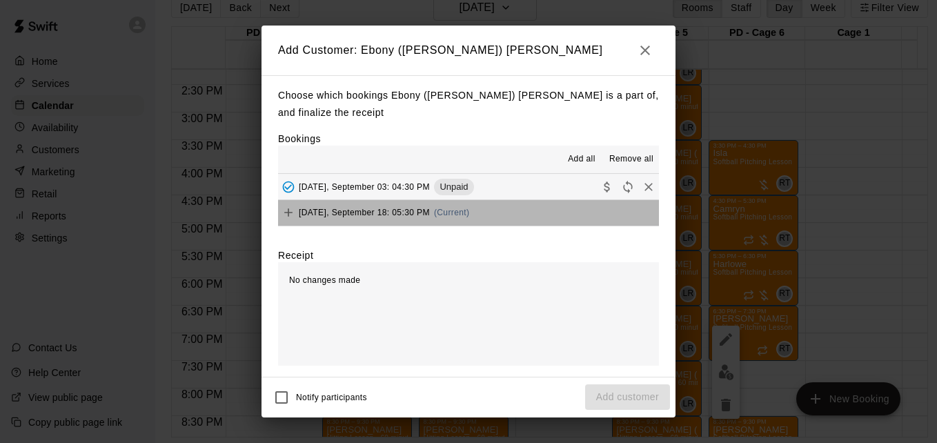
click at [519, 215] on button "[DATE], September 18: 05:30 PM (Current)" at bounding box center [468, 213] width 381 height 26
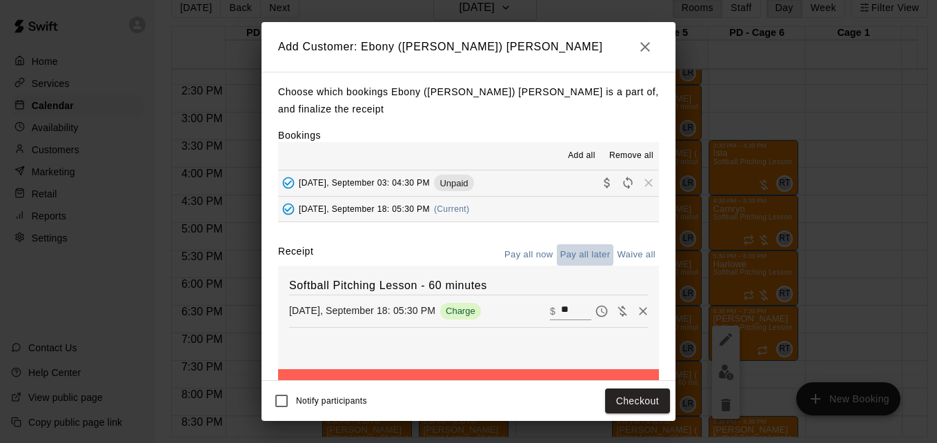
click at [570, 259] on button "Pay all later" at bounding box center [585, 254] width 57 height 21
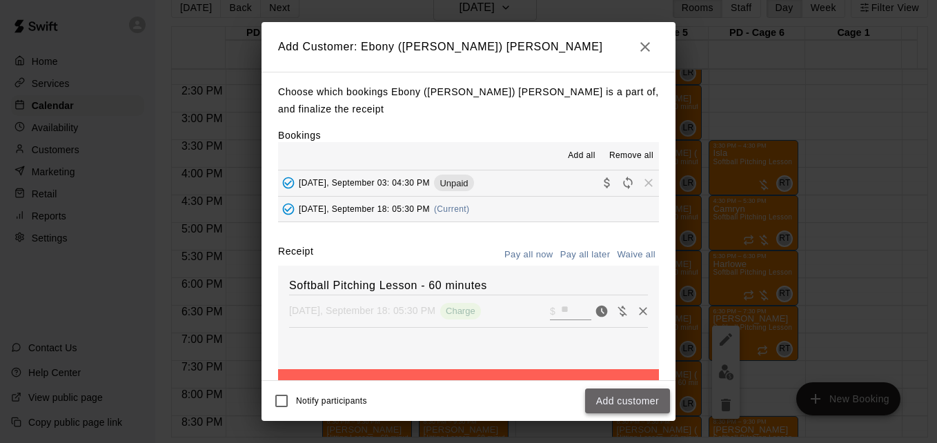
click at [627, 400] on button "Add customer" at bounding box center [627, 401] width 85 height 26
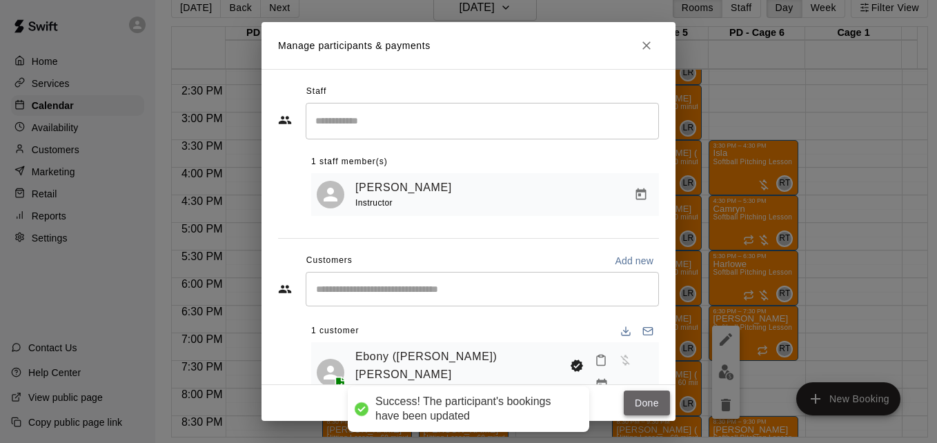
click at [651, 400] on button "Done" at bounding box center [647, 404] width 46 height 26
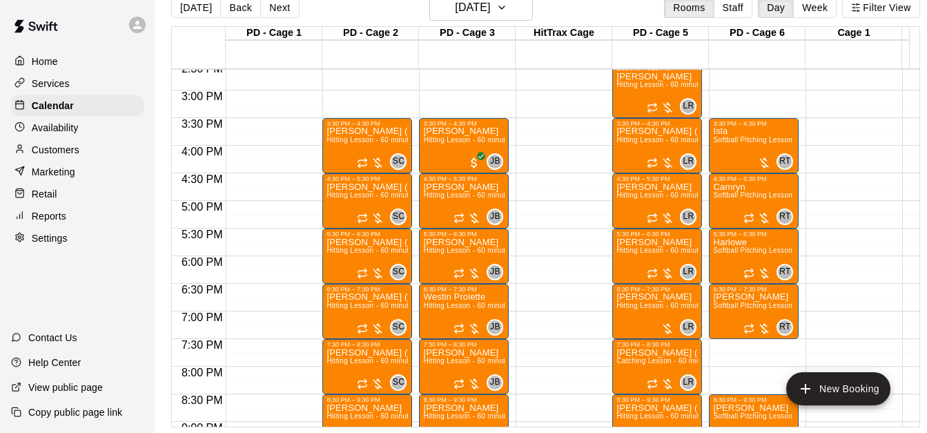
scroll to position [795, 0]
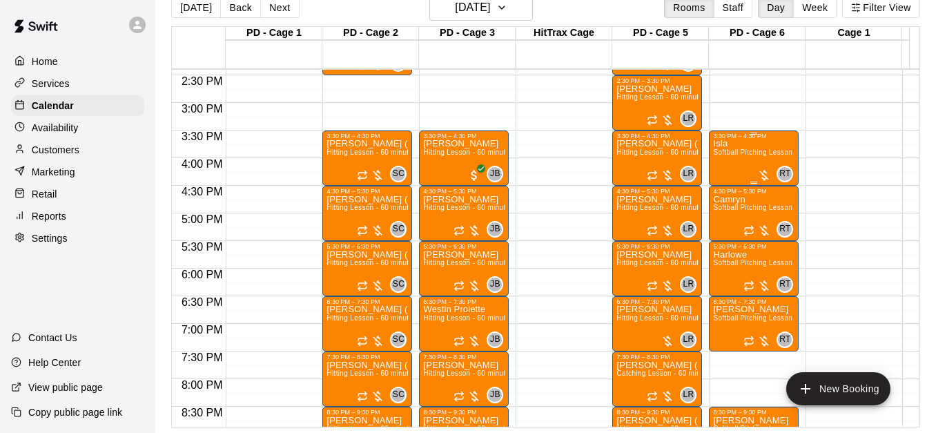
click at [731, 166] on div "Isla Softball Pitching Lesson - 60 minutes" at bounding box center [753, 355] width 81 height 433
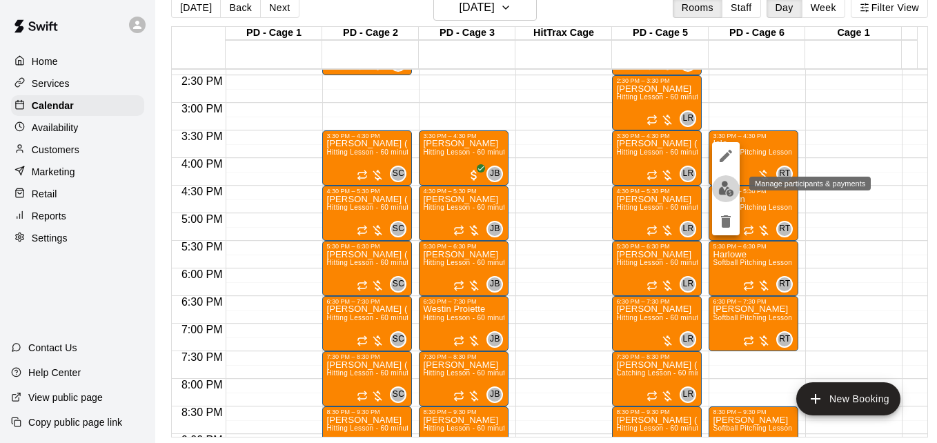
click at [725, 188] on img "edit" at bounding box center [726, 189] width 16 height 16
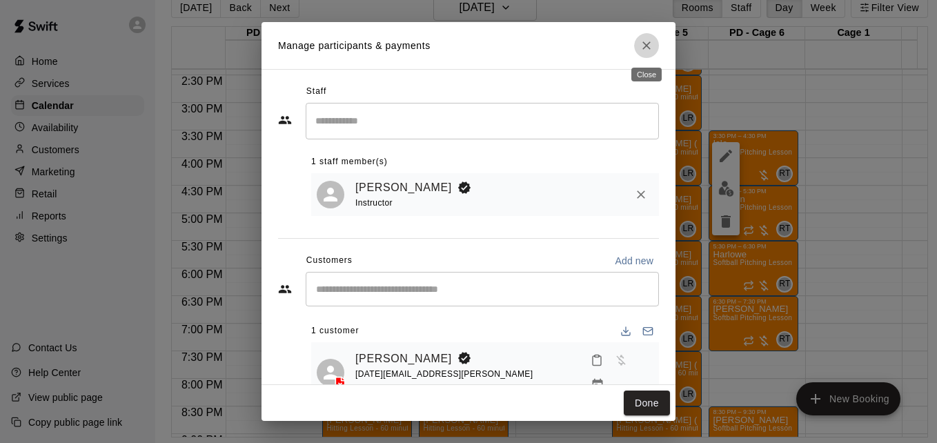
click at [652, 47] on icon "Close" at bounding box center [647, 46] width 14 height 14
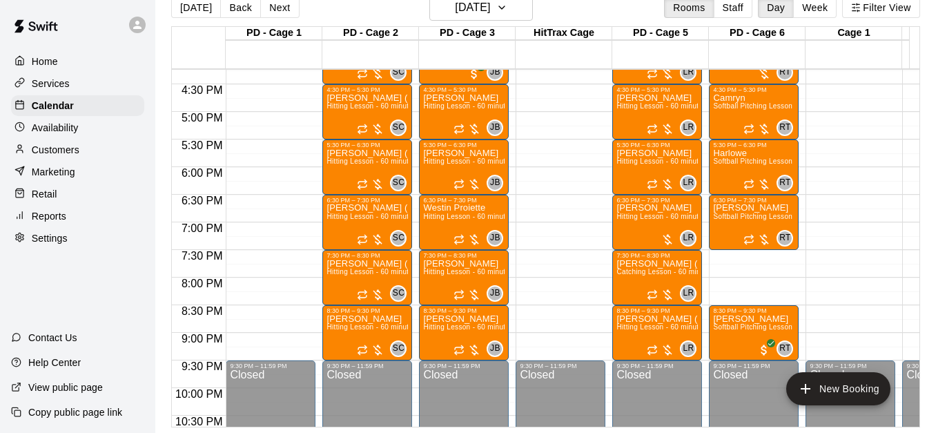
scroll to position [905, 0]
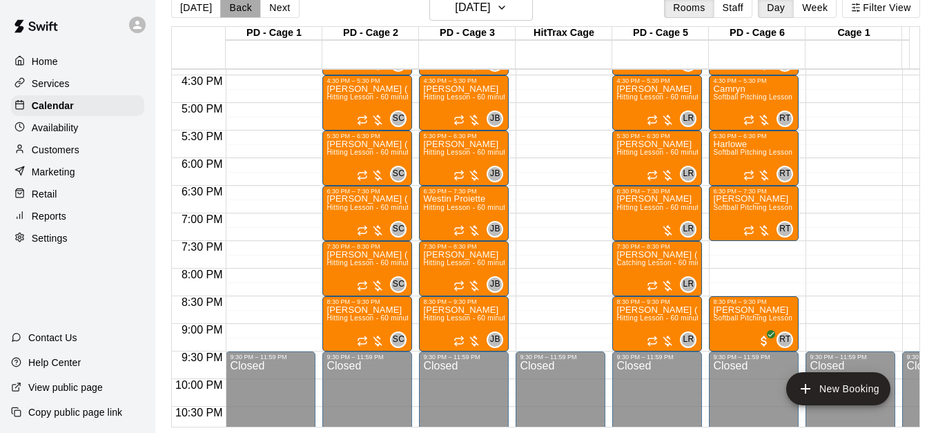
click at [232, 9] on button "Back" at bounding box center [240, 7] width 41 height 21
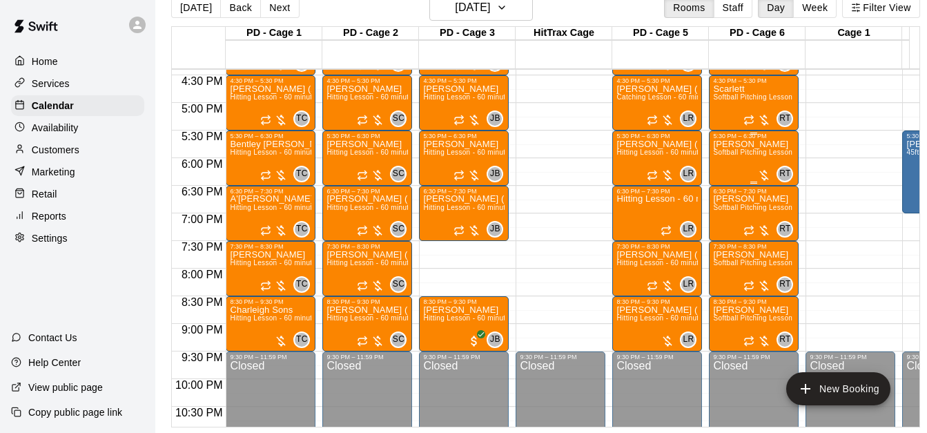
click at [750, 164] on div "[PERSON_NAME] Softball Pitching Lesson - 60 minutes" at bounding box center [753, 355] width 81 height 433
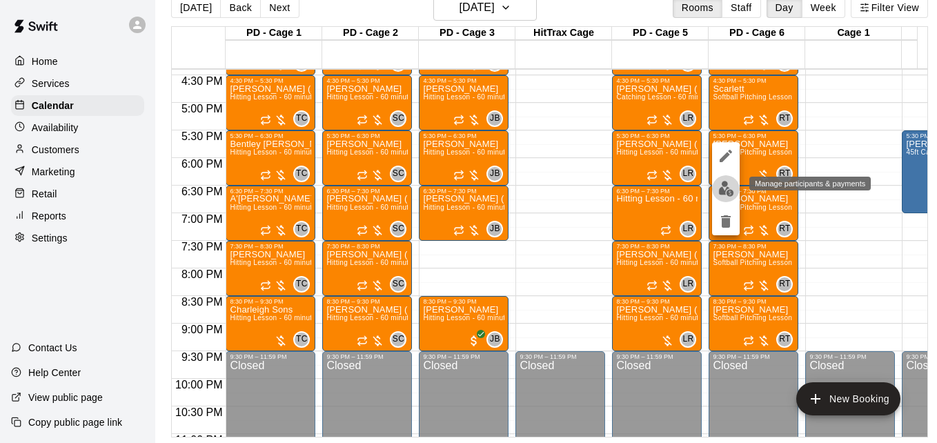
click at [731, 190] on img "edit" at bounding box center [726, 189] width 16 height 16
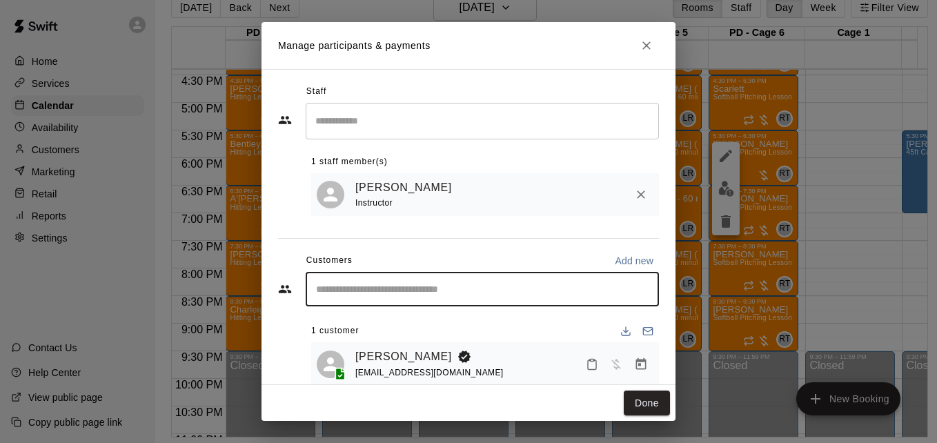
click at [511, 290] on input "Start typing to search customers..." at bounding box center [482, 289] width 341 height 14
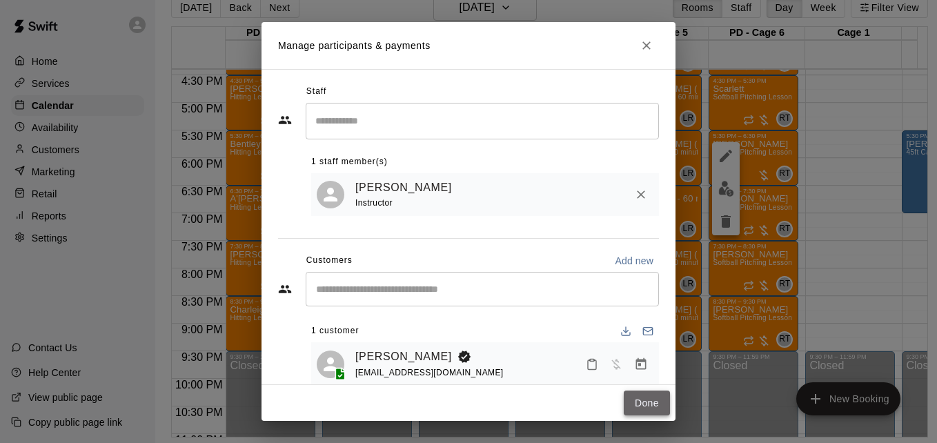
click at [646, 406] on button "Done" at bounding box center [647, 404] width 46 height 26
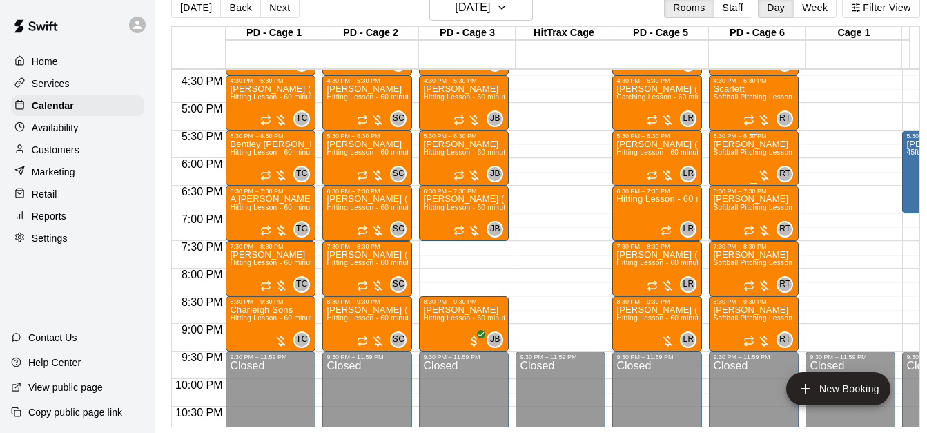
click at [749, 144] on p "[PERSON_NAME]" at bounding box center [753, 144] width 81 height 0
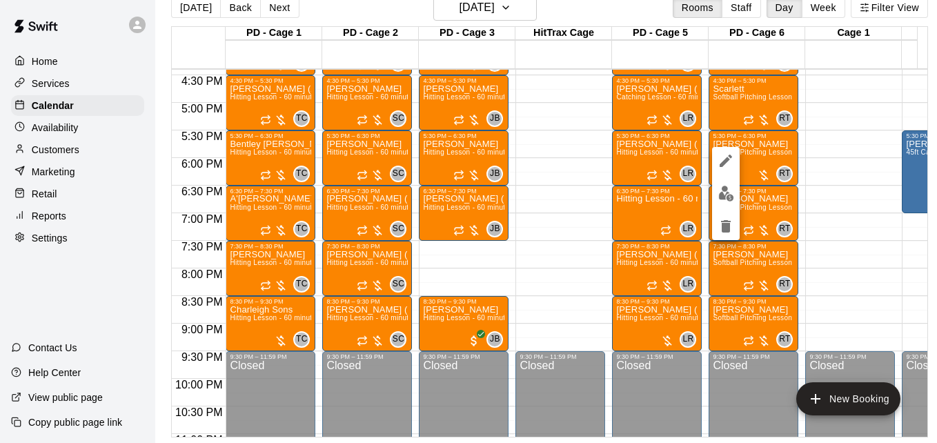
click at [264, 17] on div at bounding box center [468, 221] width 937 height 443
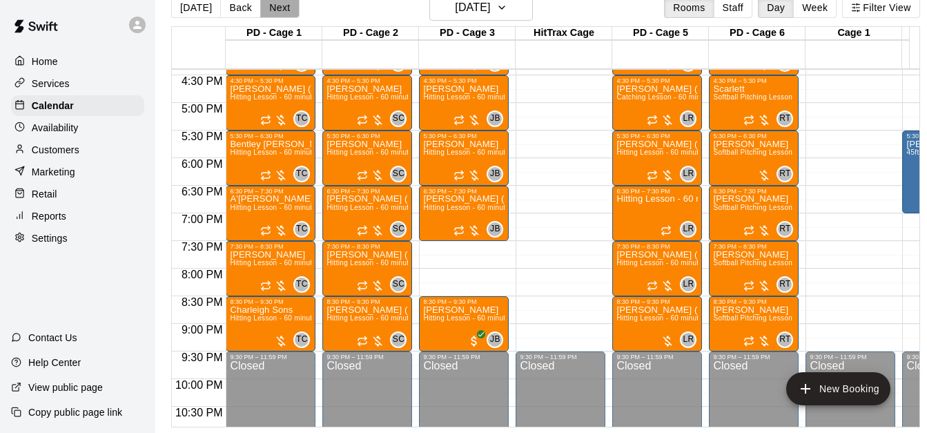
click at [285, 6] on button "Next" at bounding box center [279, 7] width 39 height 21
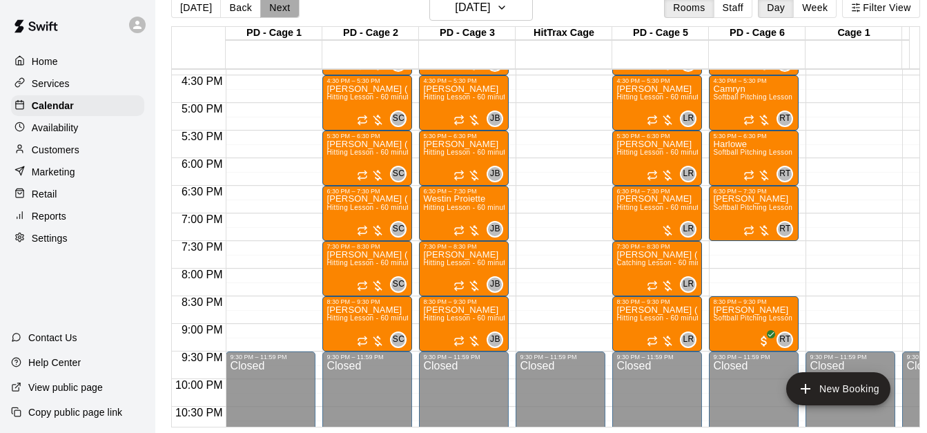
click at [285, 6] on button "Next" at bounding box center [279, 7] width 39 height 21
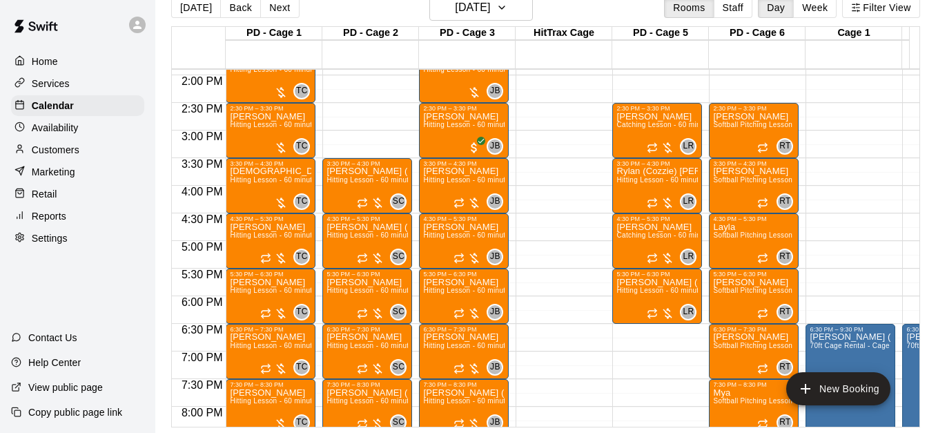
scroll to position [740, 0]
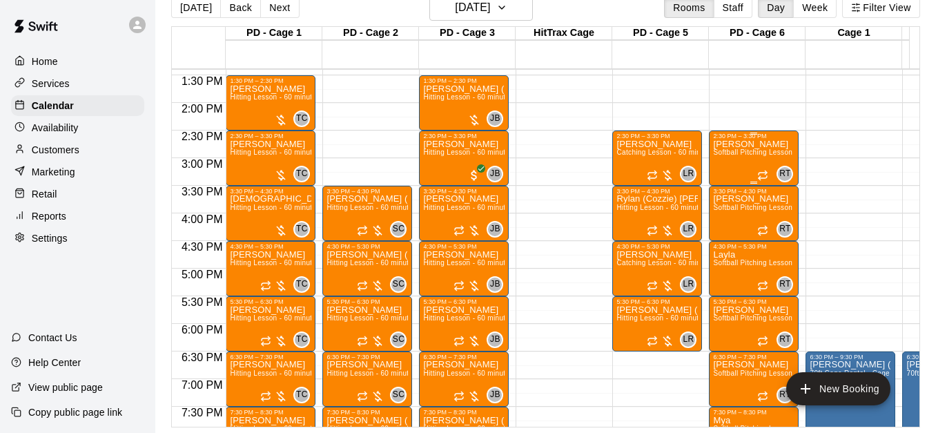
click at [741, 163] on div "Alex Softball Pitching Lesson - 60 minutes" at bounding box center [753, 355] width 81 height 433
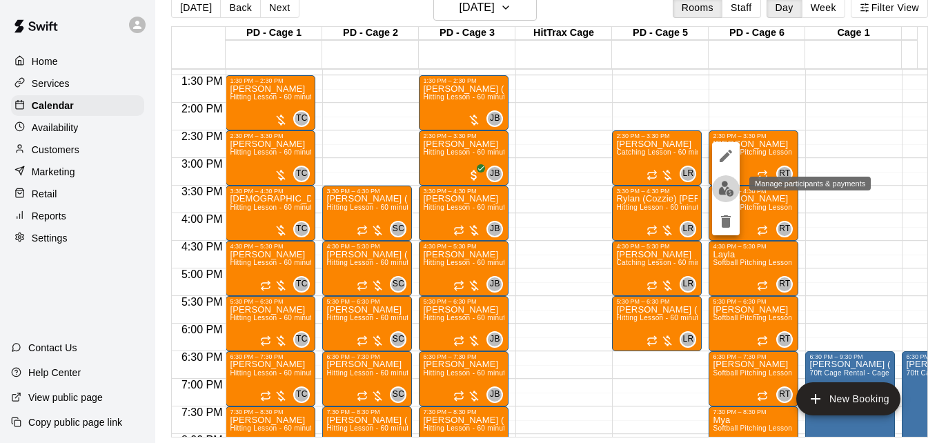
click at [728, 193] on img "edit" at bounding box center [726, 189] width 16 height 16
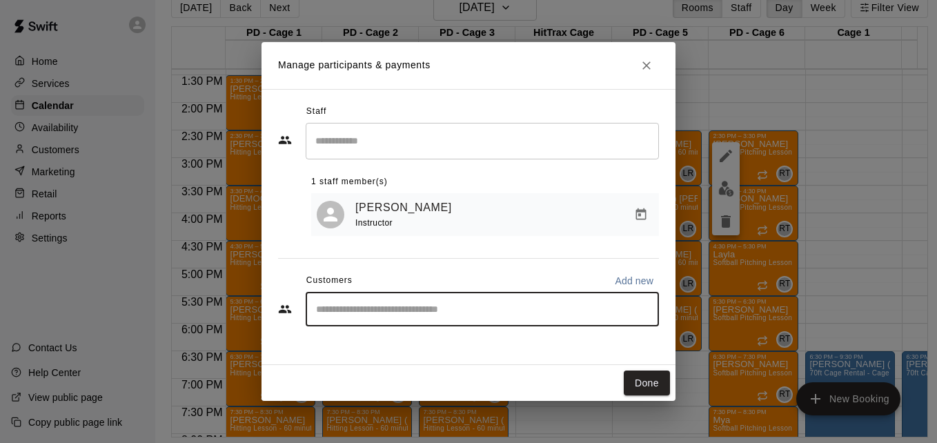
click at [542, 309] on input "Start typing to search customers..." at bounding box center [482, 309] width 341 height 14
type input "****"
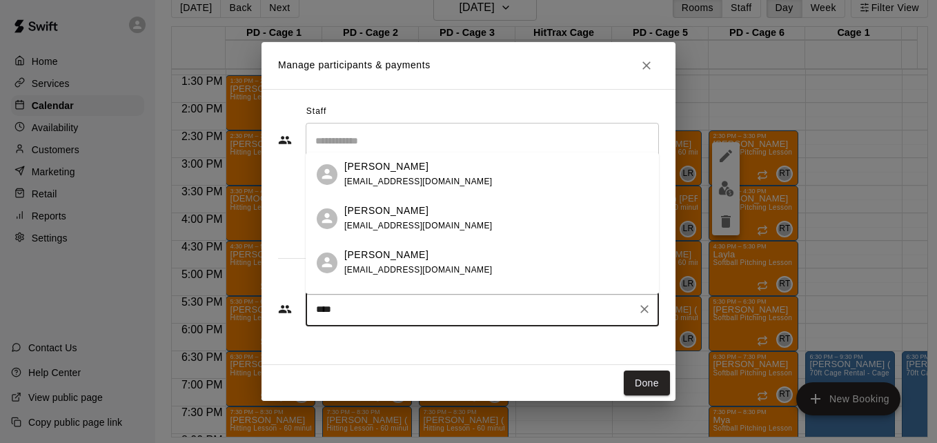
click at [482, 260] on div "[PERSON_NAME] [EMAIL_ADDRESS][DOMAIN_NAME]" at bounding box center [496, 263] width 304 height 30
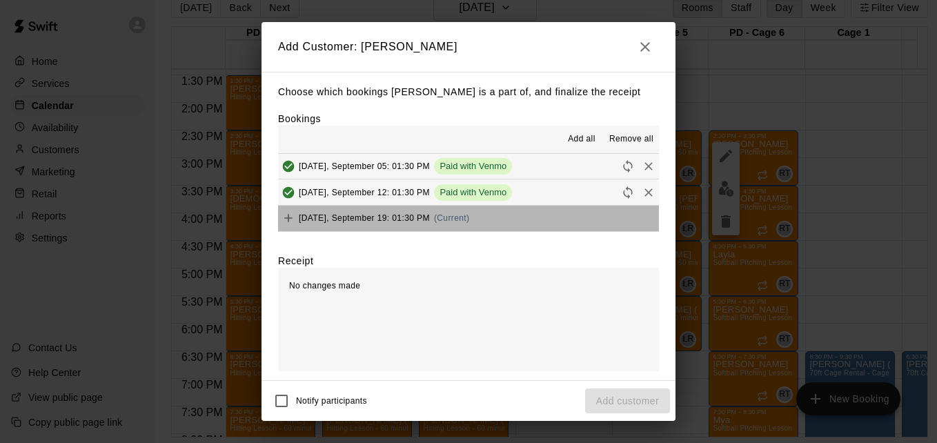
click at [507, 221] on button "[DATE], September 19: 01:30 PM (Current)" at bounding box center [468, 219] width 381 height 26
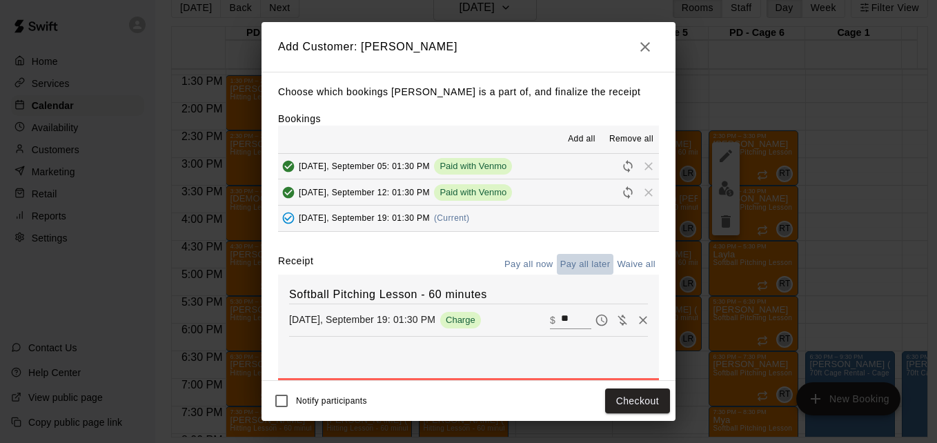
click at [571, 264] on button "Pay all later" at bounding box center [585, 264] width 57 height 21
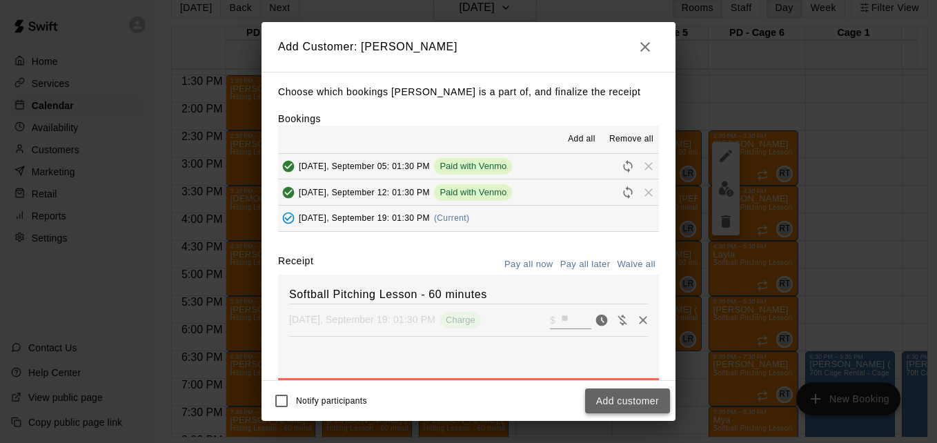
click at [638, 400] on button "Add customer" at bounding box center [627, 401] width 85 height 26
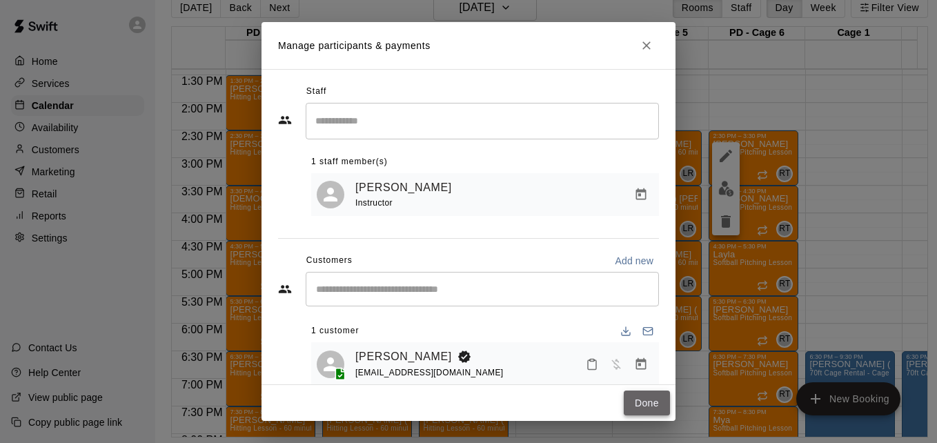
click at [647, 402] on button "Done" at bounding box center [647, 404] width 46 height 26
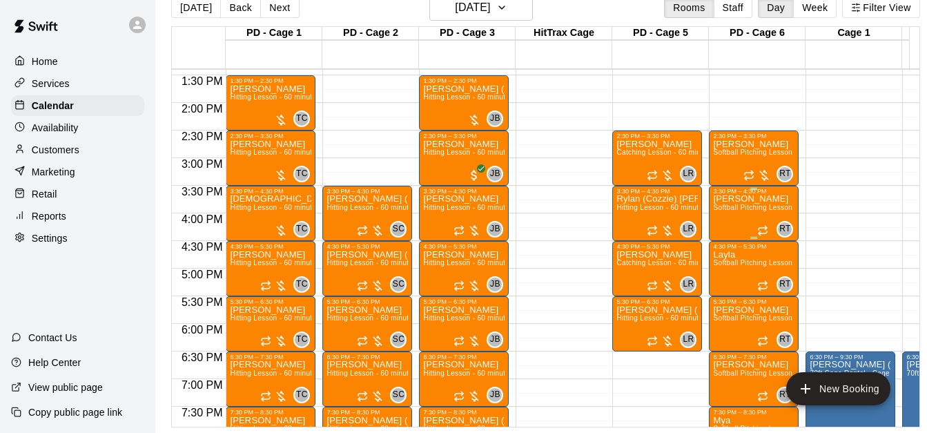
click at [749, 199] on p "[PERSON_NAME]" at bounding box center [753, 199] width 81 height 0
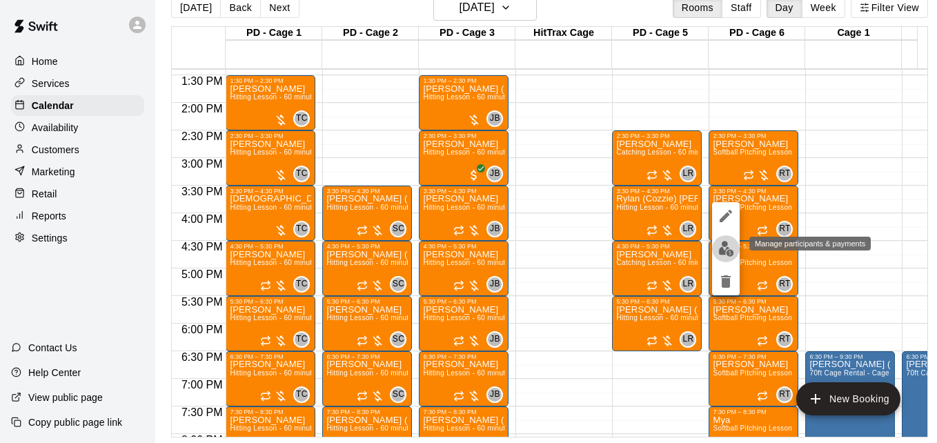
click at [730, 249] on img "edit" at bounding box center [726, 249] width 16 height 16
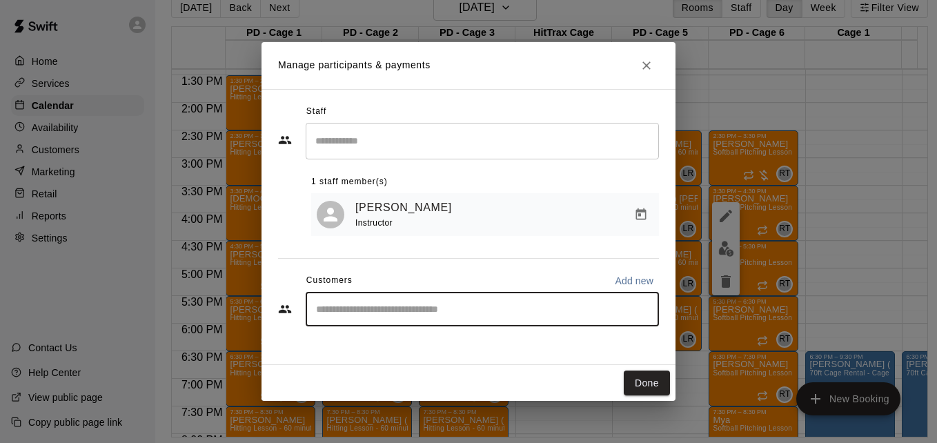
click at [496, 315] on input "Start typing to search customers..." at bounding box center [482, 309] width 341 height 14
type input "******"
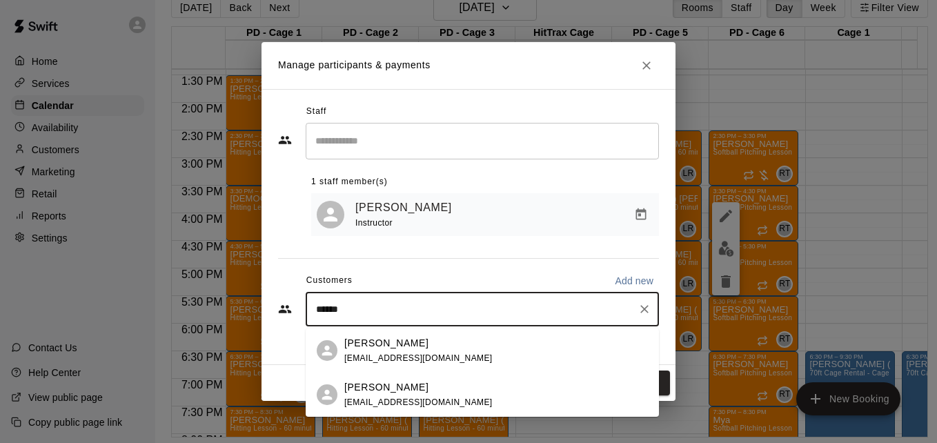
click at [455, 401] on div "[PERSON_NAME] [PERSON_NAME][EMAIL_ADDRESS][DOMAIN_NAME]" at bounding box center [496, 395] width 304 height 30
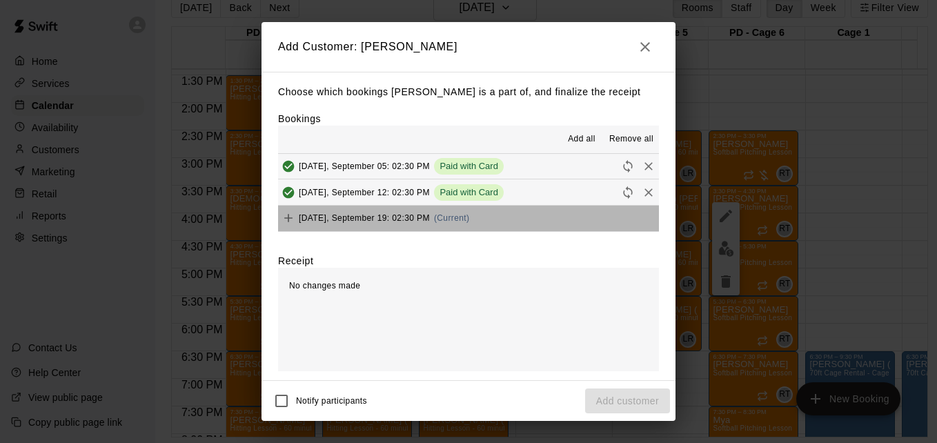
click at [477, 225] on button "[DATE], September 19: 02:30 PM (Current)" at bounding box center [468, 219] width 381 height 26
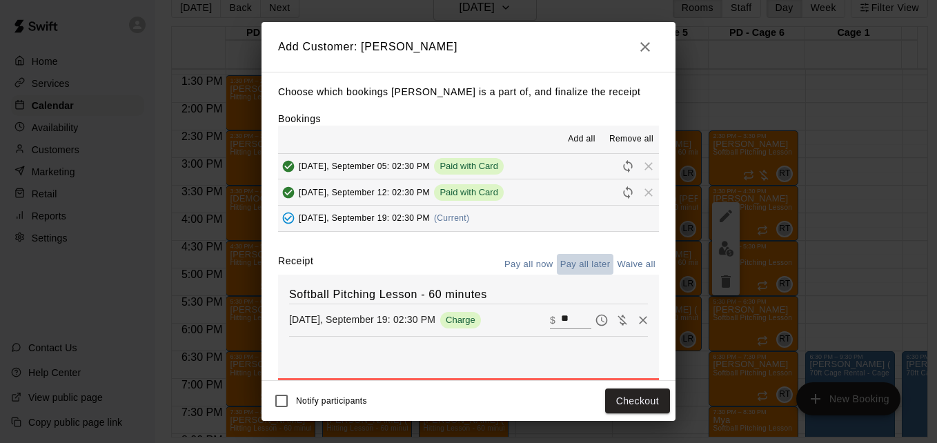
click at [572, 267] on button "Pay all later" at bounding box center [585, 264] width 57 height 21
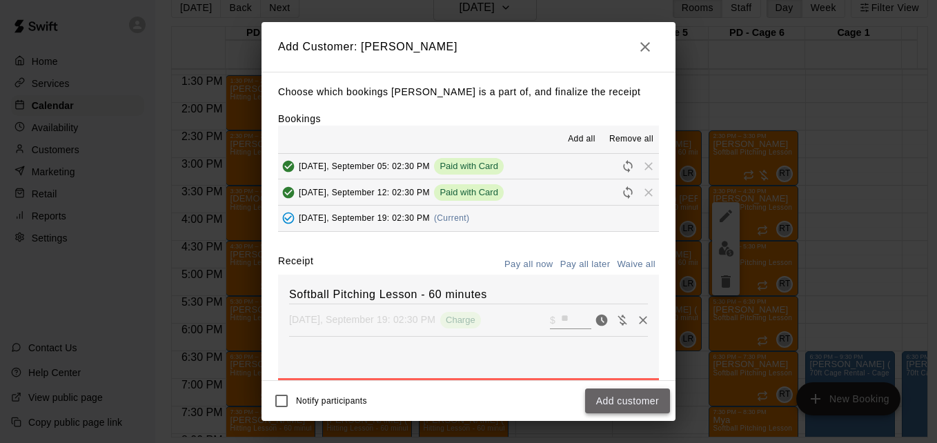
click at [643, 402] on button "Add customer" at bounding box center [627, 401] width 85 height 26
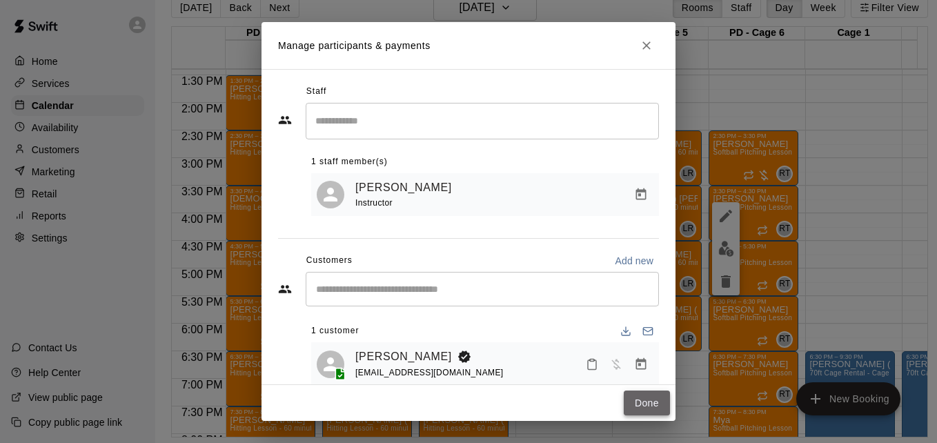
click at [633, 406] on button "Done" at bounding box center [647, 404] width 46 height 26
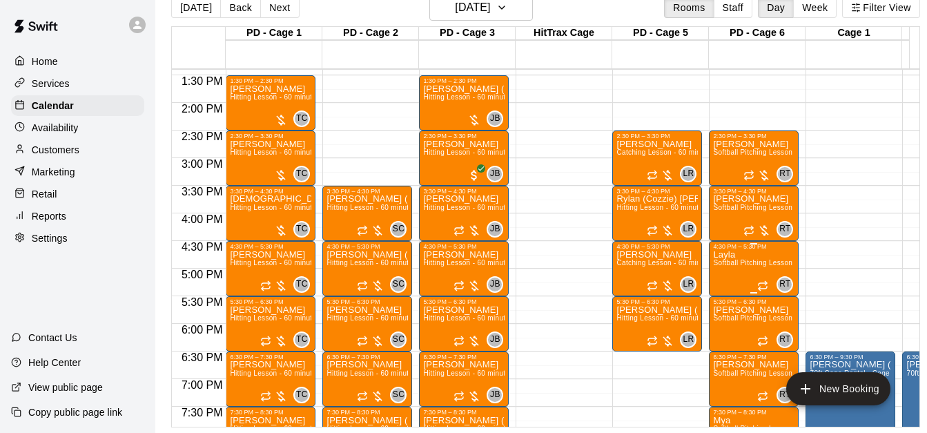
click at [745, 266] on span "Softball Pitching Lesson - 60 minutes" at bounding box center [774, 263] width 122 height 8
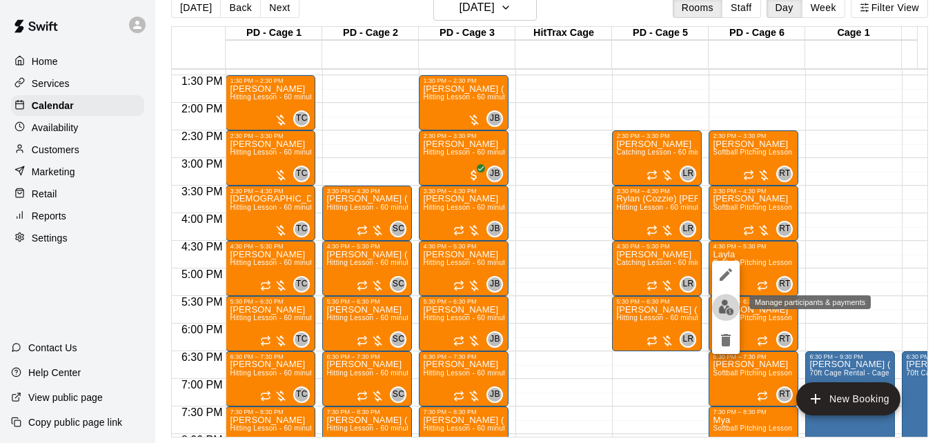
click at [727, 306] on img "edit" at bounding box center [726, 307] width 16 height 16
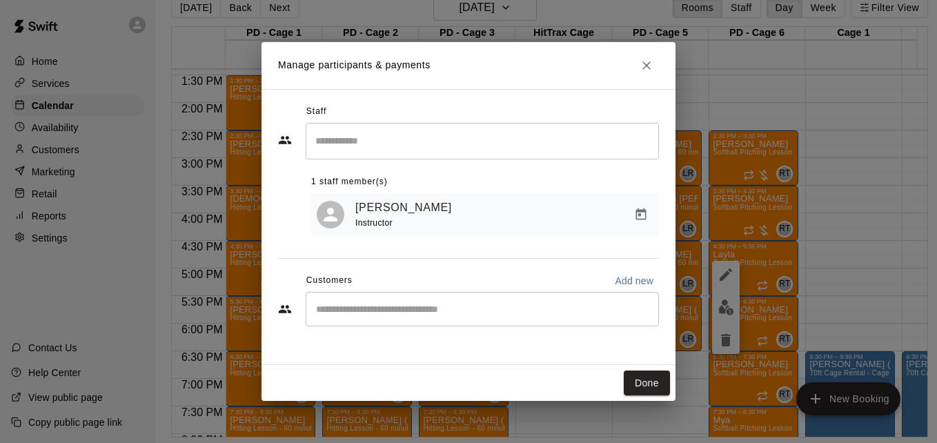
click at [727, 306] on div "Manage participants & payments Staff ​ 1 staff member(s) [PERSON_NAME] Instruct…" at bounding box center [468, 221] width 937 height 443
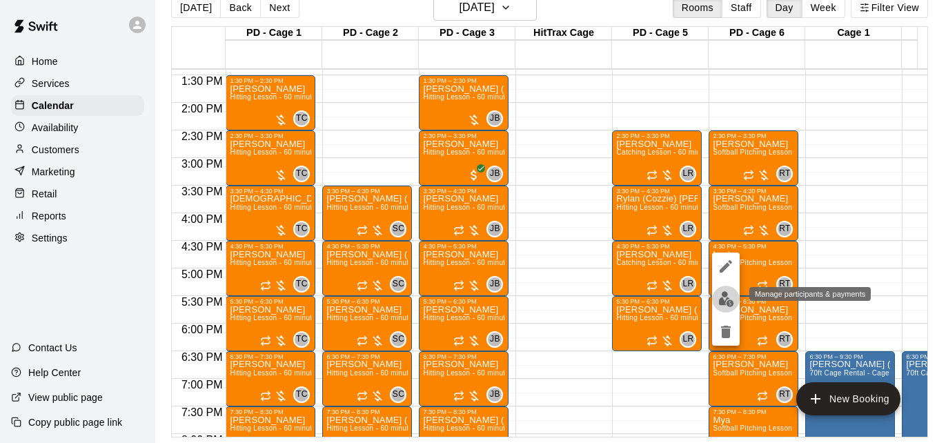
click at [725, 301] on img "edit" at bounding box center [726, 299] width 16 height 16
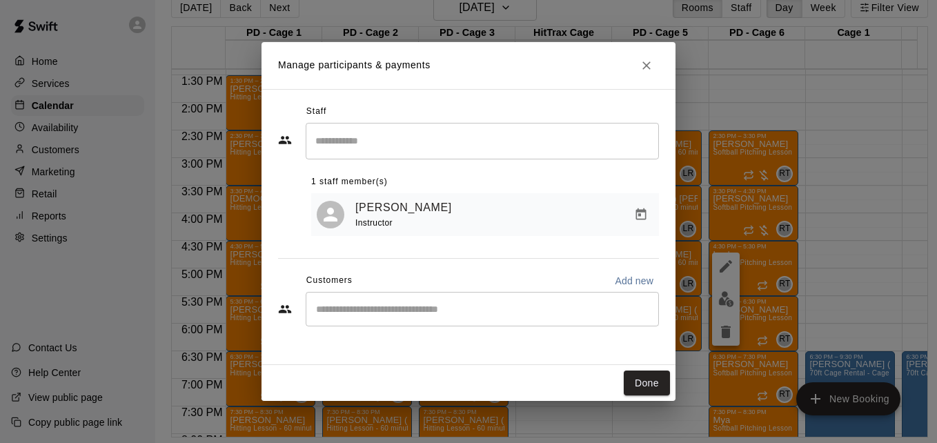
click at [538, 326] on div "​" at bounding box center [482, 309] width 353 height 34
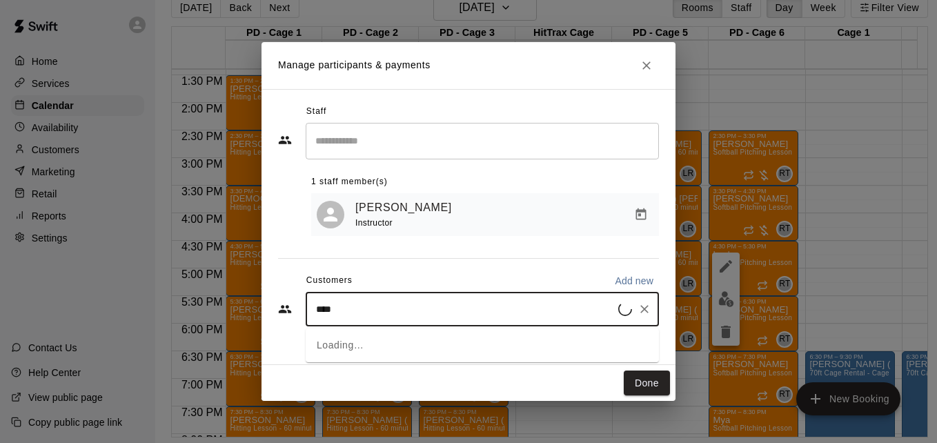
type input "*****"
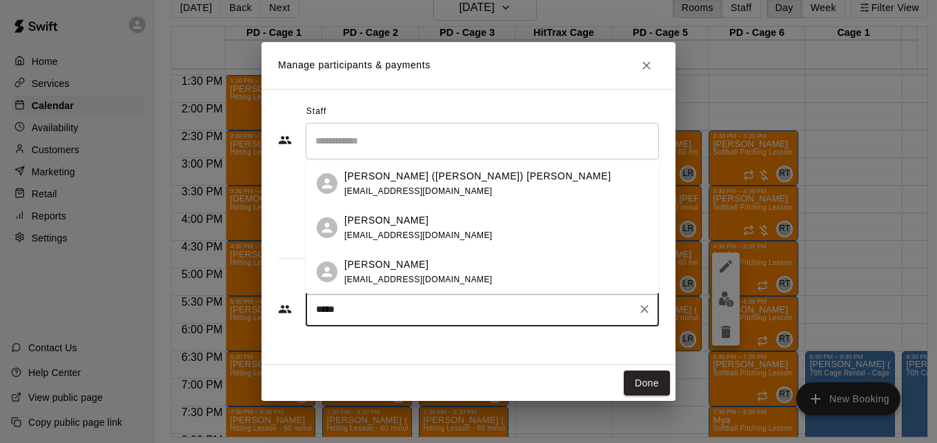
click at [495, 233] on div "[PERSON_NAME] [EMAIL_ADDRESS][DOMAIN_NAME]" at bounding box center [496, 228] width 304 height 30
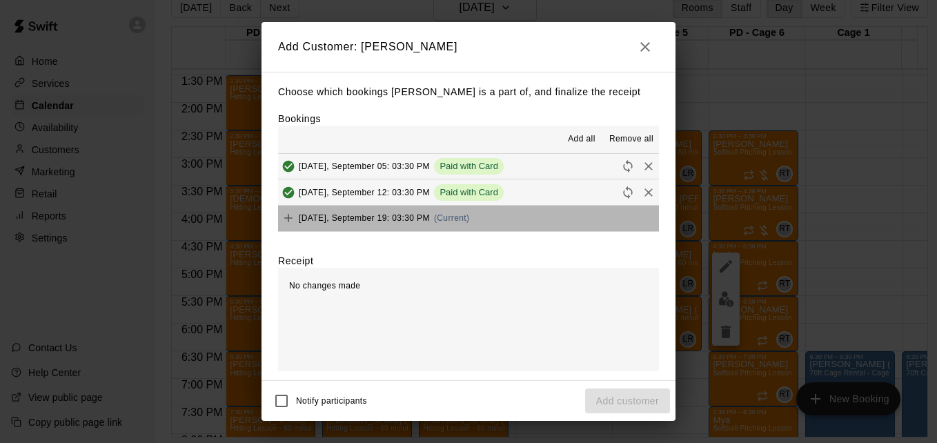
click at [542, 218] on button "[DATE], September 19: 03:30 PM (Current)" at bounding box center [468, 219] width 381 height 26
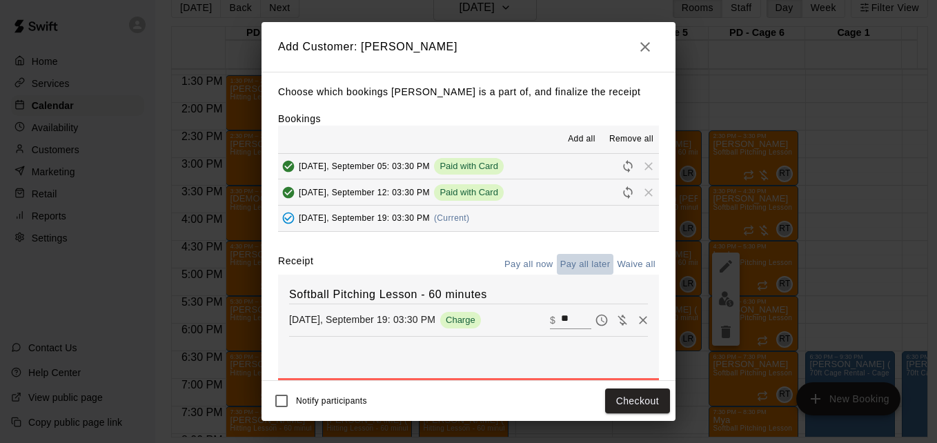
click at [572, 266] on button "Pay all later" at bounding box center [585, 264] width 57 height 21
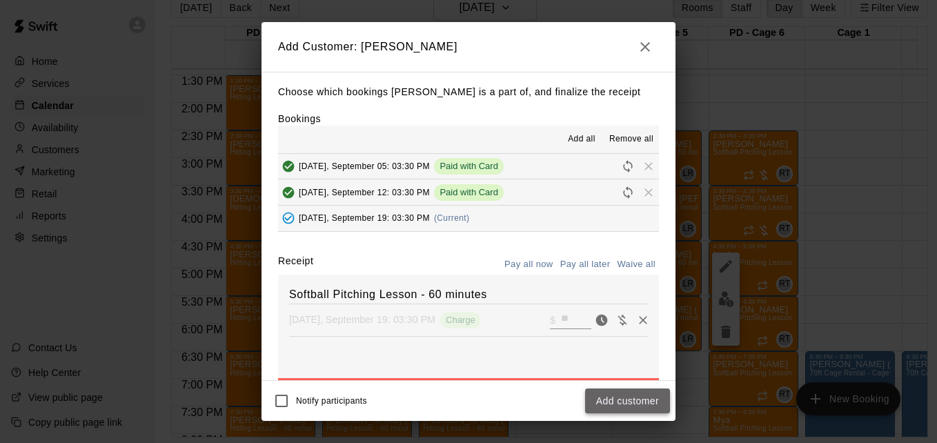
click at [624, 397] on button "Add customer" at bounding box center [627, 401] width 85 height 26
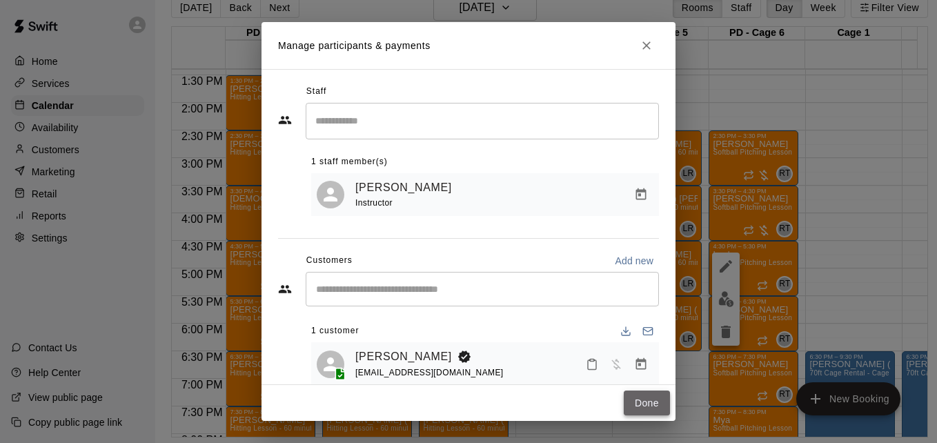
click at [640, 400] on button "Done" at bounding box center [647, 404] width 46 height 26
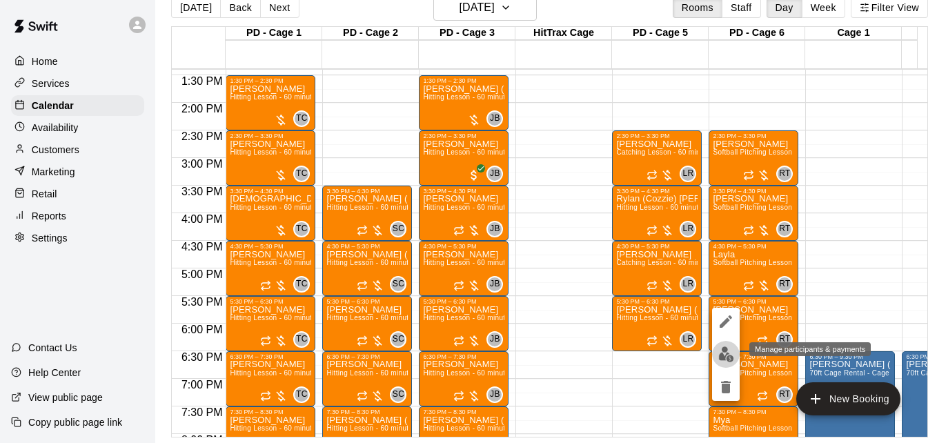
click at [720, 355] on img "edit" at bounding box center [726, 354] width 16 height 16
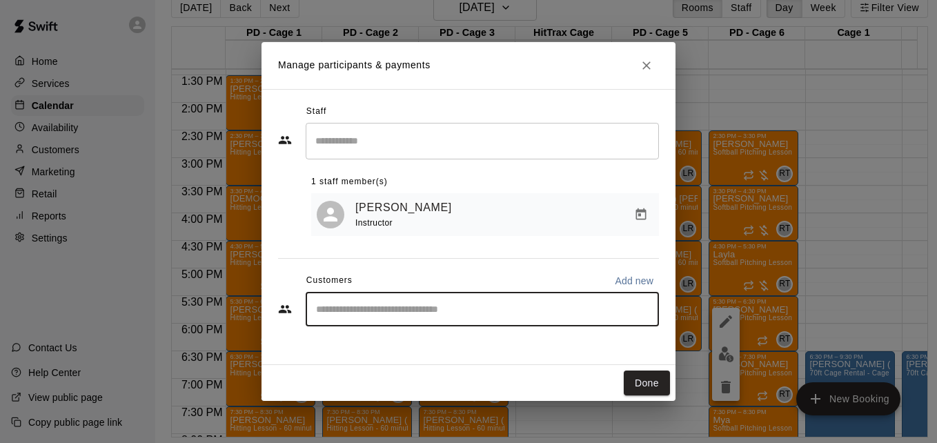
click at [559, 316] on input "Start typing to search customers..." at bounding box center [482, 309] width 341 height 14
type input "******"
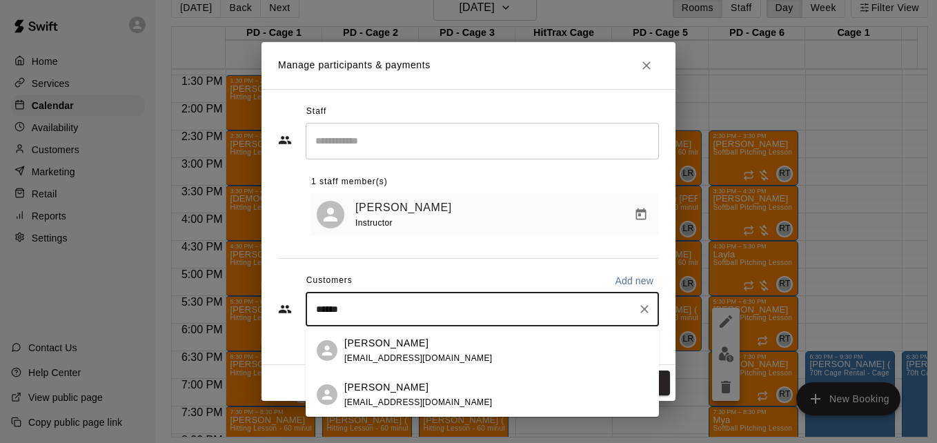
click at [506, 348] on div "[PERSON_NAME] [EMAIL_ADDRESS][DOMAIN_NAME]" at bounding box center [496, 351] width 304 height 30
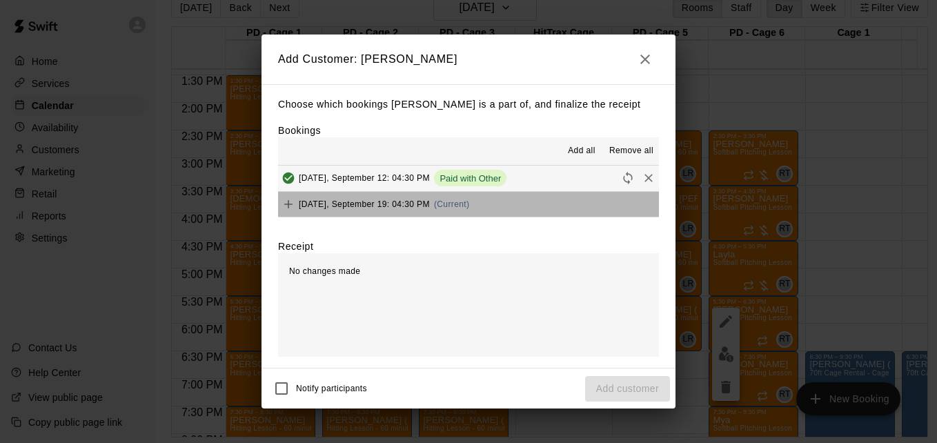
click at [530, 201] on button "[DATE], September 19: 04:30 PM (Current)" at bounding box center [468, 205] width 381 height 26
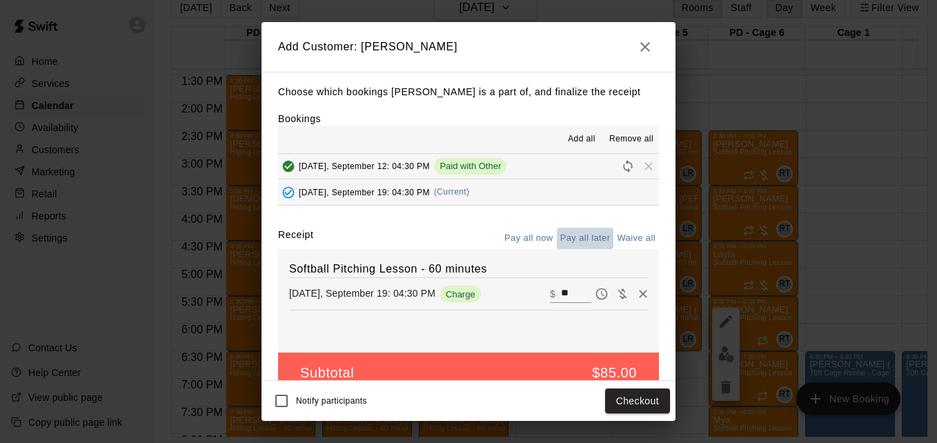
click at [583, 240] on button "Pay all later" at bounding box center [585, 238] width 57 height 21
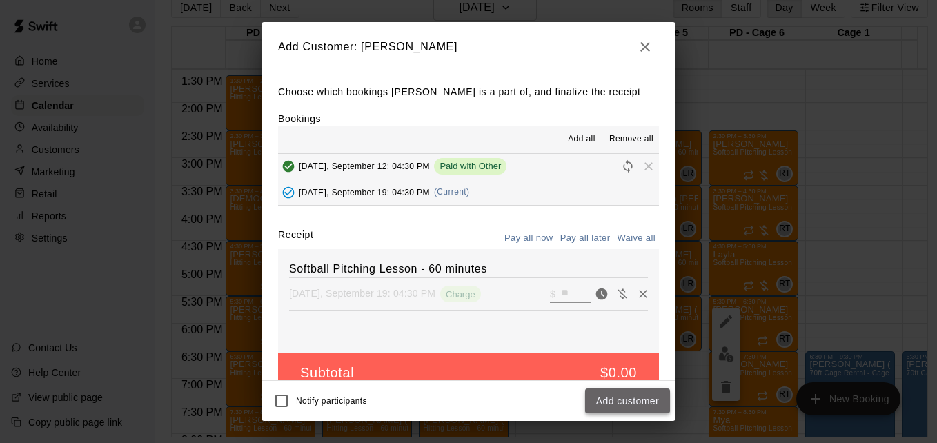
click at [638, 401] on button "Add customer" at bounding box center [627, 401] width 85 height 26
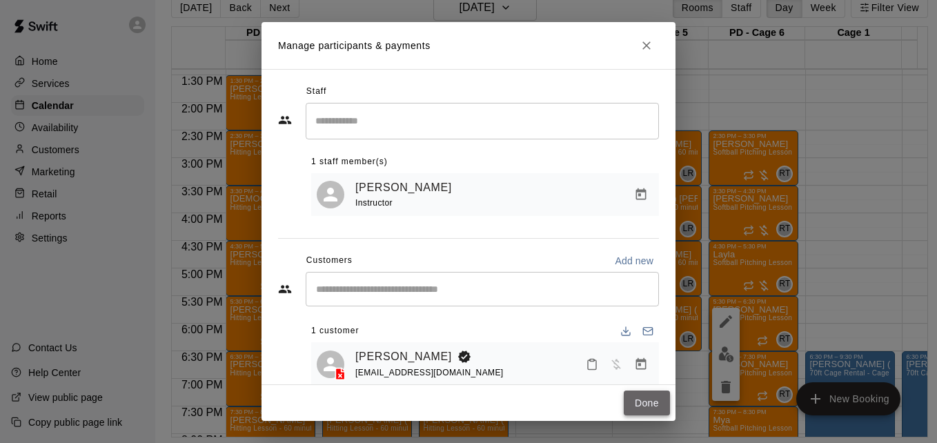
click at [640, 405] on button "Done" at bounding box center [647, 404] width 46 height 26
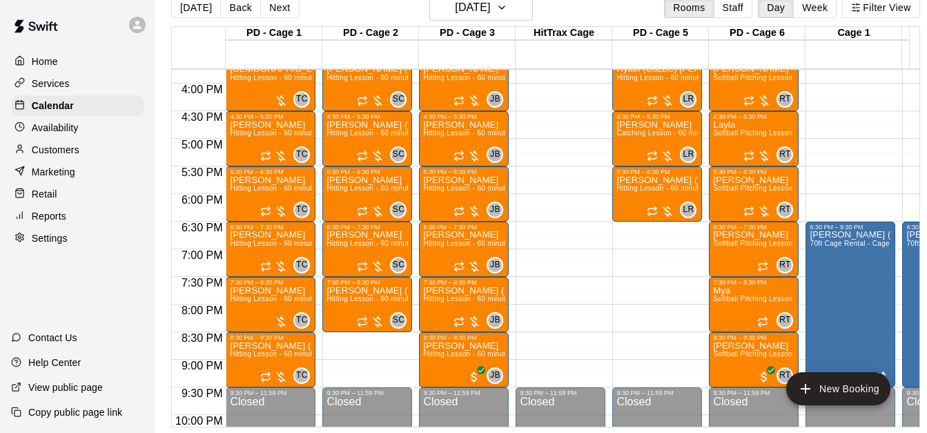
scroll to position [878, 0]
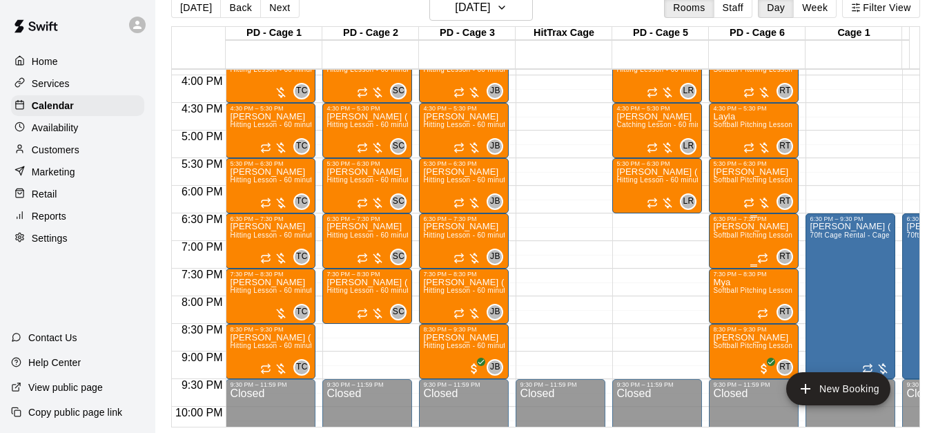
click at [738, 231] on span "Softball Pitching Lesson - 60 minutes" at bounding box center [774, 235] width 122 height 8
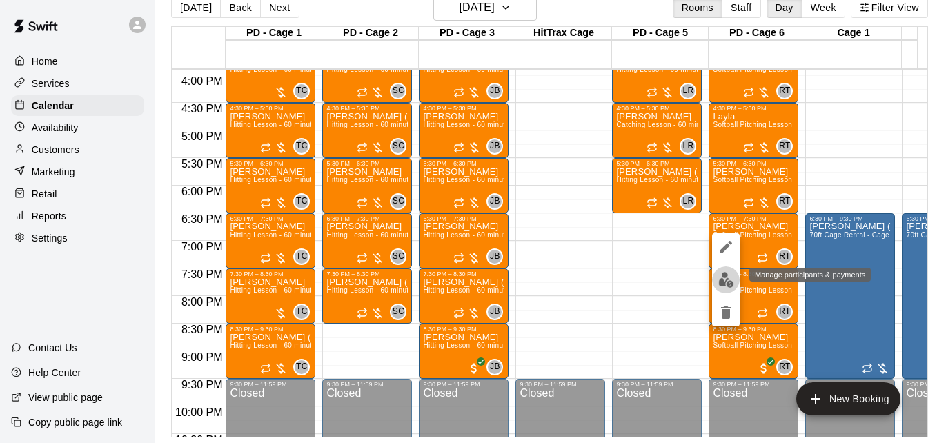
click at [728, 282] on img "edit" at bounding box center [726, 280] width 16 height 16
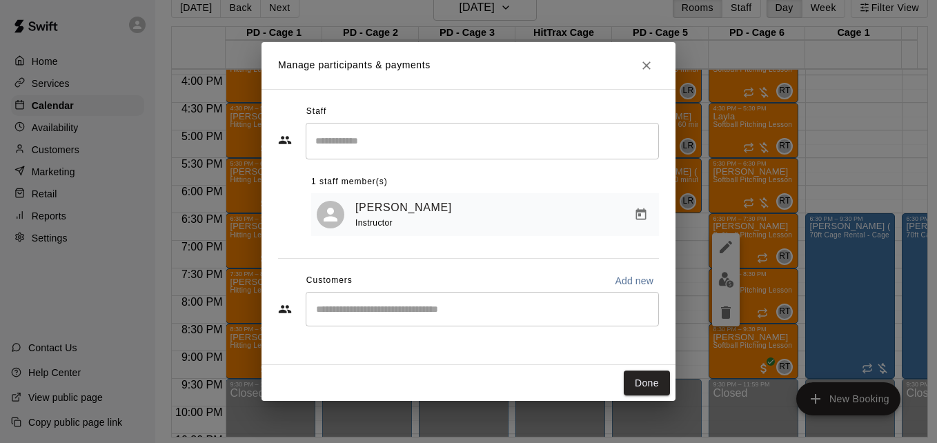
click at [478, 319] on div "​" at bounding box center [482, 309] width 353 height 34
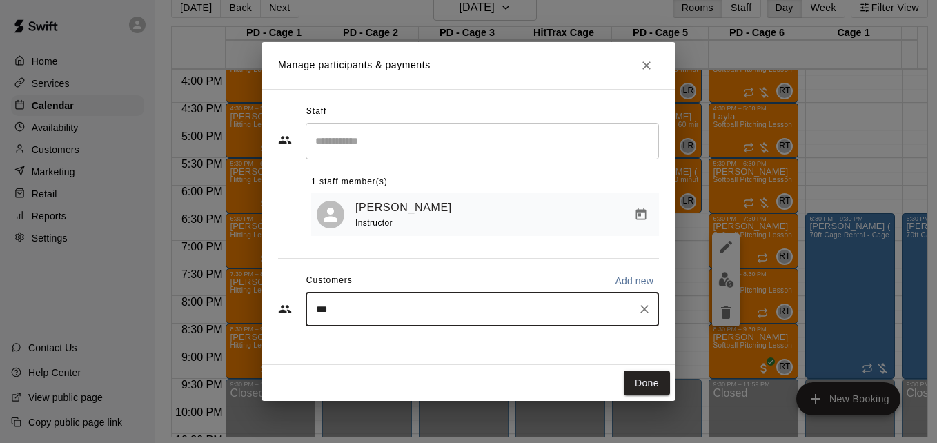
type input "****"
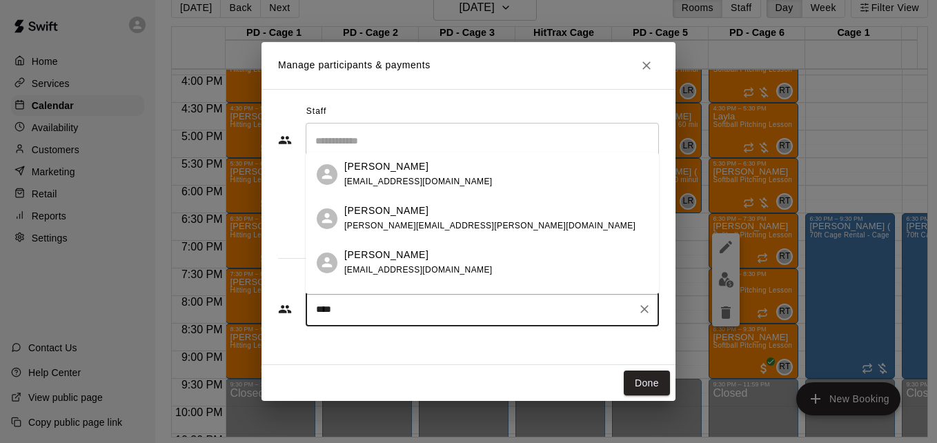
click at [482, 270] on div "Brynlee Pace [EMAIL_ADDRESS][DOMAIN_NAME]" at bounding box center [496, 263] width 304 height 30
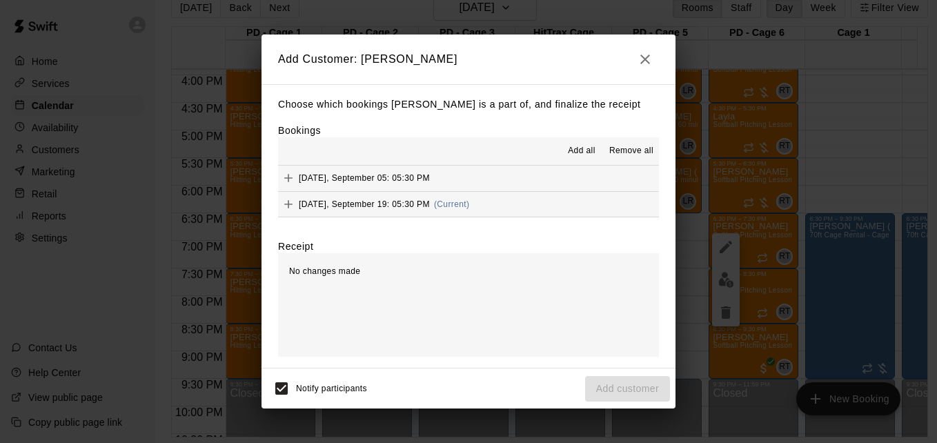
click at [507, 208] on div "Add Customer: Brynlee Pace Choose which bookings [PERSON_NAME] is a part of, an…" at bounding box center [469, 221] width 414 height 375
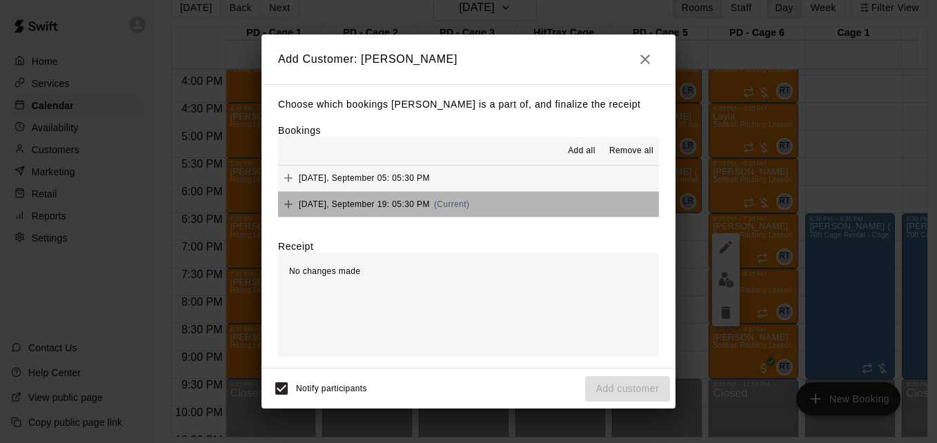
click at [507, 208] on button "[DATE], September 19: 05:30 PM (Current)" at bounding box center [468, 205] width 381 height 26
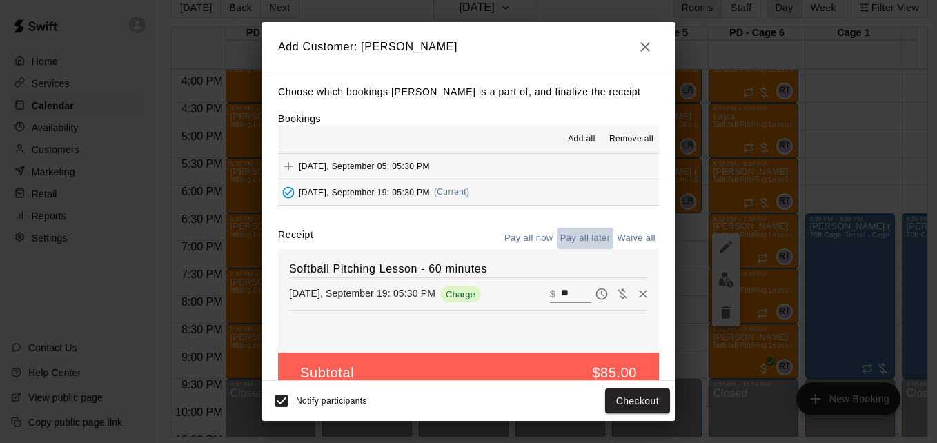
click at [567, 243] on button "Pay all later" at bounding box center [585, 238] width 57 height 21
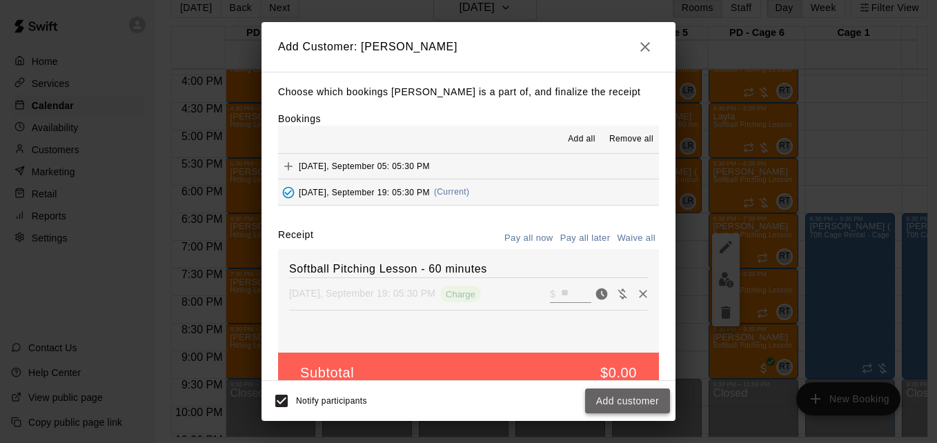
click at [633, 399] on button "Add customer" at bounding box center [627, 401] width 85 height 26
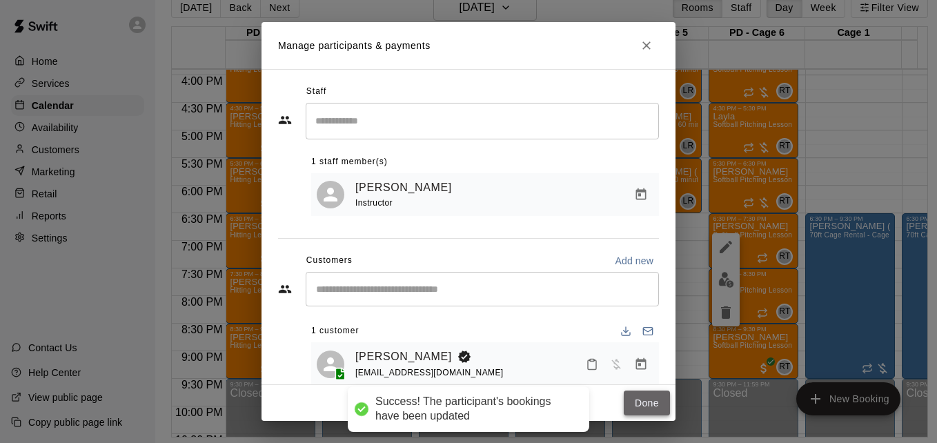
click at [635, 402] on button "Done" at bounding box center [647, 404] width 46 height 26
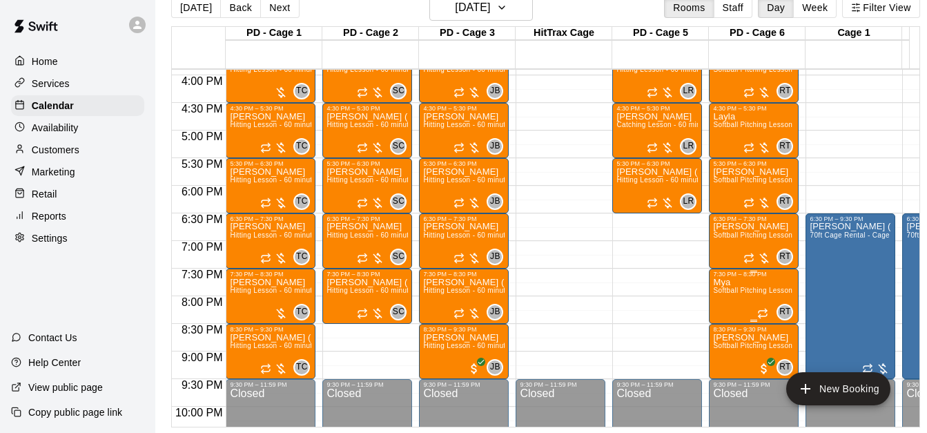
click at [743, 294] on span "Softball Pitching Lesson - 60 minutes" at bounding box center [774, 290] width 122 height 8
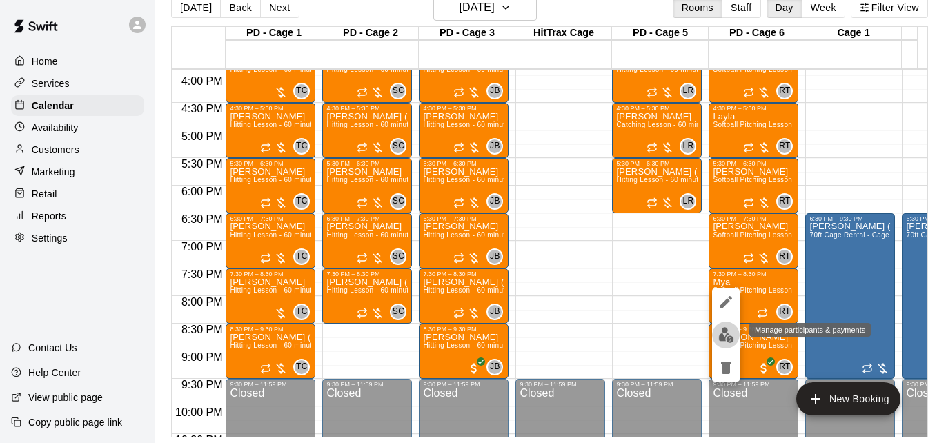
click at [726, 335] on img "edit" at bounding box center [726, 335] width 16 height 16
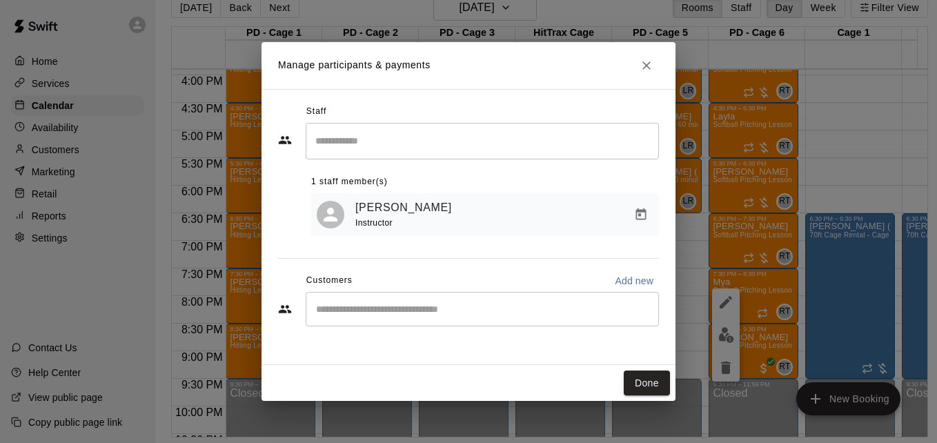
click at [529, 306] on input "Start typing to search customers..." at bounding box center [482, 309] width 341 height 14
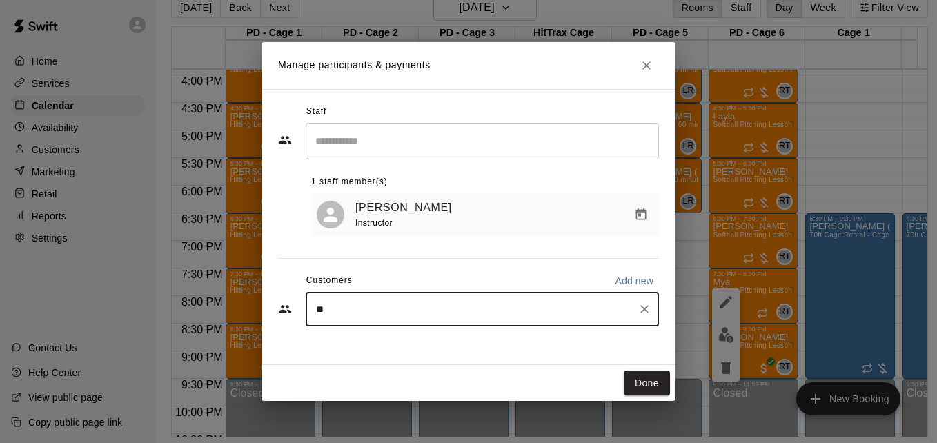
type input "***"
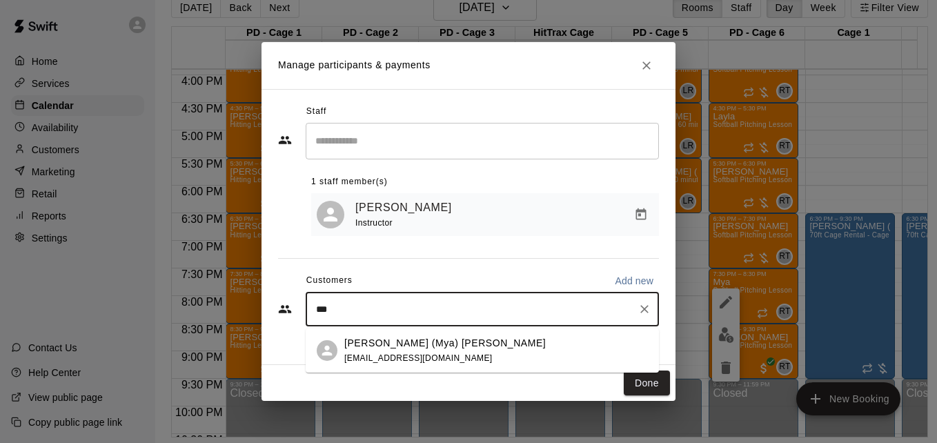
click at [480, 348] on div "[PERSON_NAME] (Mya) [PERSON_NAME] [EMAIL_ADDRESS][DOMAIN_NAME]" at bounding box center [496, 351] width 304 height 30
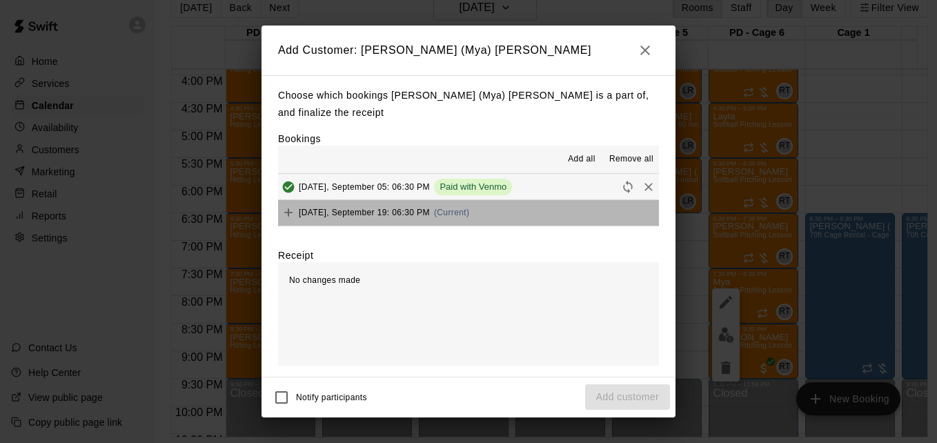
click at [538, 204] on button "[DATE], September 19: 06:30 PM (Current)" at bounding box center [468, 213] width 381 height 26
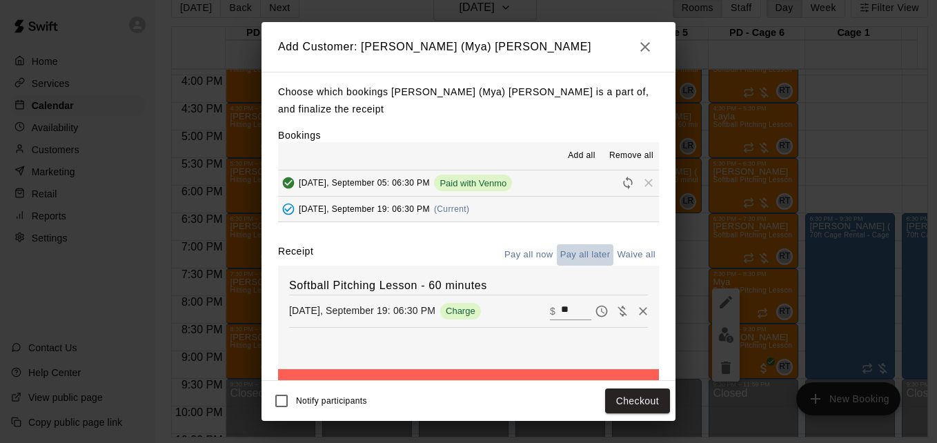
click at [575, 244] on button "Pay all later" at bounding box center [585, 254] width 57 height 21
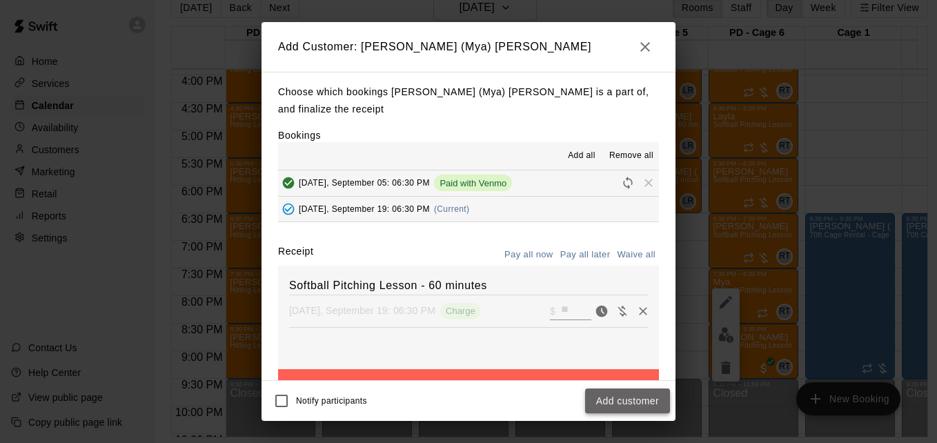
click at [639, 402] on button "Add customer" at bounding box center [627, 401] width 85 height 26
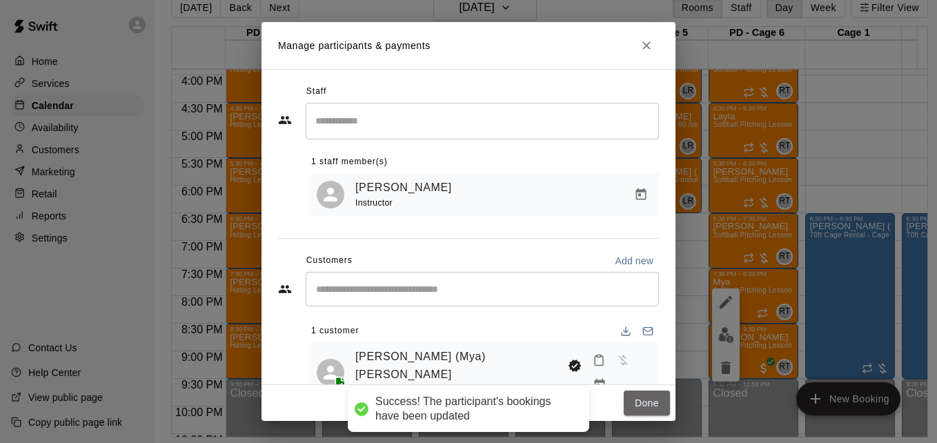
click at [639, 402] on button "Done" at bounding box center [647, 404] width 46 height 26
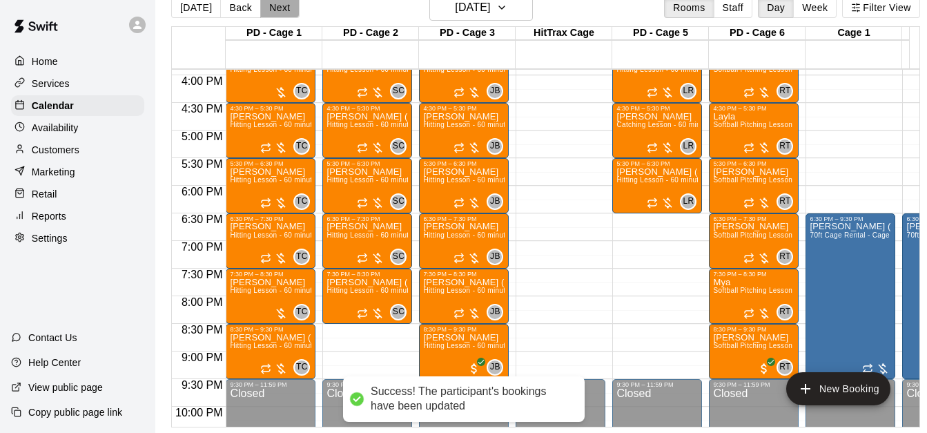
click at [279, 12] on button "Next" at bounding box center [279, 7] width 39 height 21
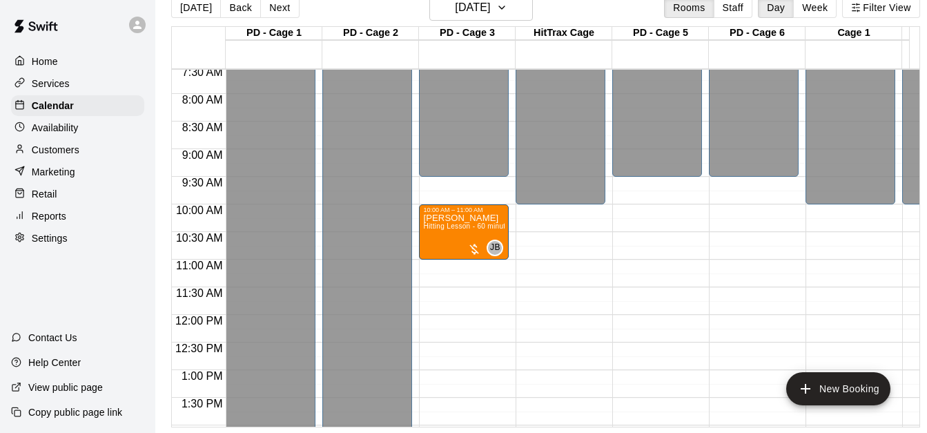
scroll to position [390, 0]
